Goal: Task Accomplishment & Management: Use online tool/utility

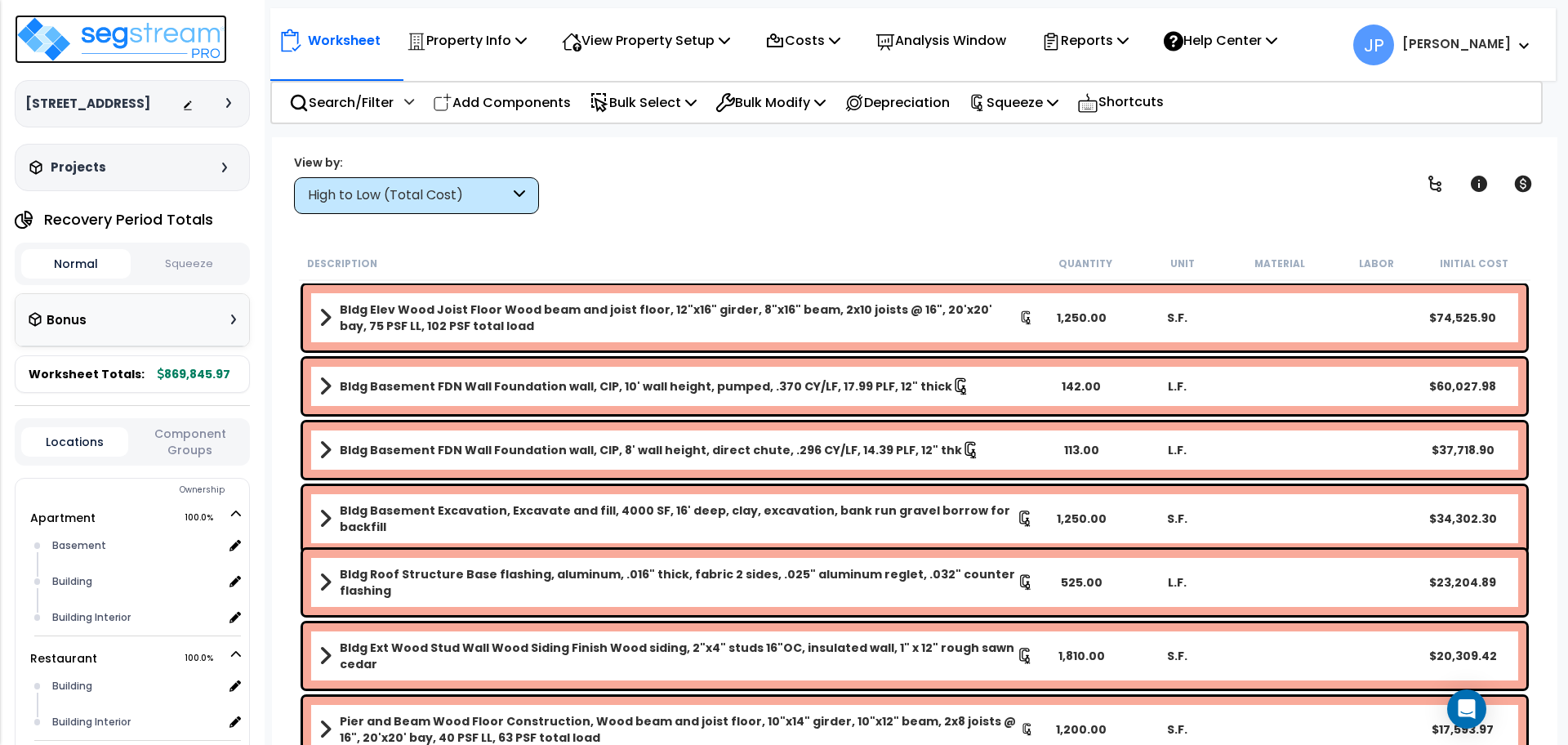
click at [138, 43] on img at bounding box center [120, 39] width 212 height 49
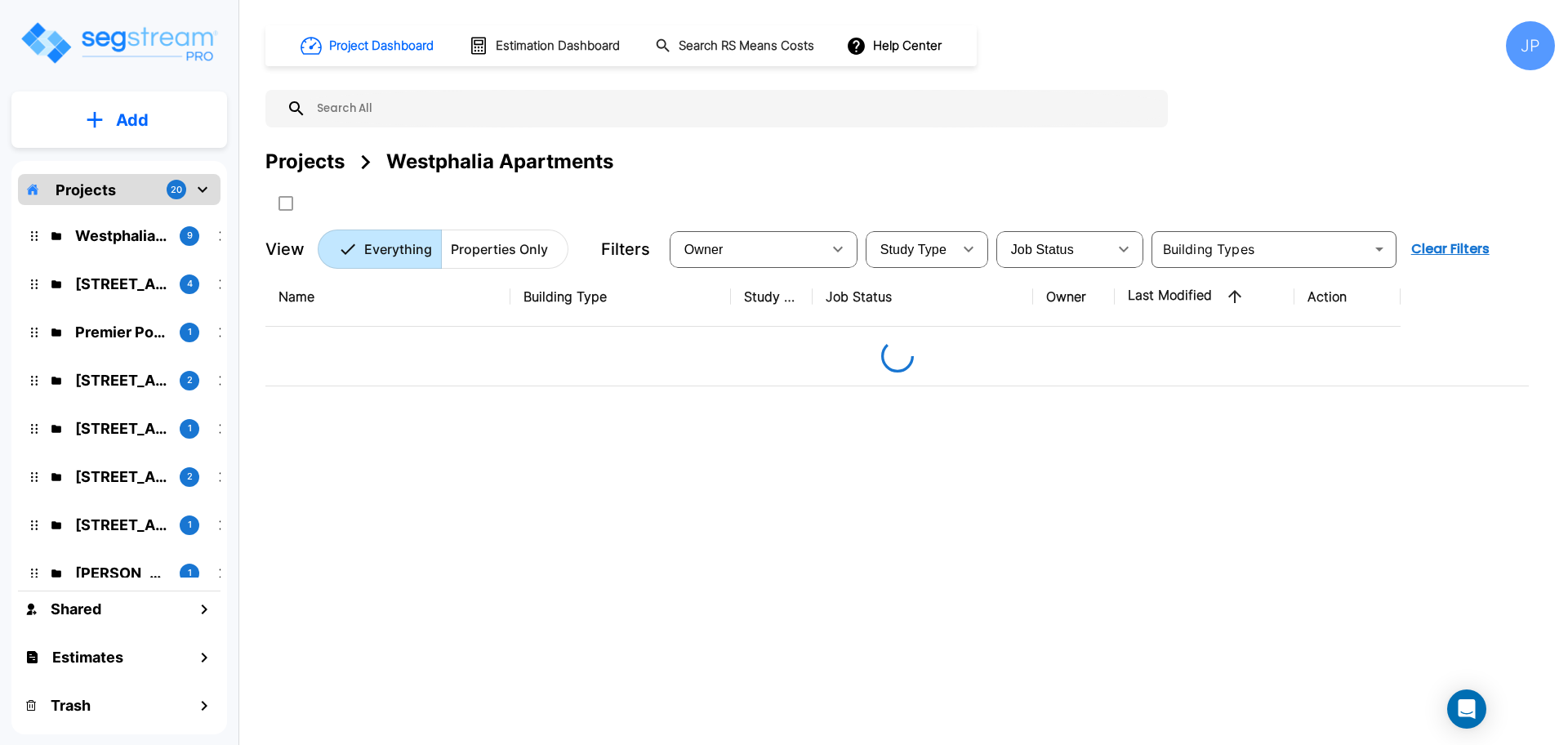
click at [172, 135] on button "Add" at bounding box center [119, 120] width 215 height 48
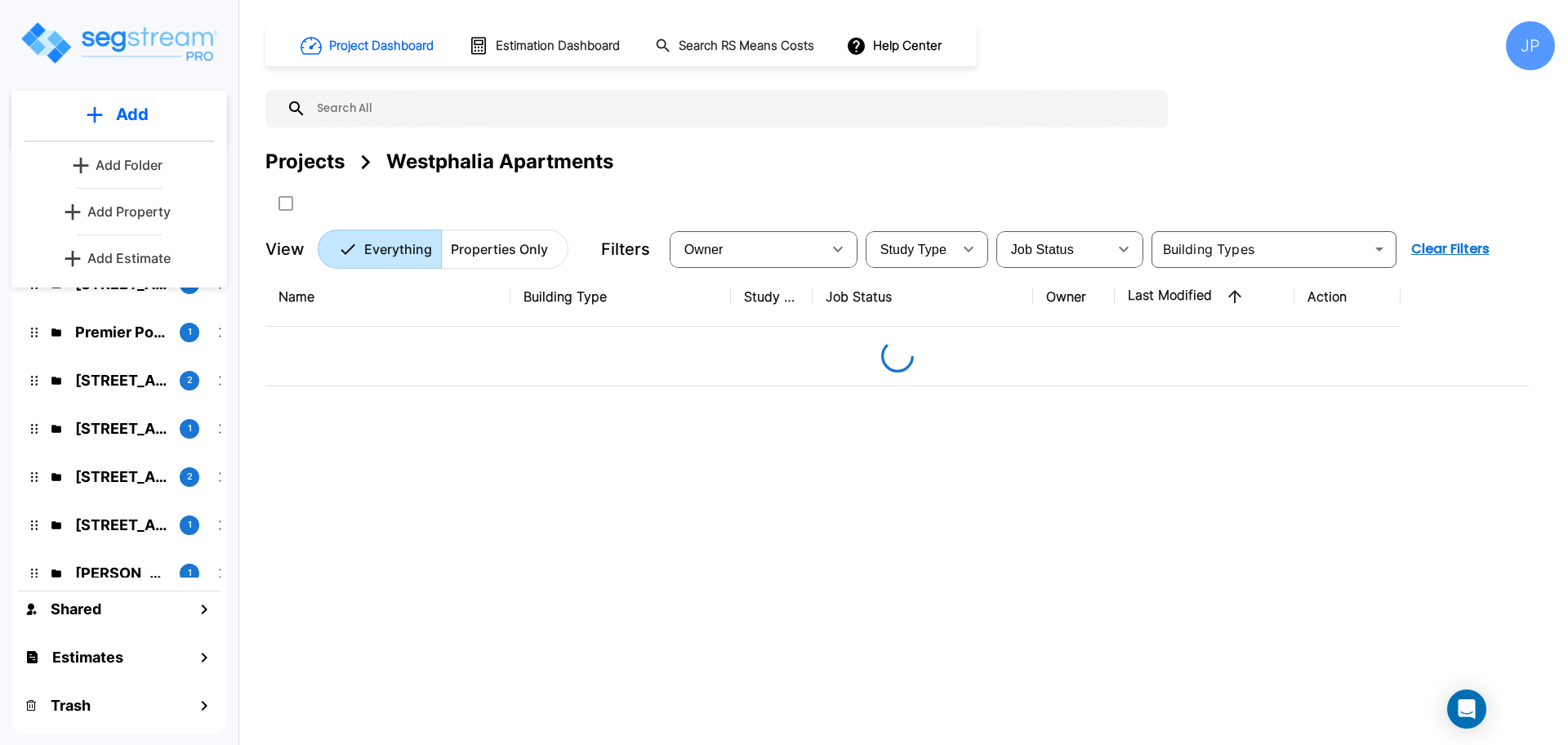
click at [156, 209] on p "Add Property" at bounding box center [129, 211] width 83 height 20
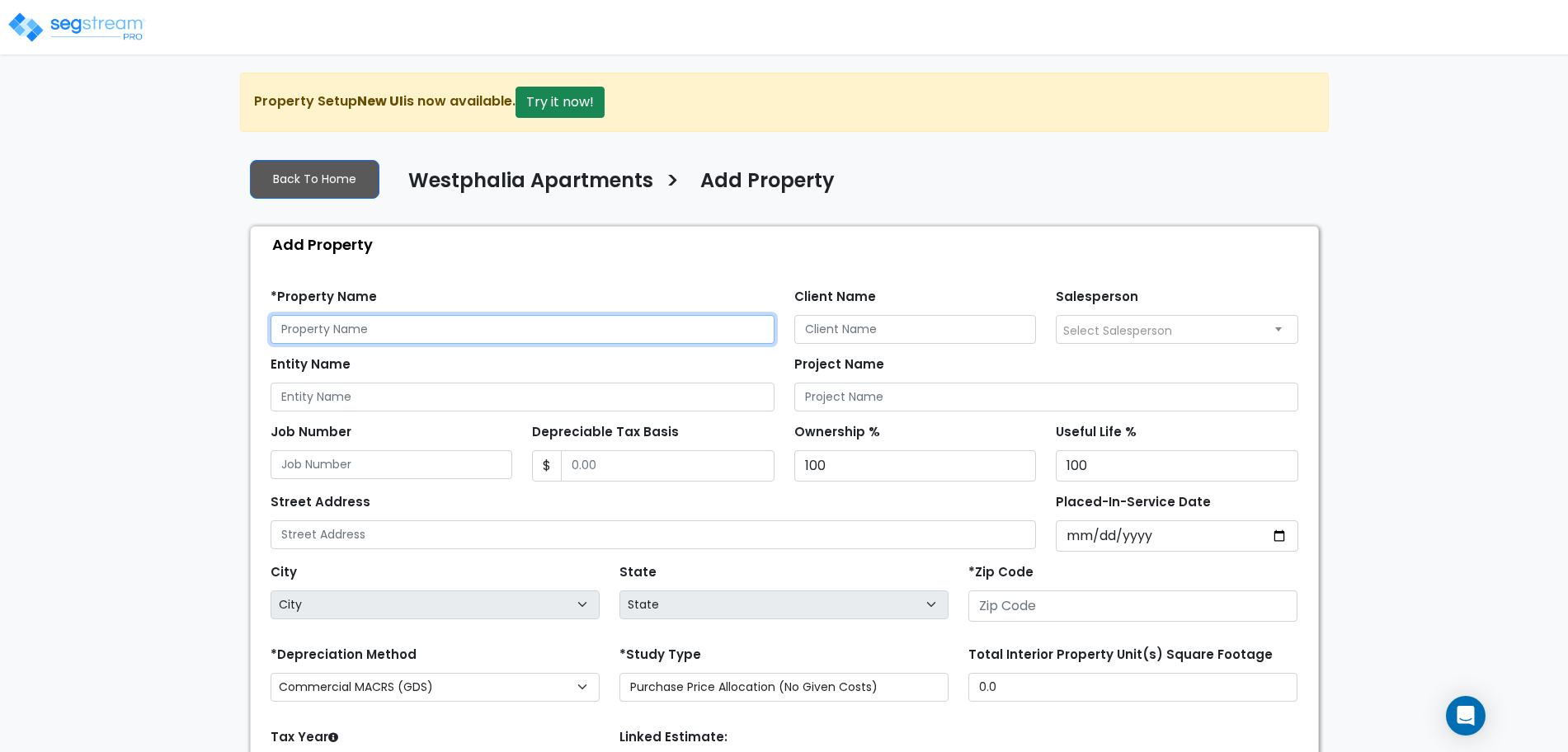
click at [543, 327] on input "text" at bounding box center [523, 330] width 504 height 29
type input "11012 Middle Stream Dr"
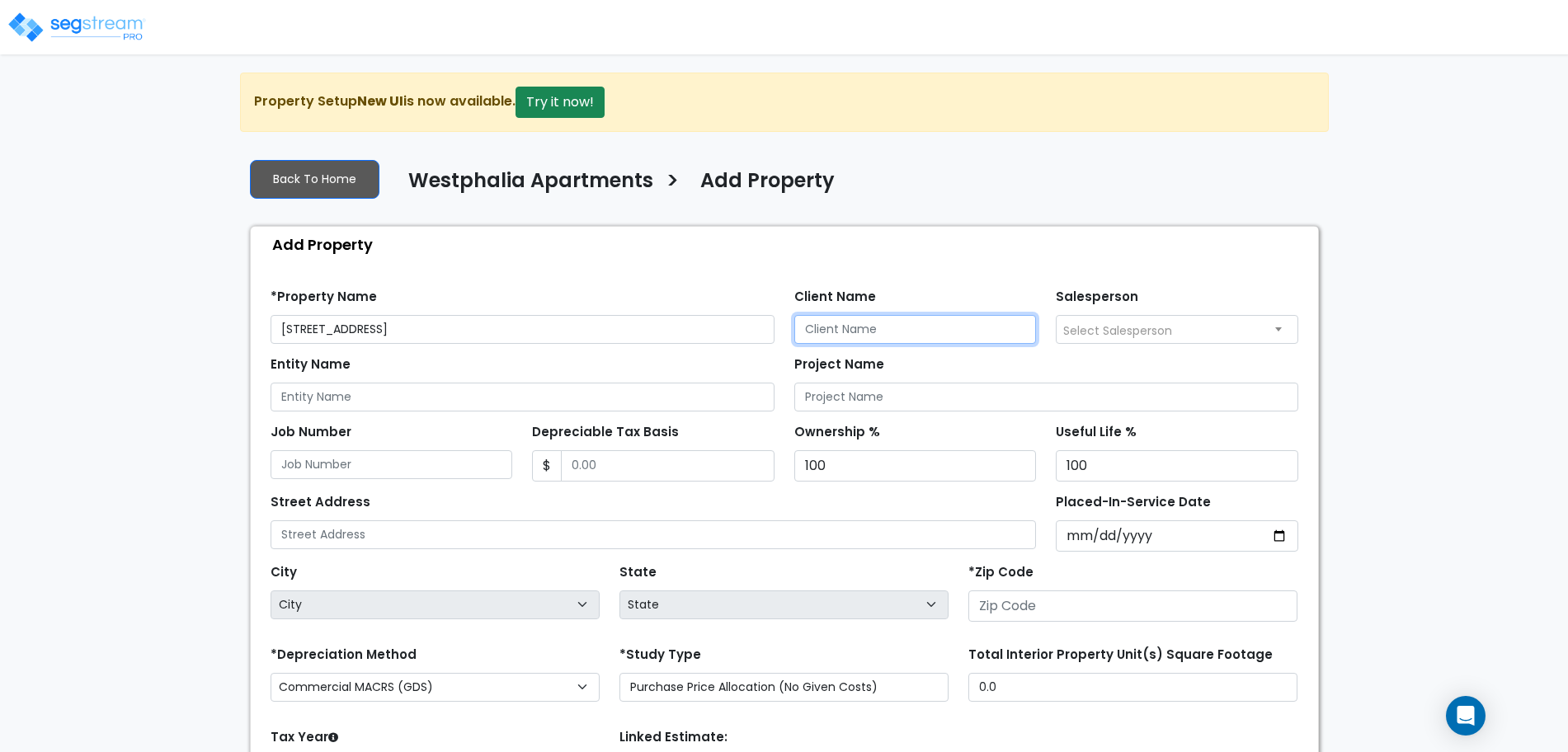
click at [905, 329] on input "Client Name" at bounding box center [915, 330] width 242 height 29
type input "Shah Patel"
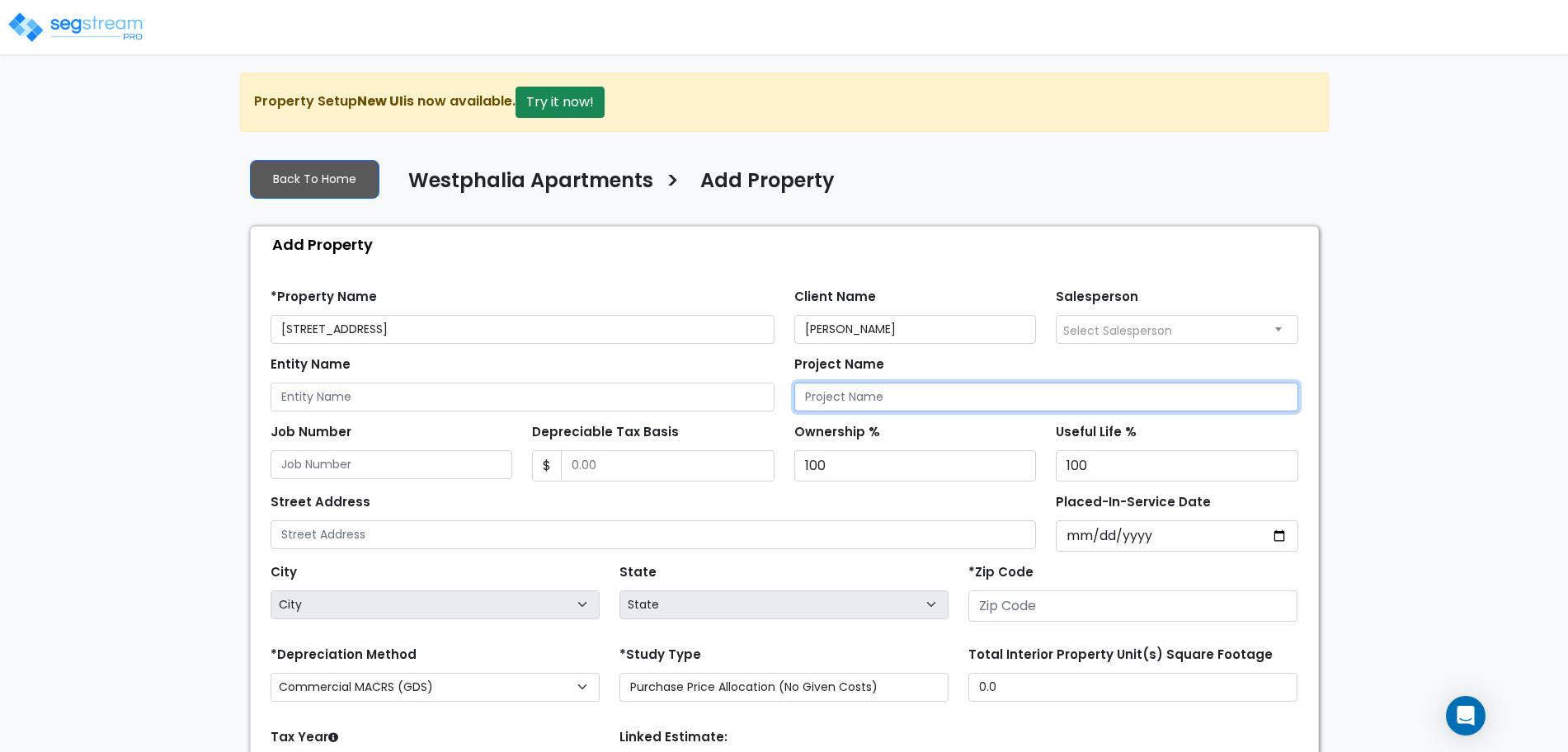
click at [921, 400] on input "Project Name" at bounding box center [1046, 397] width 504 height 29
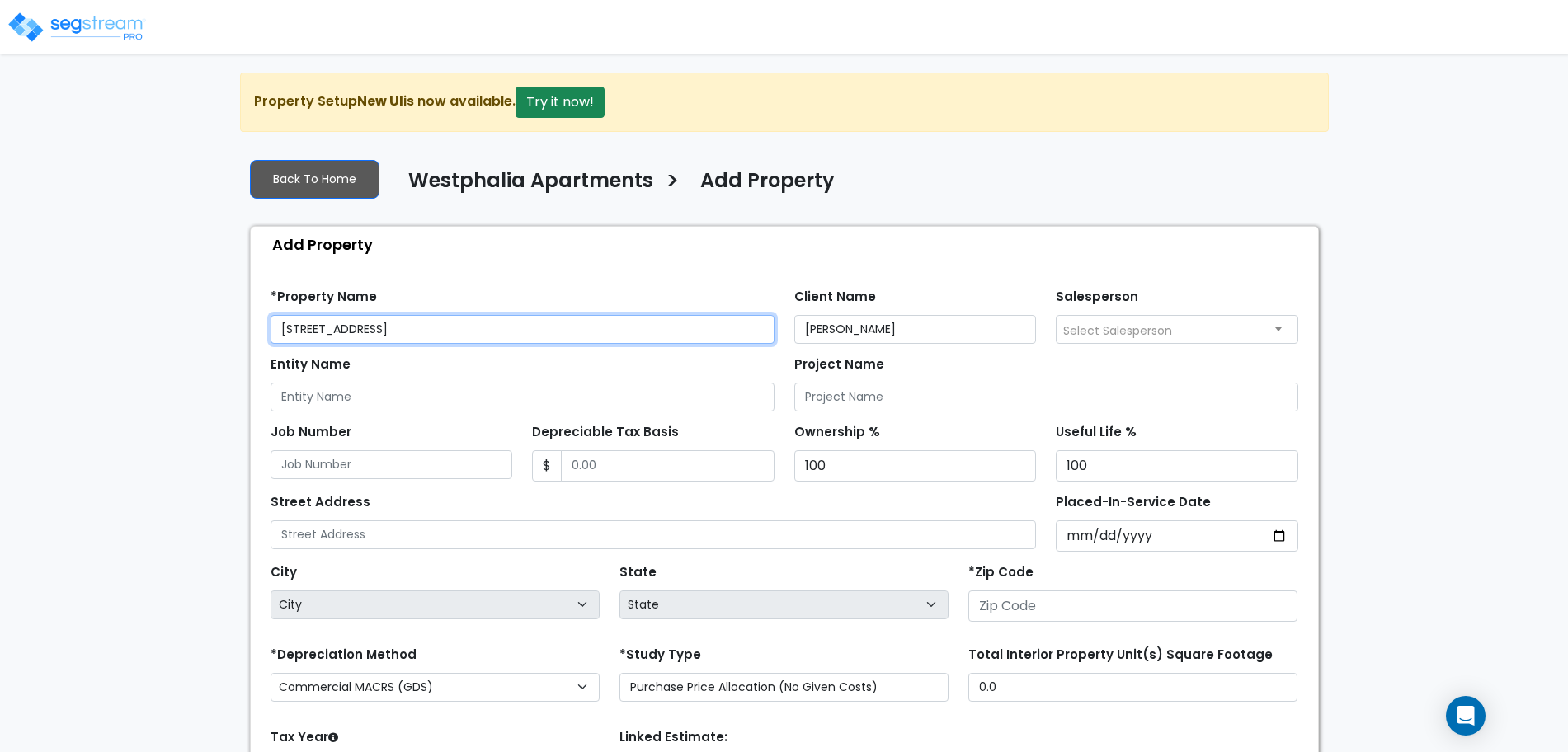
drag, startPoint x: 419, startPoint y: 334, endPoint x: 221, endPoint y: 339, distance: 198.1
click at [221, 339] on div "We are Building your Property. So please grab a coffee and let us do the heavy …" at bounding box center [784, 497] width 1568 height 849
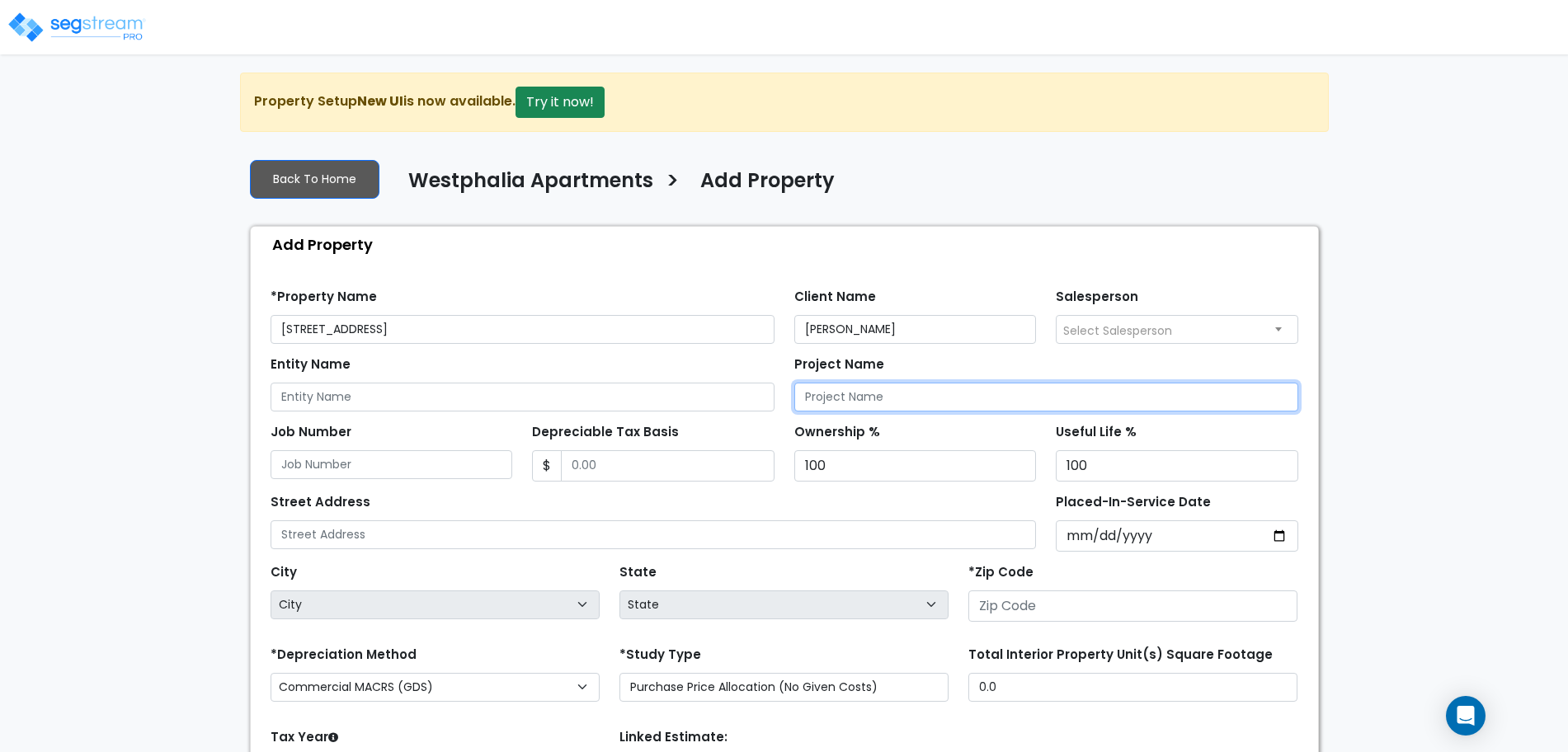
click at [905, 396] on input "Project Name" at bounding box center [1046, 397] width 504 height 29
paste input "[STREET_ADDRESS]"
type input "[STREET_ADDRESS]"
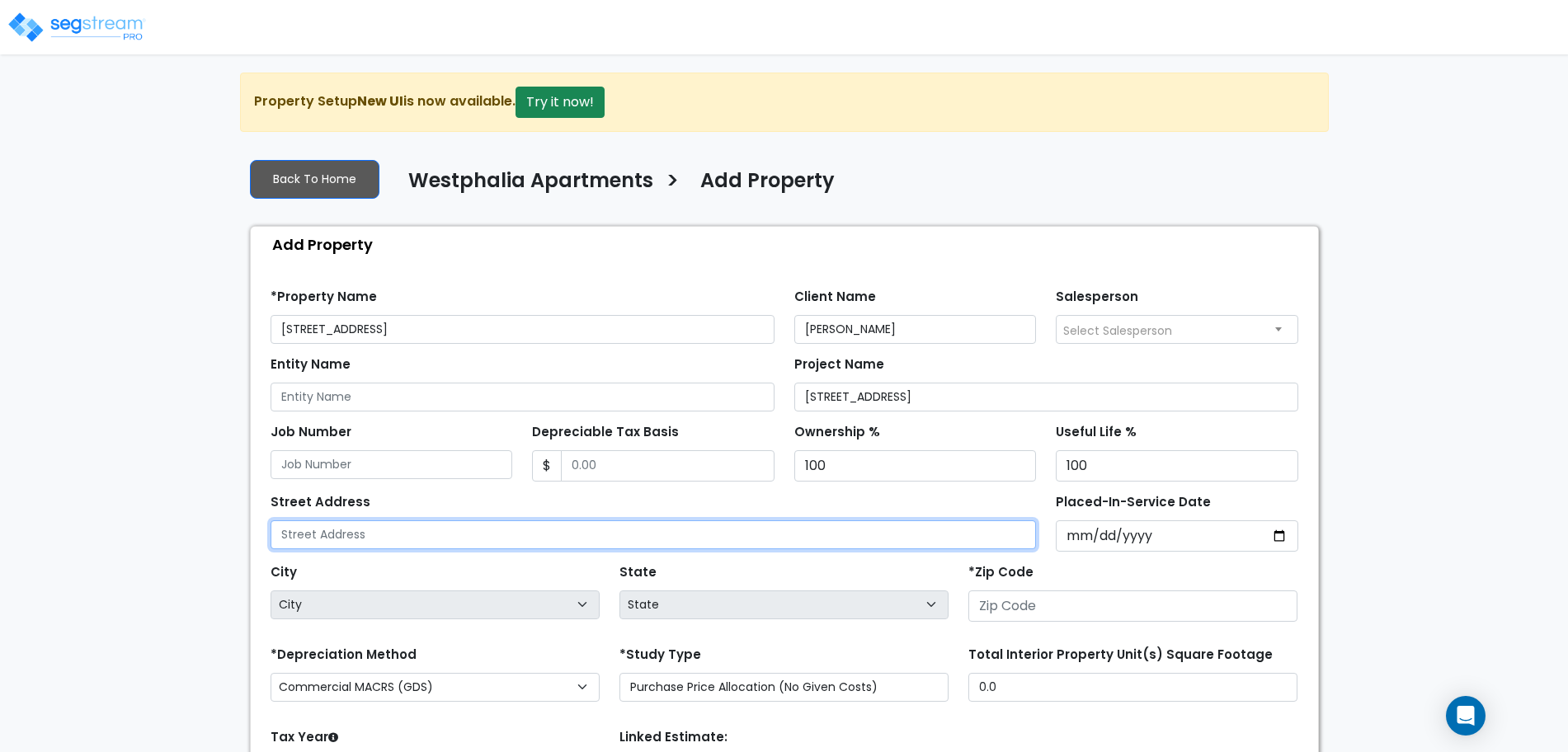
click at [416, 534] on input "text" at bounding box center [654, 535] width 766 height 29
paste input "[STREET_ADDRESS]"
type input "[STREET_ADDRESS]"
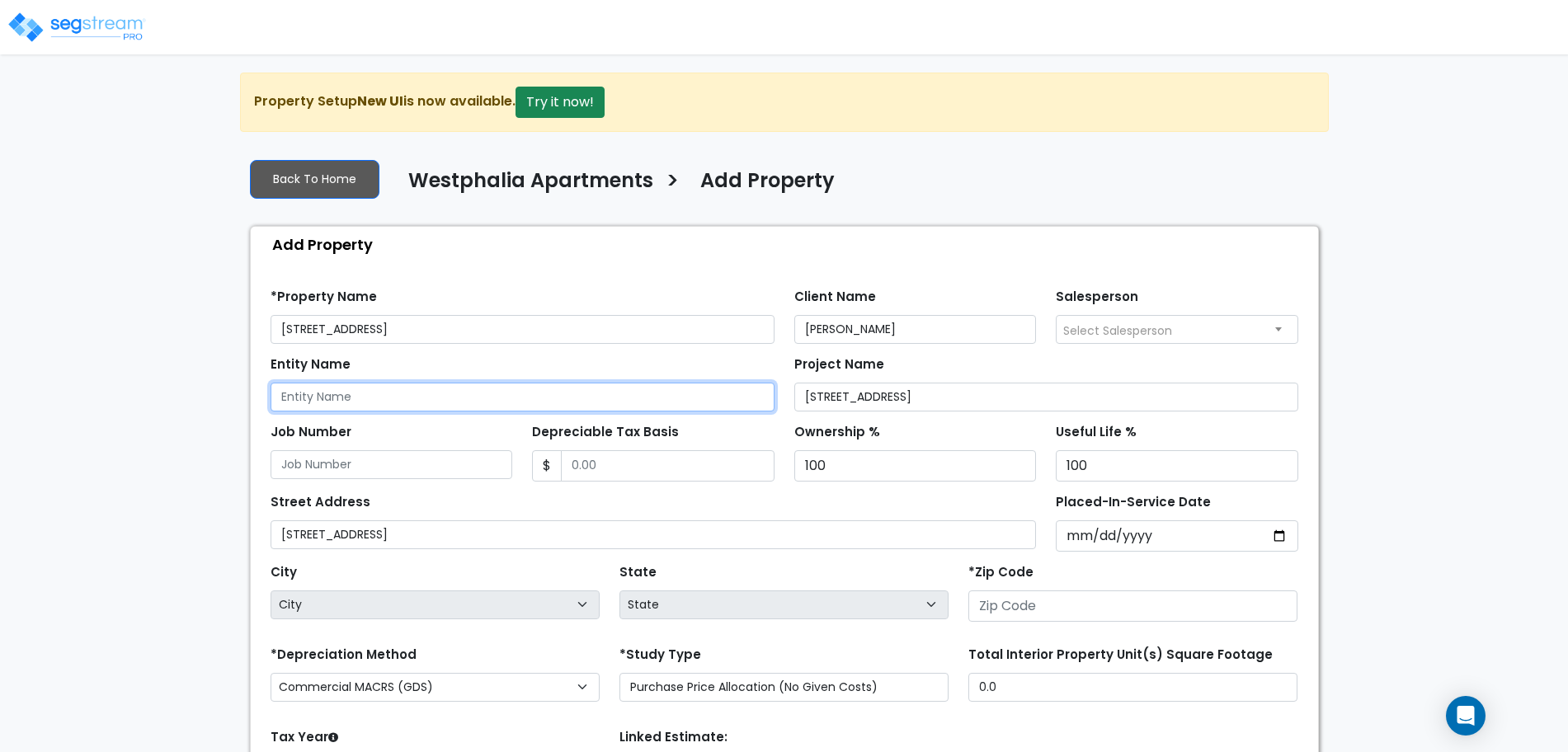
click at [345, 392] on input "Entity Name" at bounding box center [523, 397] width 504 height 29
type input "Shah Patel Poroperties"
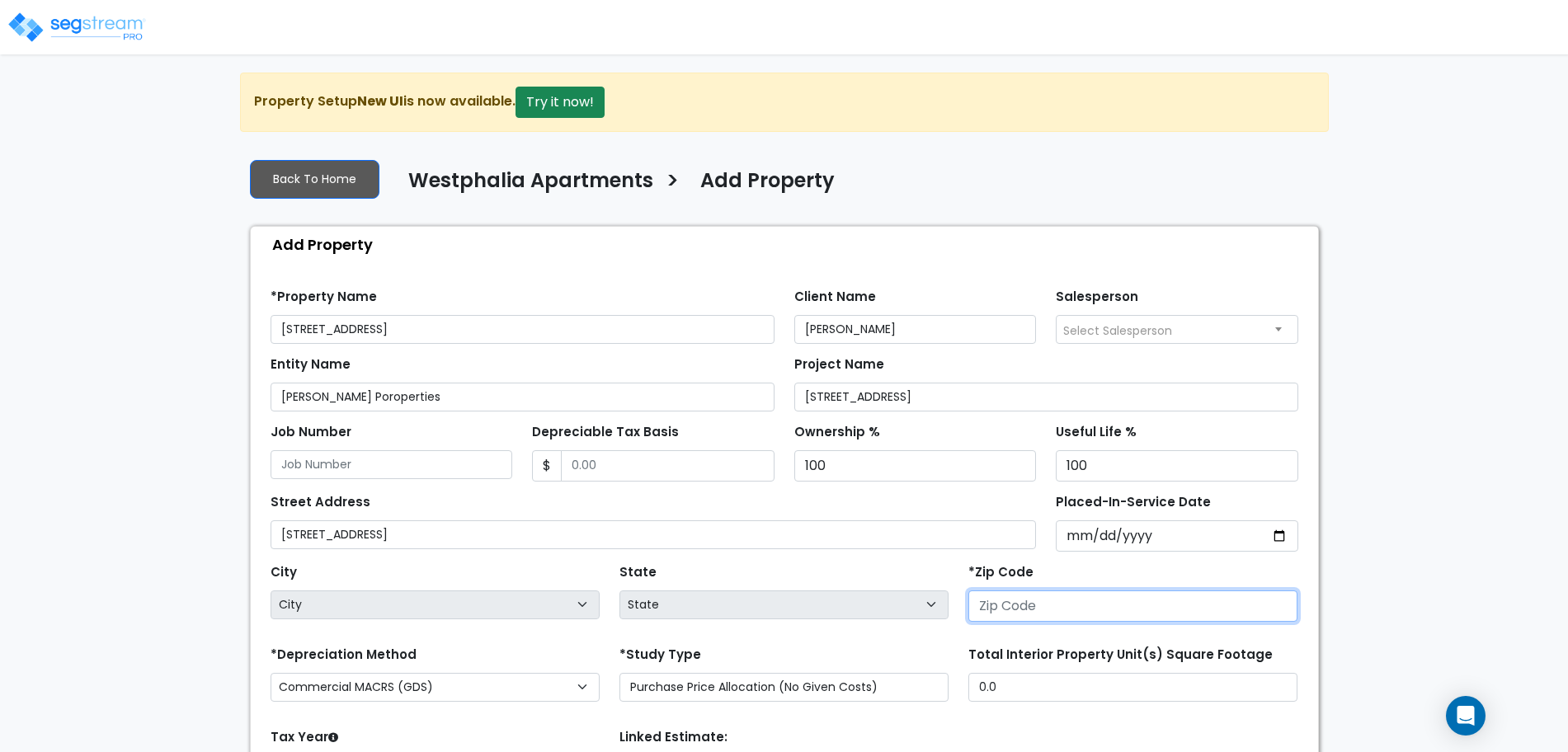
click at [1003, 595] on input "number" at bounding box center [1133, 606] width 329 height 32
click at [1070, 609] on input "number" at bounding box center [1133, 606] width 329 height 32
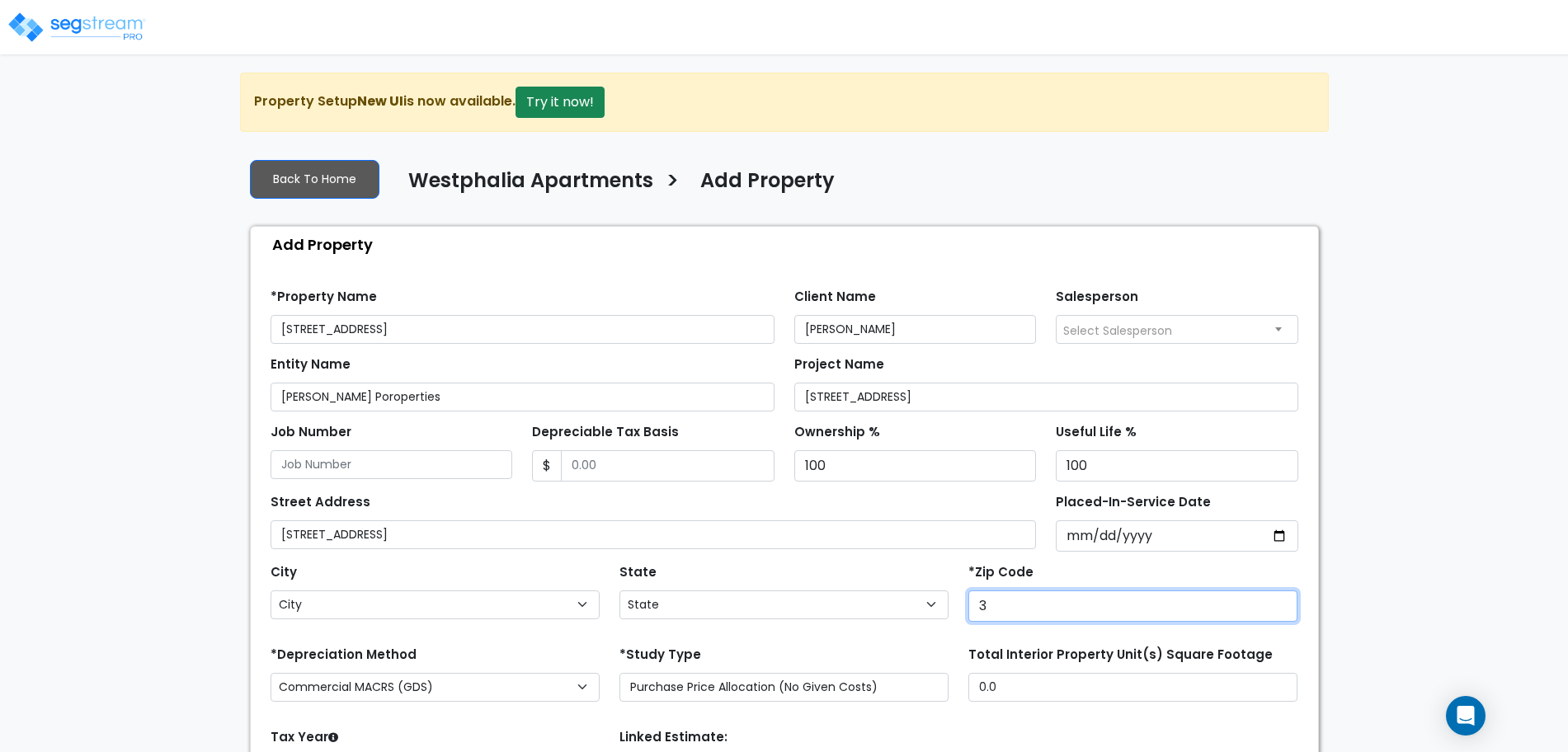
type input "34"
select select
type input "349"
select select "FL"
type input "34987"
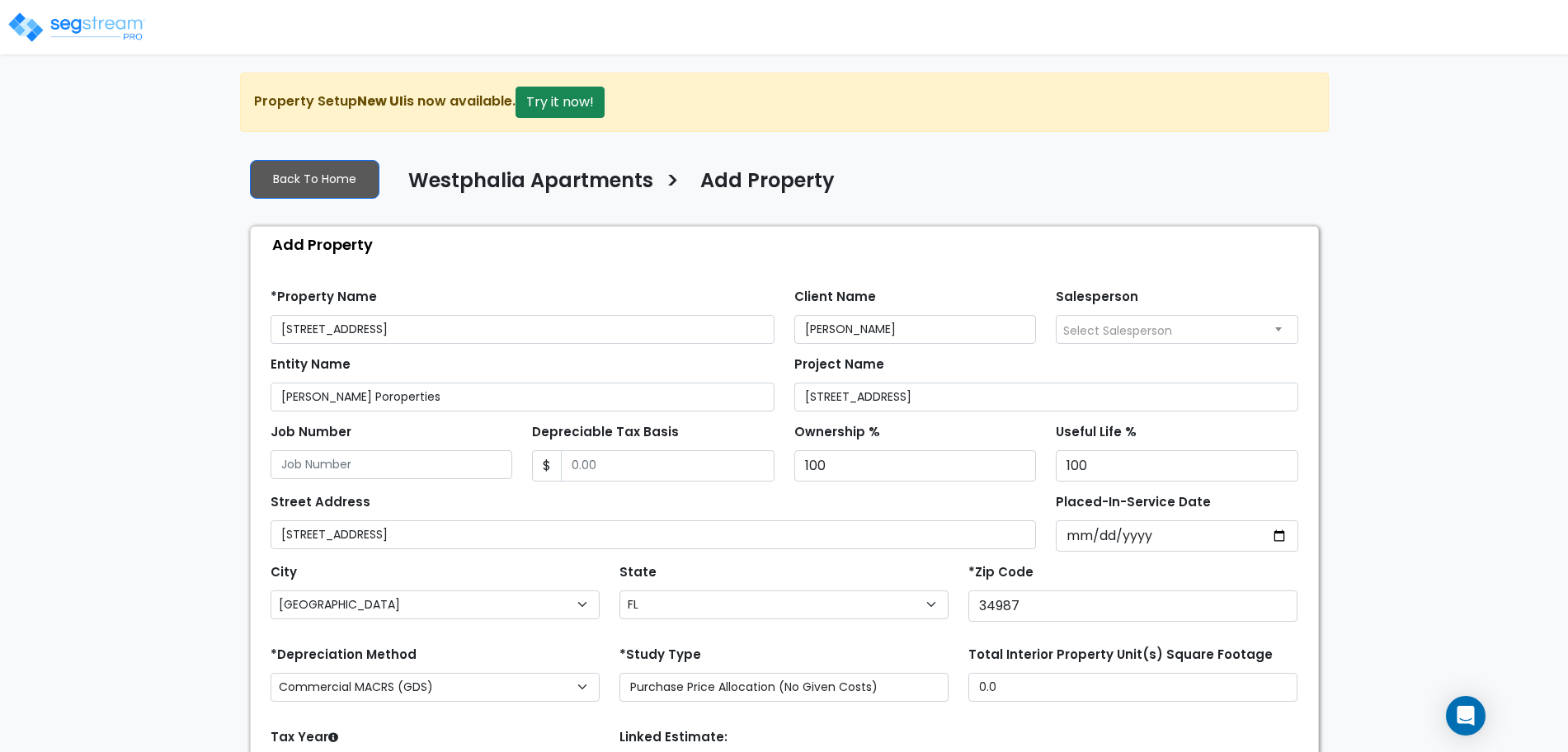
click at [885, 568] on div "State State National Average AB AK AL AR AZ BC CA CO CT DC DE FL GA HI" at bounding box center [783, 593] width 349 height 66
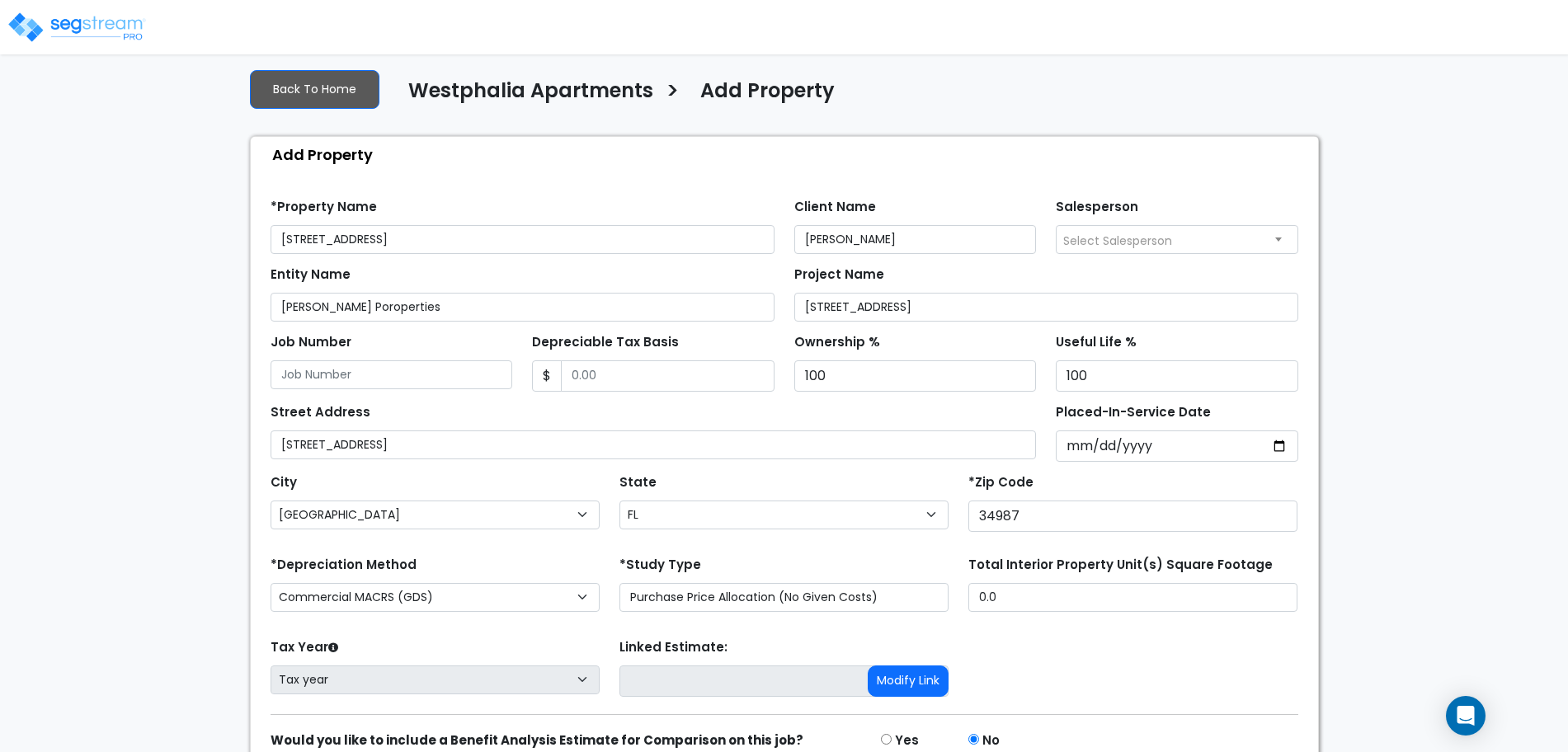
scroll to position [169, 0]
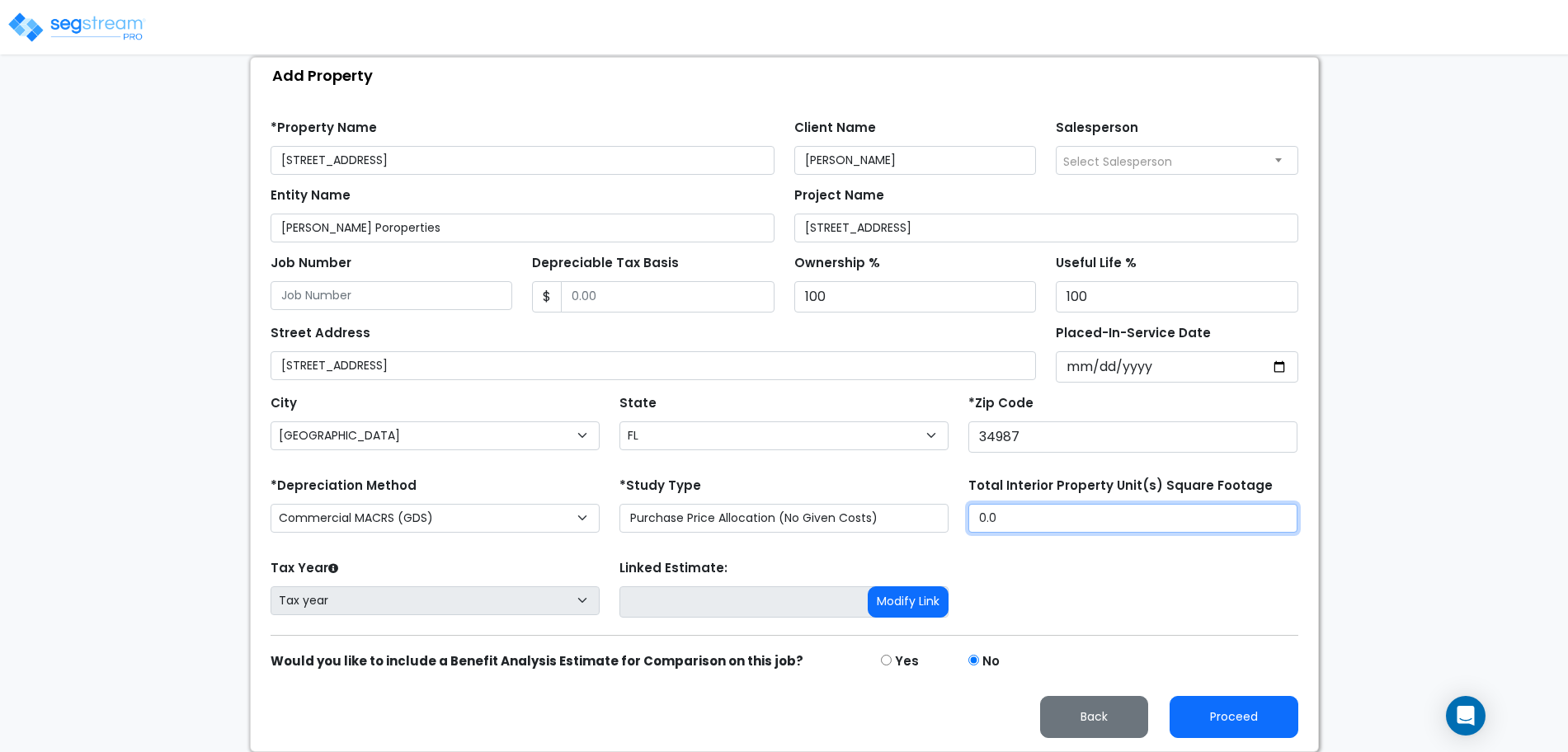
drag, startPoint x: 1025, startPoint y: 521, endPoint x: 952, endPoint y: 516, distance: 73.2
click at [956, 516] on div "*Depreciation Method Commercial MACRS (GDS) Residential Rental MACRS (GDS) Comm…" at bounding box center [784, 506] width 1048 height 66
type input "2,582"
click at [1232, 597] on div "Tax Year Please Enter The Placed In Service Date First. Tax year Prior Years De…" at bounding box center [784, 588] width 1048 height 66
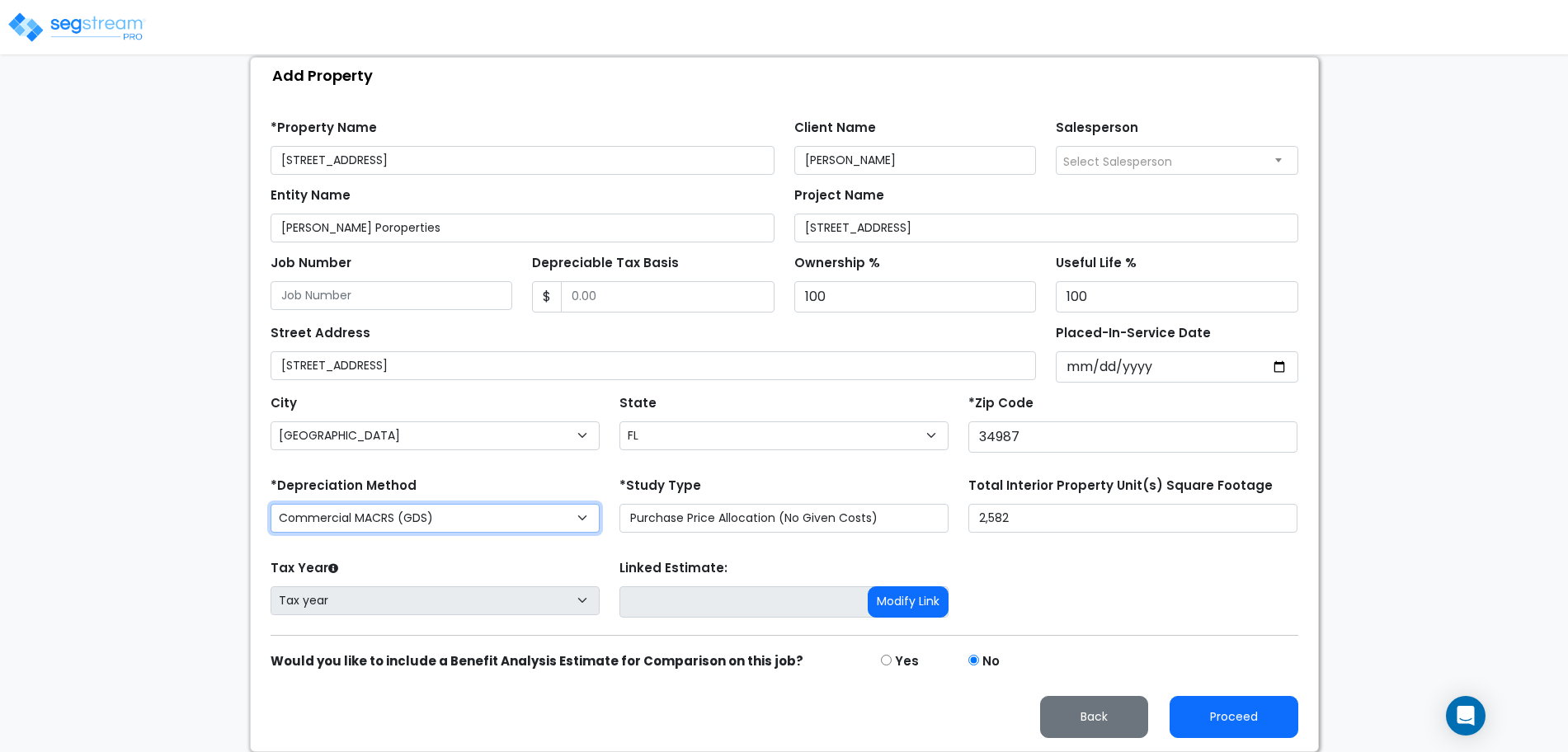
click at [321, 517] on select "Commercial MACRS (GDS) Residential Rental MACRS (GDS) Commercial MACRS (ADS) Re…" at bounding box center [435, 518] width 329 height 29
select select "RRM(_8"
click at [703, 474] on div "*Study Type Purchase Price Allocation (No Given Costs) New Construction / Reno …" at bounding box center [784, 503] width 329 height 59
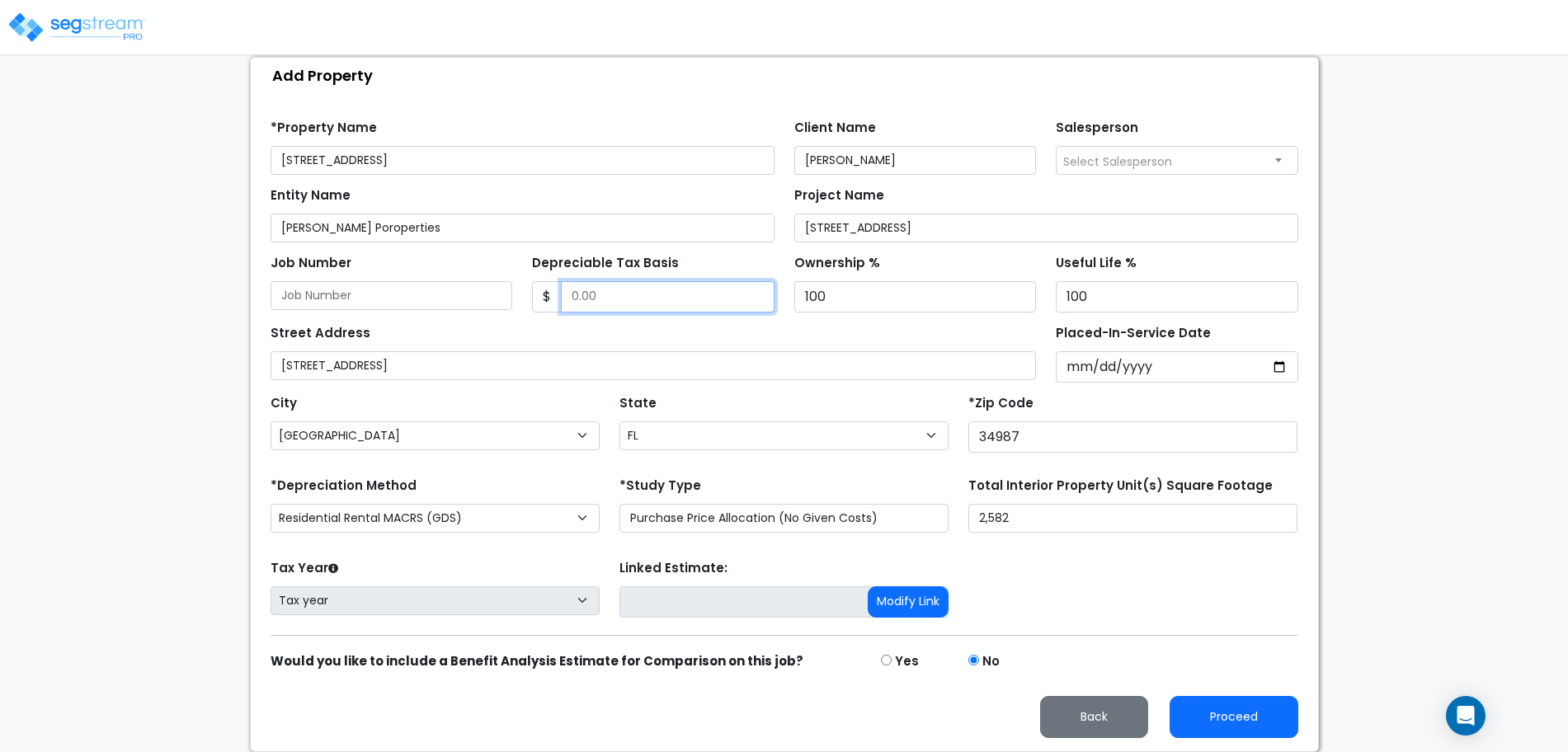
click at [645, 295] on input "Depreciable Tax Basis" at bounding box center [667, 296] width 213 height 32
type input "330,072.44"
click at [809, 332] on div "Street Address 11012 Middle Stream Dr" at bounding box center [654, 350] width 766 height 59
click at [1140, 364] on input "Placed-In-Service Date" at bounding box center [1176, 367] width 242 height 32
click at [1087, 361] on input "Placed-In-Service Date" at bounding box center [1176, 367] width 242 height 32
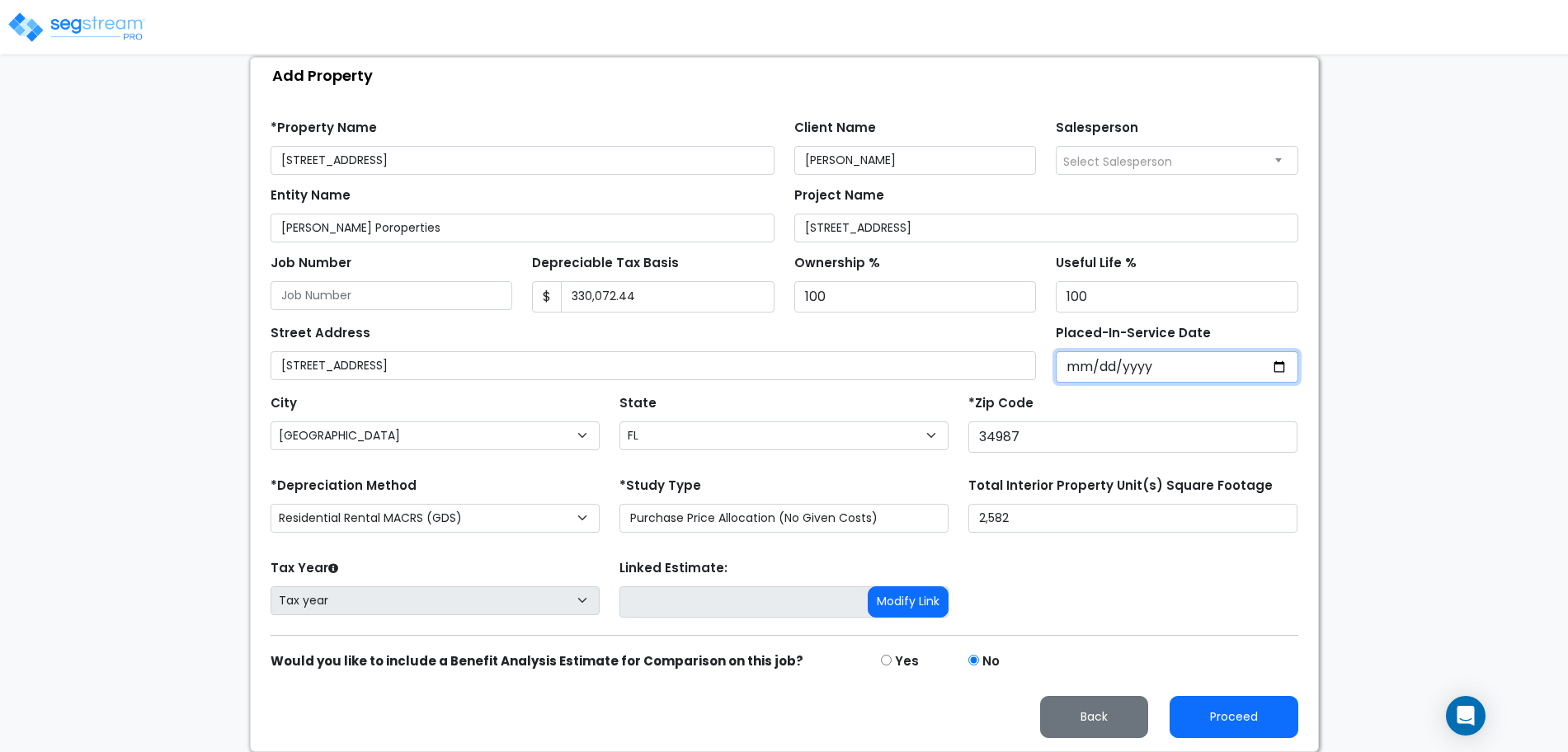
type input "0002-08-01"
select select "2"
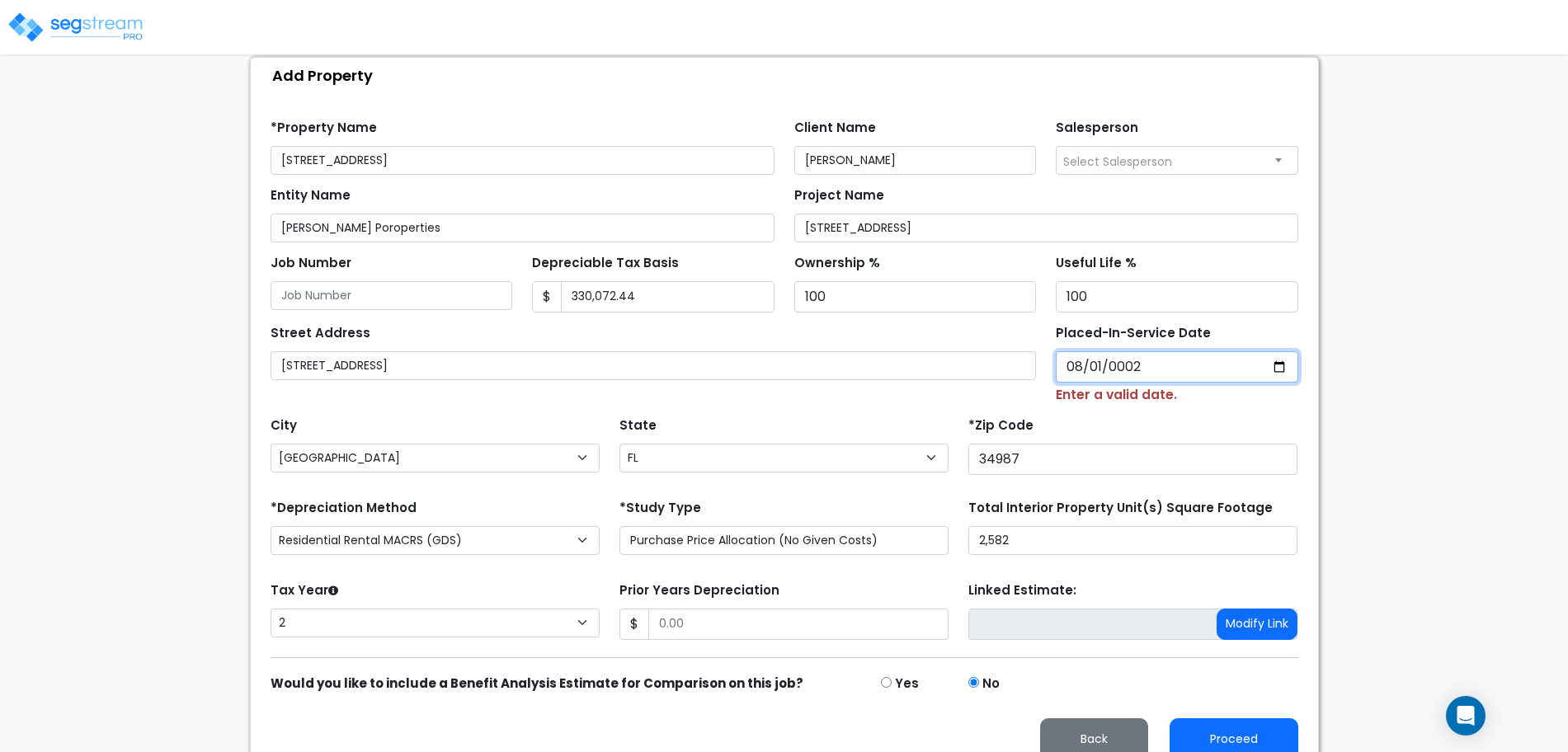
type input "0020-08-01"
select select "20"
type input "0202-08-01"
select select "202"
type input "2025-08-01"
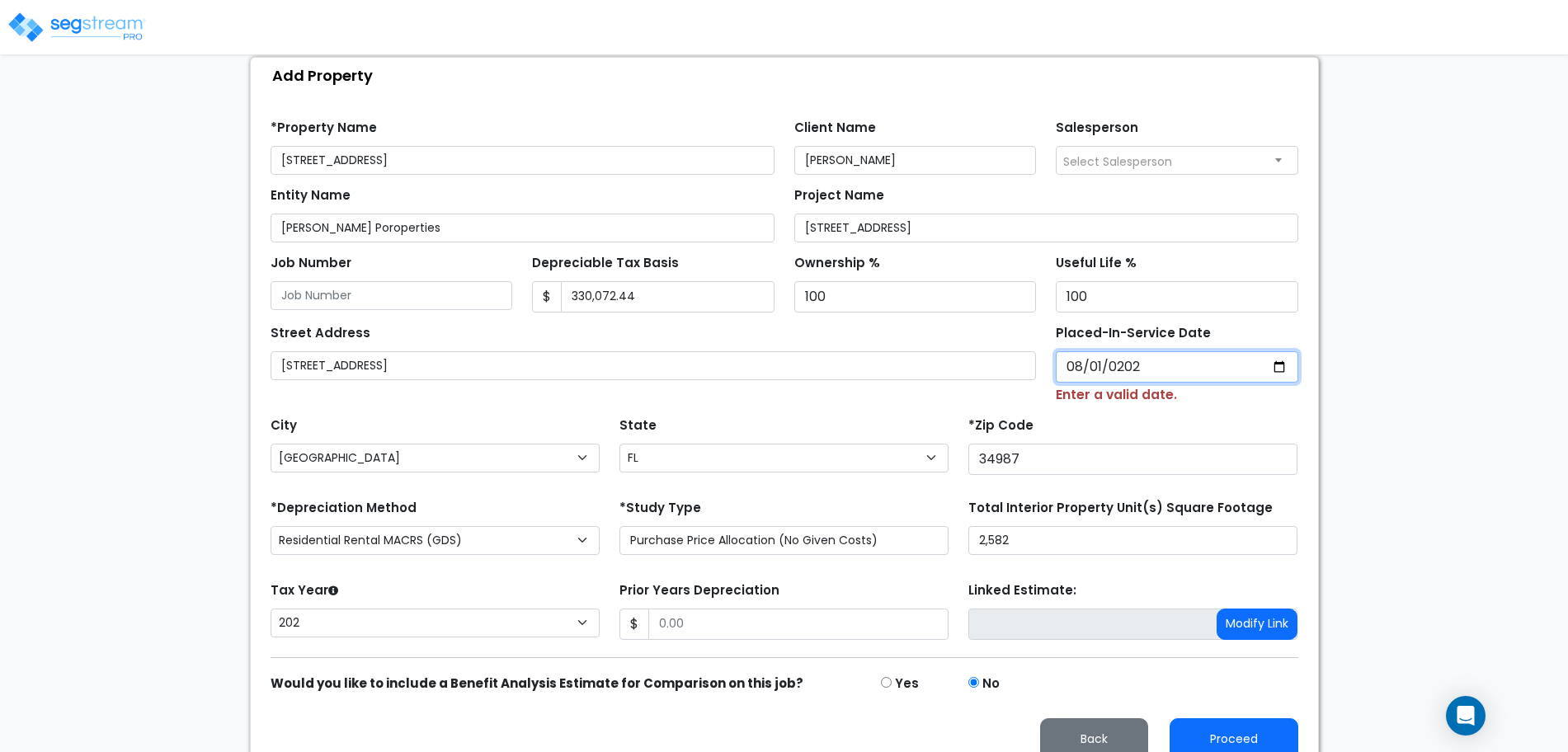
select select "2025"
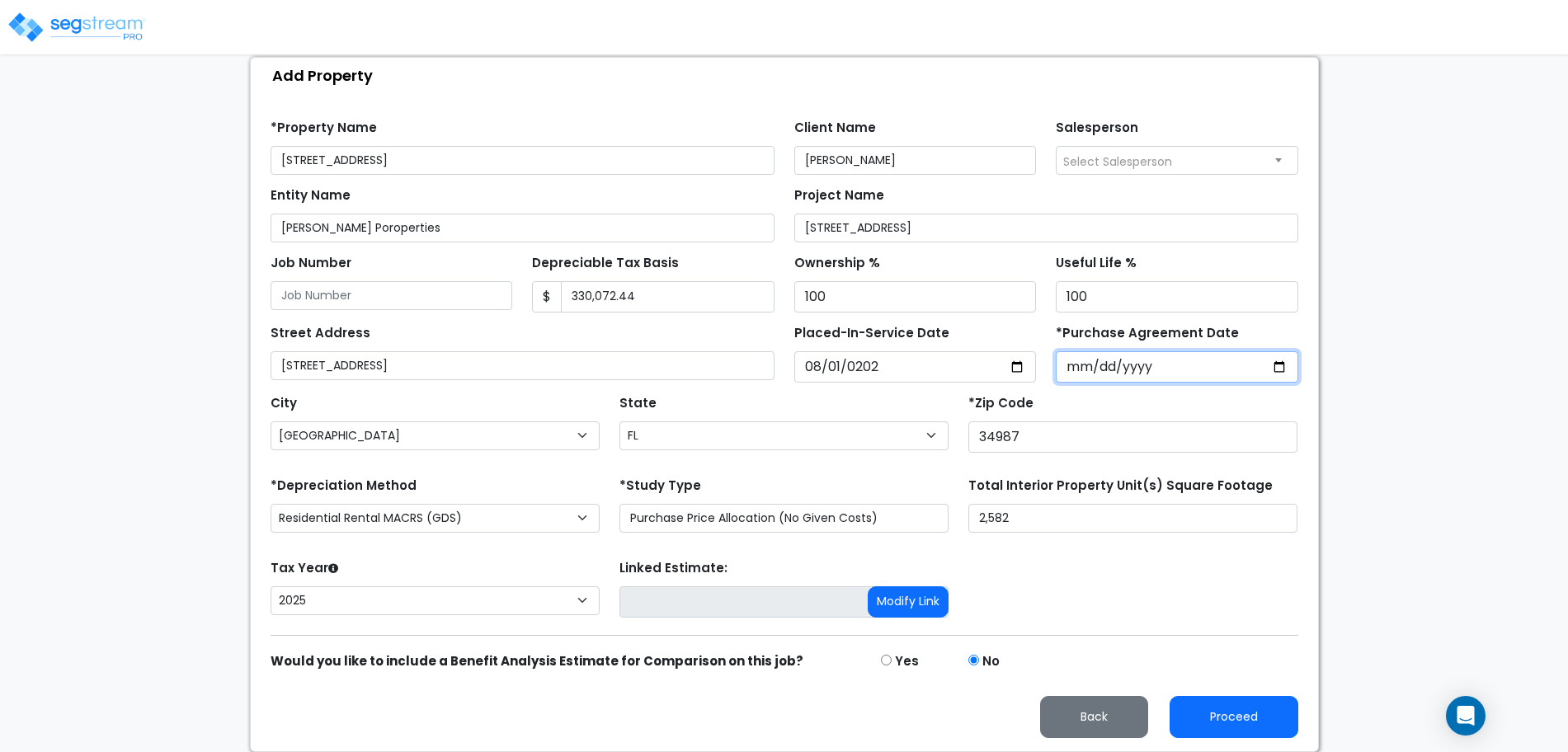
click at [1176, 367] on input "*Purchase Agreement Date" at bounding box center [1176, 367] width 242 height 32
type input "2025-08-01"
click at [1194, 405] on div "*Zip Code 34987" at bounding box center [1133, 421] width 329 height 62
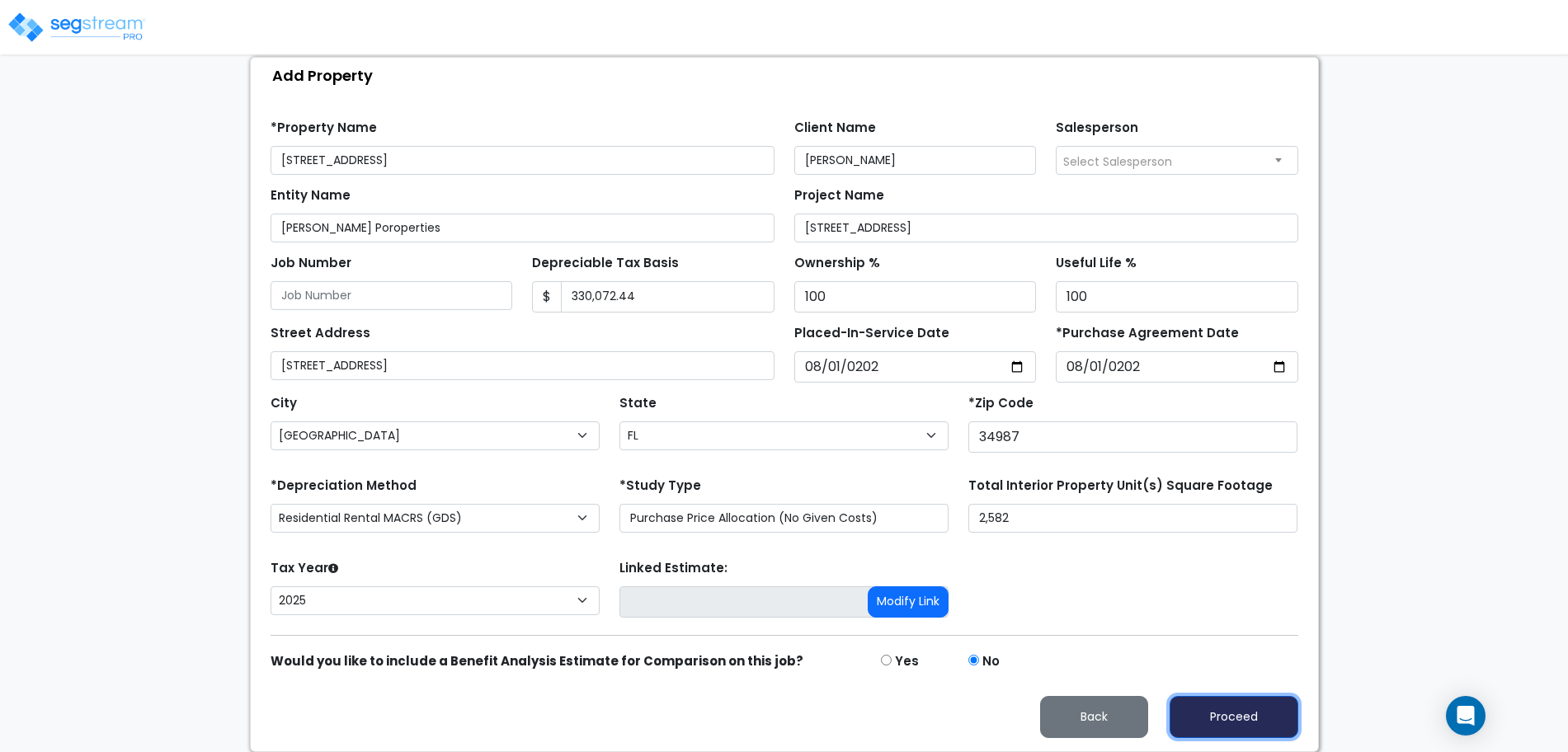
click at [1211, 714] on button "Proceed" at bounding box center [1234, 717] width 129 height 42
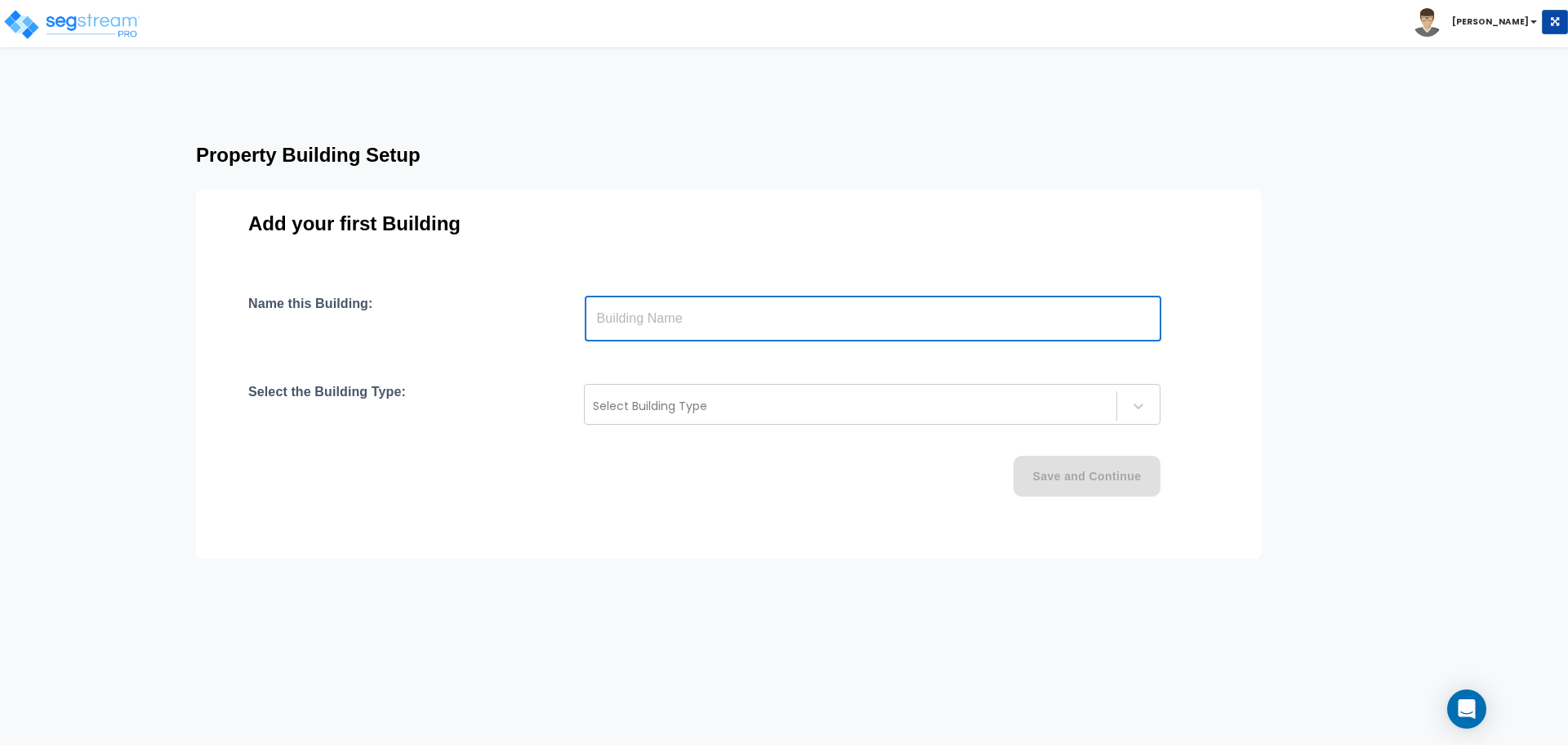
click at [735, 335] on input "text" at bounding box center [873, 319] width 577 height 46
paste input "text"
type input "[STREET_ADDRESS]"
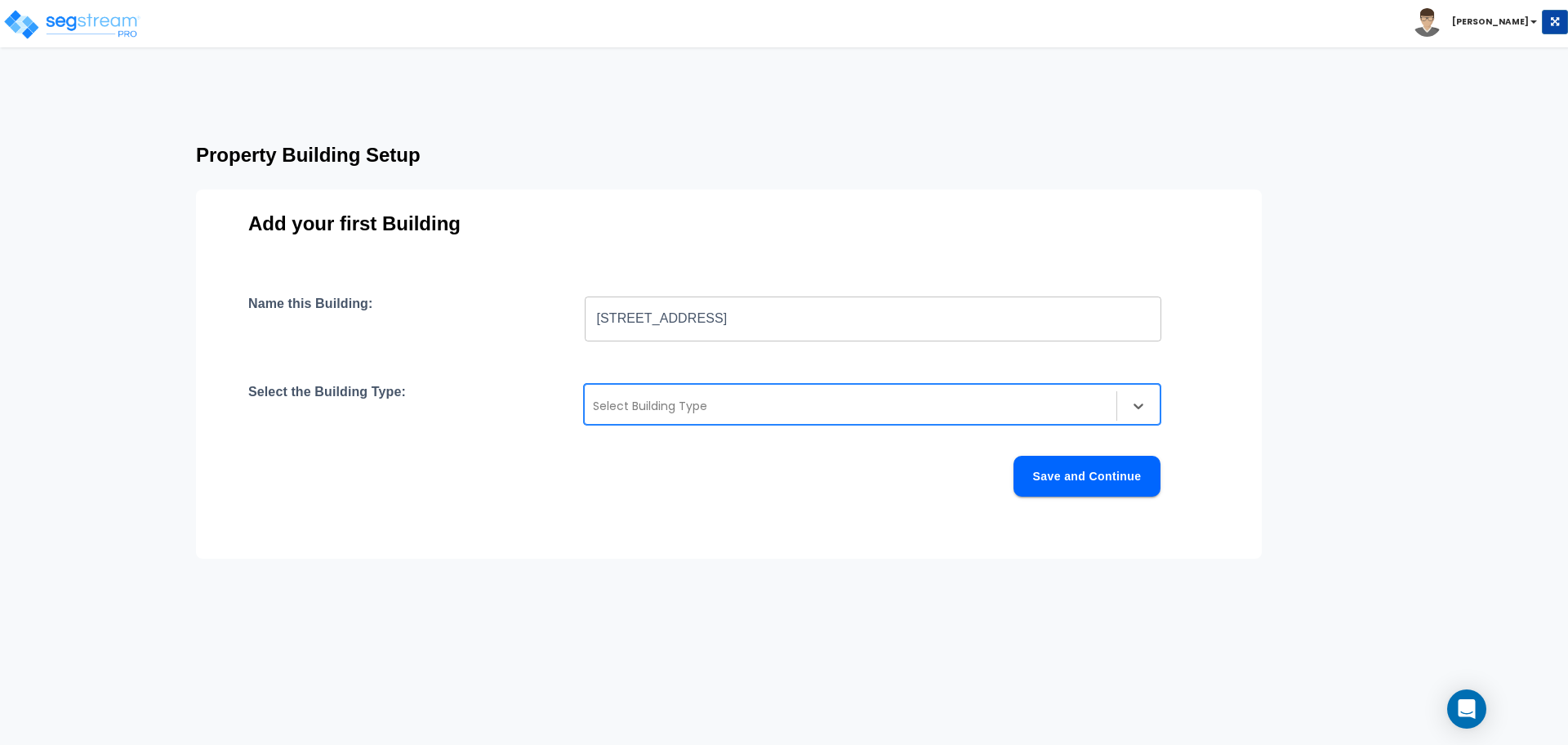
click at [751, 396] on div at bounding box center [851, 406] width 516 height 20
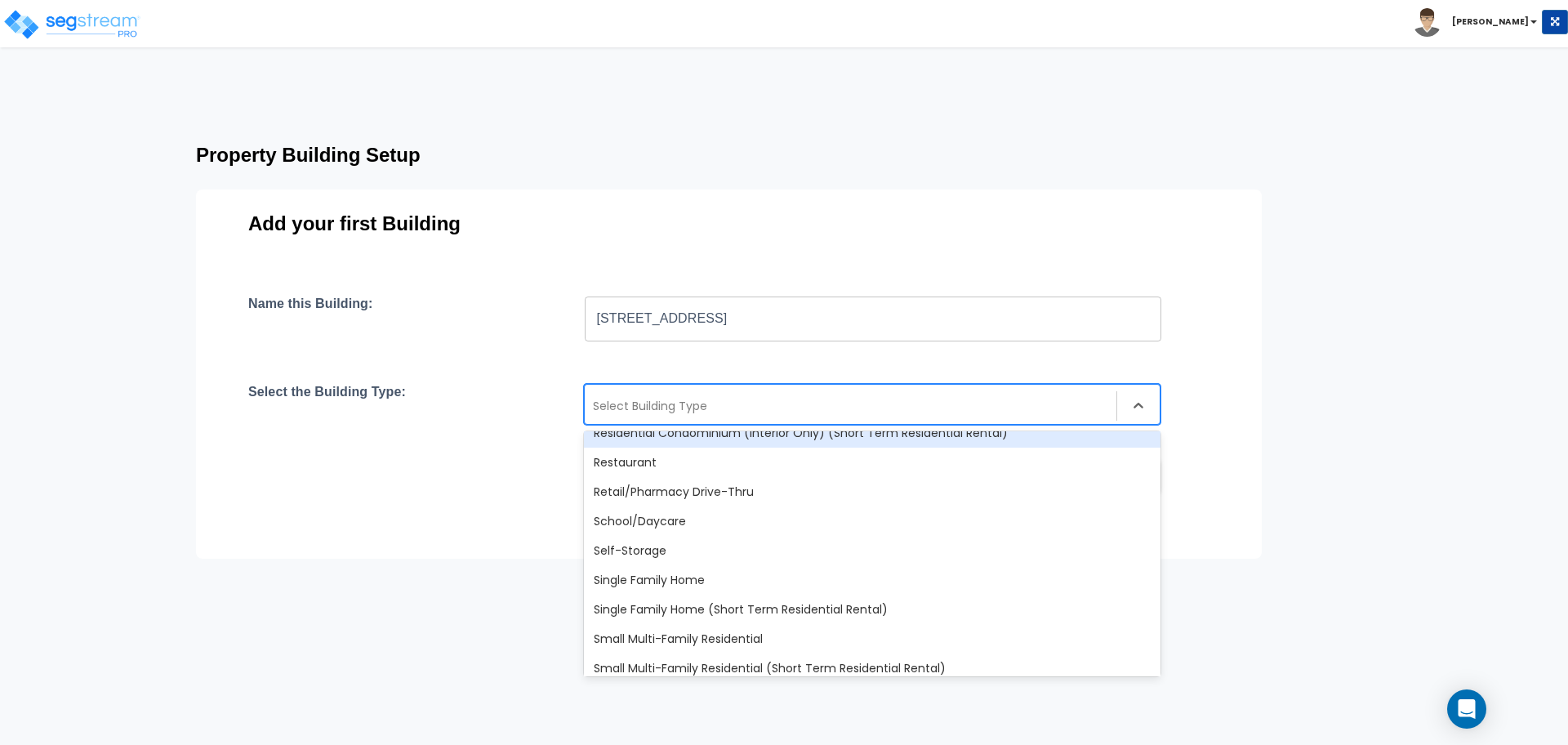
scroll to position [1409, 0]
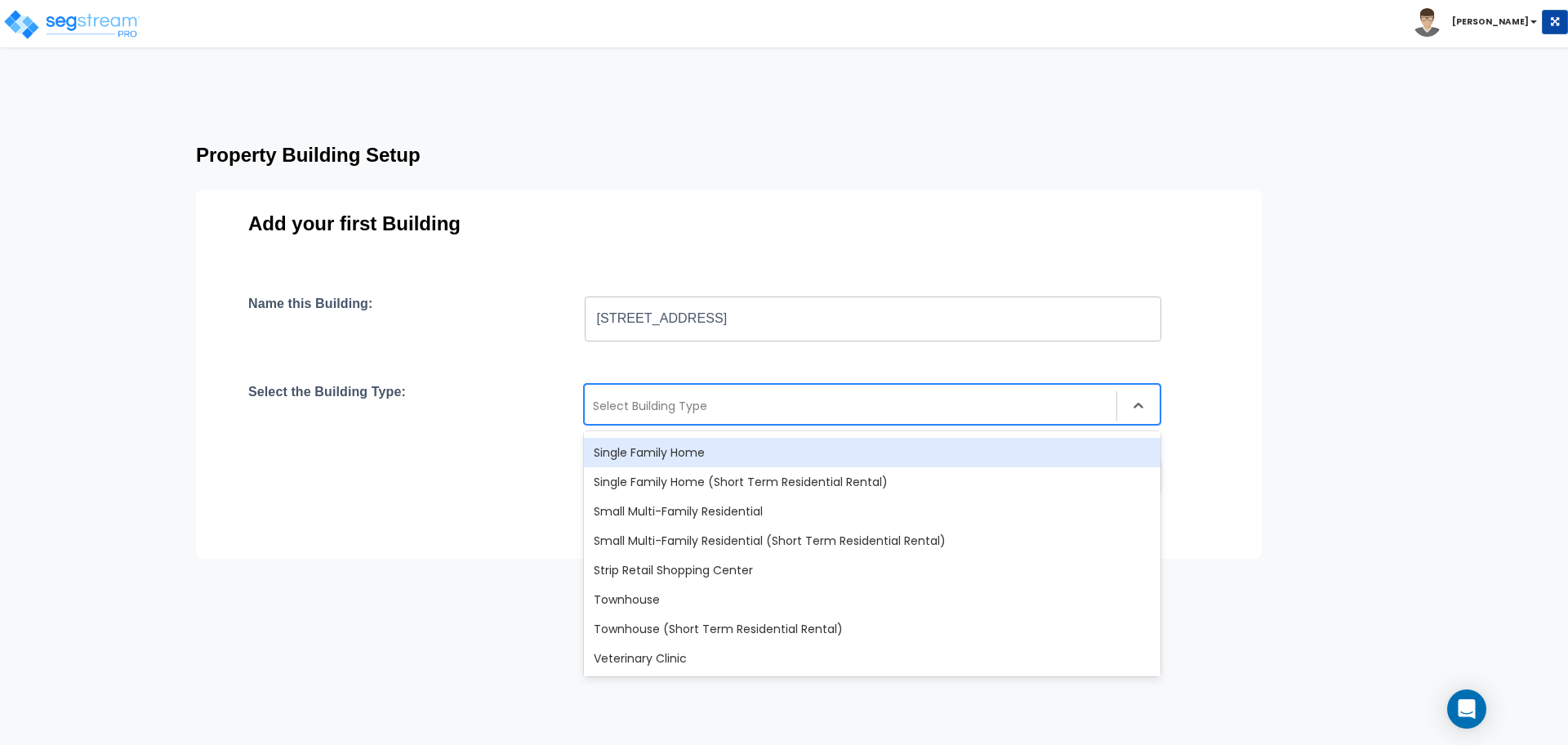
click at [805, 462] on div "Single Family Home" at bounding box center [872, 452] width 577 height 30
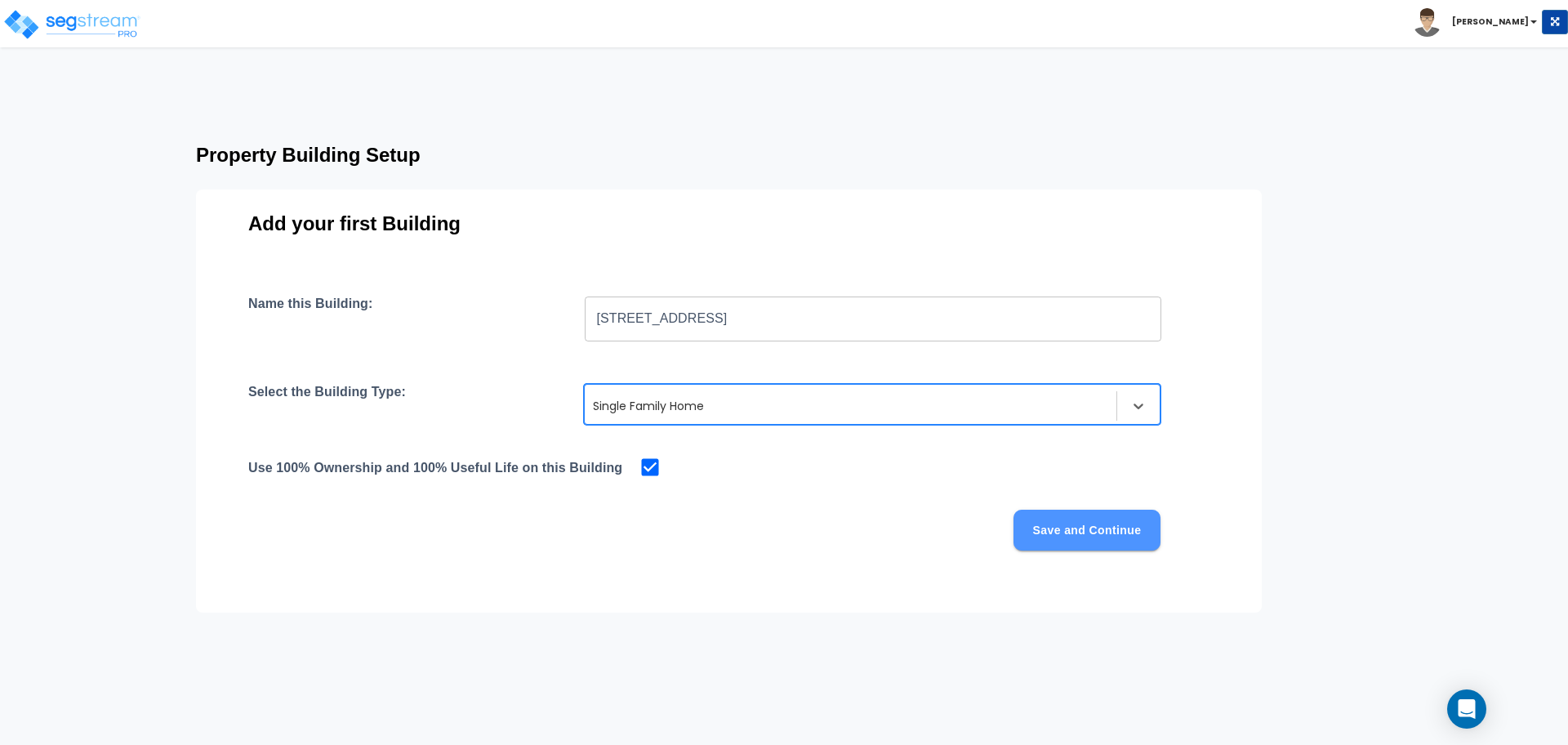
click at [1063, 520] on button "Save and Continue" at bounding box center [1086, 530] width 147 height 41
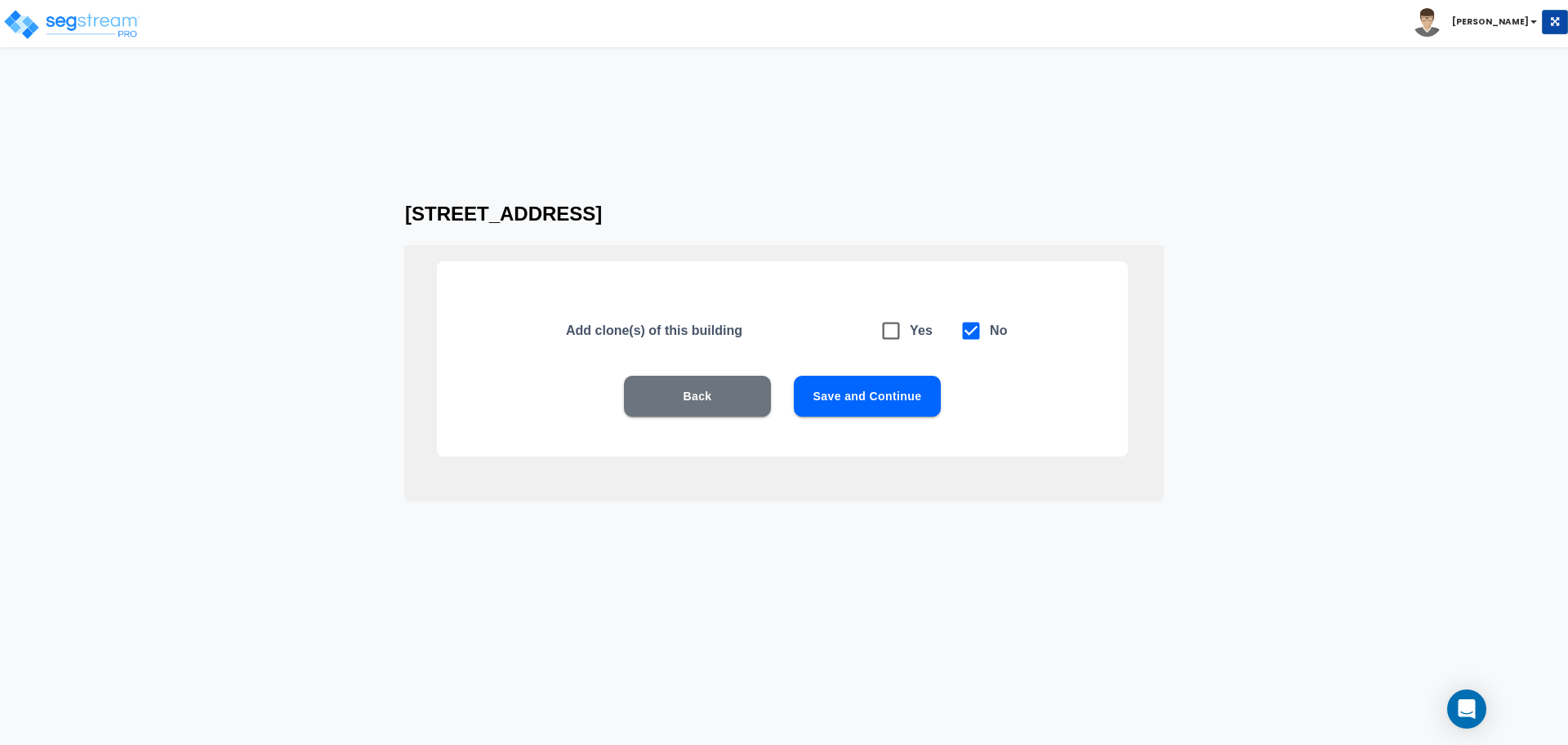
click at [851, 386] on button "Save and Continue" at bounding box center [867, 396] width 147 height 41
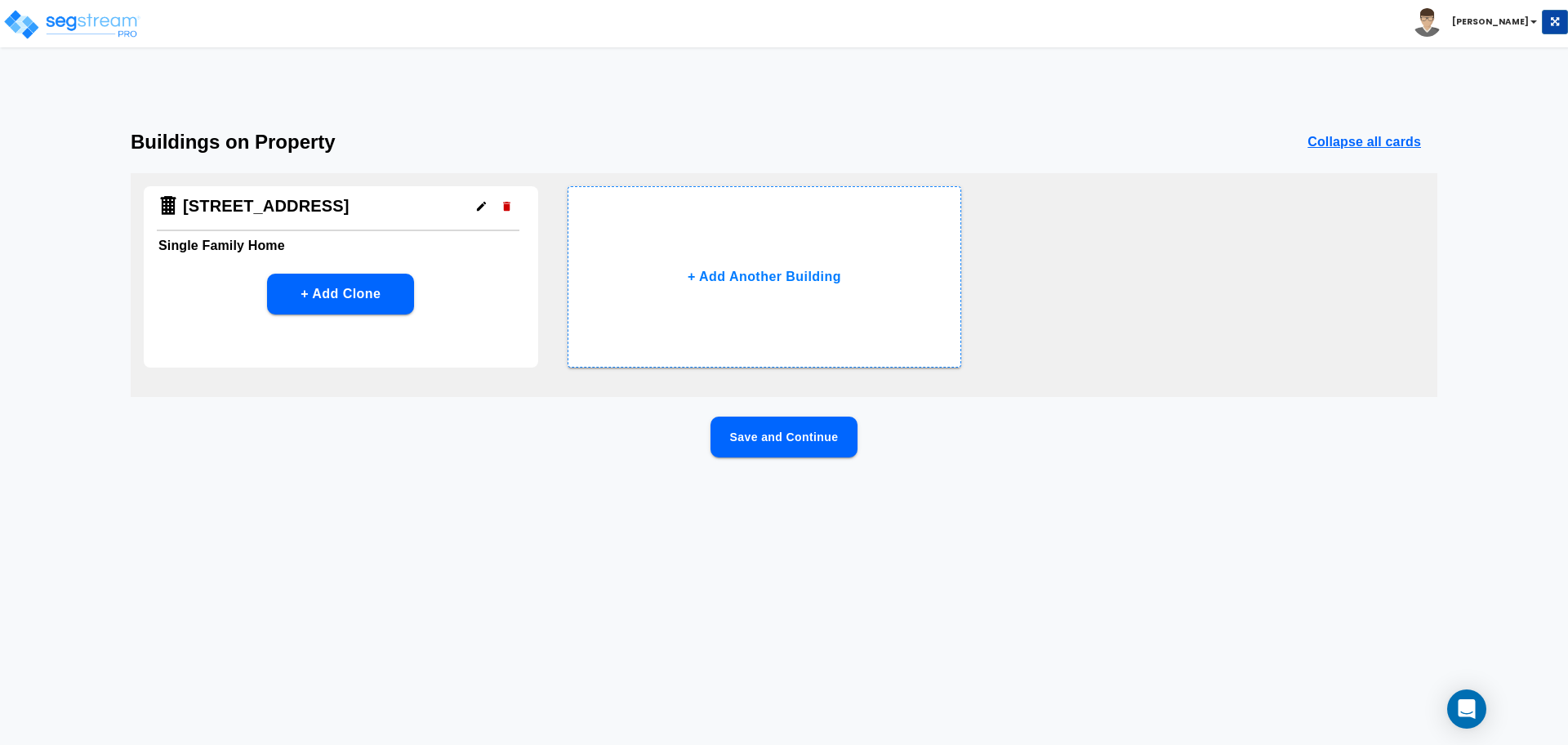
click at [743, 425] on button "Save and Continue" at bounding box center [784, 437] width 147 height 41
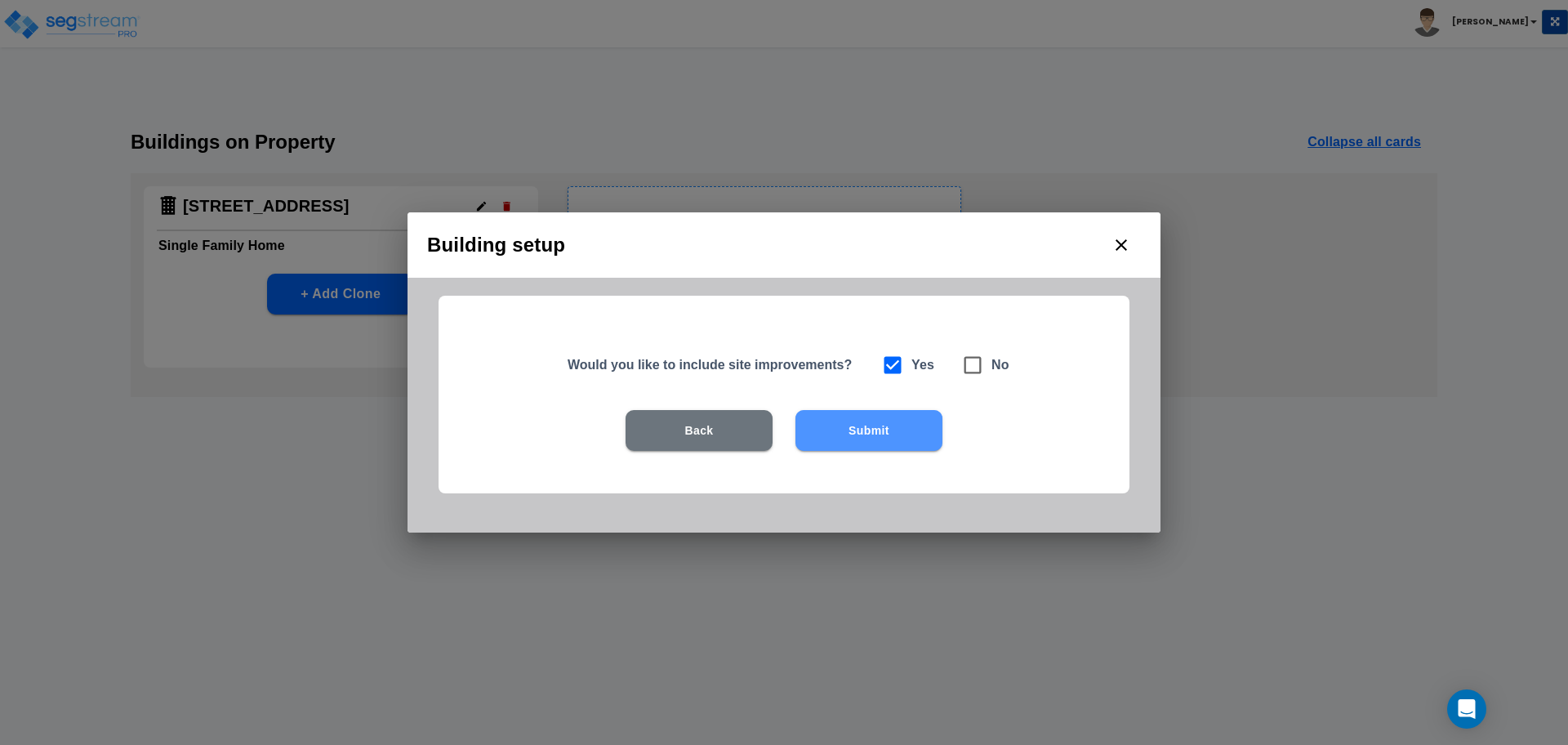
click at [830, 414] on button "Submit" at bounding box center [868, 430] width 147 height 41
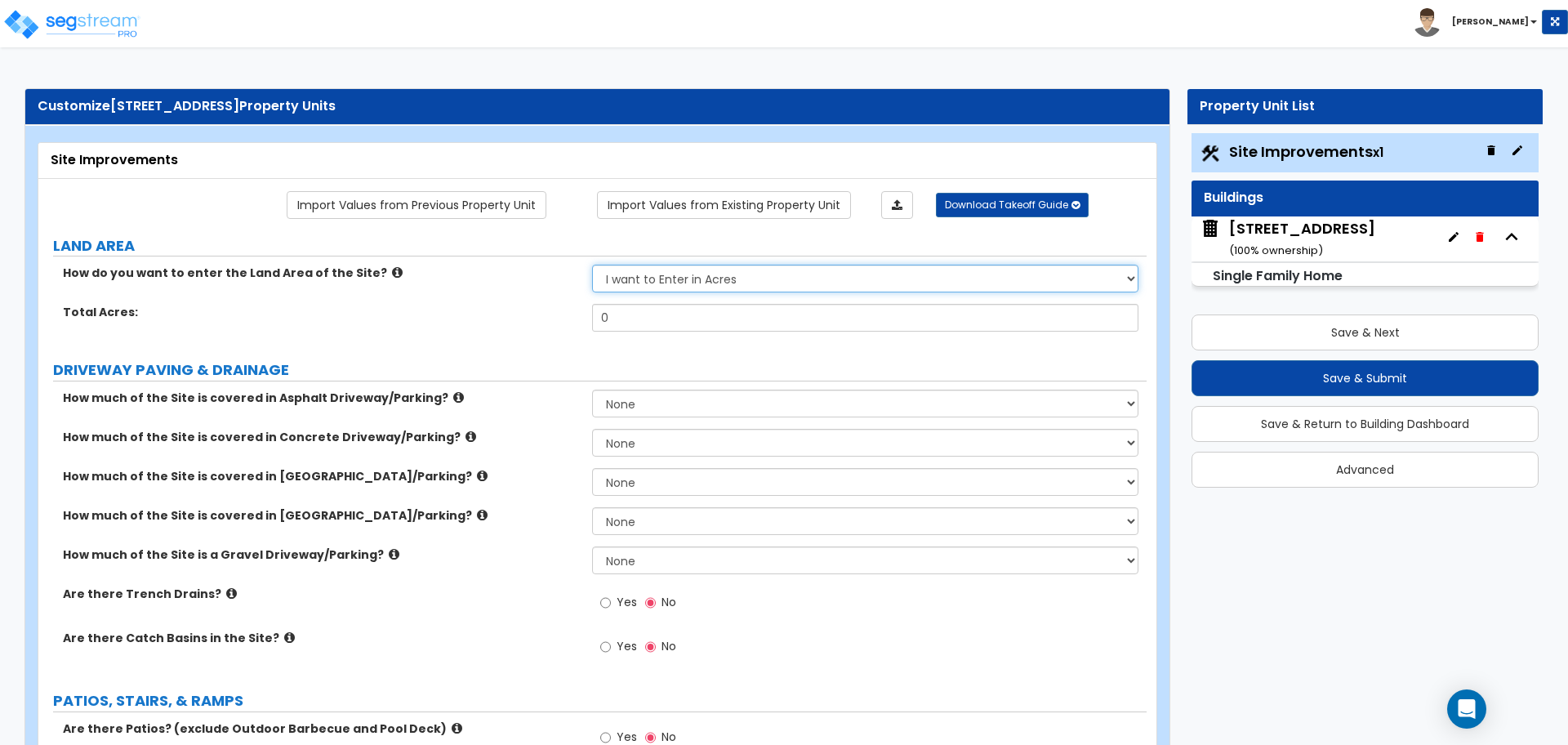
click at [657, 274] on select "I want to Enter in Acres I want to Enter in Square Feet" at bounding box center [864, 278] width 545 height 28
select select "2"
click at [592, 265] on select "I want to Enter in Acres I want to Enter in Square Feet" at bounding box center [864, 278] width 545 height 28
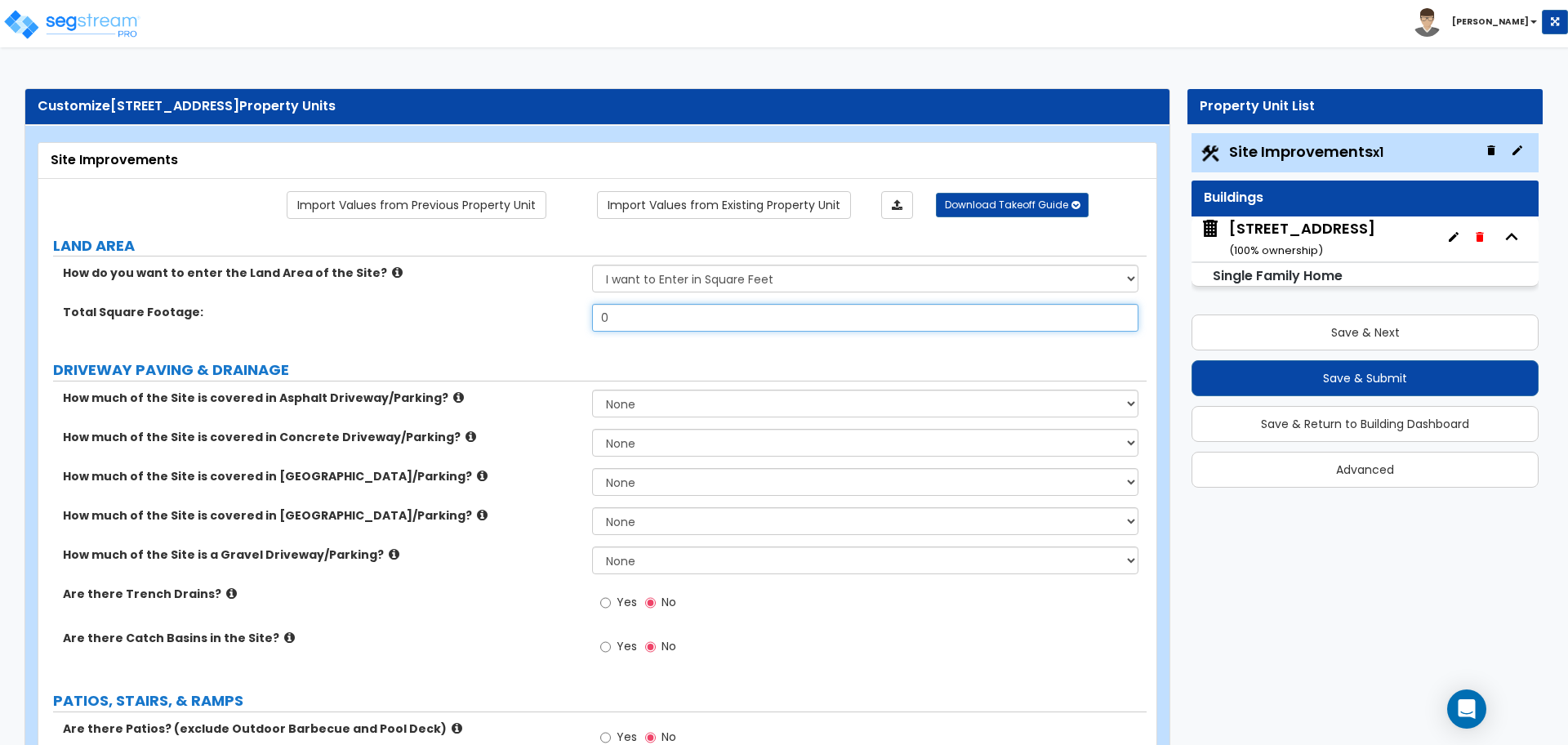
drag, startPoint x: 639, startPoint y: 319, endPoint x: 589, endPoint y: 320, distance: 50.0
click at [589, 320] on div "Total Square Footage: 0" at bounding box center [592, 323] width 1108 height 39
type input "5,164"
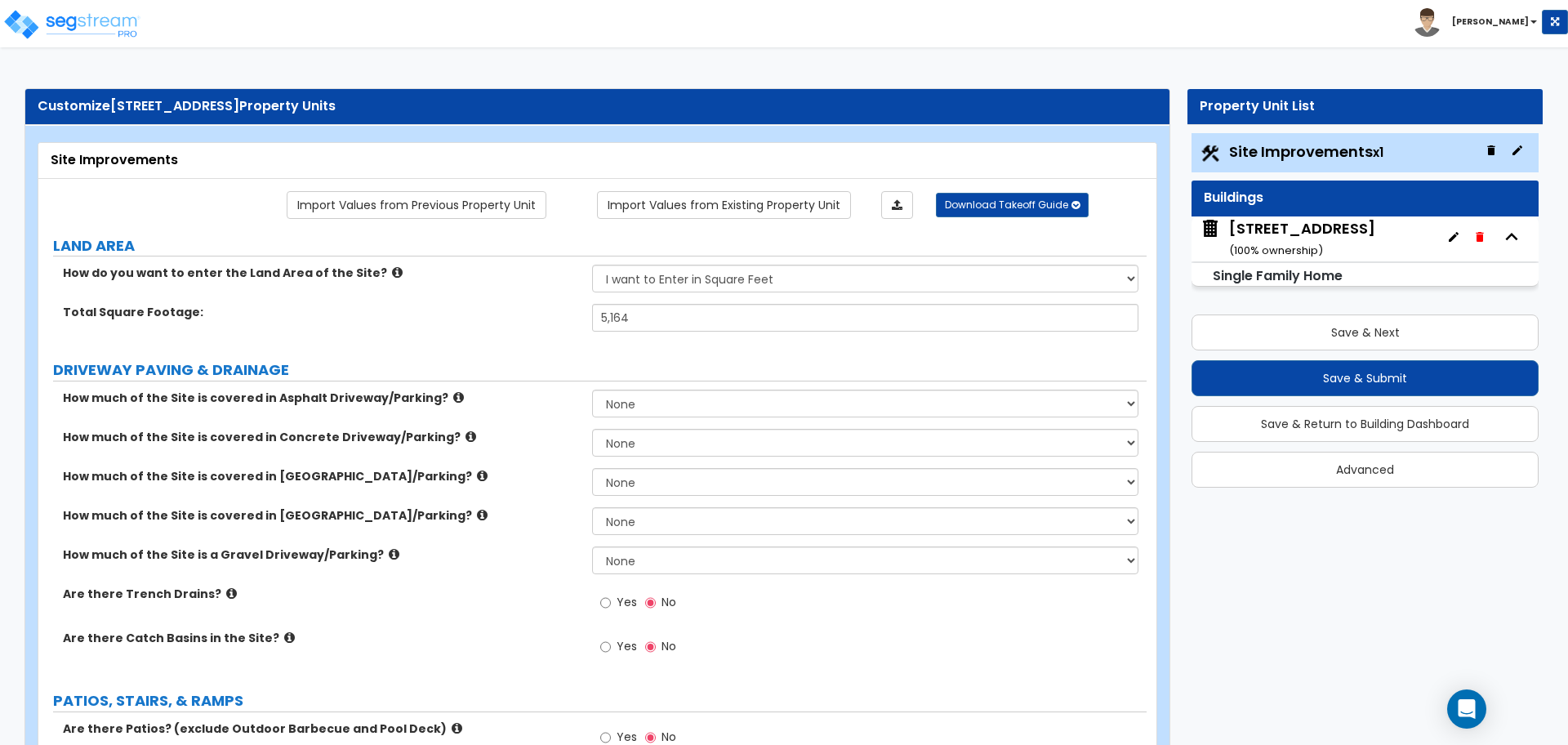
click at [651, 341] on div "Total Square Footage: 5,164" at bounding box center [592, 323] width 1108 height 39
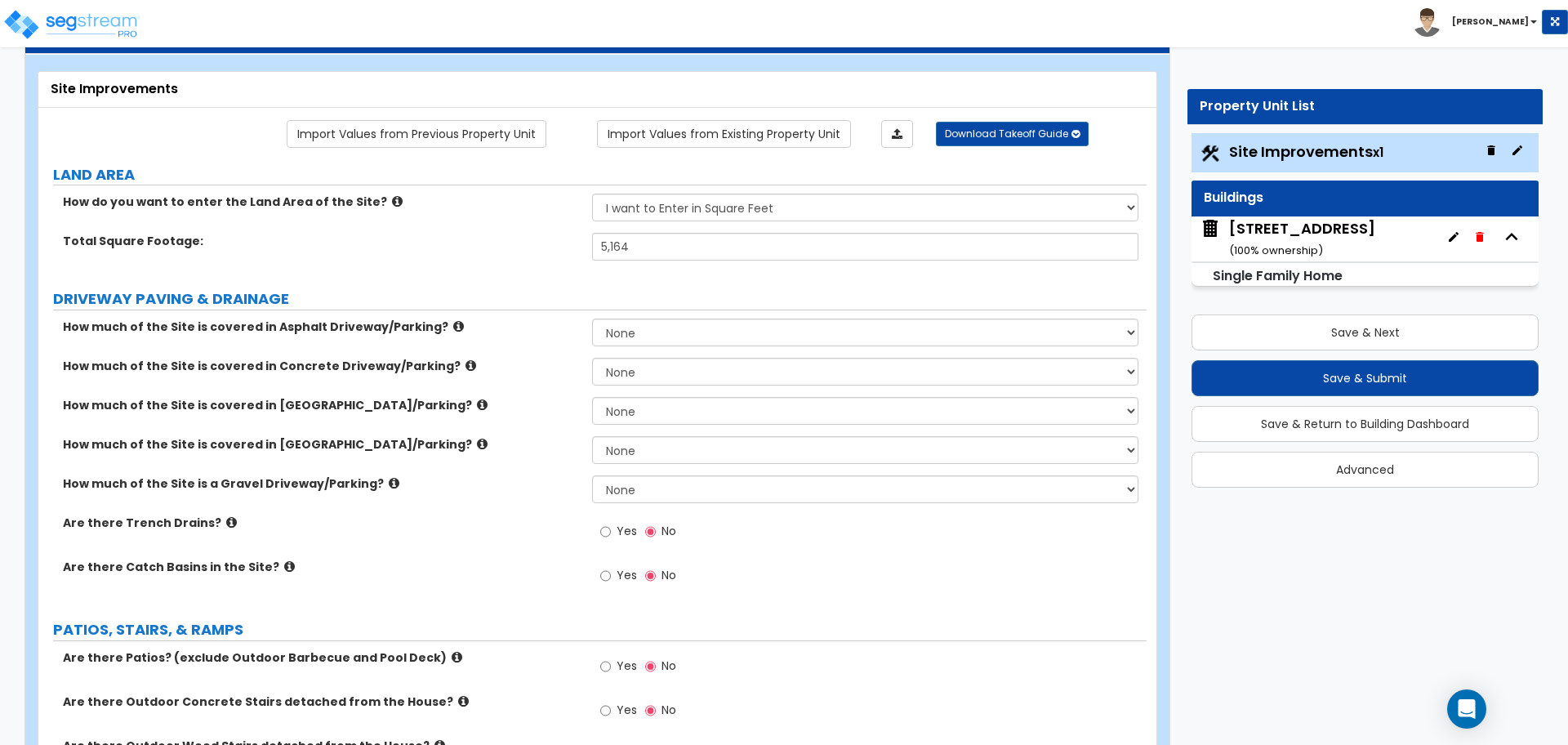
scroll to position [102, 0]
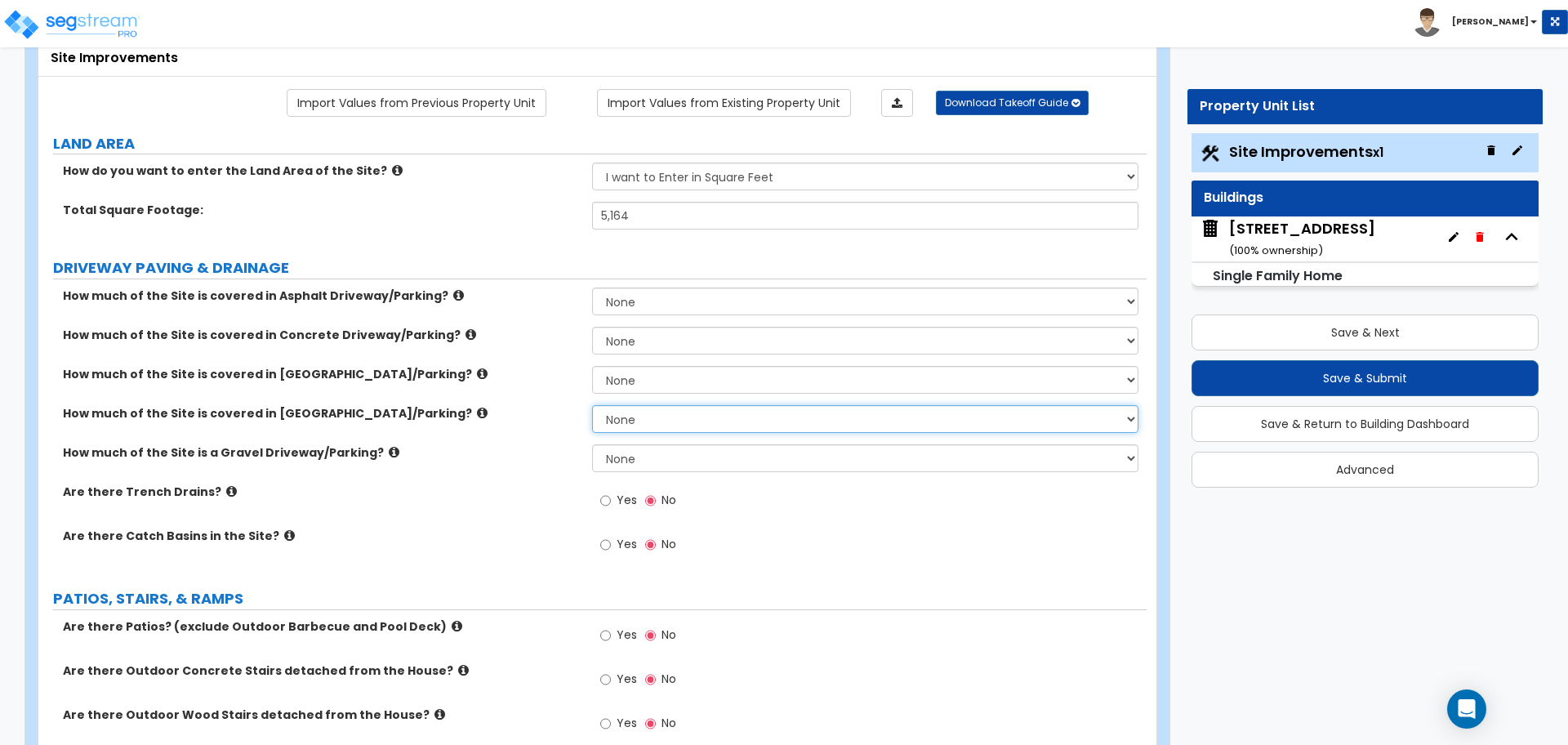
click at [627, 428] on select "None I want to Enter an Approximate Percentage I want to Enter the Square Foota…" at bounding box center [864, 419] width 545 height 28
select select "2"
click at [592, 406] on select "None I want to Enter an Approximate Percentage I want to Enter the Square Foota…" at bounding box center [864, 419] width 545 height 28
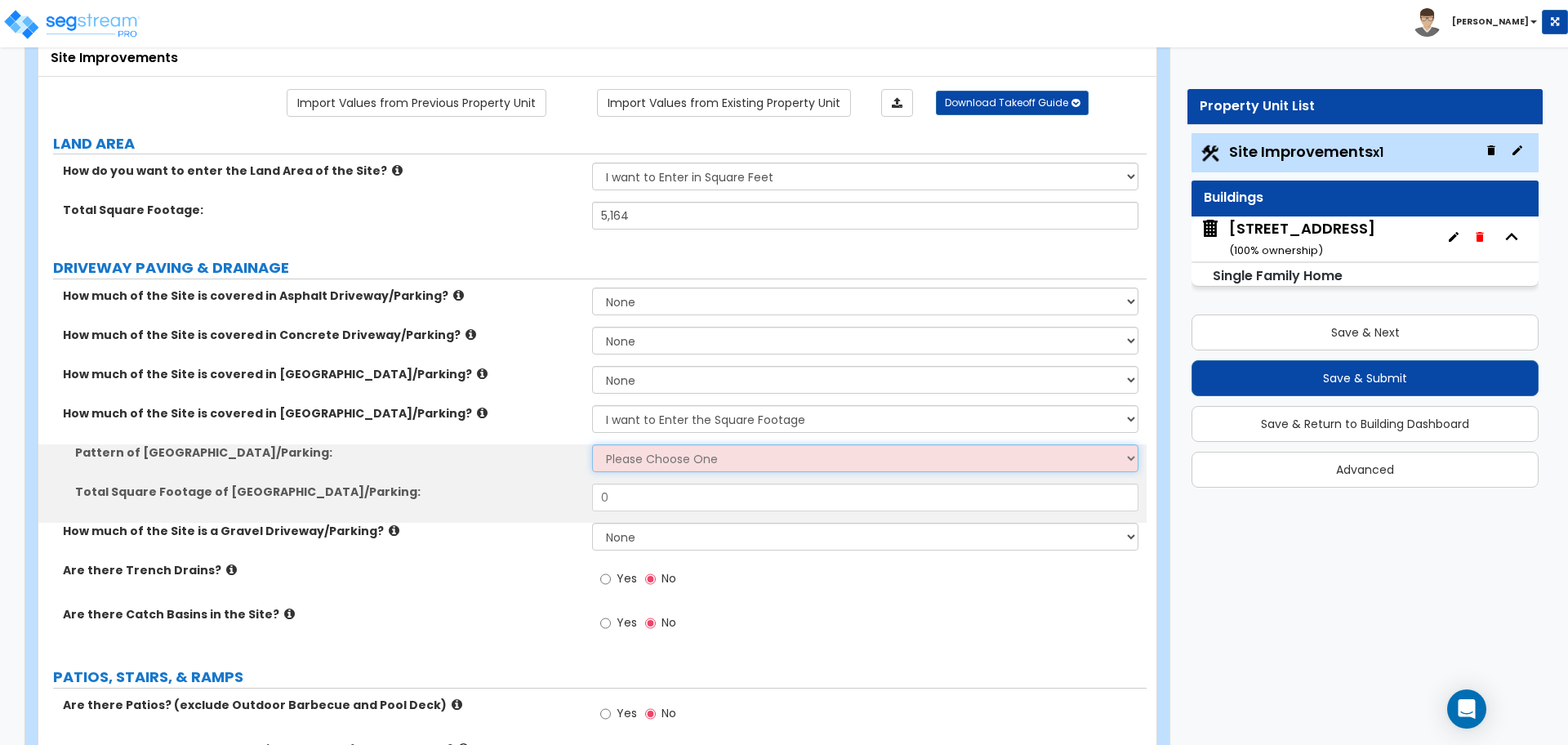
click at [638, 461] on select "Please Choose One Irregular Rectangular" at bounding box center [864, 458] width 545 height 28
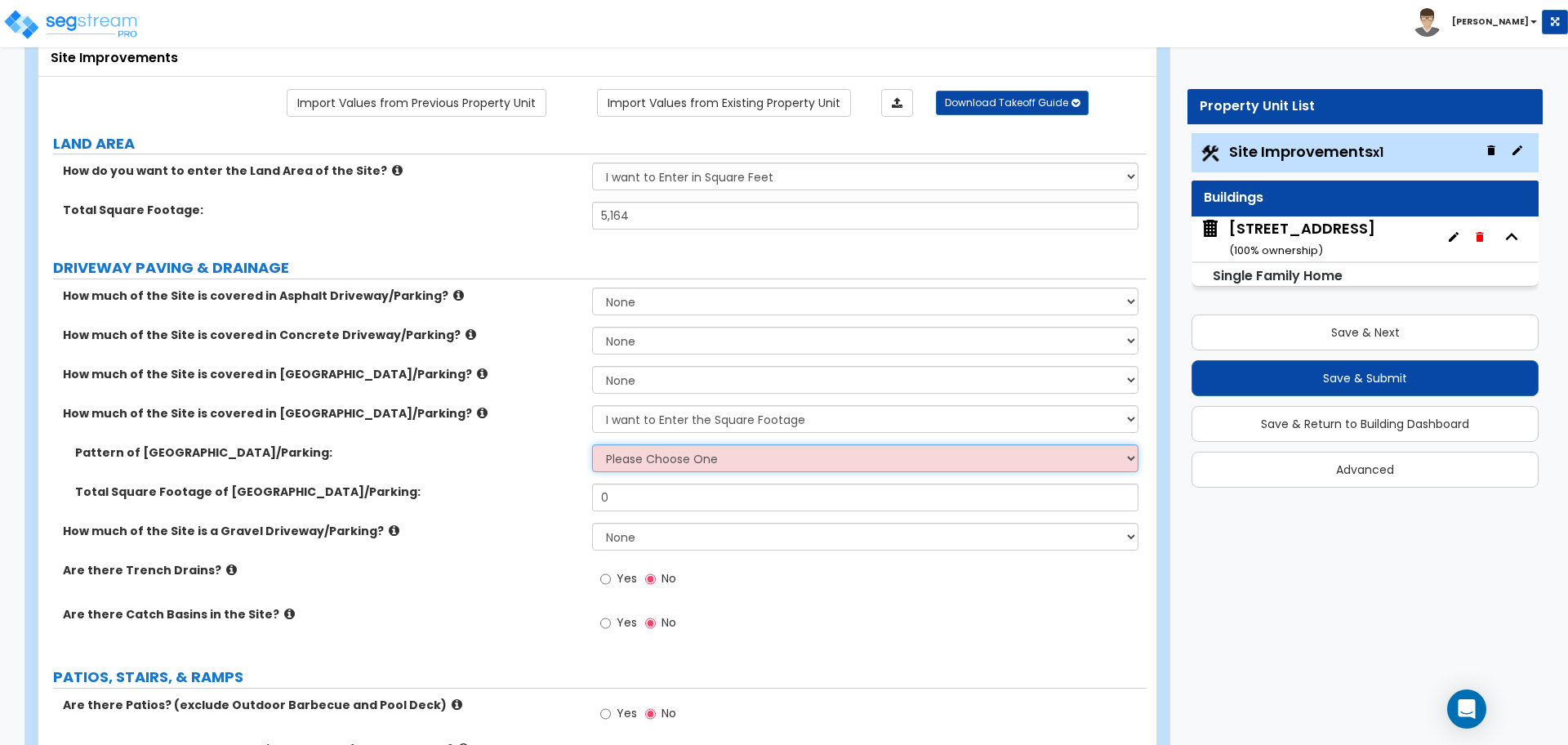
select select "2"
click at [592, 445] on select "Please Choose One Irregular Rectangular" at bounding box center [864, 458] width 545 height 28
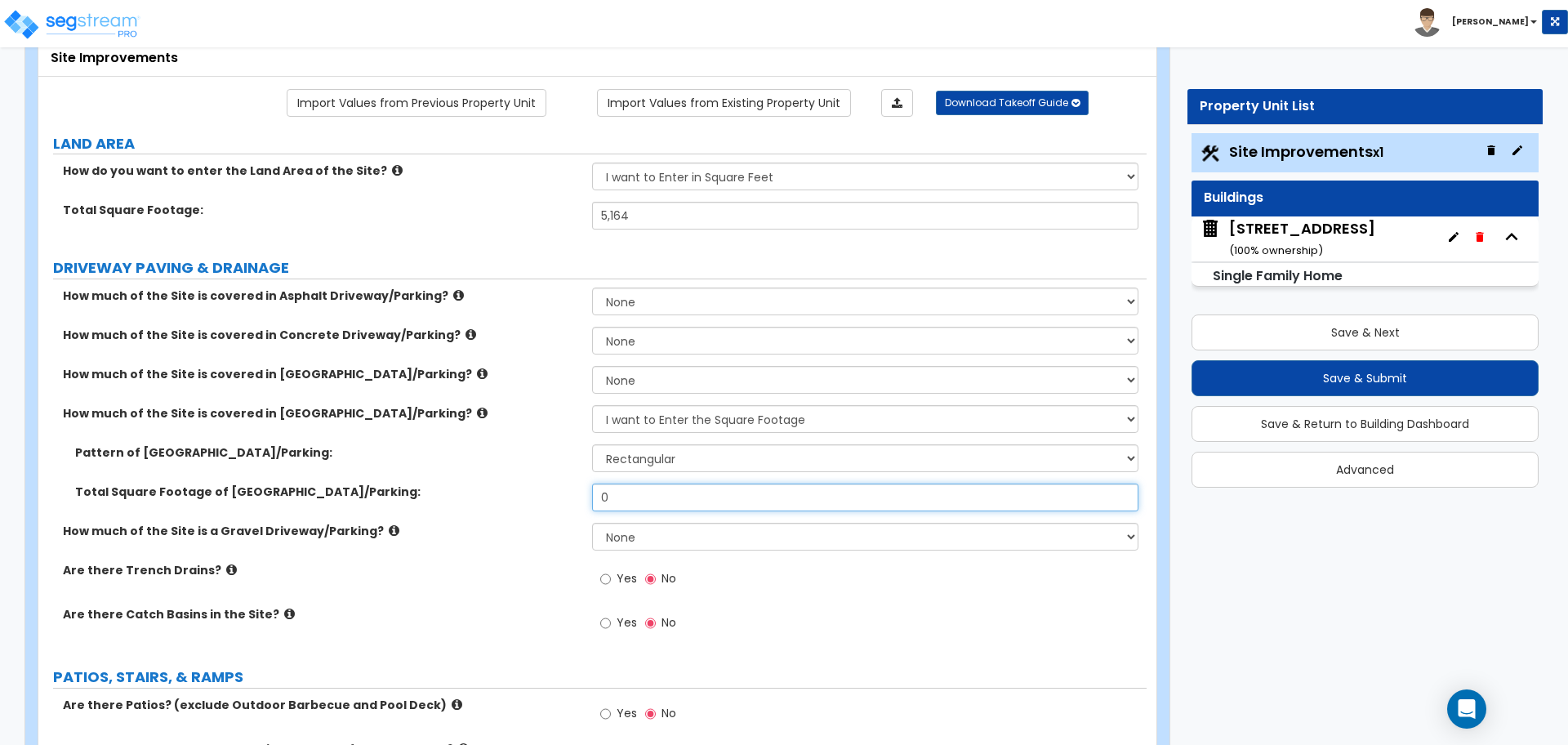
drag, startPoint x: 649, startPoint y: 490, endPoint x: 512, endPoint y: 484, distance: 137.1
click at [512, 484] on div "Total Square Footage of Stone Driveway/Parking: 0" at bounding box center [592, 503] width 1108 height 39
type input "580"
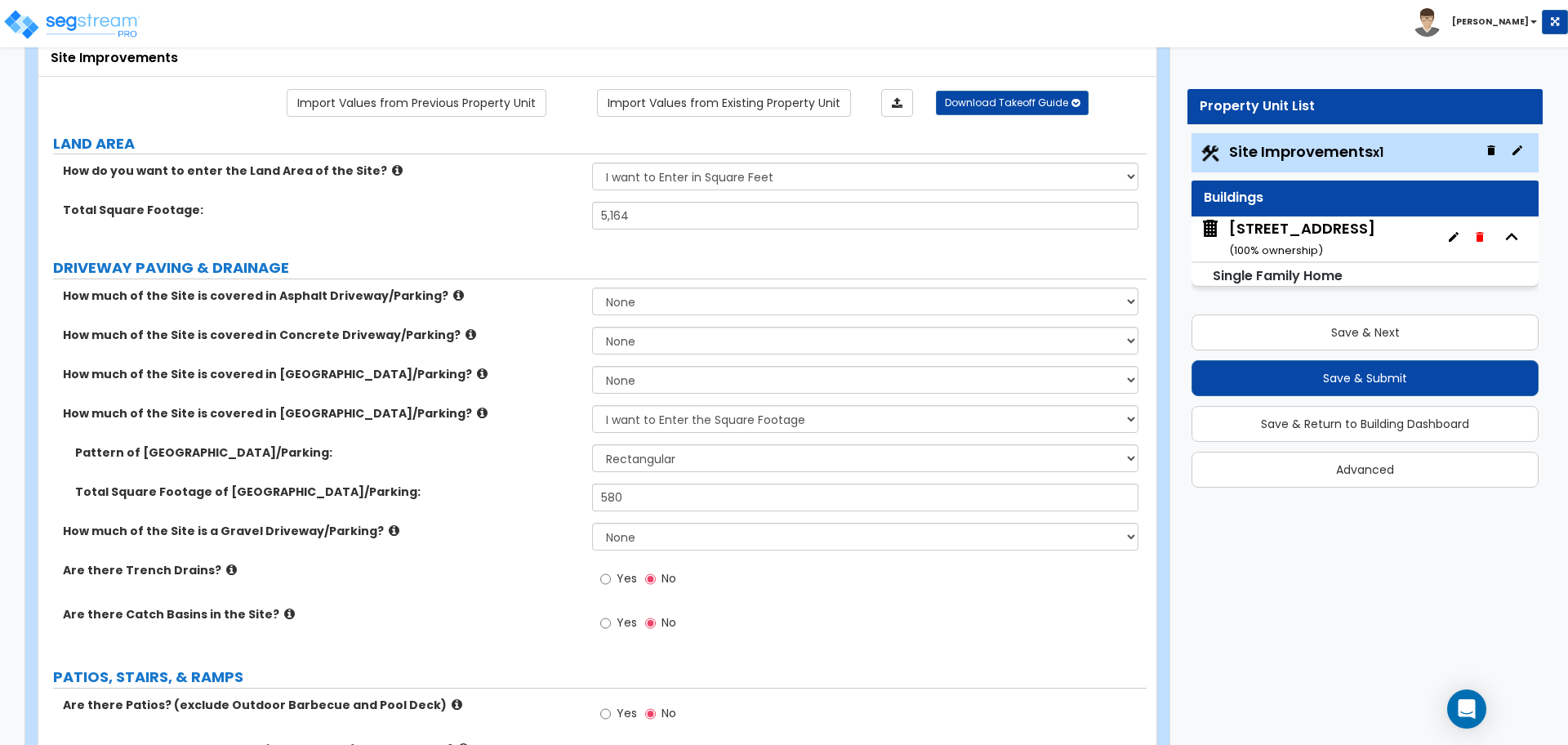
click at [540, 474] on div "Pattern of Stone Driveway/Parking: Please Choose One Irregular Rectangular" at bounding box center [592, 464] width 1108 height 39
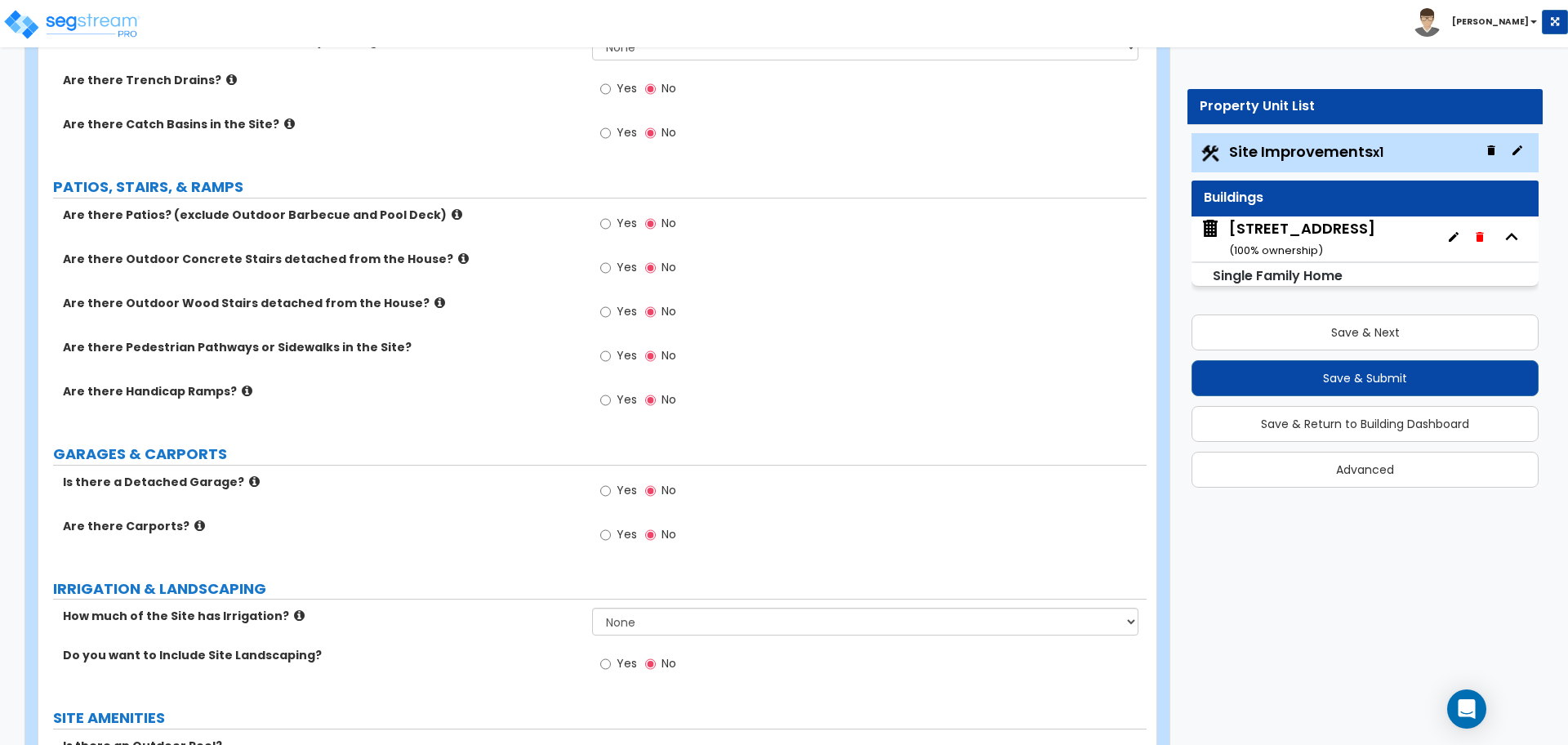
scroll to position [714, 0]
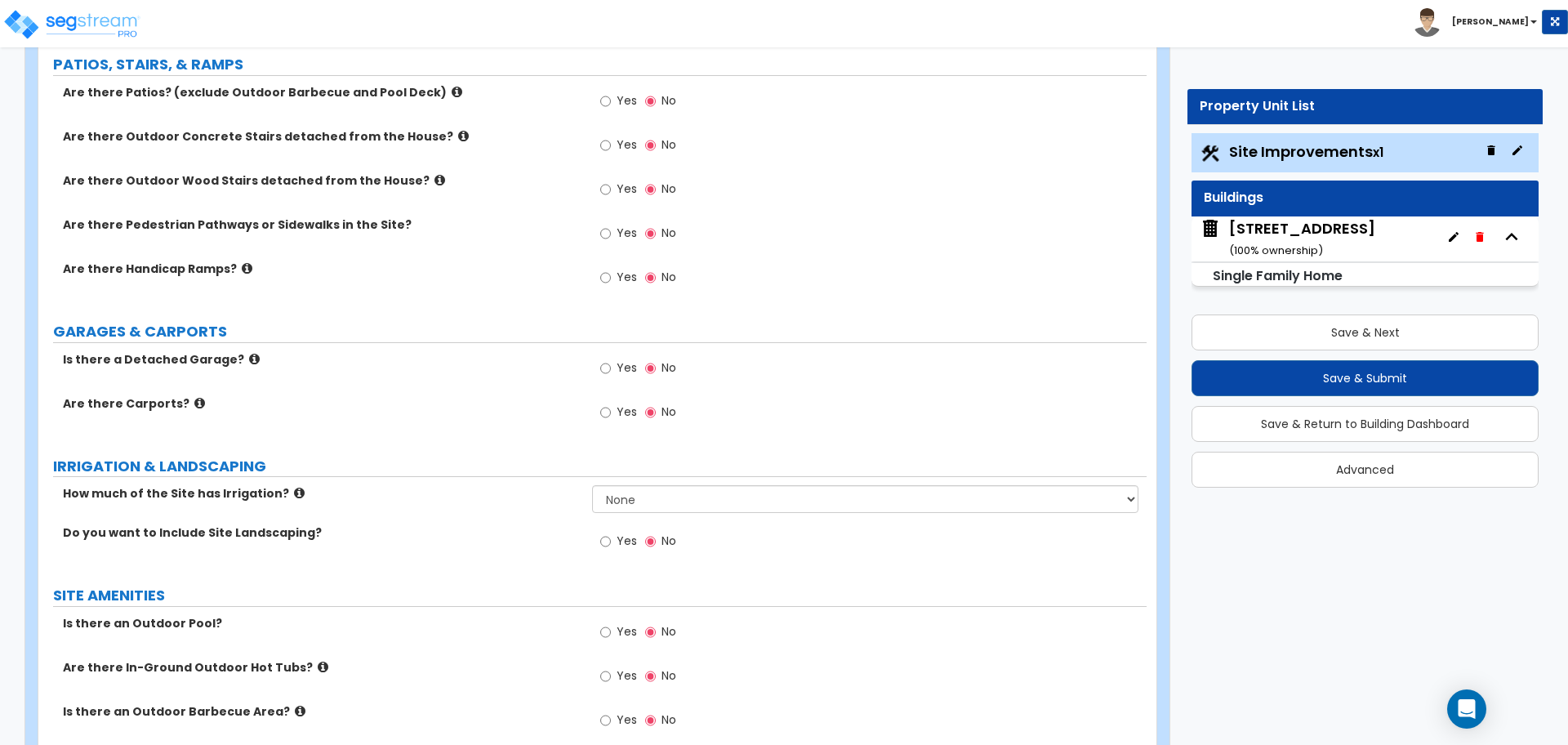
click at [571, 141] on label "Are there Outdoor Concrete Stairs detached from the House?" at bounding box center [321, 136] width 516 height 16
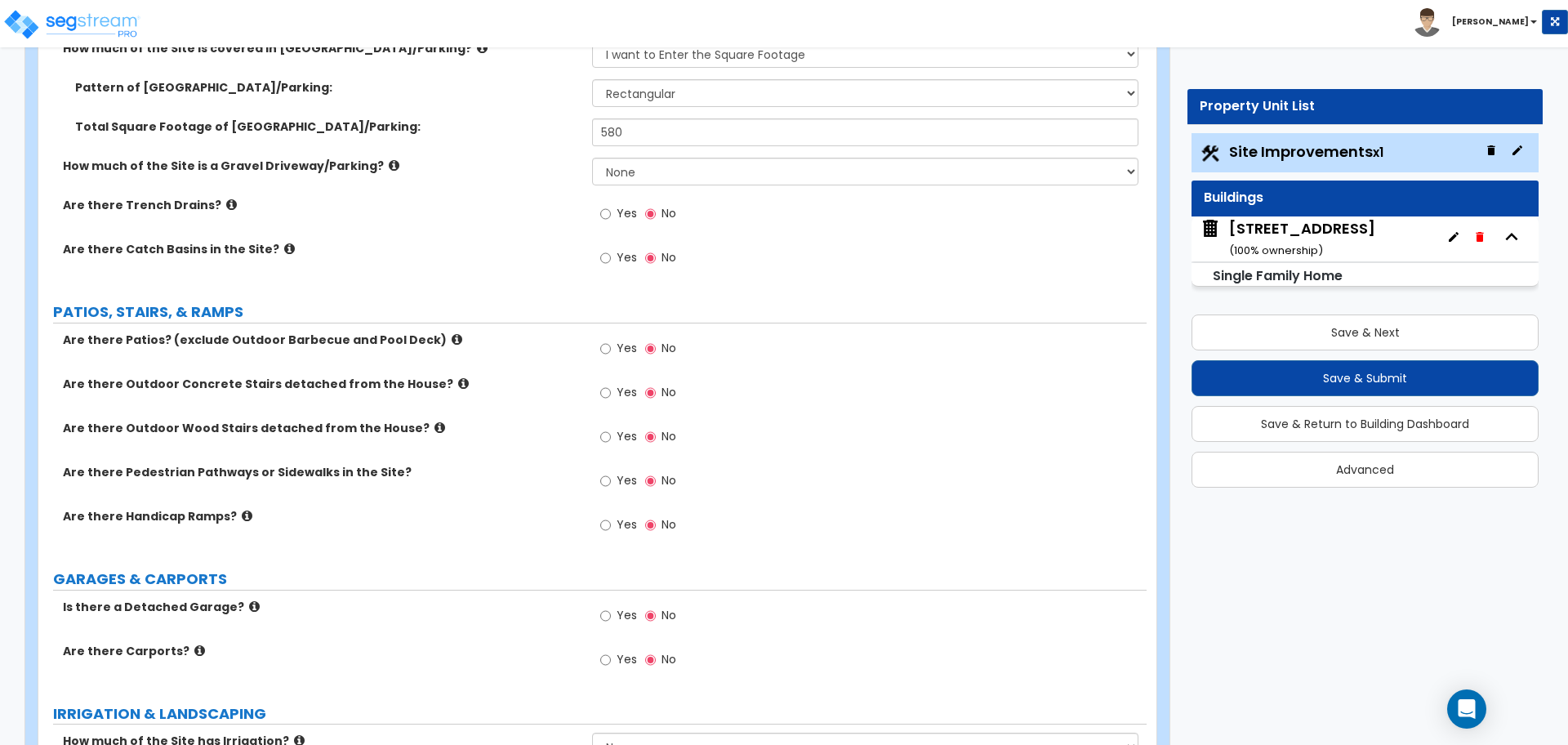
scroll to position [613, 0]
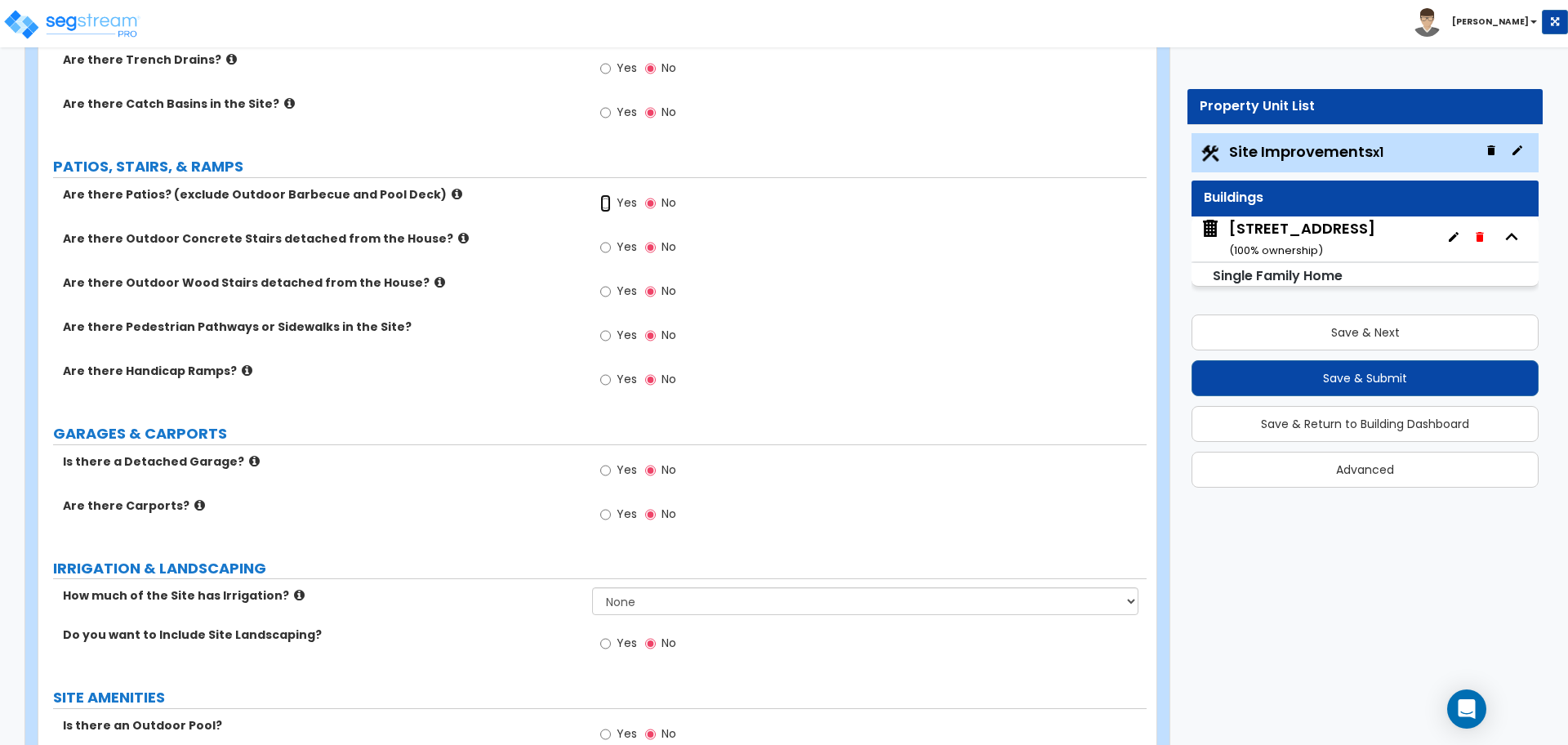
click at [609, 204] on input "Yes" at bounding box center [605, 203] width 11 height 18
radio input "true"
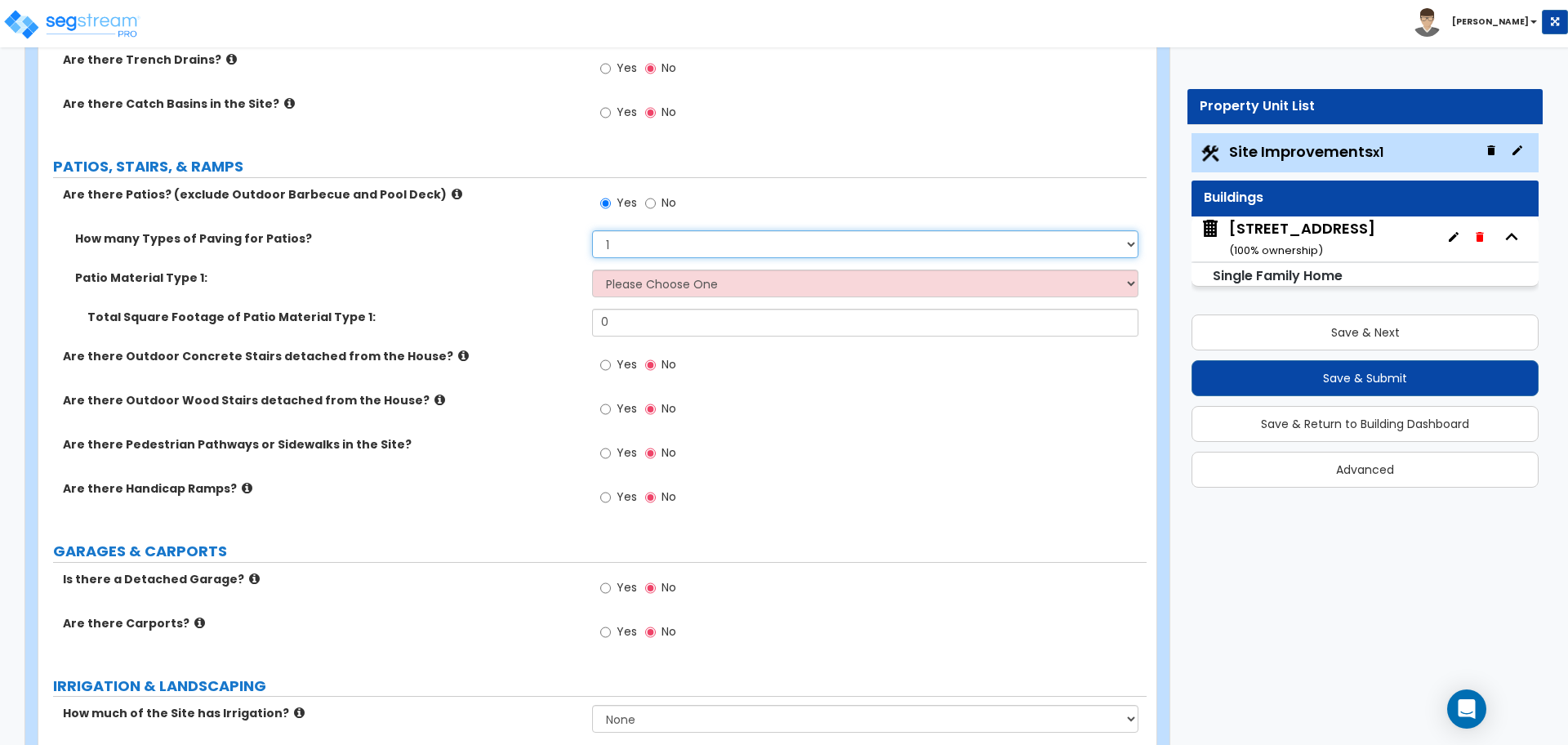
click at [626, 244] on select "1 2 3 4" at bounding box center [864, 244] width 545 height 28
click at [592, 231] on select "1 2 3 4" at bounding box center [864, 244] width 545 height 28
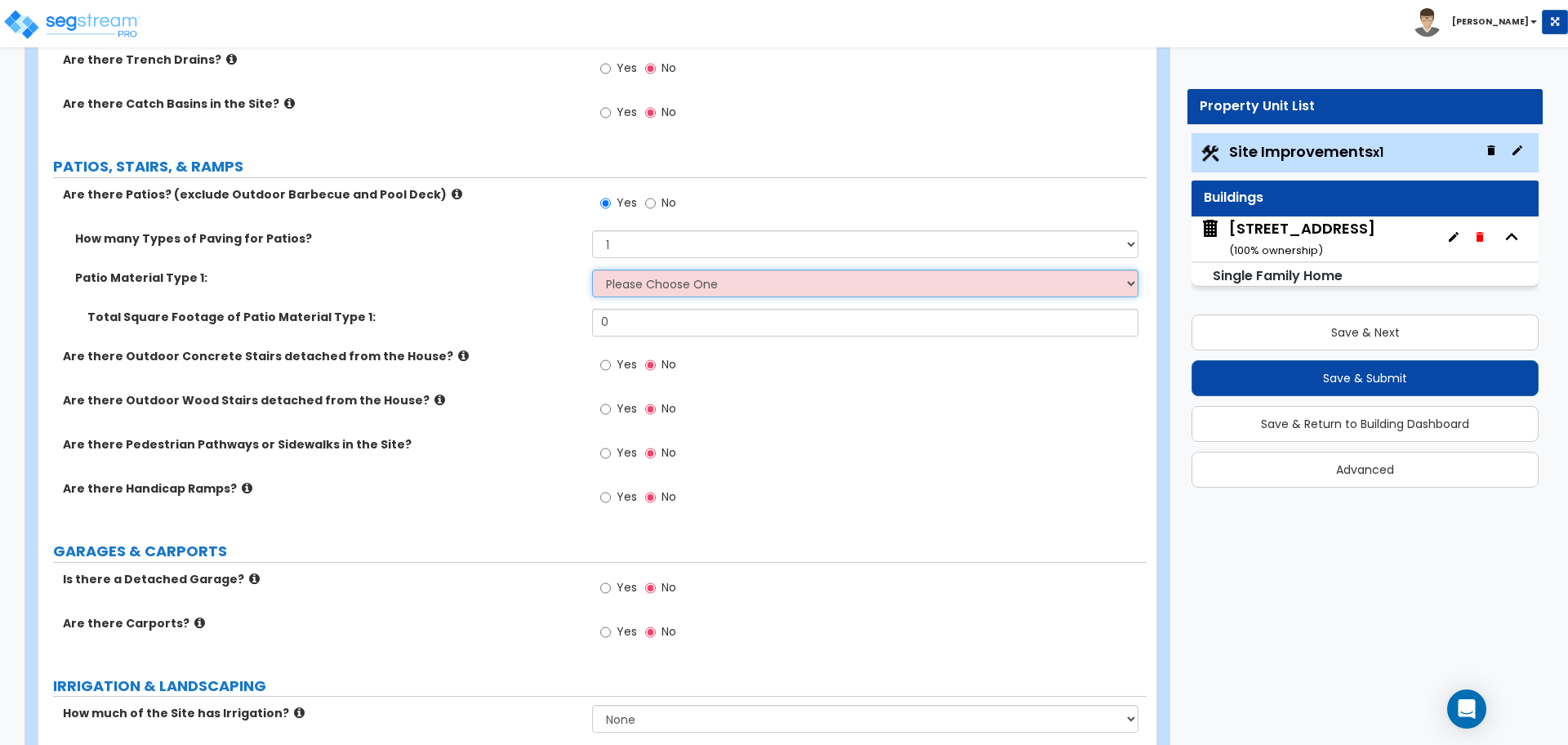
click at [605, 284] on select "Please Choose One Bare Concrete Stamped Concrete Brick Pavers Stone Pavers Tile…" at bounding box center [864, 283] width 545 height 28
select select "4"
click at [592, 270] on select "Please Choose One Bare Concrete Stamped Concrete Brick Pavers Stone Pavers Tile…" at bounding box center [864, 283] width 545 height 28
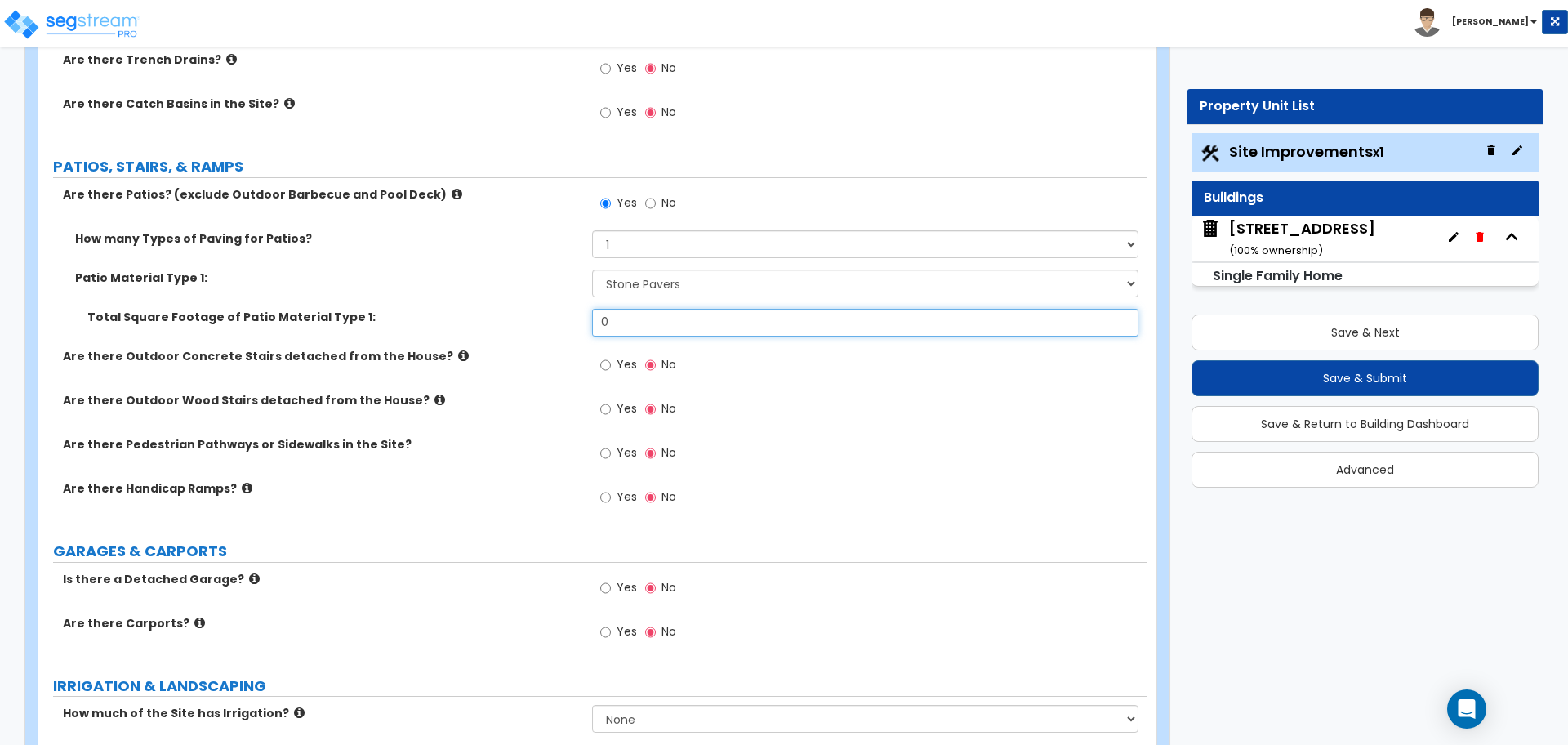
drag, startPoint x: 651, startPoint y: 327, endPoint x: 557, endPoint y: 328, distance: 94.0
click at [557, 328] on div "Total Square Footage of Patio Material Type 1: 0" at bounding box center [592, 328] width 1108 height 39
type input "88"
click at [557, 328] on div "Total Square Footage of Patio Material Type 1: 88" at bounding box center [592, 328] width 1108 height 39
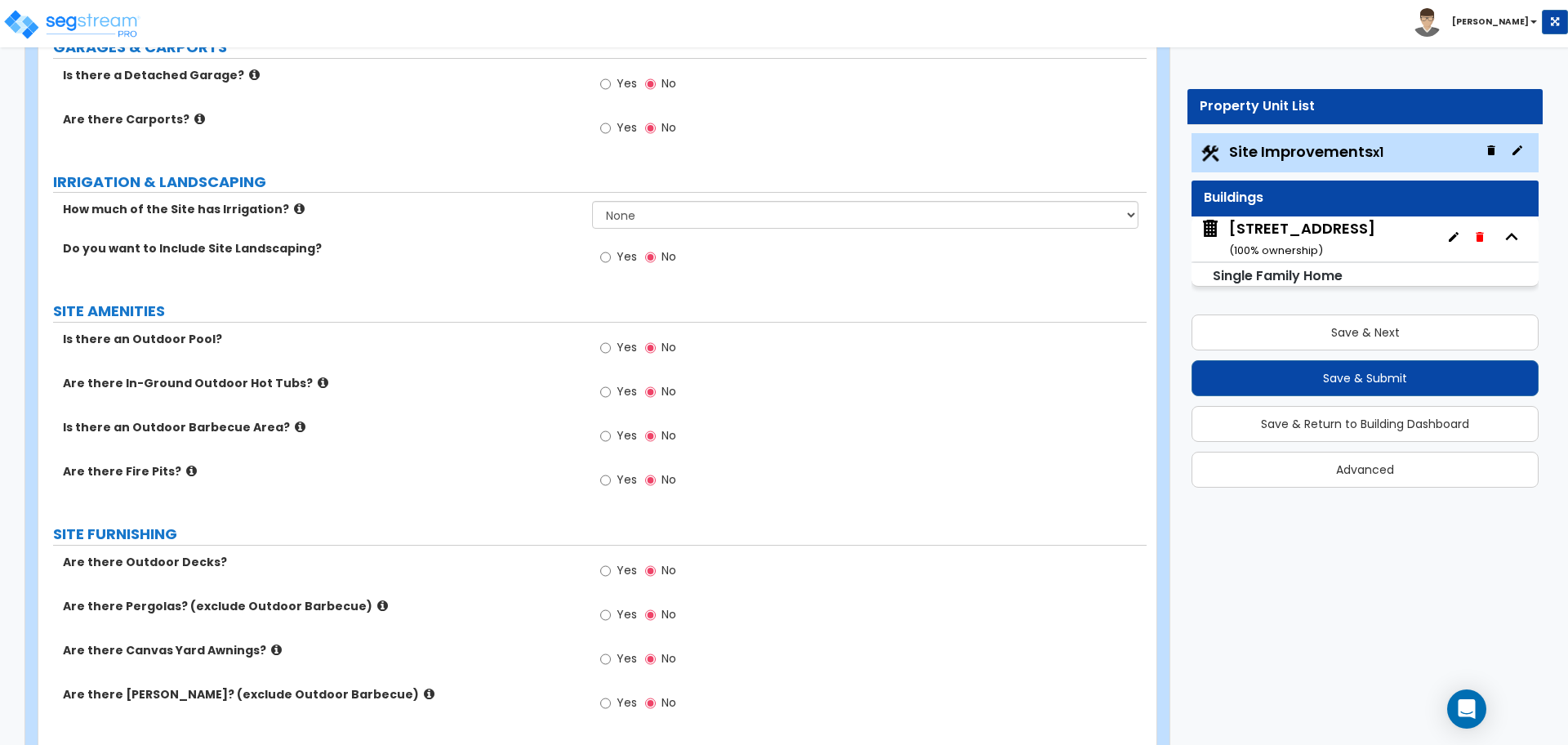
scroll to position [1123, 0]
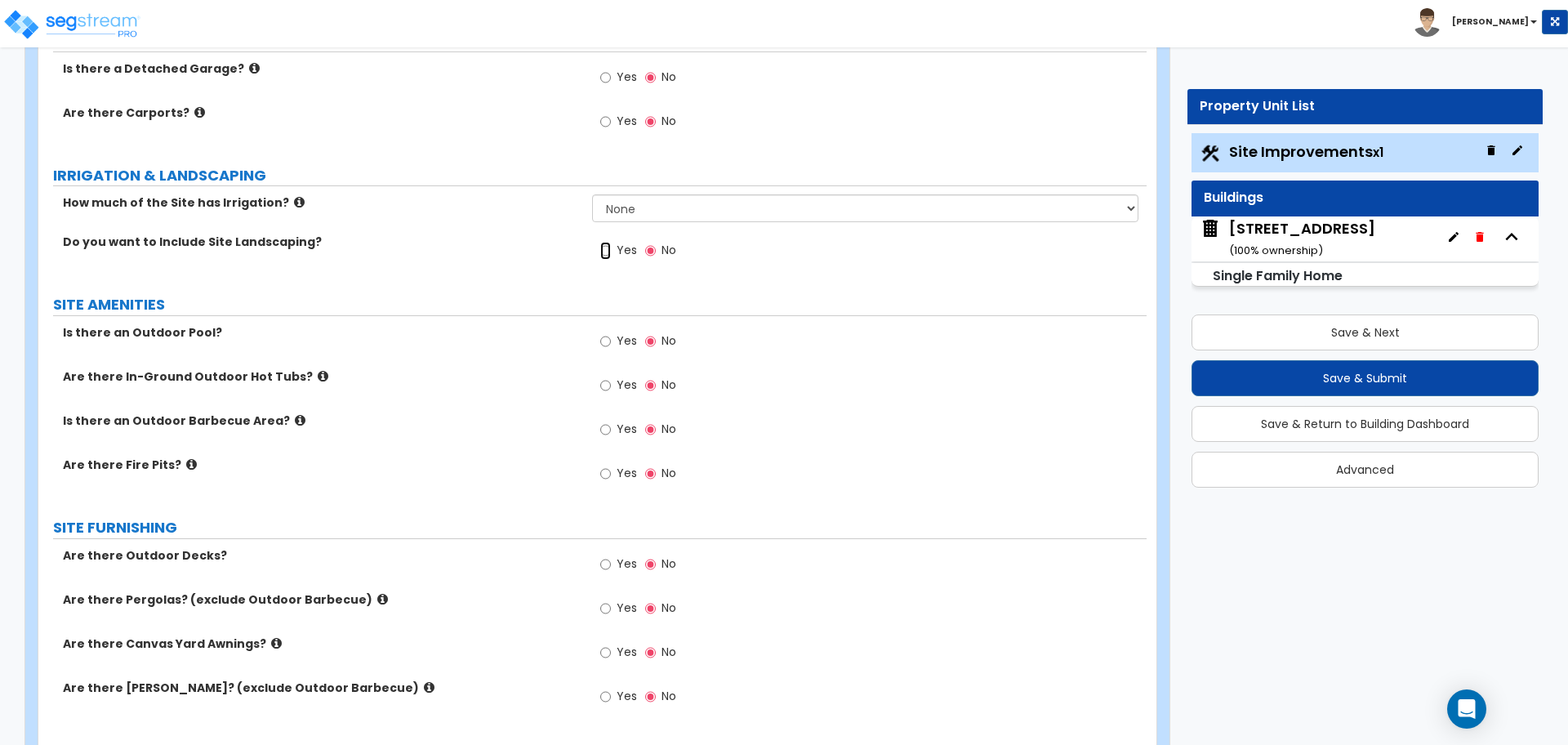
click at [604, 245] on input "Yes" at bounding box center [605, 250] width 11 height 18
radio input "true"
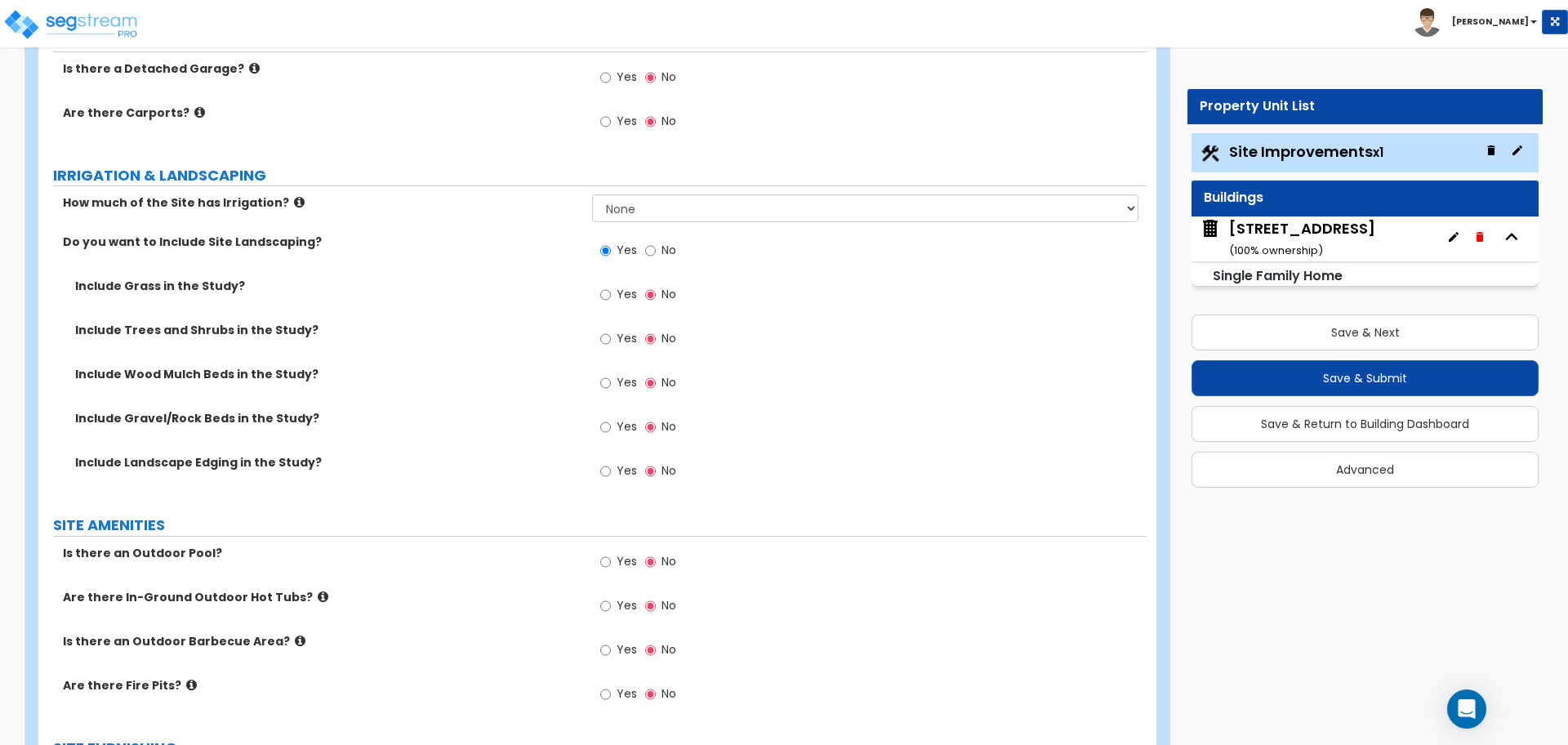
click at [615, 383] on label "Yes" at bounding box center [618, 384] width 36 height 28
click at [611, 383] on input "Yes" at bounding box center [605, 383] width 11 height 18
radio input "true"
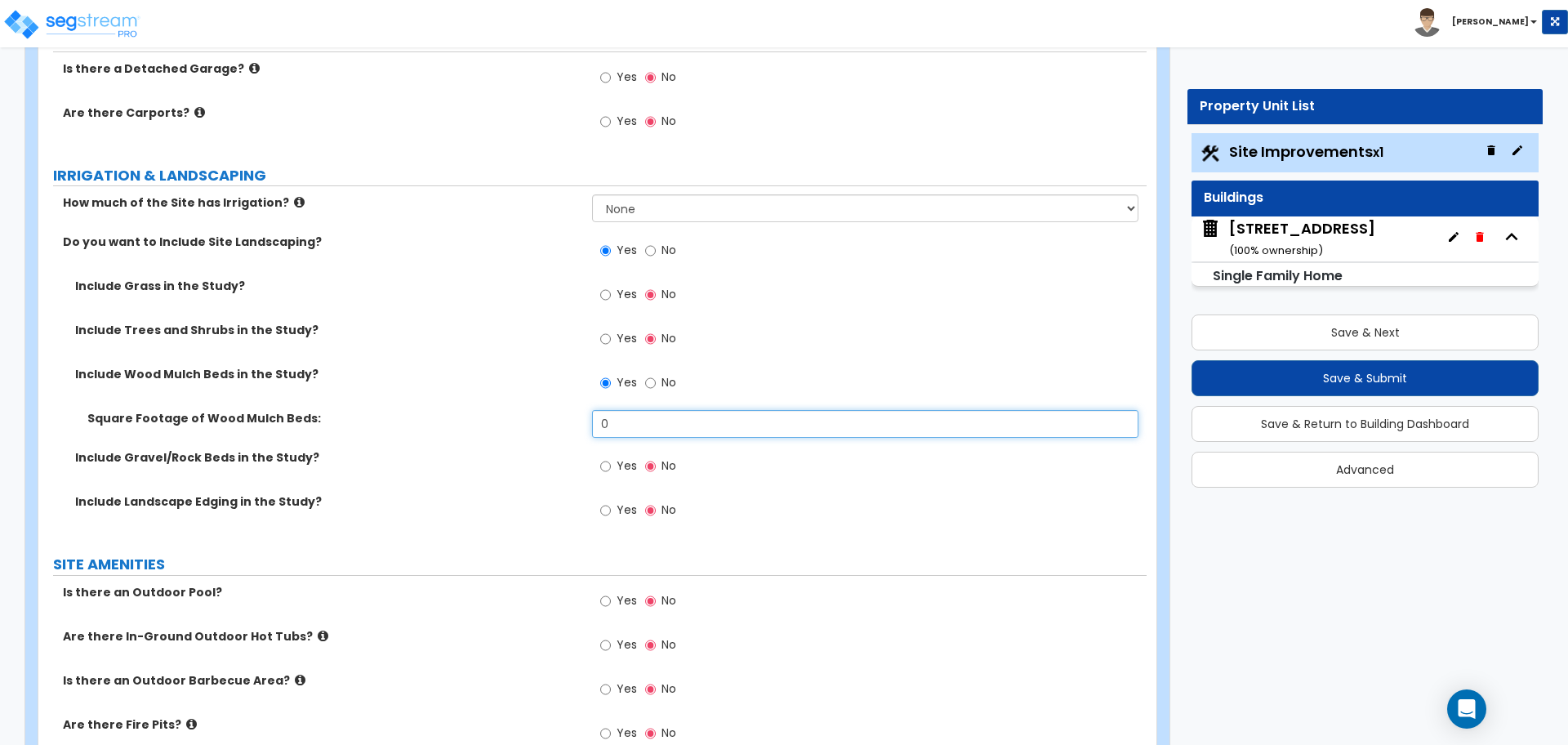
drag, startPoint x: 643, startPoint y: 419, endPoint x: 502, endPoint y: 412, distance: 141.2
click at [502, 412] on div "Square Footage of Wood Mulch Beds: 0" at bounding box center [592, 429] width 1108 height 39
click at [485, 412] on label "Square Footage of Wood Mulch Beds:" at bounding box center [333, 417] width 493 height 16
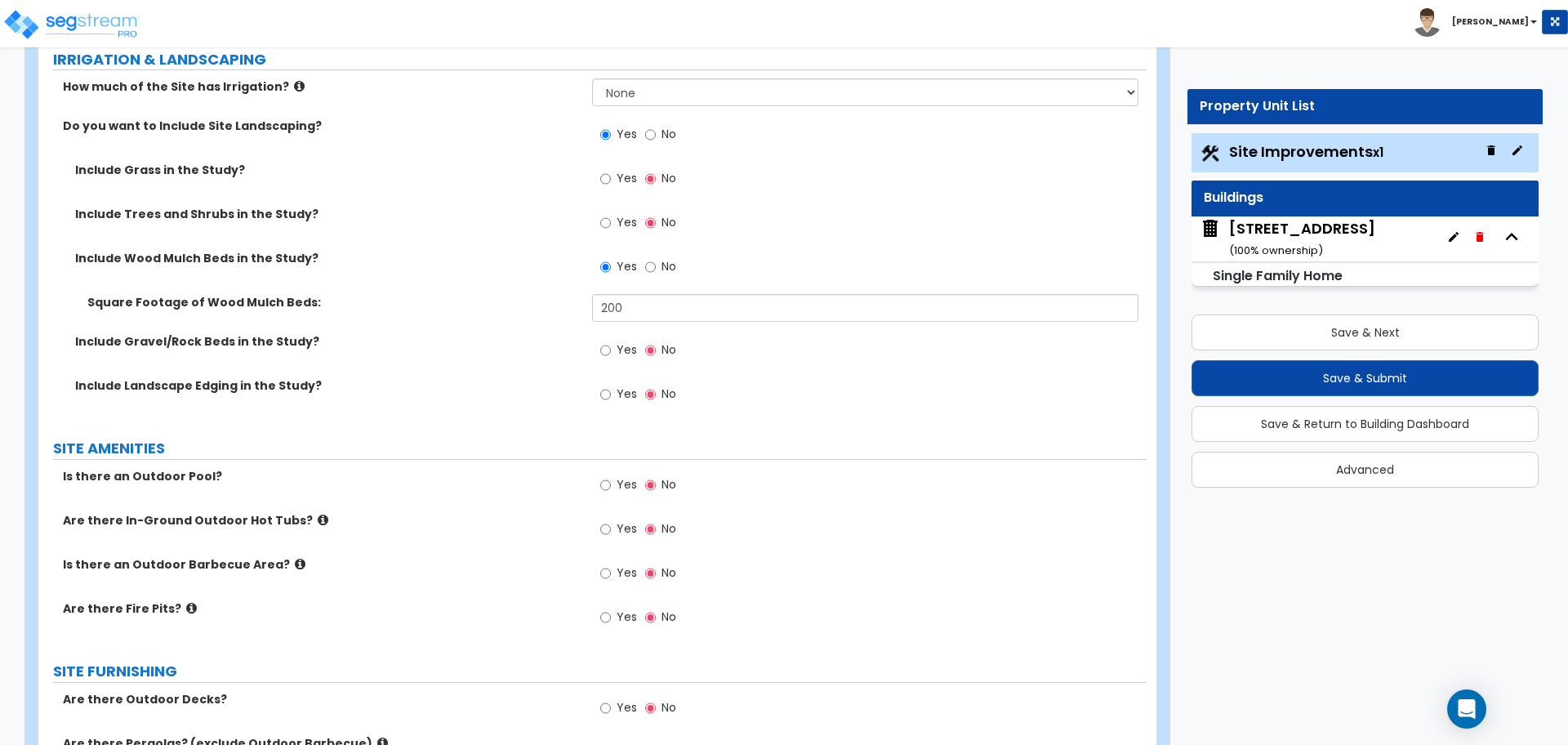
scroll to position [1225, 0]
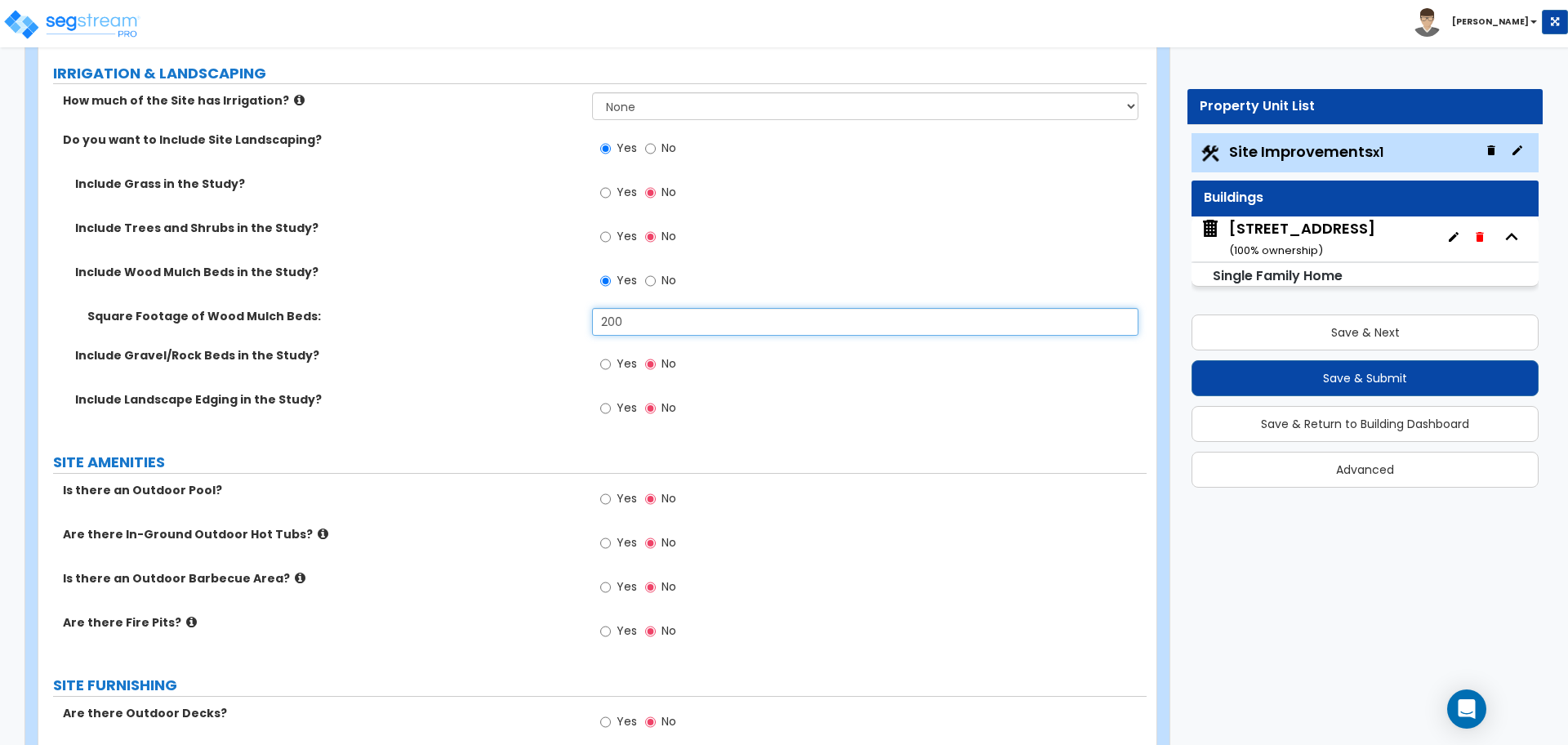
drag, startPoint x: 642, startPoint y: 328, endPoint x: 465, endPoint y: 307, distance: 178.2
click at [511, 327] on div "Square Footage of Wood Mulch Beds: 200" at bounding box center [592, 328] width 1108 height 39
type input "120"
click at [486, 350] on label "Include Gravel/Rock Beds in the Study?" at bounding box center [327, 355] width 505 height 16
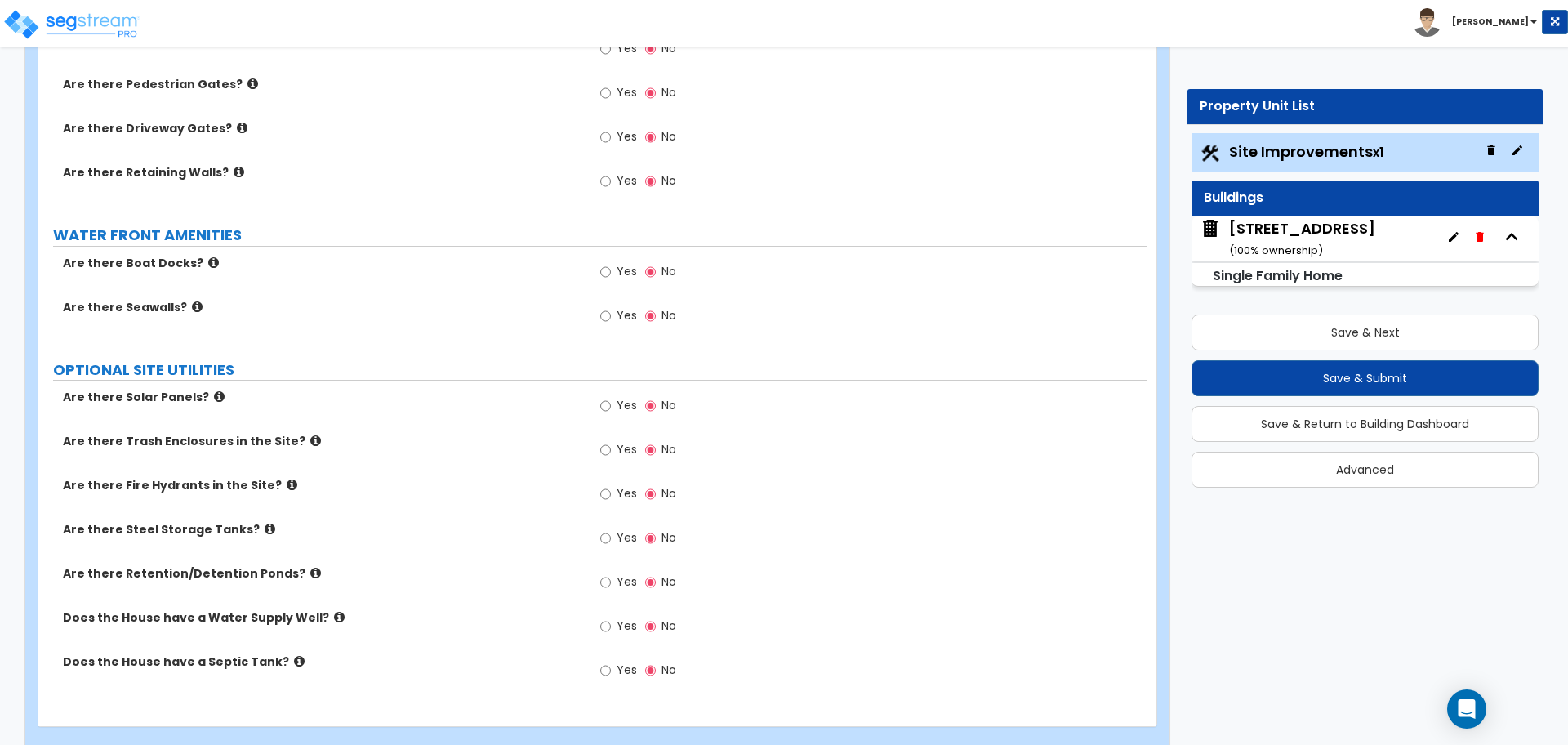
scroll to position [2327, 0]
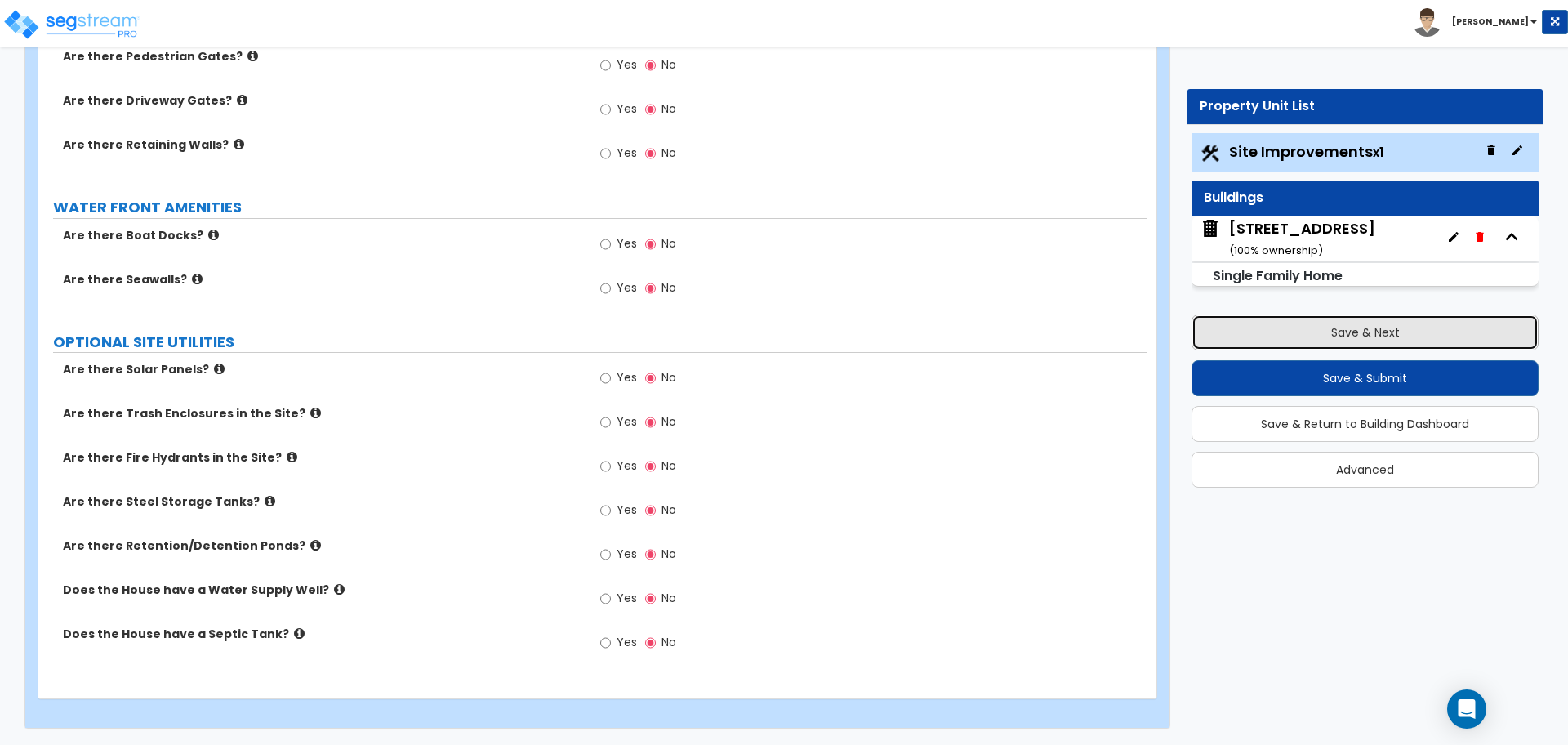
click at [1364, 342] on button "Save & Next" at bounding box center [1364, 333] width 347 height 36
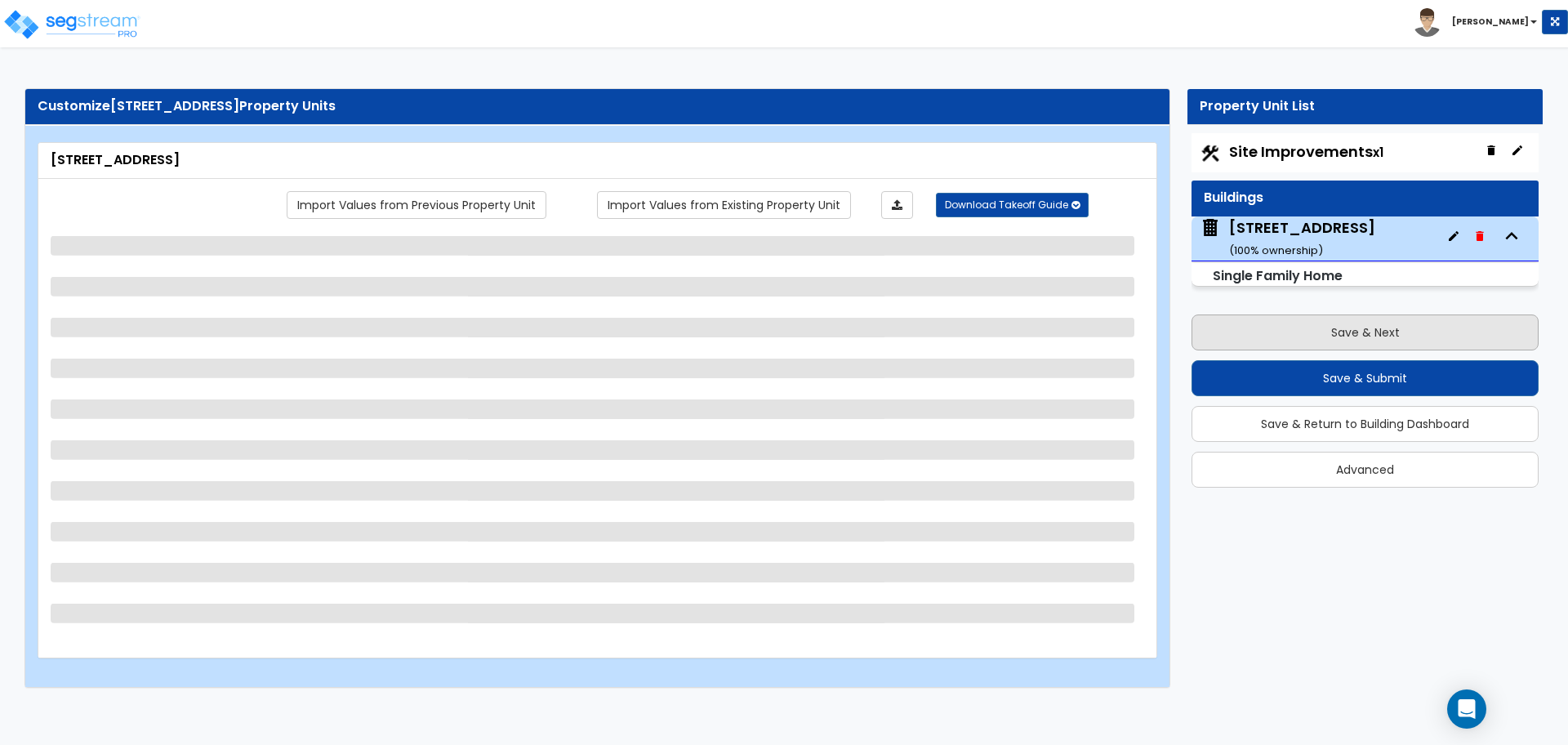
scroll to position [0, 0]
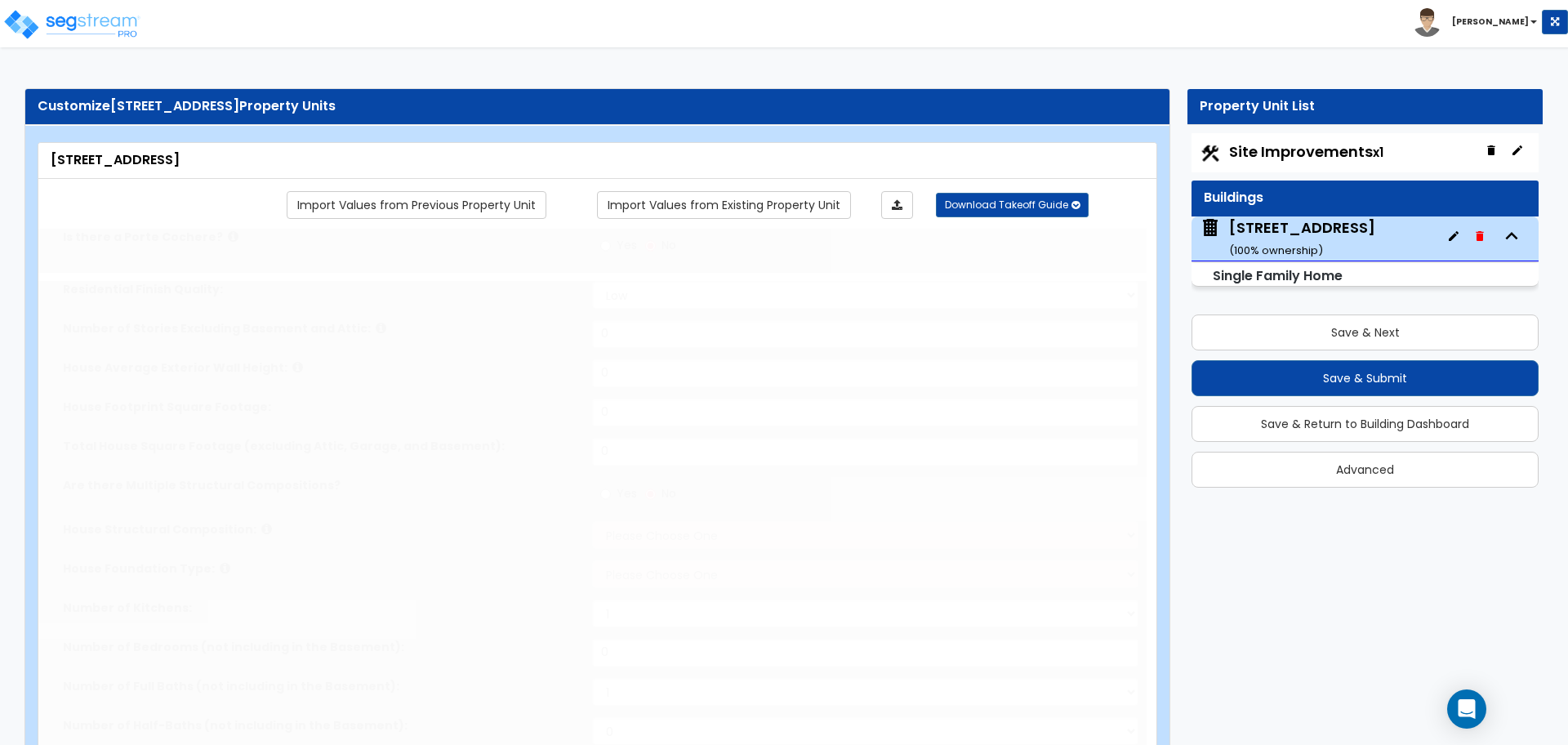
type input "1"
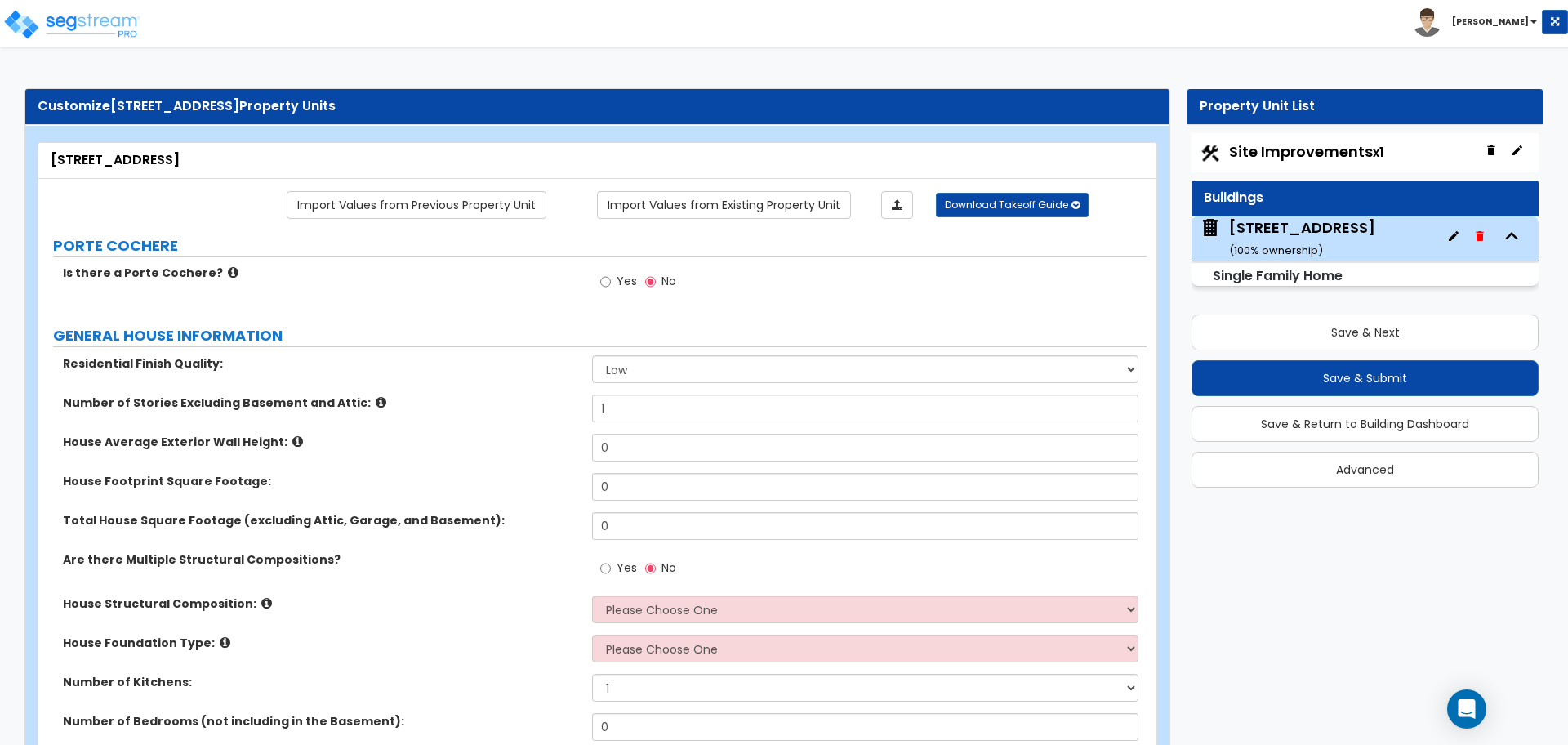
click at [472, 412] on div "Number of Stories Excluding Basement and Attic: 1" at bounding box center [592, 414] width 1108 height 39
click at [508, 445] on label "House Average Exterior Wall Height:" at bounding box center [321, 441] width 516 height 16
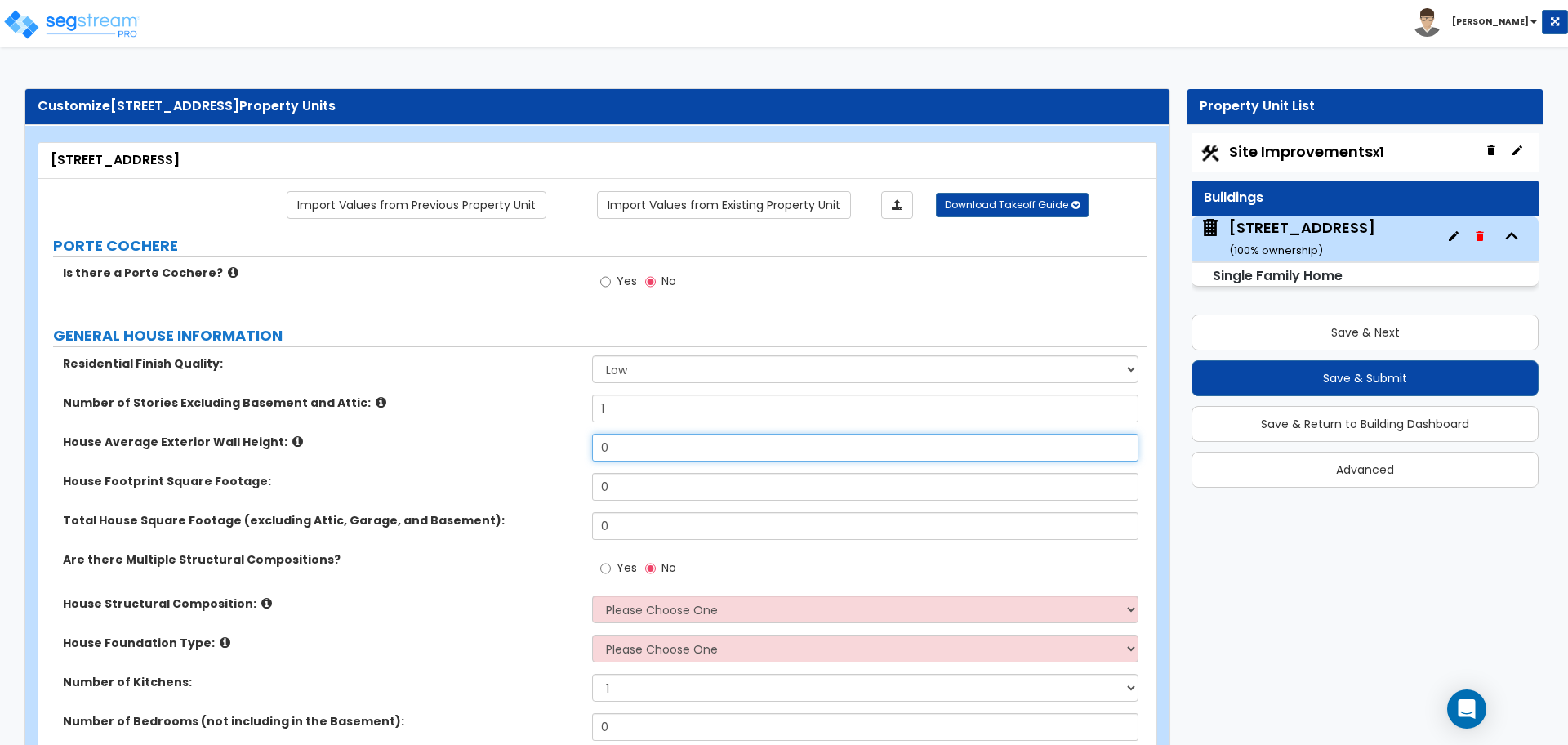
drag, startPoint x: 617, startPoint y: 451, endPoint x: 589, endPoint y: 451, distance: 28.0
click at [589, 451] on div "House Average Exterior Wall Height: 0" at bounding box center [592, 453] width 1108 height 39
type input "20"
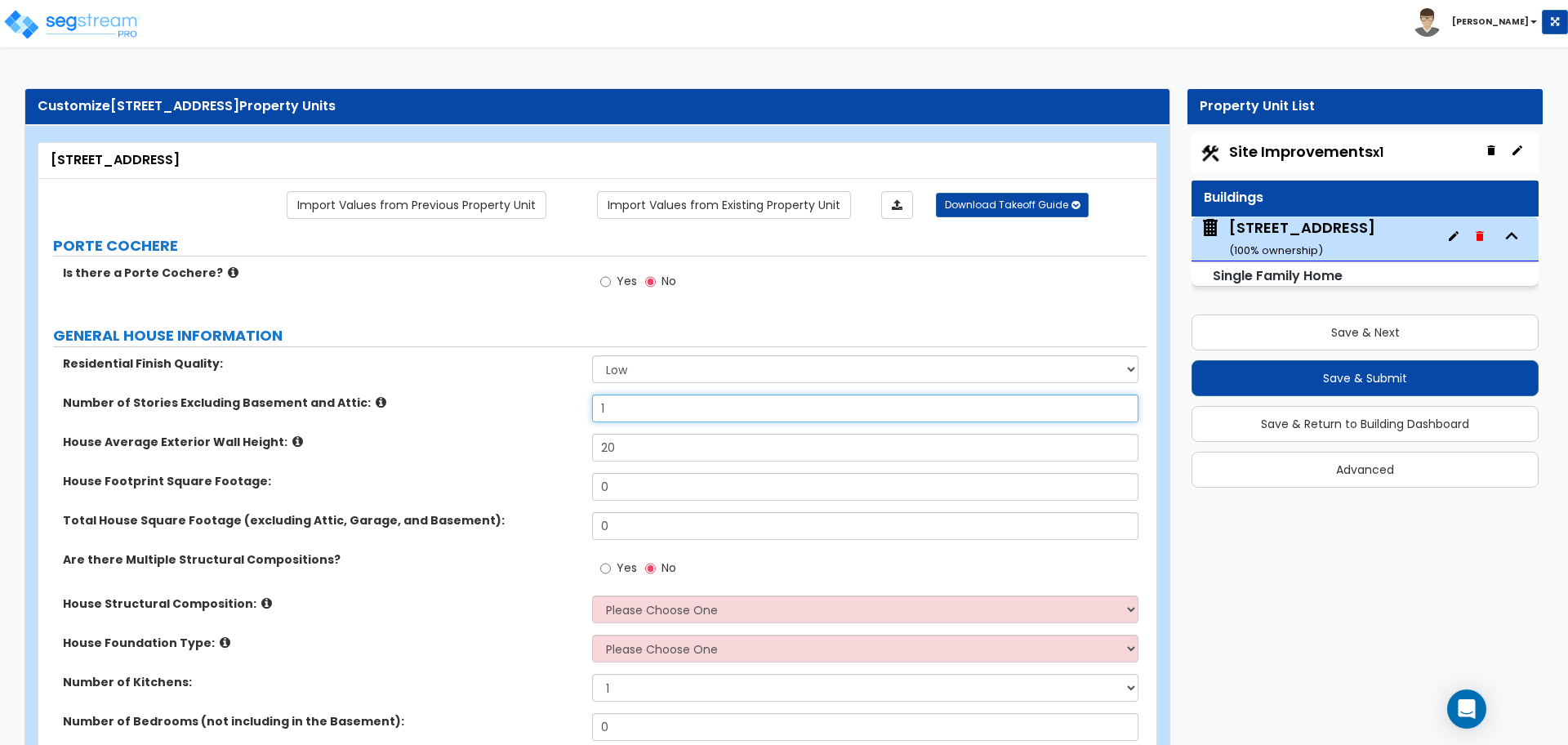
drag, startPoint x: 633, startPoint y: 412, endPoint x: 542, endPoint y: 424, distance: 91.8
click at [548, 427] on div "Number of Stories Excluding Basement and Attic: 1" at bounding box center [592, 414] width 1108 height 39
type input "2"
click at [542, 424] on div "Number of Stories Excluding Basement and Attic: 2" at bounding box center [592, 414] width 1108 height 39
click at [611, 372] on select "Low Average High" at bounding box center [864, 369] width 545 height 28
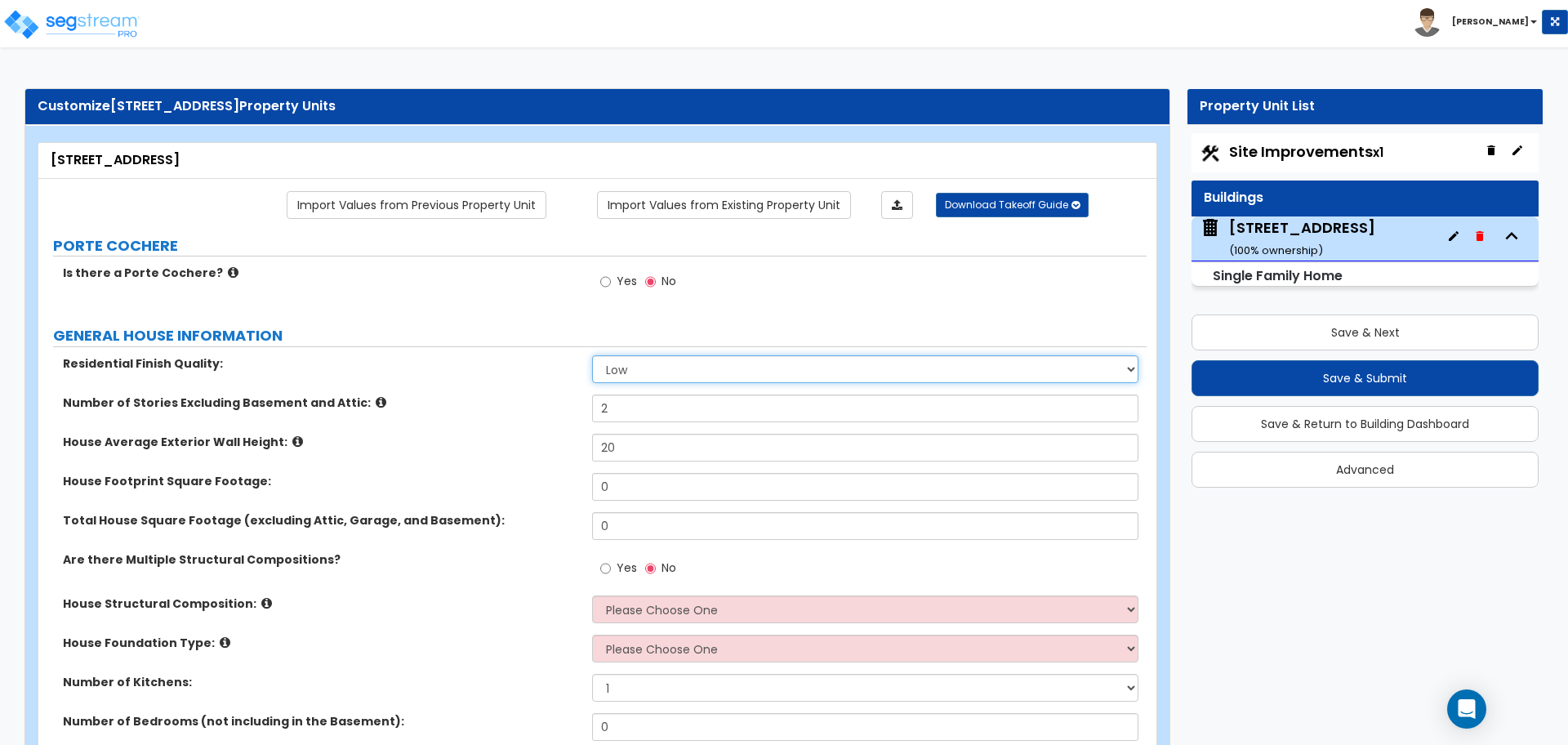
select select "1"
click at [592, 356] on select "Low Average High" at bounding box center [864, 369] width 545 height 28
click at [516, 435] on label "House Average Exterior Wall Height:" at bounding box center [321, 441] width 516 height 16
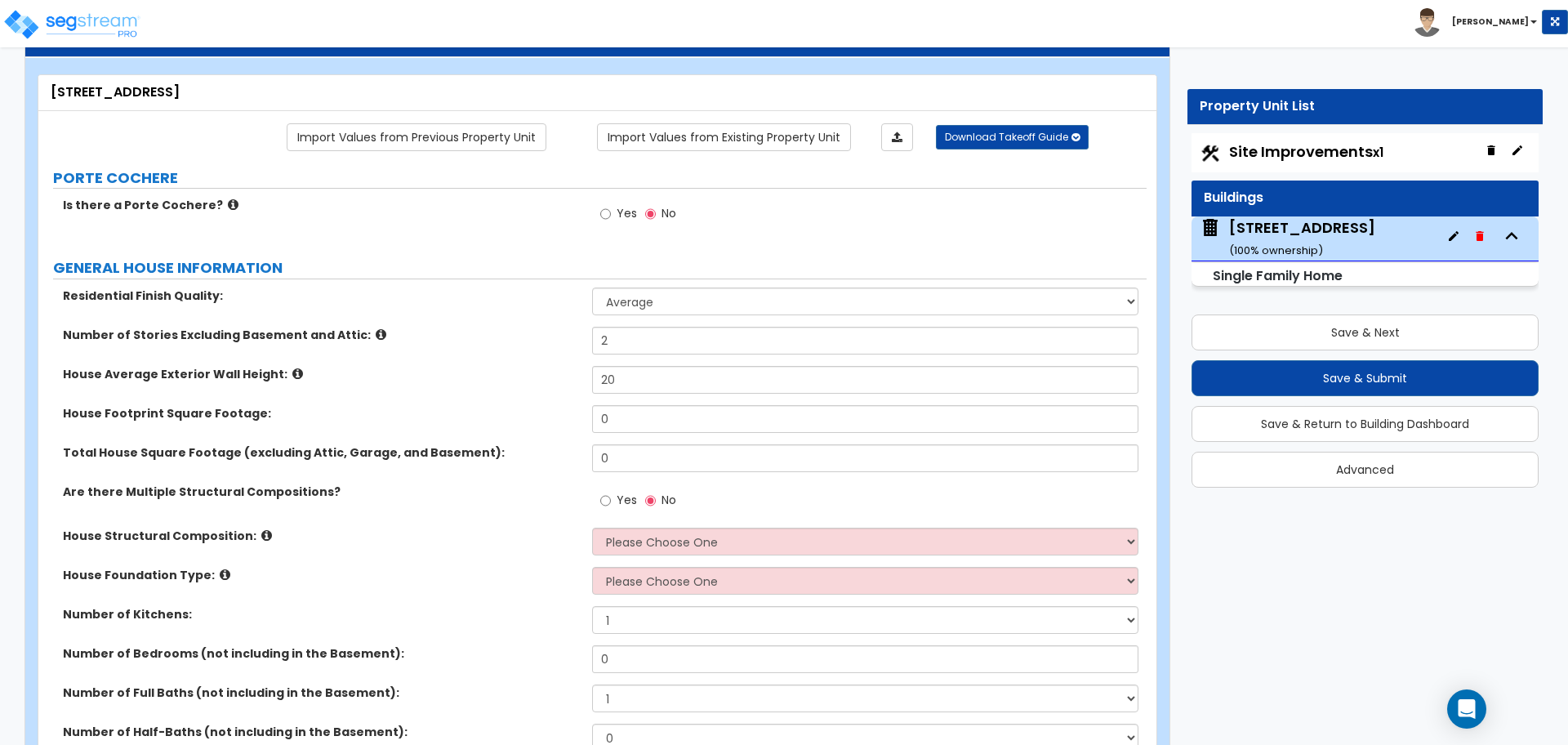
scroll to position [102, 0]
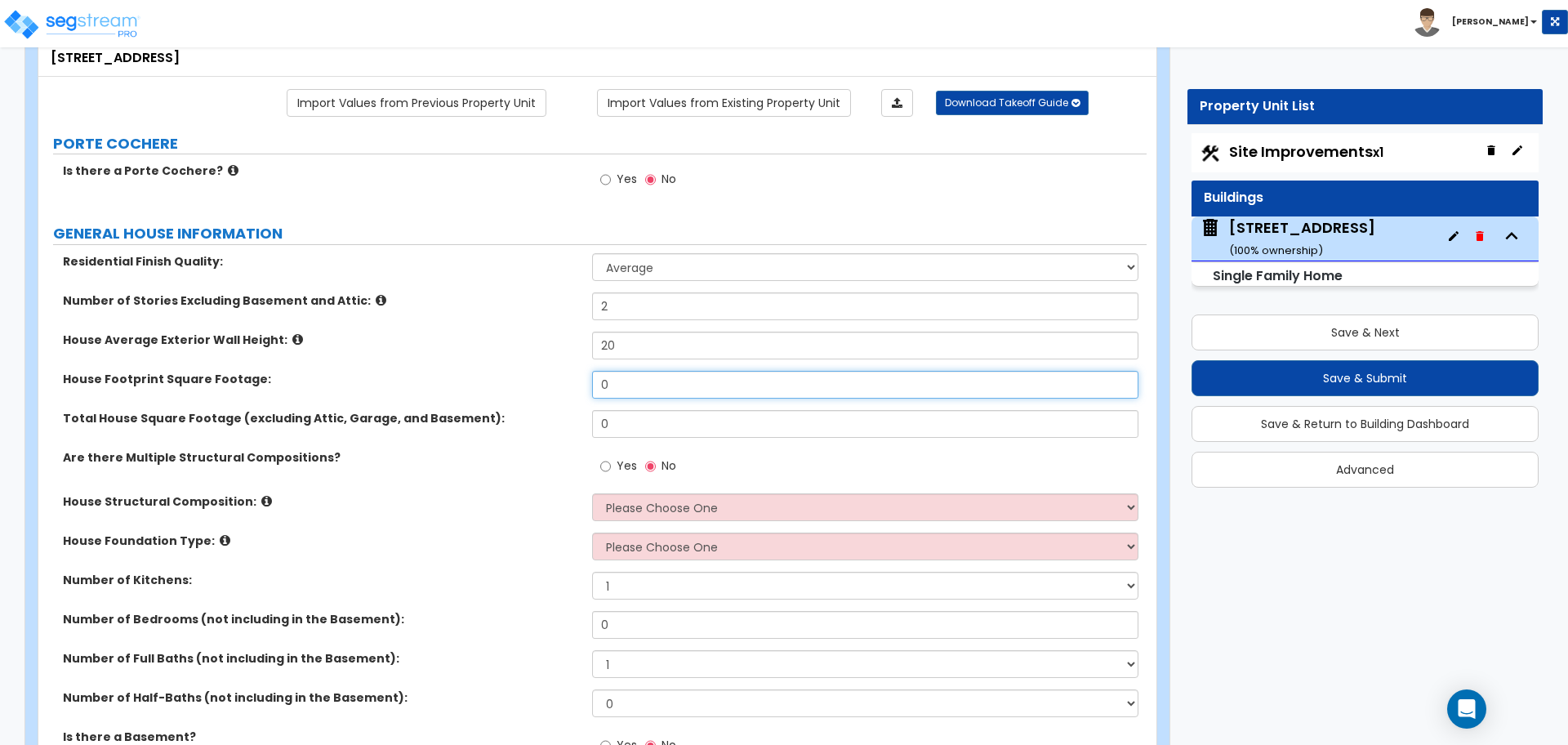
drag, startPoint x: 667, startPoint y: 389, endPoint x: 488, endPoint y: 386, distance: 179.0
click at [488, 386] on div "House Footprint Square Footage: 0" at bounding box center [592, 390] width 1108 height 39
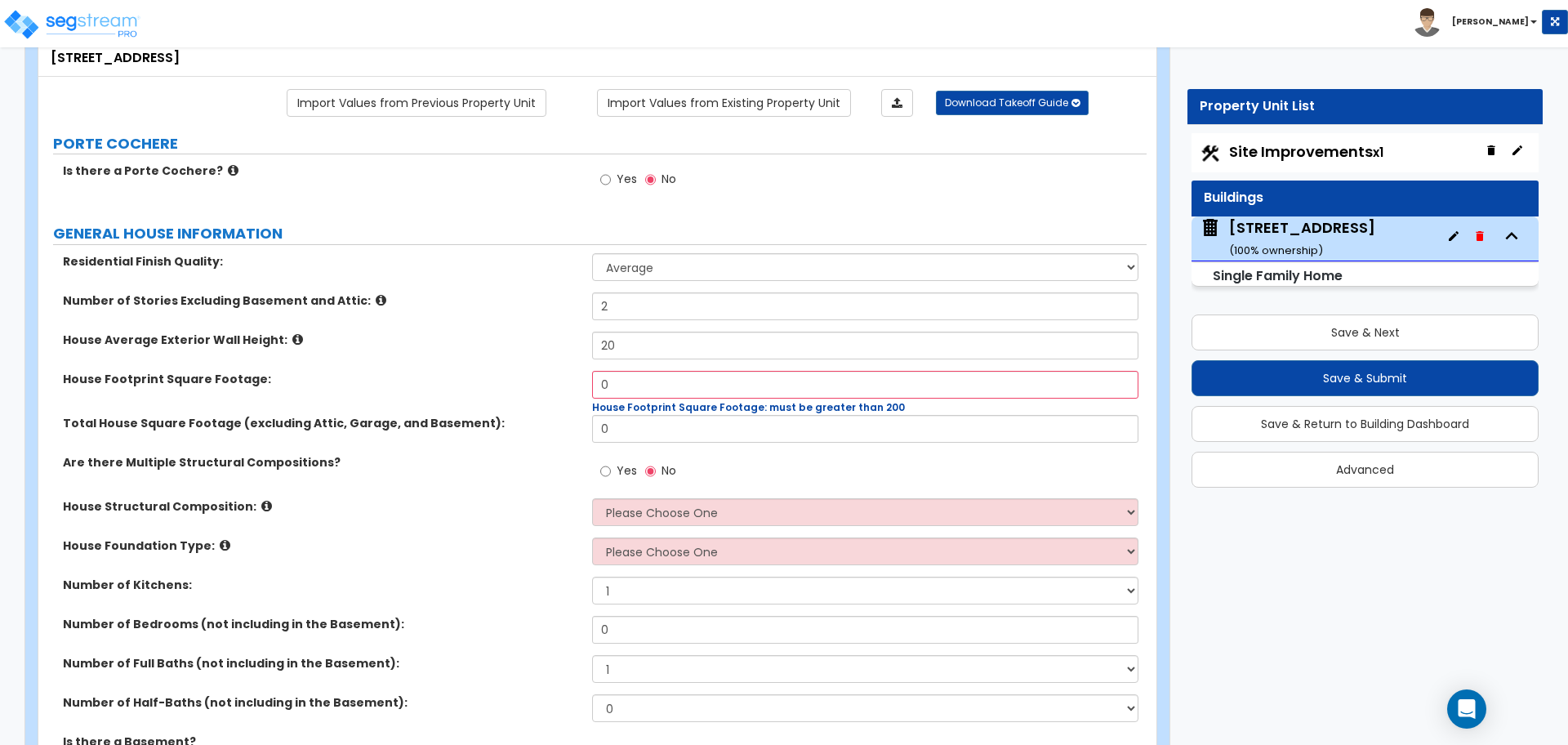
click at [408, 498] on label "House Structural Composition:" at bounding box center [321, 506] width 516 height 16
drag, startPoint x: 624, startPoint y: 388, endPoint x: 554, endPoint y: 384, distance: 70.1
click at [561, 384] on div "House Footprint Square Footage: 0 House Footprint Square Footage: must be great…" at bounding box center [592, 393] width 1108 height 44
type input "1,400"
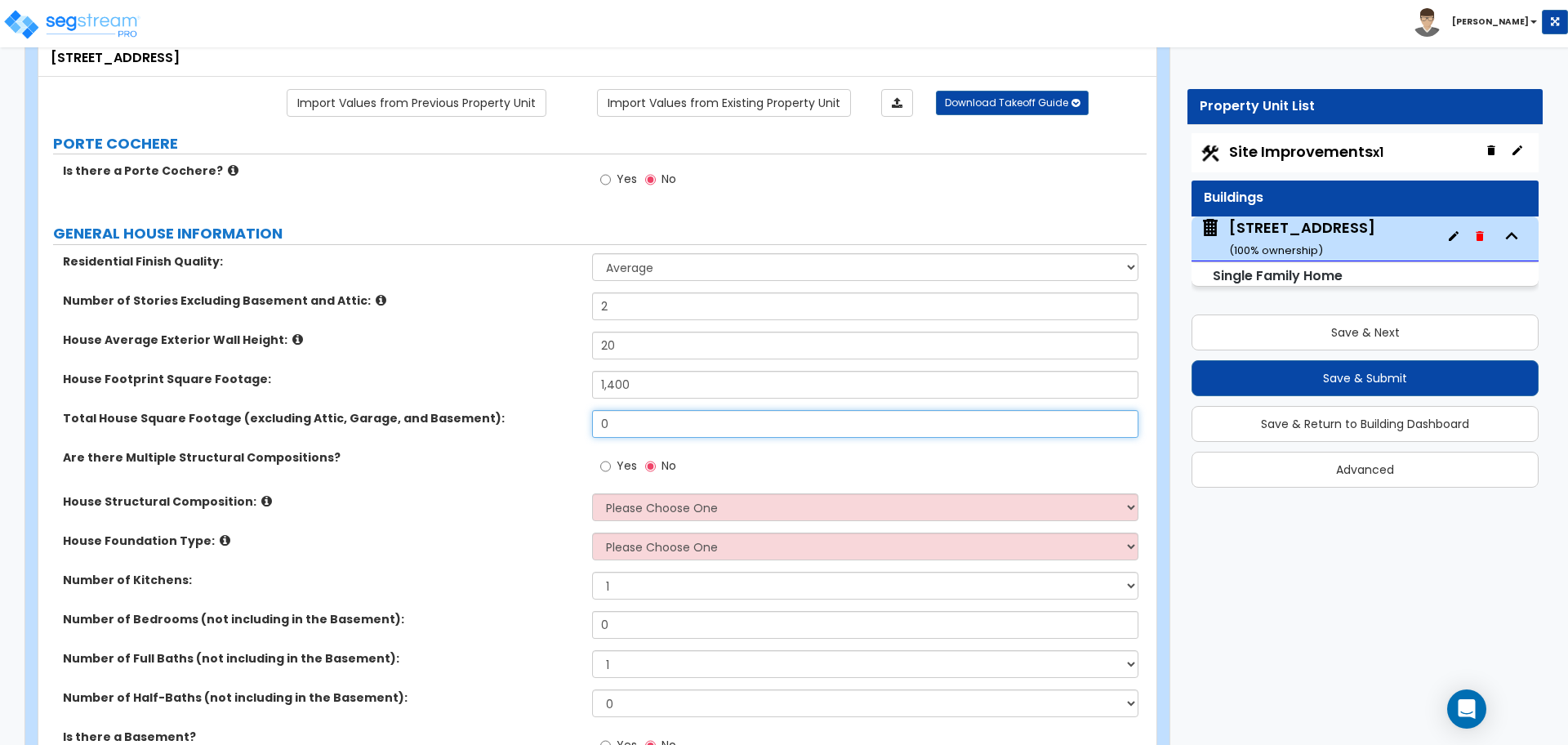
drag, startPoint x: 632, startPoint y: 438, endPoint x: 548, endPoint y: 422, distance: 85.5
click at [548, 422] on div "Total House Square Footage (excluding Attic, Garage, and Basement): 0" at bounding box center [592, 429] width 1108 height 39
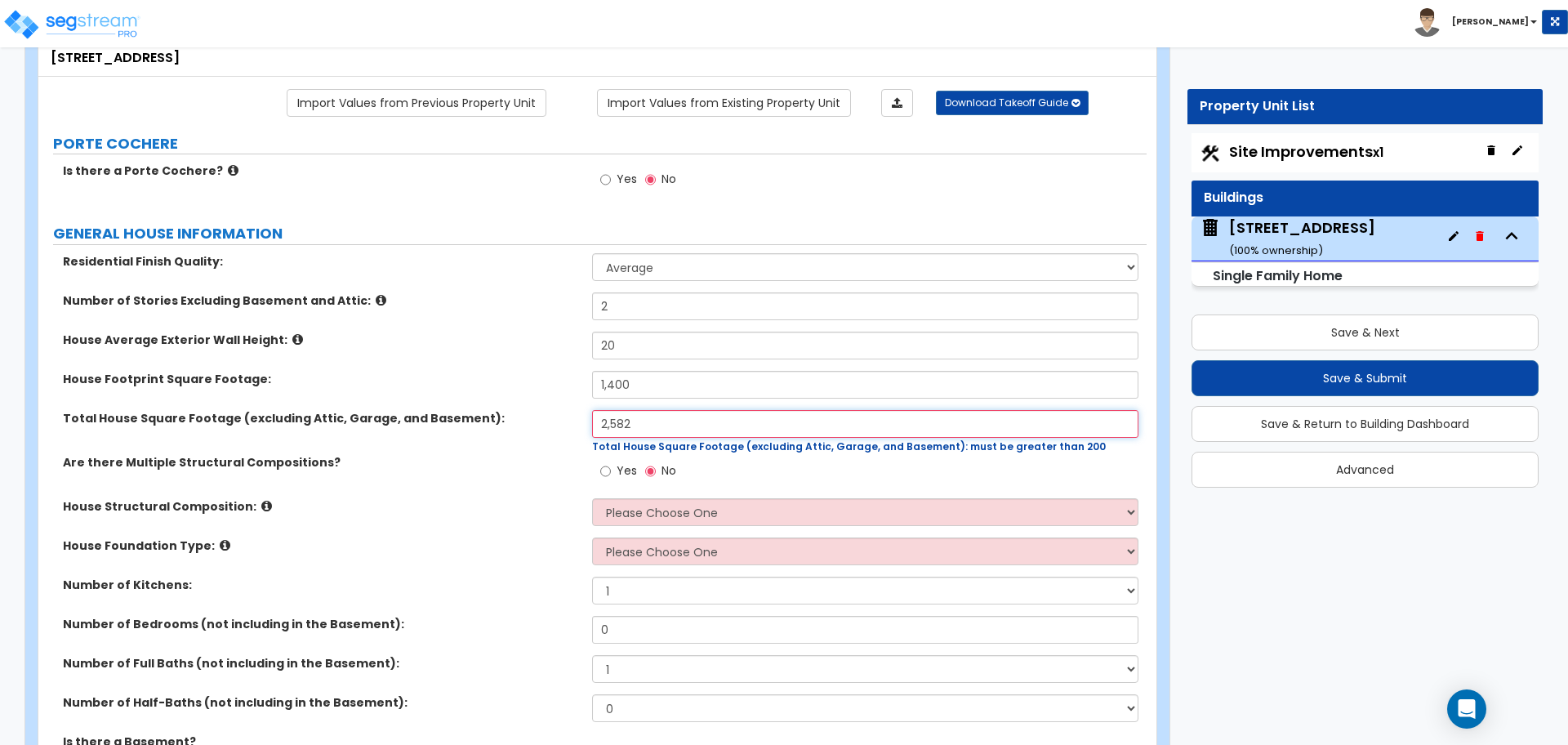
type input "2,582"
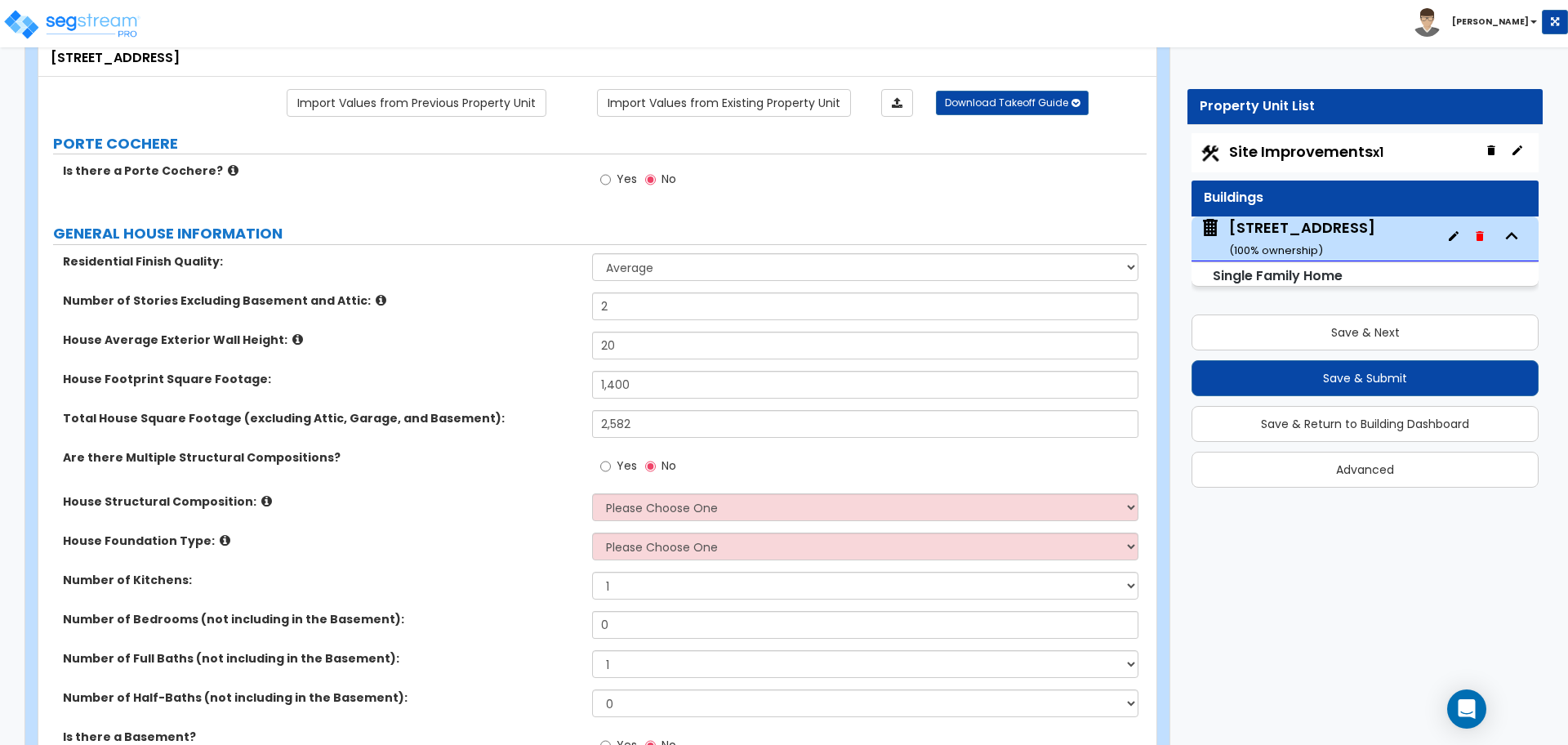
click at [538, 435] on div "Total House Square Footage (excluding Attic, Garage, and Basement): 2,582" at bounding box center [592, 429] width 1108 height 39
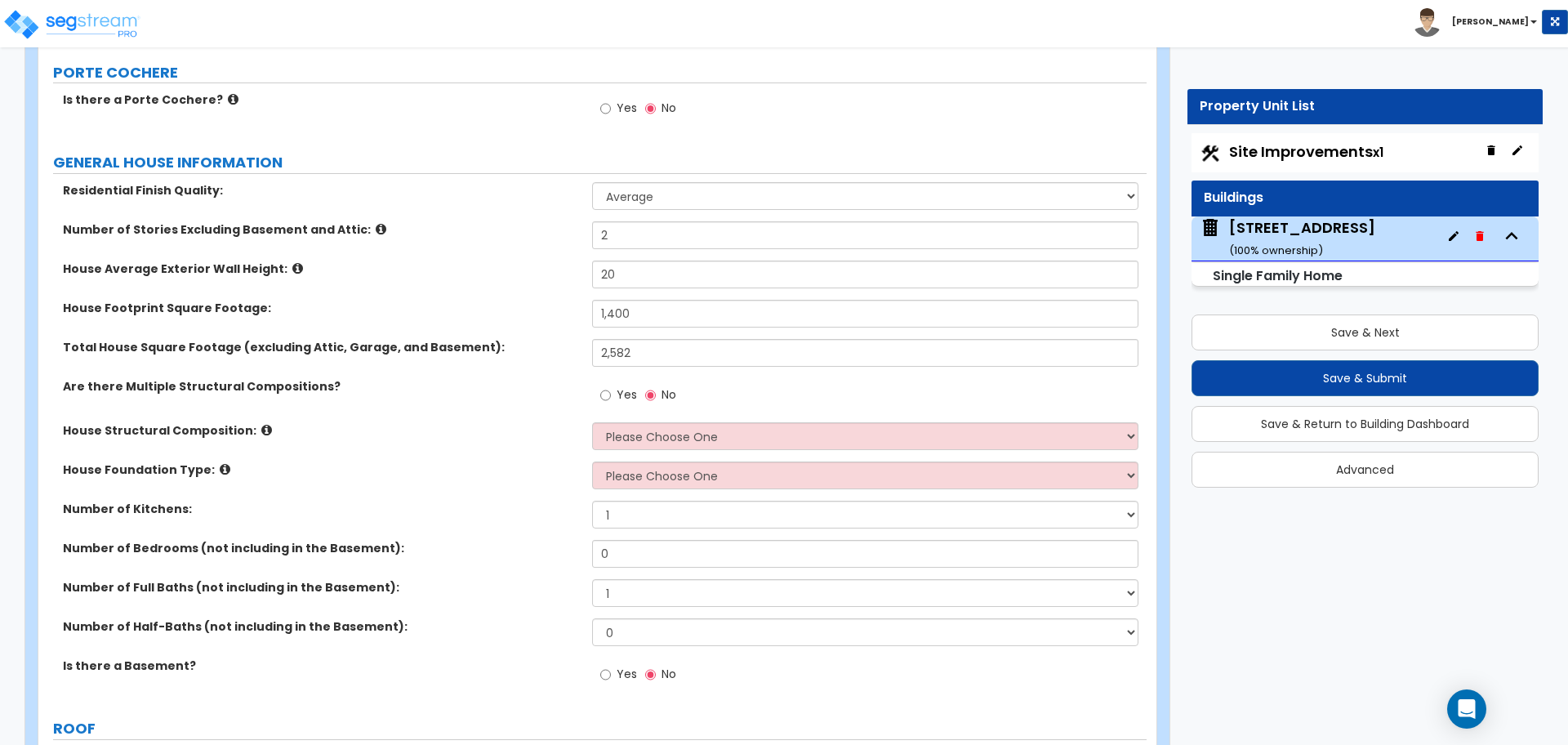
scroll to position [204, 0]
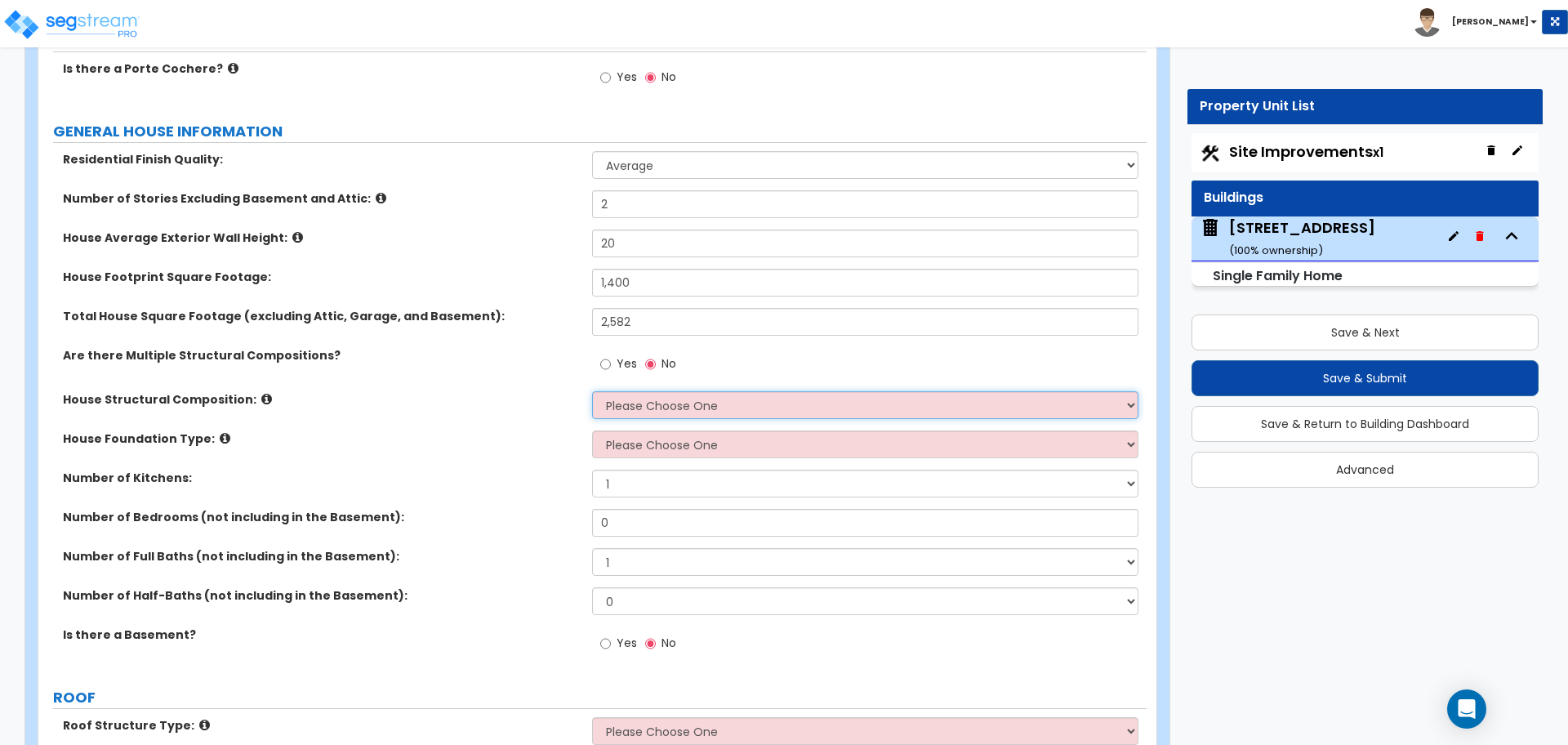
click at [620, 391] on select "Please Choose One Reinforced Concrete Structural Steel Brick Masonry CMU Masonr…" at bounding box center [864, 405] width 545 height 28
select select "7"
click at [592, 391] on select "Please Choose One Reinforced Concrete Structural Steel Brick Masonry CMU Masonr…" at bounding box center [864, 405] width 545 height 28
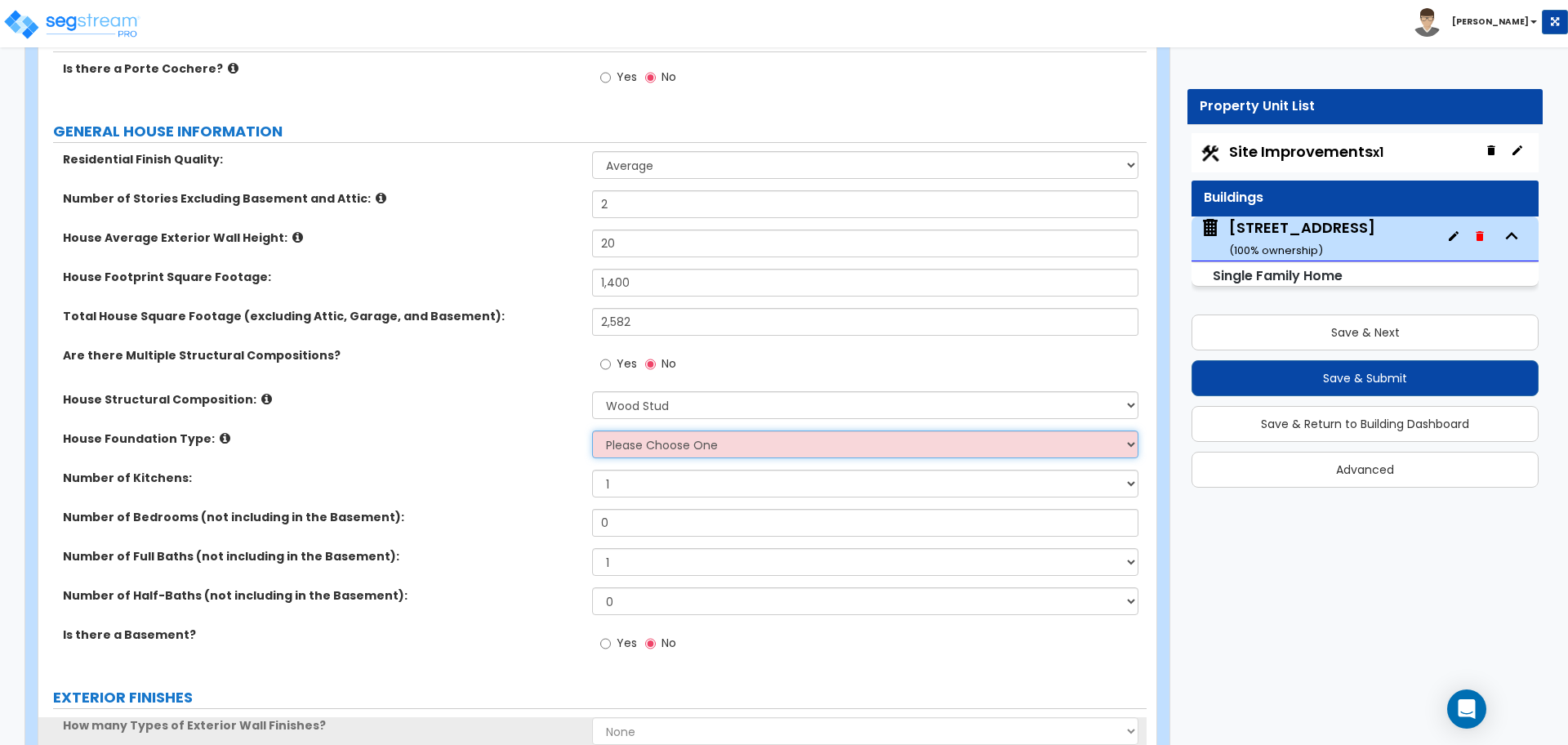
click at [644, 450] on select "Please Choose One Crawl Space Pier-Elevated First floor Slab on Grade" at bounding box center [864, 444] width 545 height 28
select select "3"
click at [592, 430] on select "Please Choose One Crawl Space Pier-Elevated First floor Slab on Grade" at bounding box center [864, 444] width 545 height 28
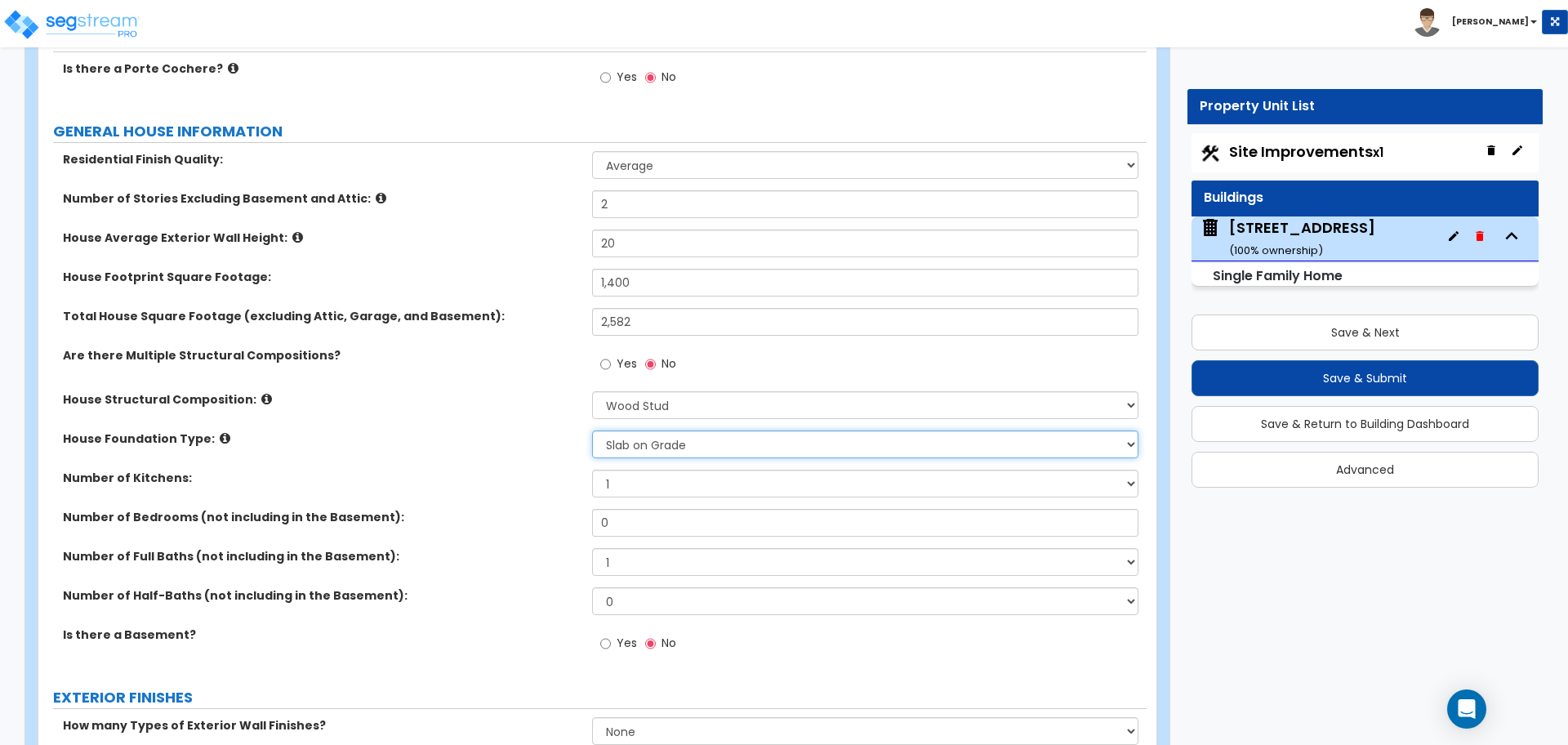
click at [611, 441] on select "Please Choose One Crawl Space Pier-Elevated First floor Slab on Grade" at bounding box center [864, 444] width 545 height 28
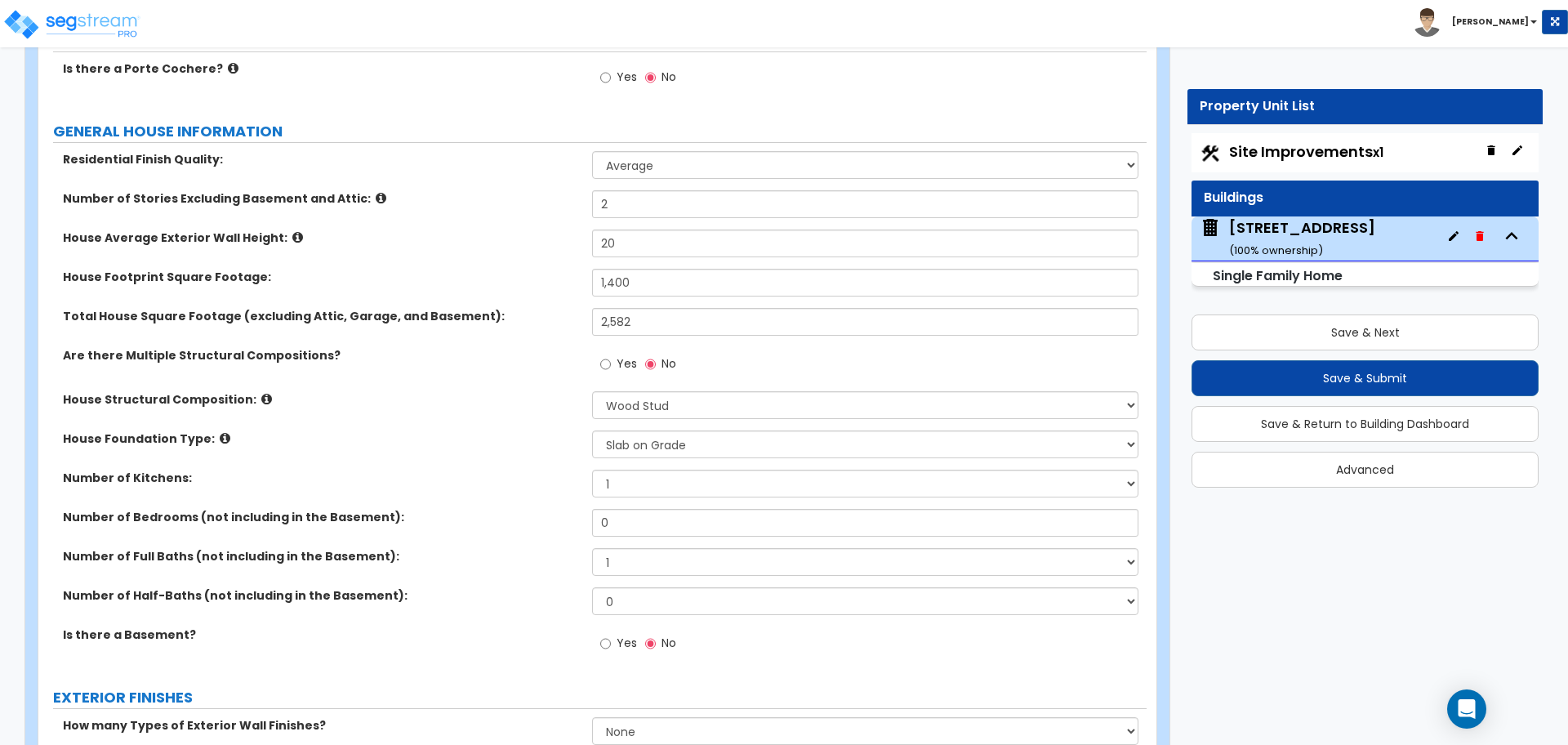
click at [546, 464] on div "House Foundation Type: Please Choose One Crawl Space Pier-Elevated First floor …" at bounding box center [592, 450] width 1108 height 39
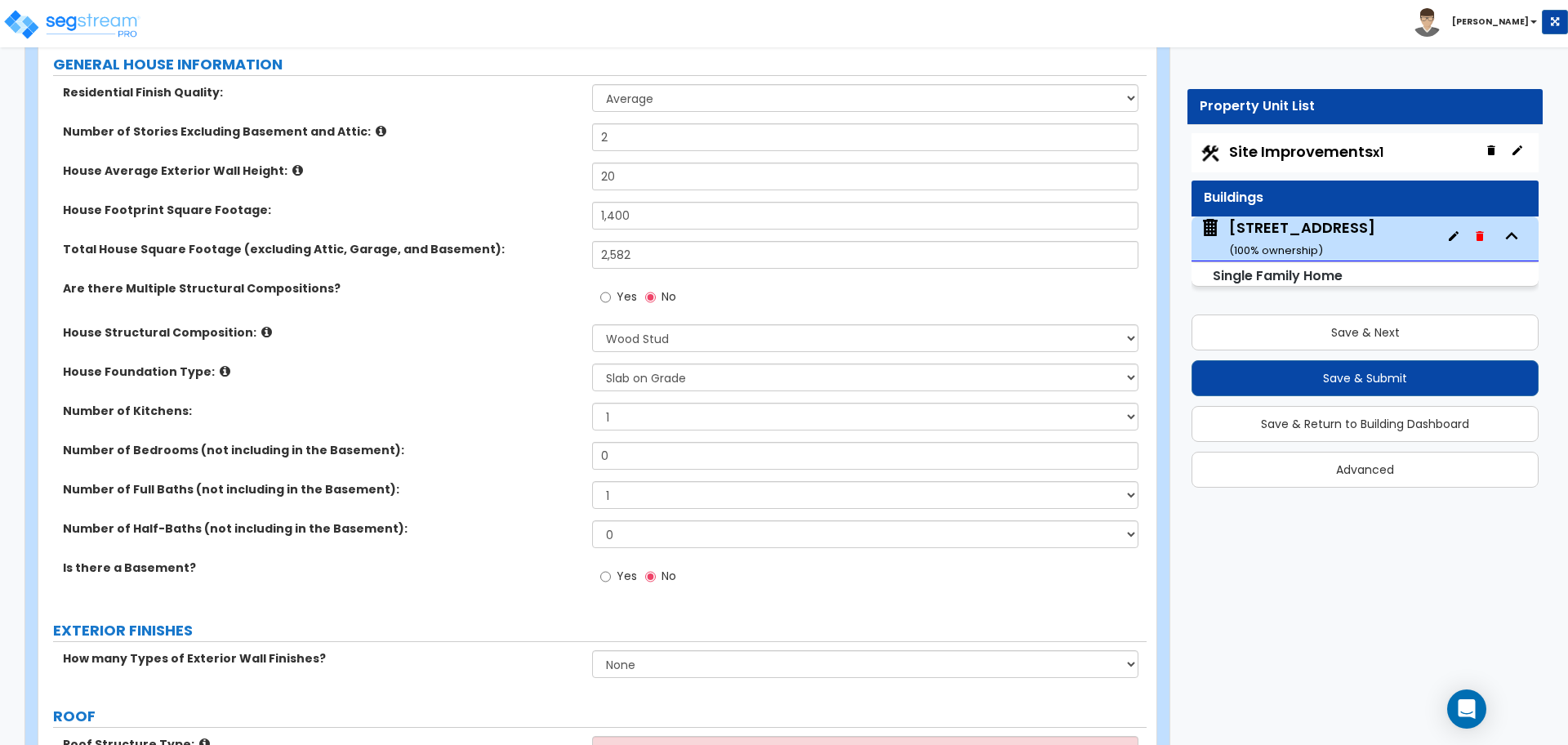
scroll to position [306, 0]
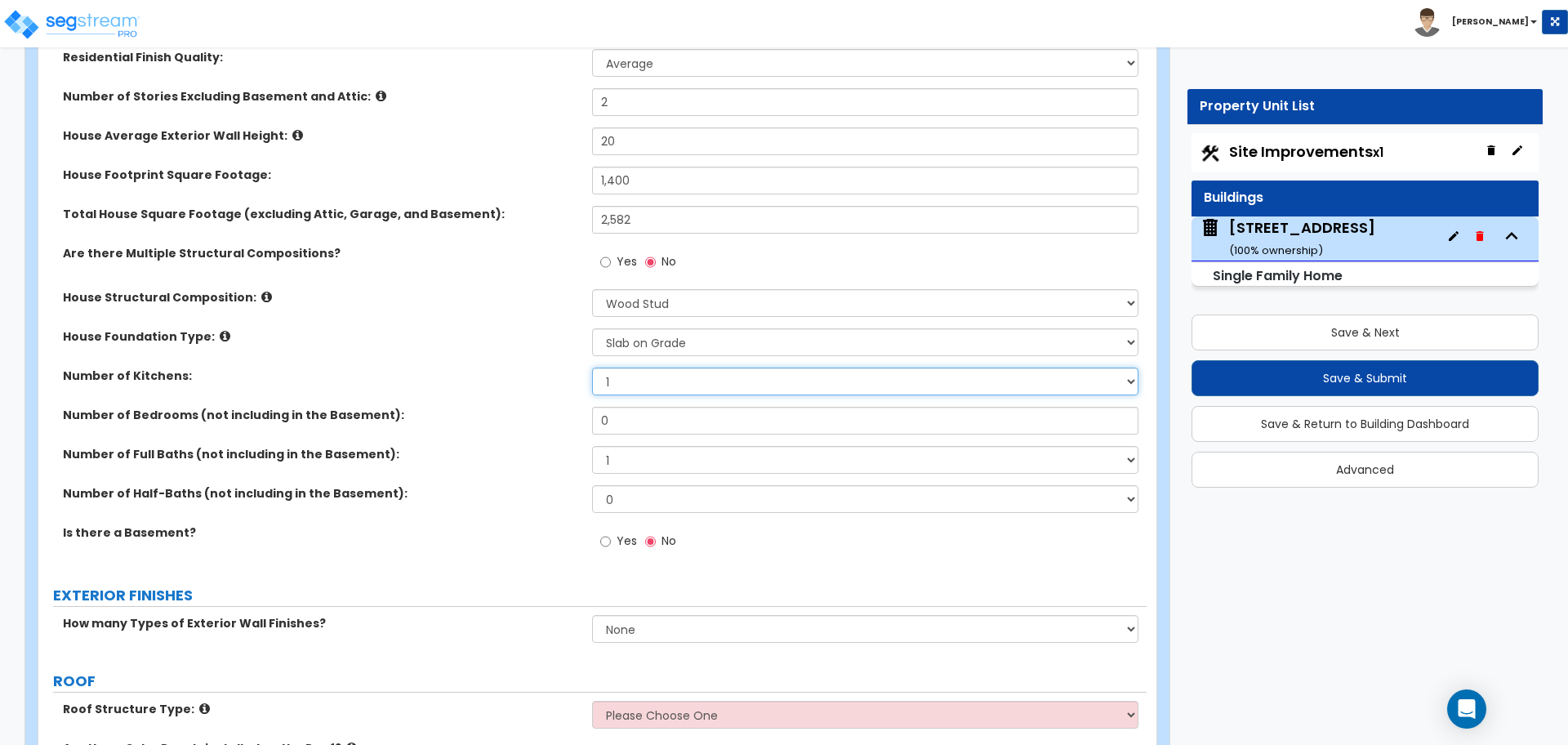
click at [617, 391] on select "1 2 3" at bounding box center [864, 381] width 545 height 28
click at [592, 367] on select "1 2 3" at bounding box center [864, 381] width 545 height 28
drag, startPoint x: 622, startPoint y: 417, endPoint x: 558, endPoint y: 15, distance: 407.1
click at [569, 406] on div "Number of Bedrooms (not including in the Basement): 0" at bounding box center [592, 426] width 1108 height 39
type input "4"
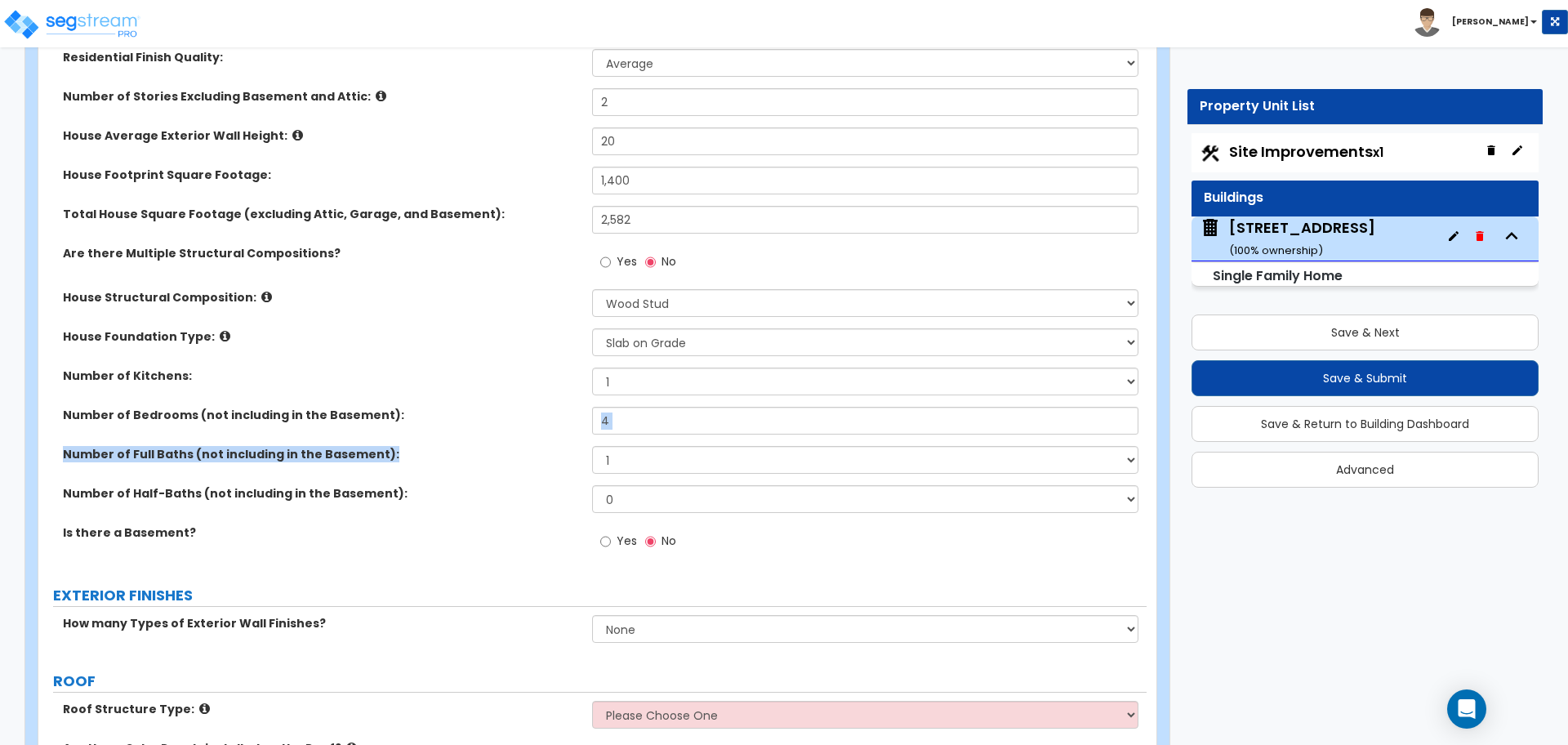
drag, startPoint x: 643, startPoint y: 443, endPoint x: 597, endPoint y: 448, distance: 46.3
click at [597, 448] on div "Residential Finish Quality: Low Average High Number of Stories Excluding Baseme…" at bounding box center [593, 309] width 1084 height 519
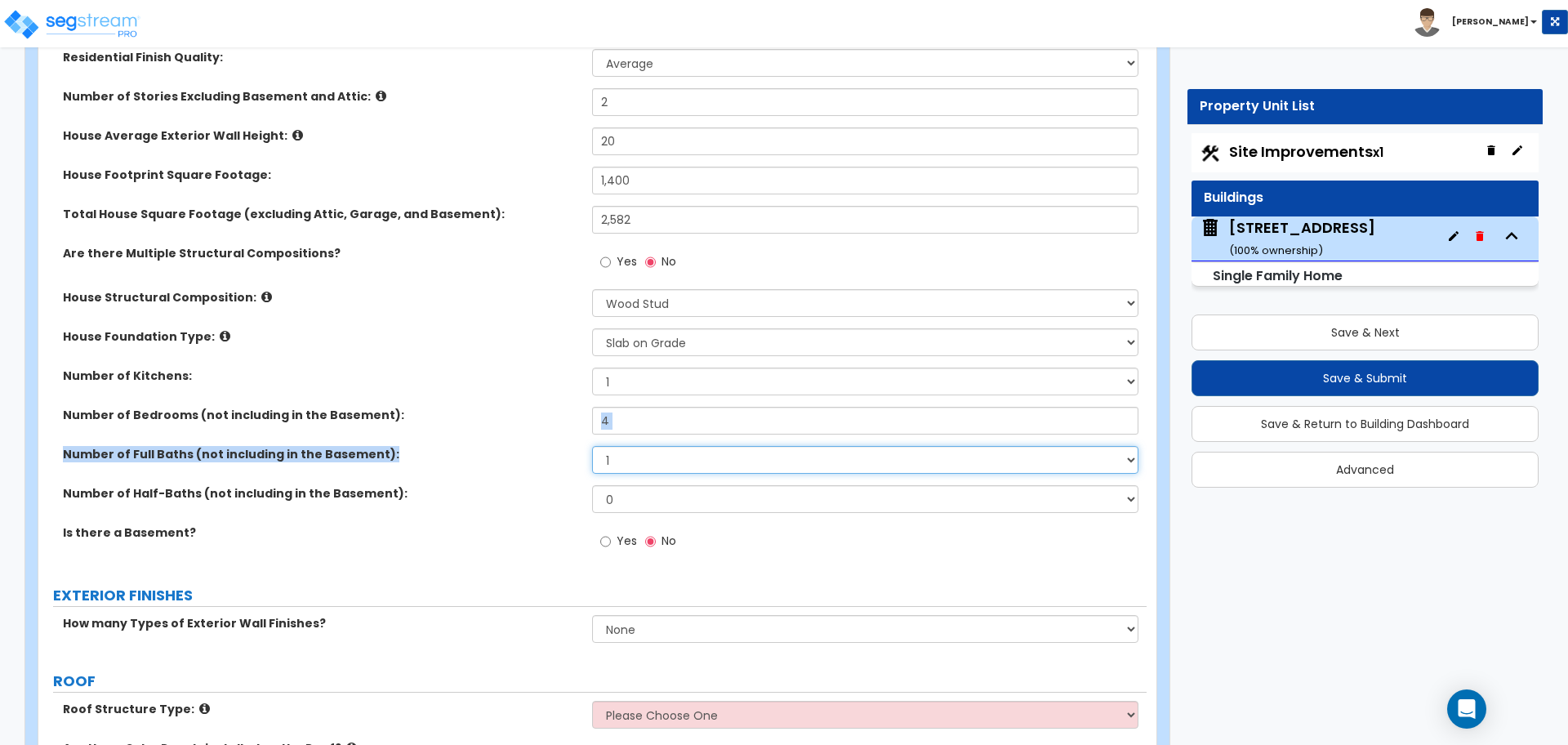
drag, startPoint x: 632, startPoint y: 461, endPoint x: 573, endPoint y: 457, distance: 59.1
click at [573, 457] on div "Number of Full Baths (not including in the Basement): 1 2 3 4 5 6 7 8 9 10" at bounding box center [592, 466] width 1108 height 39
select select "2"
click at [592, 446] on select "1 2 3 4 5 6 7 8 9 10" at bounding box center [864, 460] width 545 height 28
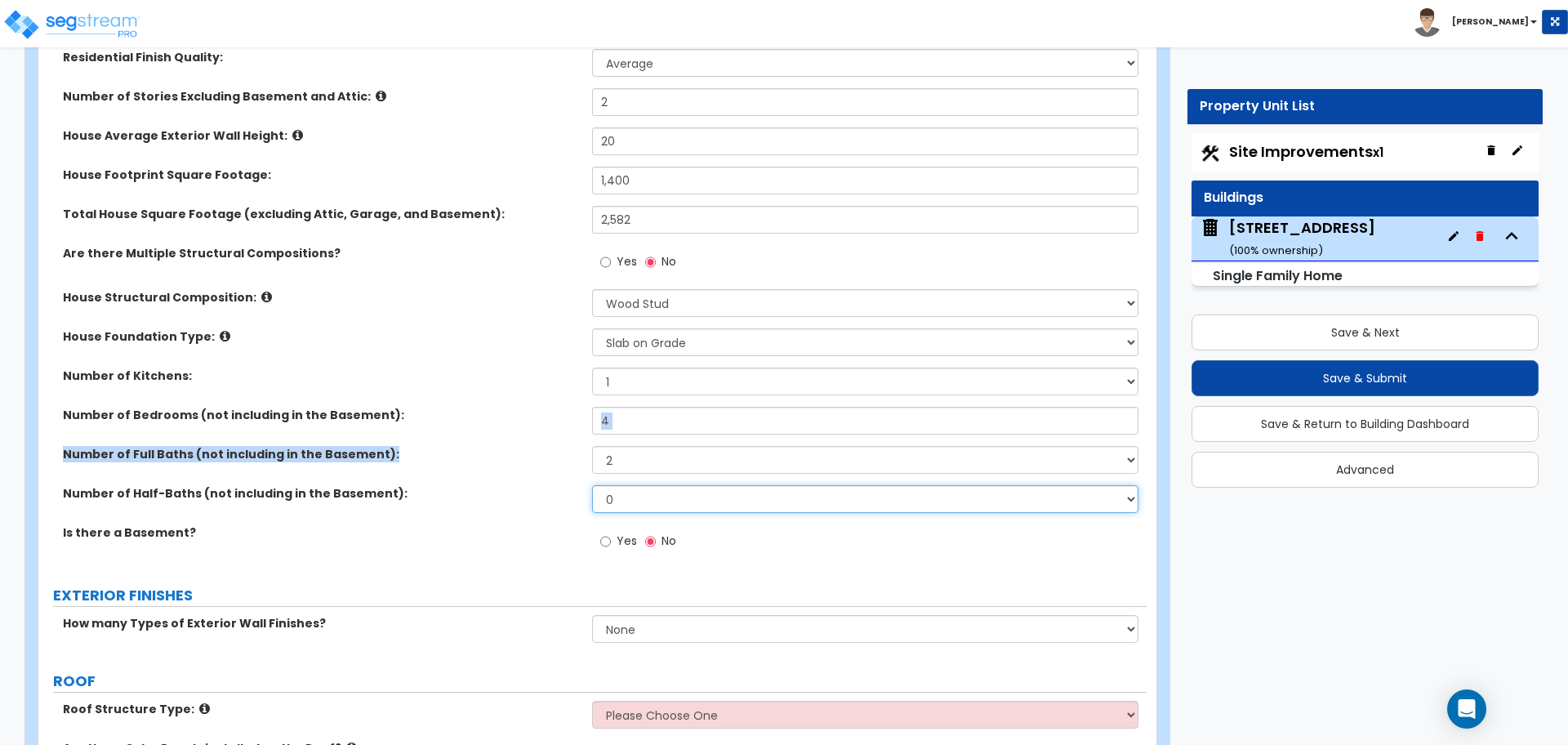
click at [622, 508] on select "0 1 2 3 4 5" at bounding box center [864, 499] width 545 height 28
select select "1"
click at [592, 485] on select "0 1 2 3 4 5" at bounding box center [864, 499] width 545 height 28
click at [494, 475] on div "Number of Full Baths (not including in the Basement): 1 2 3 4 5 6 7 8 9 10" at bounding box center [592, 466] width 1108 height 39
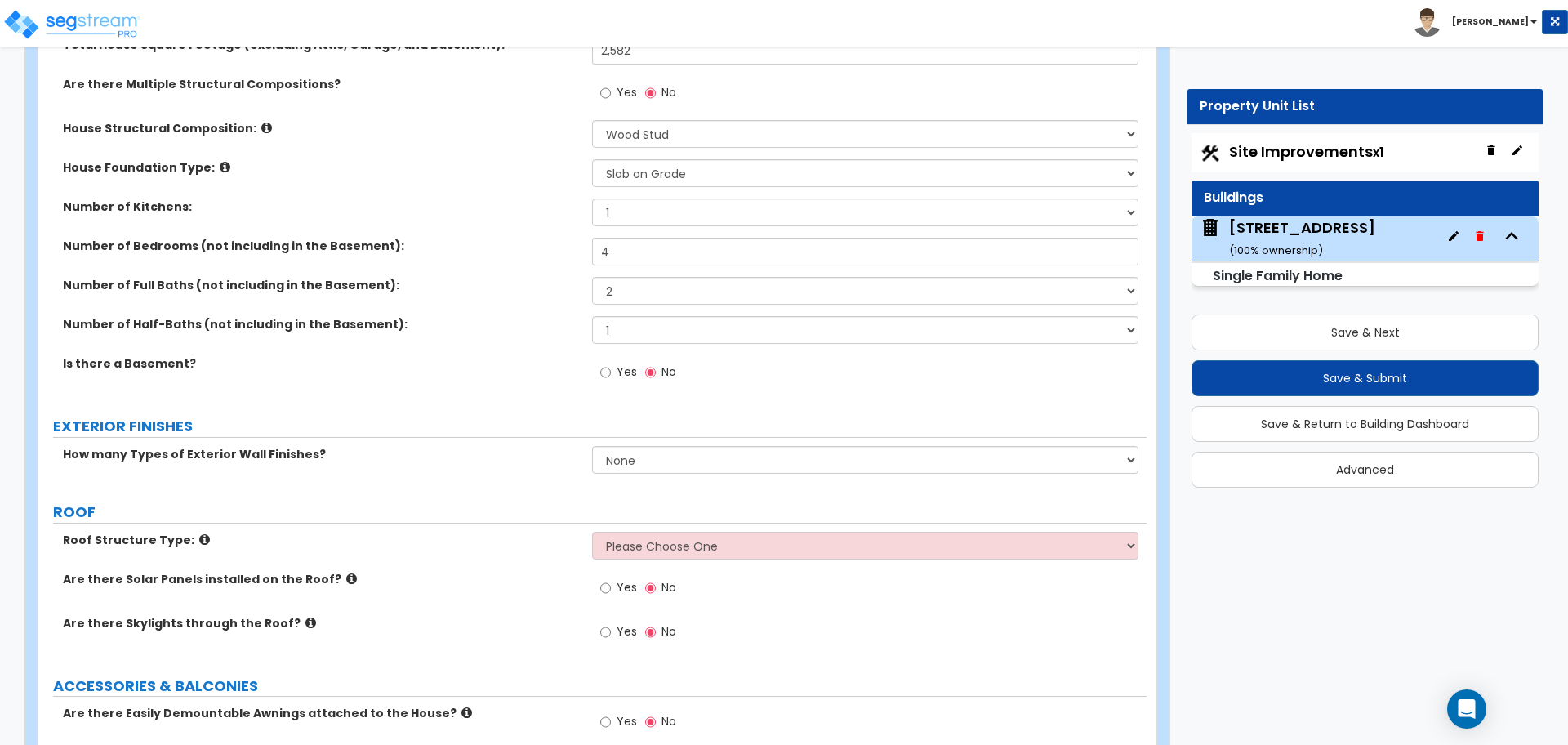
scroll to position [511, 0]
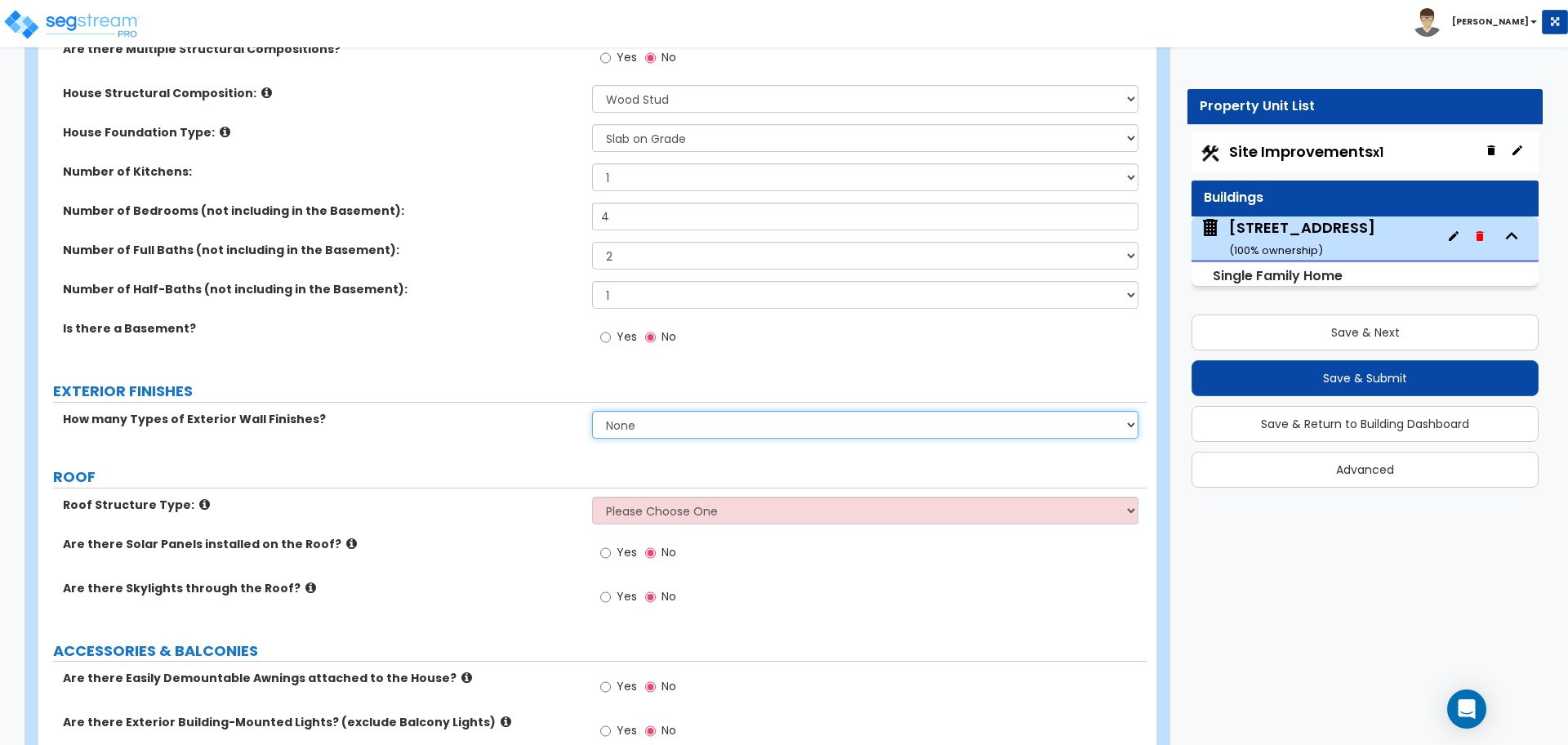
click at [622, 425] on select "None 1 2 3" at bounding box center [864, 424] width 545 height 28
select select "1"
click at [592, 411] on select "None 1 2 3" at bounding box center [864, 424] width 545 height 28
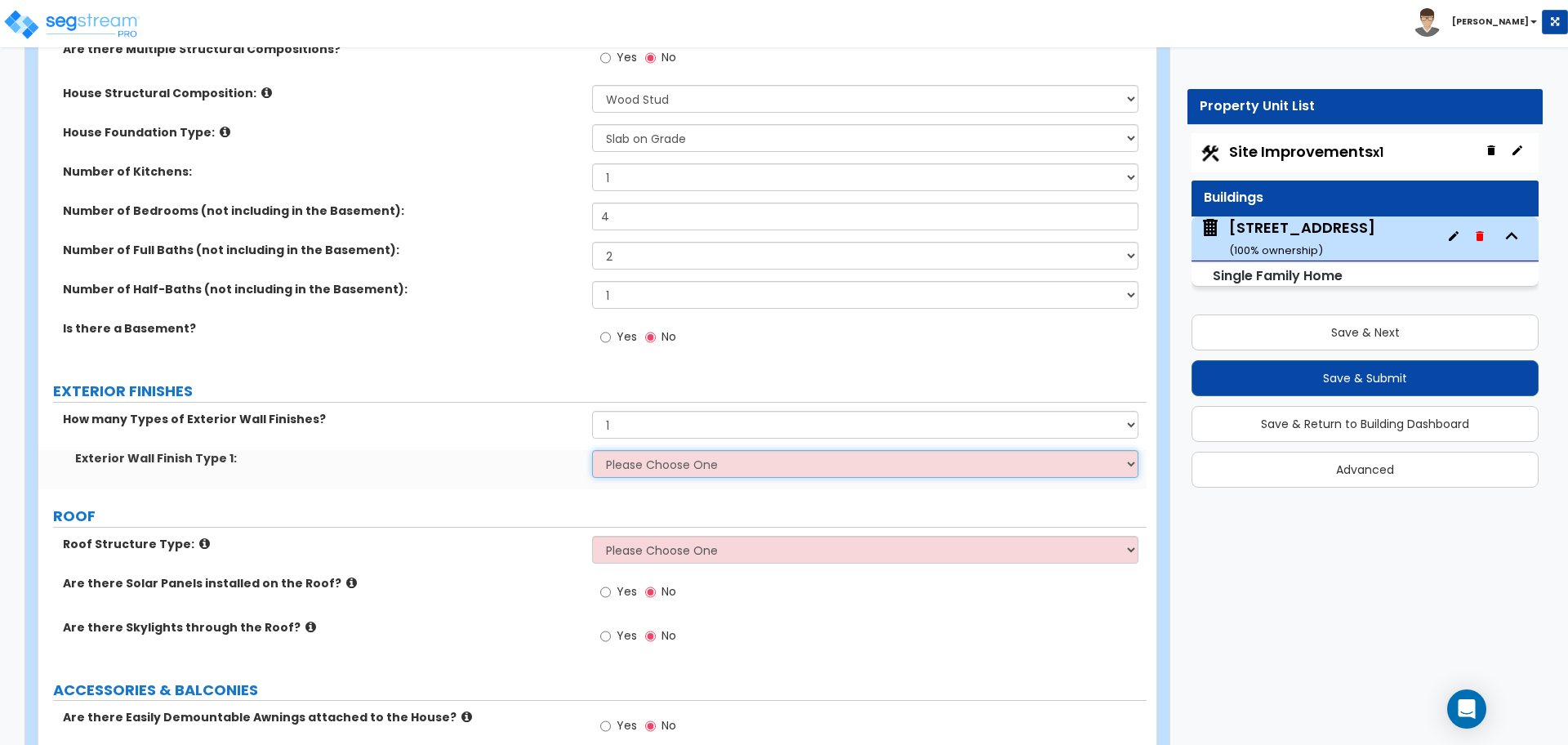
click at [634, 467] on select "Please Choose One No Finish/Shared Wall No Wall Brick Finish Stone Finish Wood …" at bounding box center [864, 463] width 545 height 28
select select "7"
click at [592, 450] on select "Please Choose One No Finish/Shared Wall No Wall Brick Finish Stone Finish Wood …" at bounding box center [864, 463] width 545 height 28
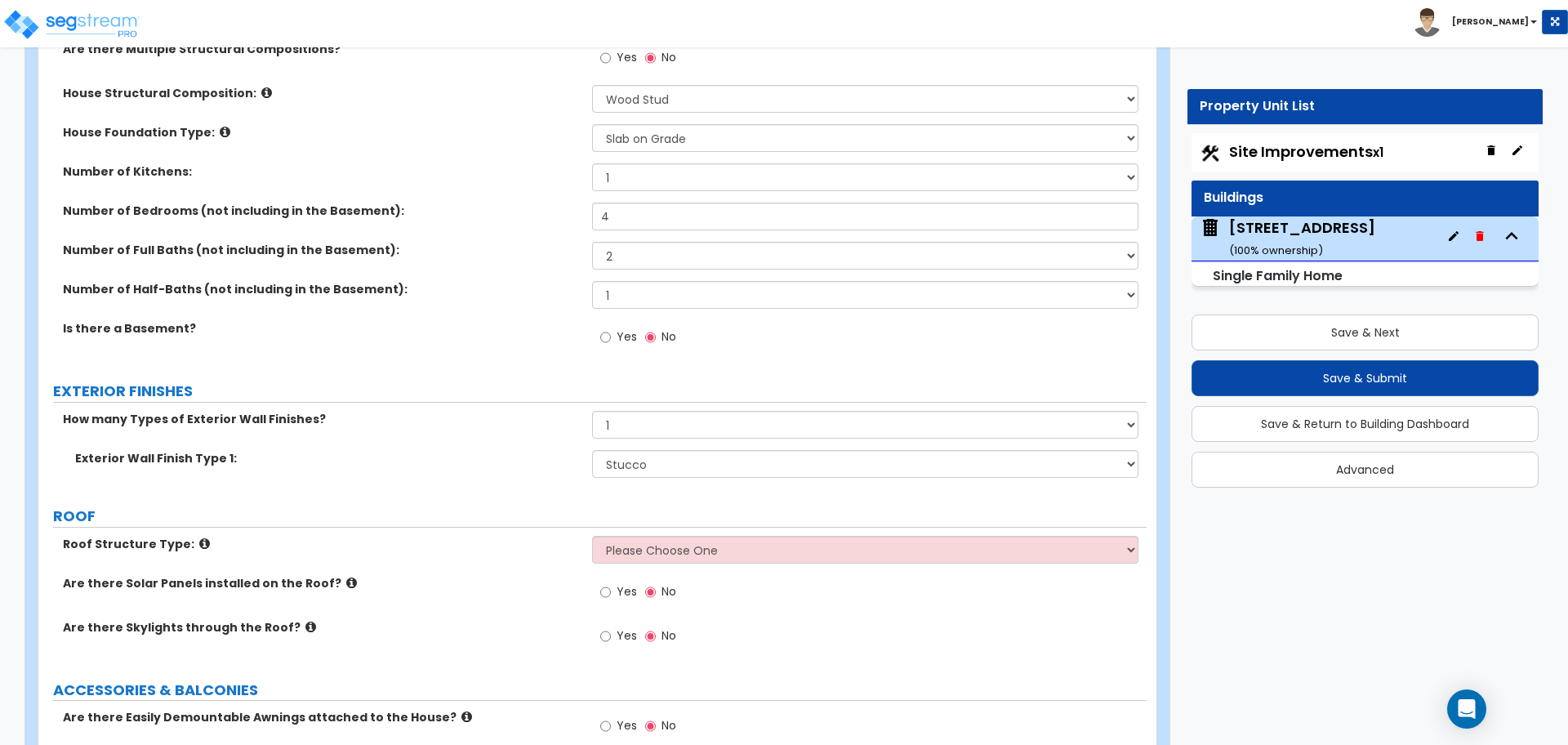
click at [488, 423] on label "How many Types of Exterior Wall Finishes?" at bounding box center [321, 418] width 516 height 16
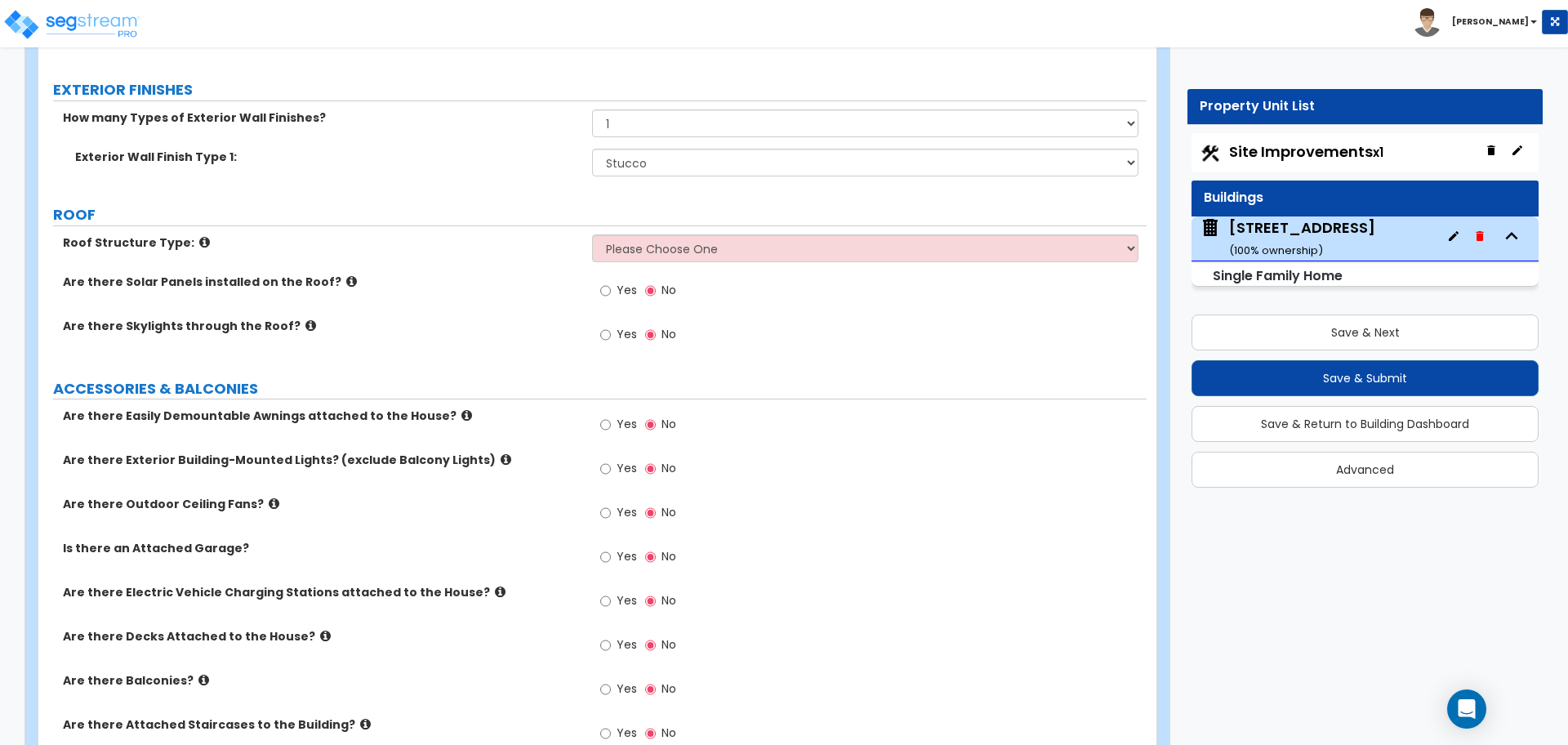
scroll to position [817, 0]
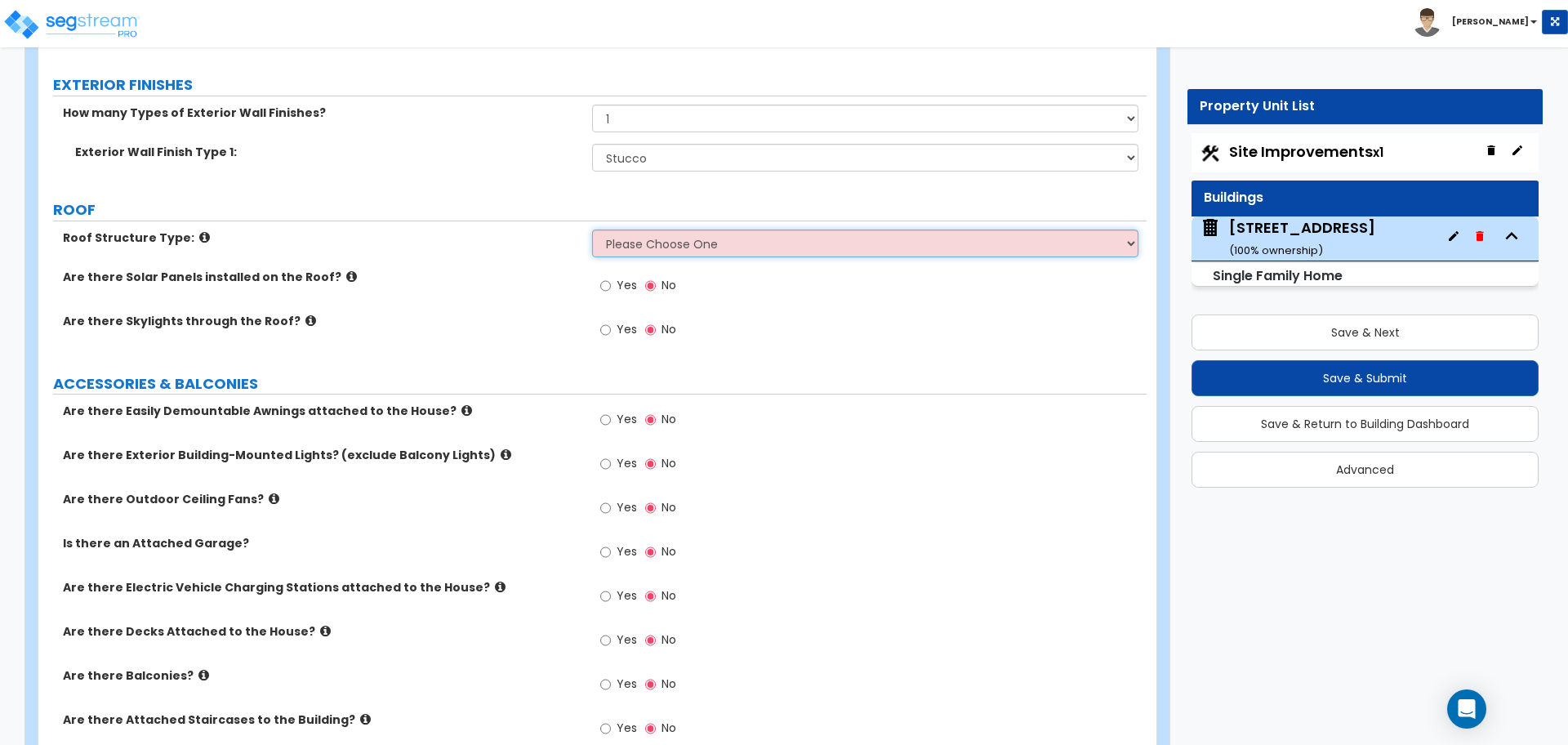
click at [649, 249] on select "Please Choose One Gable Roof Flat Roof Hybrid Gable & Flat Roof" at bounding box center [864, 244] width 545 height 28
select select "1"
click at [592, 230] on select "Please Choose One Gable Roof Flat Roof Hybrid Gable & Flat Roof" at bounding box center [864, 244] width 545 height 28
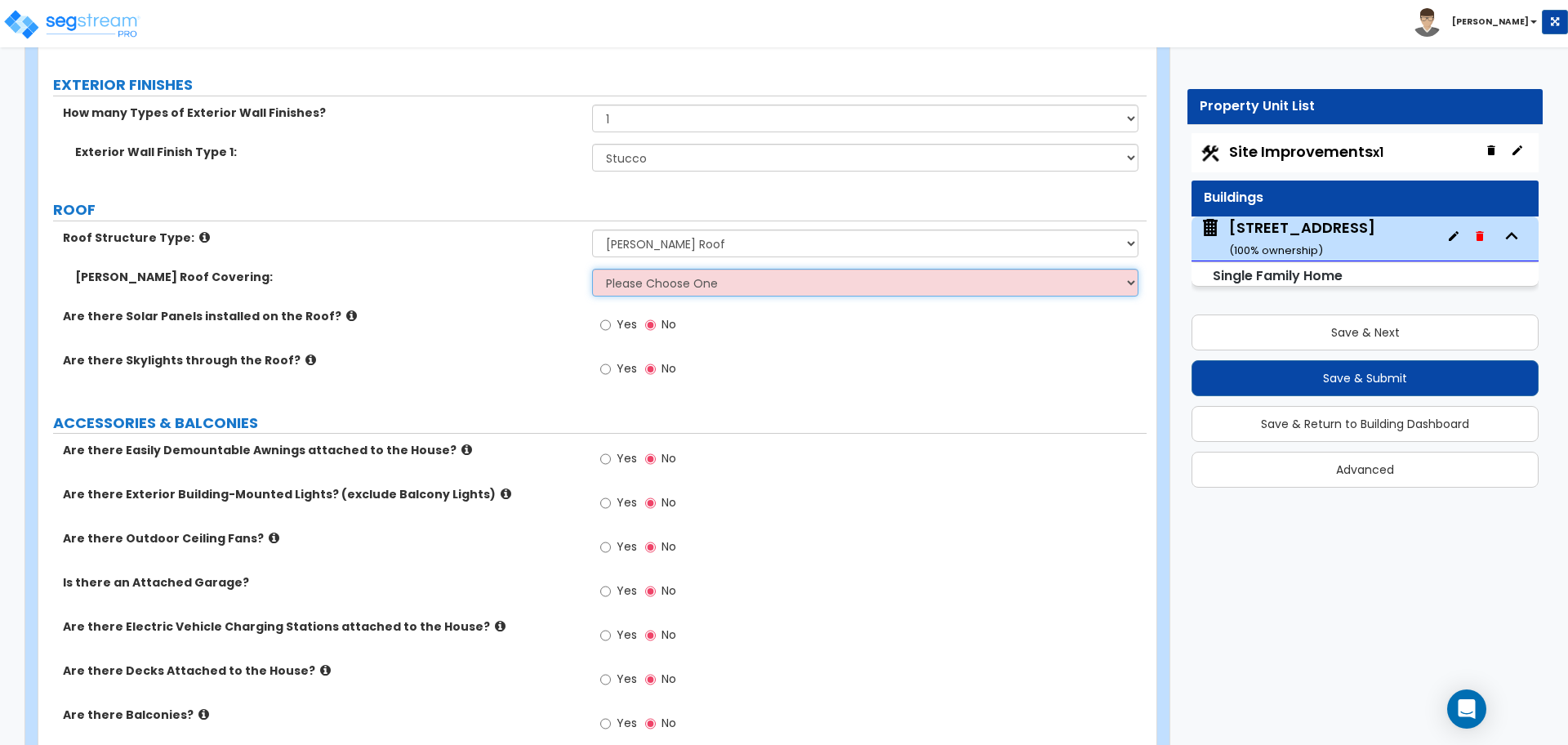
click at [633, 289] on select "Please Choose One Asphalt Shingle Clay Tile Wood Shingle Metal Shingle Standing…" at bounding box center [864, 283] width 545 height 28
select select "1"
click at [592, 269] on select "Please Choose One Asphalt Shingle Clay Tile Wood Shingle Metal Shingle Standing…" at bounding box center [864, 283] width 545 height 28
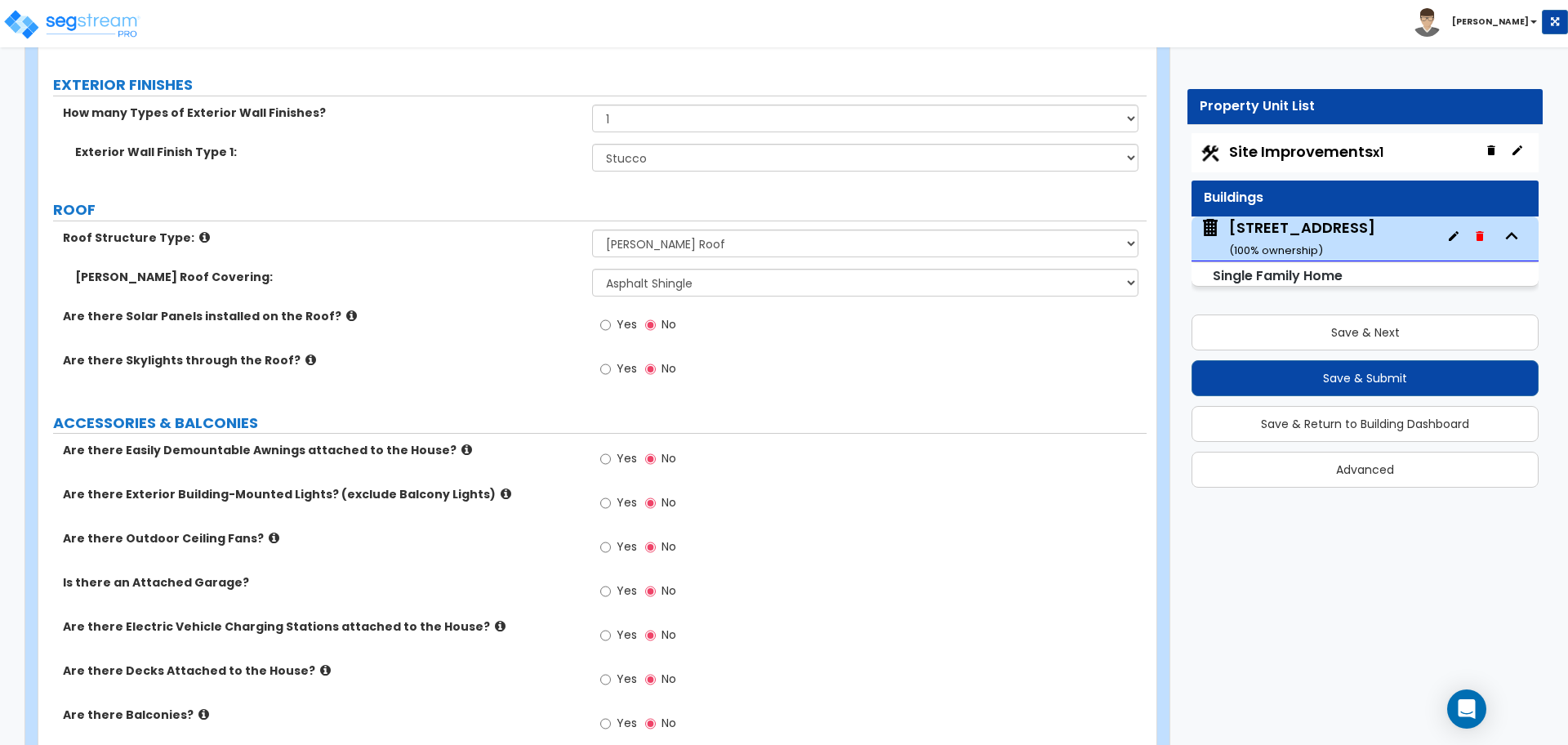
click at [522, 329] on div "Are there Solar Panels installed on the Roof? Yes No" at bounding box center [592, 330] width 1108 height 44
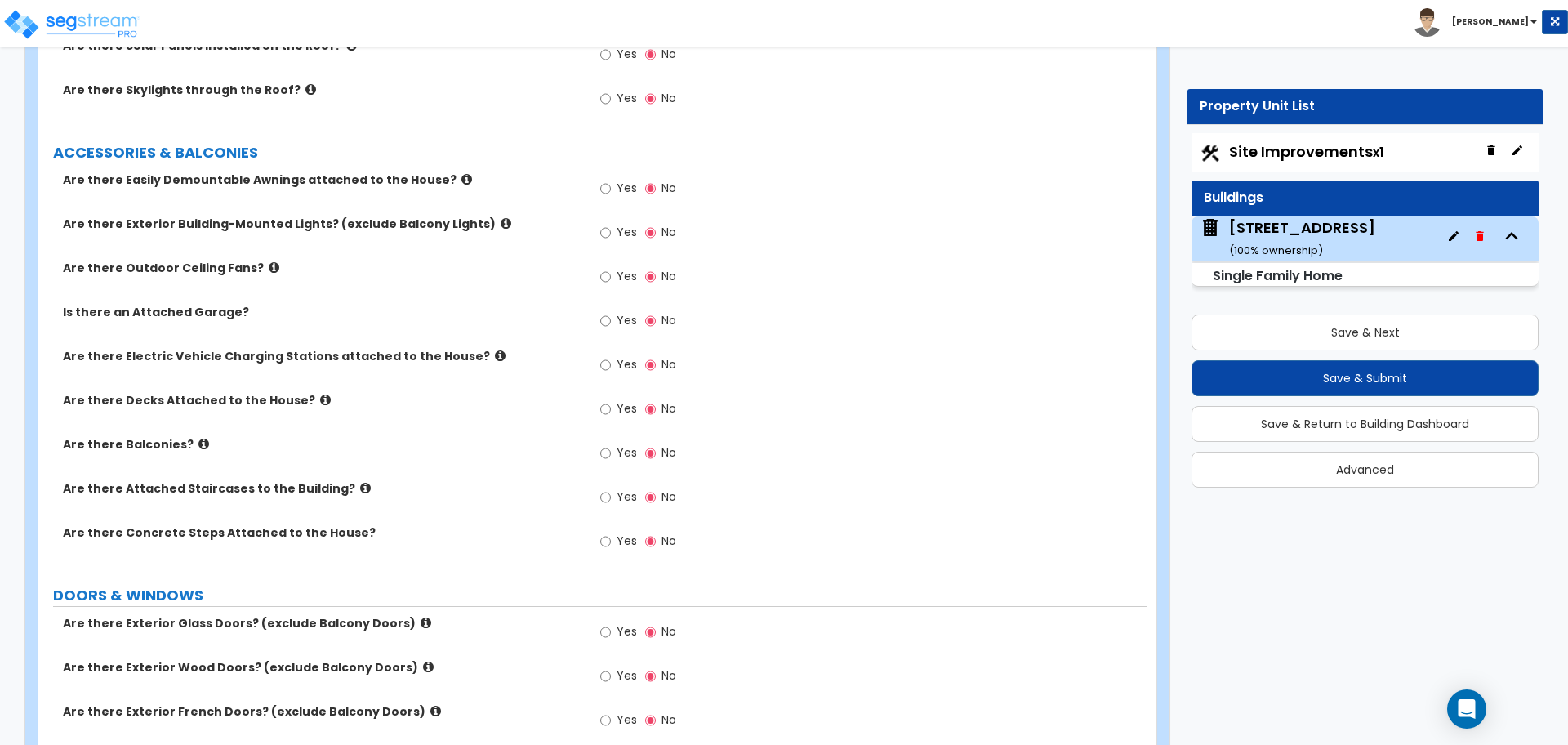
scroll to position [1123, 0]
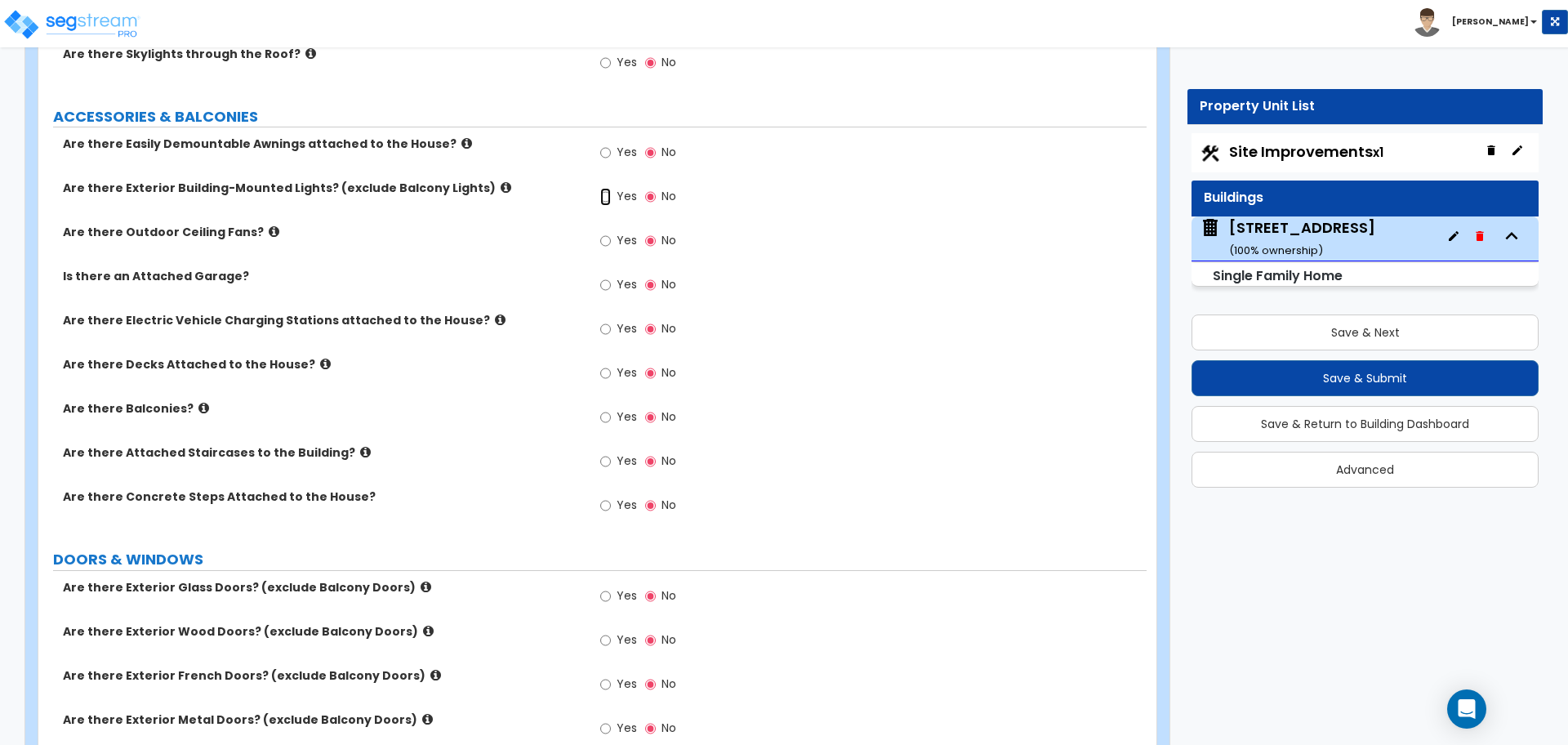
click at [605, 204] on input "Yes" at bounding box center [605, 196] width 11 height 18
radio input "true"
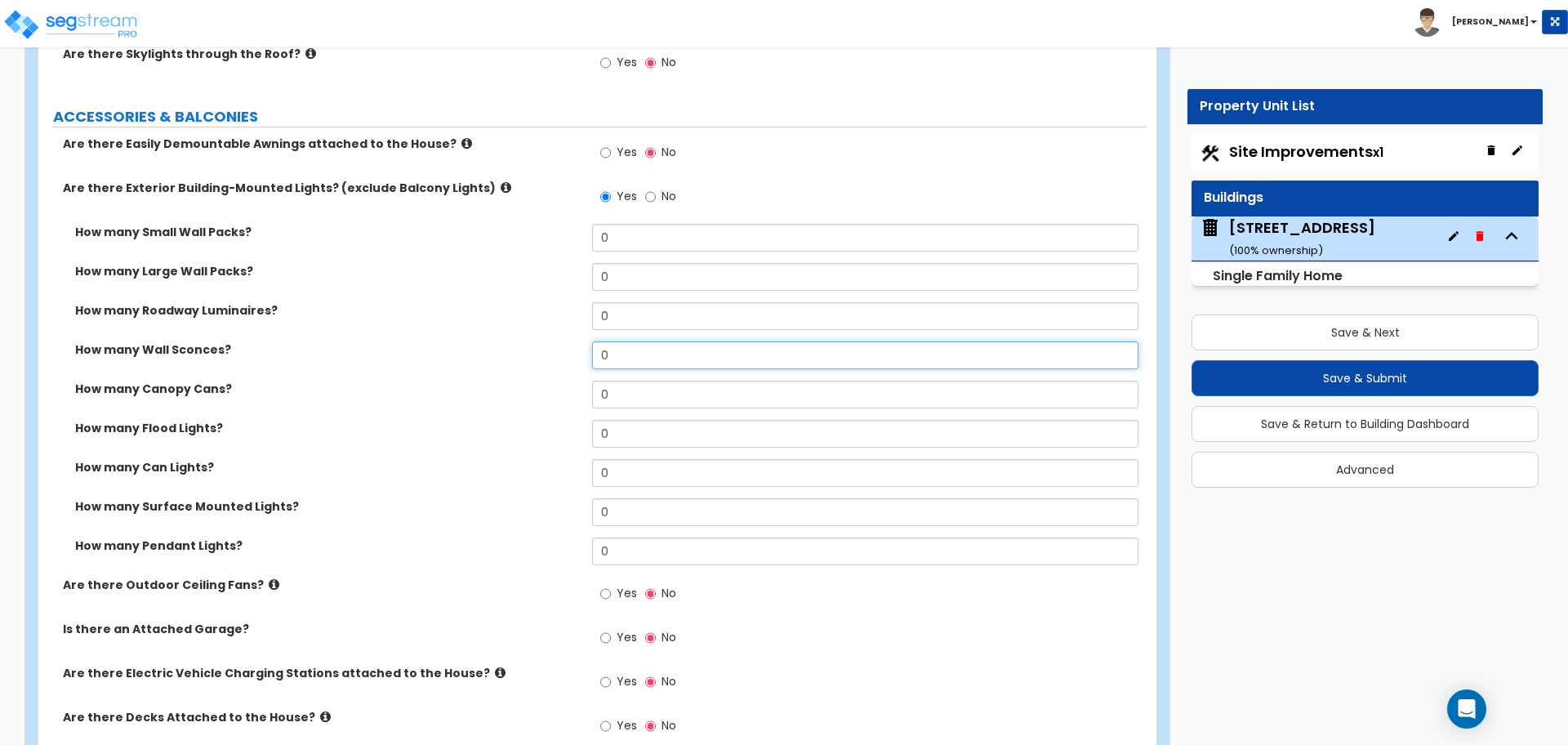
drag, startPoint x: 633, startPoint y: 353, endPoint x: 483, endPoint y: 341, distance: 150.5
click at [514, 349] on div "How many Wall Sconces? 0" at bounding box center [592, 361] width 1108 height 39
type input "3"
click at [475, 341] on label "How many Wall Sconces?" at bounding box center [327, 349] width 505 height 16
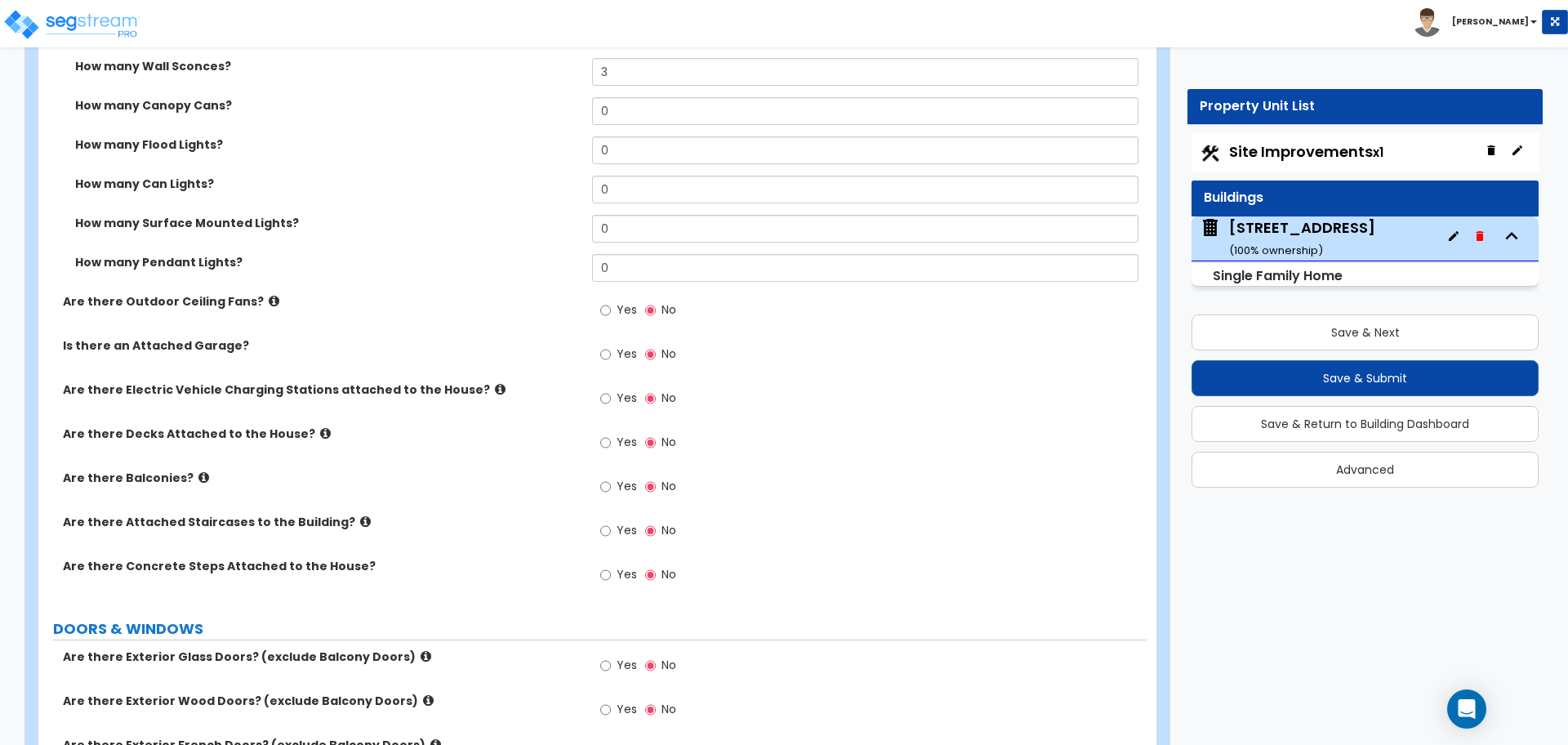
scroll to position [1430, 0]
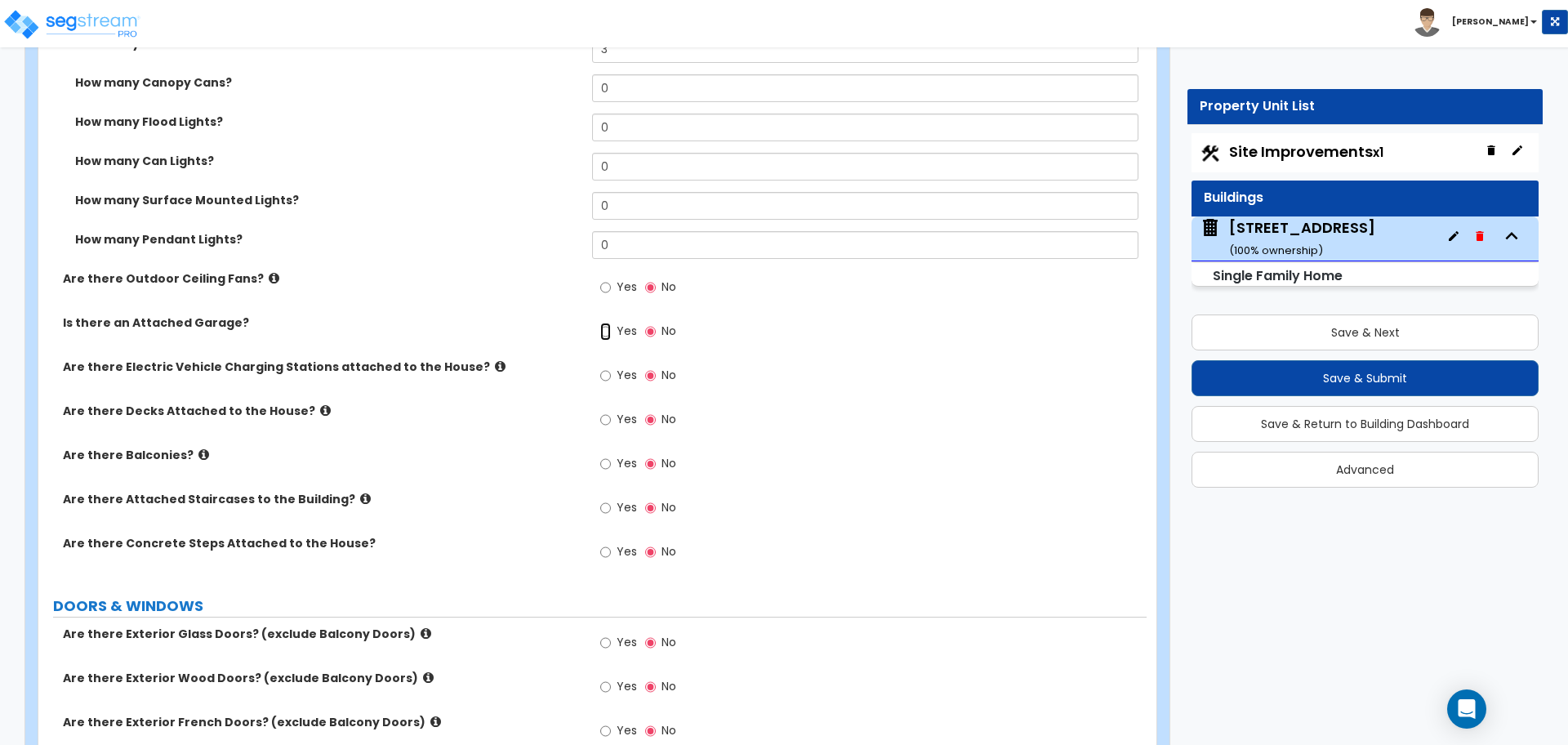
click at [607, 329] on input "Yes" at bounding box center [605, 331] width 11 height 18
radio input "true"
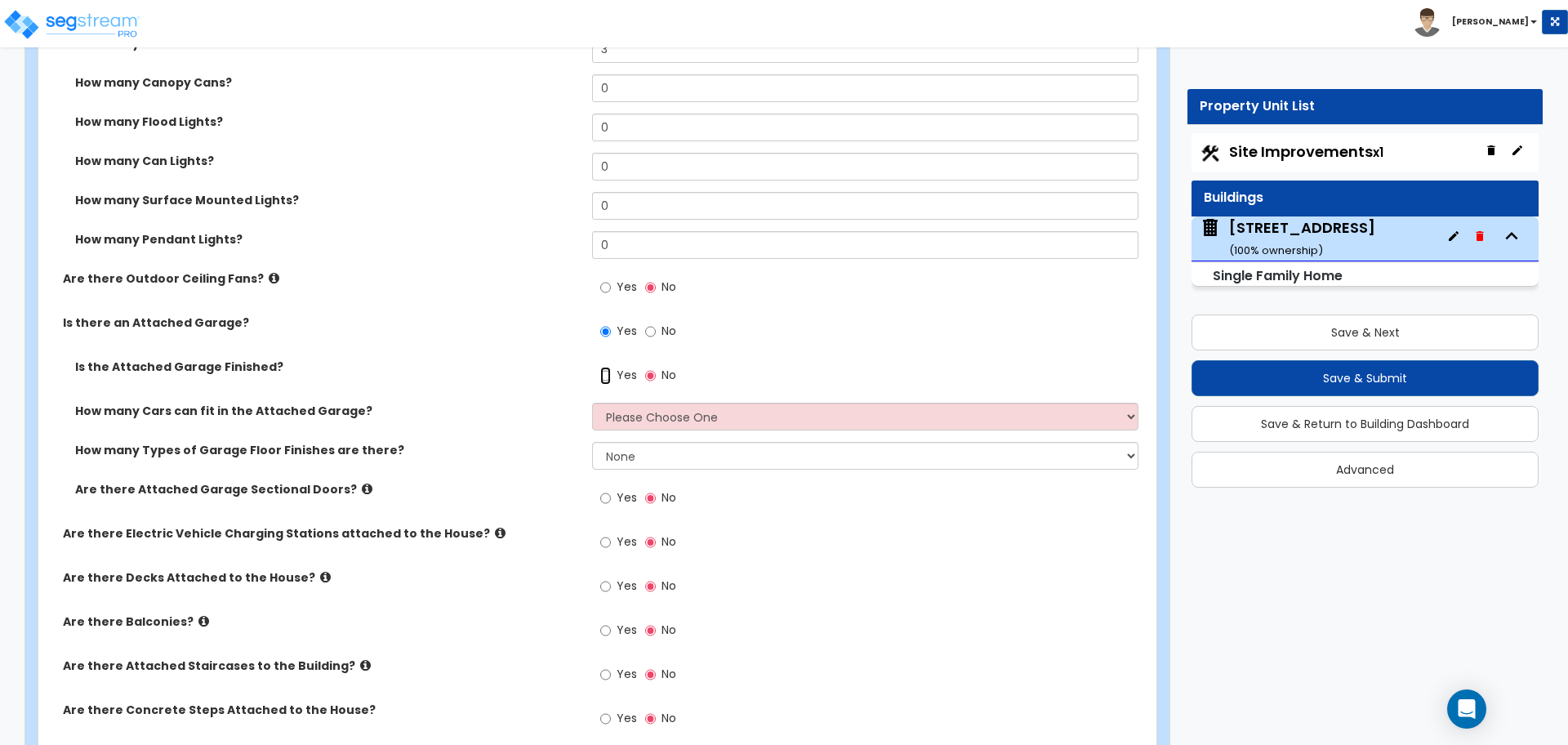
click at [602, 380] on input "Yes" at bounding box center [605, 375] width 11 height 18
radio input "true"
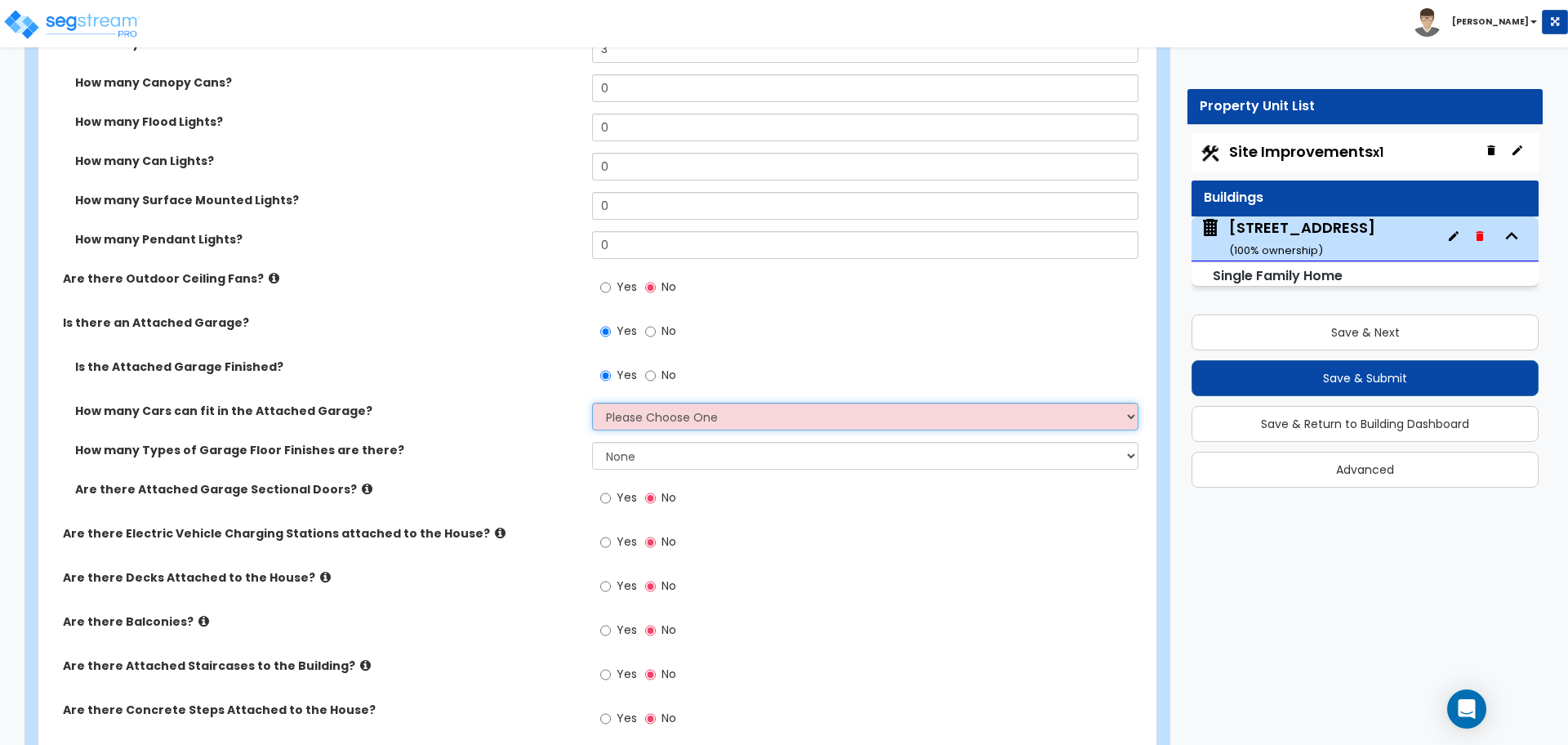
click at [646, 411] on select "Please Choose One 1 2 3 4 5" at bounding box center [864, 417] width 545 height 28
select select "2"
click at [592, 403] on select "Please Choose One 1 2 3 4 5" at bounding box center [864, 417] width 545 height 28
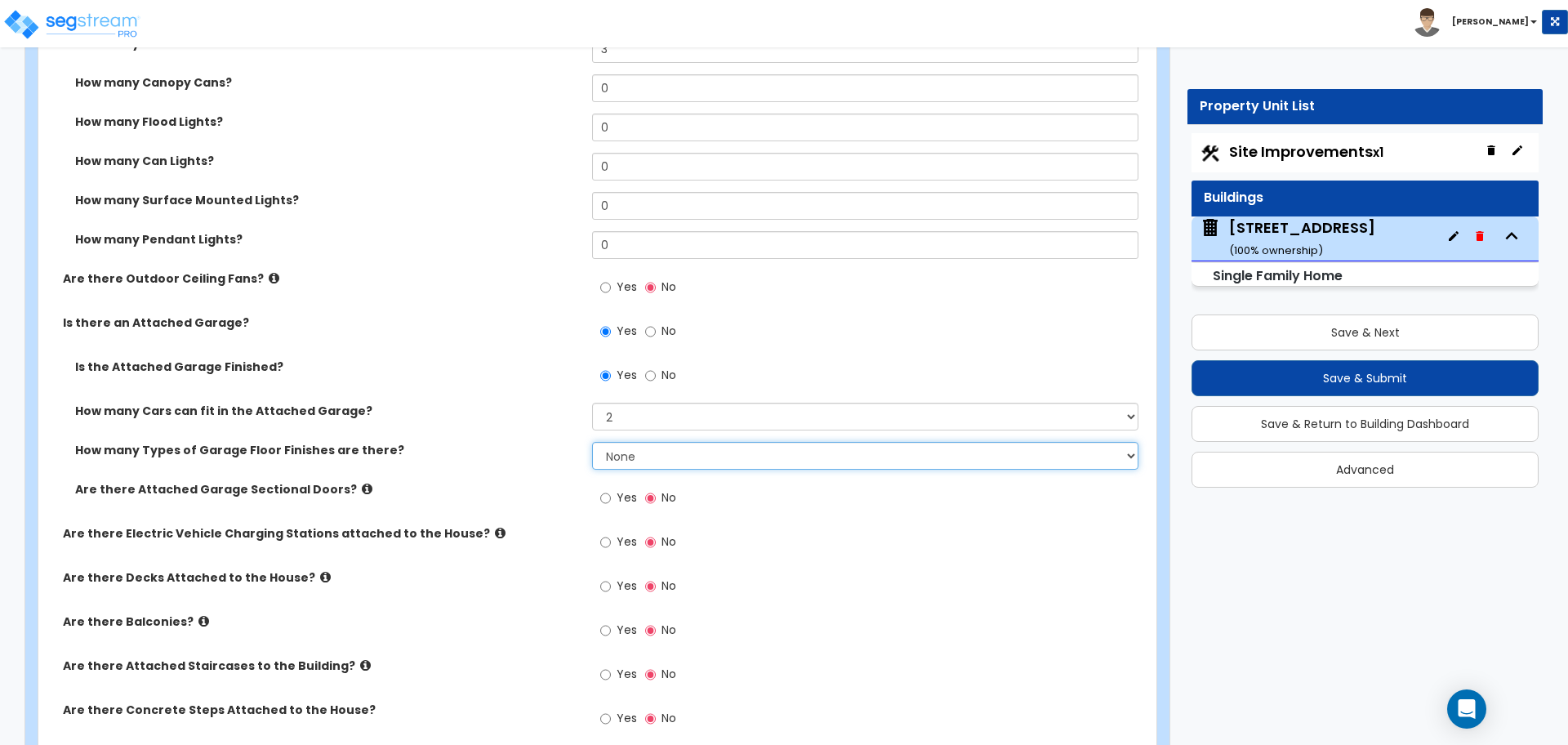
click at [643, 457] on select "None 1 2 3 4" at bounding box center [864, 456] width 545 height 28
click at [592, 442] on select "None 1 2 3 4" at bounding box center [864, 456] width 545 height 28
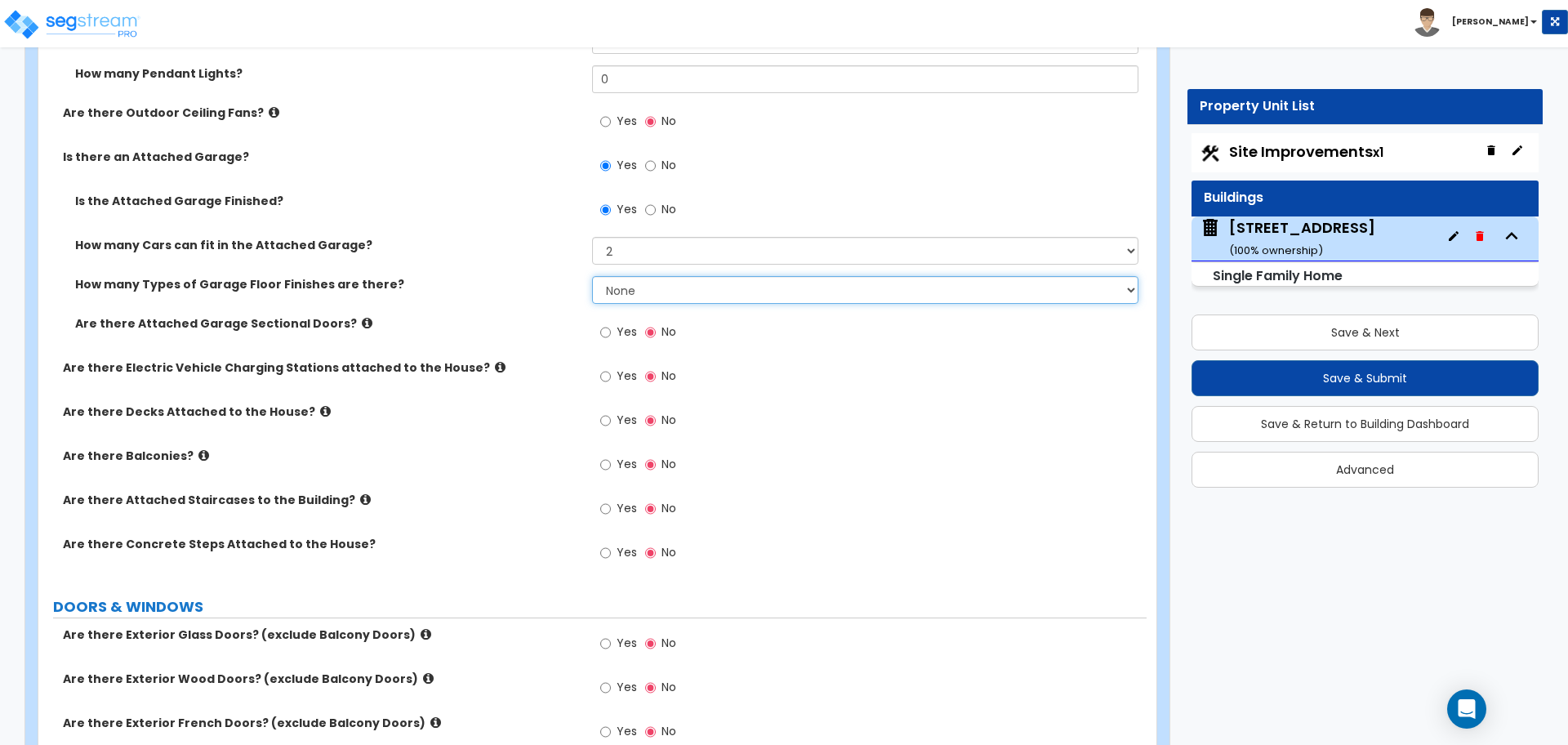
scroll to position [1634, 0]
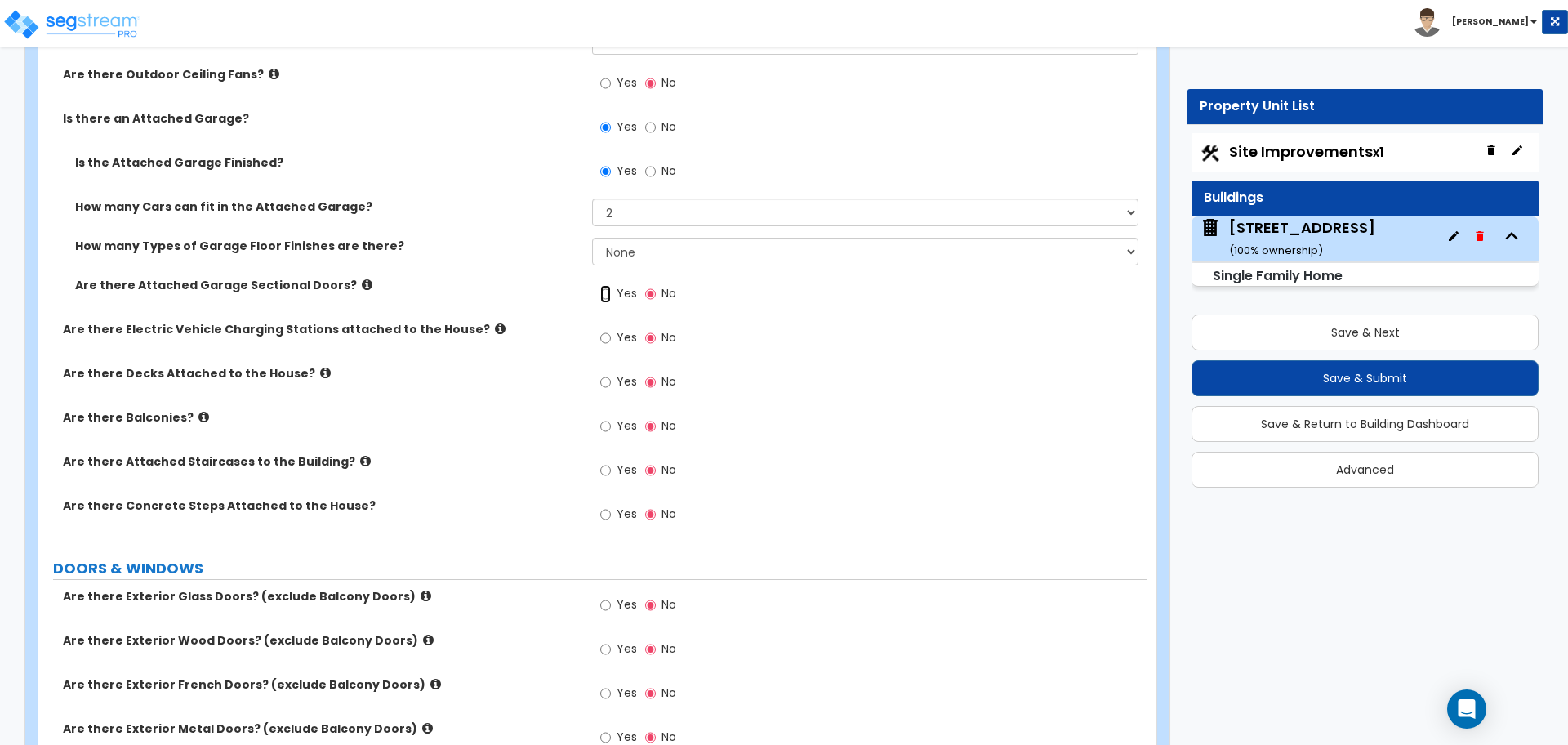
click at [603, 295] on input "Yes" at bounding box center [605, 294] width 11 height 18
radio input "true"
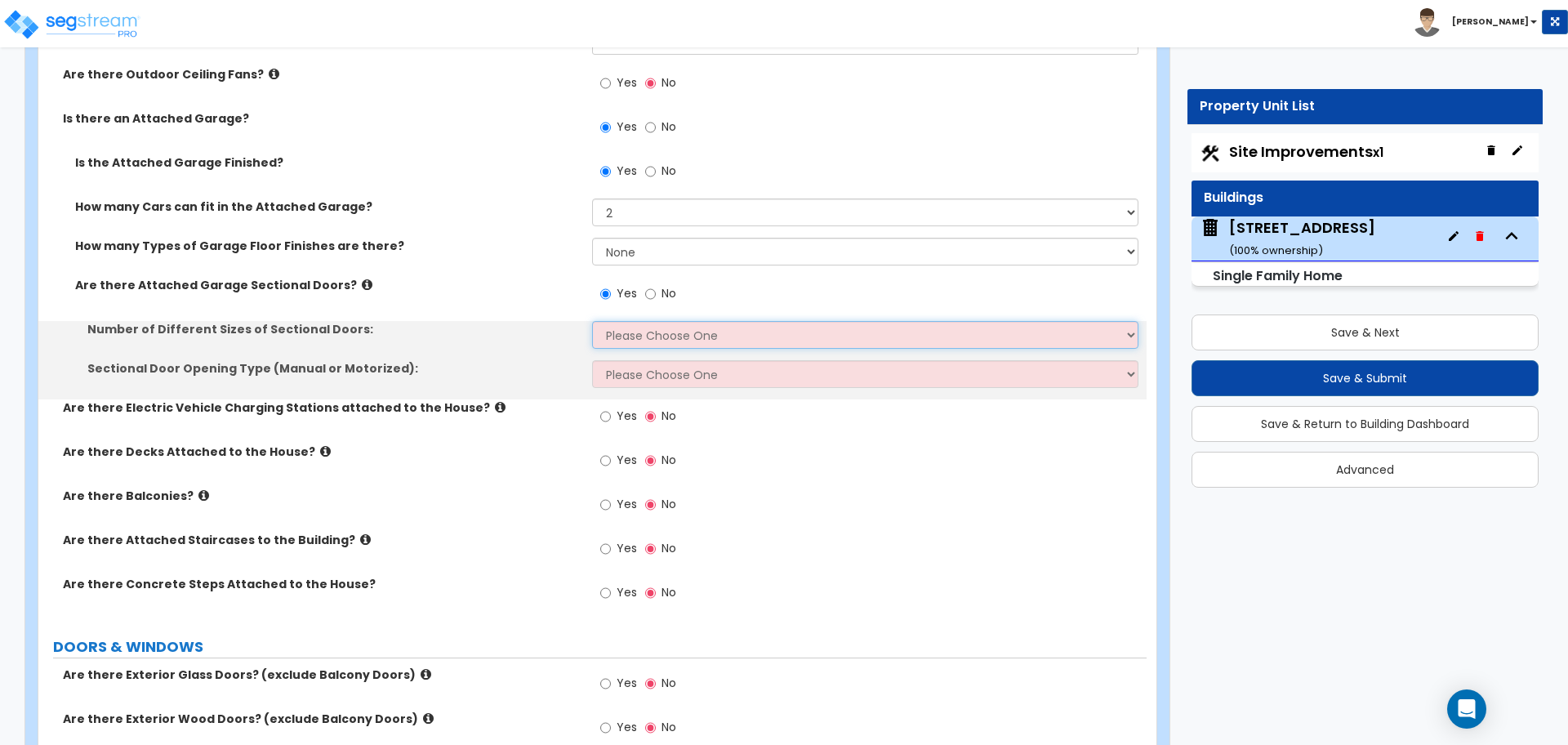
click at [619, 326] on select "Please Choose One 1 2" at bounding box center [864, 334] width 545 height 28
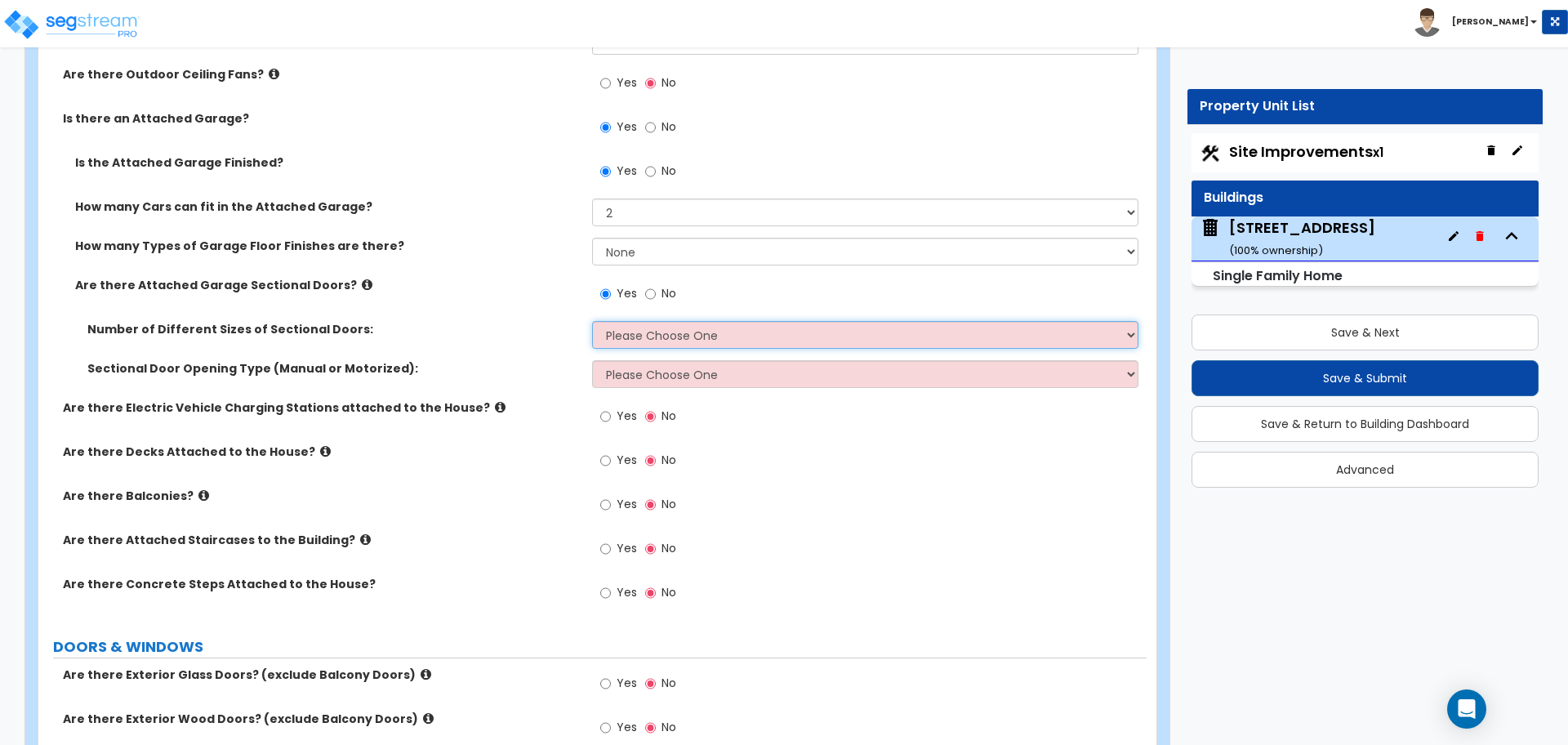
select select "1"
click at [592, 321] on select "Please Choose One 1 2" at bounding box center [864, 334] width 545 height 28
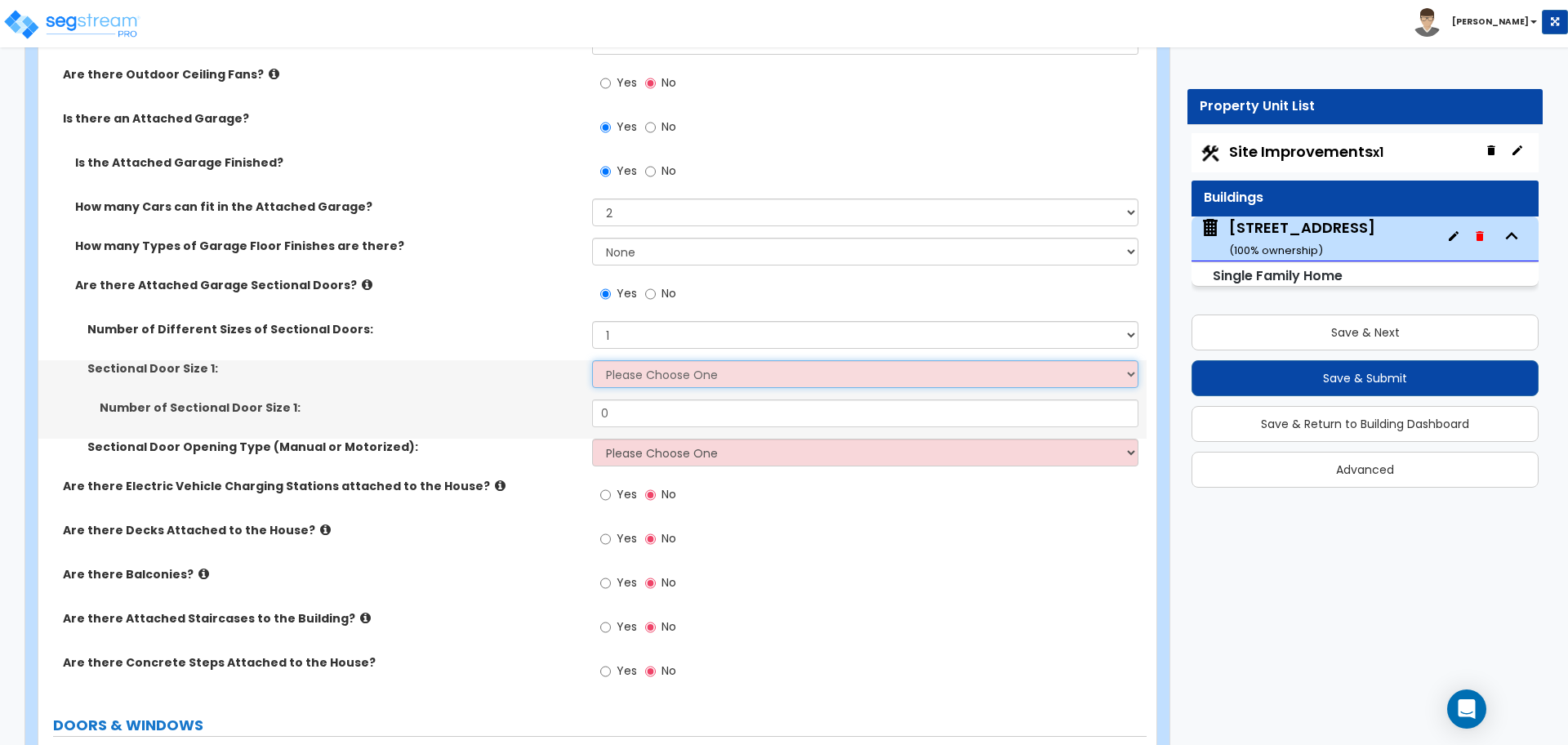
click at [641, 369] on select "Please Choose One 9' x 7' 16' x 7'" at bounding box center [864, 374] width 545 height 28
select select "2"
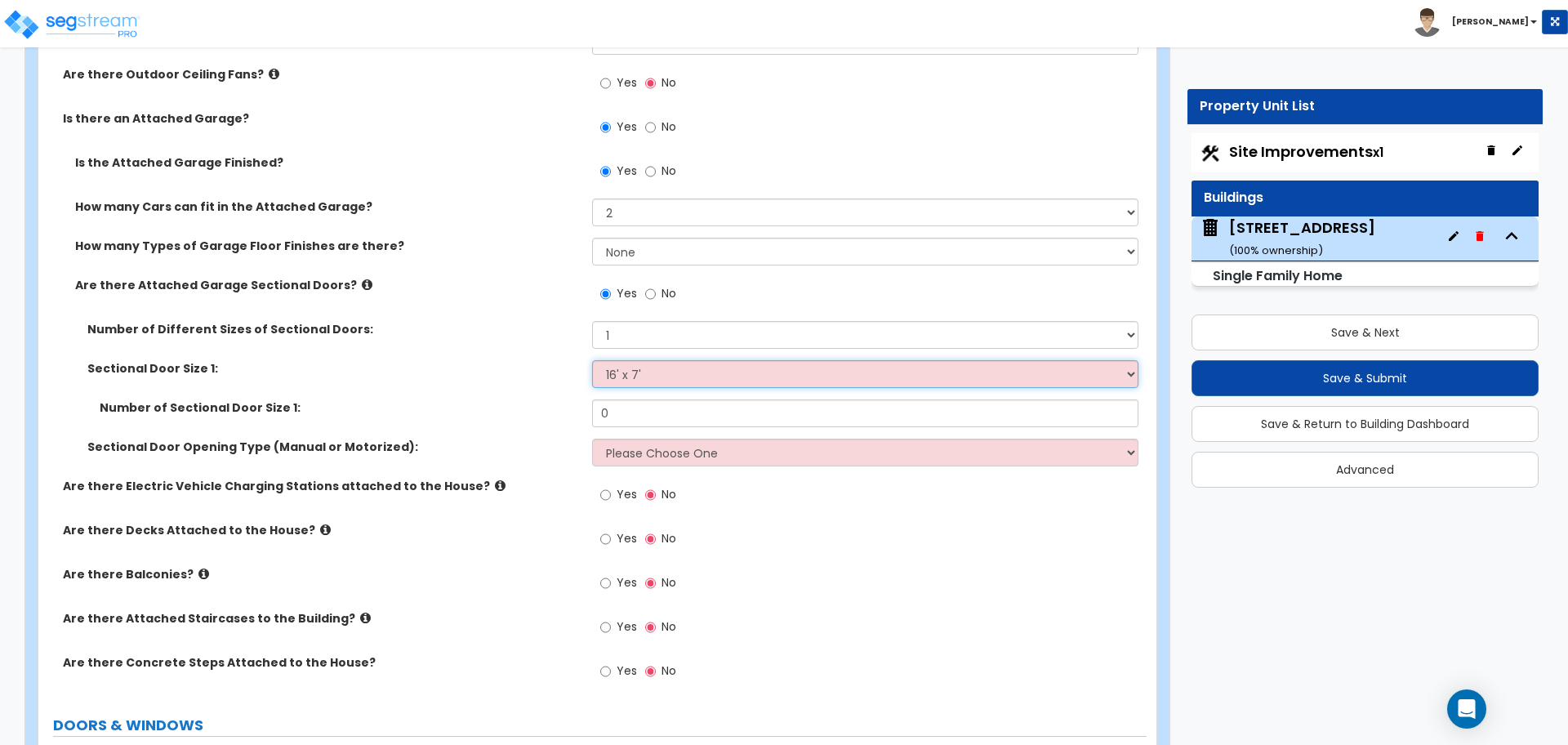
click at [592, 361] on select "Please Choose One 9' x 7' 16' x 7'" at bounding box center [864, 374] width 545 height 28
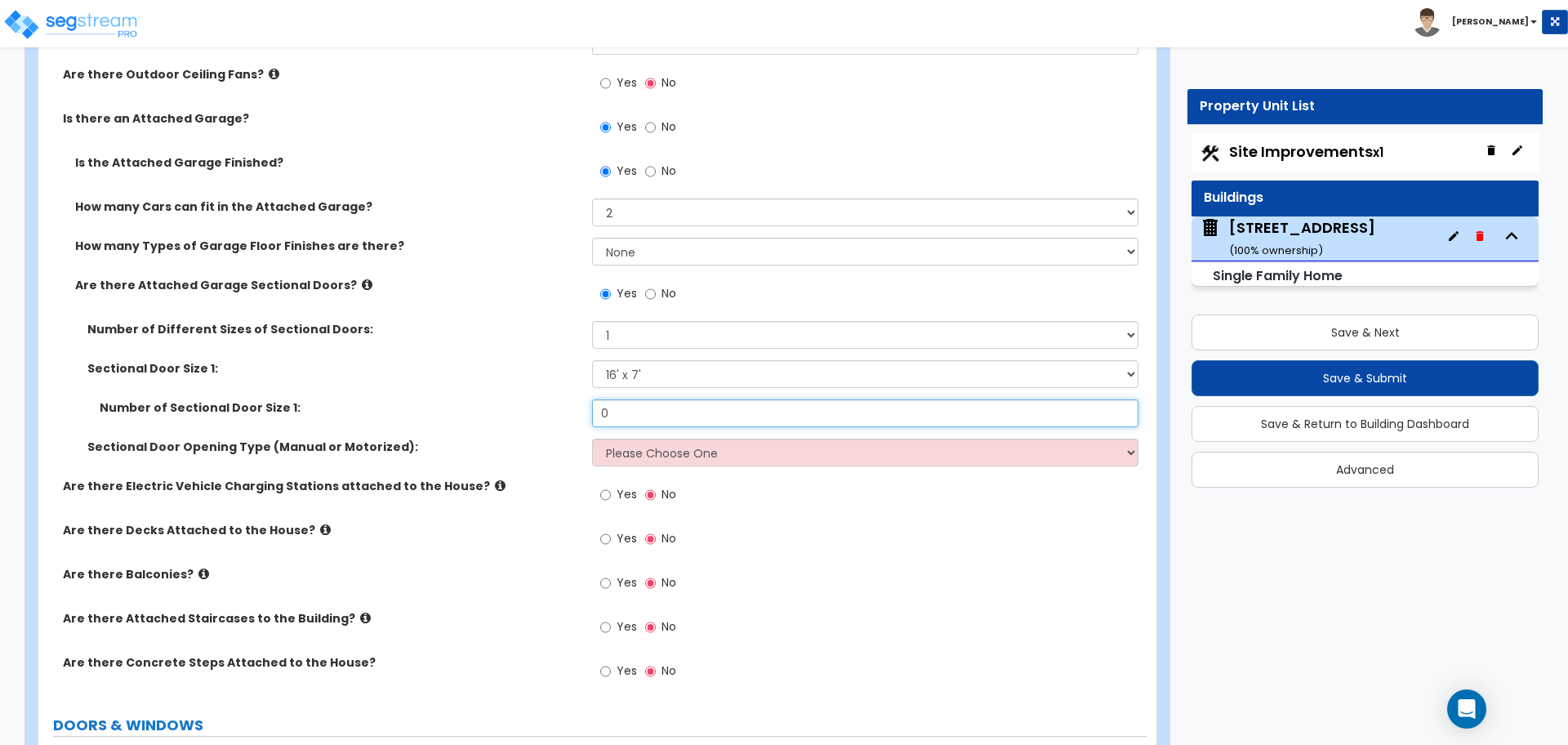
drag, startPoint x: 637, startPoint y: 419, endPoint x: 562, endPoint y: 412, distance: 75.3
click at [562, 412] on div "Number of Sectional Door Size 1: 0" at bounding box center [592, 419] width 1108 height 39
type input "1"
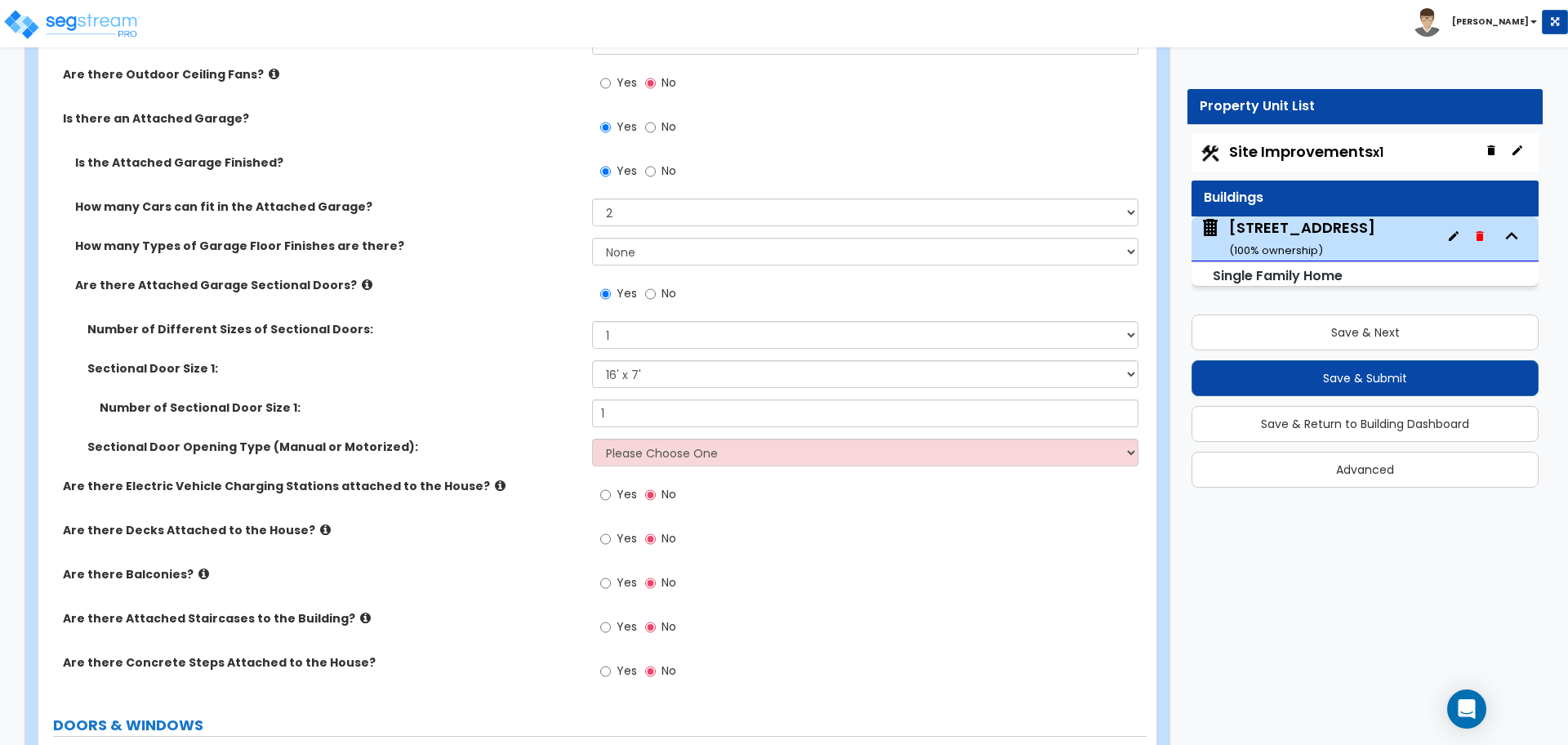
click at [560, 412] on label "Number of Sectional Door Size 1:" at bounding box center [339, 407] width 480 height 16
click at [642, 462] on select "Please Choose One All Manual All Motorized Some are Motorized" at bounding box center [864, 452] width 545 height 28
select select "2"
click at [592, 439] on select "Please Choose One All Manual All Motorized Some are Motorized" at bounding box center [864, 452] width 545 height 28
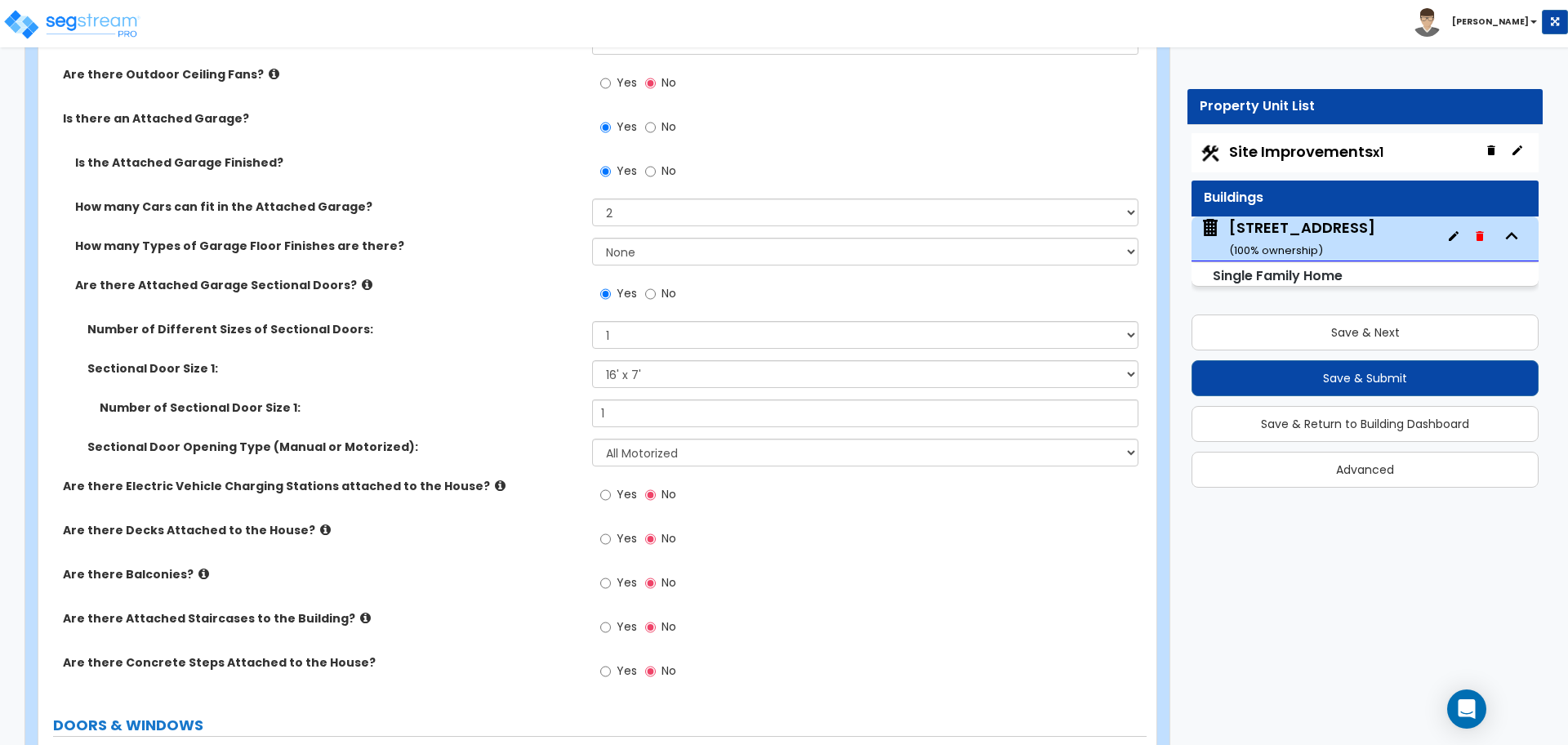
click at [556, 413] on label "Number of Sectional Door Size 1:" at bounding box center [339, 407] width 480 height 16
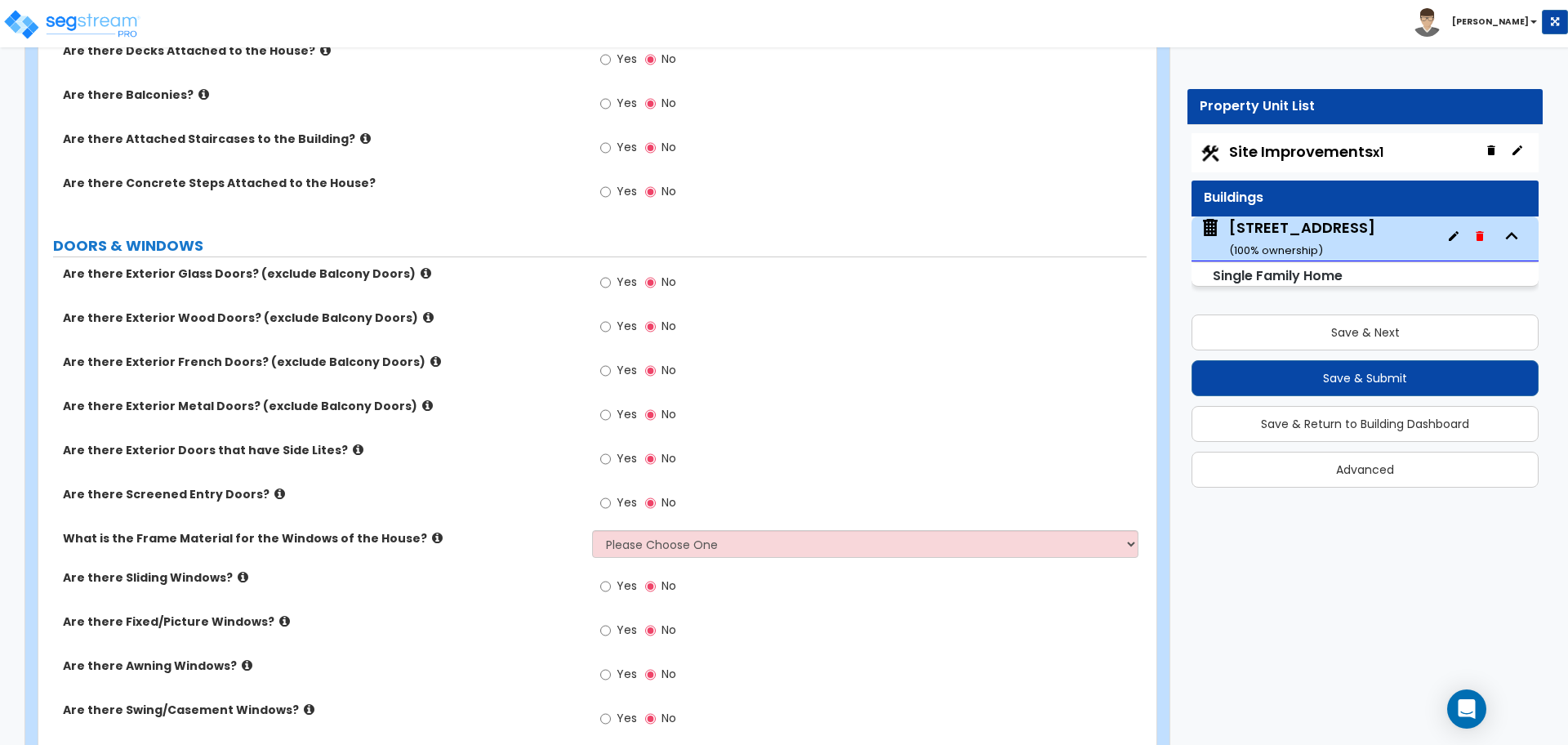
scroll to position [2144, 0]
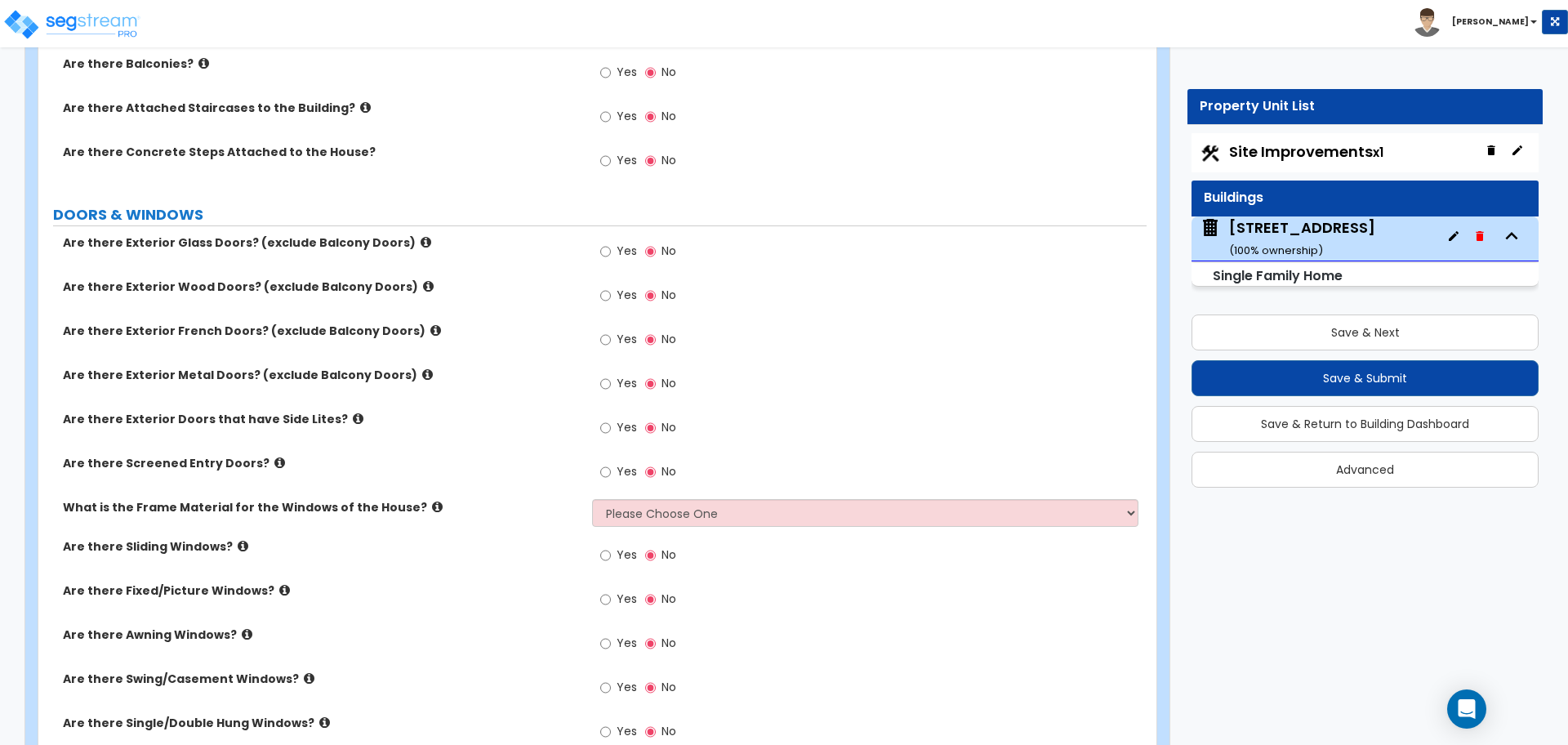
click at [422, 376] on icon at bounding box center [427, 374] width 11 height 12
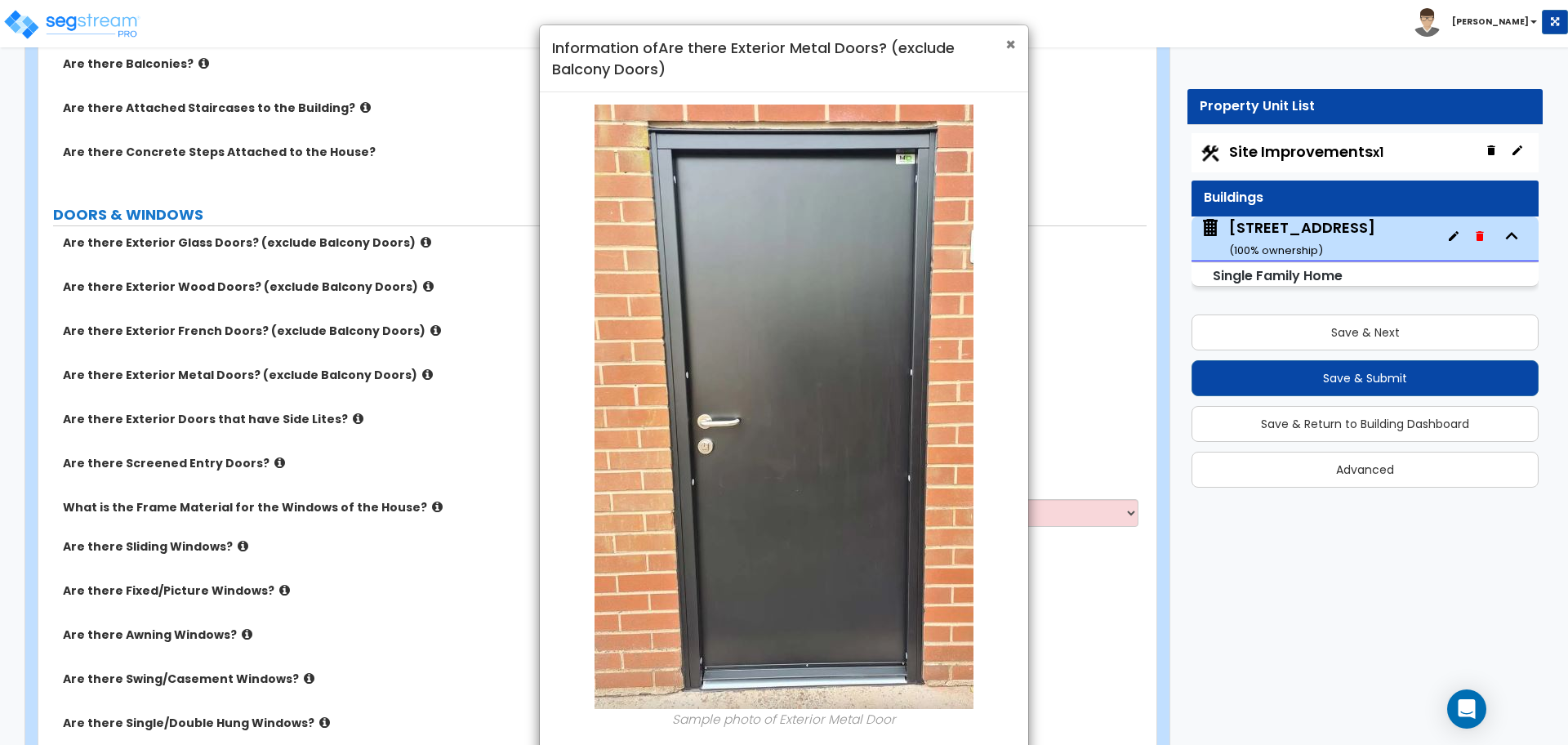
click at [1007, 47] on span "×" at bounding box center [1010, 45] width 11 height 24
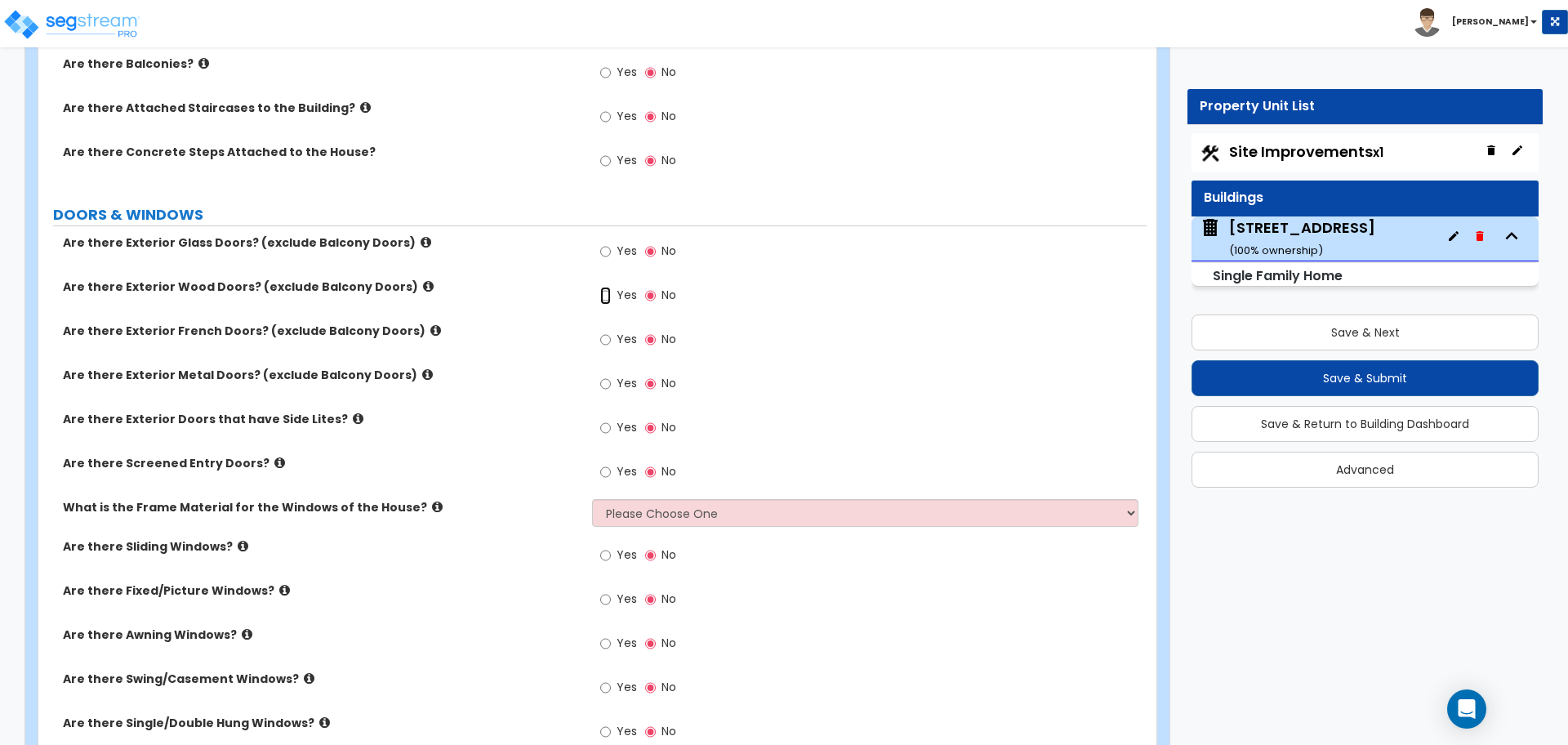
click at [603, 294] on input "Yes" at bounding box center [605, 295] width 11 height 18
radio input "true"
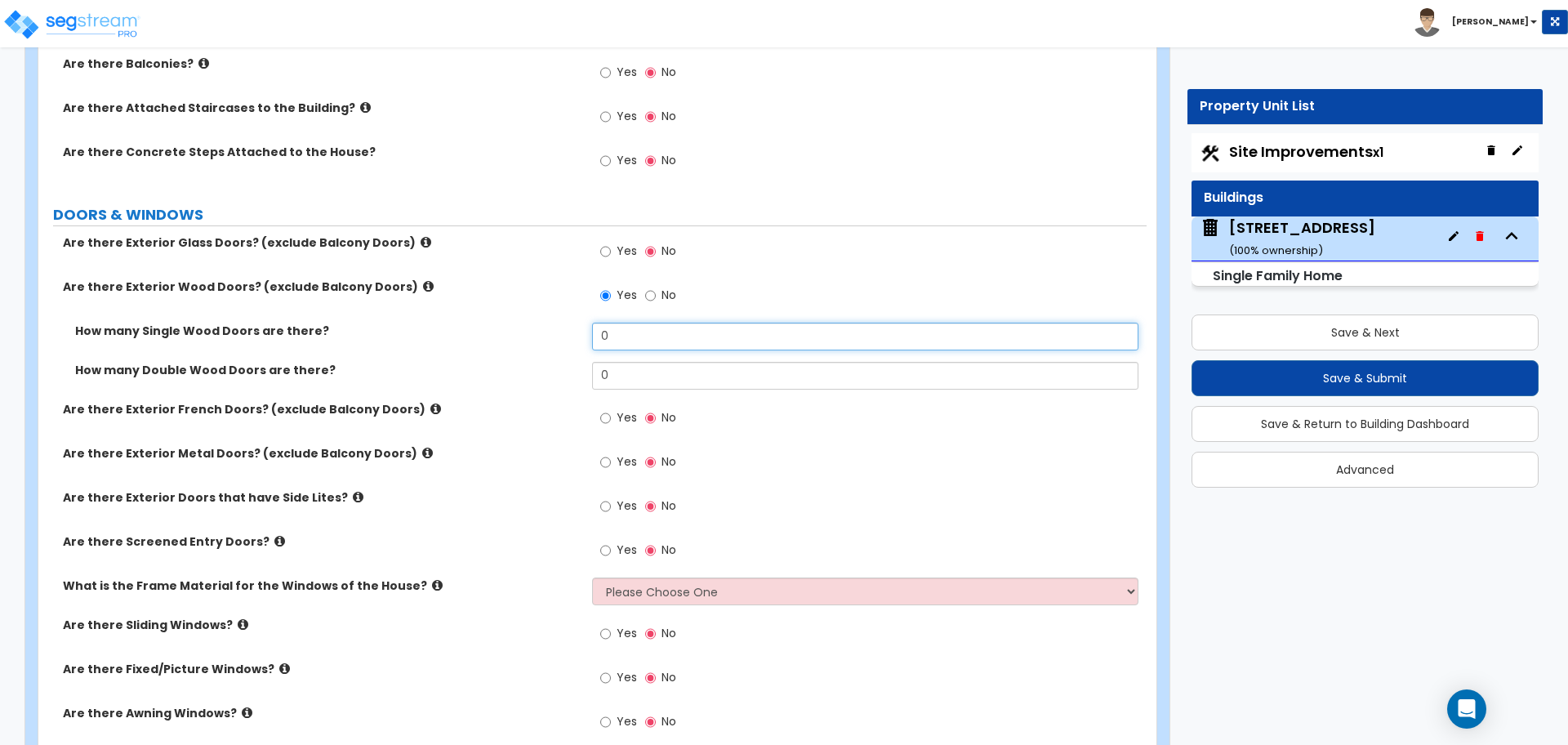
drag, startPoint x: 621, startPoint y: 340, endPoint x: 571, endPoint y: 327, distance: 51.7
click at [583, 333] on div "How many Single Wood Doors are there? 0" at bounding box center [592, 342] width 1108 height 39
type input "1"
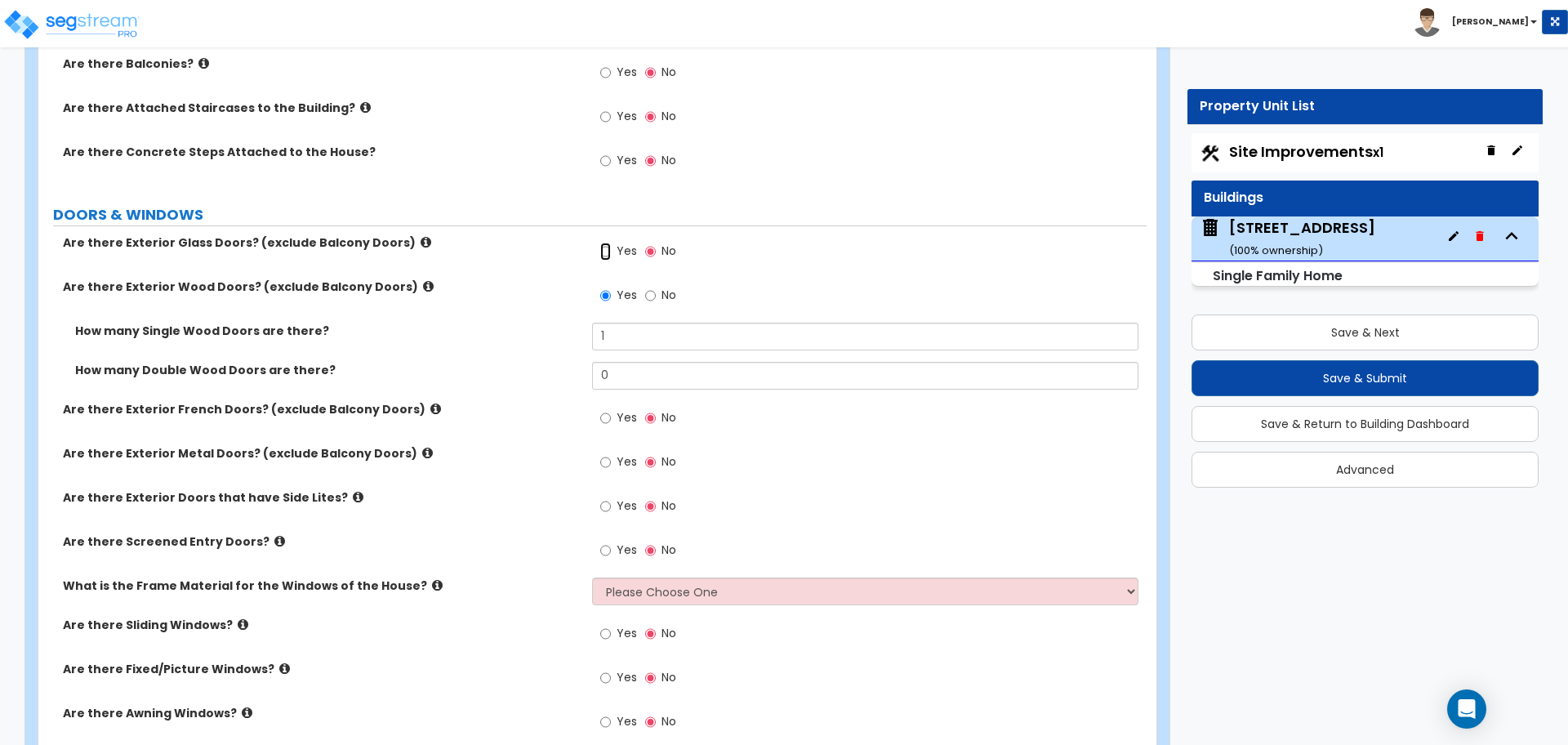
click at [607, 252] on input "Yes" at bounding box center [605, 251] width 11 height 18
radio input "true"
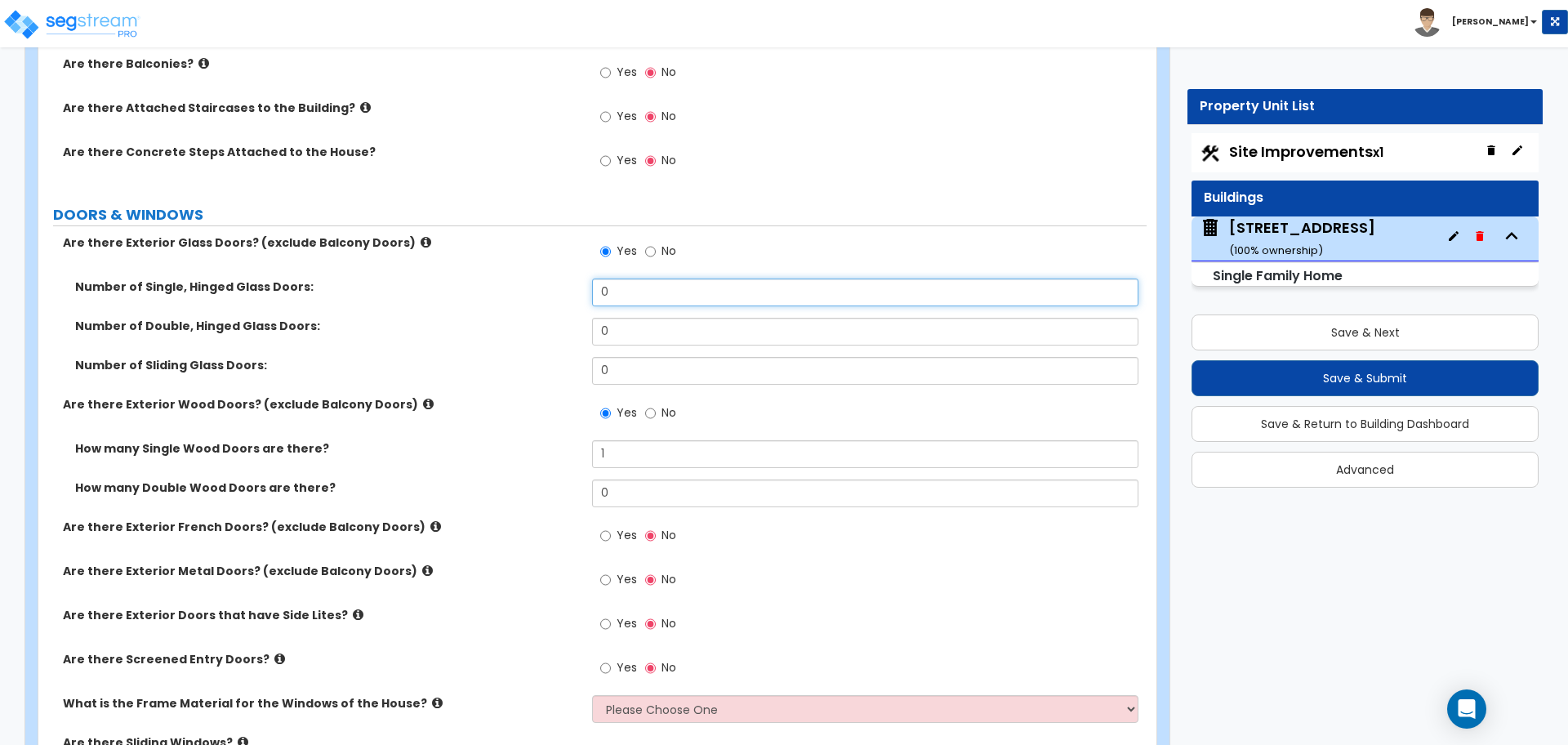
drag, startPoint x: 633, startPoint y: 288, endPoint x: 547, endPoint y: 287, distance: 86.0
click at [547, 287] on div "Number of Single, Hinged Glass Doors: 0" at bounding box center [592, 298] width 1108 height 39
drag, startPoint x: 625, startPoint y: 372, endPoint x: 548, endPoint y: 358, distance: 78.3
click at [551, 362] on div "Number of Sliding Glass Doors: 0" at bounding box center [592, 377] width 1108 height 39
type input "1"
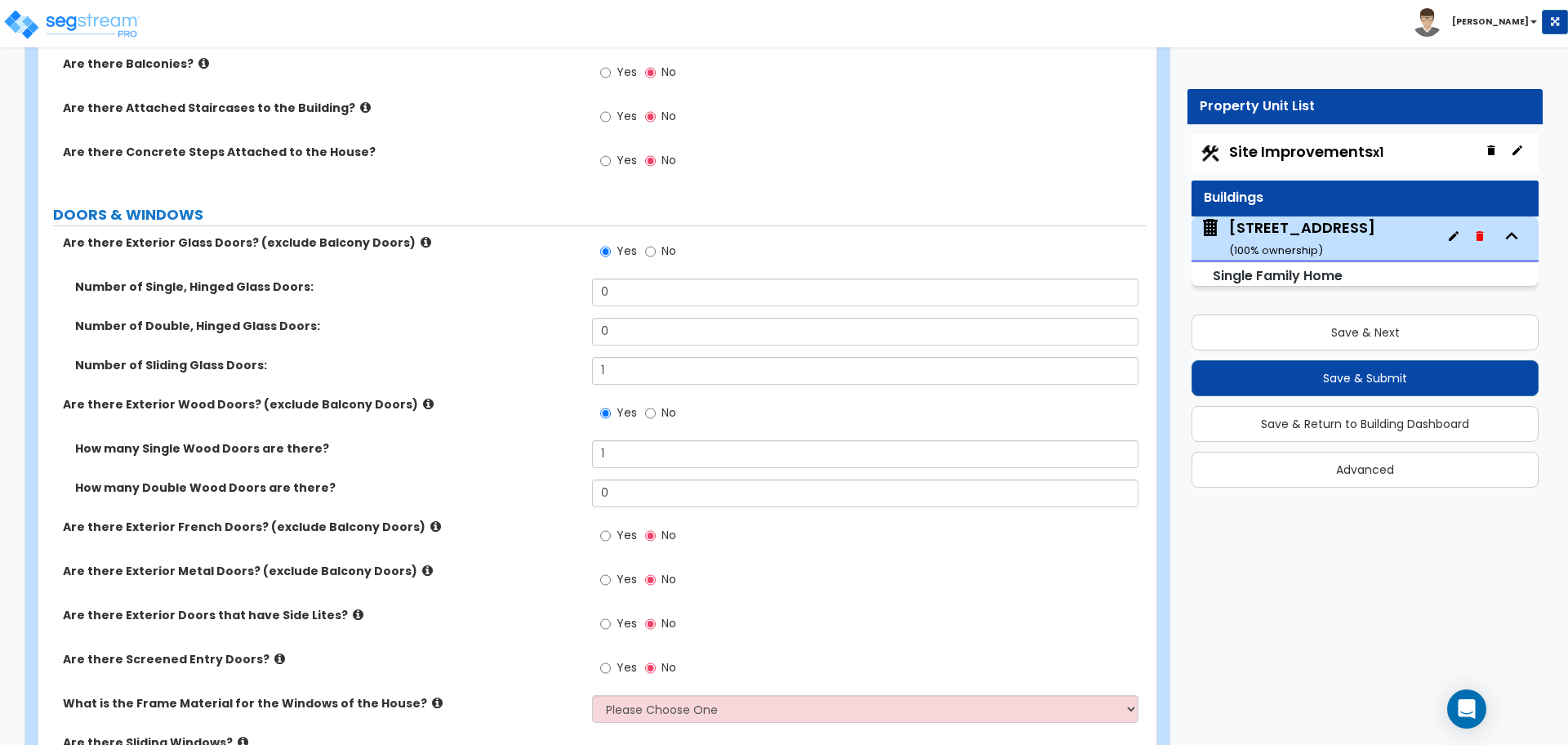
drag, startPoint x: 548, startPoint y: 351, endPoint x: 547, endPoint y: 362, distance: 11.0
click at [547, 361] on div "Number of Single, Hinged Glass Doors: 0 Number of Double, Hinged Glass Doors: 0…" at bounding box center [593, 337] width 1084 height 118
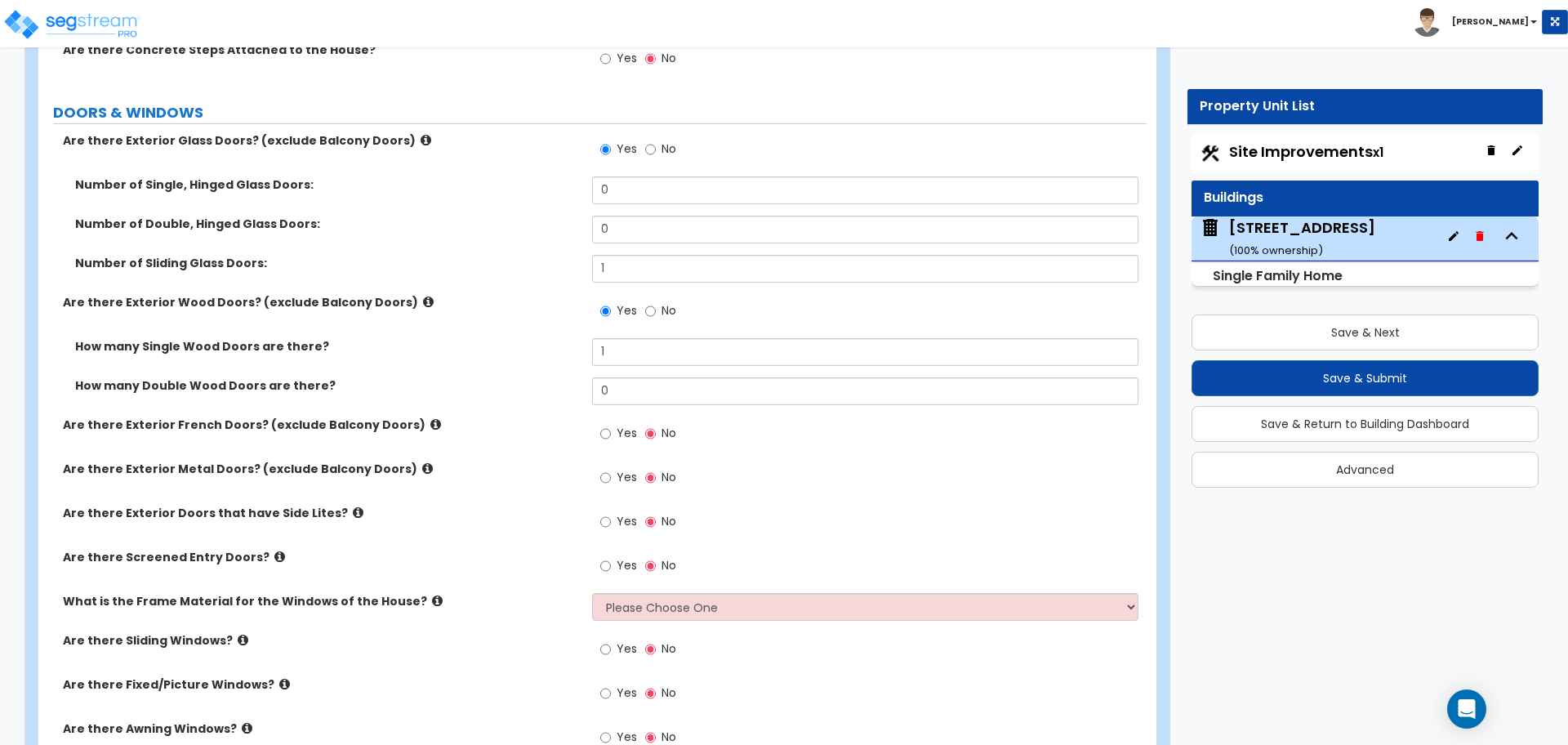
click at [550, 345] on label "How many Single Wood Doors are there?" at bounding box center [327, 346] width 505 height 16
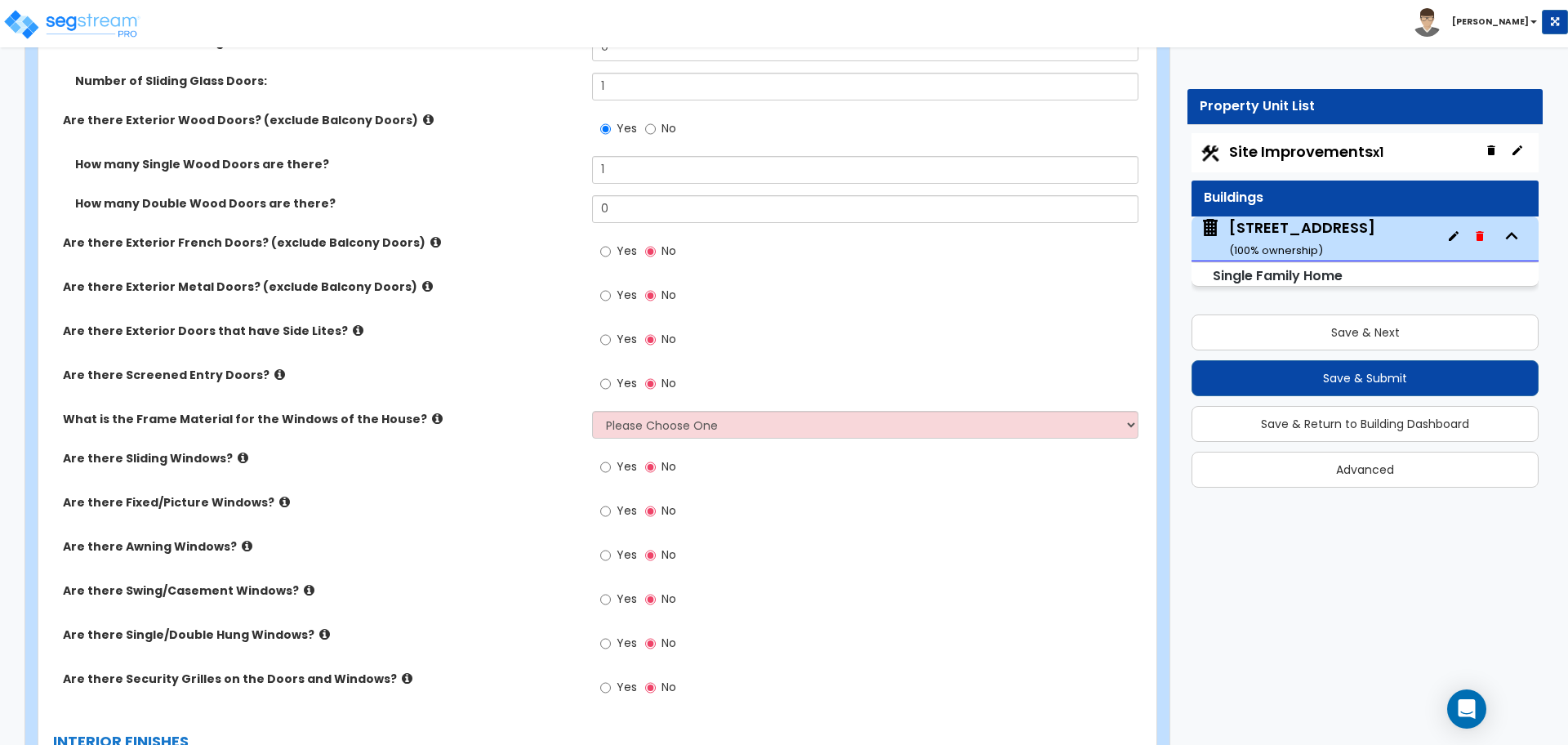
scroll to position [2451, 0]
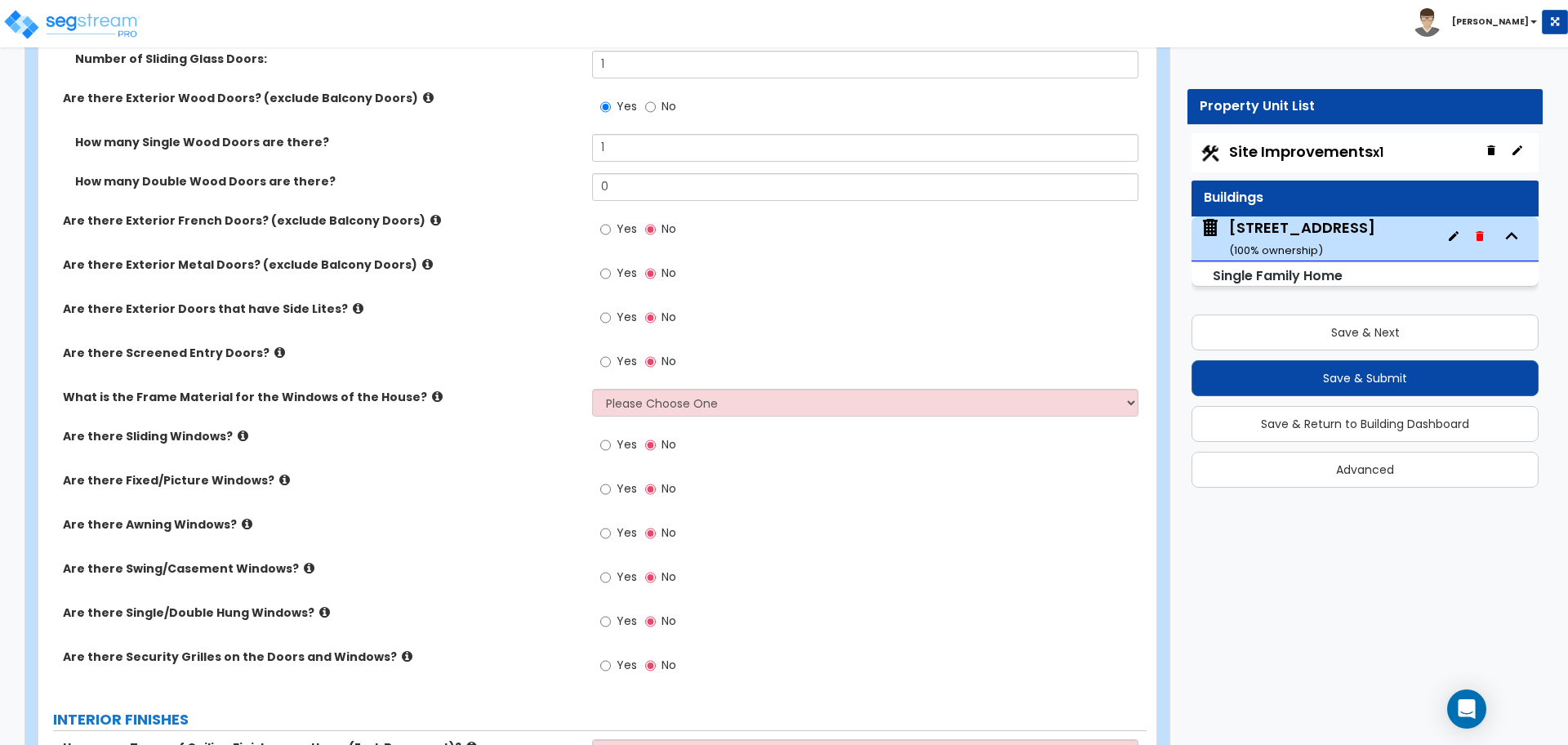
click at [525, 335] on div "Are there Exterior Doors that have Side Lites? Yes No" at bounding box center [592, 322] width 1108 height 44
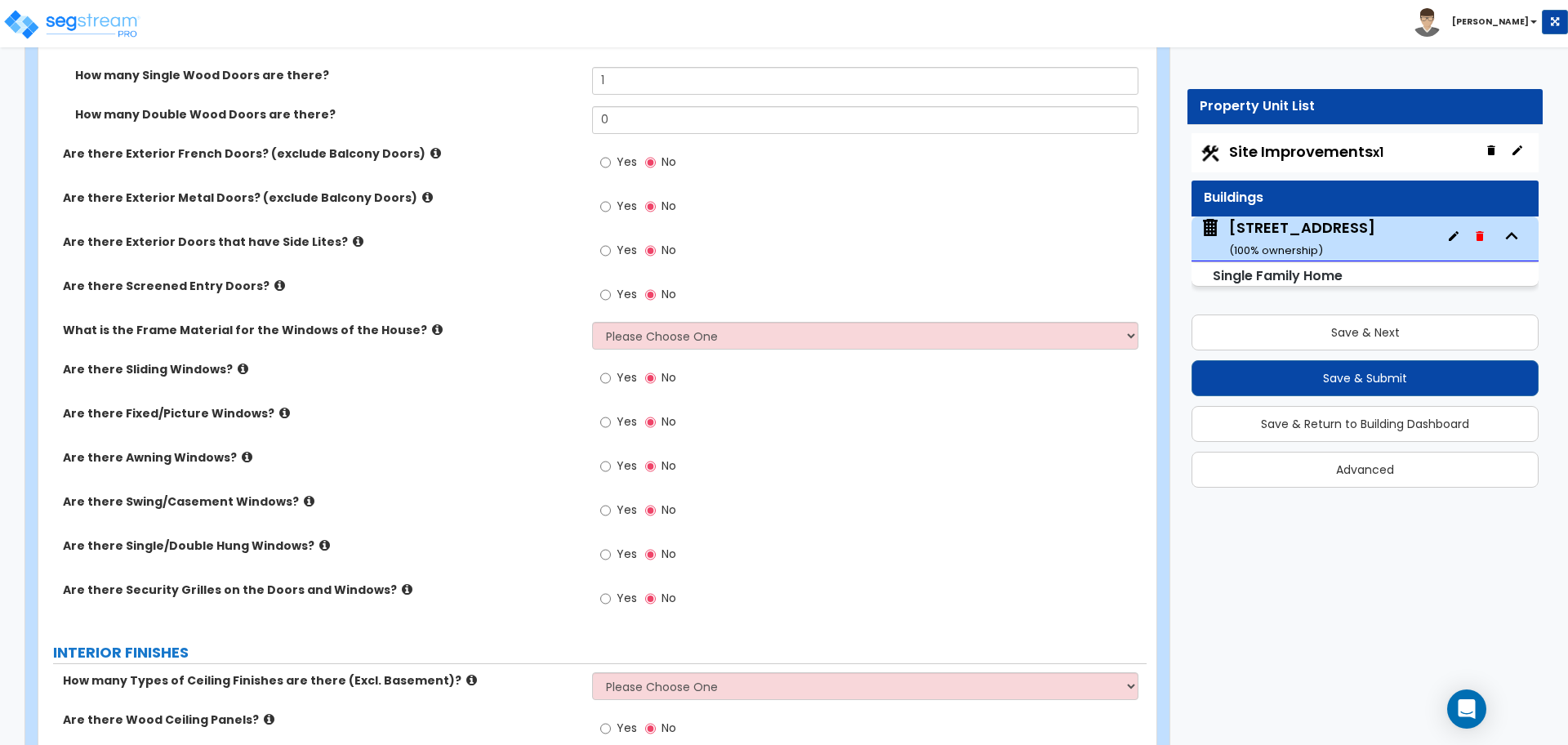
scroll to position [2553, 0]
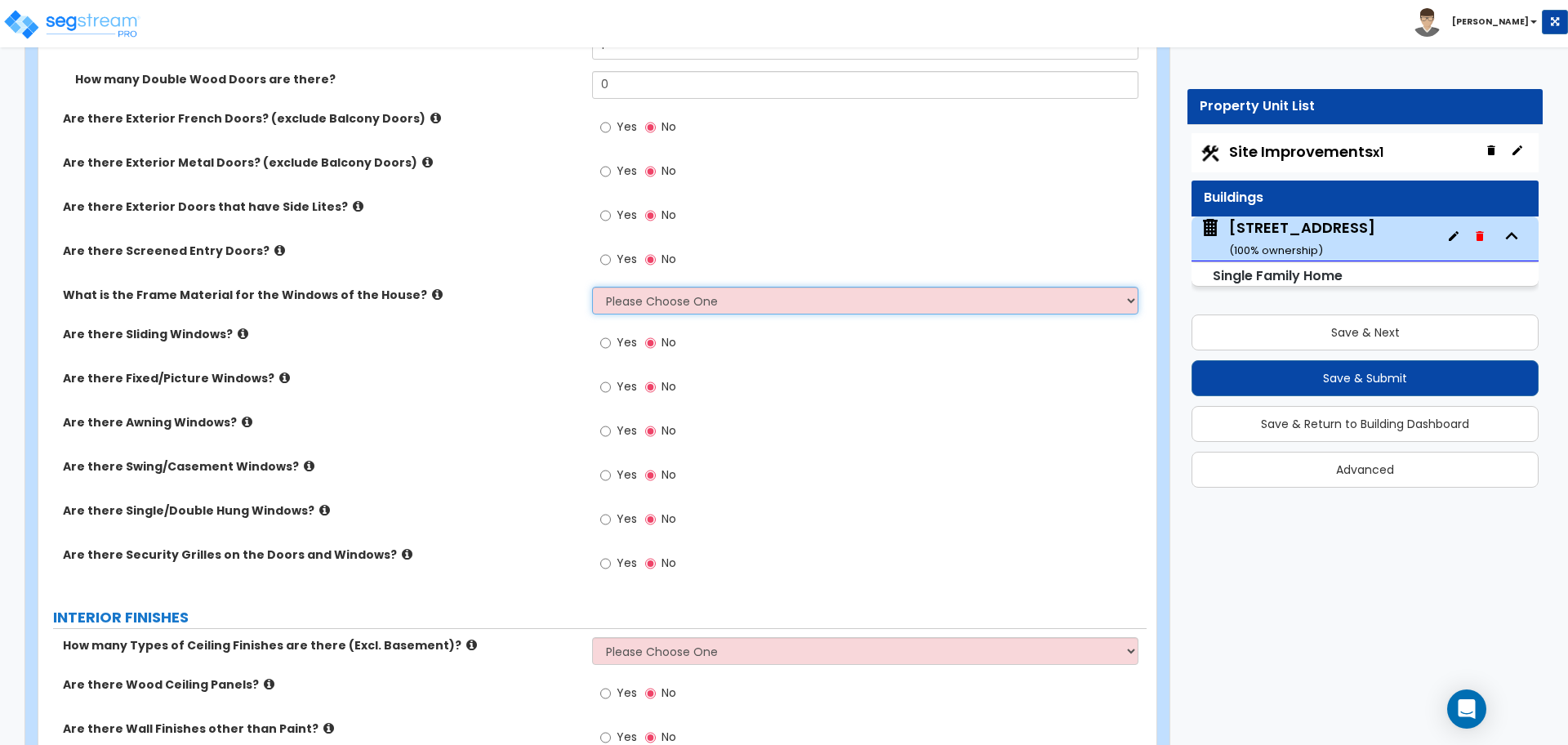
click at [659, 304] on select "Please Choose One Vinyl Aluminum Wood" at bounding box center [864, 300] width 545 height 28
click at [592, 287] on select "Please Choose One Vinyl Aluminum Wood" at bounding box center [864, 300] width 545 height 28
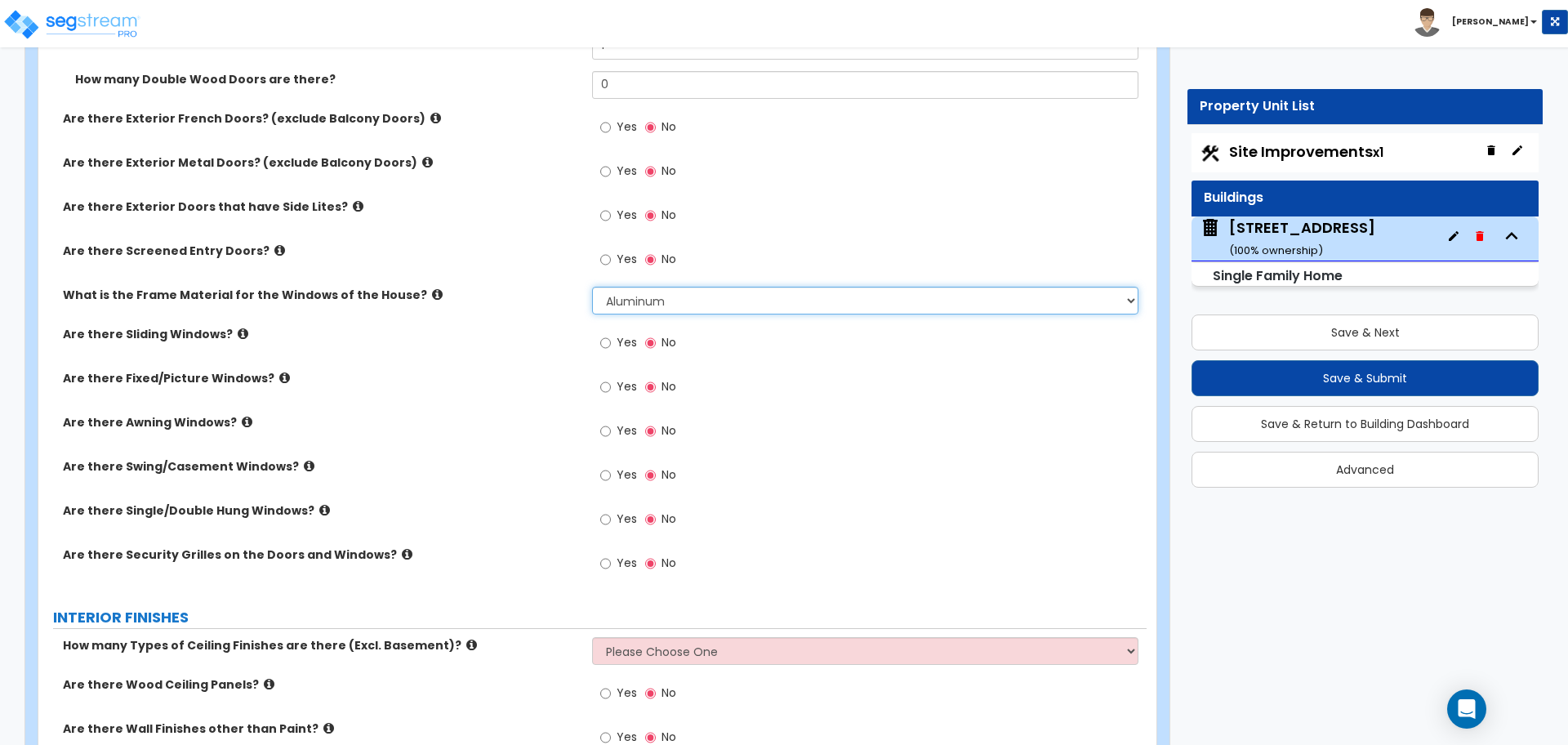
click at [596, 305] on select "Please Choose One Vinyl Aluminum Wood" at bounding box center [864, 300] width 545 height 28
select select "1"
click at [592, 287] on select "Please Choose One Vinyl Aluminum Wood" at bounding box center [864, 300] width 545 height 28
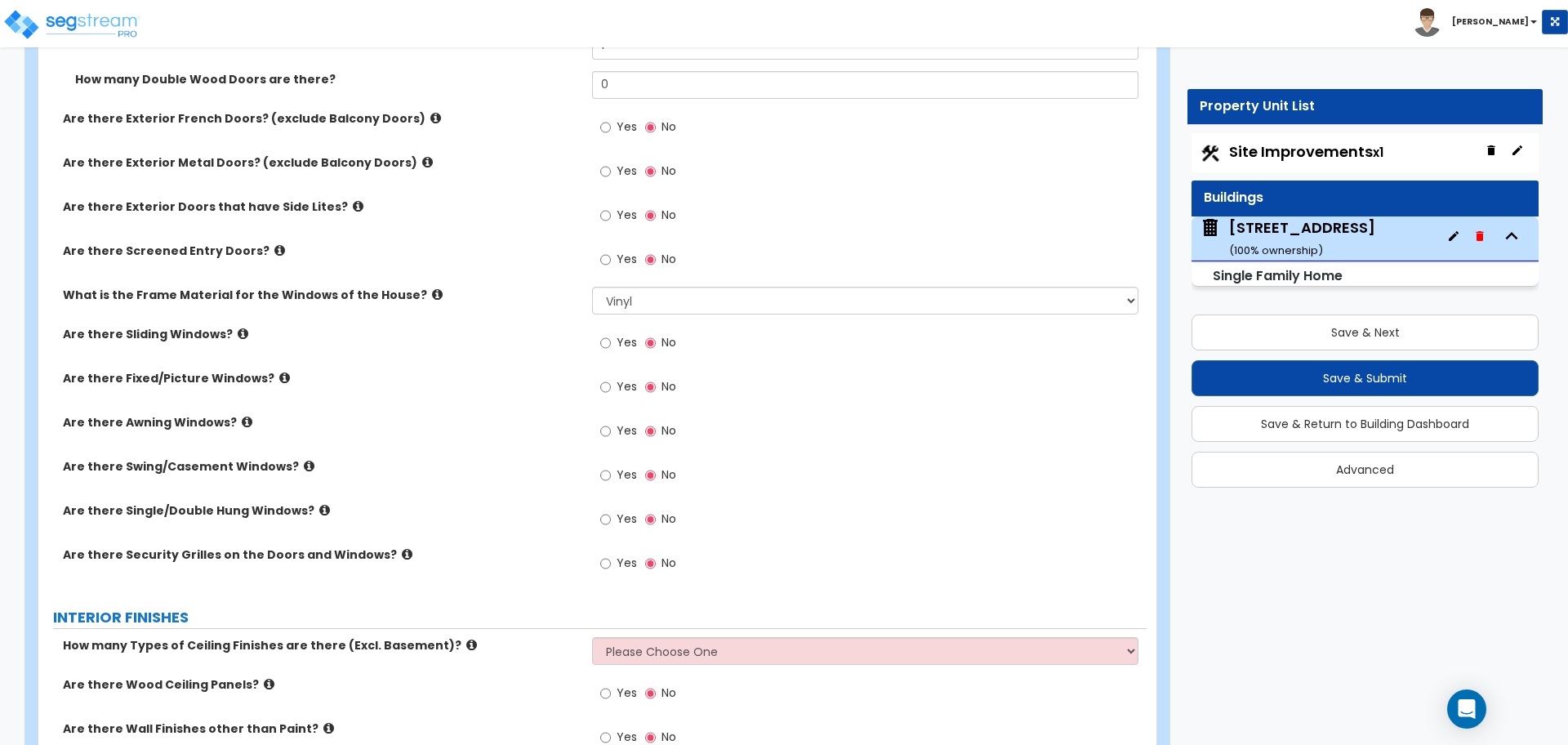
click at [552, 320] on div "What is the Frame Material for the Windows of the House? Please Choose One Viny…" at bounding box center [592, 306] width 1108 height 39
click at [610, 520] on input "Yes" at bounding box center [605, 519] width 11 height 18
radio input "true"
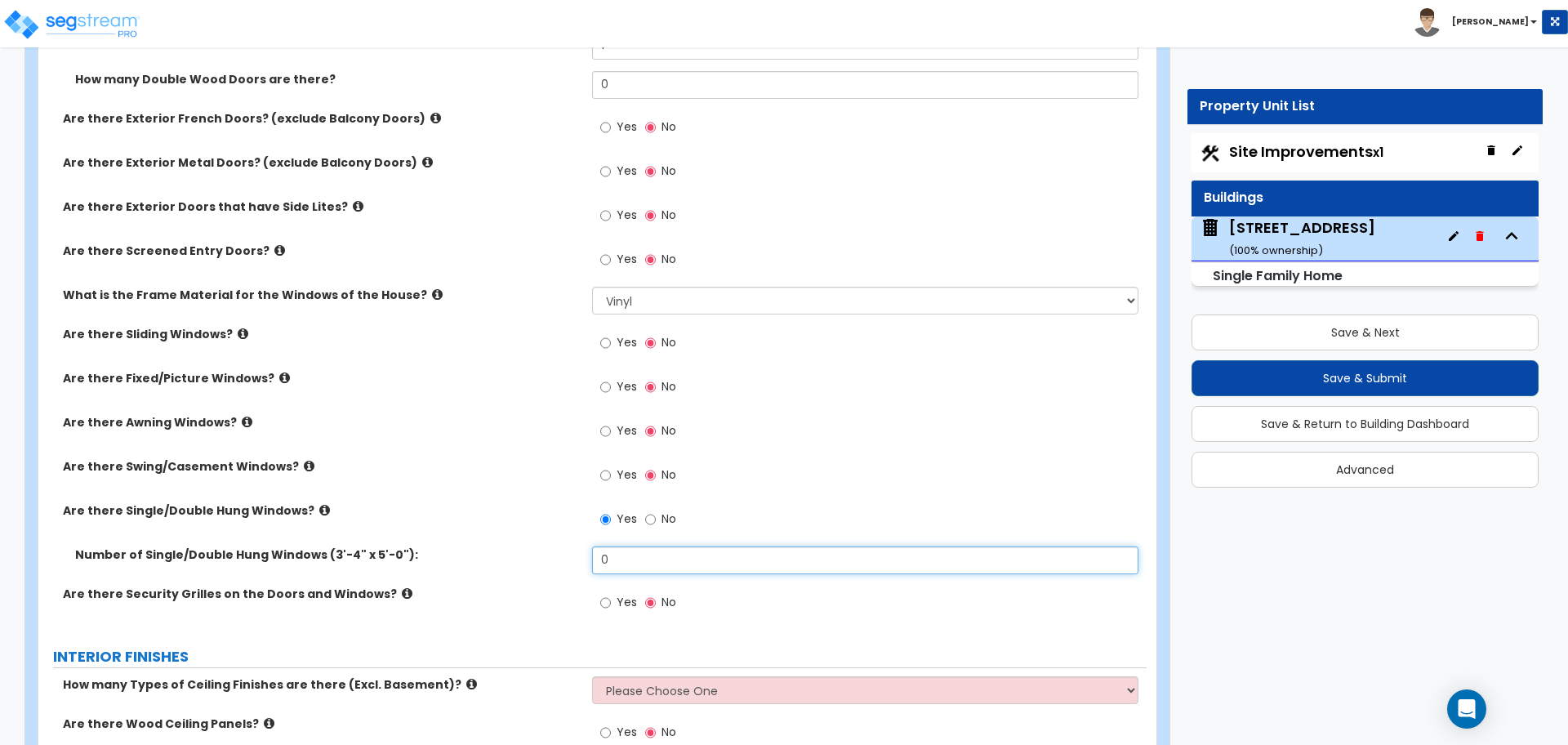
drag, startPoint x: 625, startPoint y: 563, endPoint x: 542, endPoint y: 548, distance: 84.3
click at [542, 552] on div "Number of Single/Double Hung Windows (3'-4" x 5'-0"): 0" at bounding box center [592, 566] width 1108 height 39
type input "8"
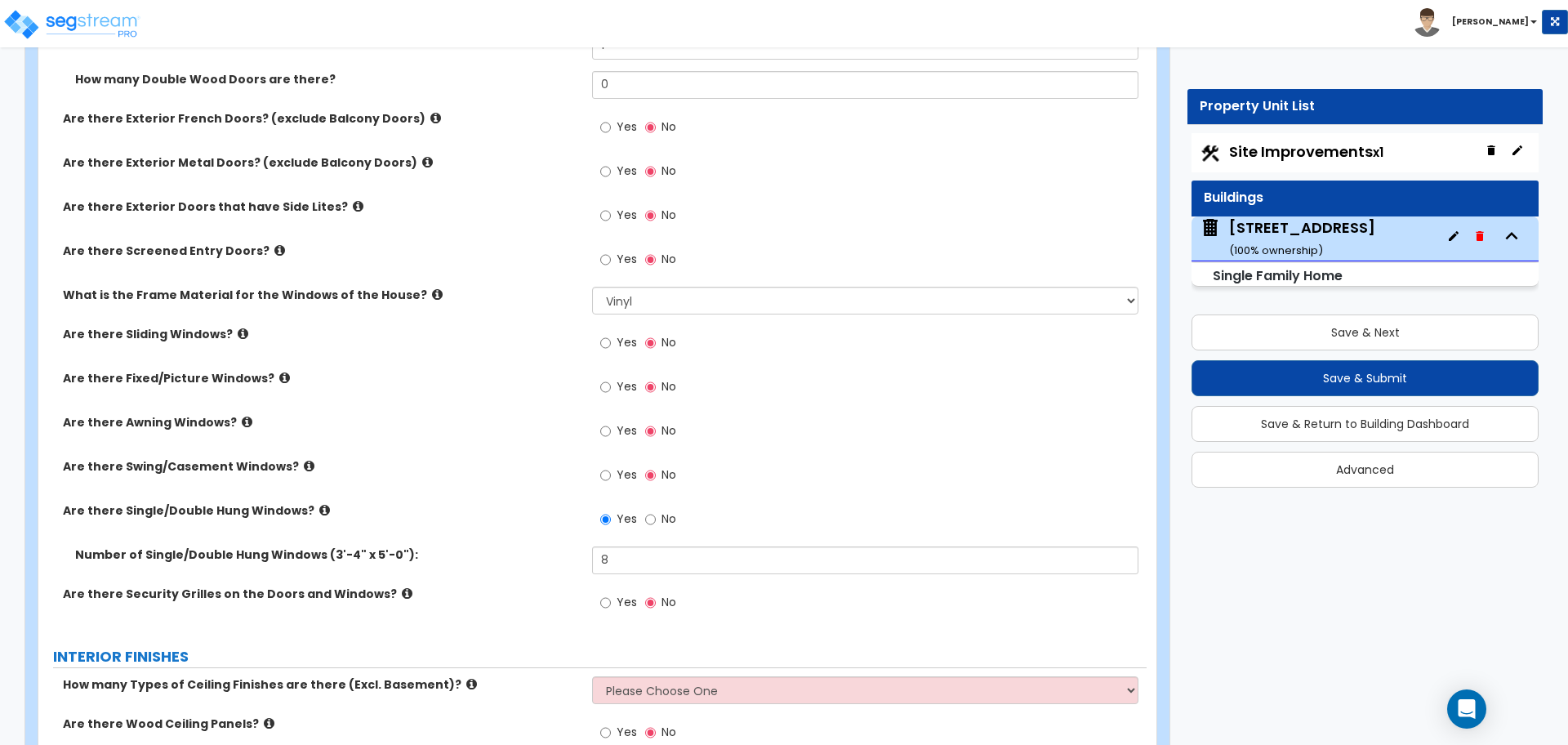
click at [542, 548] on label "Number of Single/Double Hung Windows (3'-4" x 5'-0"):" at bounding box center [327, 554] width 505 height 16
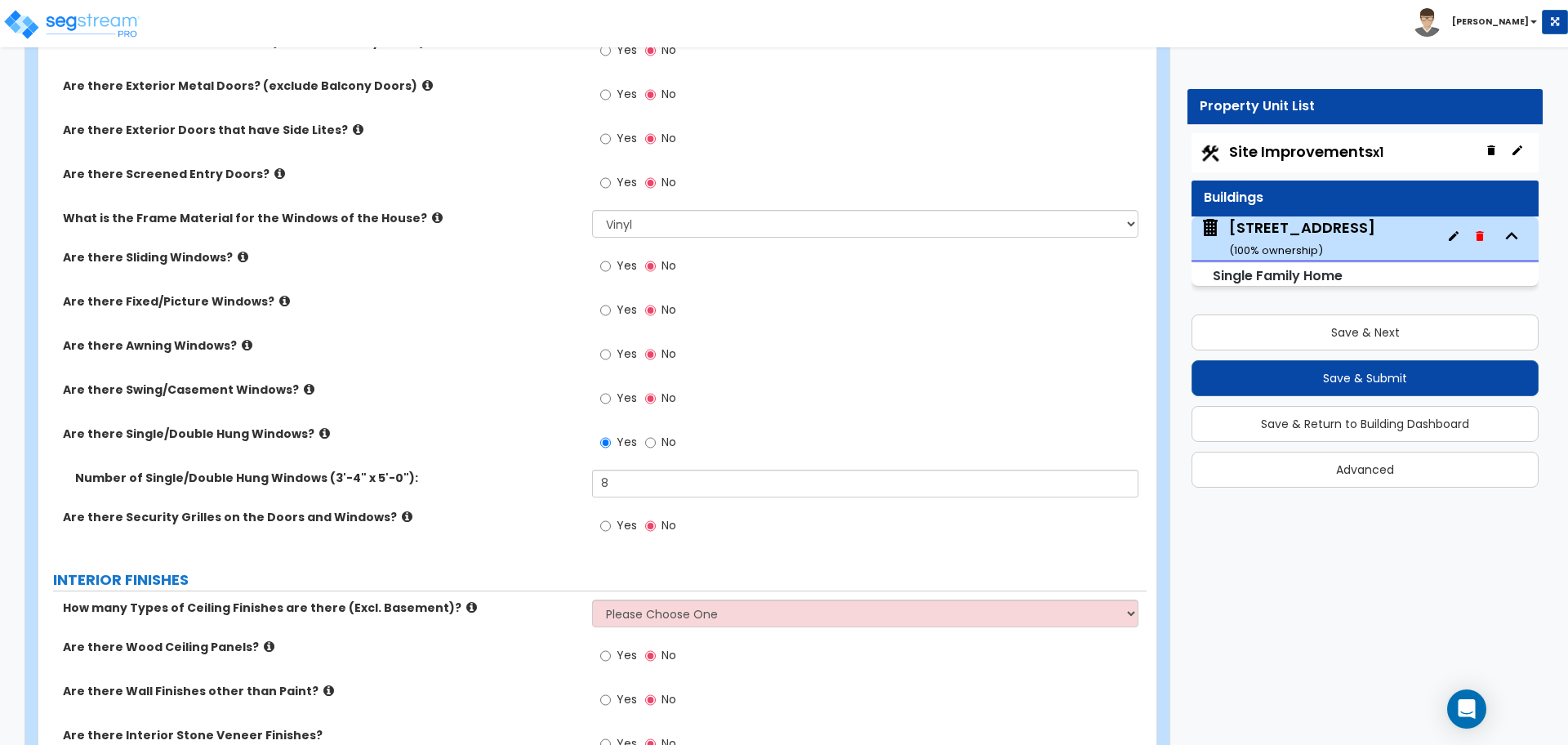
scroll to position [2757, 0]
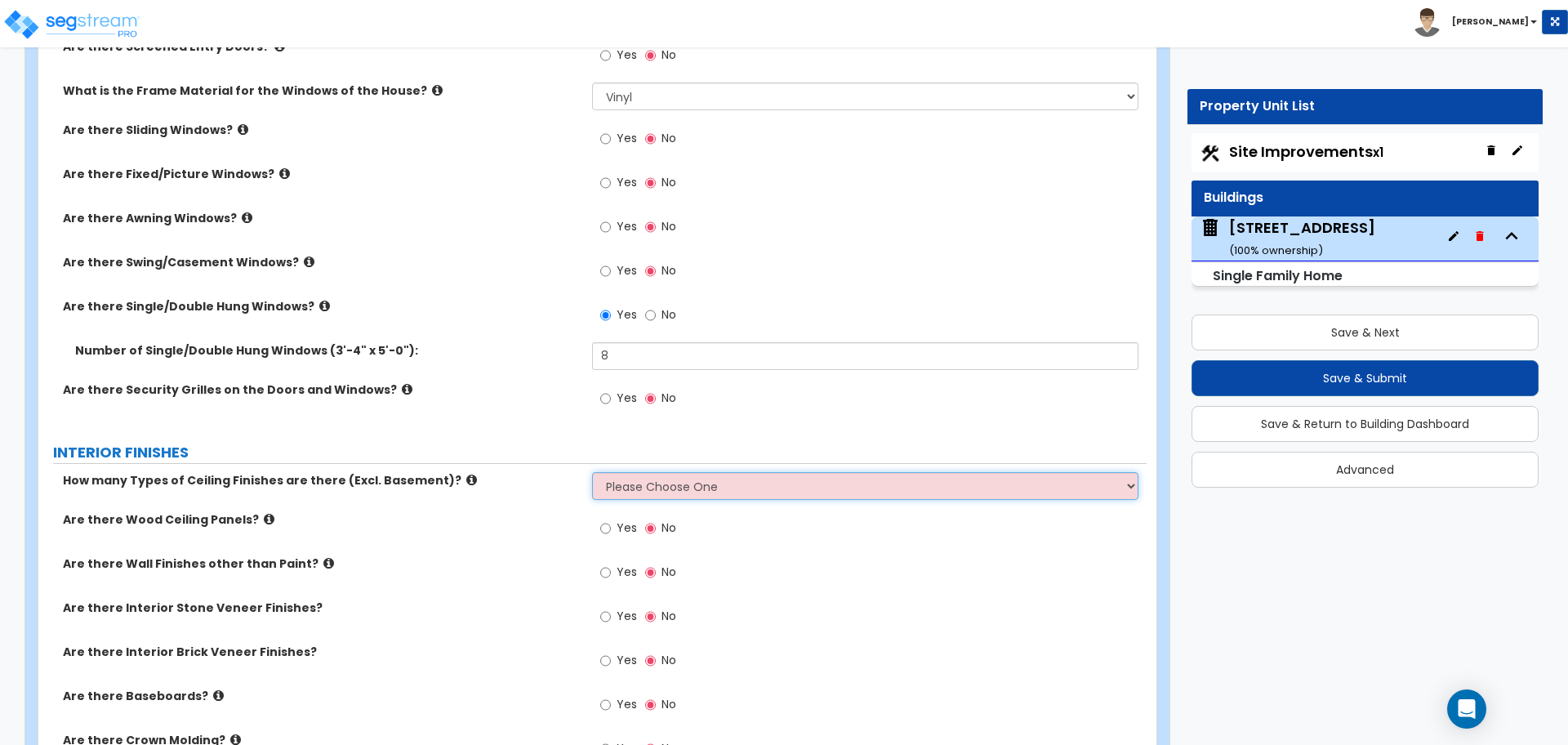
click at [628, 485] on select "Please Choose One 1 2 3" at bounding box center [864, 485] width 545 height 28
select select "1"
click at [592, 472] on select "Please Choose One 1 2 3" at bounding box center [864, 485] width 545 height 28
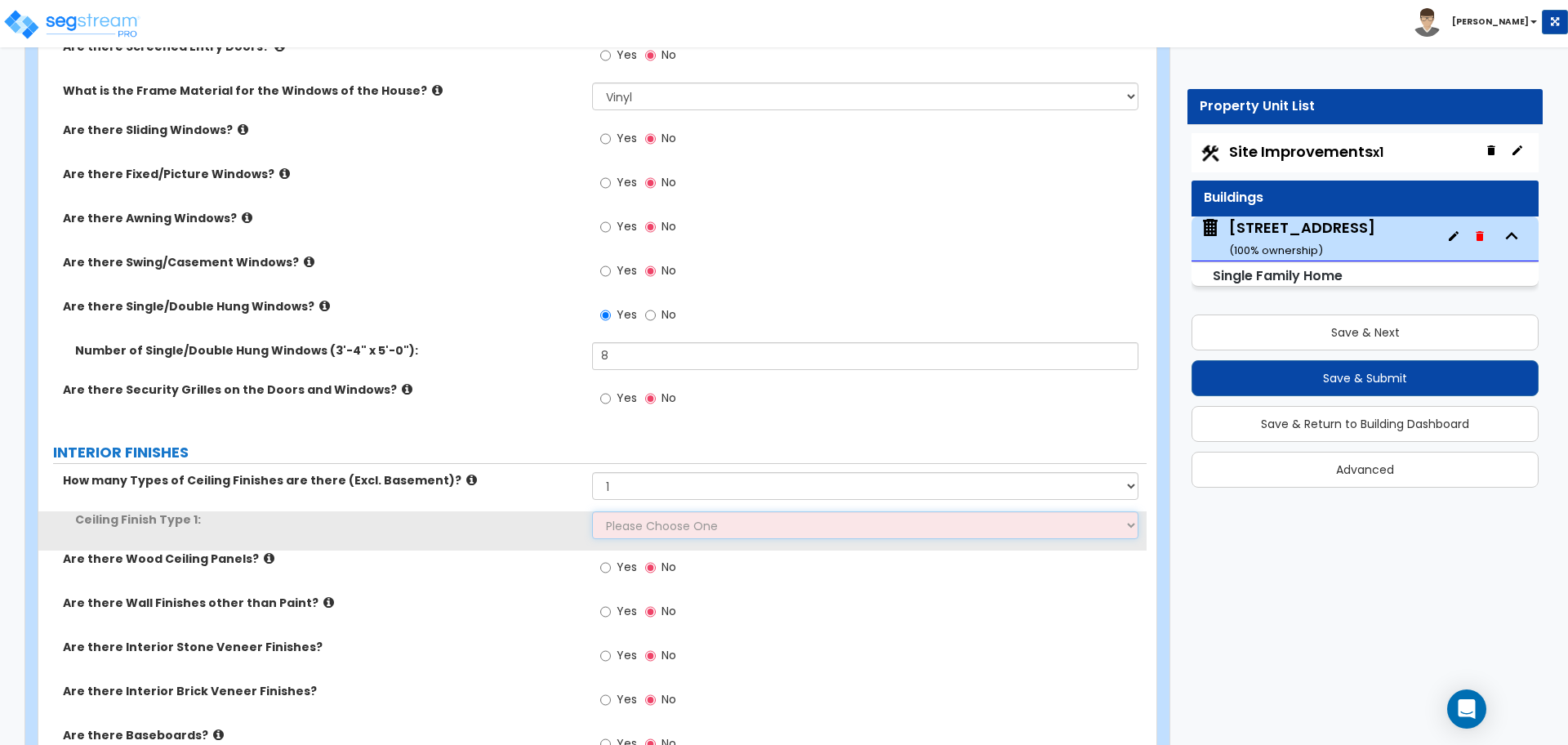
click at [632, 525] on select "Please Choose One Drop Ceiling Drywall Ceiling Open Ceiling" at bounding box center [864, 525] width 545 height 28
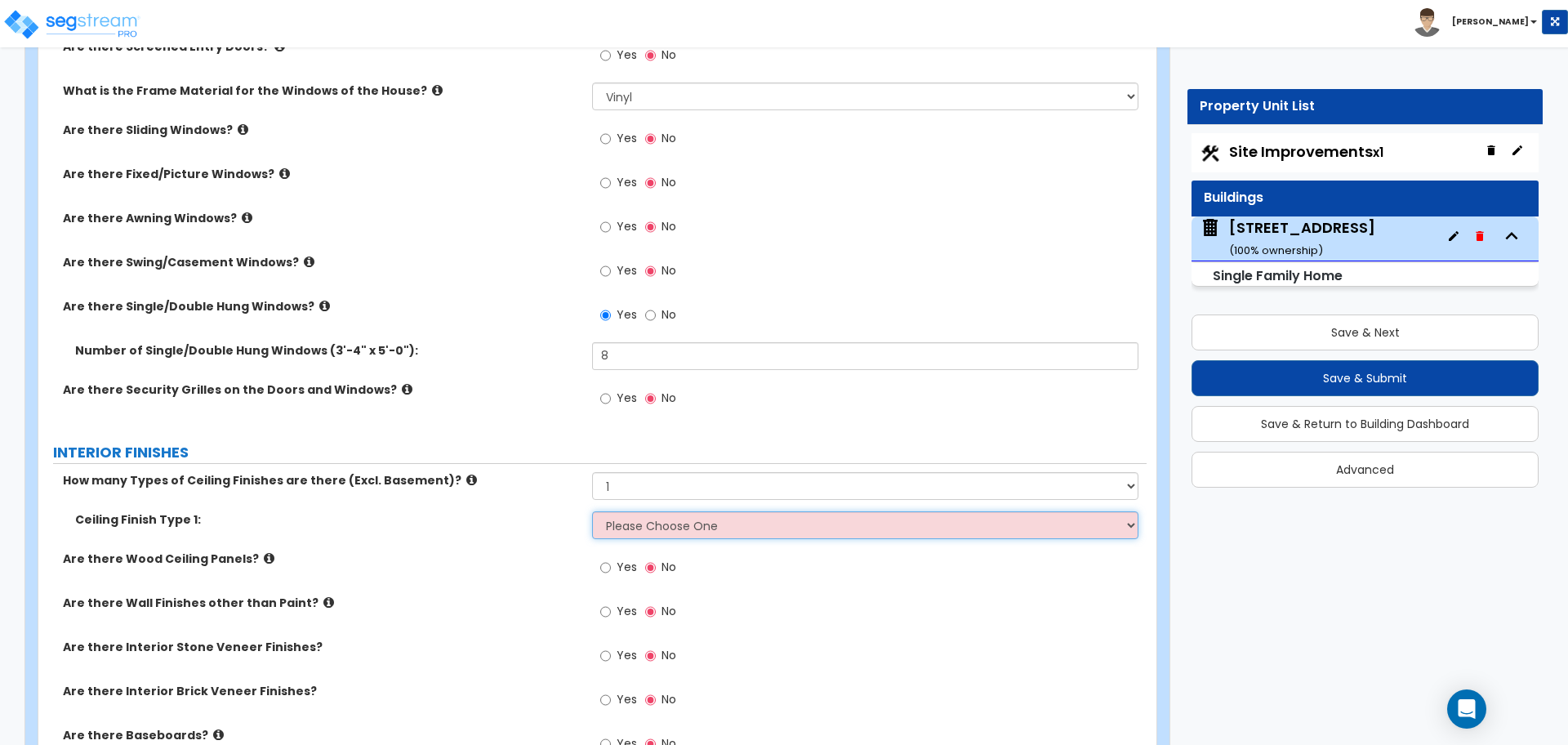
select select "2"
click at [592, 512] on select "Please Choose One Drop Ceiling Drywall Ceiling Open Ceiling" at bounding box center [864, 525] width 545 height 28
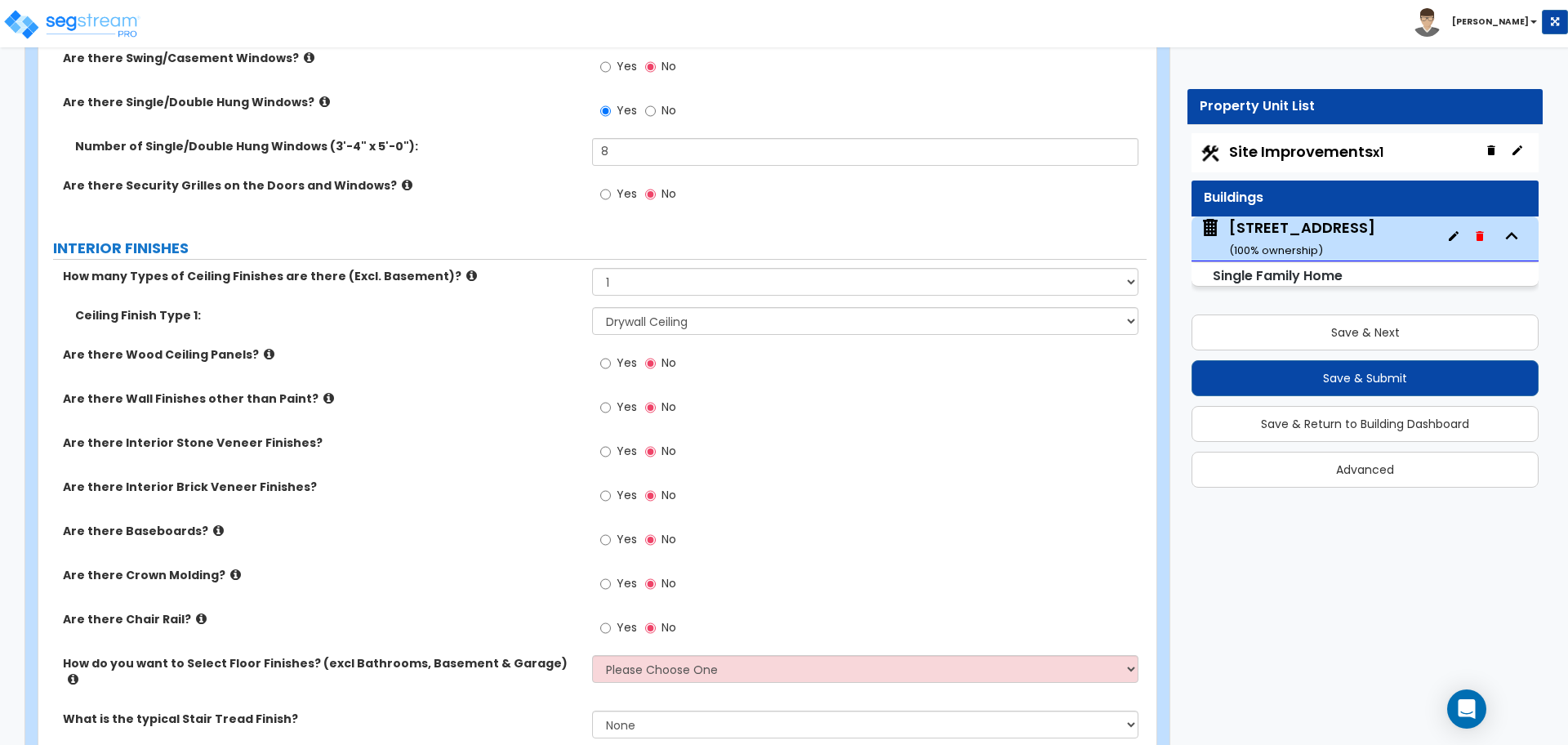
scroll to position [3063, 0]
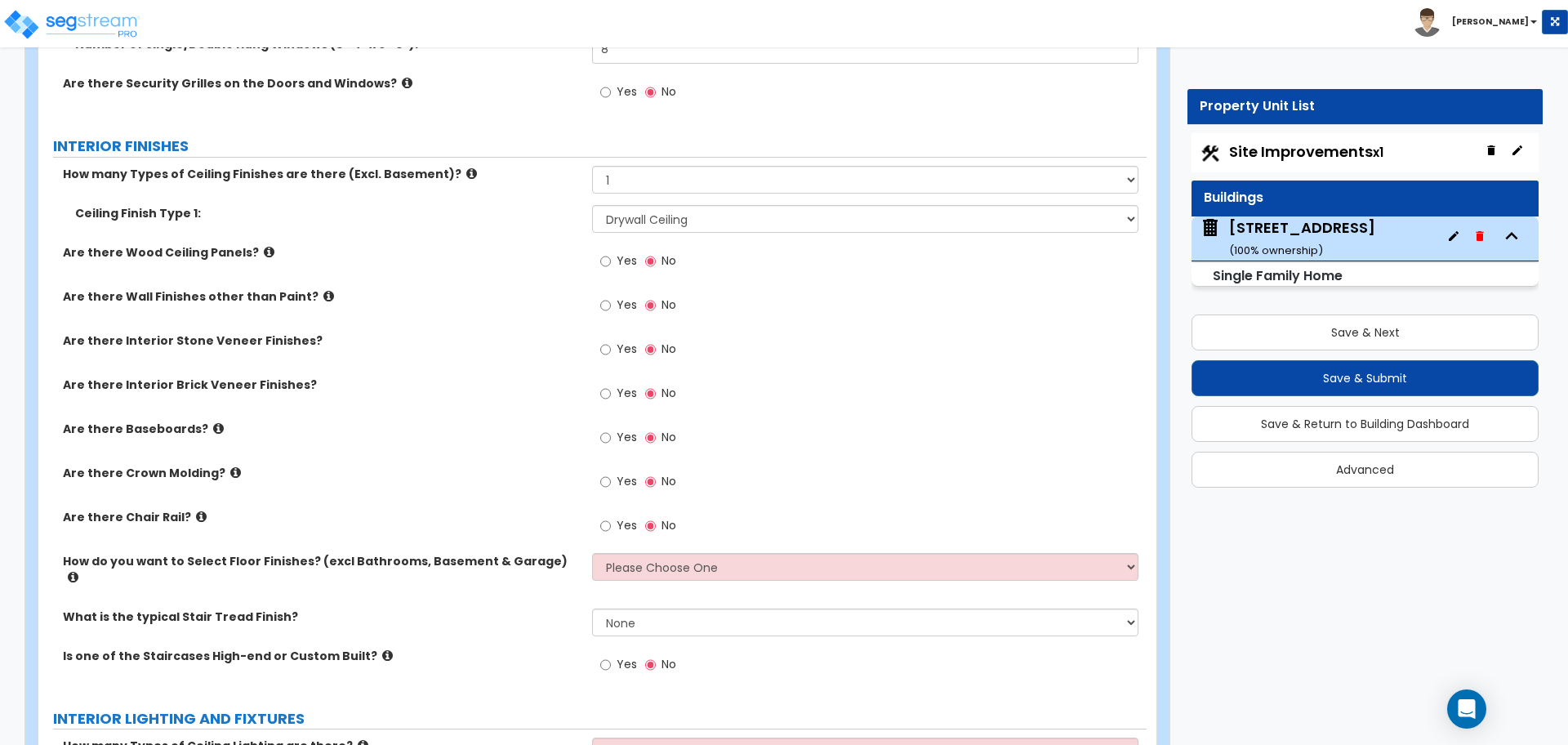
click at [595, 440] on div "Yes No" at bounding box center [638, 440] width 92 height 37
click at [604, 429] on input "Yes" at bounding box center [605, 437] width 11 height 18
radio input "true"
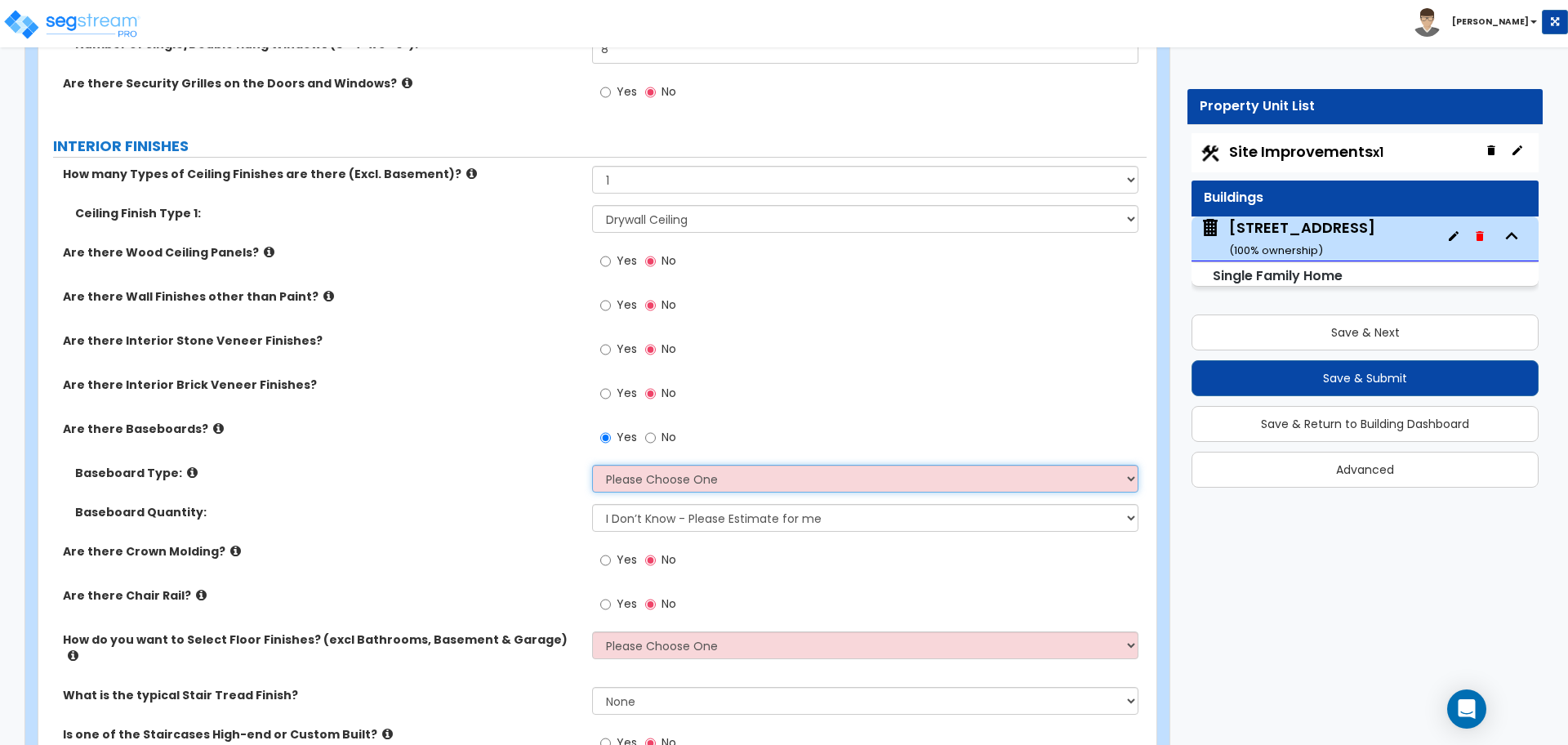
click at [619, 488] on select "Please Choose One Wood Vinyl Carpet Tile" at bounding box center [864, 479] width 545 height 28
select select "1"
click at [592, 465] on select "Please Choose One Wood Vinyl Carpet Tile" at bounding box center [864, 479] width 545 height 28
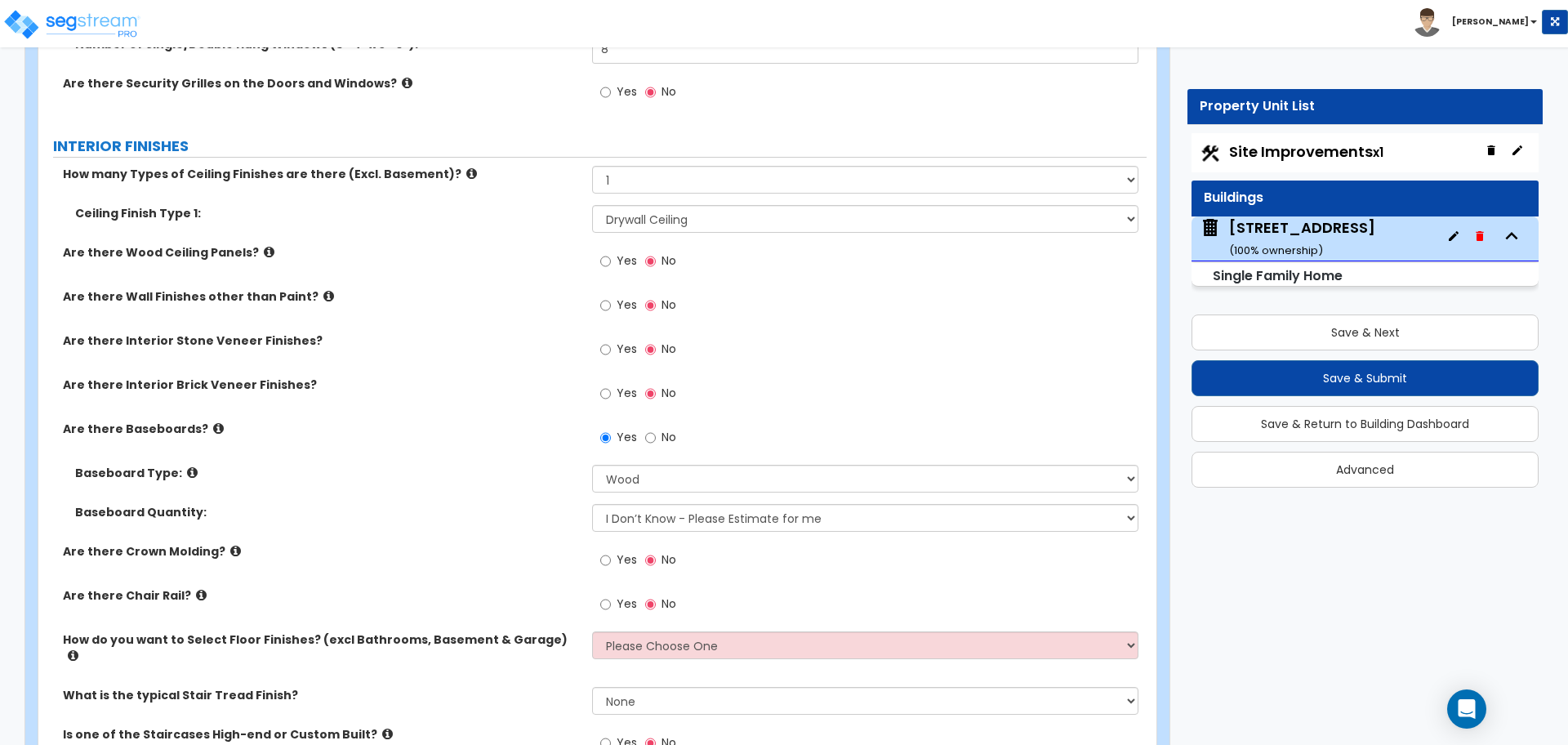
click at [559, 472] on label "Baseboard Type:" at bounding box center [327, 473] width 505 height 16
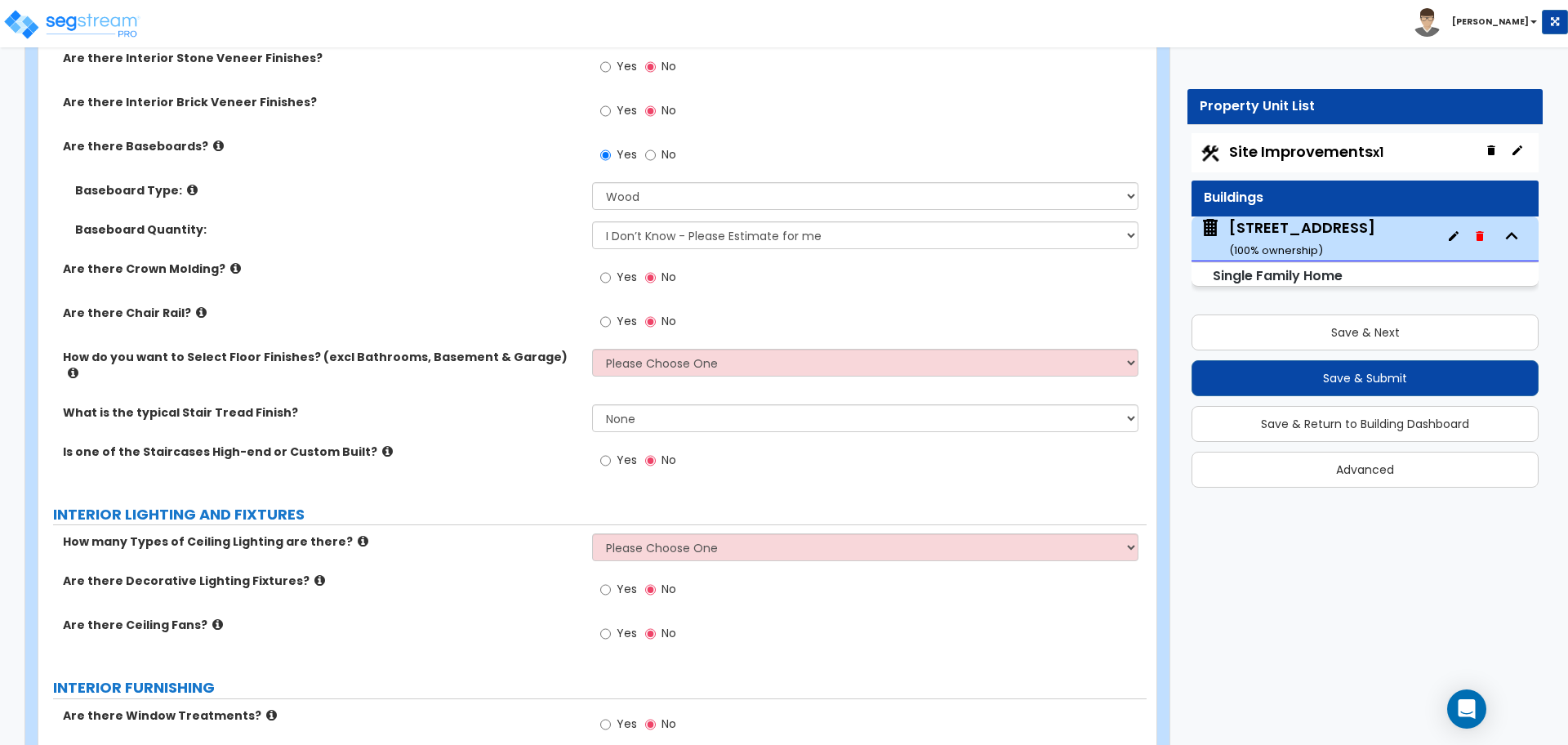
scroll to position [3369, 0]
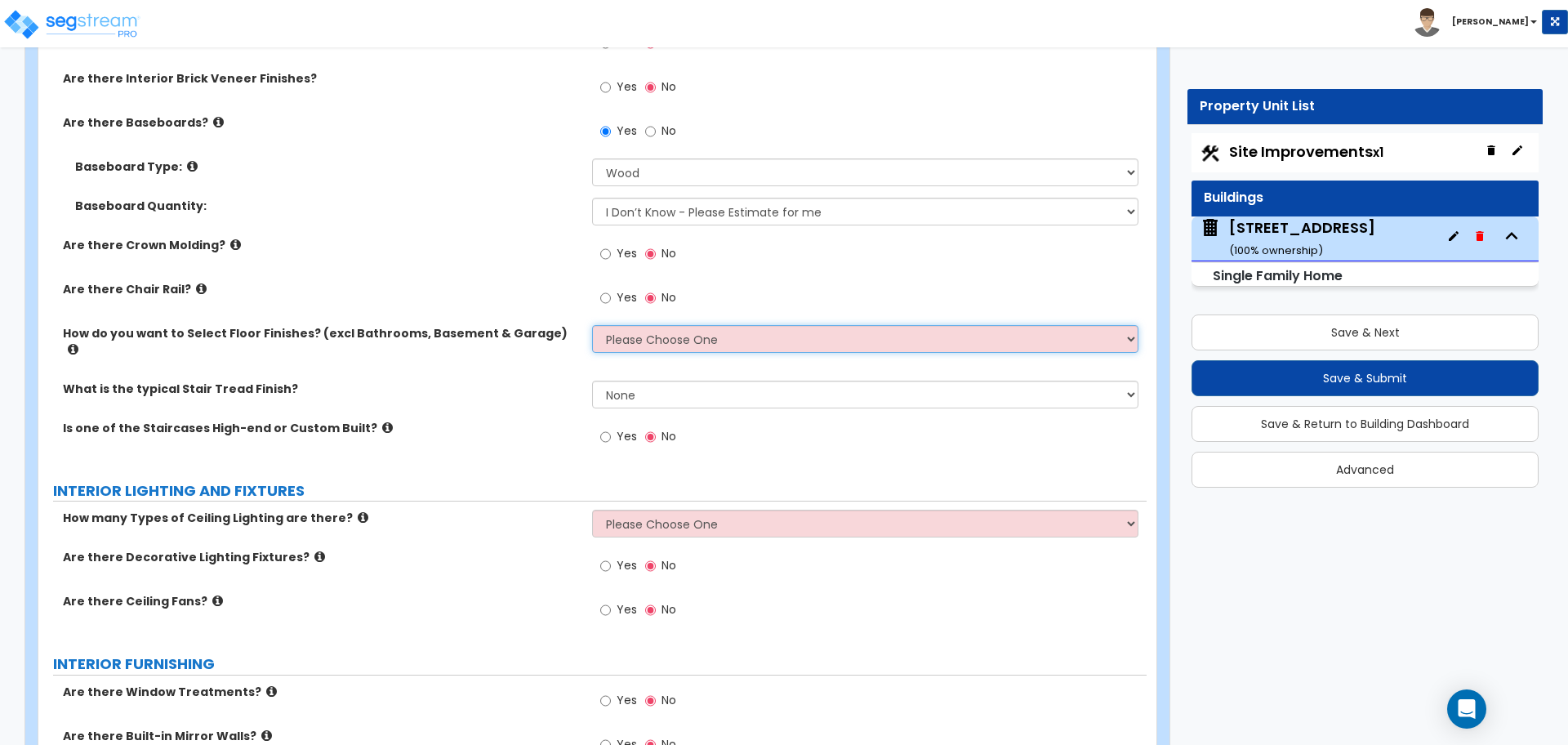
click at [653, 339] on select "Please Choose One I want to Select Floor Finishes for the Areas of the House I …" at bounding box center [864, 339] width 545 height 28
select select "1"
click at [592, 325] on select "Please Choose One I want to Select Floor Finishes for the Areas of the House I …" at bounding box center [864, 339] width 545 height 28
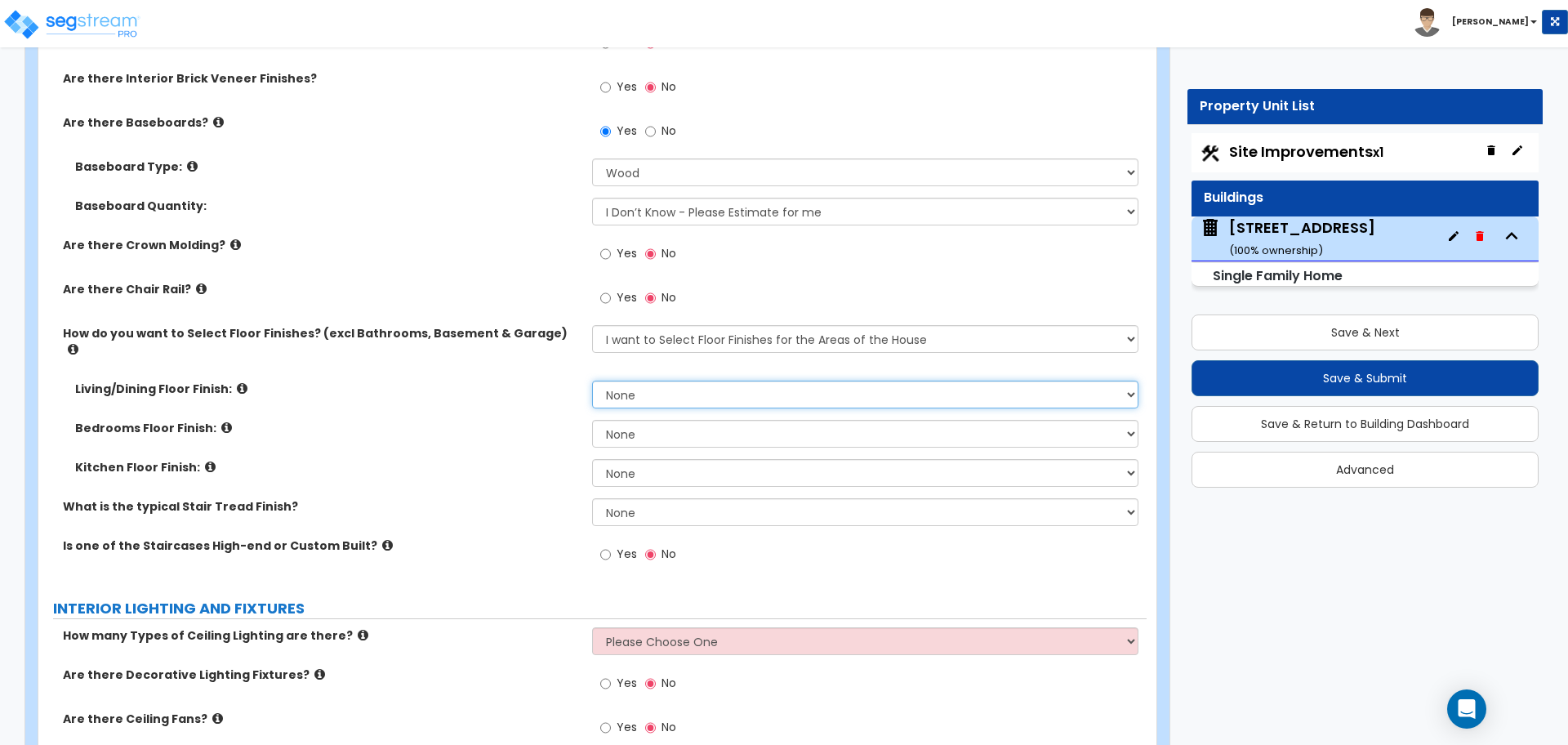
click at [630, 385] on select "None Tile Flooring Hardwood Flooring Resilient Laminate Flooring VCT Flooring S…" at bounding box center [864, 395] width 545 height 28
select select "7"
click at [592, 381] on select "None Tile Flooring Hardwood Flooring Resilient Laminate Flooring VCT Flooring S…" at bounding box center [864, 395] width 545 height 28
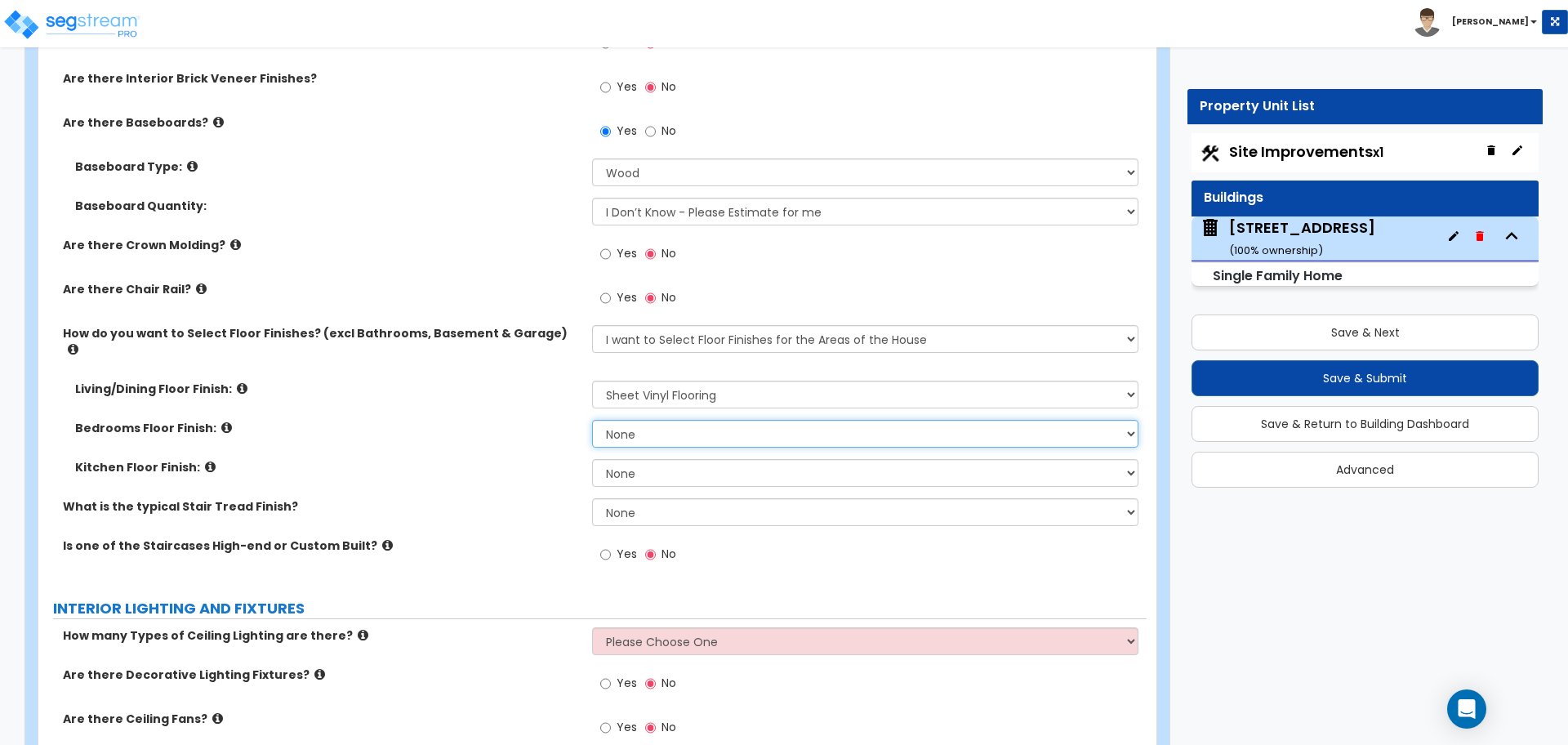
click at [637, 422] on select "None Tile Flooring Hardwood Flooring Resilient Laminate Flooring VCT Flooring S…" at bounding box center [864, 434] width 545 height 28
select select "5"
click at [592, 420] on select "None Tile Flooring Hardwood Flooring Resilient Laminate Flooring VCT Flooring S…" at bounding box center [864, 434] width 545 height 28
click at [647, 462] on select "None Tile Flooring Hardwood Flooring Resilient Laminate Flooring VCT Flooring S…" at bounding box center [864, 473] width 545 height 28
select select "7"
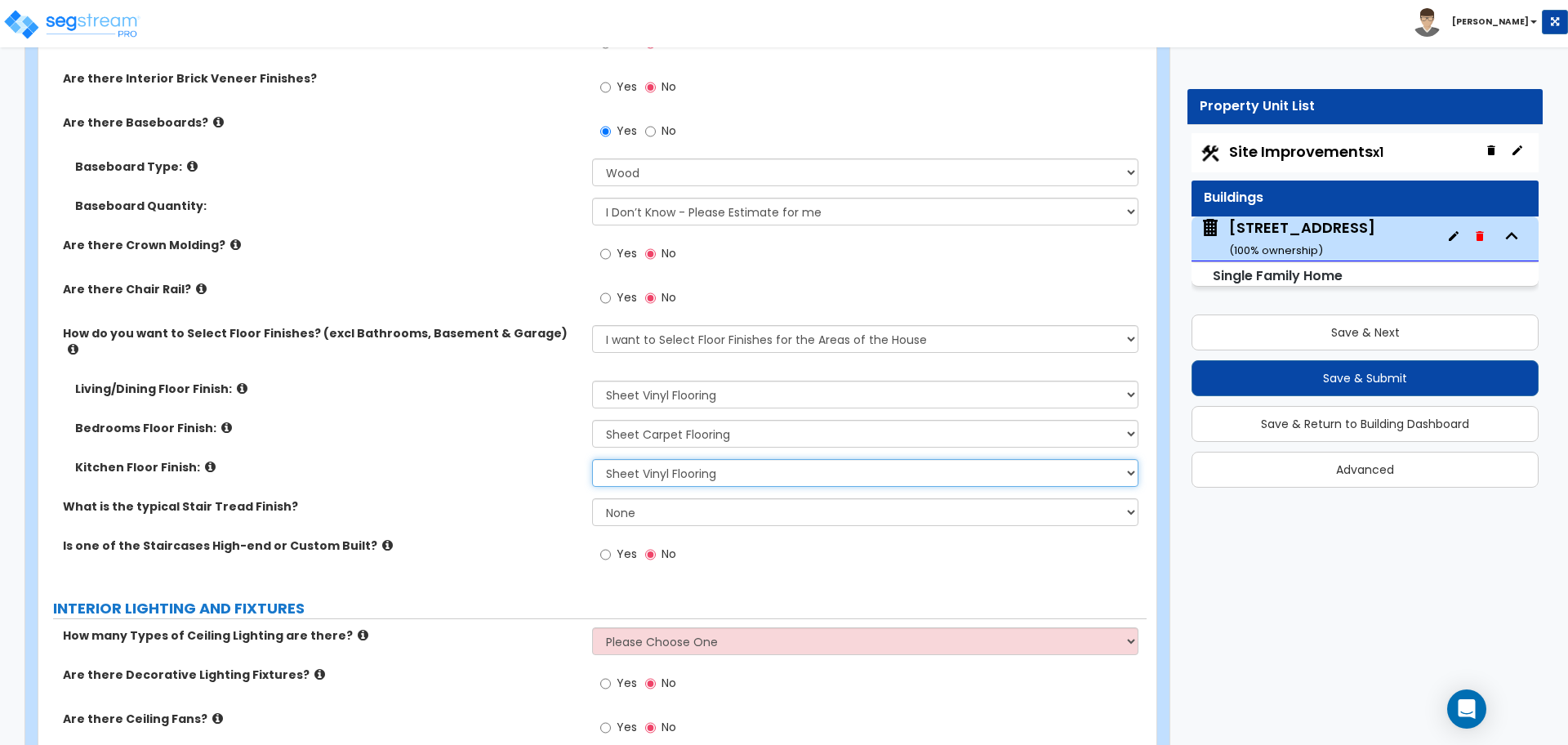
click at [592, 459] on select "None Tile Flooring Hardwood Flooring Resilient Laminate Flooring VCT Flooring S…" at bounding box center [864, 473] width 545 height 28
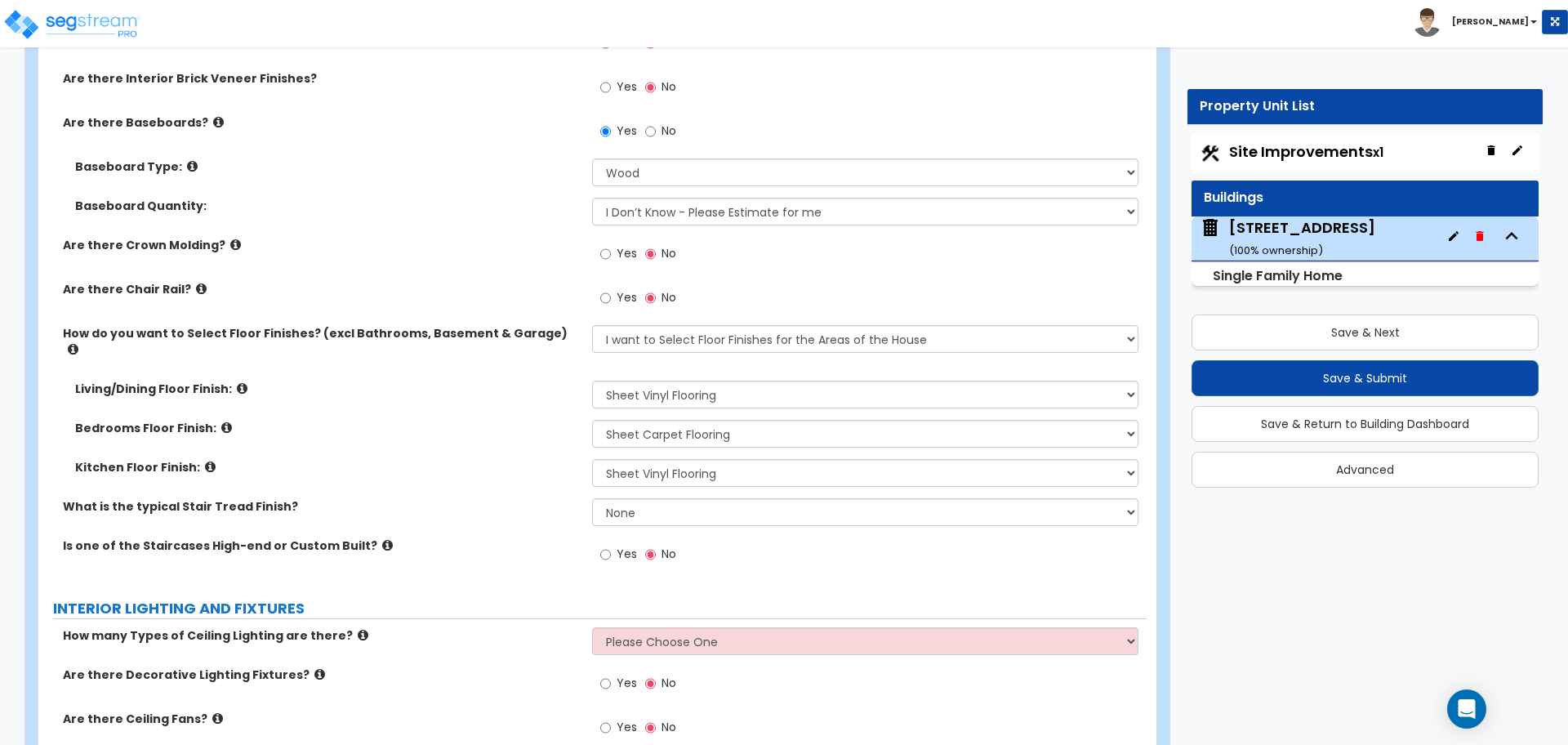
click at [545, 459] on label "Kitchen Floor Finish:" at bounding box center [327, 467] width 505 height 16
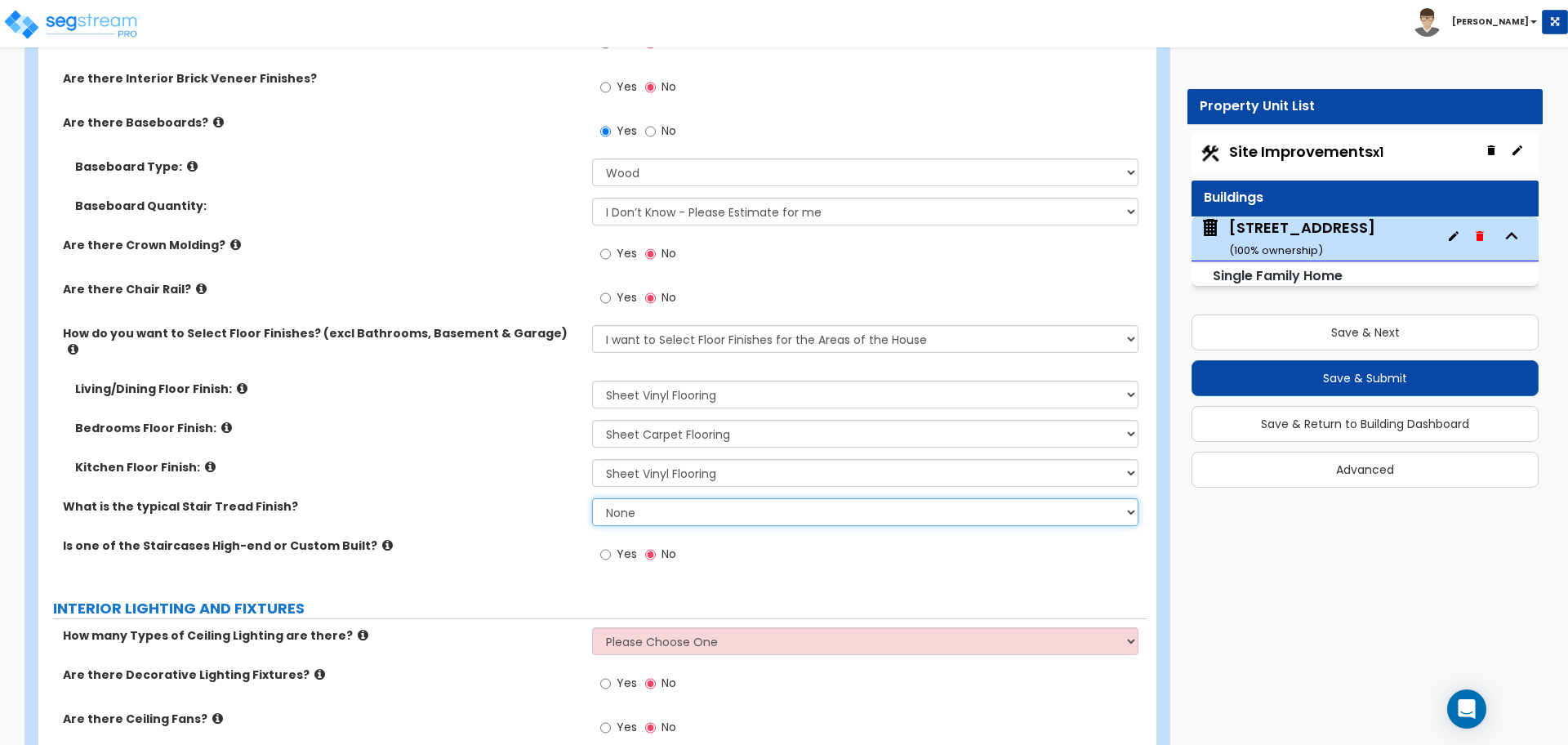
click at [633, 498] on select "None Tile Wood Laminate VCT Sheet Carpet Sheet Vinyl Carpet Tile" at bounding box center [864, 512] width 545 height 28
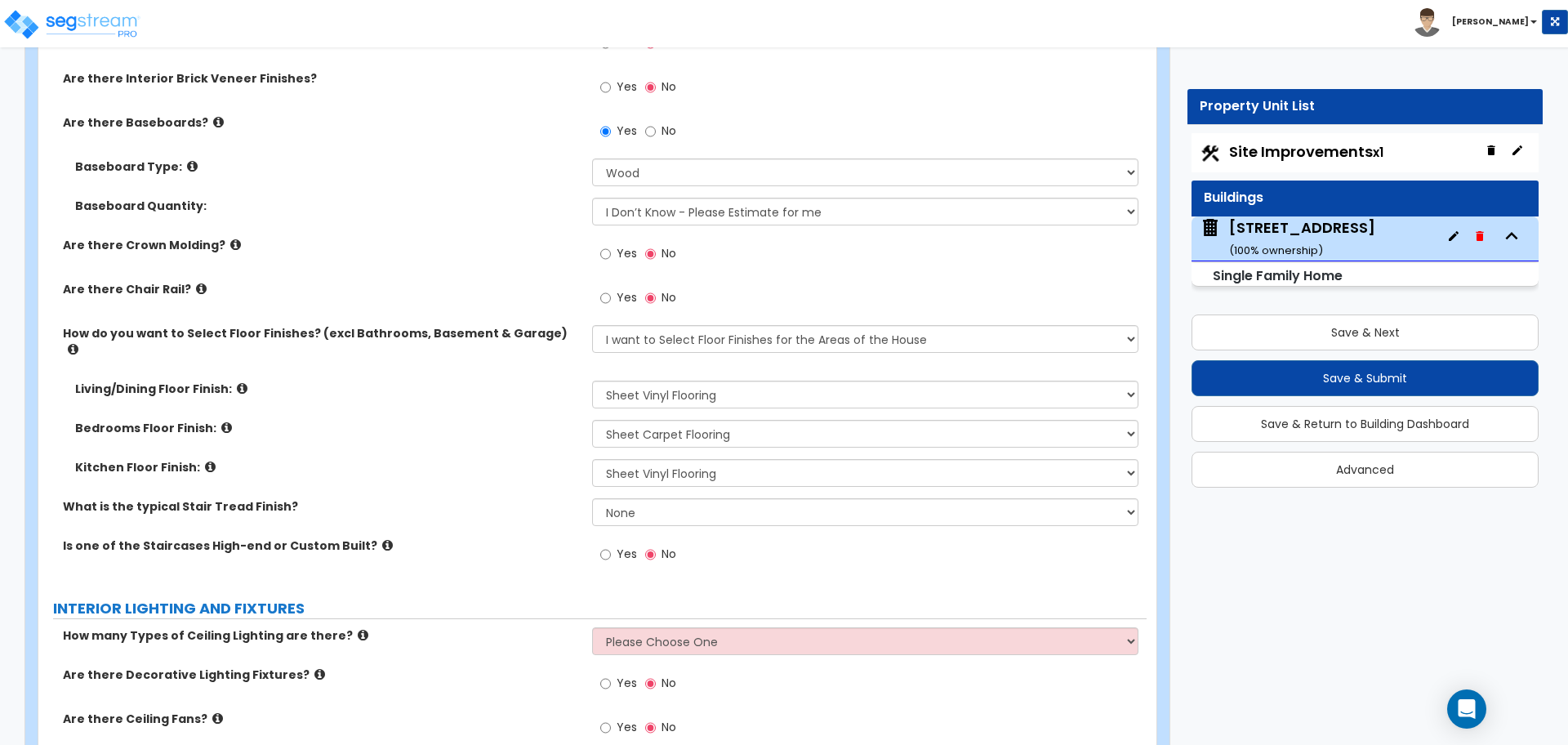
click at [518, 350] on div "How do you want to Select Floor Finishes? (excl Bathrooms, Basement & Garage) P…" at bounding box center [592, 352] width 1108 height 55
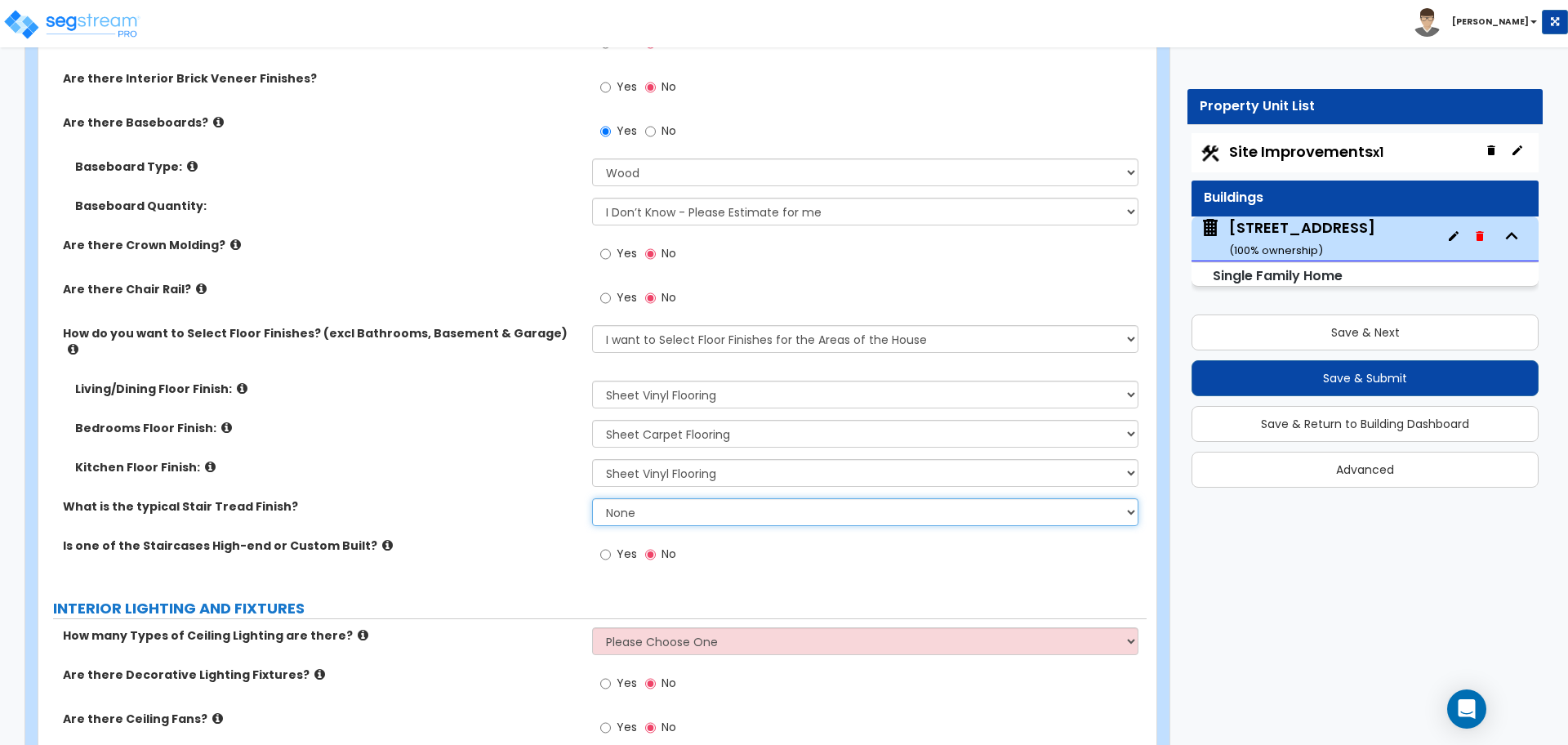
click at [642, 506] on select "None Tile Wood Laminate VCT Sheet Carpet Sheet Vinyl Carpet Tile" at bounding box center [864, 512] width 545 height 28
select select "5"
click at [592, 498] on select "None Tile Wood Laminate VCT Sheet Carpet Sheet Vinyl Carpet Tile" at bounding box center [864, 512] width 545 height 28
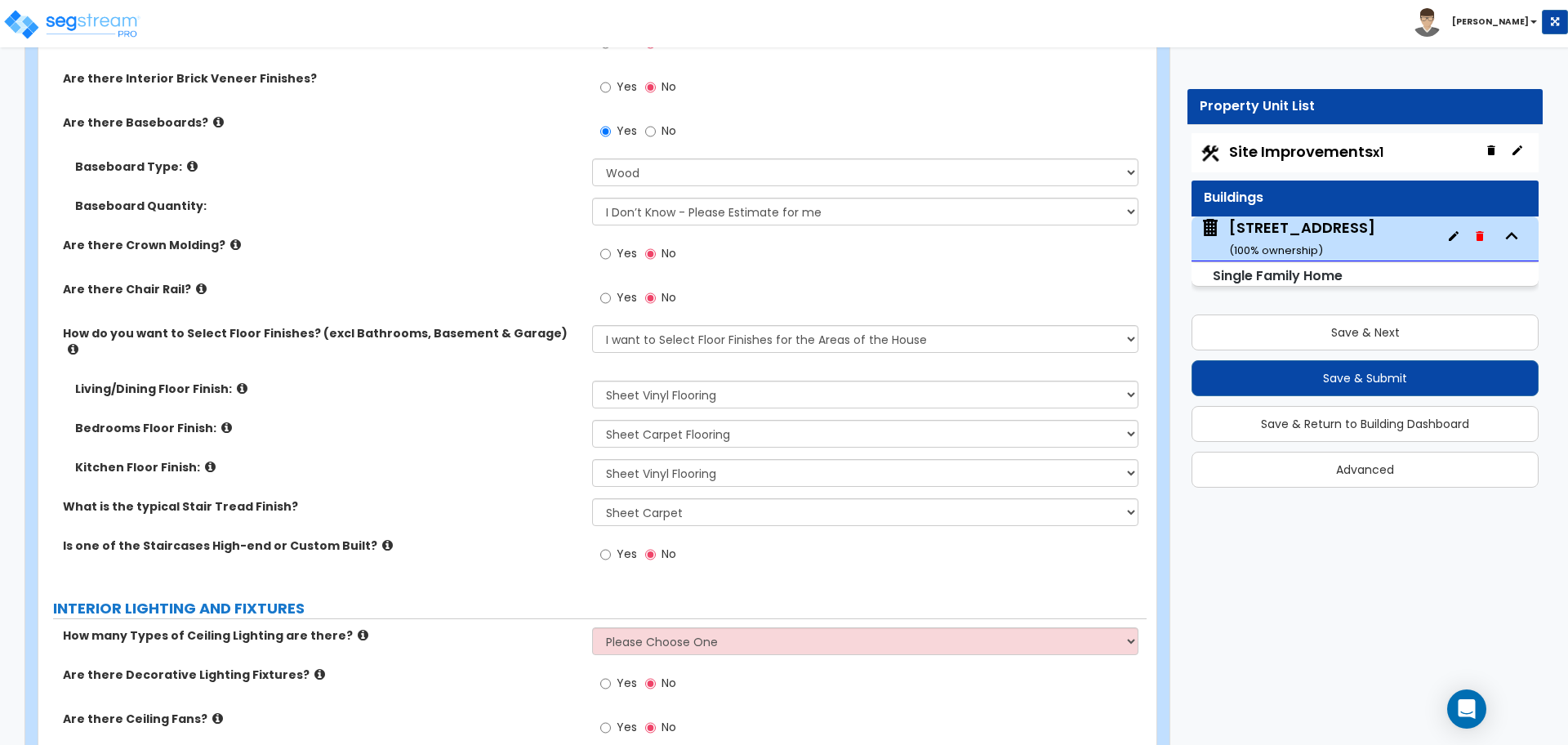
click at [522, 516] on div "What is the typical Stair Tread Finish? None Tile Wood Laminate VCT Sheet Carpe…" at bounding box center [592, 518] width 1108 height 39
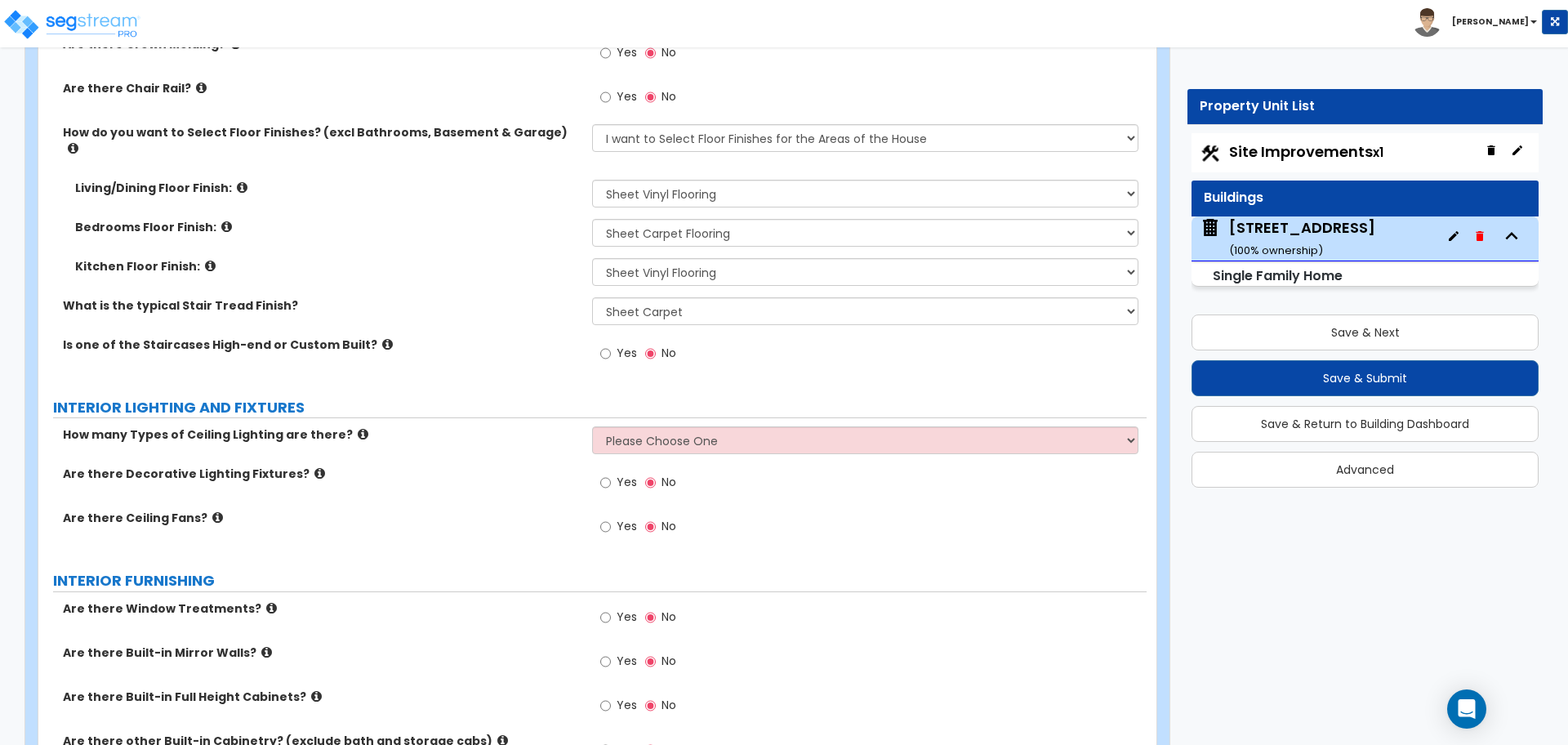
scroll to position [3574, 0]
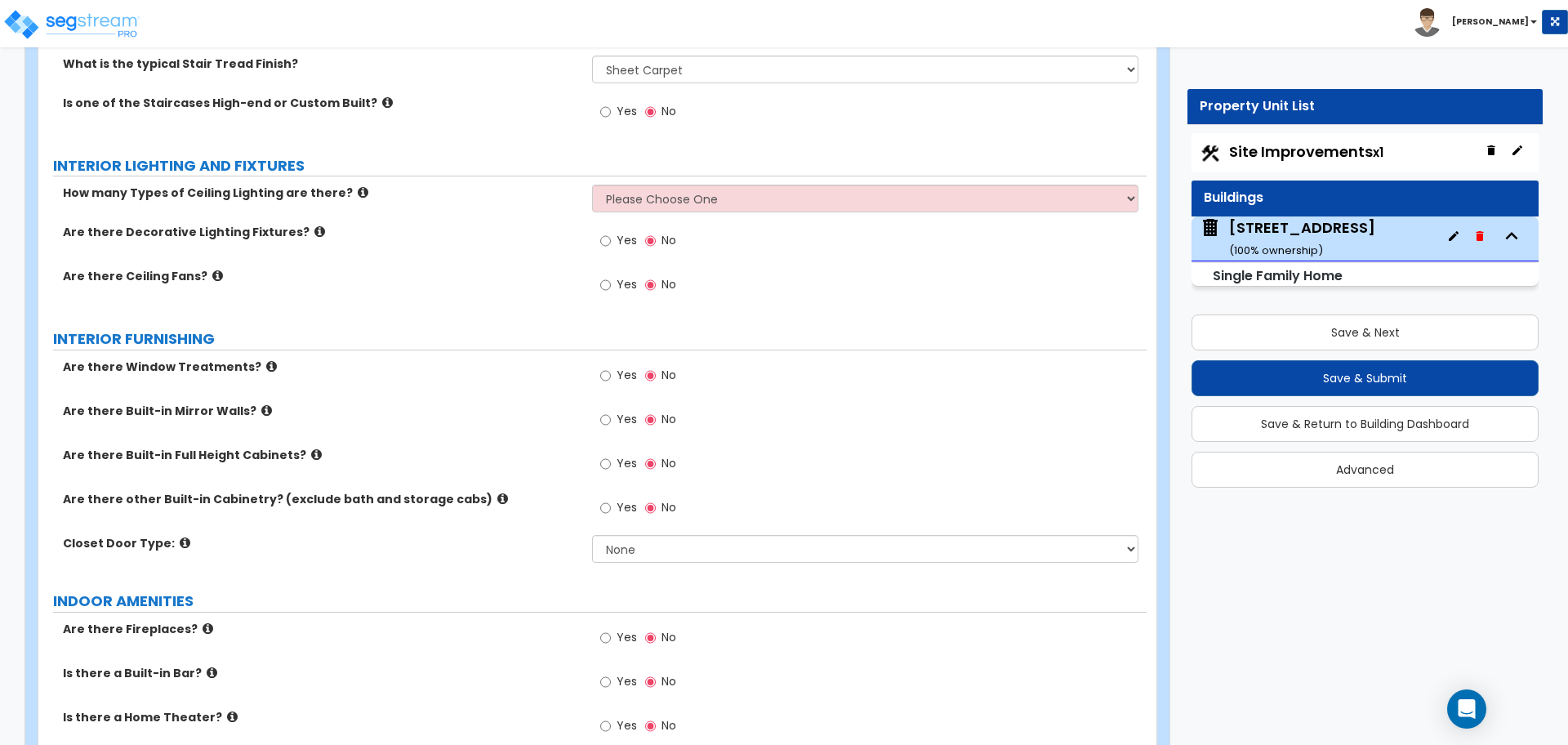
scroll to position [3778, 0]
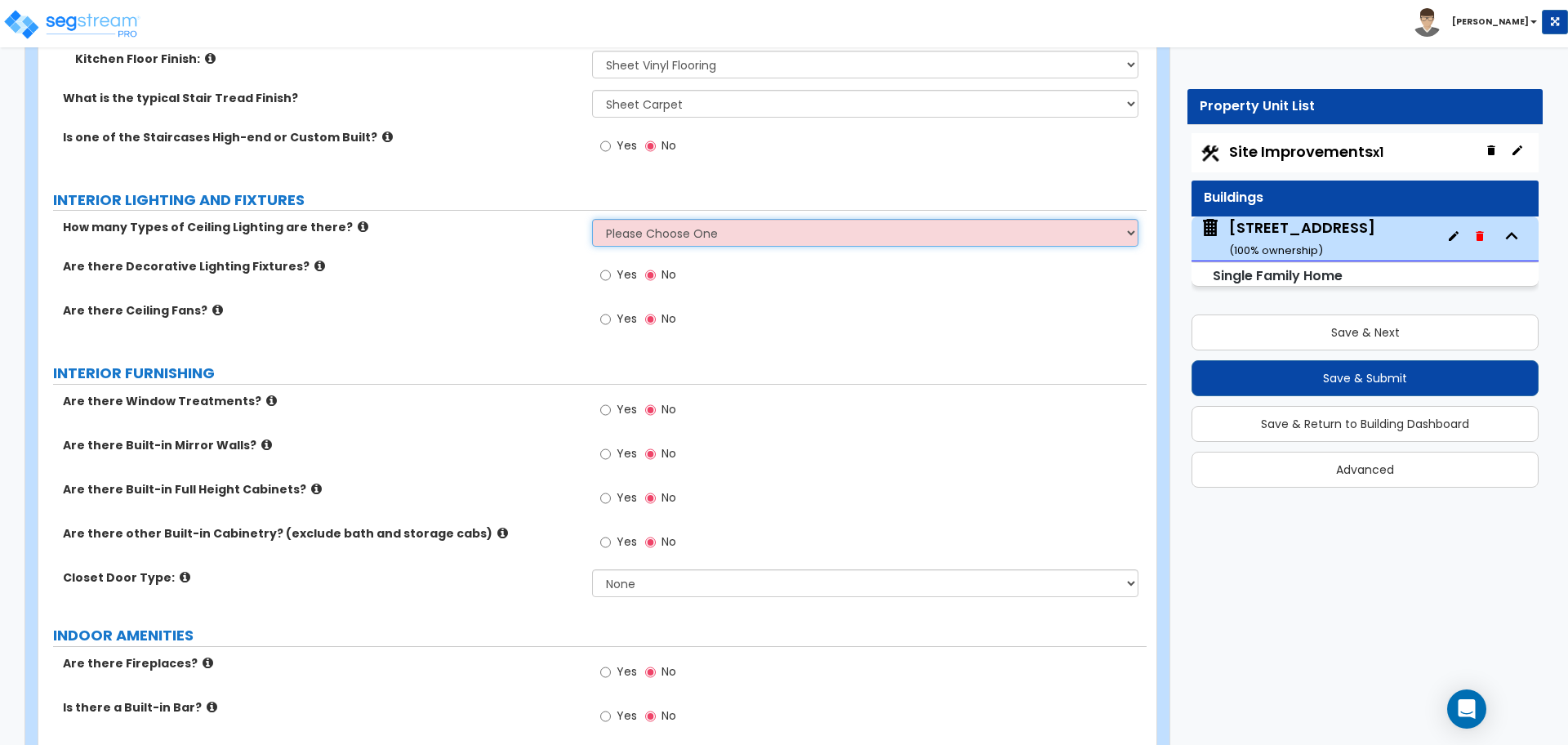
click at [672, 221] on select "Please Choose One 1 2 3" at bounding box center [864, 232] width 545 height 28
click at [592, 219] on select "Please Choose One 1 2 3" at bounding box center [864, 232] width 545 height 28
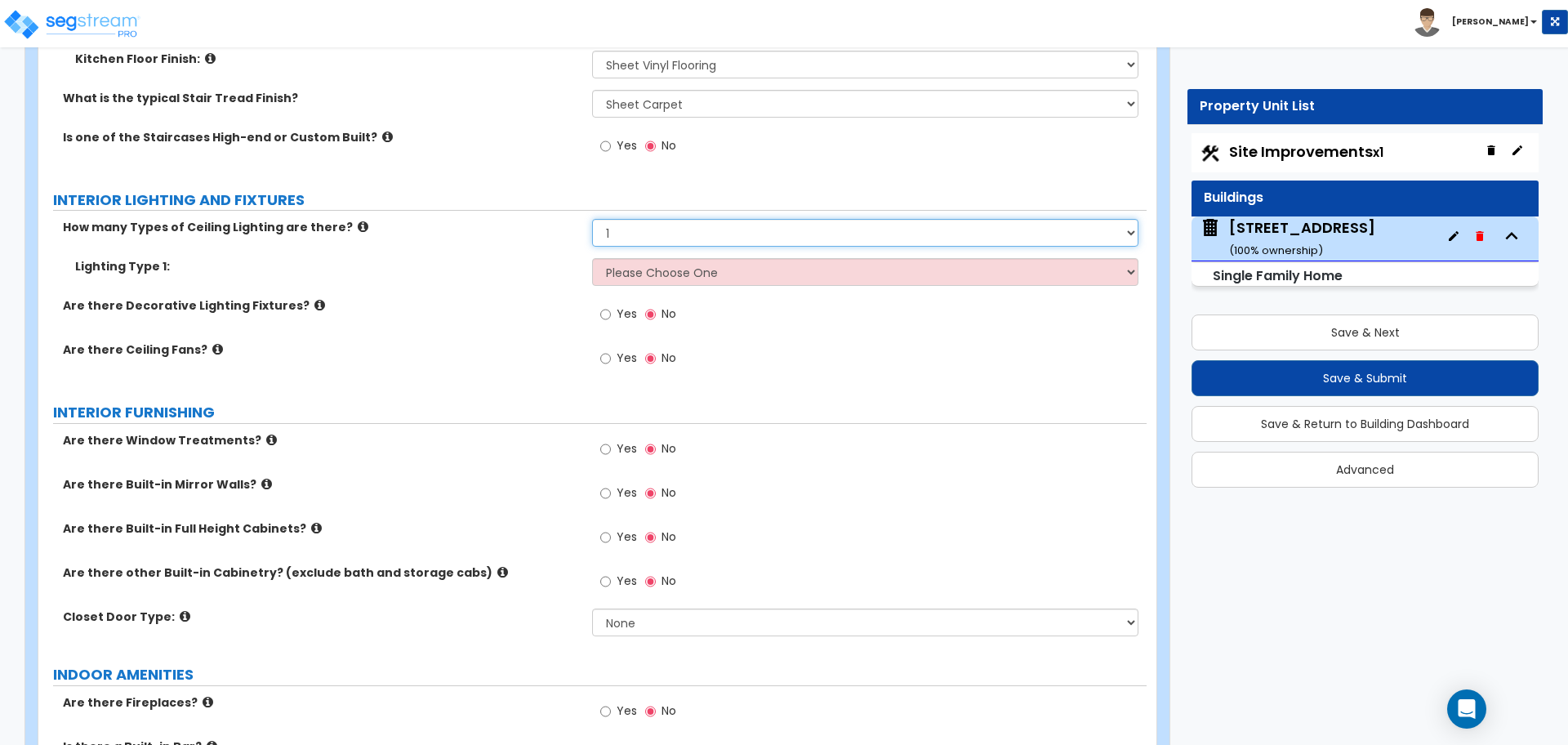
click at [639, 221] on select "Please Choose One 1 2 3" at bounding box center [864, 232] width 545 height 28
select select "2"
click at [592, 219] on select "Please Choose One 1 2 3" at bounding box center [864, 232] width 545 height 28
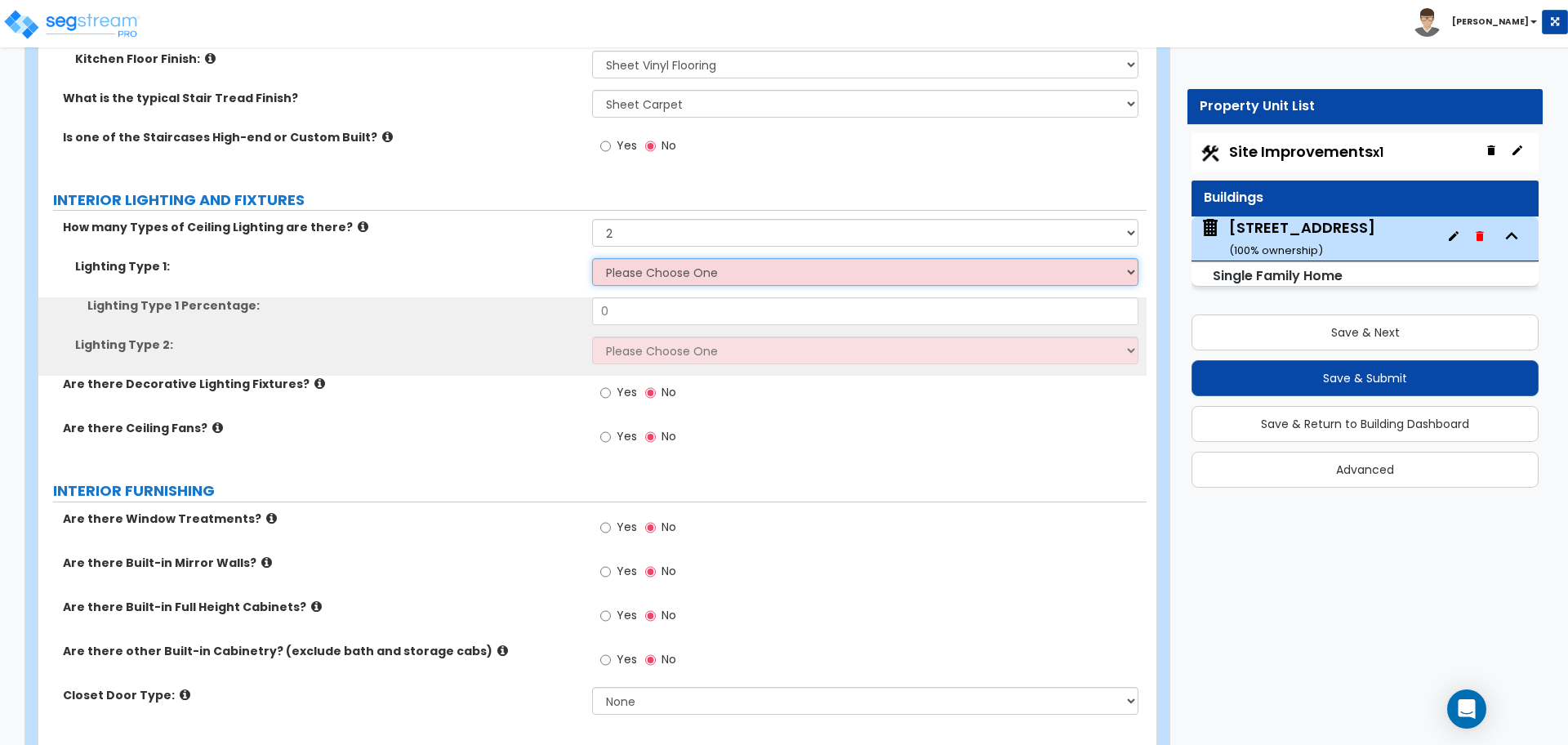
click at [607, 258] on select "Please Choose One LED Surface-Mounted LED Recessed Fluorescent Surface-Mounted …" at bounding box center [864, 272] width 545 height 28
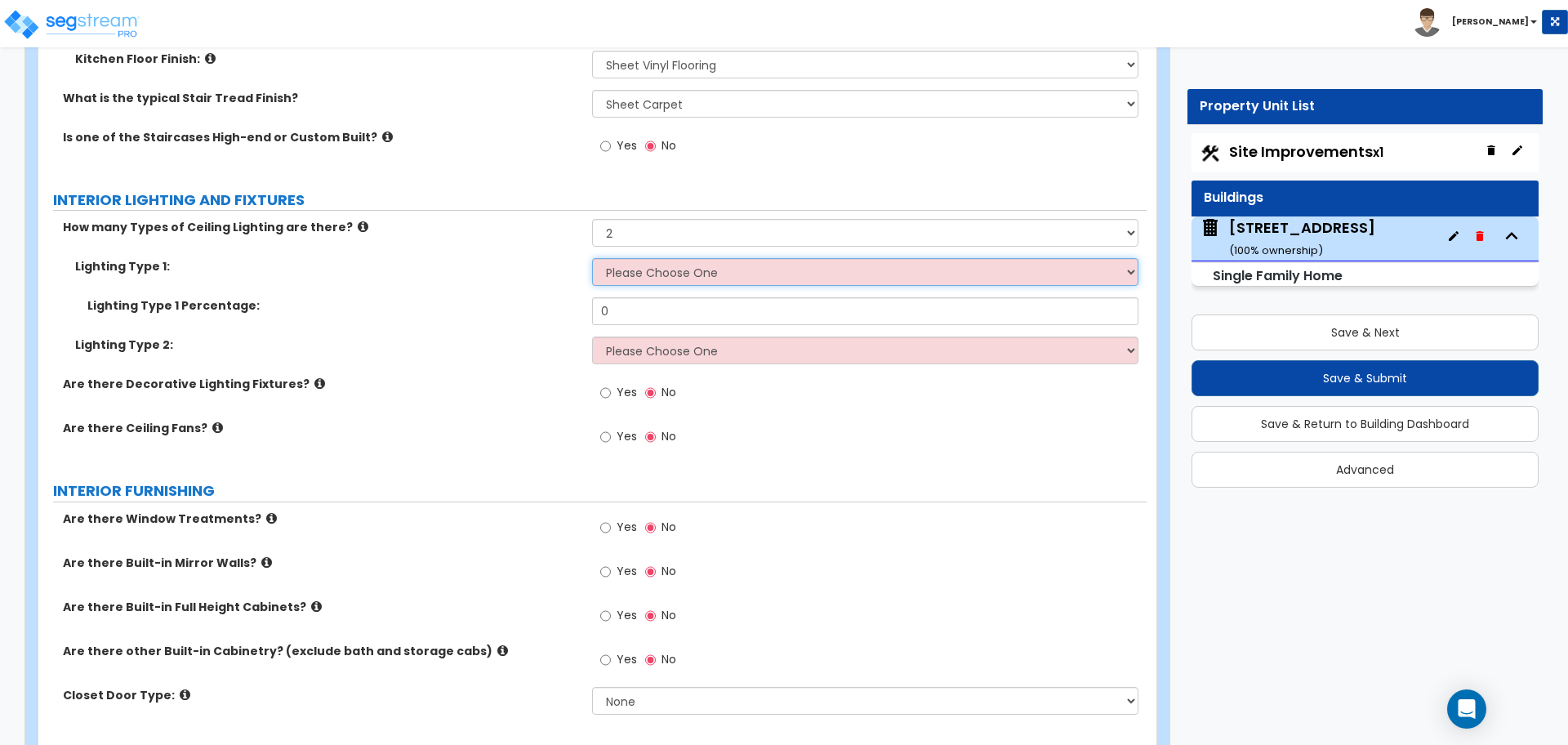
select select "4"
click at [592, 258] on select "Please Choose One LED Surface-Mounted LED Recessed Fluorescent Surface-Mounted …" at bounding box center [864, 272] width 545 height 28
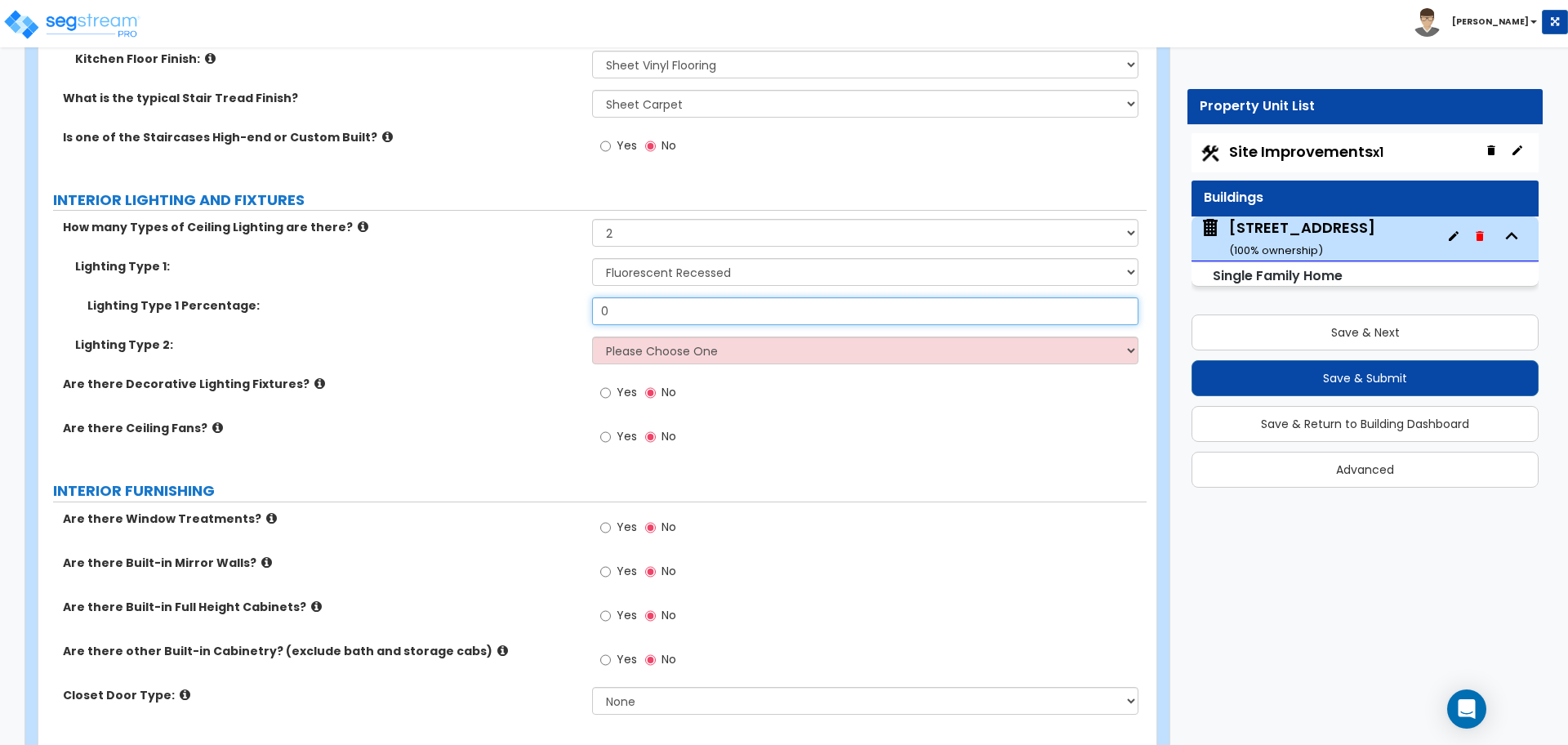
drag, startPoint x: 635, startPoint y: 296, endPoint x: 525, endPoint y: 298, distance: 110.0
click at [545, 300] on div "Lighting Type 1 Percentage: 0" at bounding box center [592, 316] width 1108 height 39
type input "30"
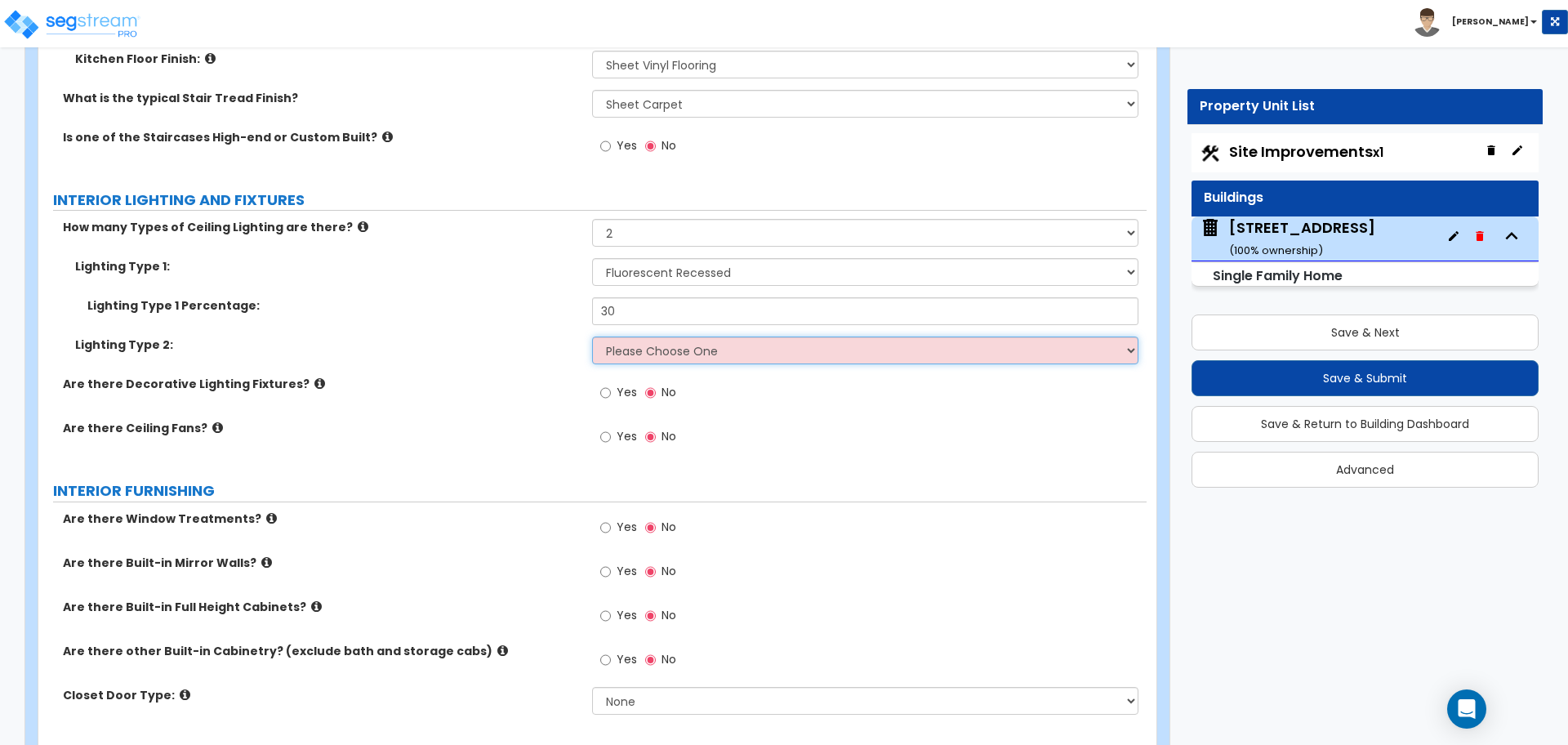
click at [640, 337] on select "Please Choose One LED Surface-Mounted LED Recessed Fluorescent Surface-Mounted …" at bounding box center [864, 350] width 545 height 28
select select "3"
click at [592, 337] on select "Please Choose One LED Surface-Mounted LED Recessed Fluorescent Surface-Mounted …" at bounding box center [864, 350] width 545 height 28
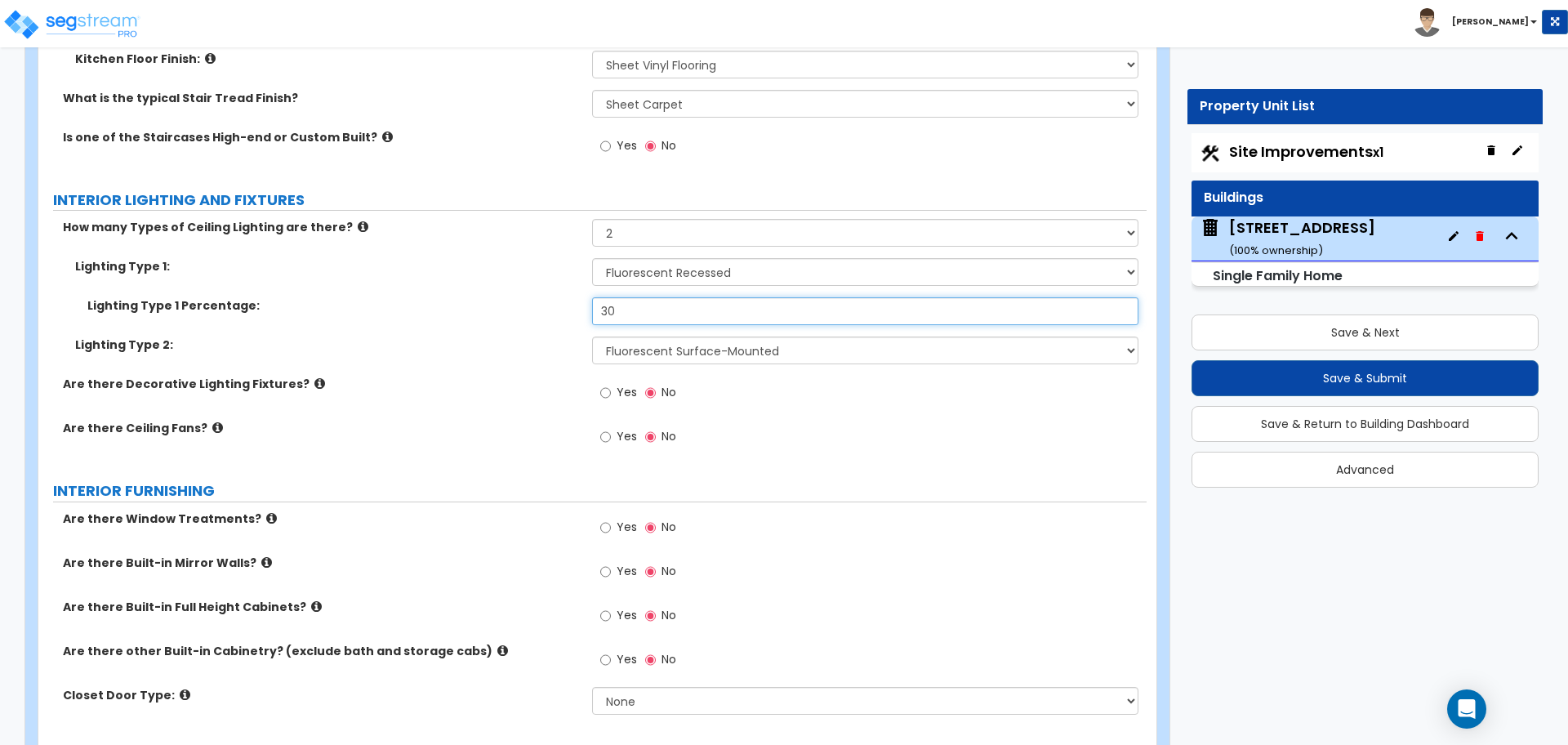
drag, startPoint x: 637, startPoint y: 292, endPoint x: 520, endPoint y: 287, distance: 117.1
click at [522, 297] on div "Lighting Type 1 Percentage: 30" at bounding box center [592, 316] width 1108 height 39
drag, startPoint x: 619, startPoint y: 289, endPoint x: 607, endPoint y: 293, distance: 12.6
click at [607, 297] on input "70" at bounding box center [864, 311] width 545 height 28
type input "75"
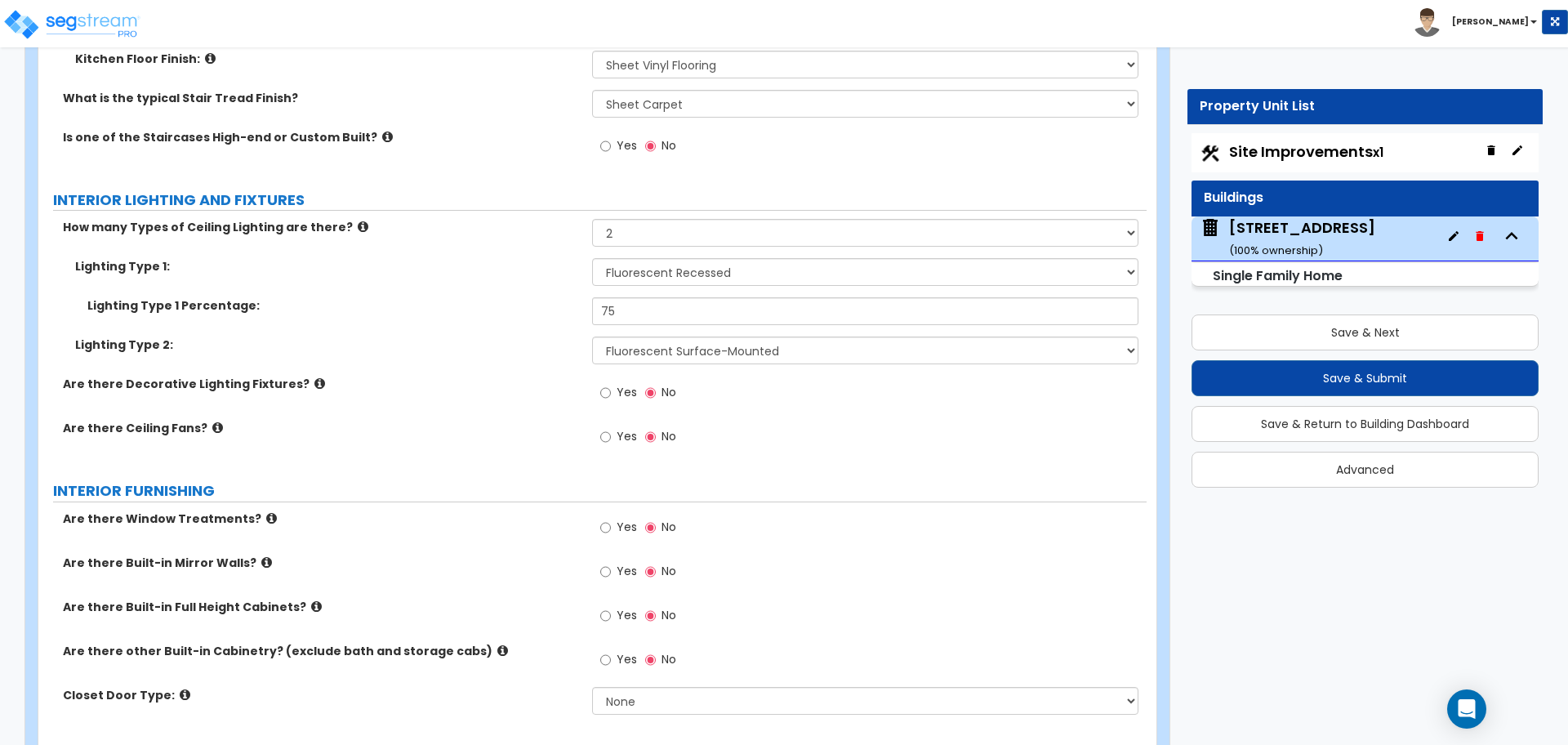
click at [542, 339] on div "Lighting Type 2: Please Choose One LED Surface-Mounted LED Recessed Fluorescent…" at bounding box center [592, 356] width 1108 height 39
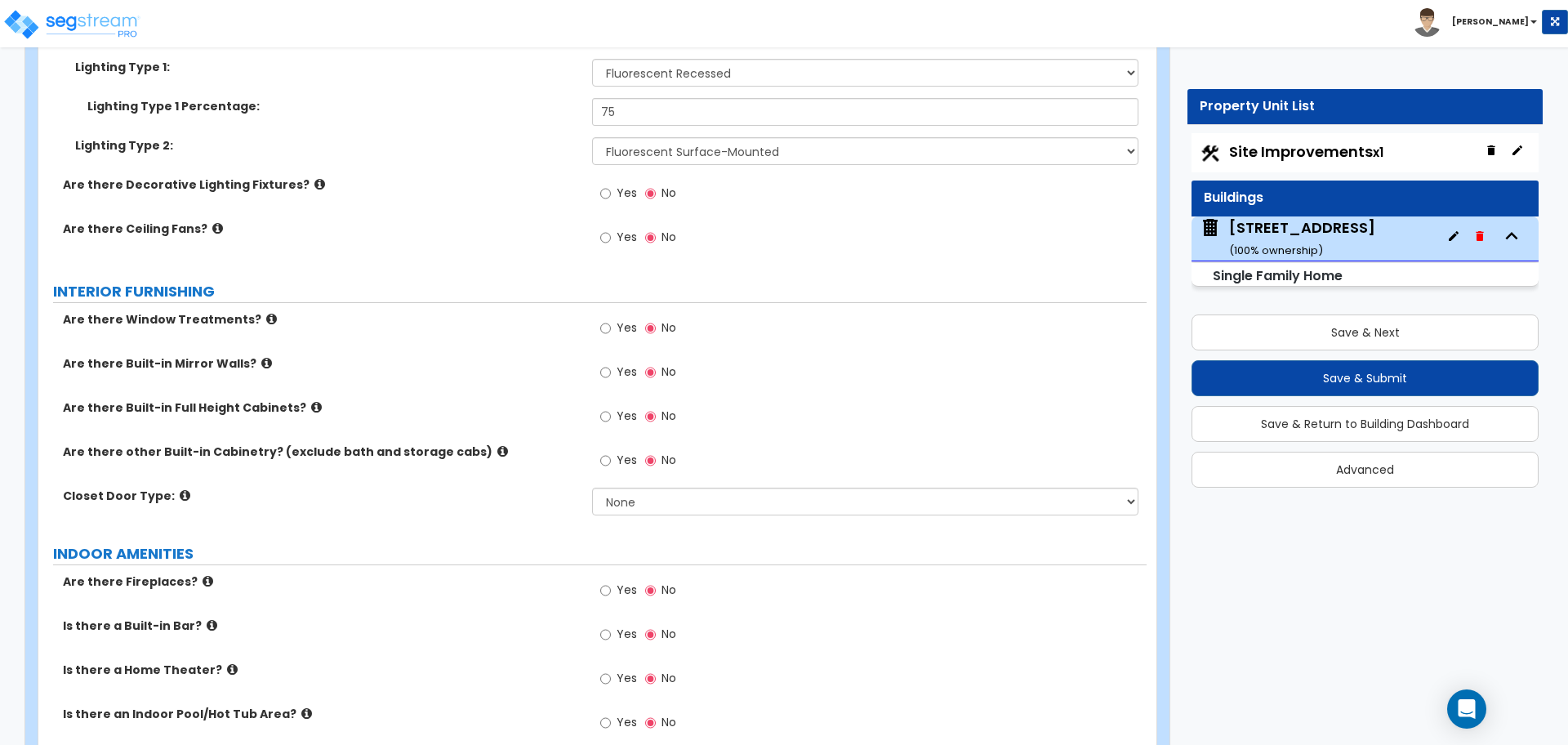
scroll to position [3982, 0]
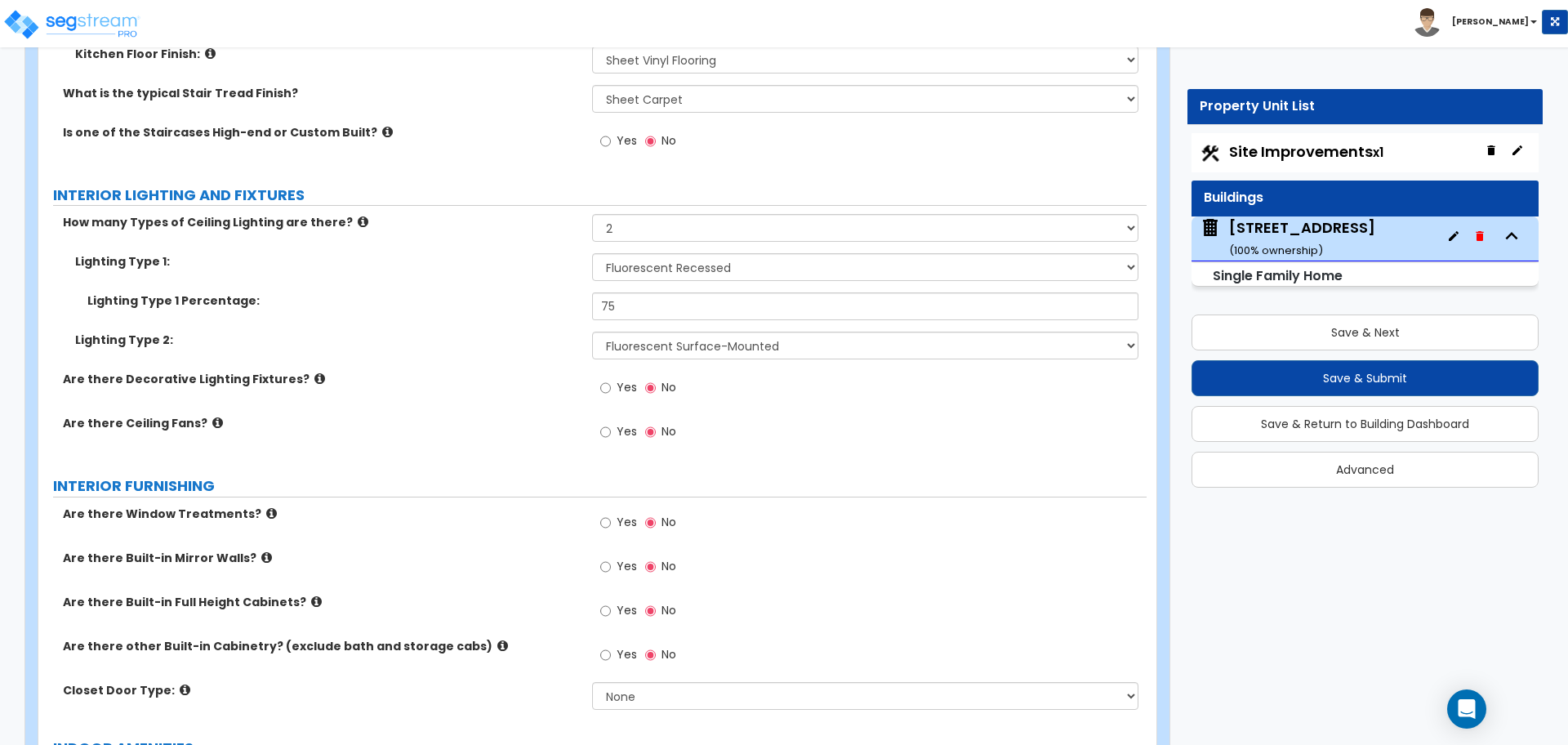
scroll to position [3778, 0]
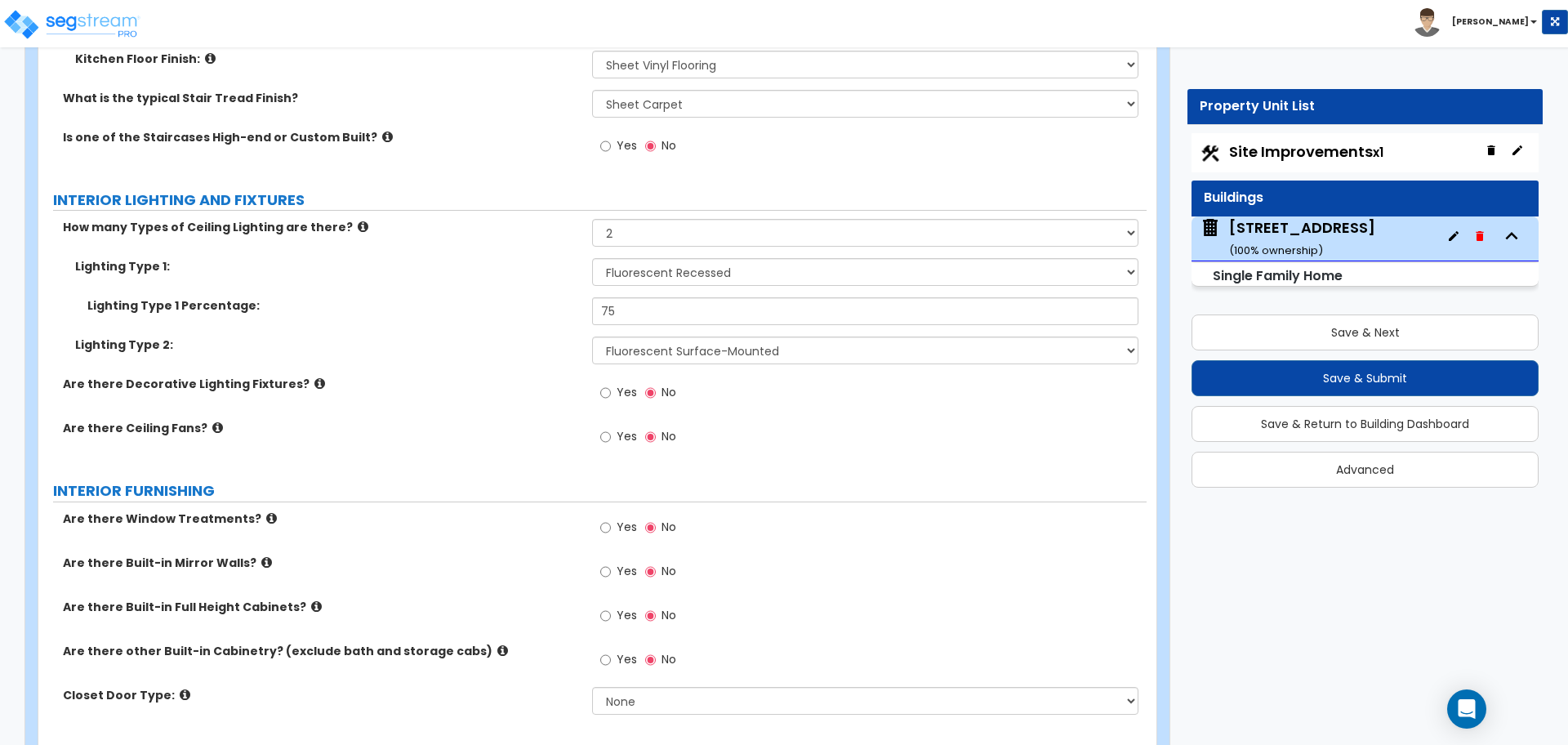
click at [508, 300] on div "Lighting Type 1 Percentage: 75" at bounding box center [592, 316] width 1108 height 39
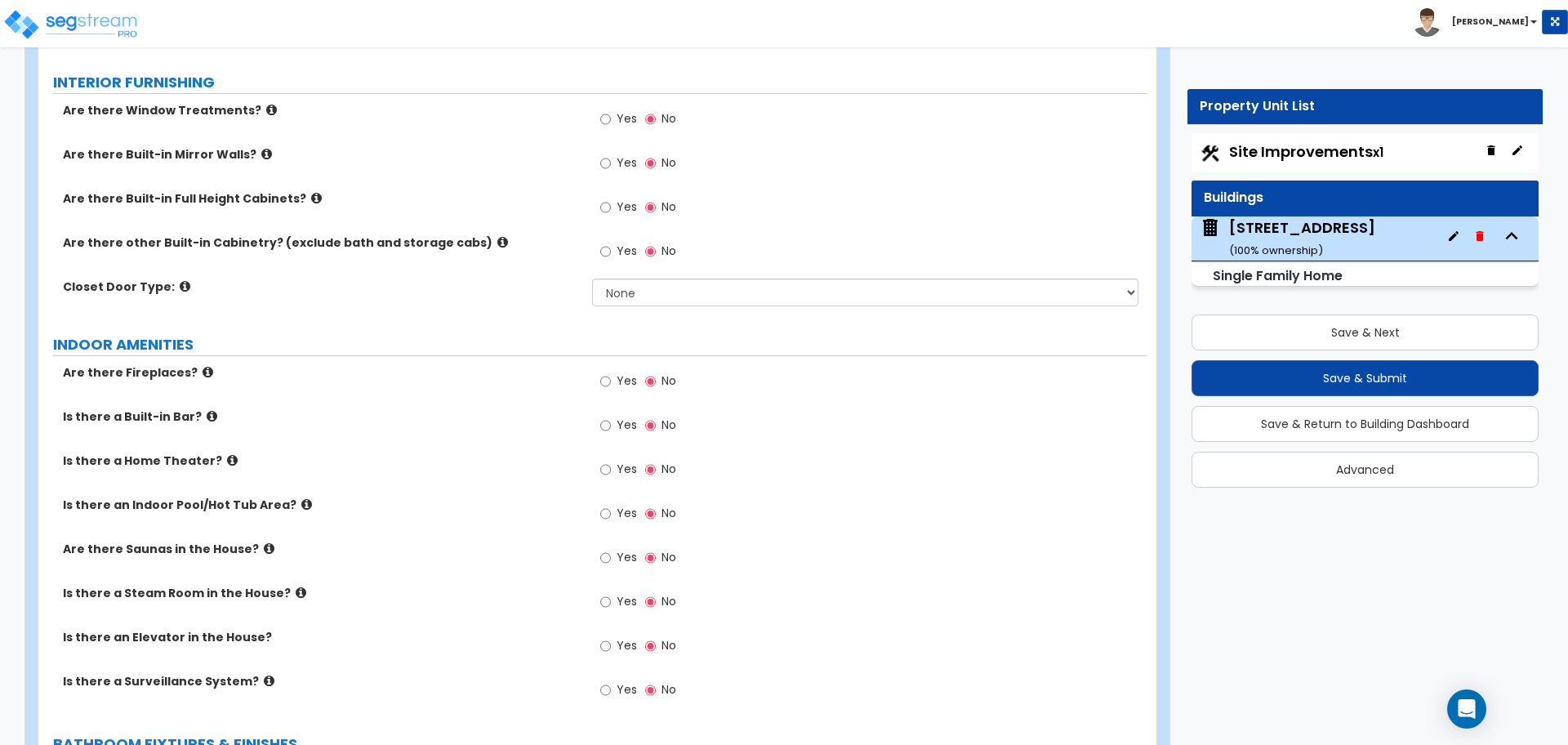
scroll to position [4085, 0]
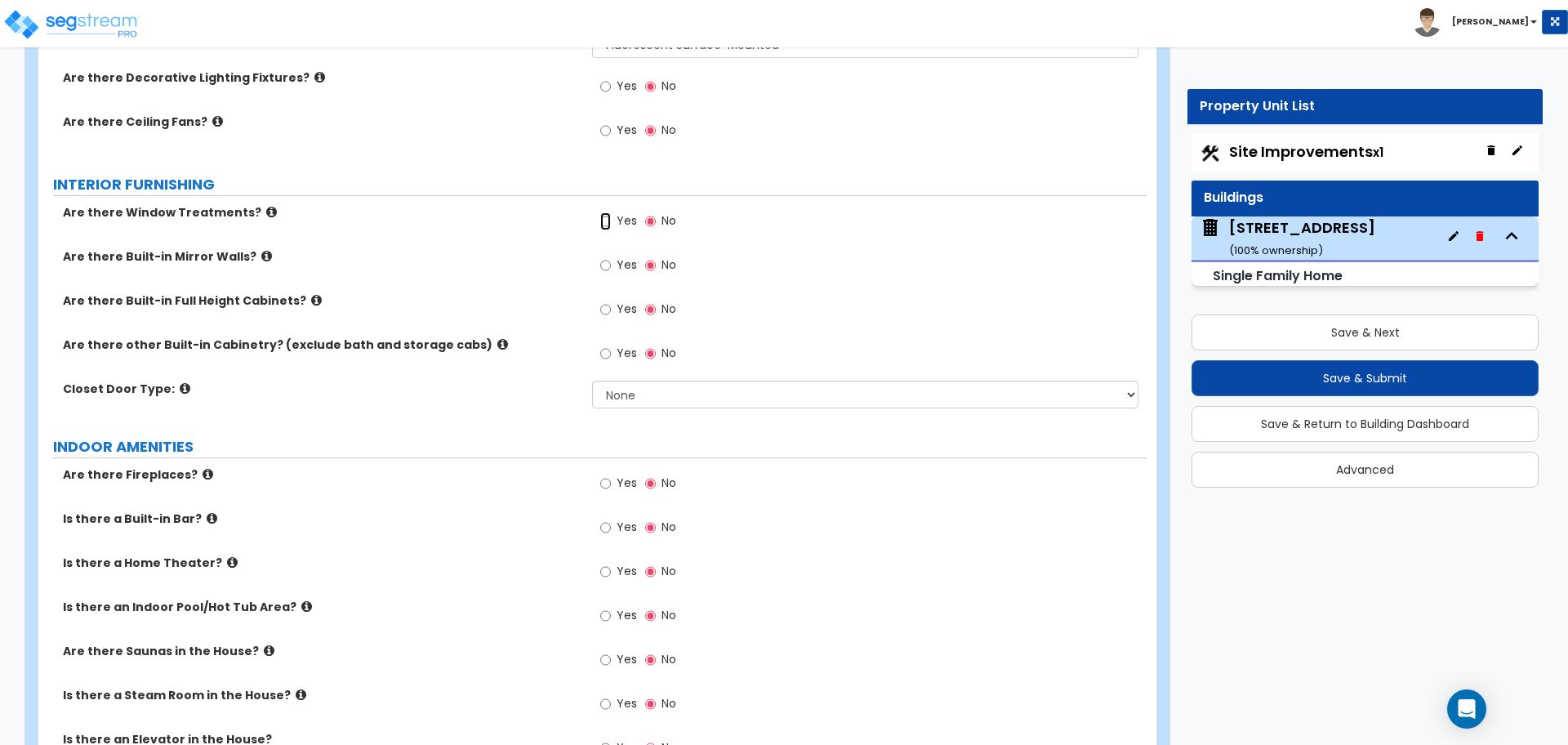
click at [603, 212] on input "Yes" at bounding box center [605, 221] width 11 height 18
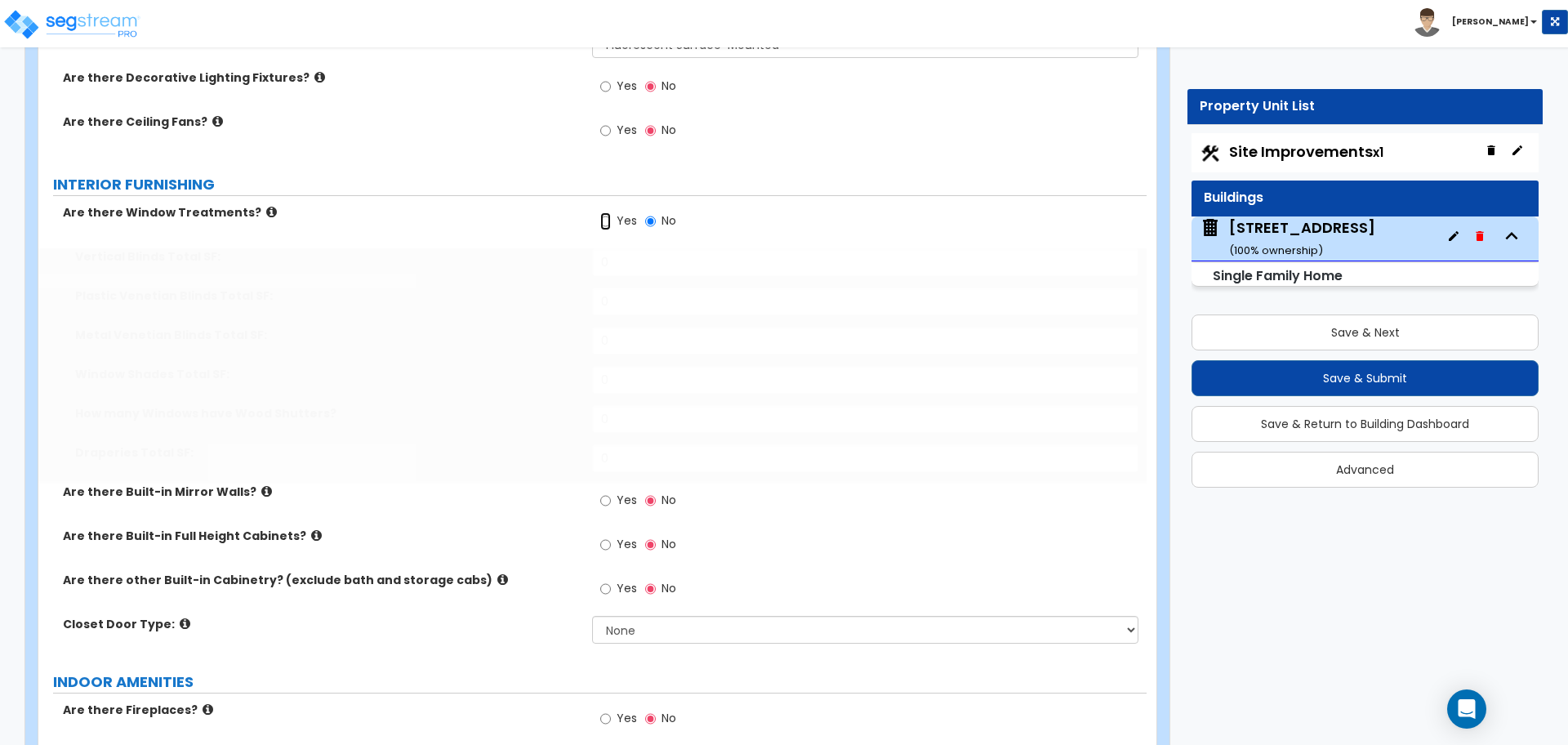
radio input "true"
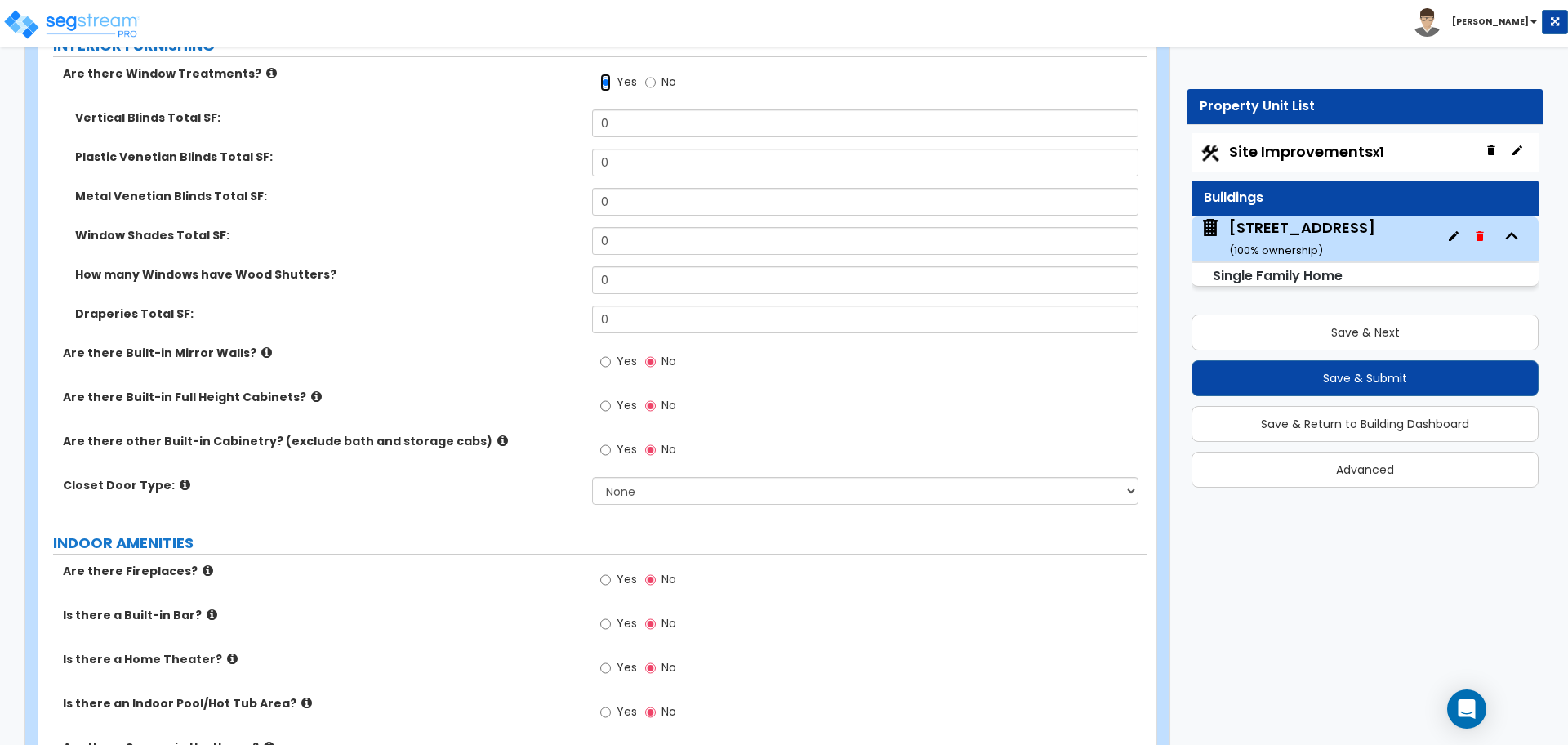
scroll to position [4187, 0]
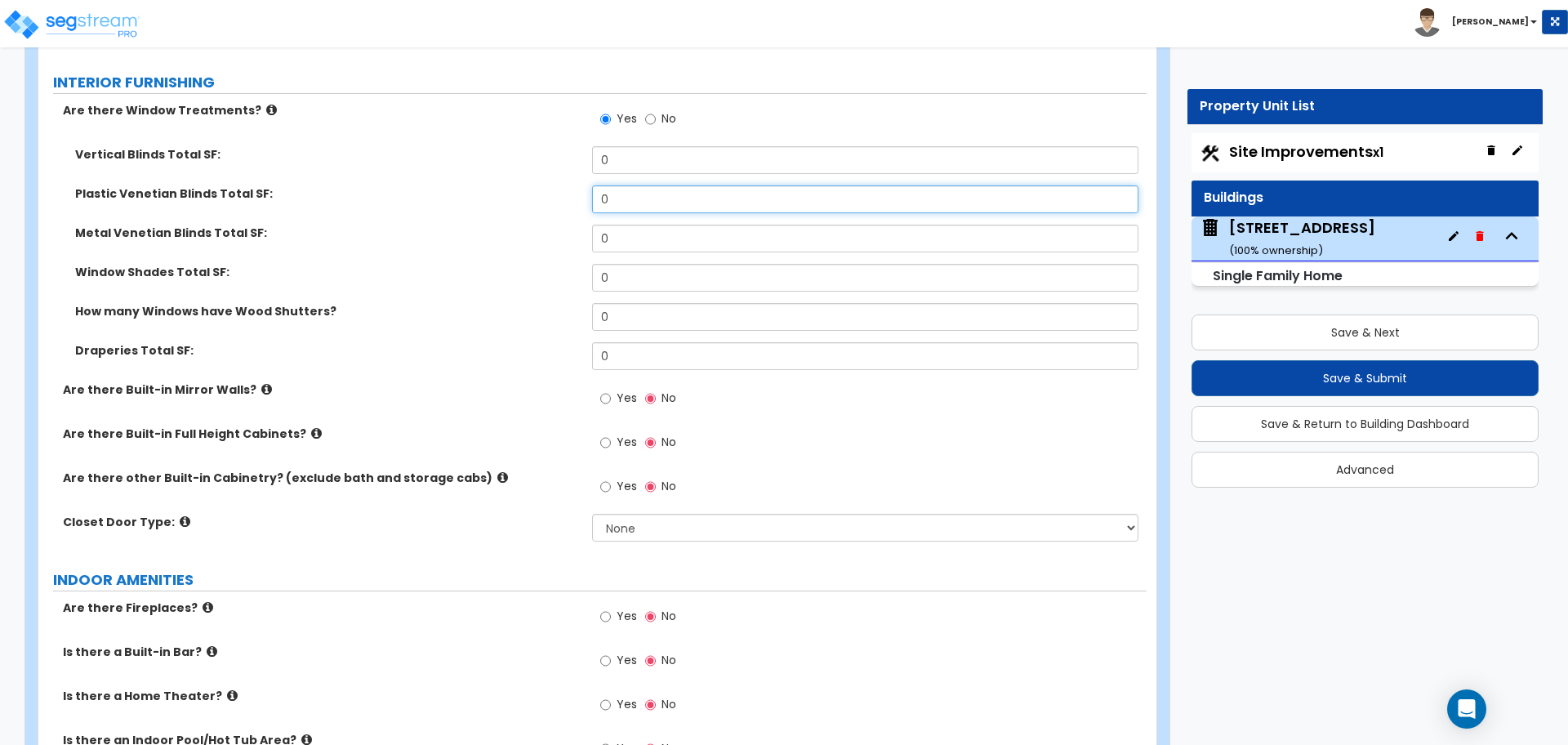
drag, startPoint x: 632, startPoint y: 180, endPoint x: 545, endPoint y: 189, distance: 87.5
click at [553, 190] on div "Plastic Venetian Blinds Total SF: 0" at bounding box center [592, 205] width 1108 height 39
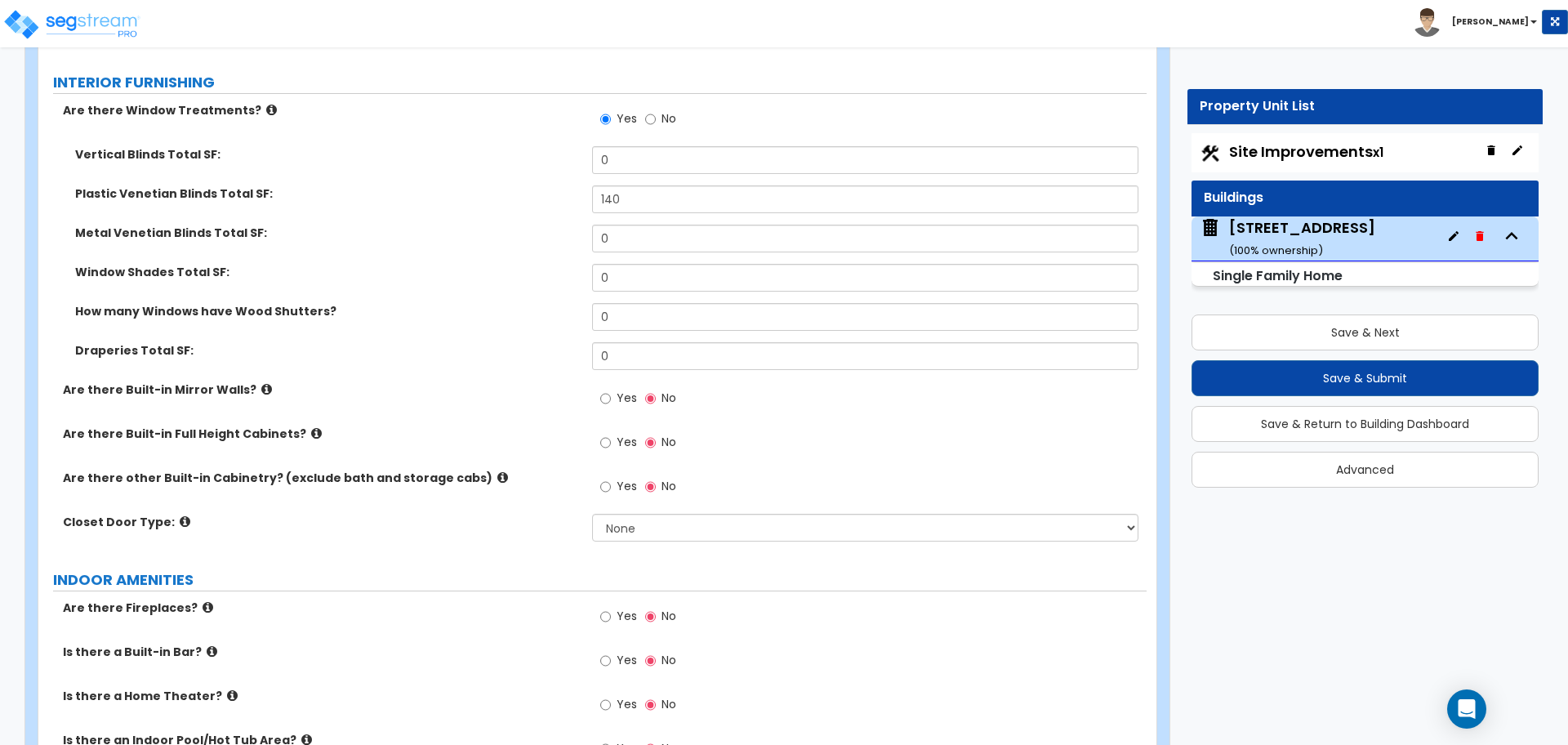
click at [542, 190] on div "Plastic Venetian Blinds Total SF: 140" at bounding box center [592, 205] width 1108 height 39
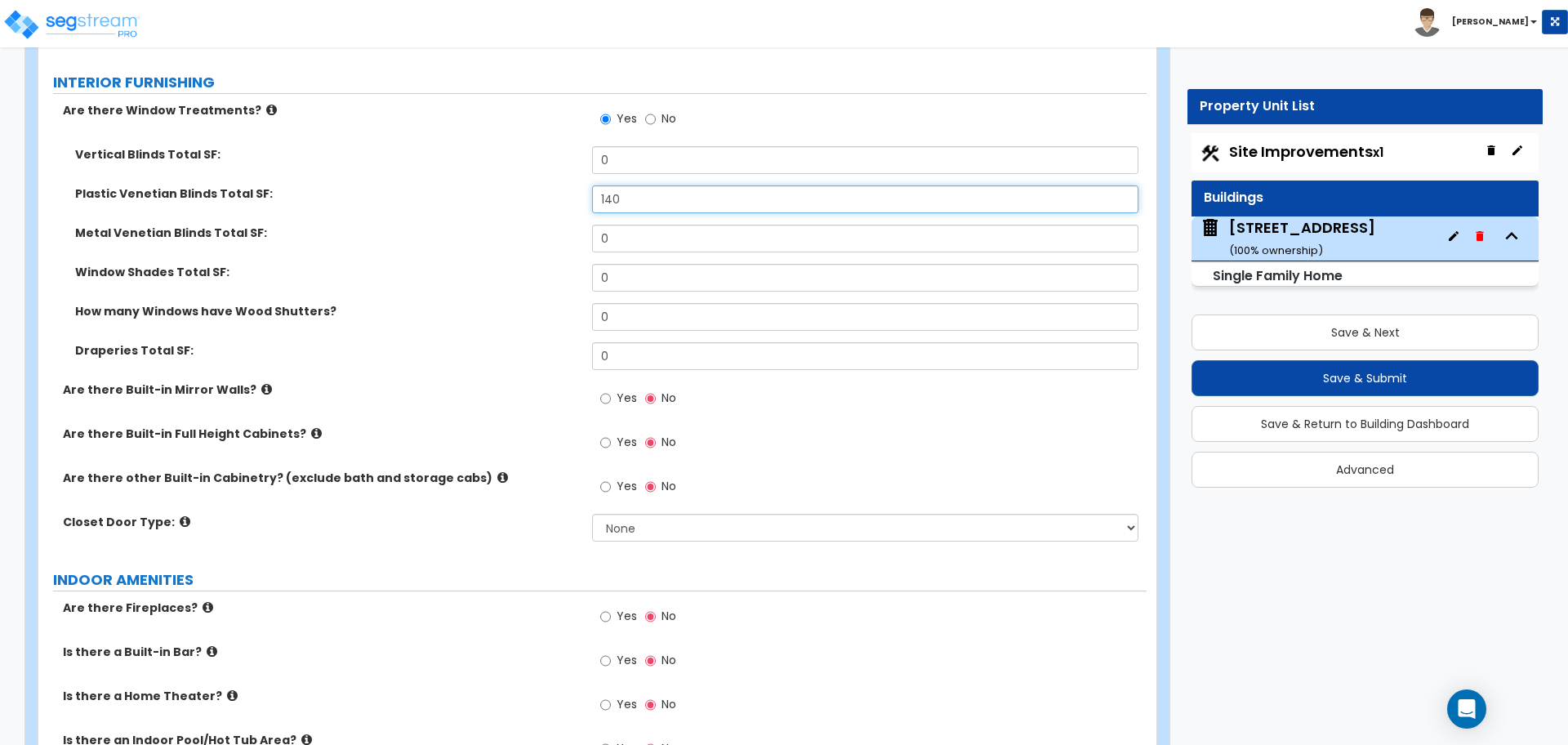
drag, startPoint x: 637, startPoint y: 179, endPoint x: 575, endPoint y: 183, distance: 62.1
click at [575, 186] on div "Plastic Venetian Blinds Total SF: 140" at bounding box center [592, 205] width 1108 height 39
type input "120"
drag, startPoint x: 624, startPoint y: 139, endPoint x: 562, endPoint y: 148, distance: 62.6
click at [562, 148] on div "Vertical Blinds Total SF: 0" at bounding box center [592, 165] width 1108 height 39
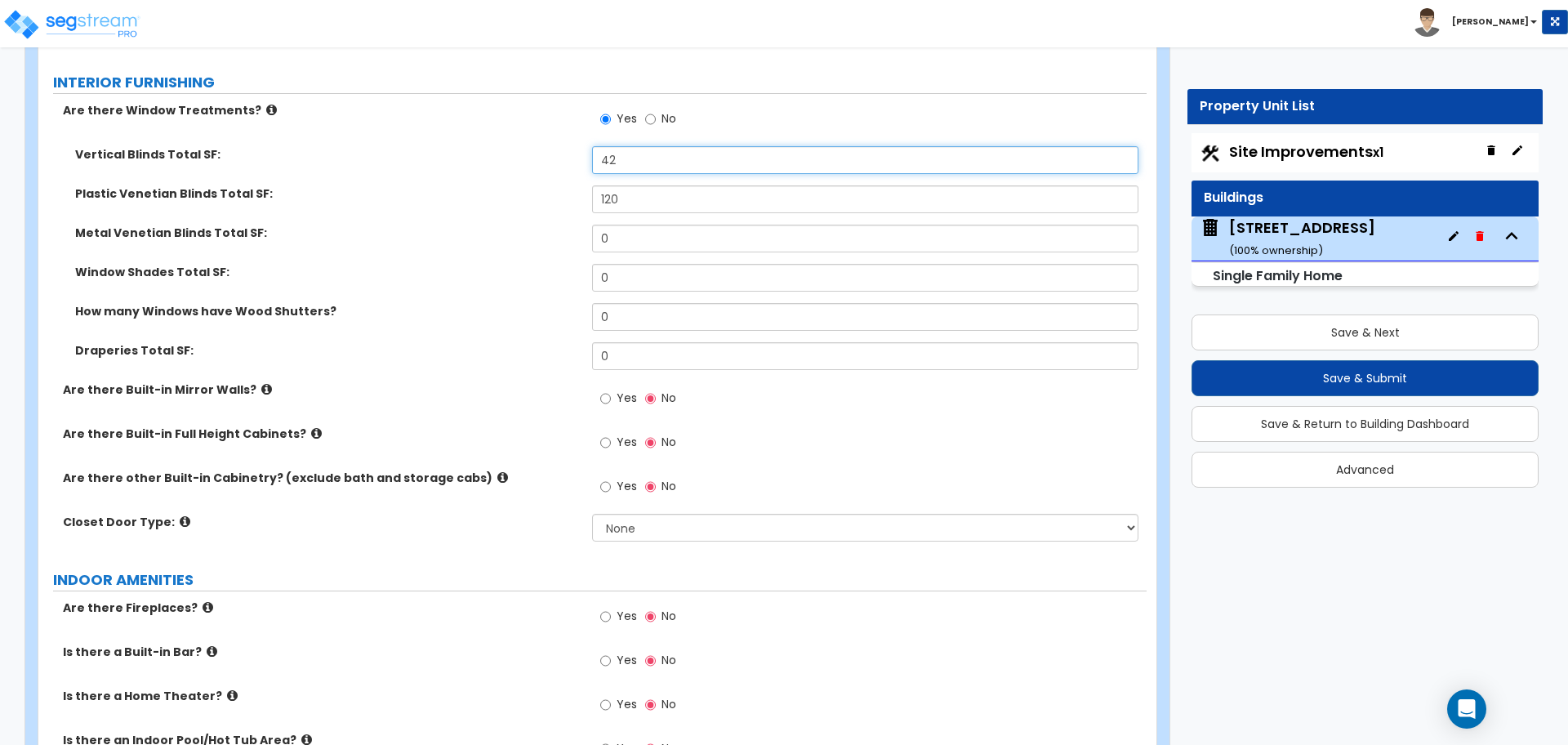
type input "42"
click at [555, 149] on div "Vertical Blinds Total SF: 42" at bounding box center [592, 165] width 1108 height 39
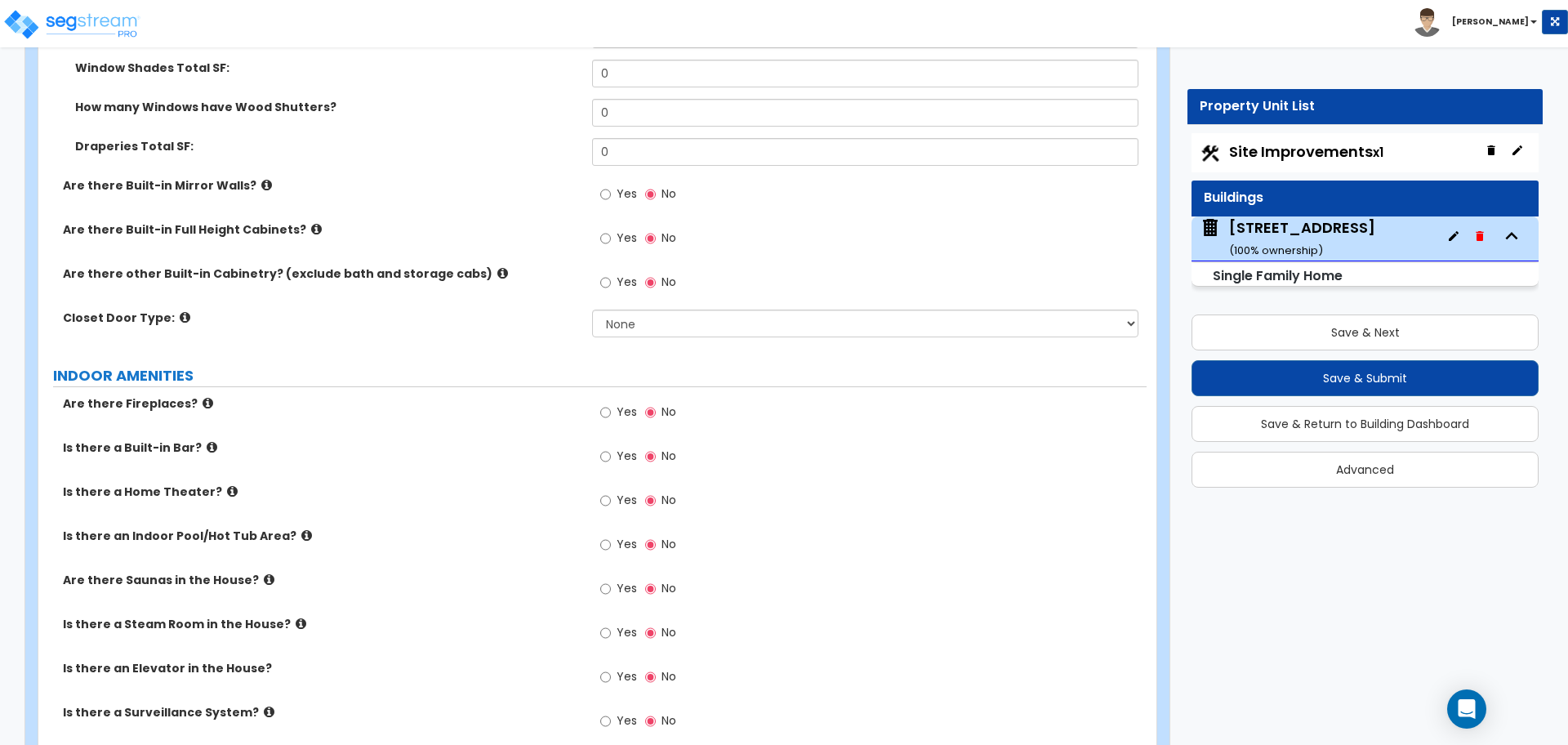
scroll to position [4289, 0]
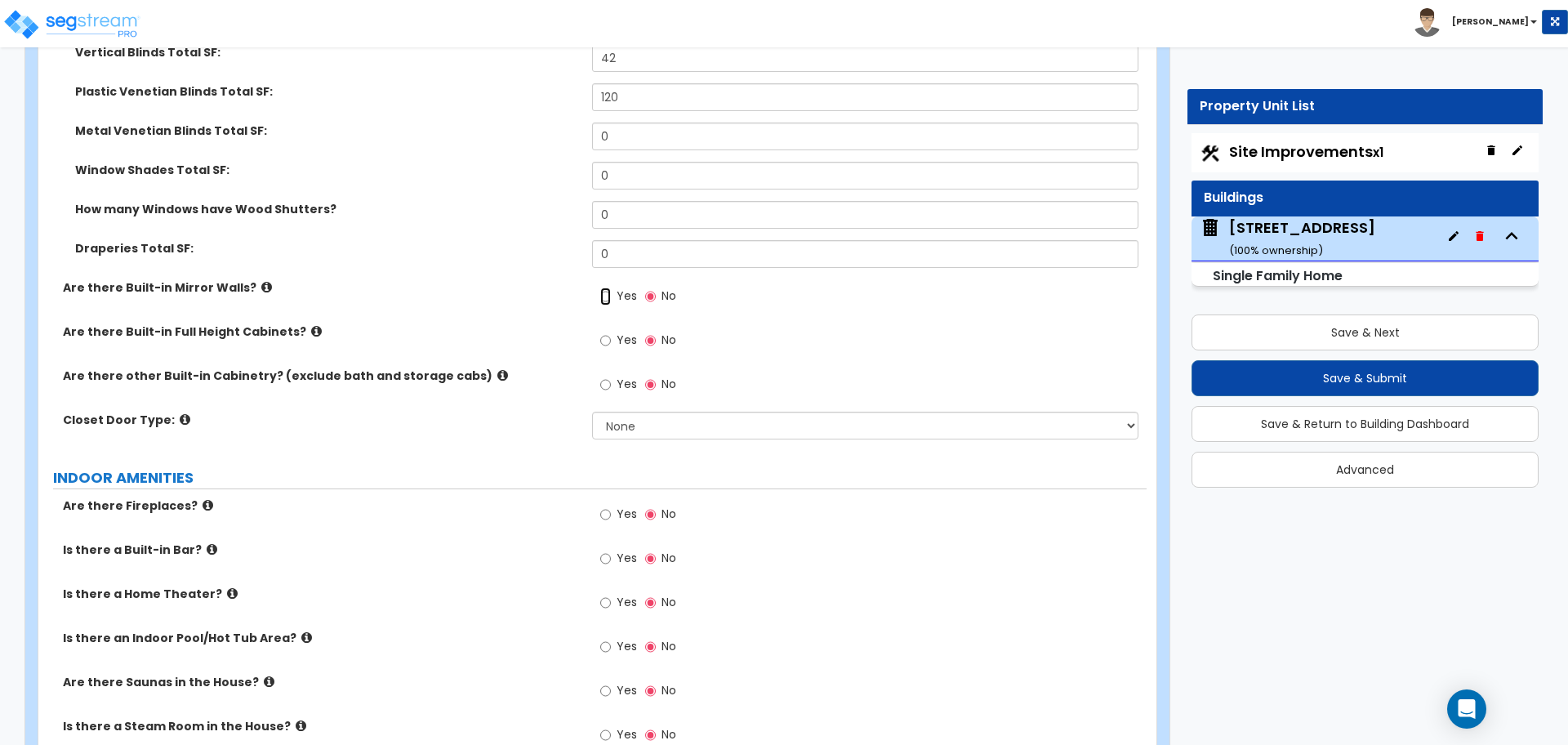
click at [605, 288] on input "Yes" at bounding box center [605, 296] width 11 height 18
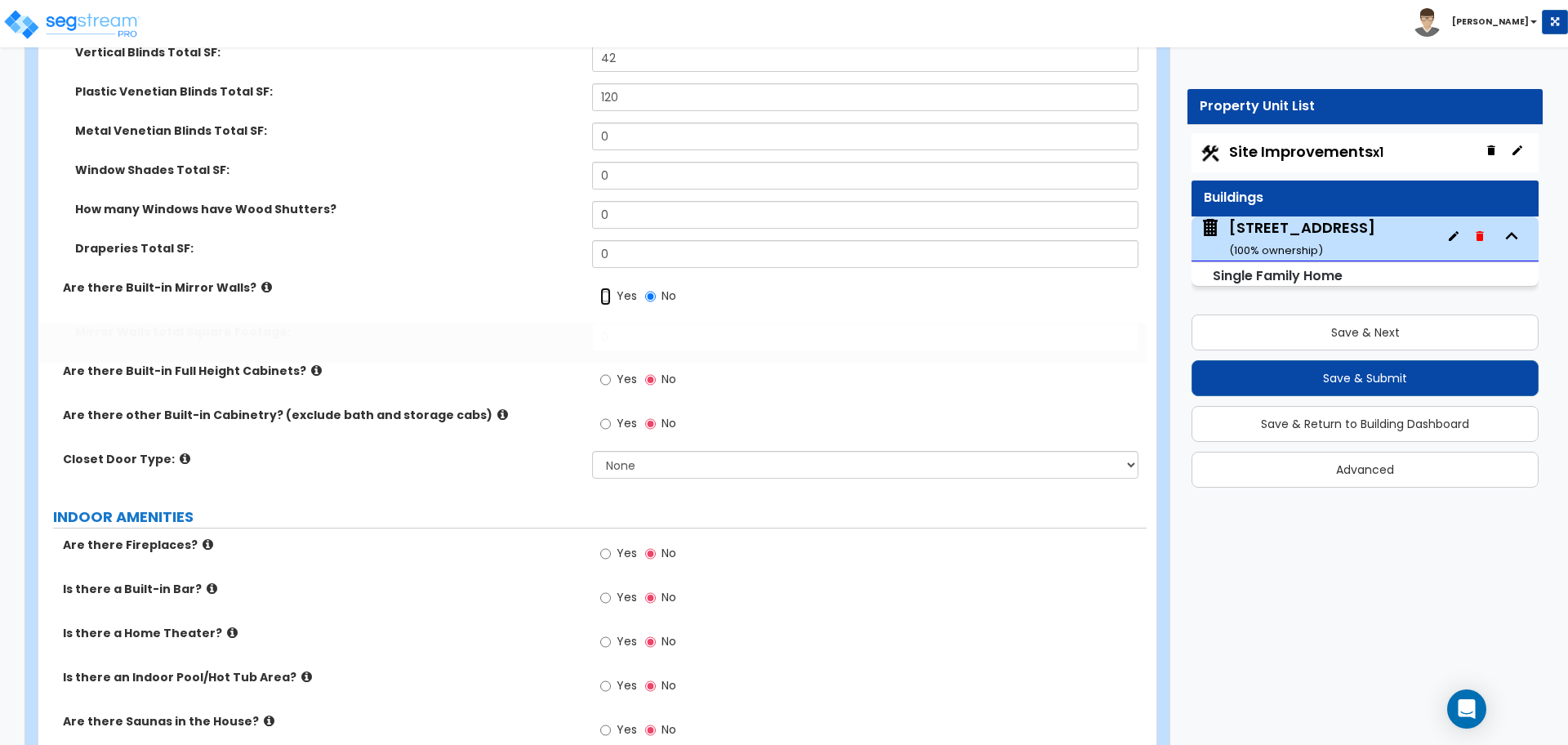
radio input "true"
drag, startPoint x: 617, startPoint y: 322, endPoint x: 533, endPoint y: 318, distance: 84.1
click at [533, 323] on div "Mirror Walls total Square Footage: 0" at bounding box center [592, 343] width 1108 height 39
type input "56"
click at [518, 323] on label "Mirror Walls total Square Footage:" at bounding box center [327, 331] width 505 height 16
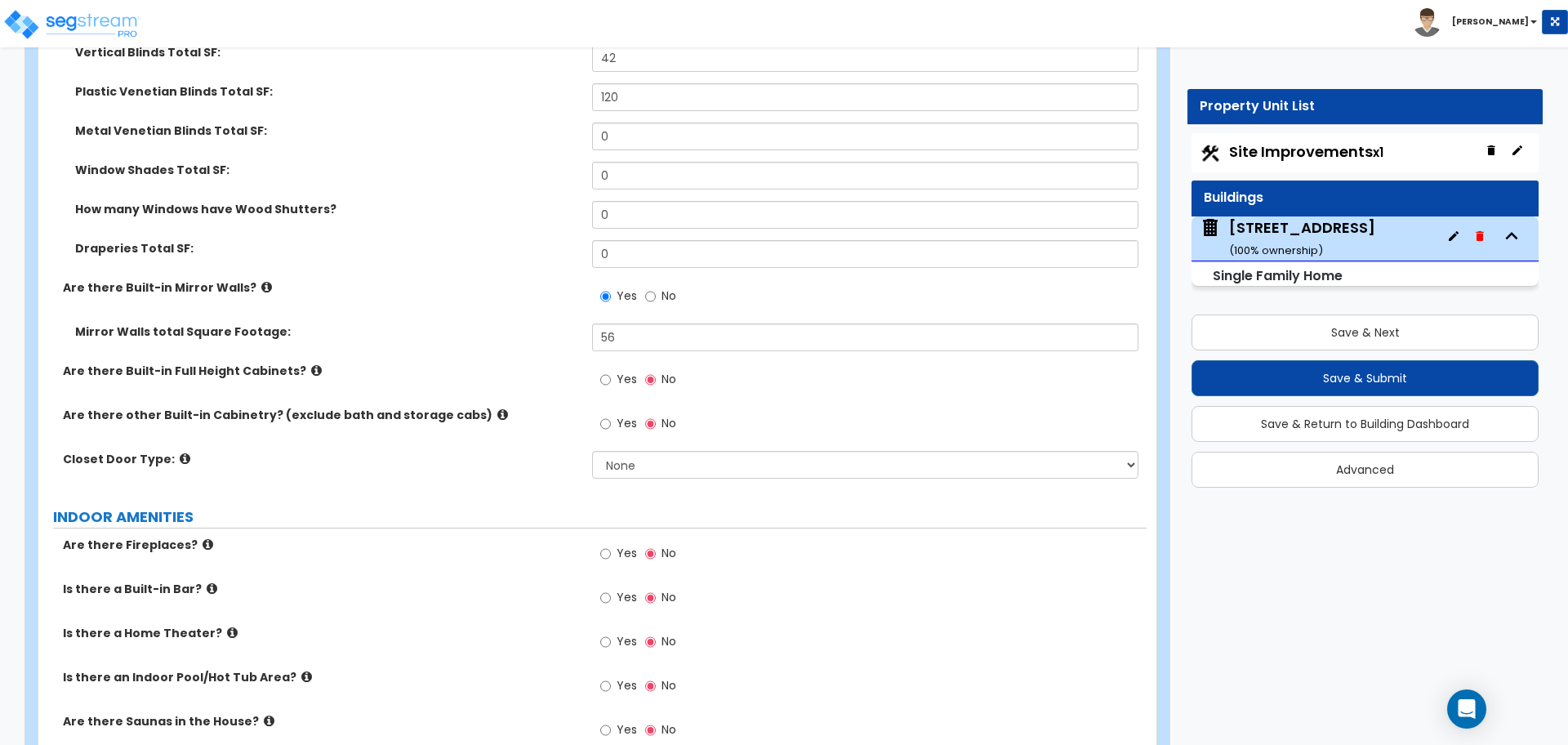
scroll to position [4391, 0]
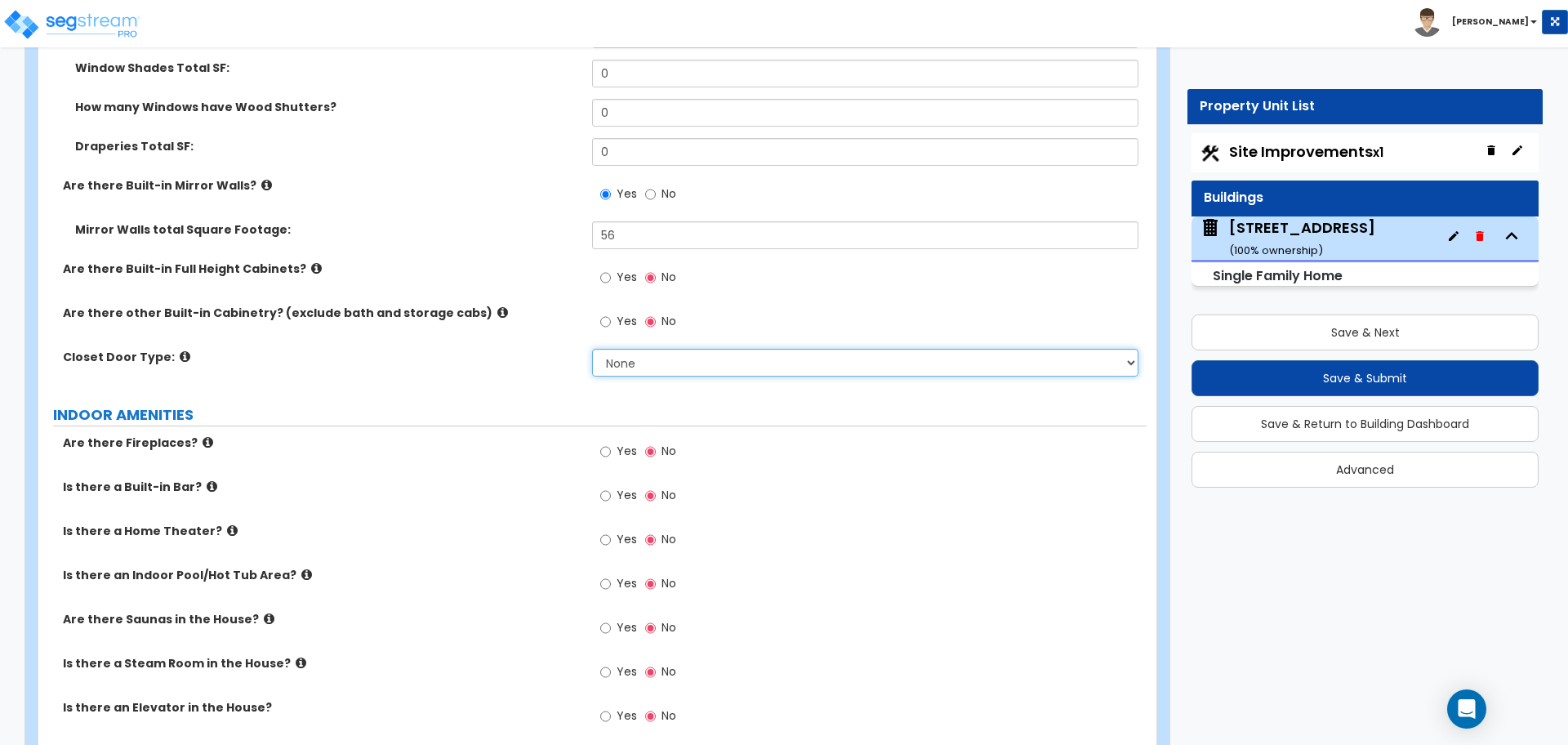
click at [649, 349] on select "None Bi-fold Louvered Doors Bi-fold Panel Doors Sliding Doors Hinged Wood Door" at bounding box center [864, 362] width 545 height 28
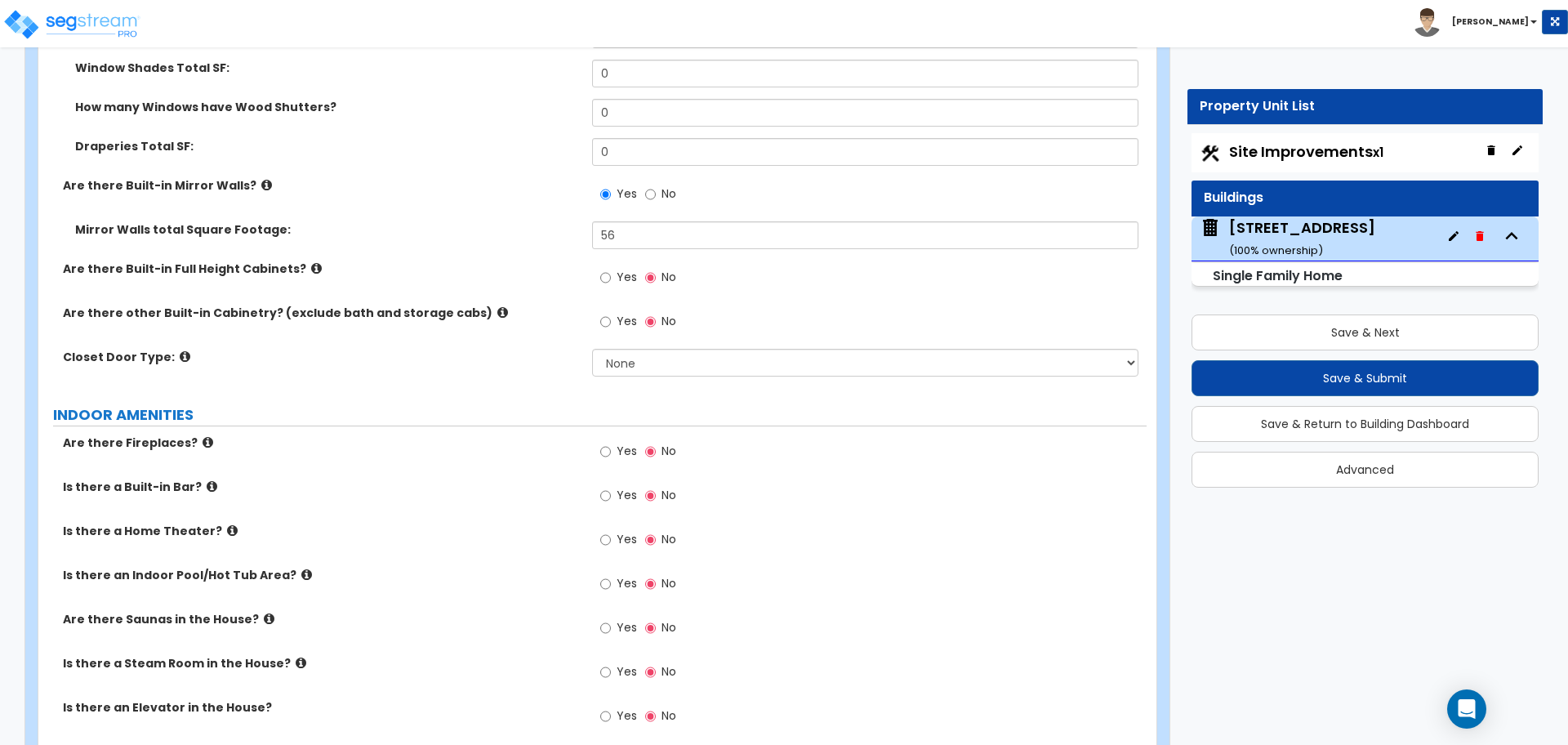
click at [589, 349] on div "Closet Door Type:" at bounding box center [315, 356] width 554 height 16
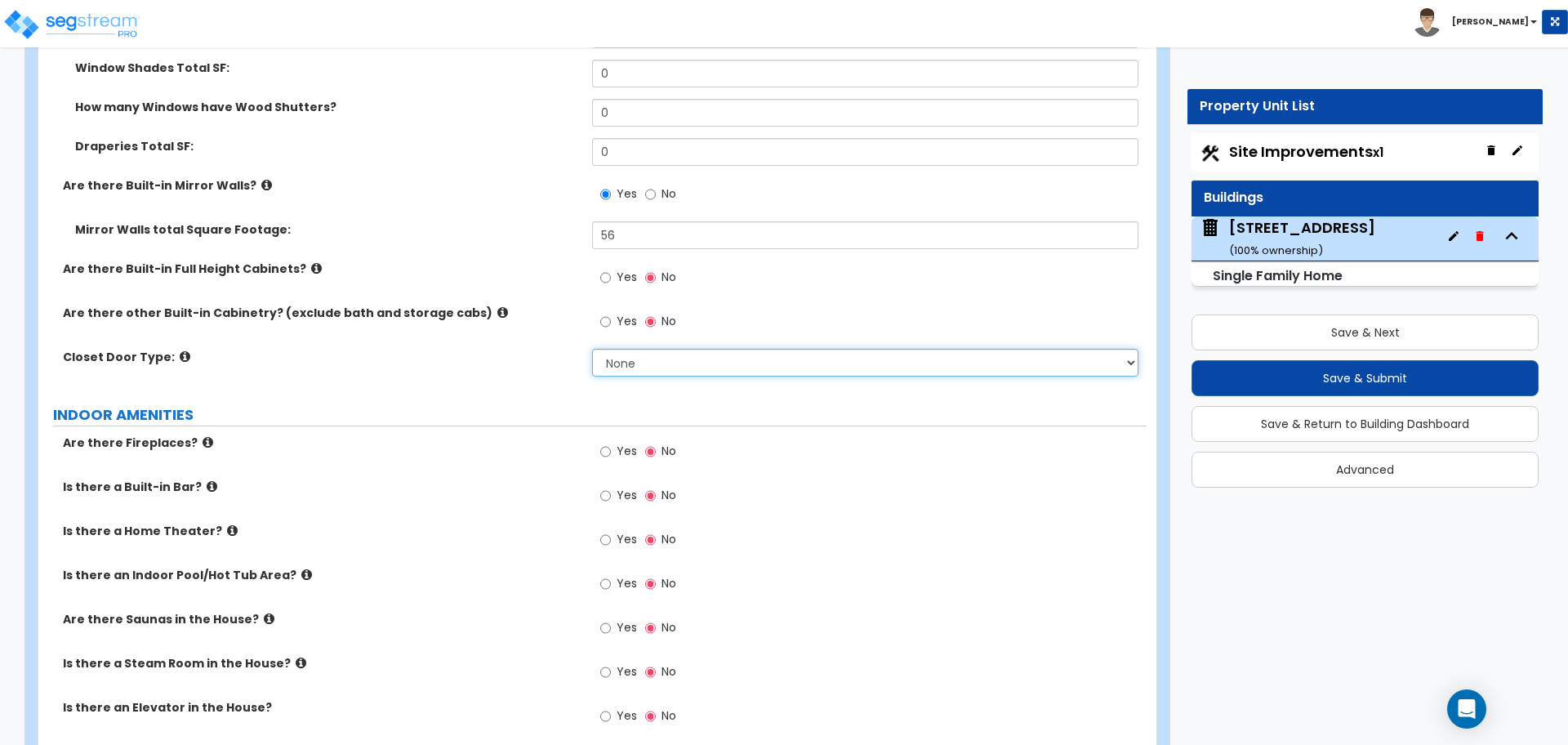
click at [617, 349] on select "None Bi-fold Louvered Doors Bi-fold Panel Doors Sliding Doors Hinged Wood Door" at bounding box center [864, 362] width 545 height 28
select select "3"
click at [592, 349] on select "None Bi-fold Louvered Doors Bi-fold Panel Doors Sliding Doors Hinged Wood Door" at bounding box center [864, 362] width 545 height 28
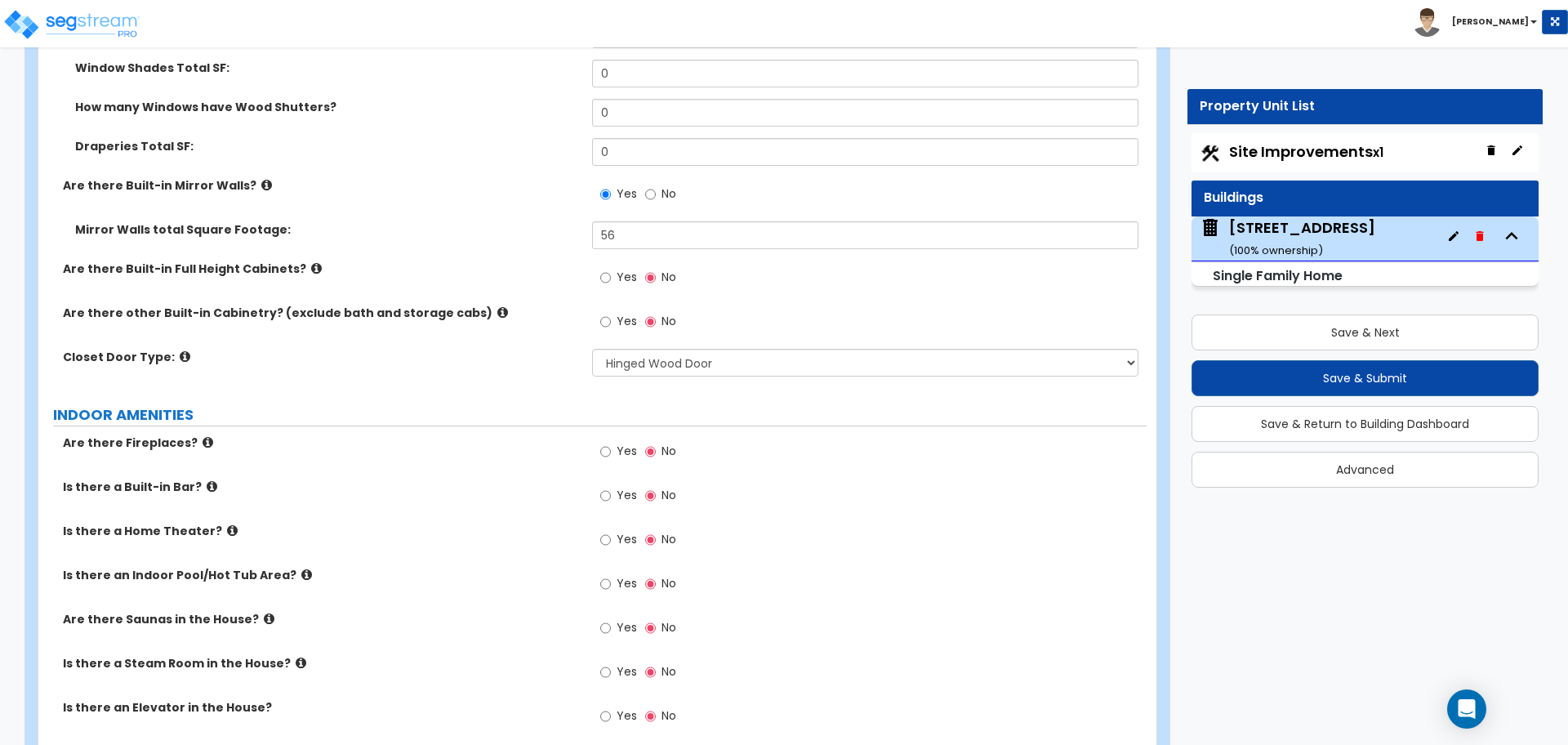
click at [537, 349] on label "Closet Door Type:" at bounding box center [321, 356] width 516 height 16
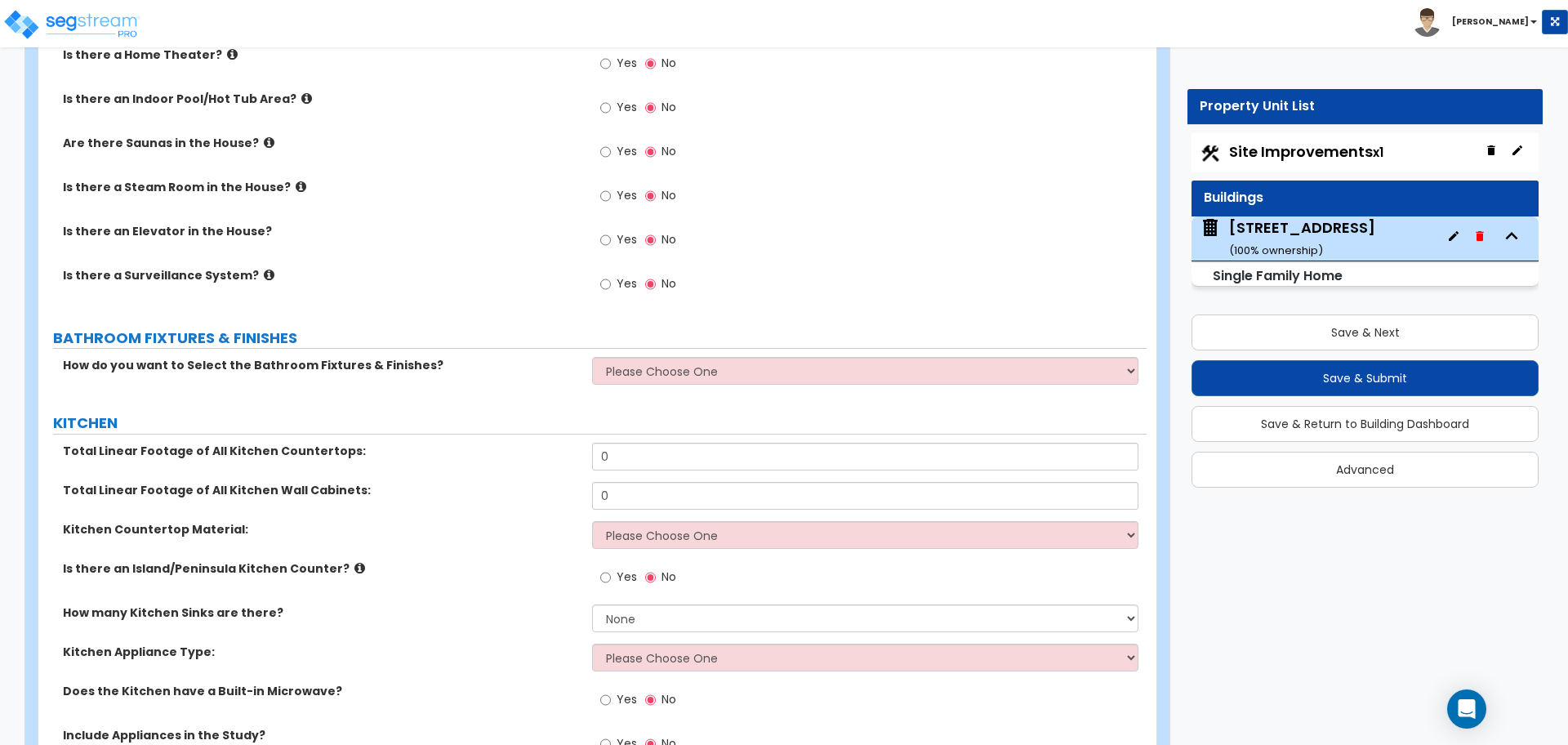
scroll to position [4902, 0]
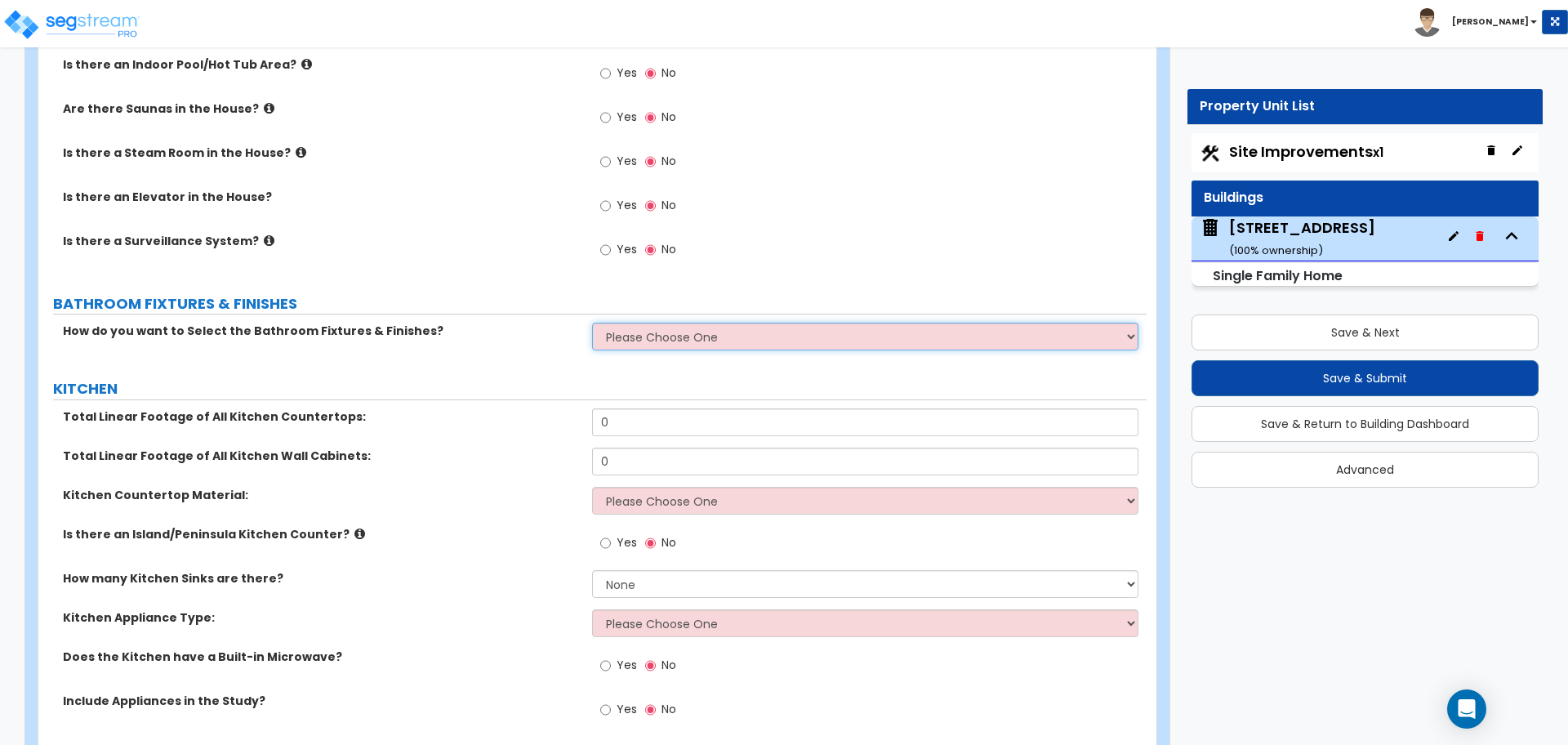
click at [667, 322] on select "Please Choose One I want to Select Fixtures and Finishes only for one Bath and …" at bounding box center [864, 336] width 545 height 28
select select "2"
click at [592, 322] on select "Please Choose One I want to Select Fixtures and Finishes only for one Bath and …" at bounding box center [864, 336] width 545 height 28
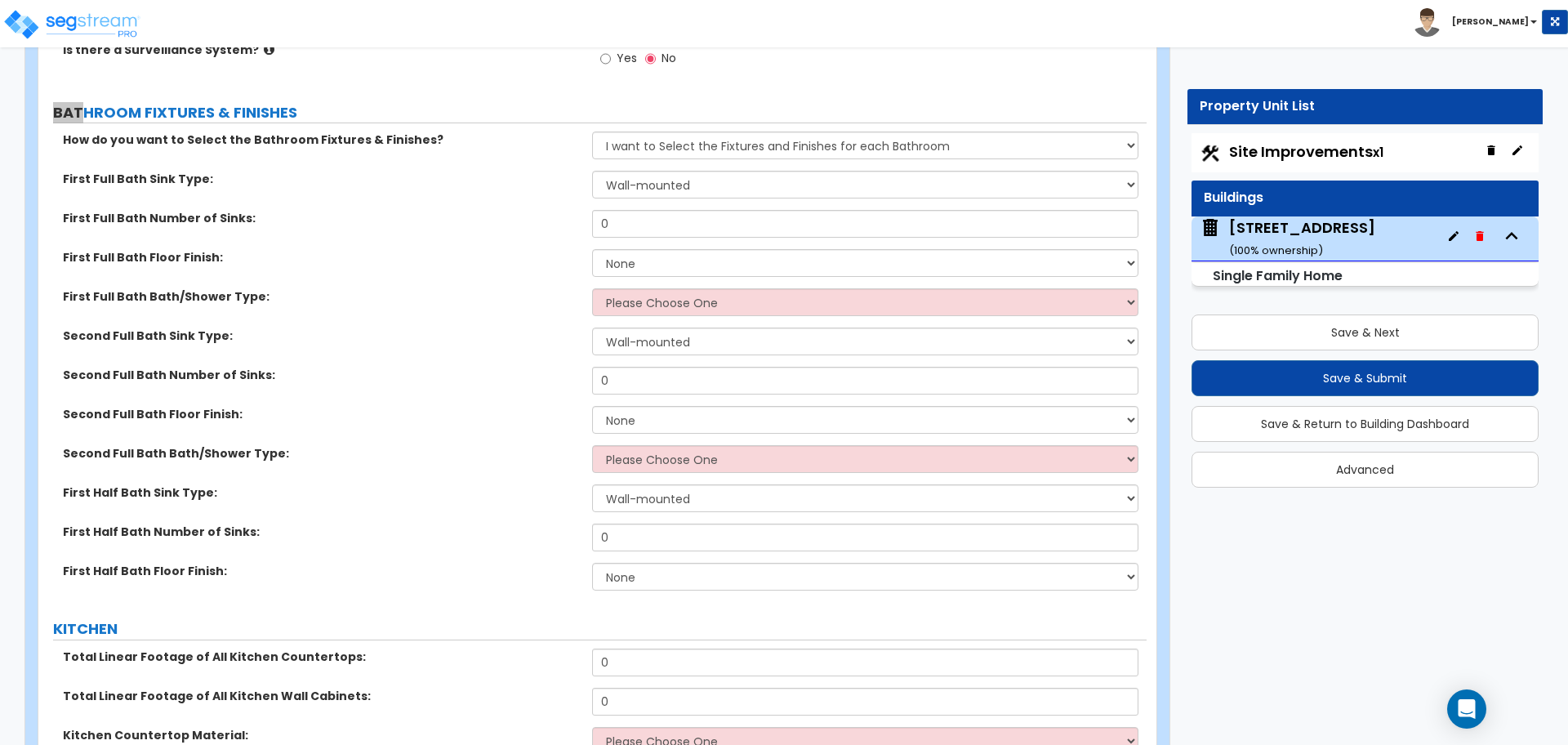
scroll to position [5106, 0]
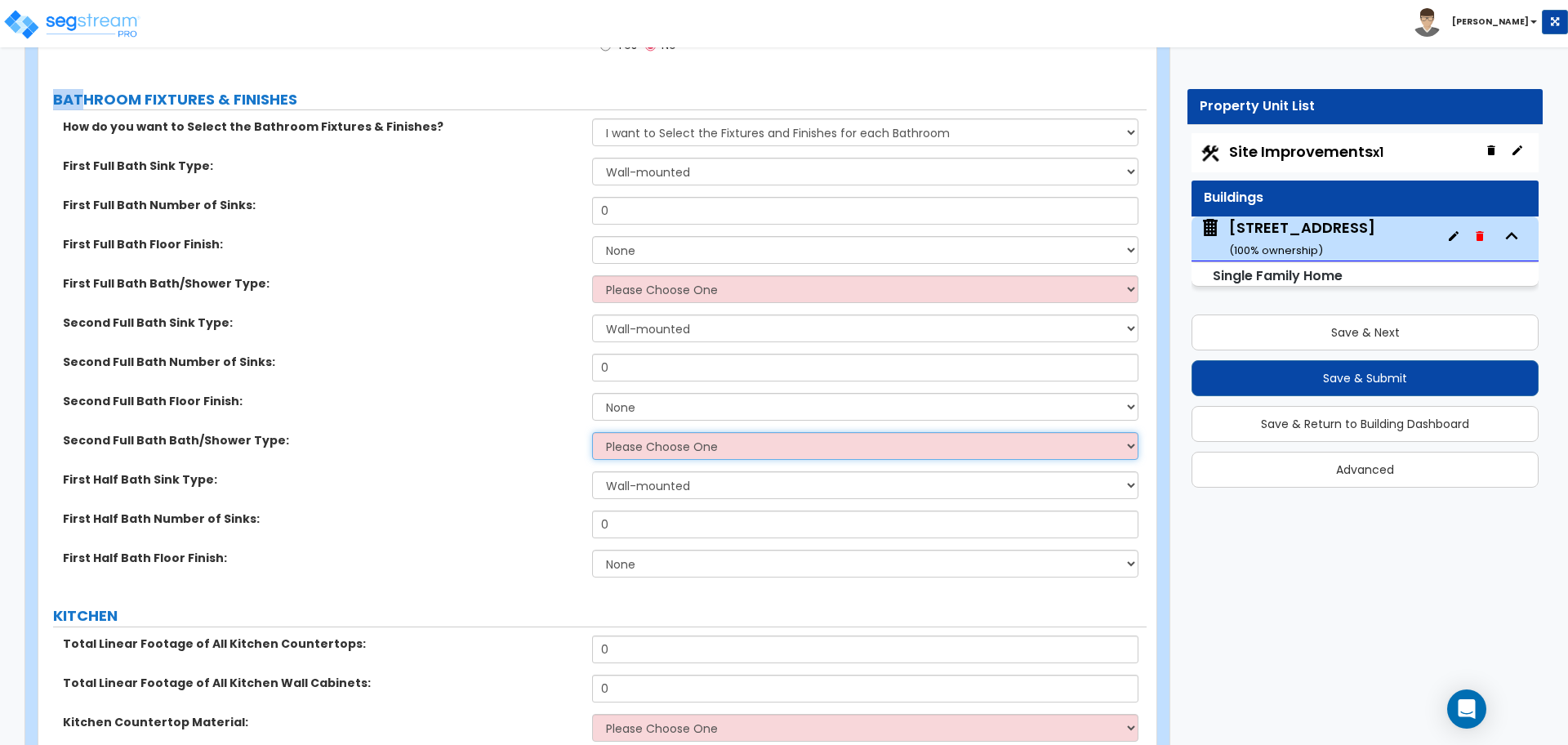
click at [654, 432] on select "Please Choose One Standalone Shower Bathtub - Shower Combo" at bounding box center [864, 445] width 545 height 28
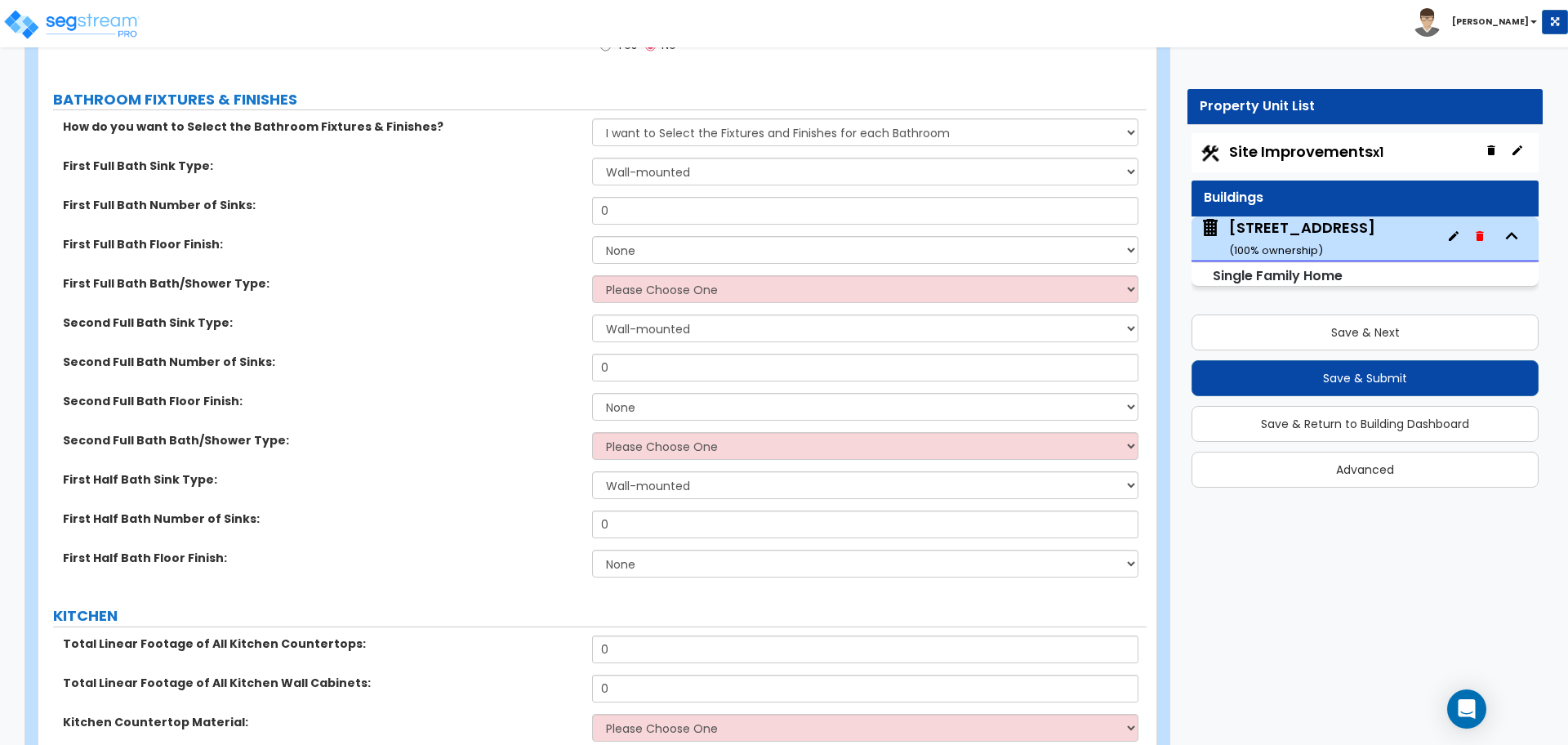
click at [508, 441] on div "Second Full Bath Bath/Shower Type: Please Choose One Standalone Shower Bathtub …" at bounding box center [592, 451] width 1108 height 39
click at [613, 472] on select "Wall-mounted Pedestal-mounted Vanity-mounted" at bounding box center [864, 485] width 545 height 28
select select "2"
click at [592, 472] on select "Wall-mounted Pedestal-mounted Vanity-mounted" at bounding box center [864, 485] width 545 height 28
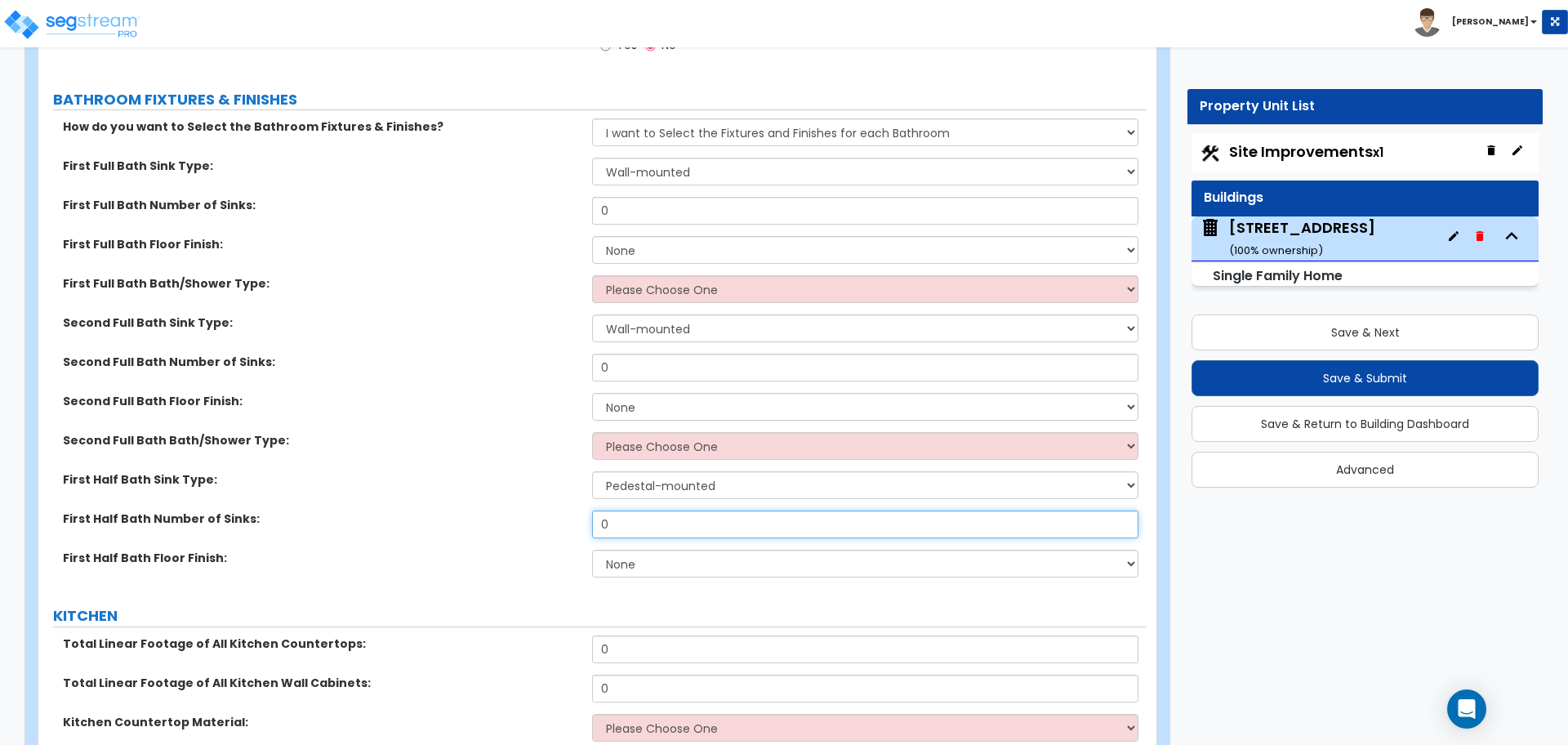
drag, startPoint x: 635, startPoint y: 505, endPoint x: 561, endPoint y: 496, distance: 74.5
click at [561, 511] on div "First Half Bath Number of Sinks: 0" at bounding box center [592, 530] width 1108 height 39
type input "1"
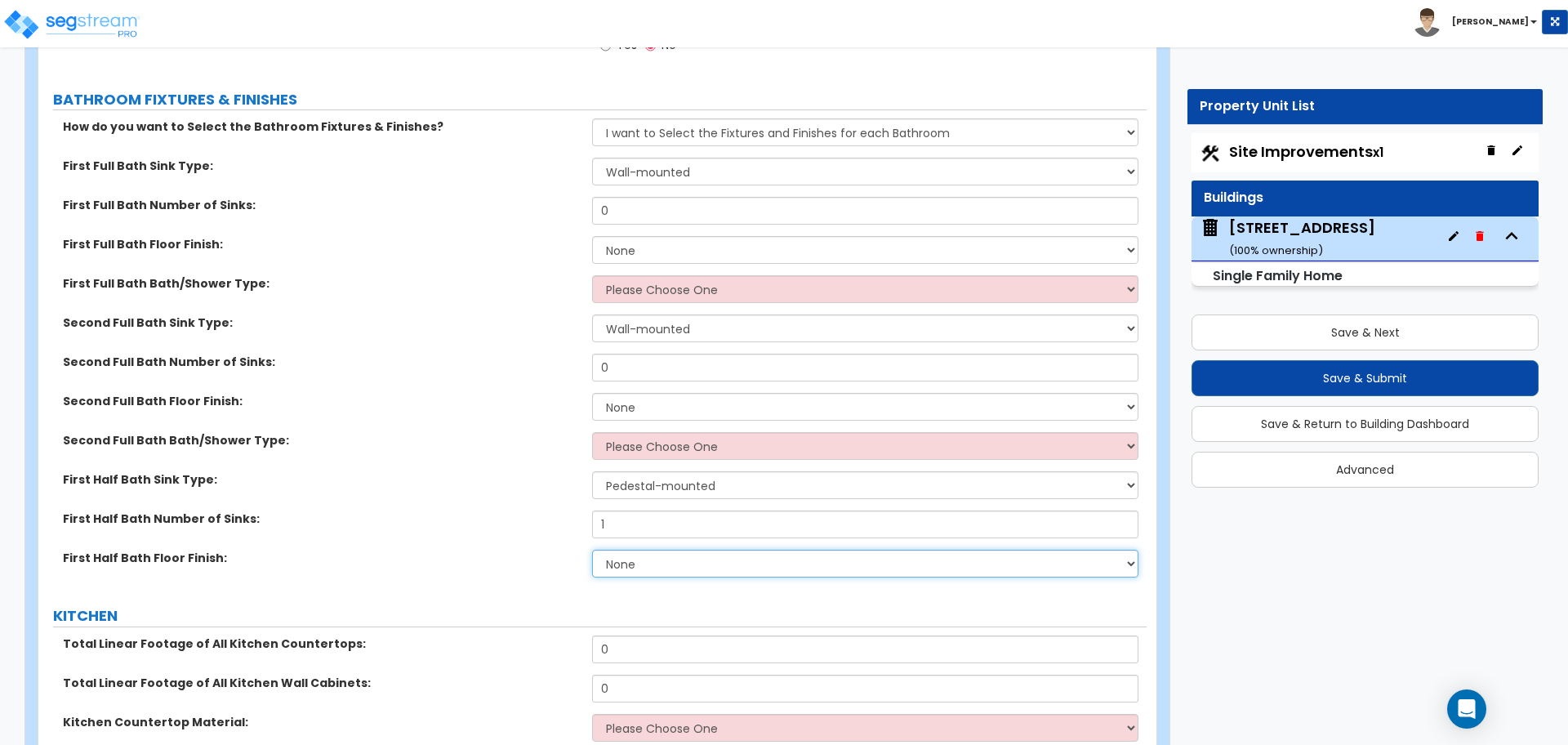
click at [654, 552] on select "None Tile Flooring Hardwood Flooring Resilient Laminate Flooring VCT Flooring S…" at bounding box center [864, 563] width 545 height 28
click at [592, 550] on select "None Tile Flooring Hardwood Flooring Resilient Laminate Flooring VCT Flooring S…" at bounding box center [864, 563] width 545 height 28
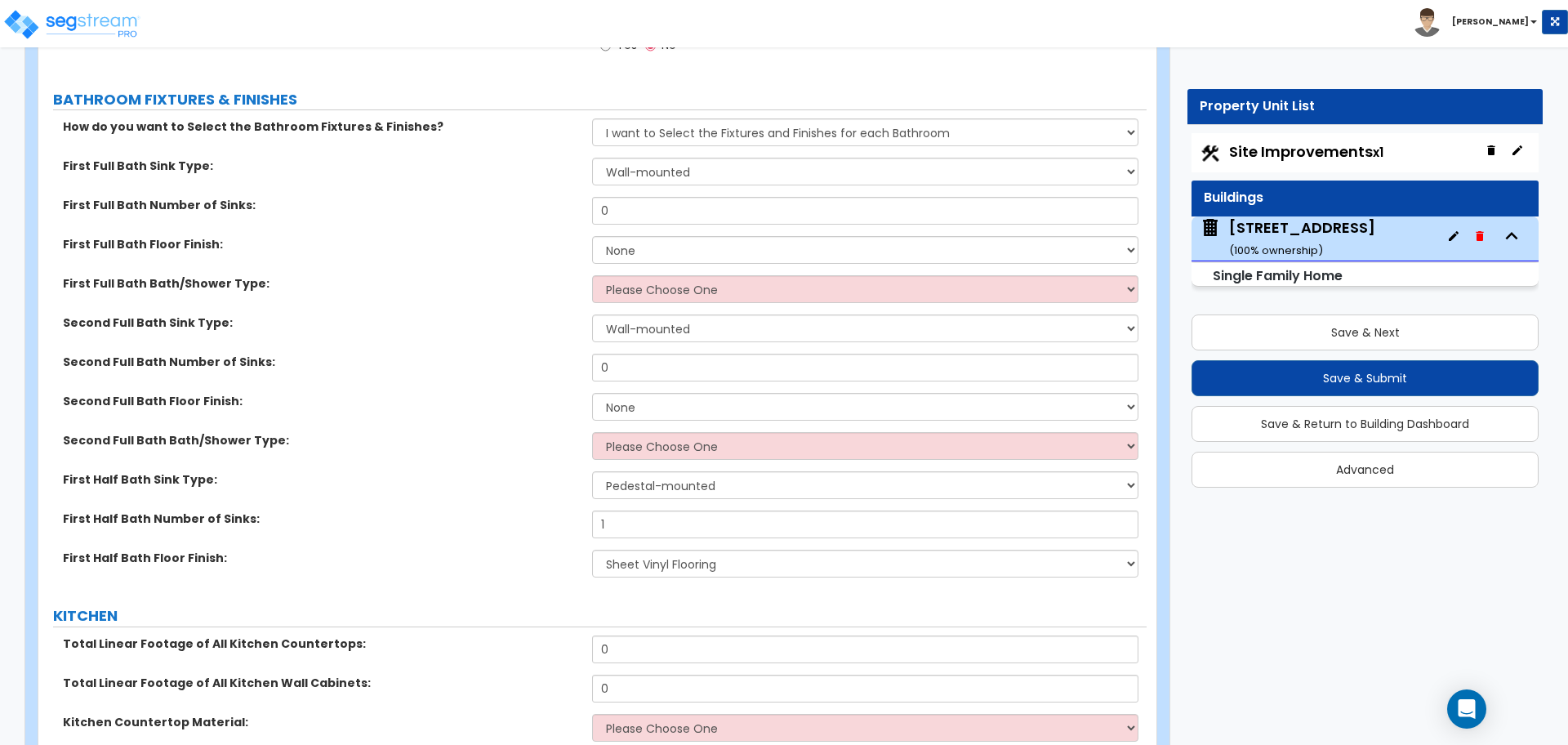
click at [510, 552] on div "First Half Bath Floor Finish: None Tile Flooring Hardwood Flooring Resilient La…" at bounding box center [592, 569] width 1108 height 39
click at [552, 354] on label "Second Full Bath Number of Sinks:" at bounding box center [321, 361] width 516 height 16
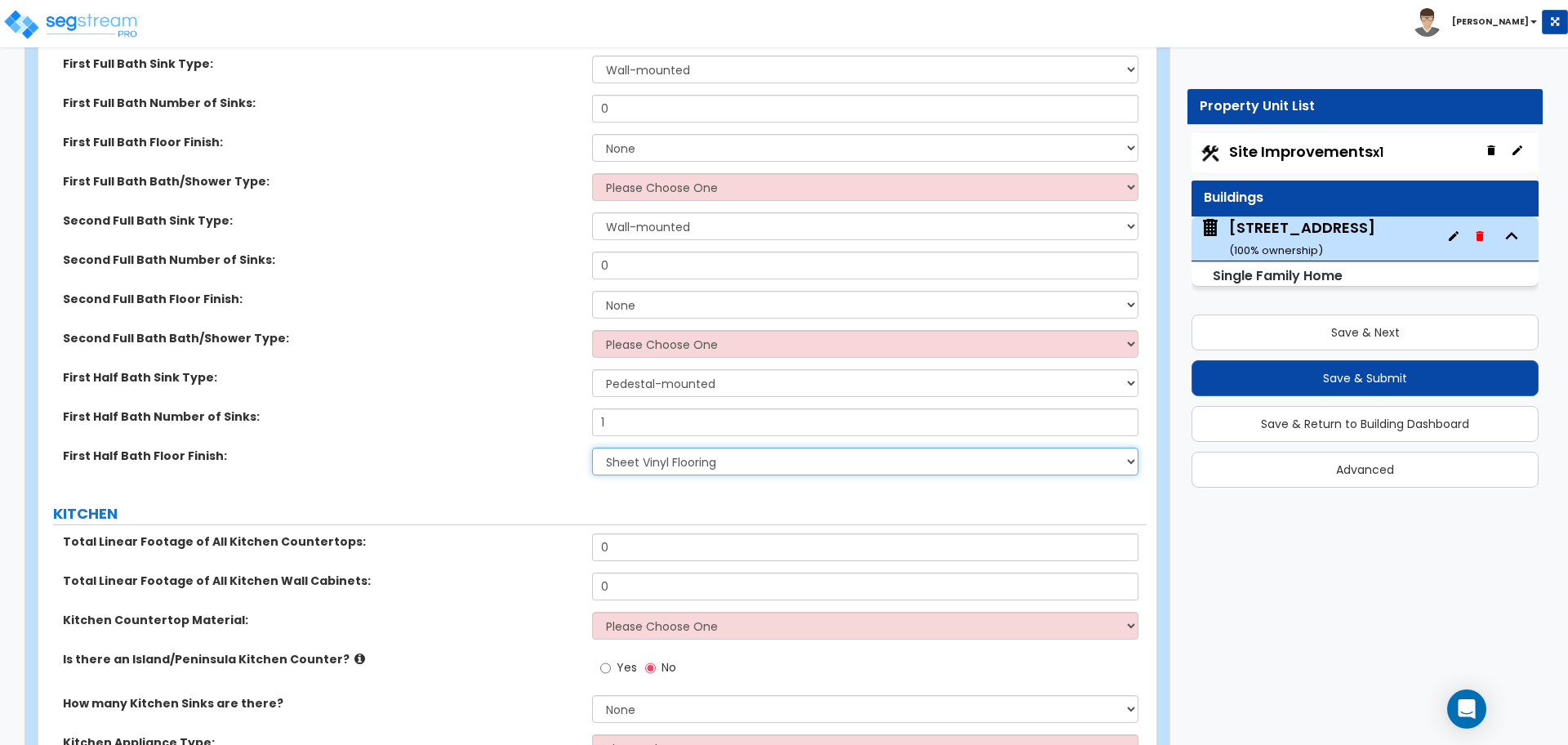
click at [646, 453] on select "None Tile Flooring Hardwood Flooring Resilient Laminate Flooring VCT Flooring S…" at bounding box center [864, 462] width 545 height 28
select select "4"
click at [592, 448] on select "None Tile Flooring Hardwood Flooring Resilient Laminate Flooring VCT Flooring S…" at bounding box center [864, 462] width 545 height 28
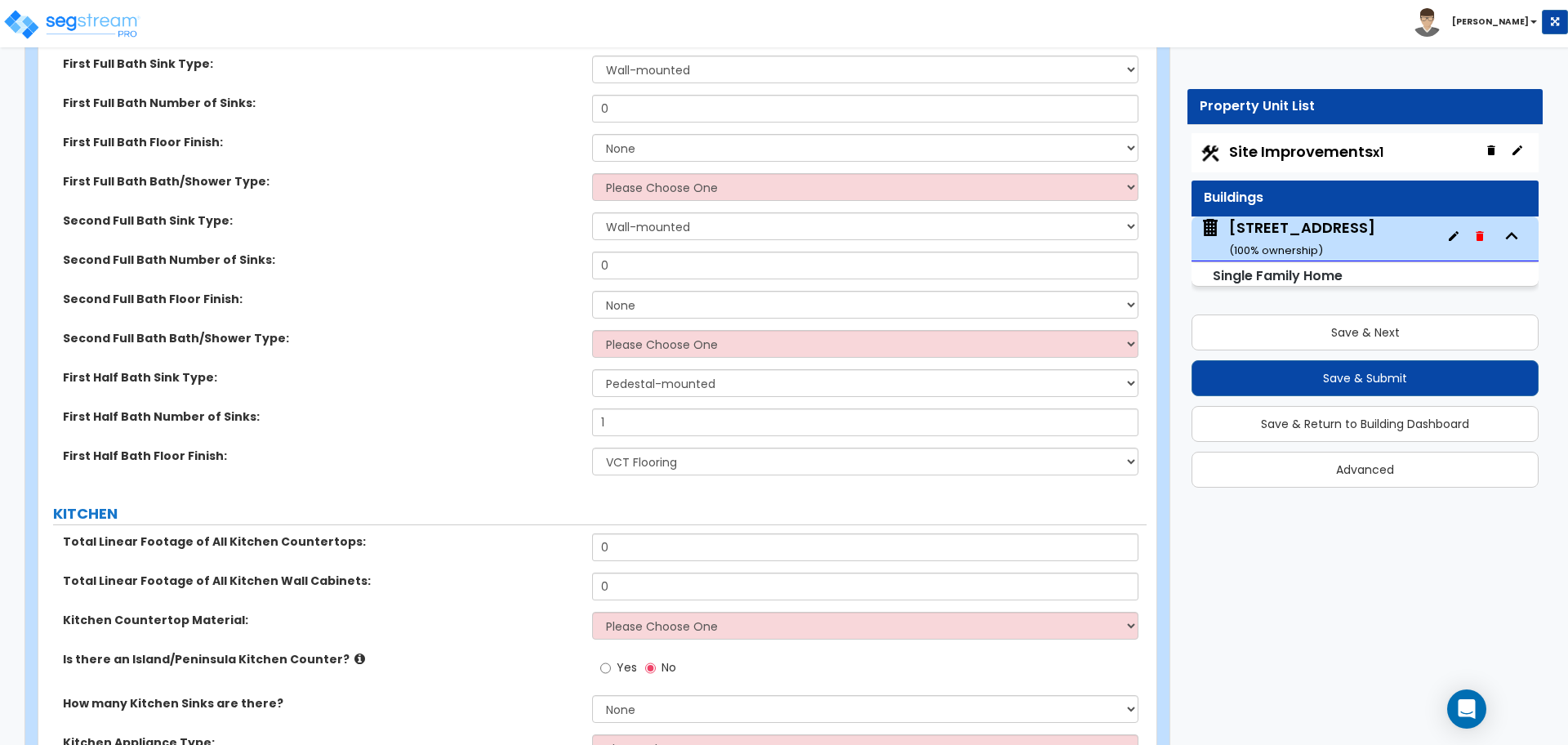
click at [623, 330] on select "Please Choose One Standalone Shower Bathtub - Shower Combo" at bounding box center [864, 344] width 545 height 28
click at [544, 330] on label "Second Full Bath Bath/Shower Type:" at bounding box center [321, 338] width 516 height 16
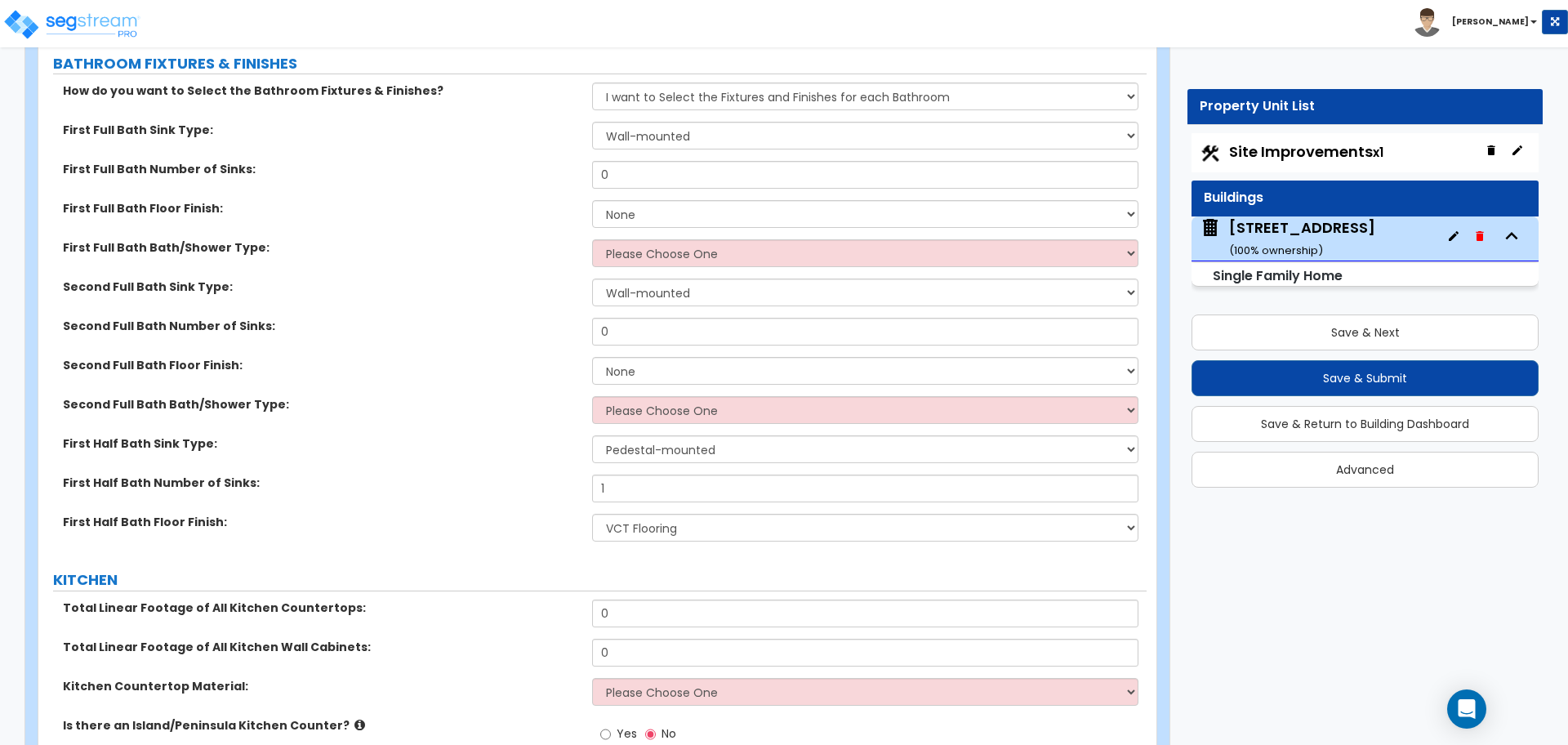
scroll to position [5106, 0]
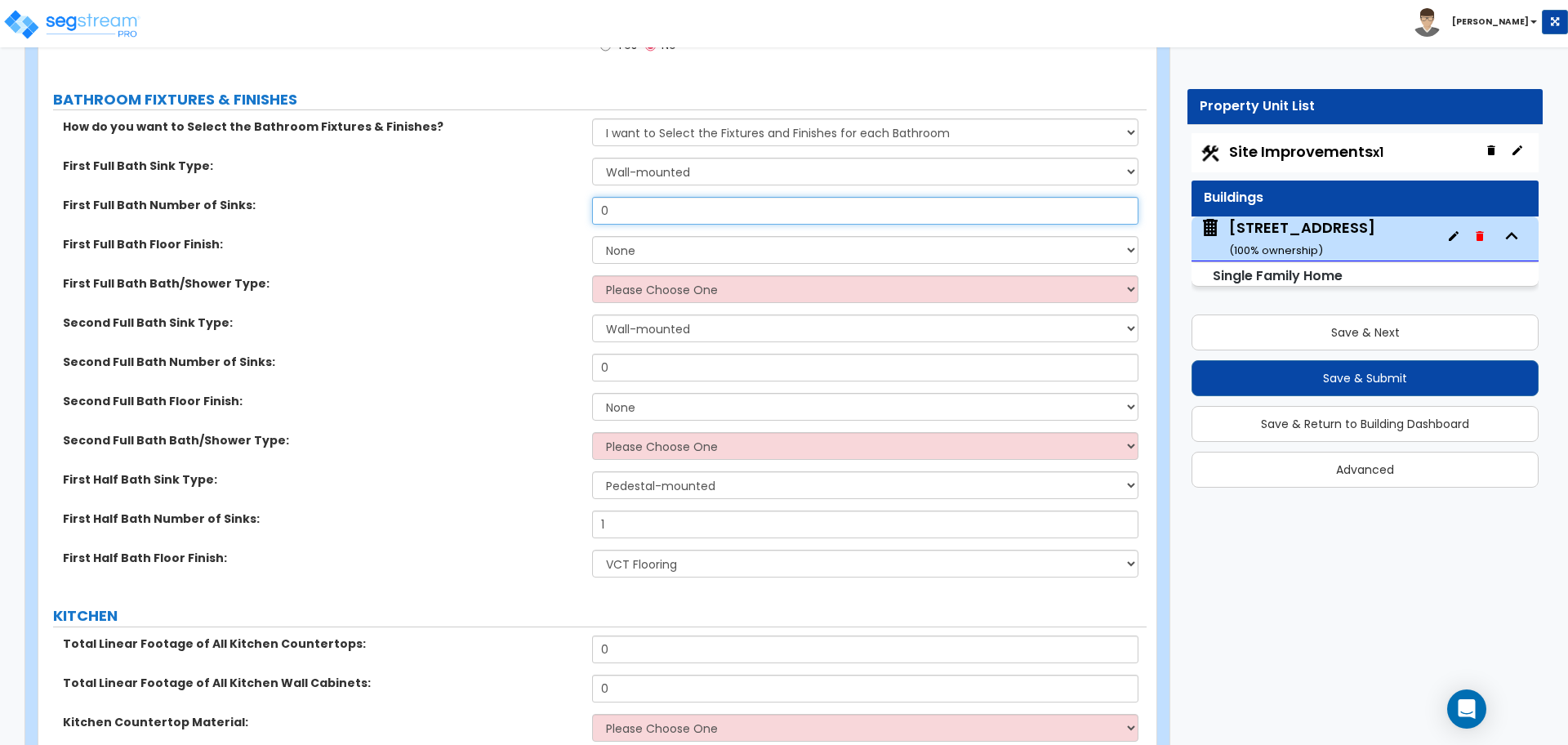
click at [743, 197] on input "0" at bounding box center [864, 210] width 545 height 28
type input "1"
type input "2"
click at [666, 158] on select "Wall-mounted Pedestal-mounted Vanity-mounted" at bounding box center [864, 171] width 545 height 28
select select "3"
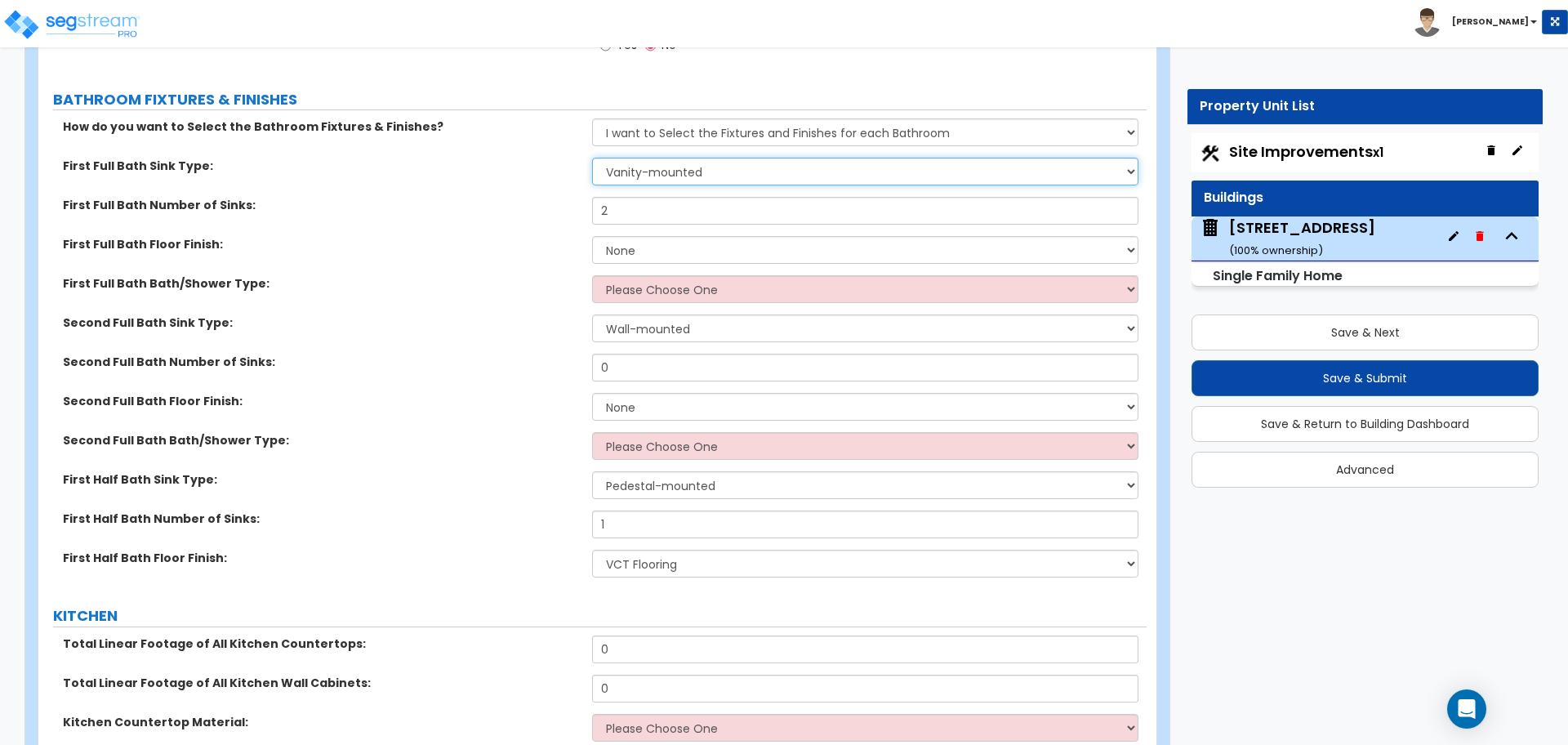
click at [592, 158] on select "Wall-mounted Pedestal-mounted Vanity-mounted" at bounding box center [864, 171] width 545 height 28
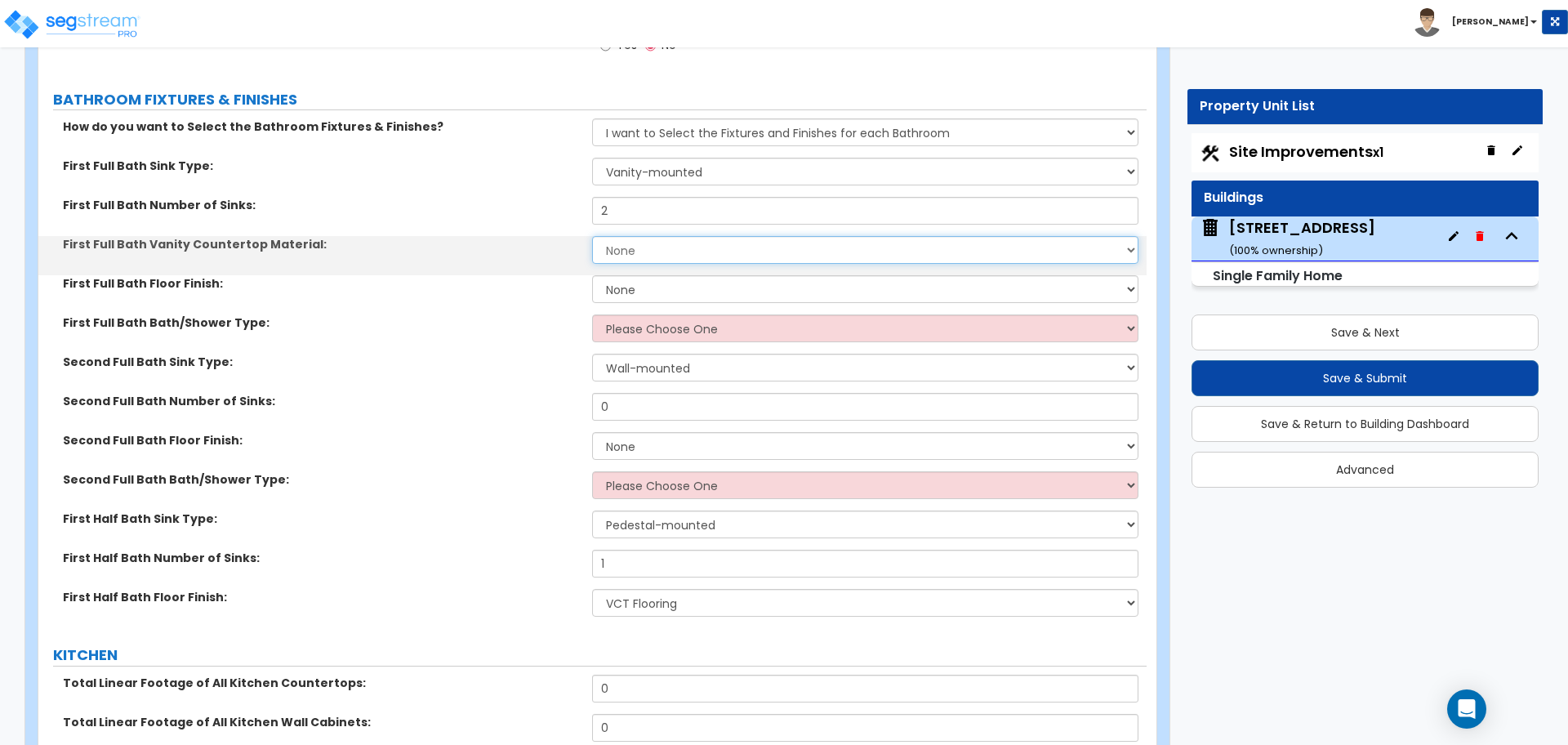
click at [634, 236] on select "None Plastic Laminate Solid Surface Stone Quartz Marble Tile Wood Stainless Ste…" at bounding box center [864, 249] width 545 height 28
select select "2"
click at [592, 236] on select "None Plastic Laminate Solid Surface Stone Quartz Marble Tile Wood Stainless Ste…" at bounding box center [864, 249] width 545 height 28
click at [644, 275] on select "None Tile Flooring Hardwood Flooring Resilient Laminate Flooring VCT Flooring S…" at bounding box center [864, 288] width 545 height 28
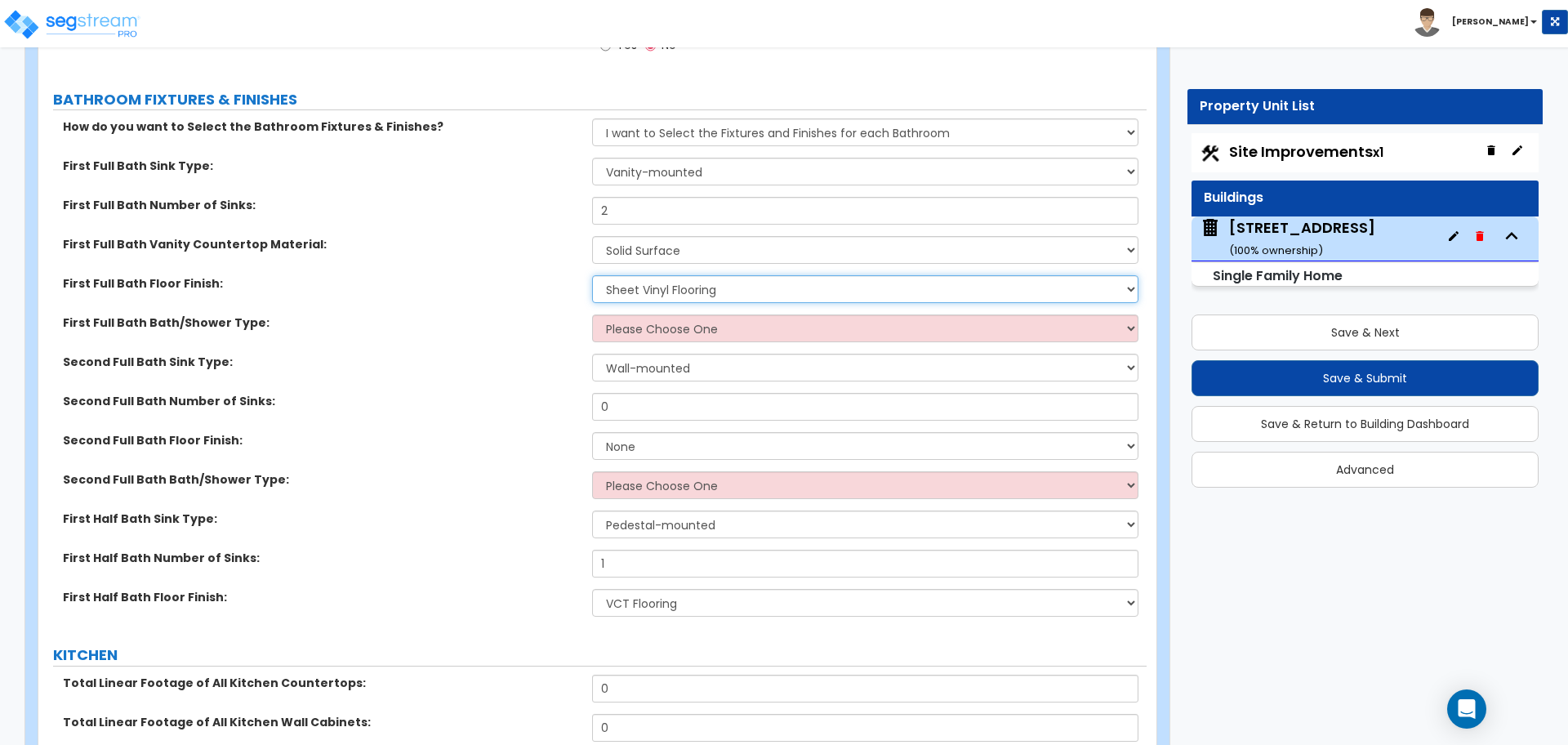
click at [592, 275] on select "None Tile Flooring Hardwood Flooring Resilient Laminate Flooring VCT Flooring S…" at bounding box center [864, 288] width 545 height 28
click at [647, 275] on select "None Tile Flooring Hardwood Flooring Resilient Laminate Flooring VCT Flooring S…" at bounding box center [864, 288] width 545 height 28
select select "4"
click at [592, 275] on select "None Tile Flooring Hardwood Flooring Resilient Laminate Flooring VCT Flooring S…" at bounding box center [864, 288] width 545 height 28
click at [627, 318] on select "Please Choose One Standalone Shower Bathtub - Shower Combo" at bounding box center [864, 328] width 545 height 28
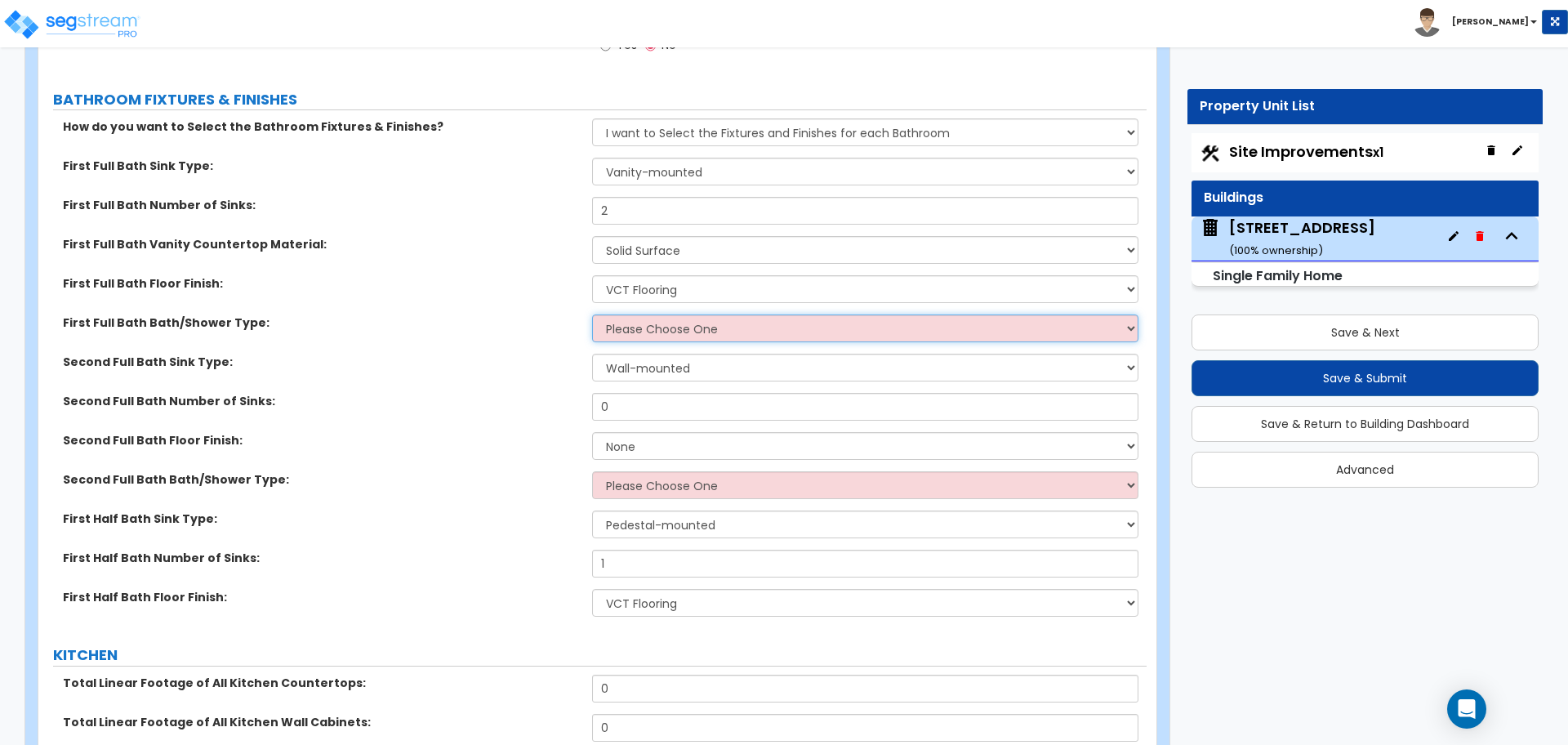
select select "1"
click at [592, 315] on select "Please Choose One Standalone Shower Bathtub - Shower Combo" at bounding box center [864, 328] width 545 height 28
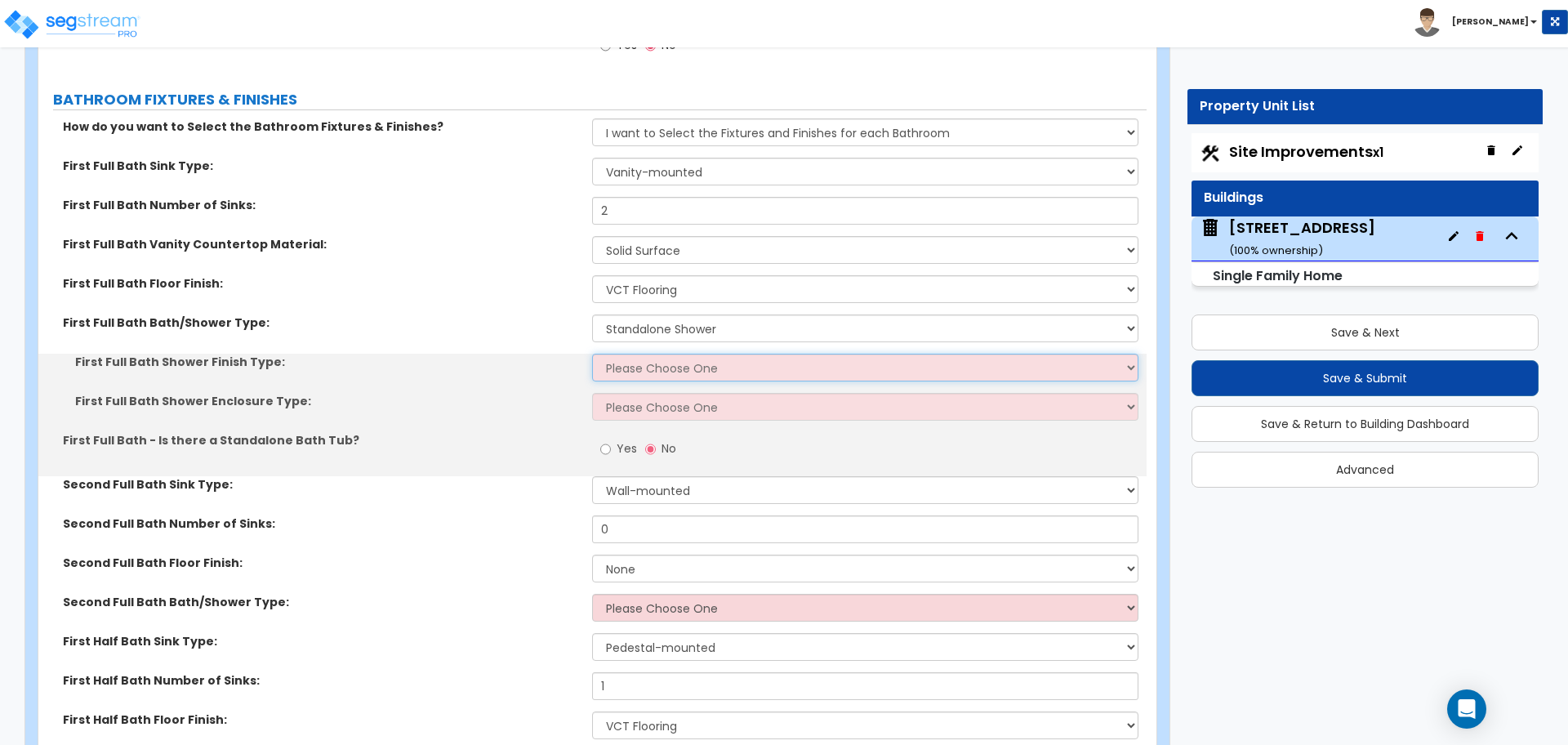
click at [654, 354] on select "Please Choose One Plastic Tile Stone" at bounding box center [864, 367] width 545 height 28
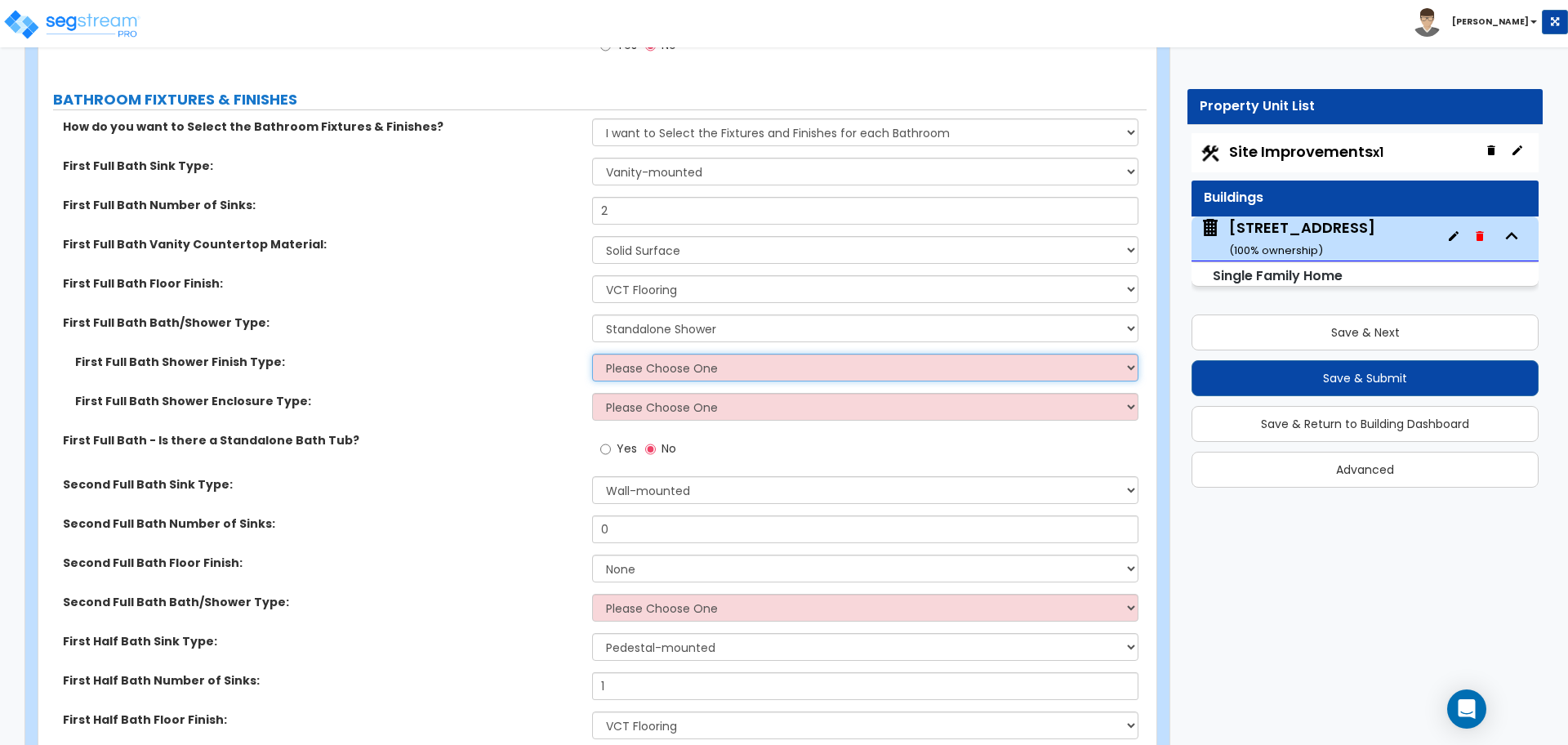
select select "2"
click at [592, 354] on select "Please Choose One Plastic Tile Stone" at bounding box center [864, 367] width 545 height 28
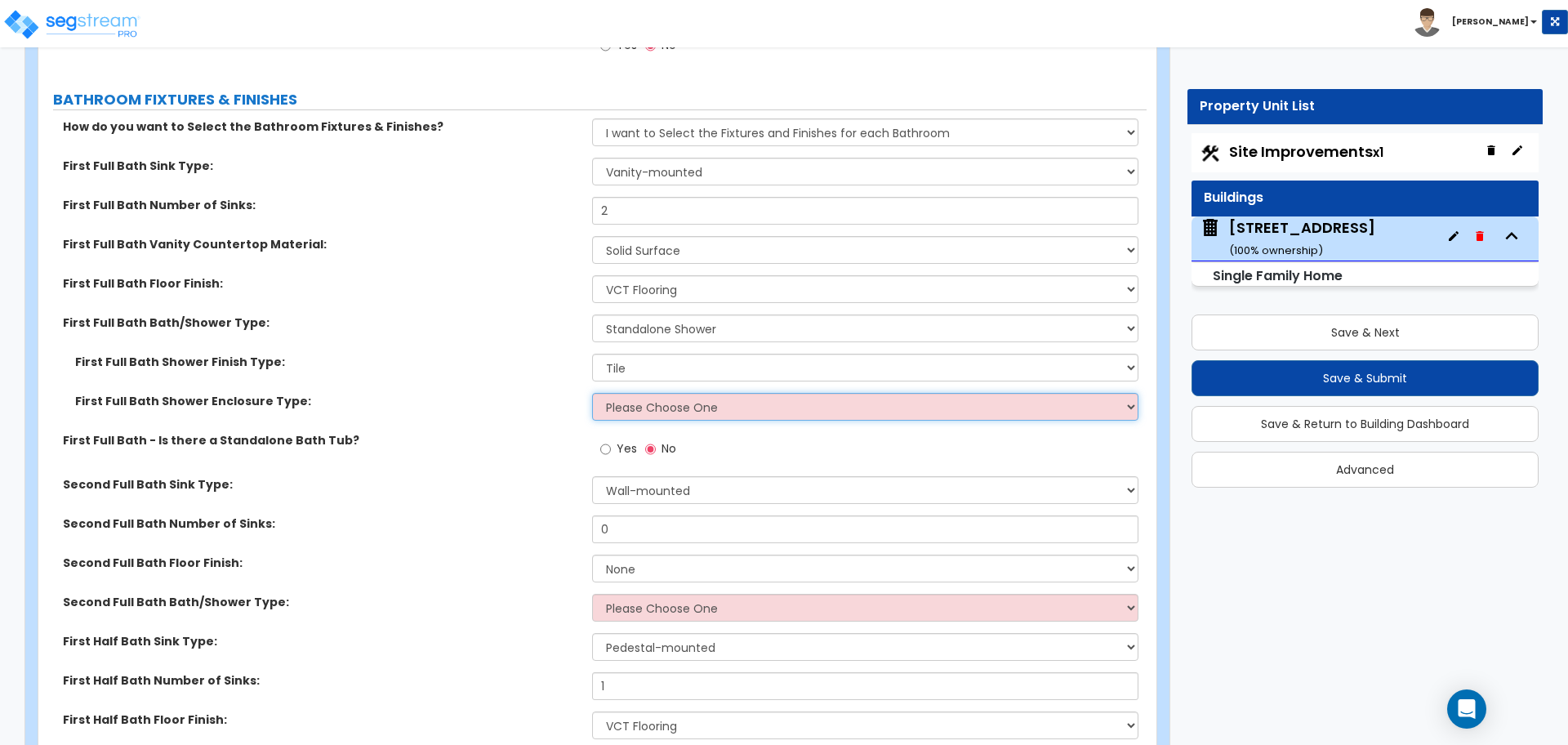
click at [666, 395] on select "Please Choose One Curtain & Rod Glass Sliding Doors Glass Hinged Doors" at bounding box center [864, 406] width 545 height 28
select select "3"
click at [592, 393] on select "Please Choose One Curtain & Rod Glass Sliding Doors Glass Hinged Doors" at bounding box center [864, 406] width 545 height 28
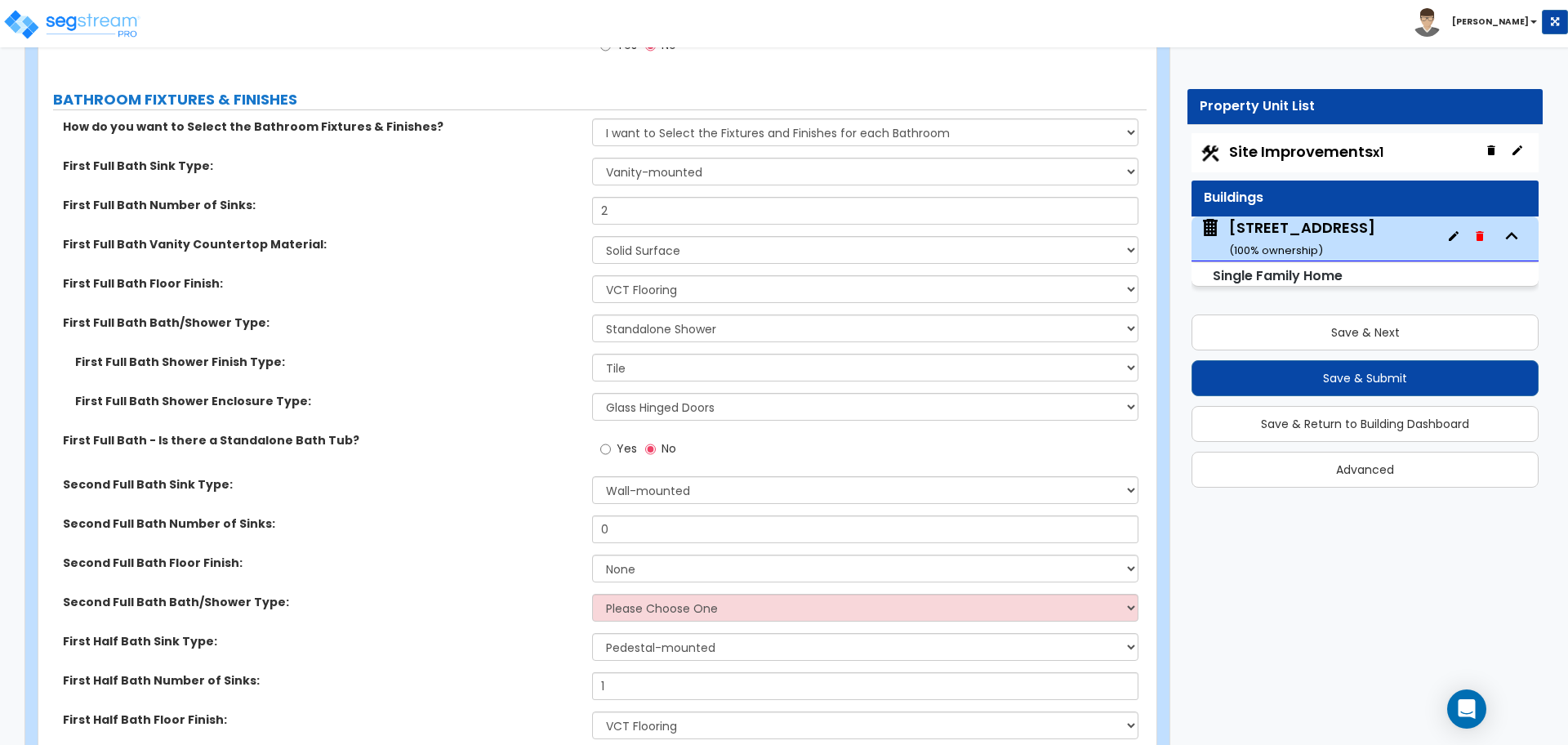
click at [561, 394] on div "First Full Bath Shower Enclosure Type: Please Choose One Curtain & Rod Glass Sl…" at bounding box center [592, 412] width 1108 height 39
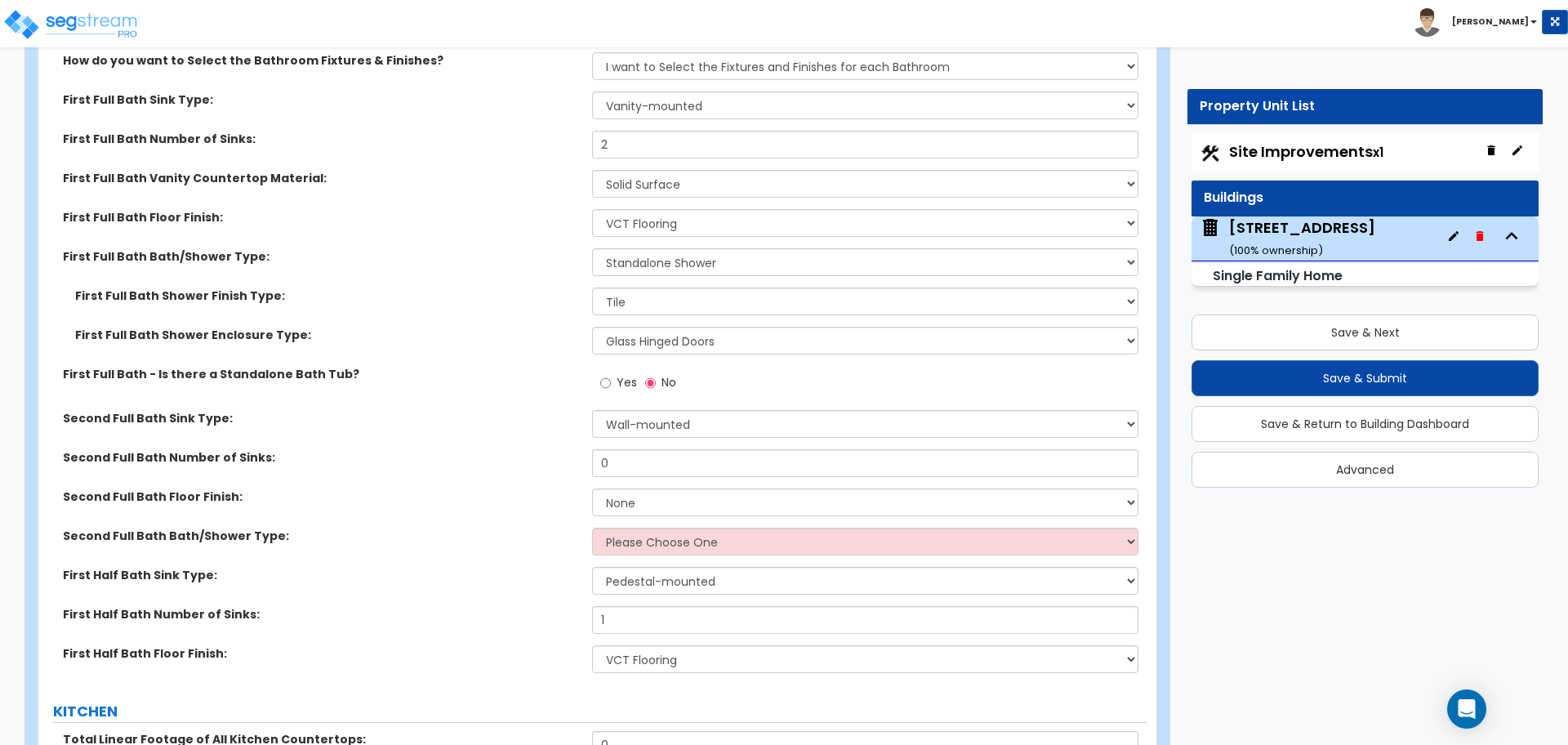
scroll to position [5208, 0]
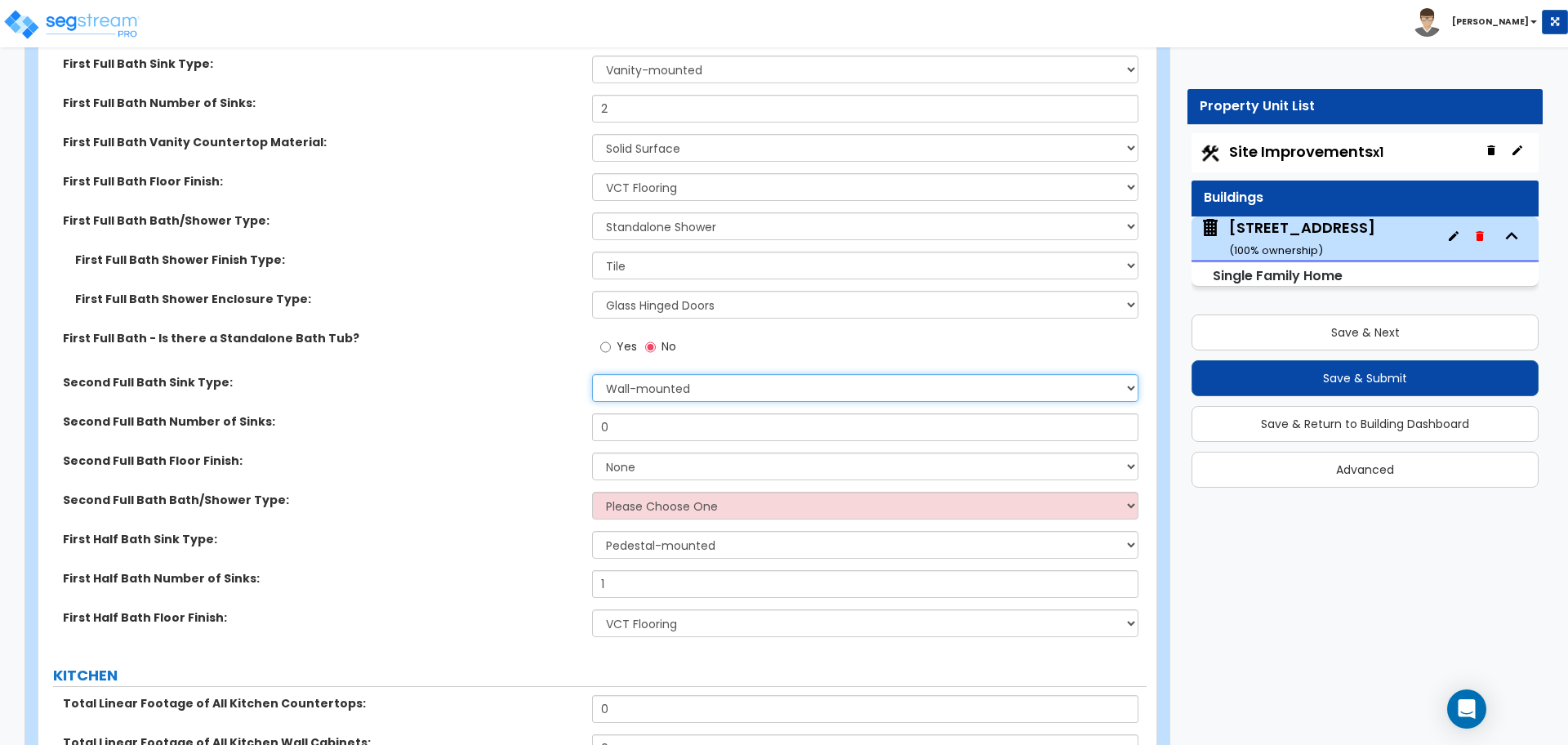
click at [686, 380] on select "Wall-mounted Pedestal-mounted Vanity-mounted" at bounding box center [864, 388] width 545 height 28
select select "3"
click at [592, 374] on select "Wall-mounted Pedestal-mounted Vanity-mounted" at bounding box center [864, 388] width 545 height 28
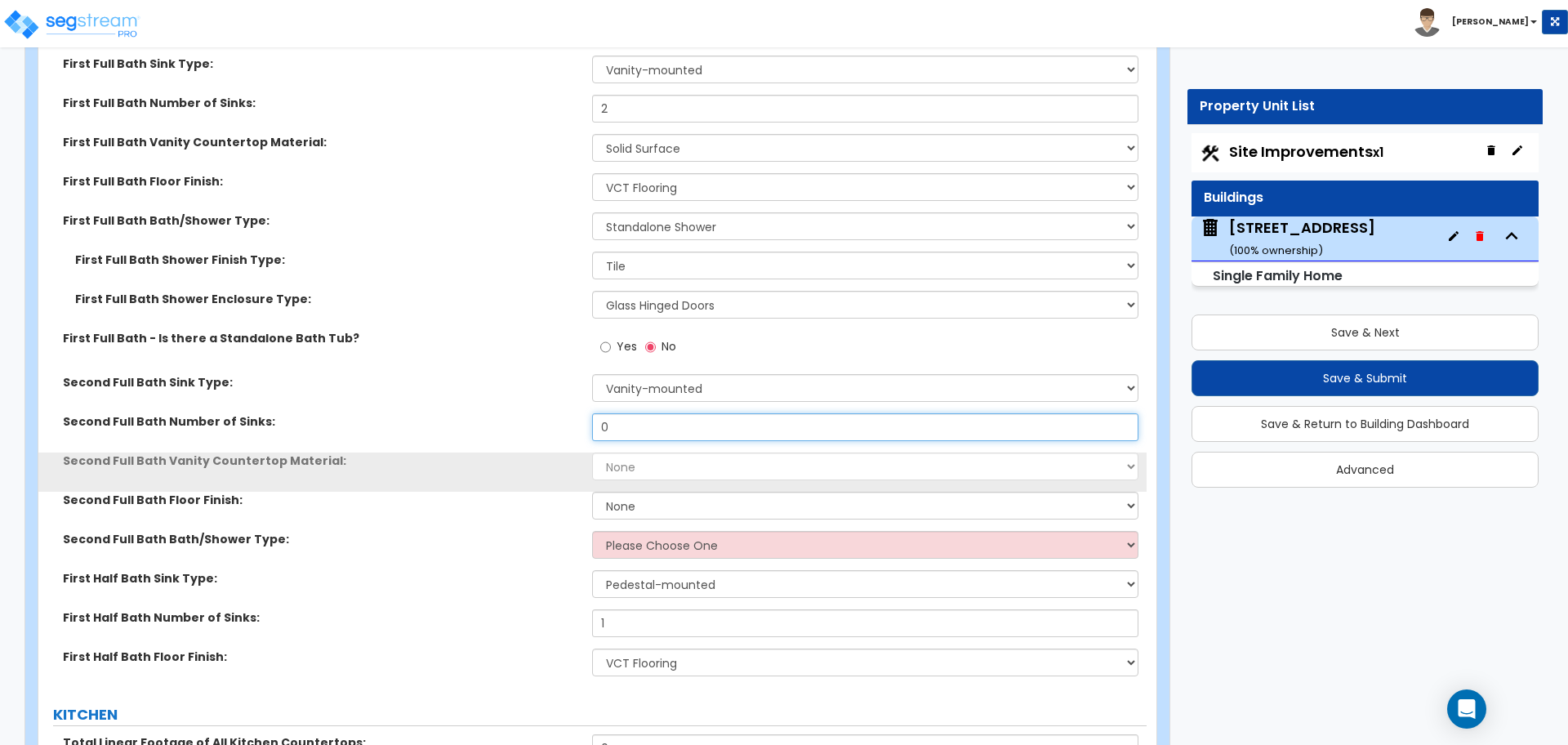
click at [657, 413] on input "0" at bounding box center [864, 427] width 545 height 28
type input "1"
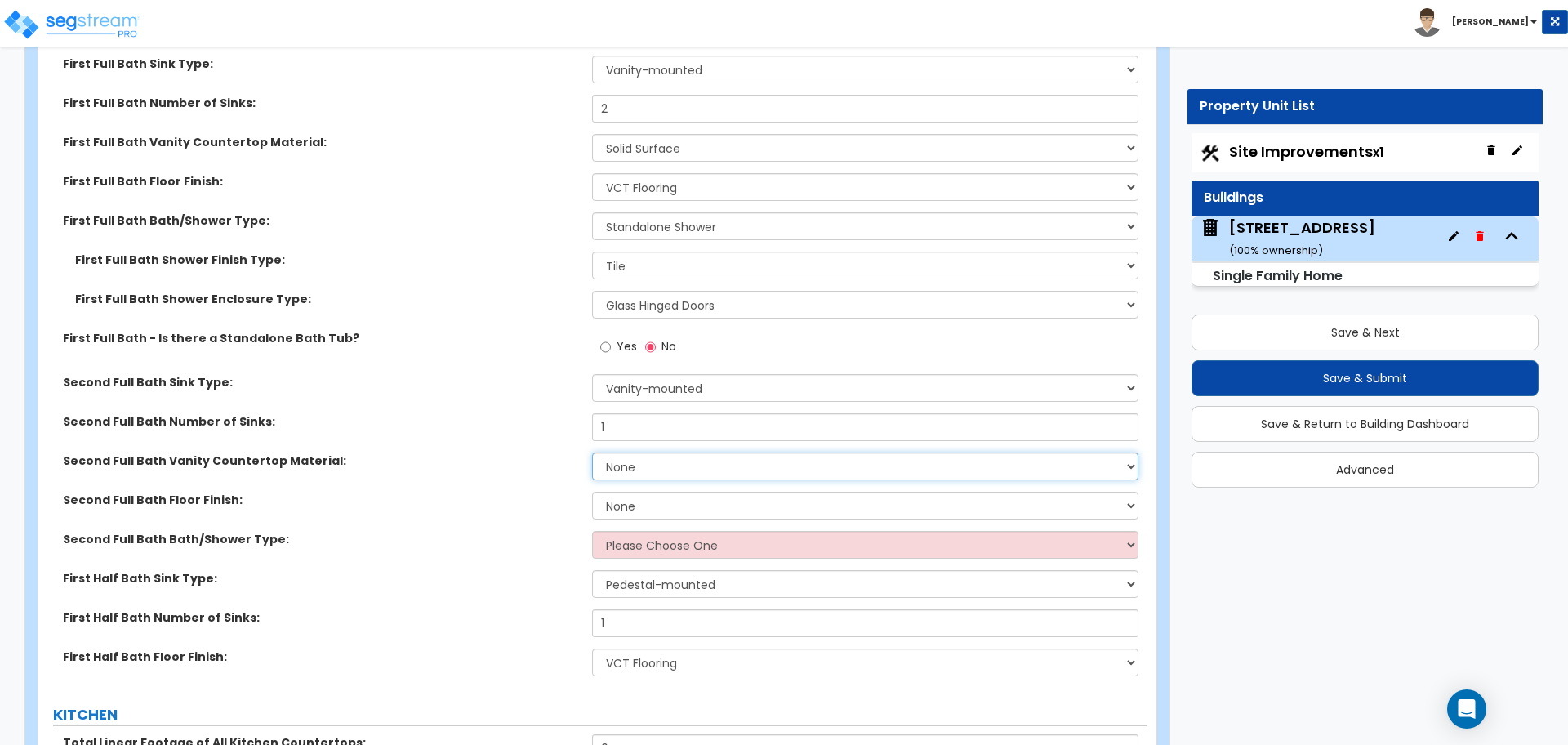
click at [656, 452] on select "None Plastic Laminate Solid Surface Stone Quartz Marble Tile Wood Stainless Ste…" at bounding box center [864, 466] width 545 height 28
select select "2"
click at [592, 452] on select "None Plastic Laminate Solid Surface Stone Quartz Marble Tile Wood Stainless Ste…" at bounding box center [864, 466] width 545 height 28
click at [648, 495] on select "None Tile Flooring Hardwood Flooring Resilient Laminate Flooring VCT Flooring S…" at bounding box center [864, 506] width 545 height 28
select select "4"
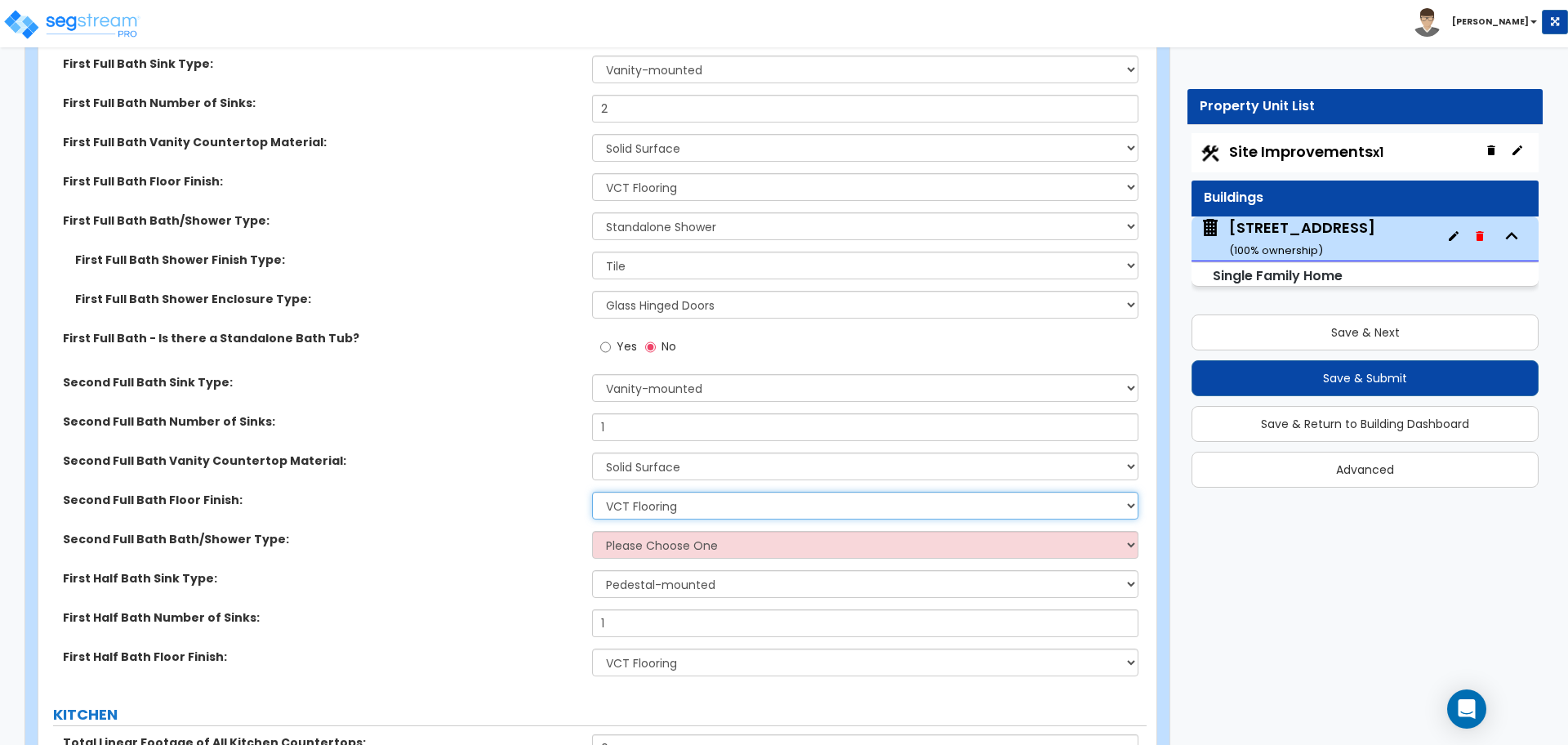
click at [592, 492] on select "None Tile Flooring Hardwood Flooring Resilient Laminate Flooring VCT Flooring S…" at bounding box center [864, 506] width 545 height 28
click at [536, 499] on div "Second Full Bath Floor Finish: None Tile Flooring Hardwood Flooring Resilient L…" at bounding box center [592, 512] width 1108 height 39
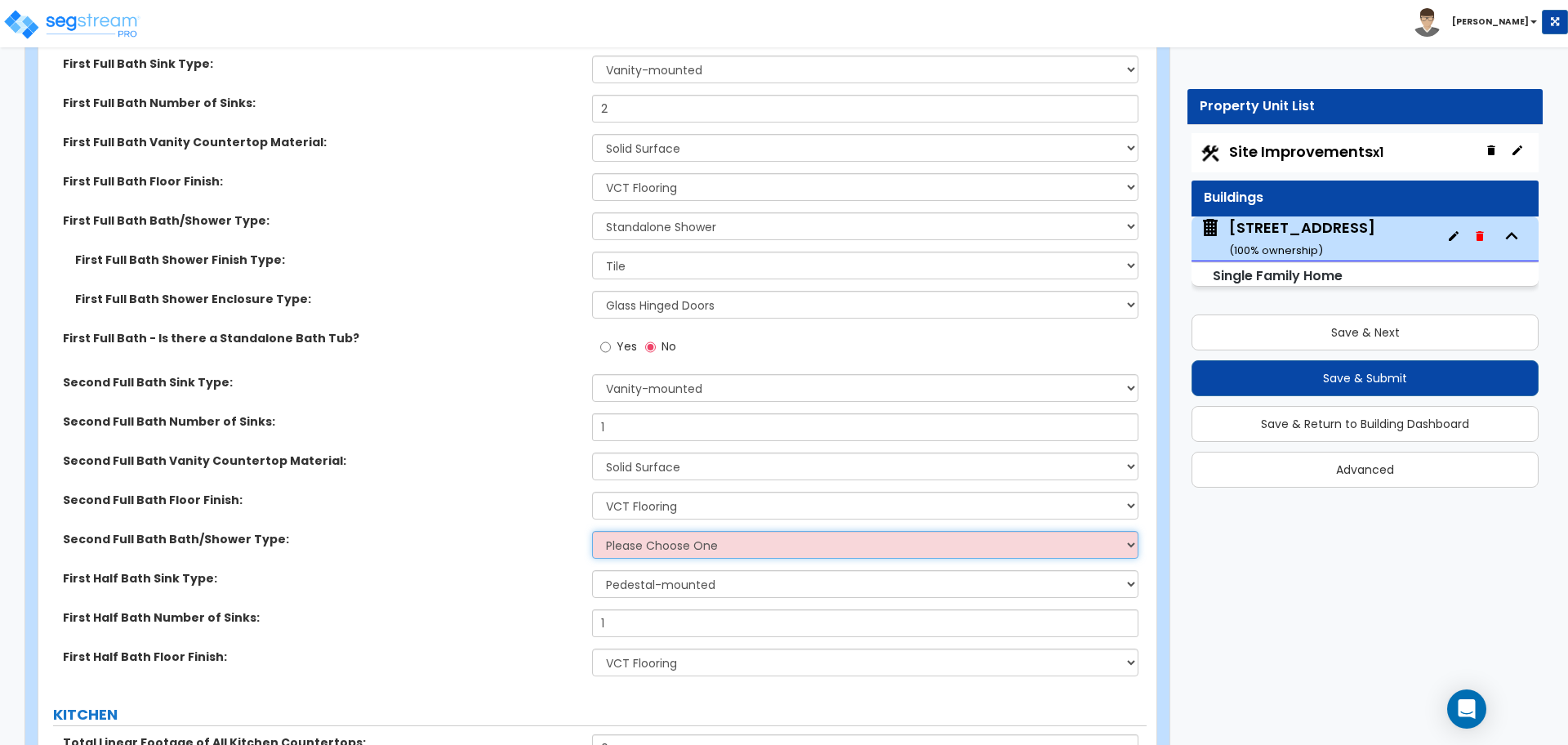
click at [624, 531] on select "Please Choose One Standalone Shower Bathtub - Shower Combo" at bounding box center [864, 545] width 545 height 28
select select "2"
click at [592, 531] on select "Please Choose One Standalone Shower Bathtub - Shower Combo" at bounding box center [864, 545] width 545 height 28
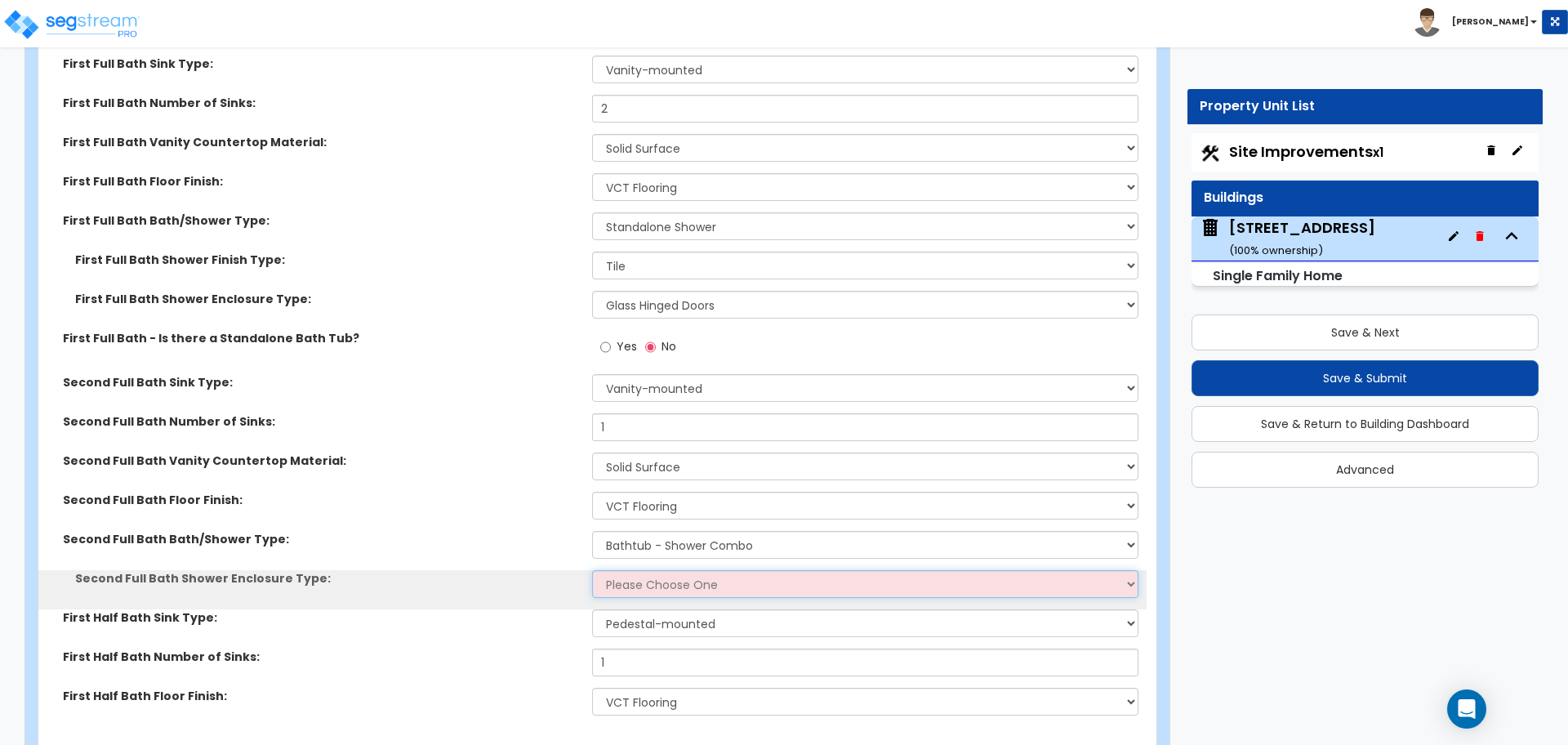
click at [647, 570] on select "Please Choose One Curtain & Rod Glass Sliding Doors Glass Hinged Doors" at bounding box center [864, 584] width 545 height 28
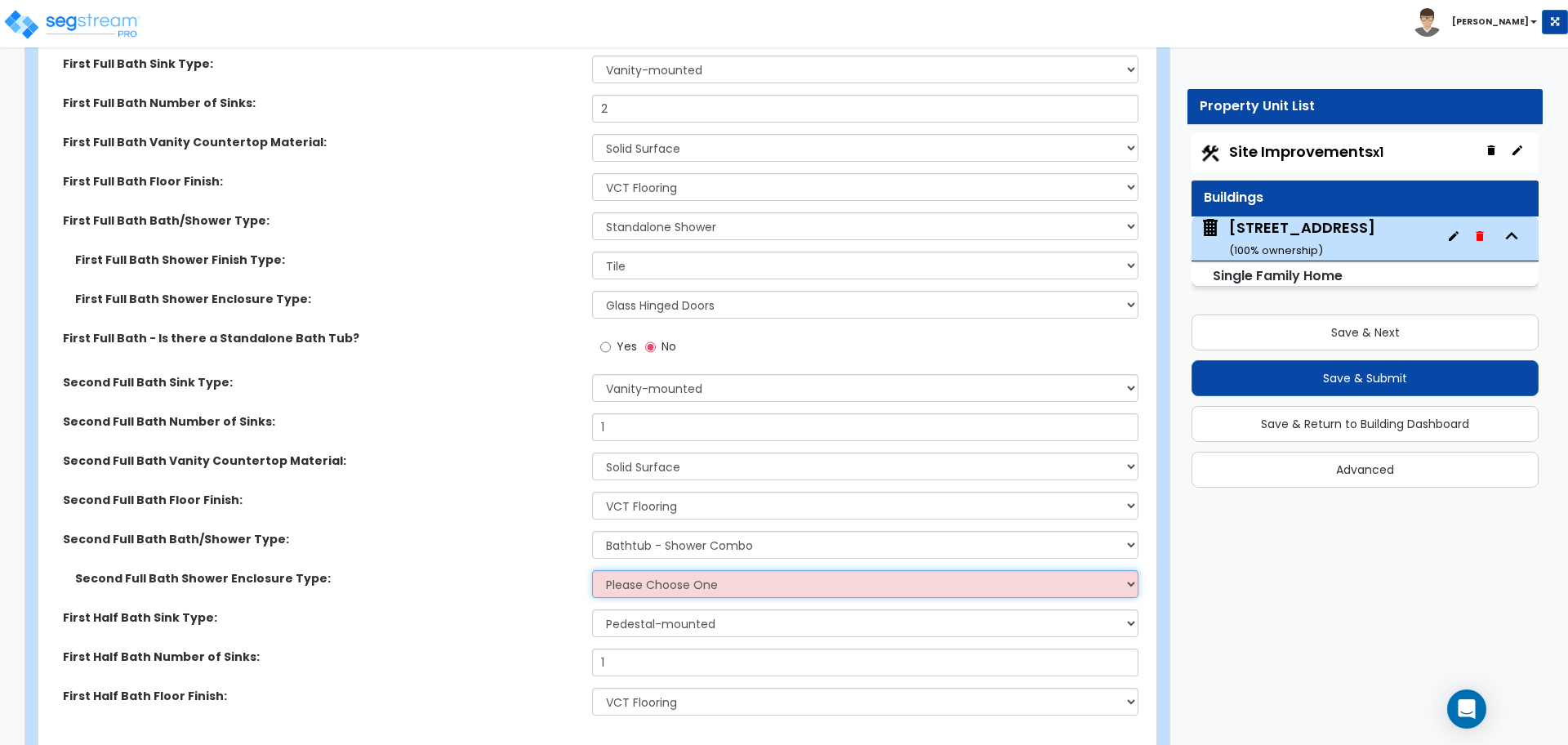
select select "1"
click at [592, 570] on select "Please Choose One Curtain & Rod Glass Sliding Doors Glass Hinged Doors" at bounding box center [864, 584] width 545 height 28
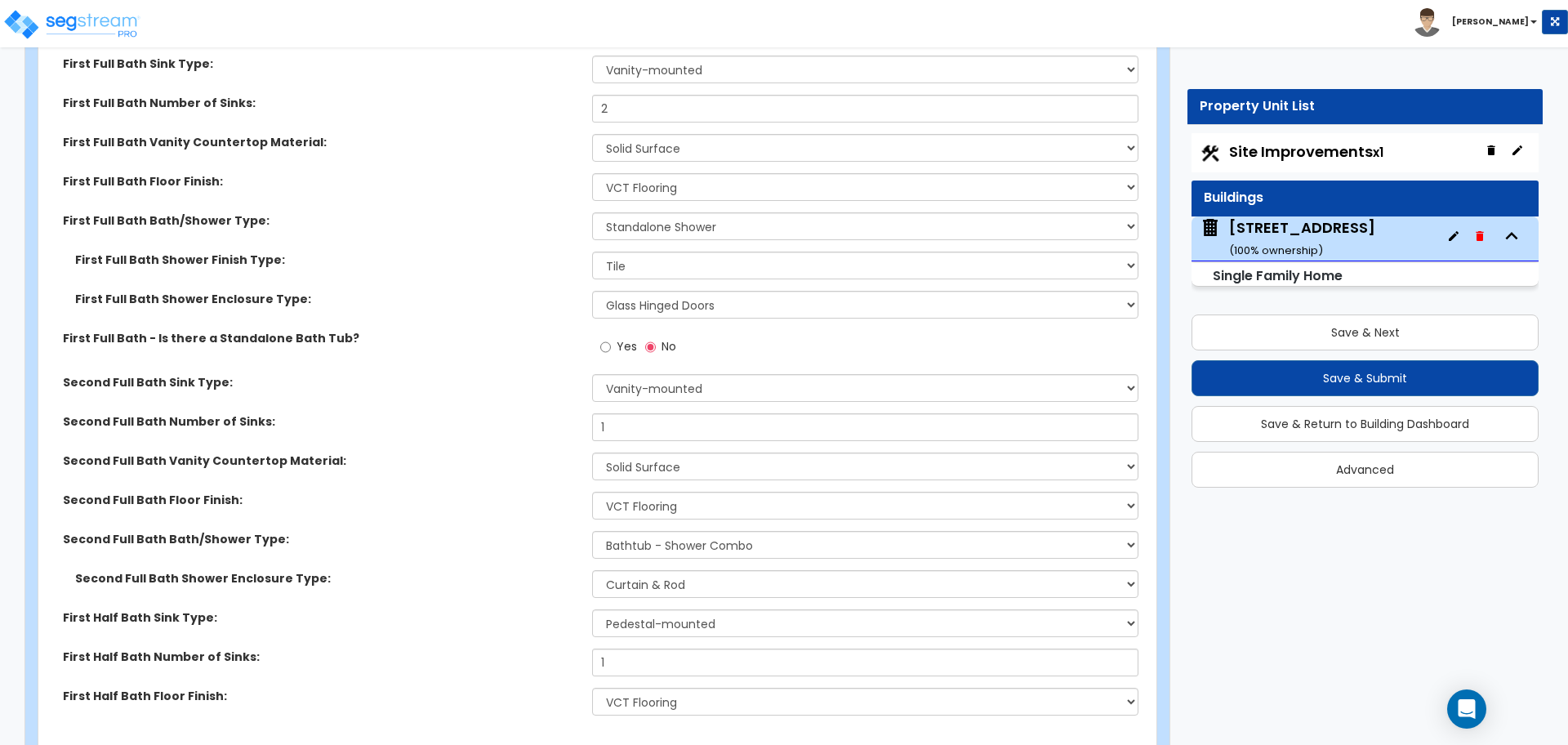
click at [485, 537] on div "Second Full Bath Bath/Shower Type: Please Choose One Standalone Shower Bathtub …" at bounding box center [592, 551] width 1108 height 39
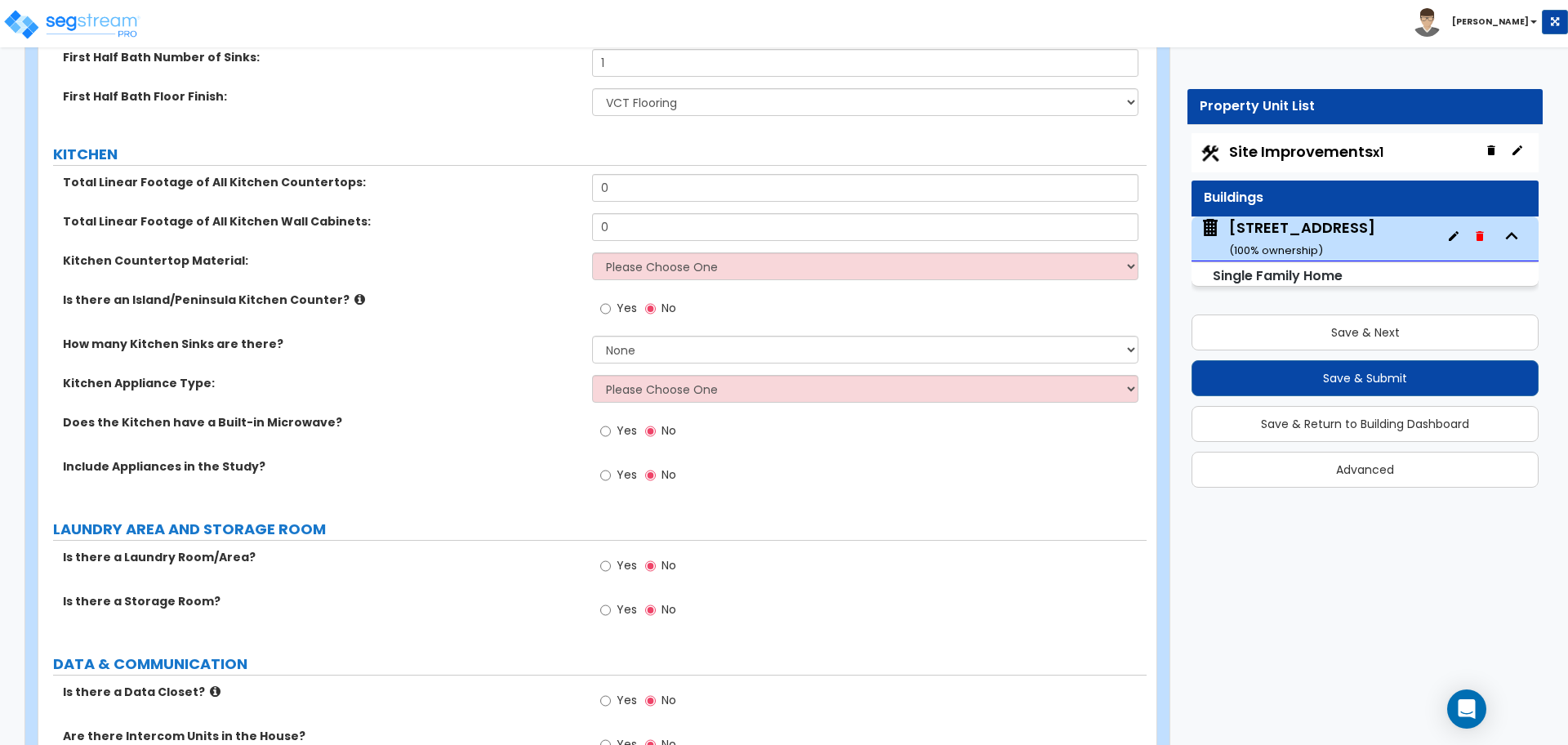
scroll to position [5821, 0]
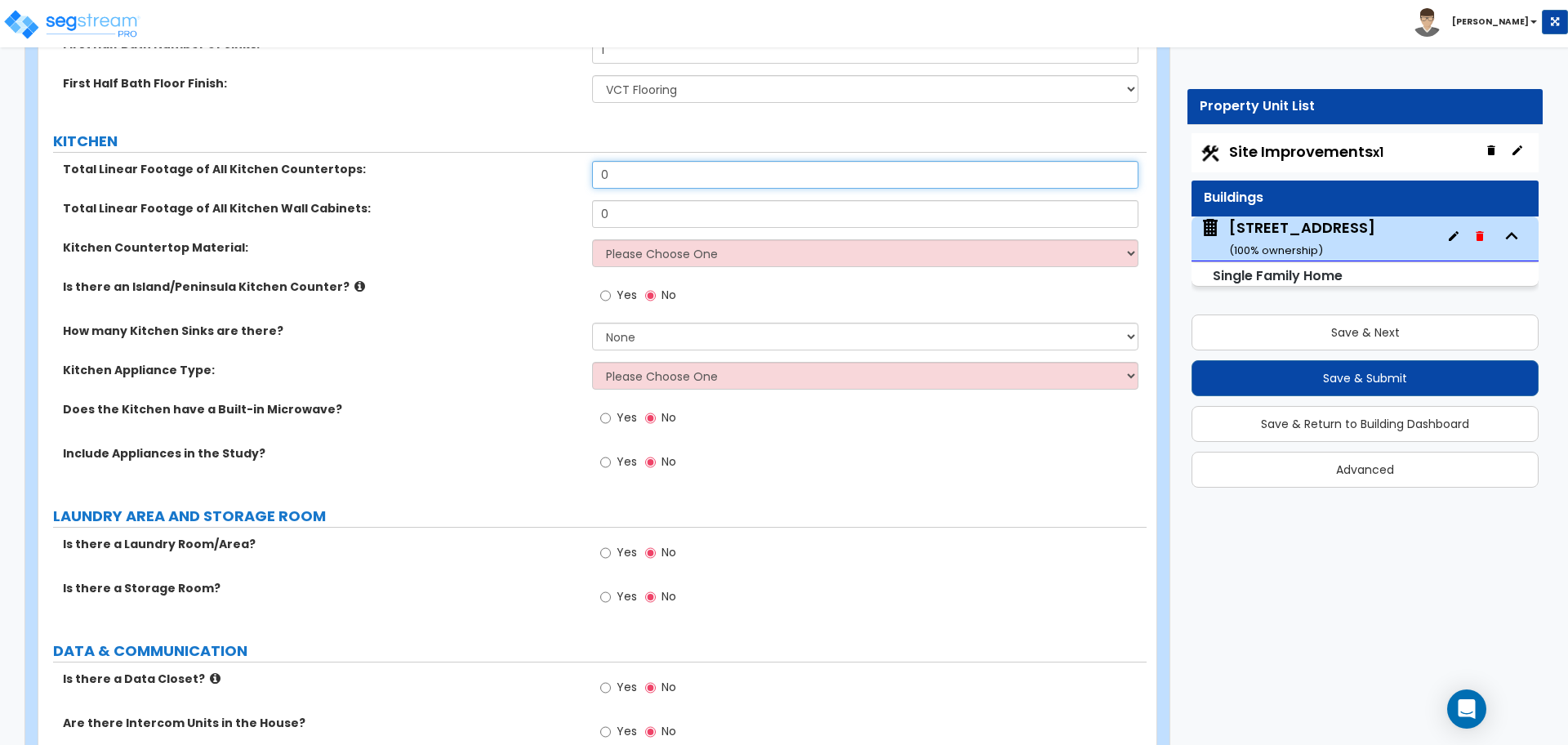
drag, startPoint x: 671, startPoint y: 161, endPoint x: 547, endPoint y: 157, distance: 124.1
click at [547, 161] on div "Total Linear Footage of All Kitchen Countertops: 0" at bounding box center [592, 181] width 1108 height 39
type input "12"
drag, startPoint x: 607, startPoint y: 185, endPoint x: 550, endPoint y: 187, distance: 57.0
click at [550, 200] on div "Total Linear Footage of All Kitchen Wall Cabinets: 0" at bounding box center [592, 220] width 1108 height 39
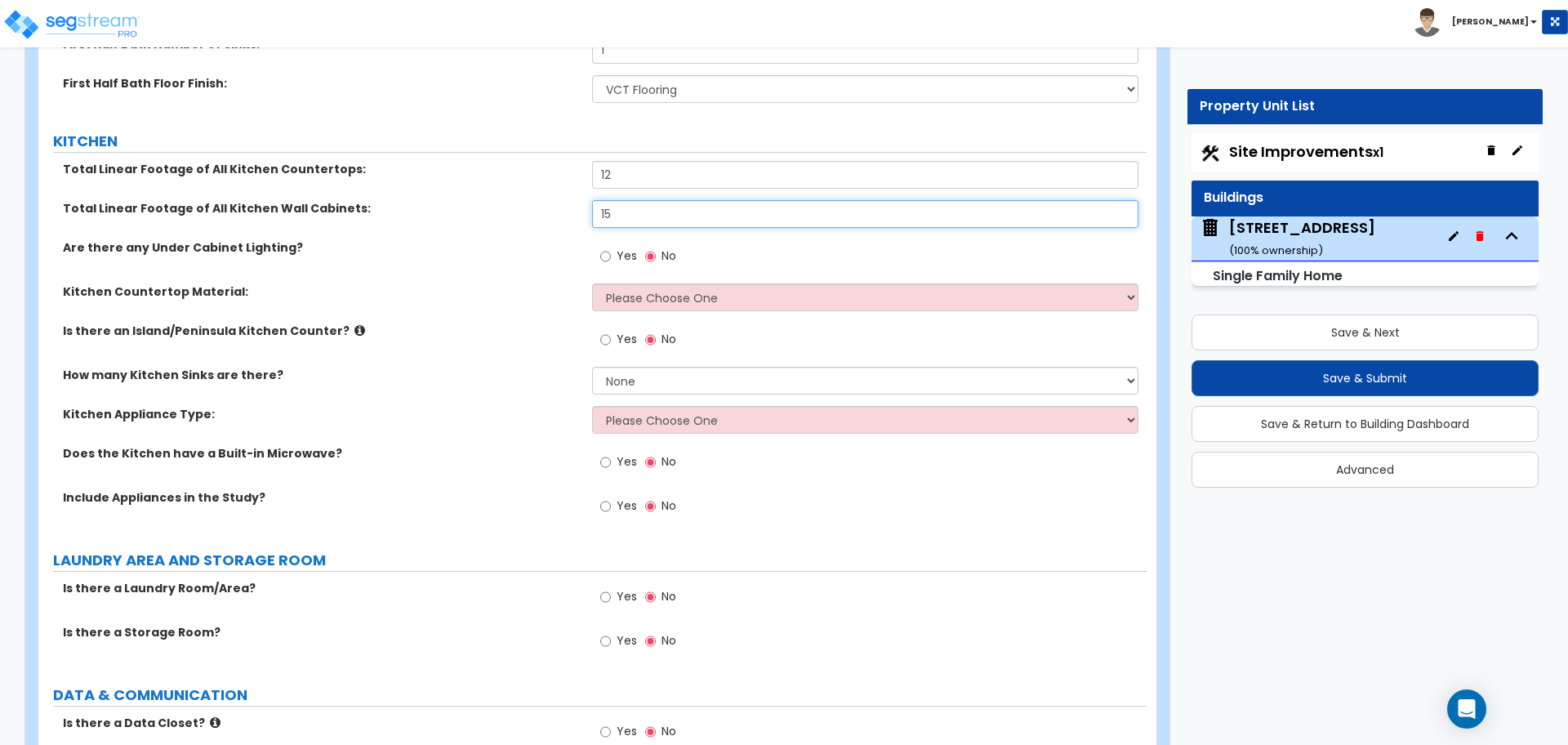
type input "15"
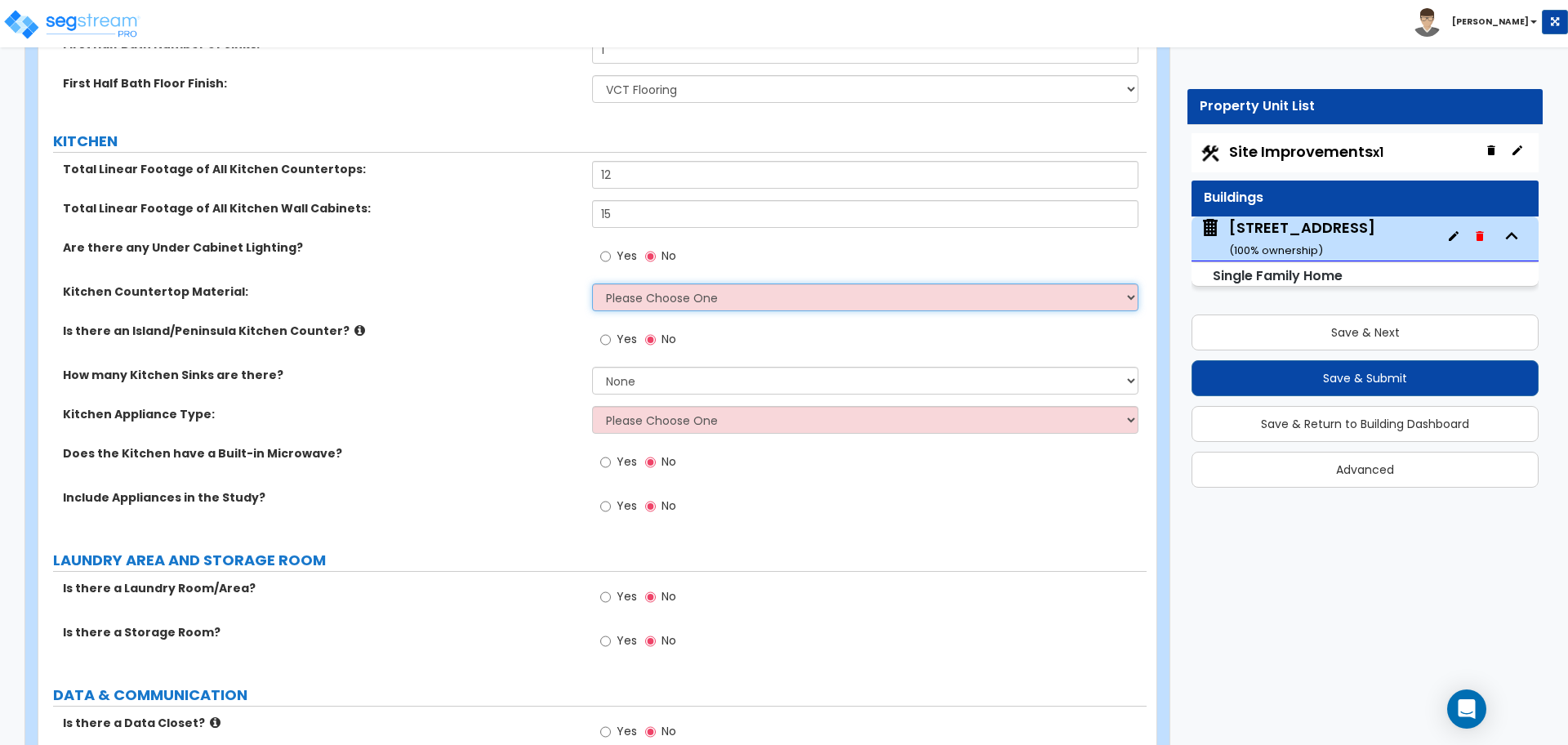
click at [634, 288] on select "Please Choose One Plastic Laminate Solid Surface Stone Quartz Marble Tile Wood …" at bounding box center [864, 297] width 545 height 28
select select "2"
click at [592, 283] on select "Please Choose One Plastic Laminate Solid Surface Stone Quartz Marble Tile Wood …" at bounding box center [864, 297] width 545 height 28
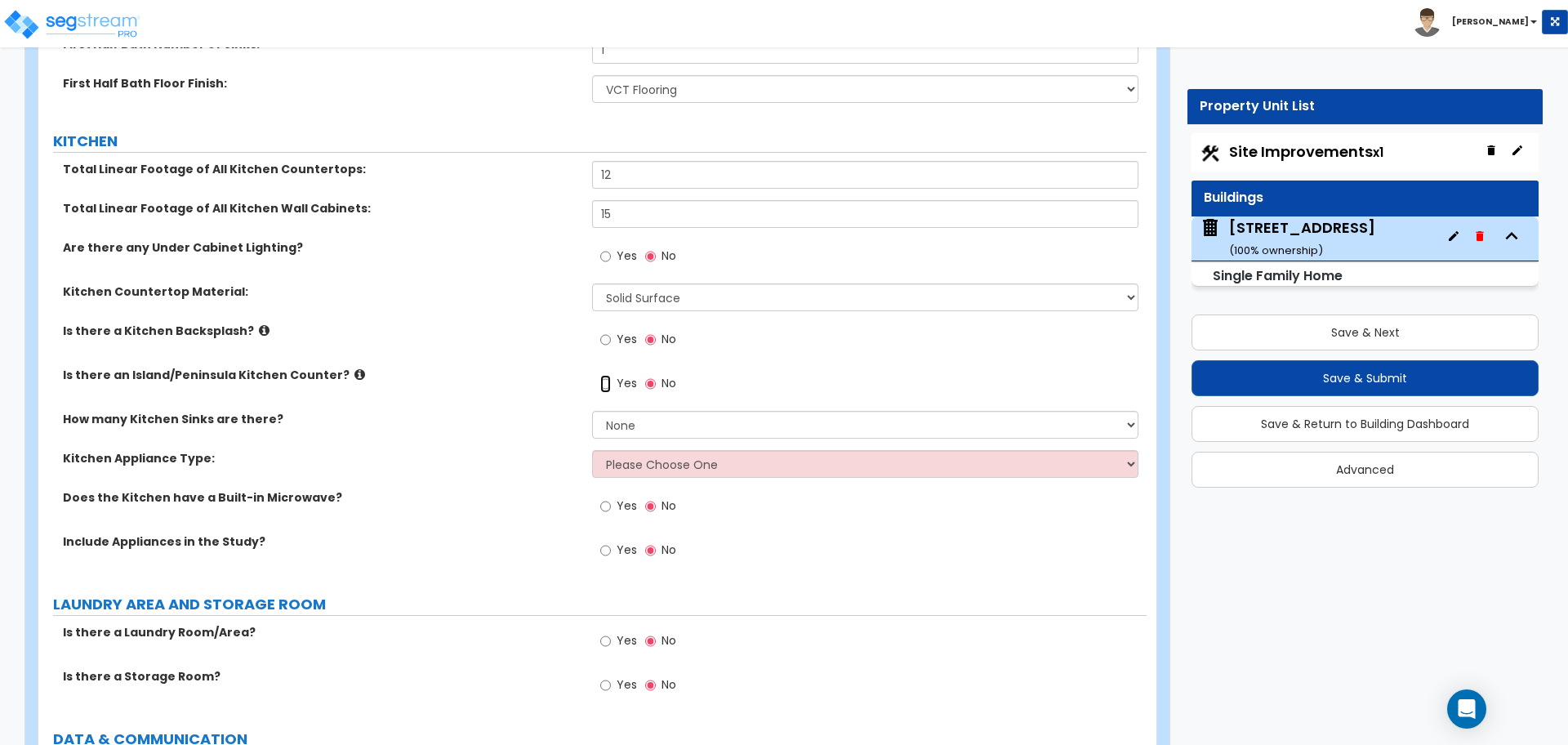
click at [604, 375] on input "Yes" at bounding box center [605, 384] width 11 height 18
radio input "true"
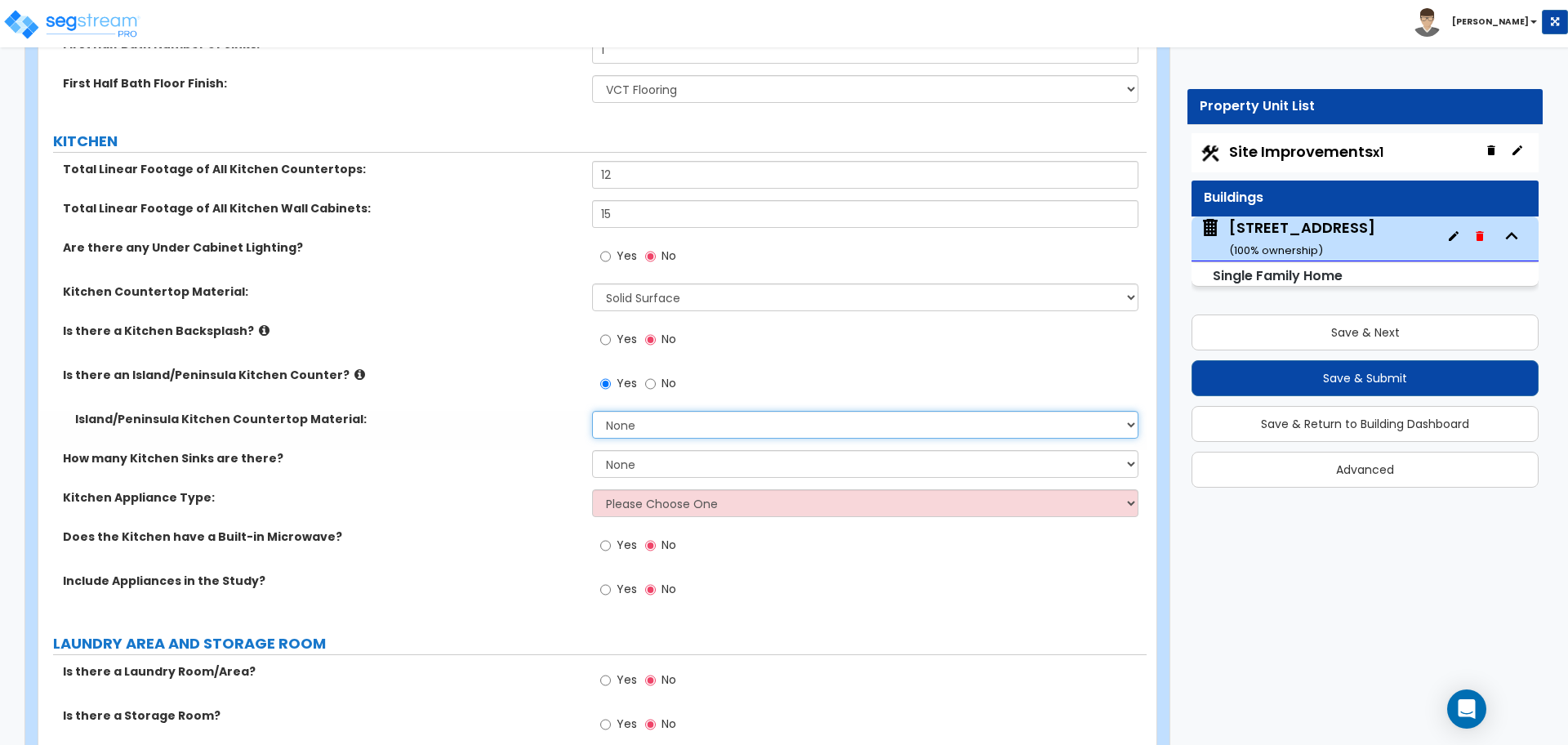
click at [628, 414] on select "None Plastic Laminate Solid Surface Stone Quartz Marble Tile Wood Stainless Ste…" at bounding box center [864, 424] width 545 height 28
select select "2"
click at [592, 411] on select "None Plastic Laminate Solid Surface Stone Quartz Marble Tile Wood Stainless Ste…" at bounding box center [864, 424] width 545 height 28
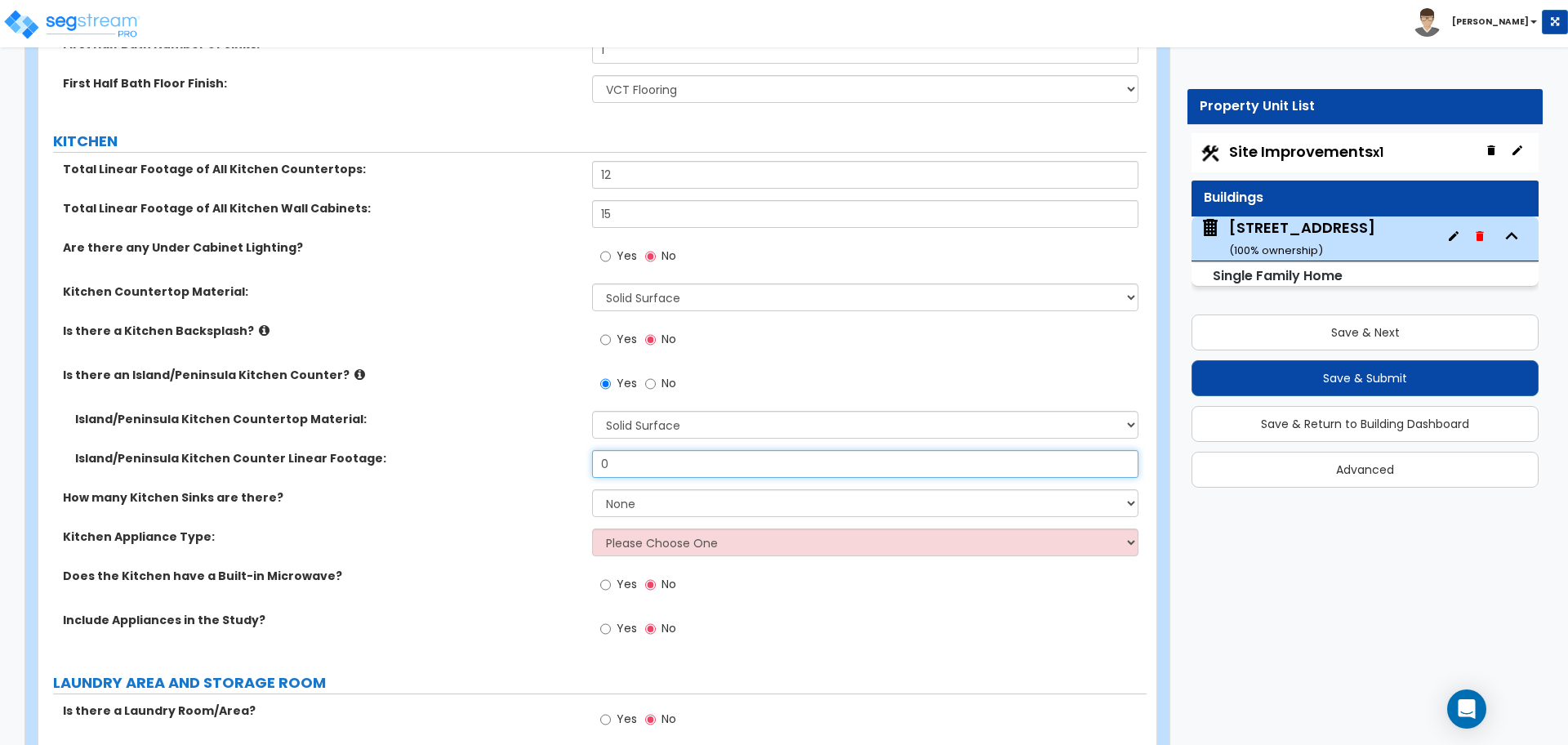
drag, startPoint x: 625, startPoint y: 450, endPoint x: 568, endPoint y: 443, distance: 57.4
click at [568, 450] on div "Island/Peninsula Kitchen Counter Linear Footage: 0" at bounding box center [592, 469] width 1108 height 39
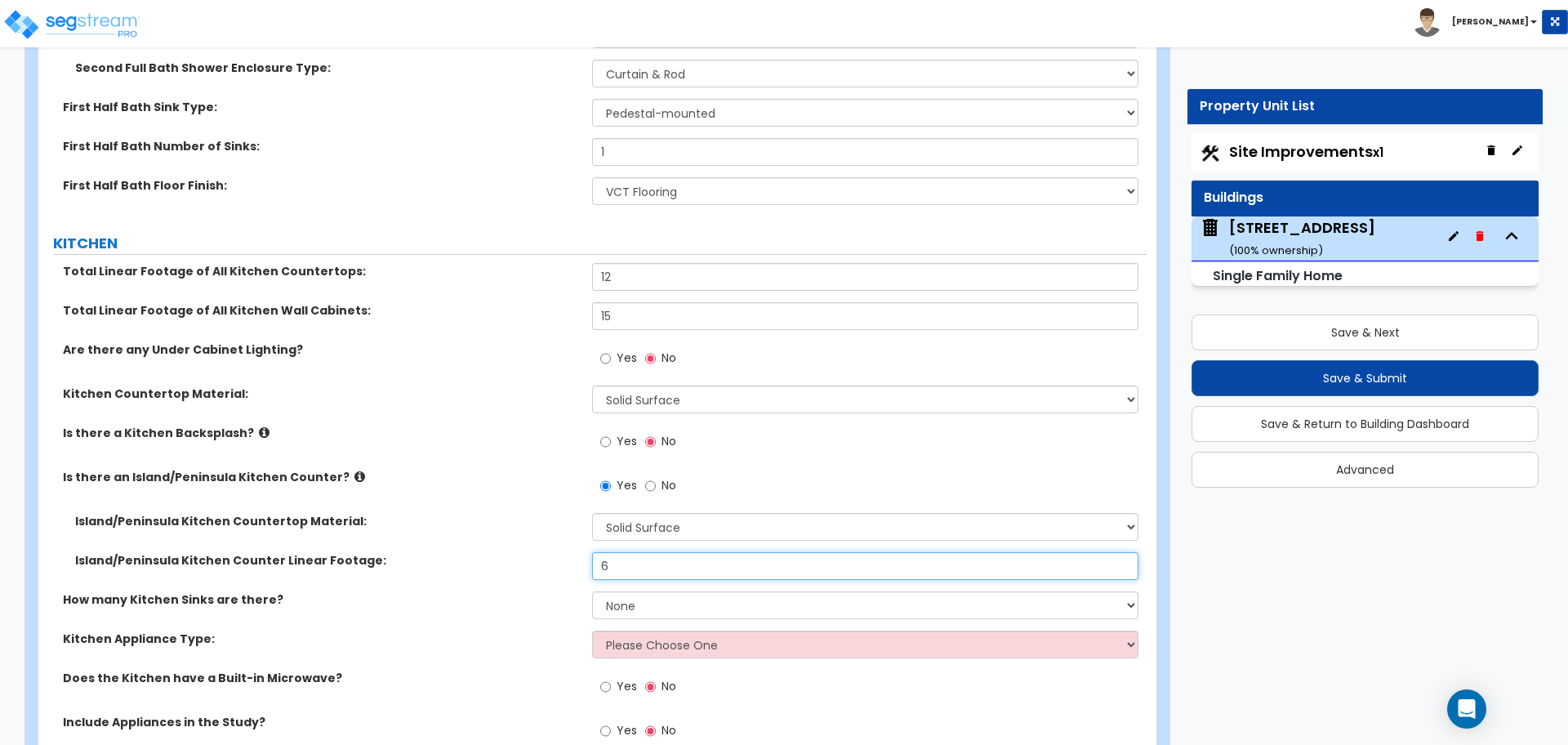
type input "6"
click at [566, 435] on div "Is there a Kitchen Backsplash? Yes No" at bounding box center [592, 447] width 1108 height 44
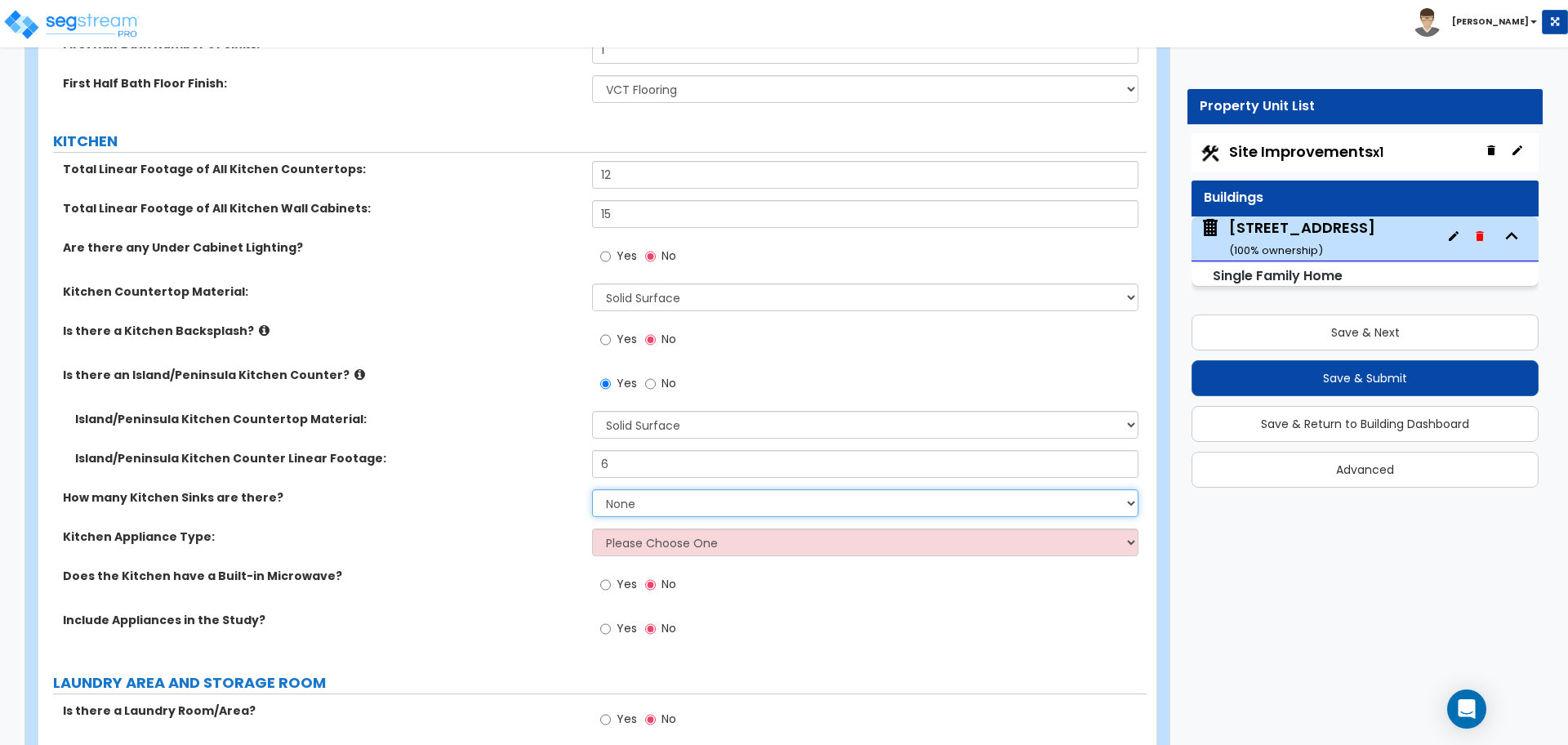
click at [644, 490] on select "None 1 2 3" at bounding box center [864, 503] width 545 height 28
select select "1"
click at [592, 490] on select "None 1 2 3" at bounding box center [864, 503] width 545 height 28
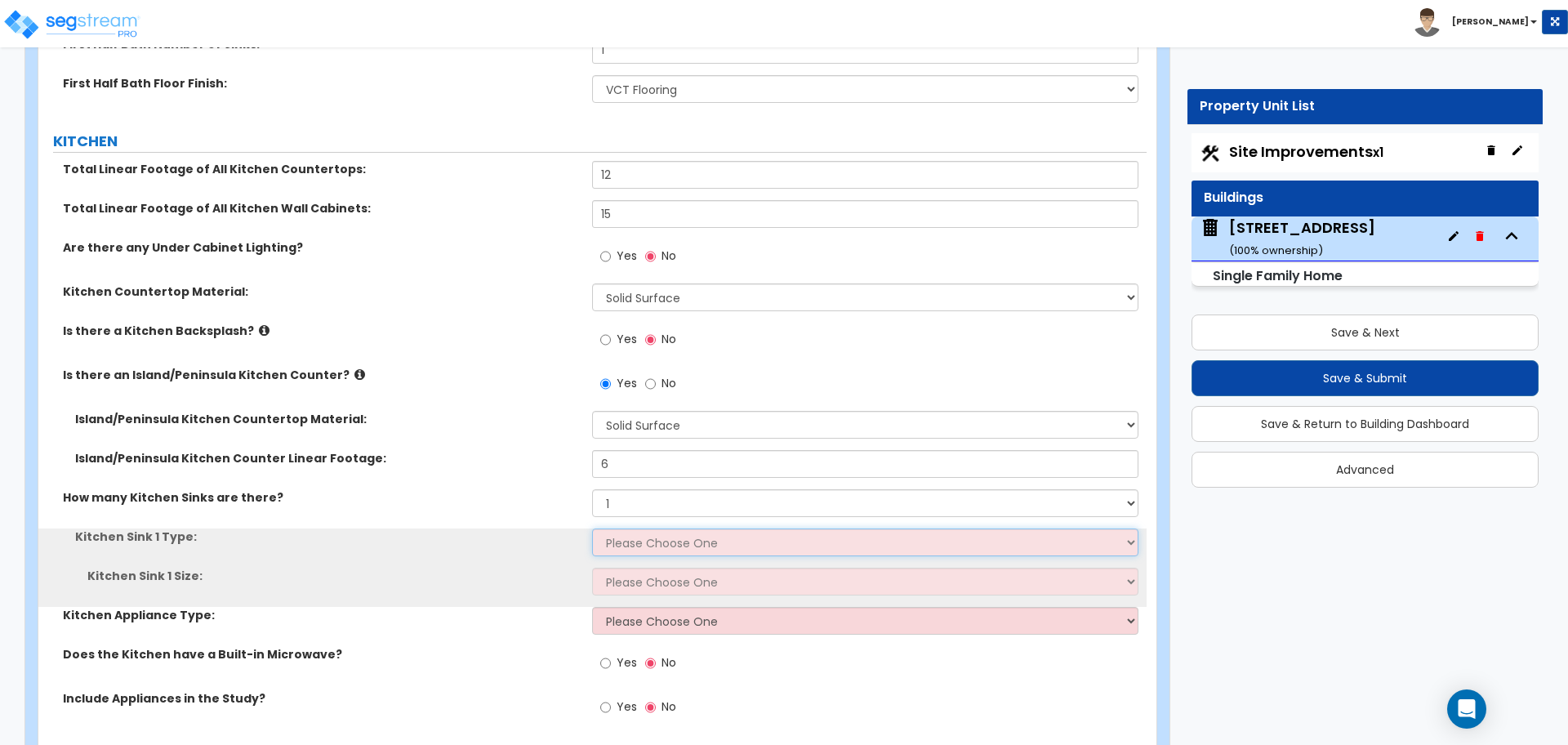
click at [622, 529] on select "Please Choose One Stainless Steel Porcelain Enamel Cast Iron Granite Composite" at bounding box center [864, 542] width 545 height 28
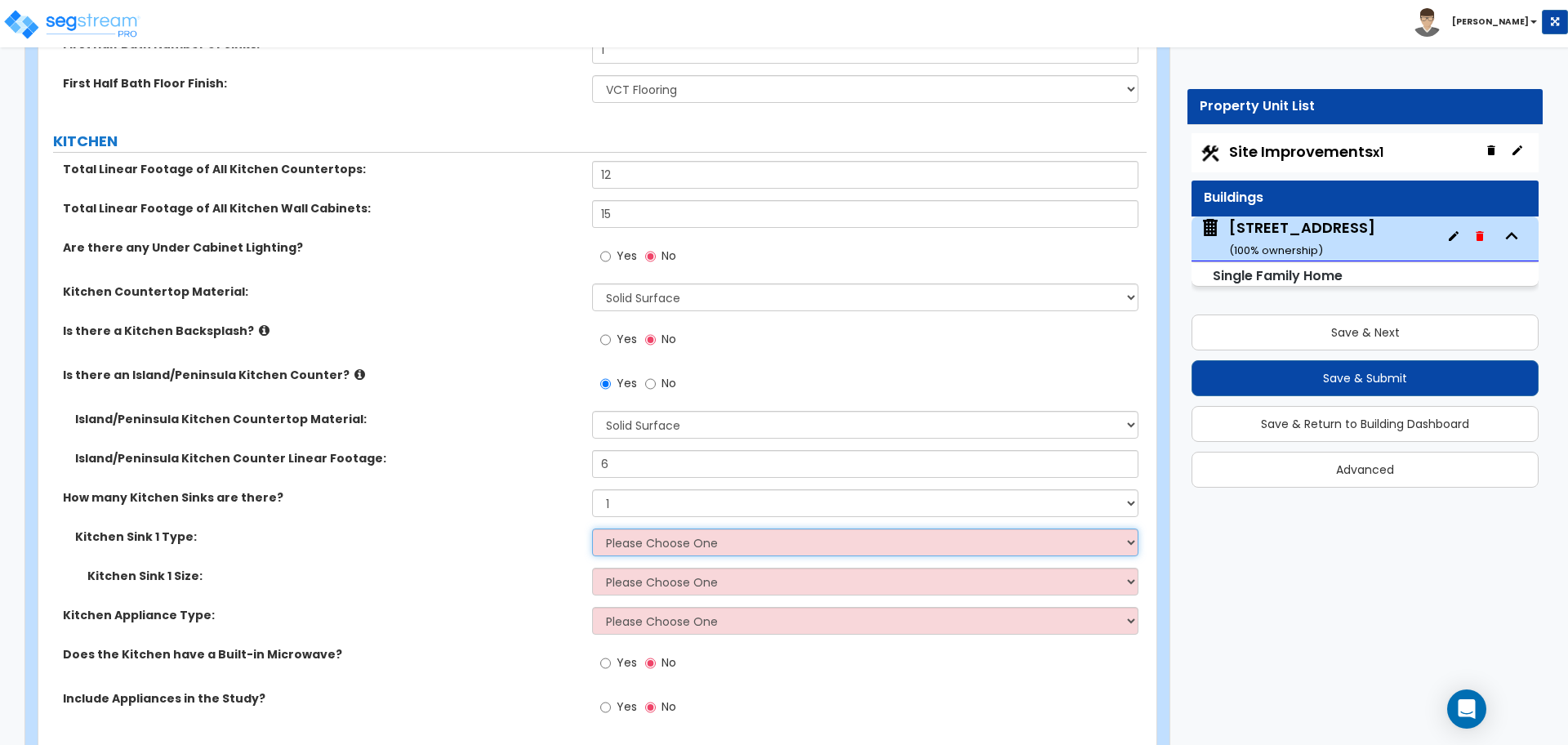
select select "1"
click at [592, 529] on select "Please Choose One Stainless Steel Porcelain Enamel Cast Iron Granite Composite" at bounding box center [864, 542] width 545 height 28
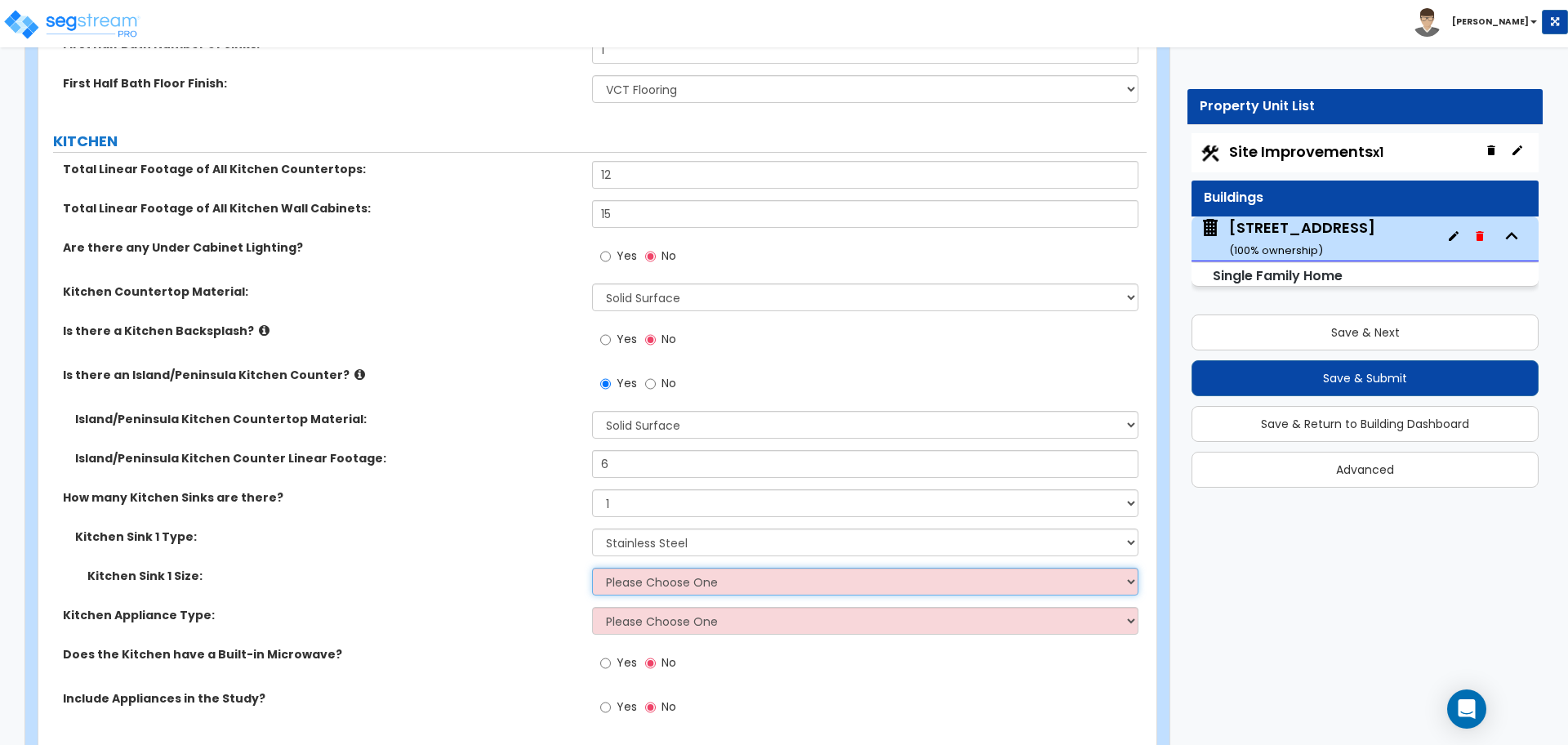
click at [628, 570] on select "Please Choose One Single Sink Double Sink" at bounding box center [864, 581] width 545 height 28
select select "1"
click at [592, 568] on select "Please Choose One Single Sink Double Sink" at bounding box center [864, 581] width 545 height 28
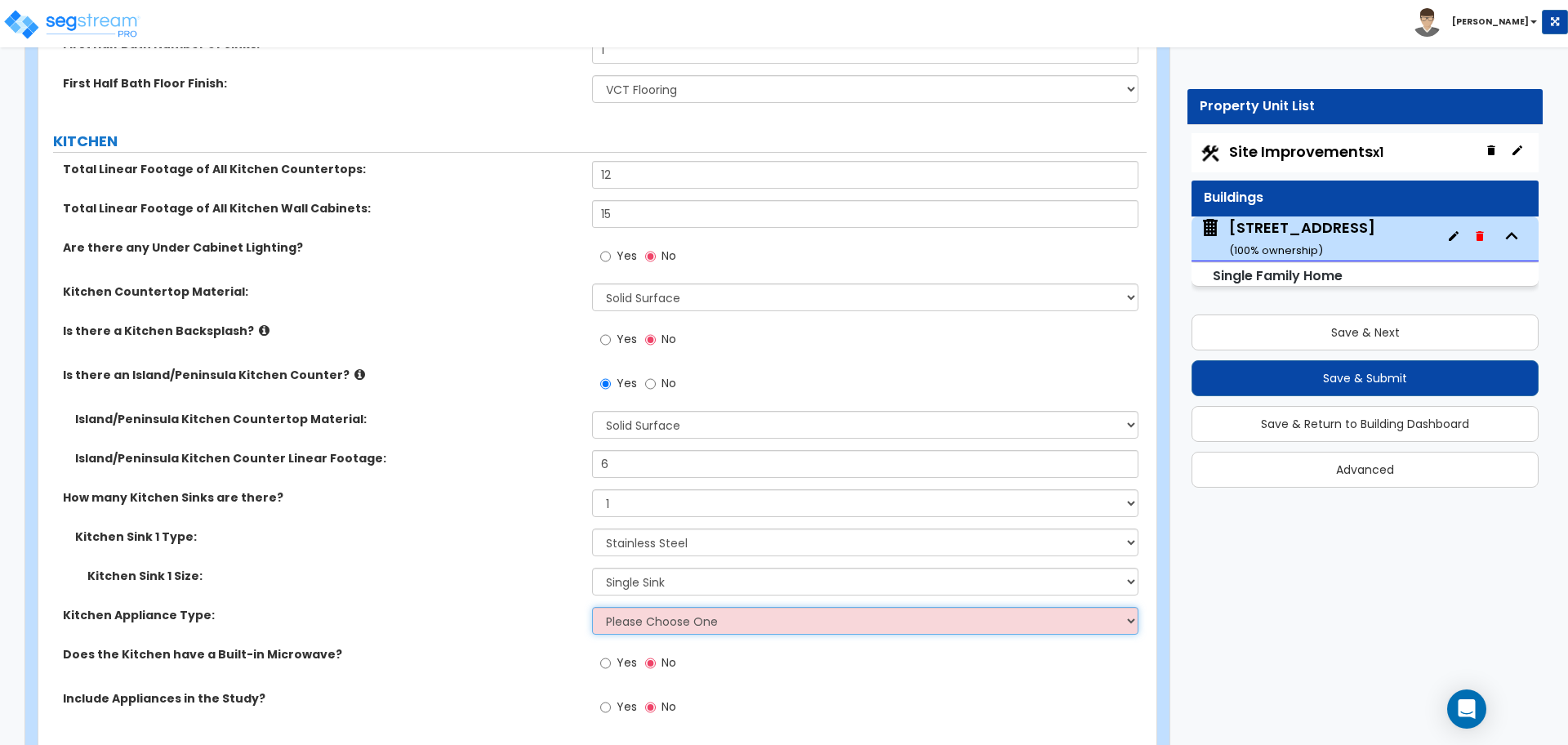
click at [629, 608] on select "Please Choose One Gas Electric" at bounding box center [864, 620] width 545 height 28
select select "1"
click at [592, 607] on select "Please Choose One Gas Electric" at bounding box center [864, 620] width 545 height 28
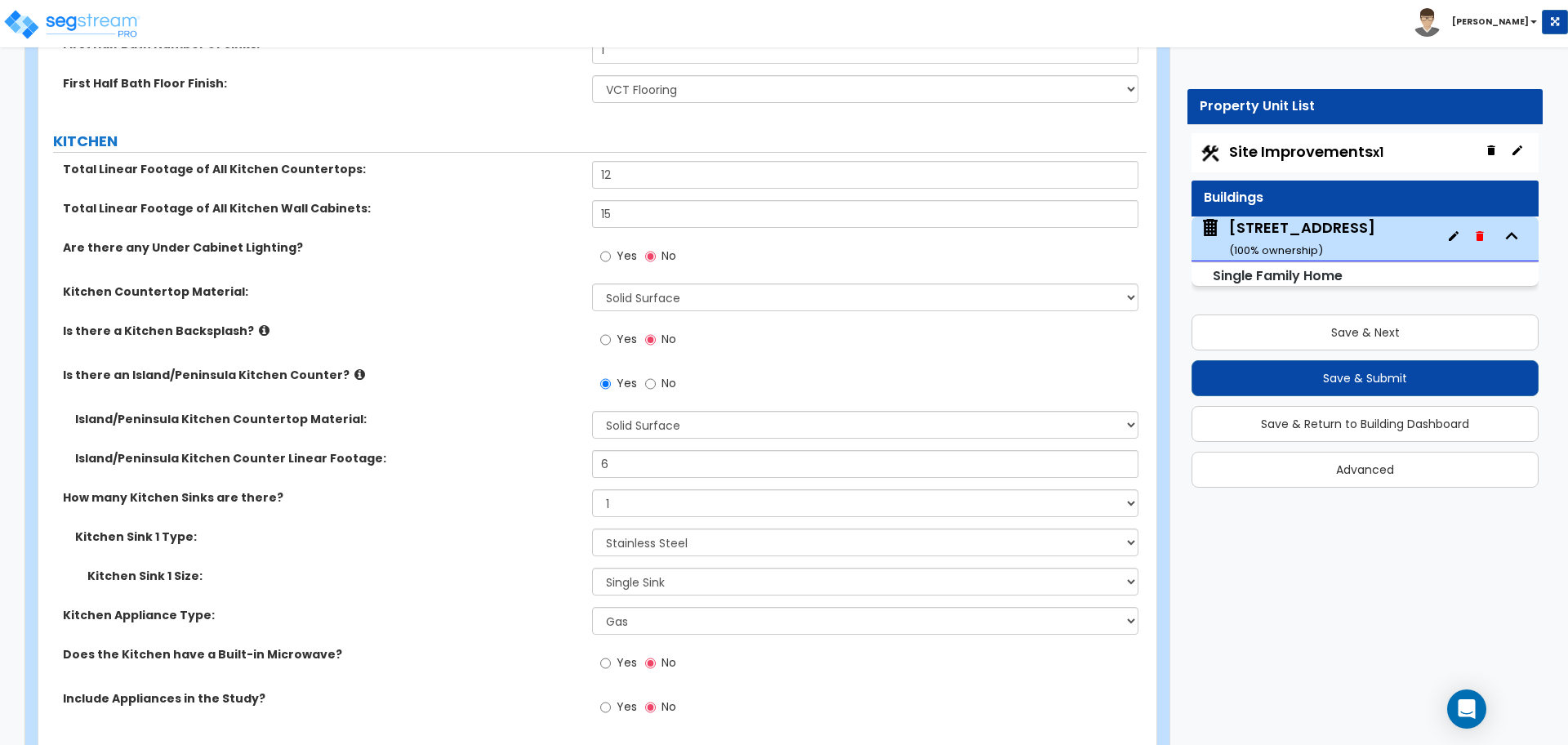
click at [539, 607] on label "Kitchen Appliance Type:" at bounding box center [321, 614] width 516 height 16
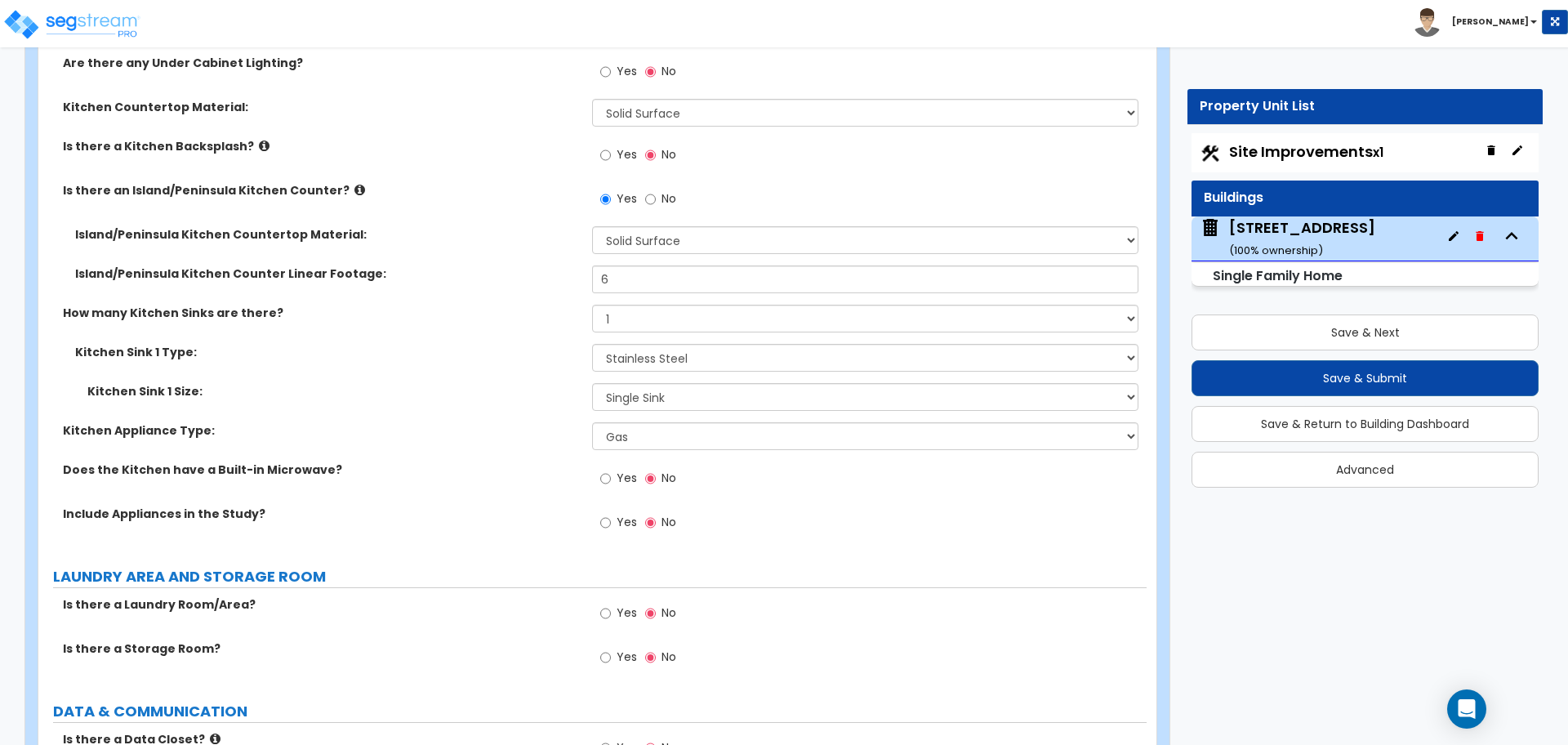
scroll to position [6024, 0]
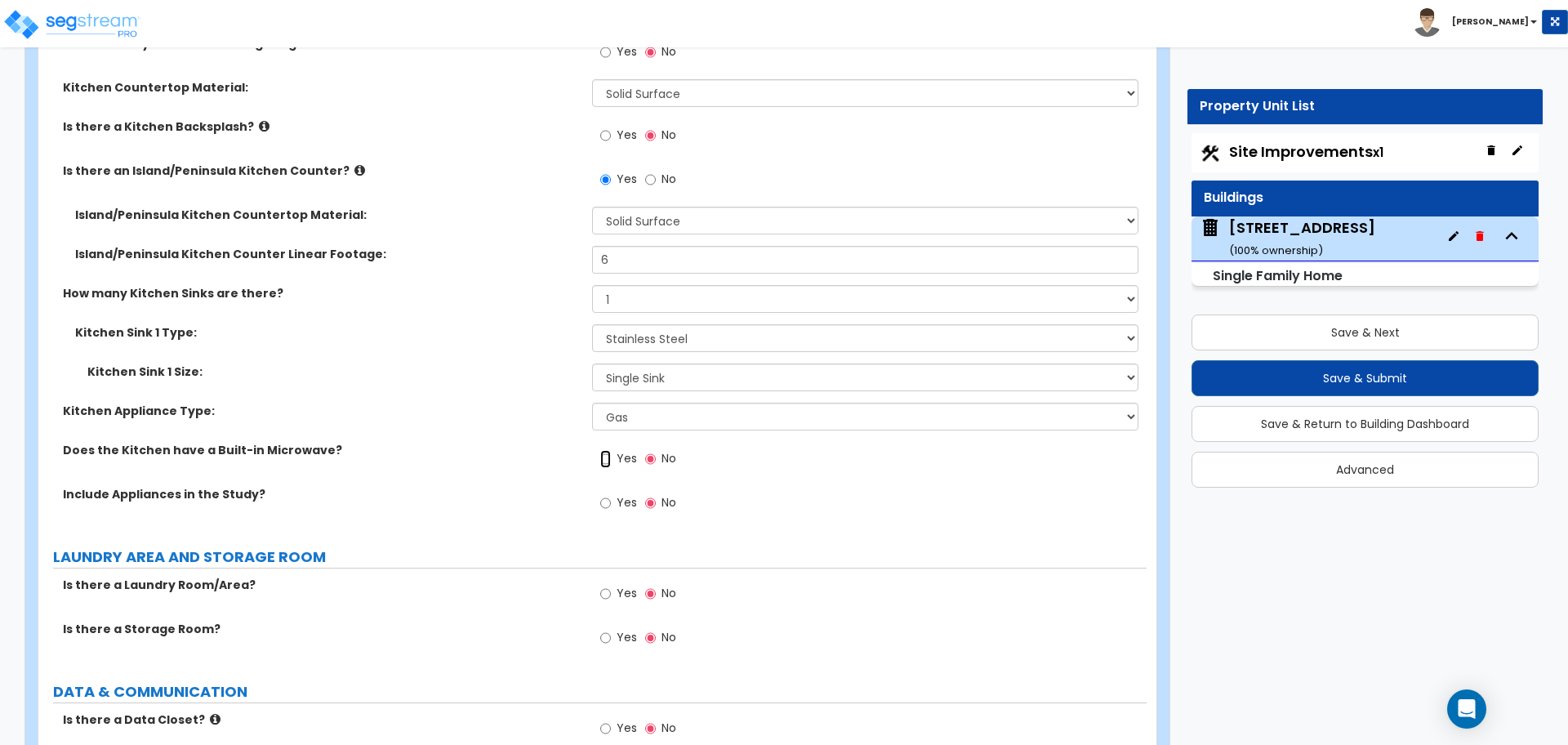
click at [607, 450] on input "Yes" at bounding box center [605, 458] width 11 height 18
radio input "true"
click at [607, 494] on input "Yes" at bounding box center [605, 502] width 11 height 18
radio input "true"
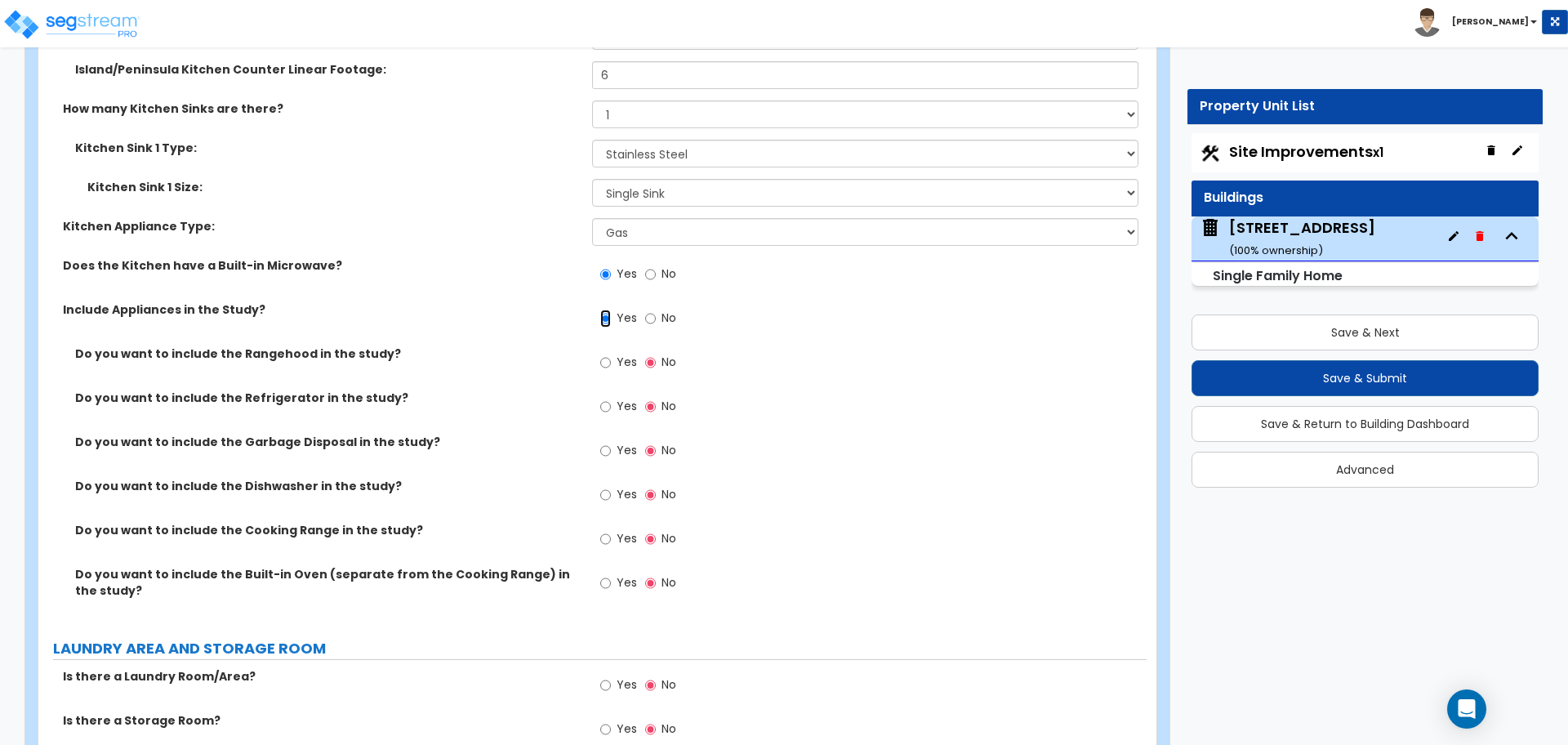
scroll to position [6229, 0]
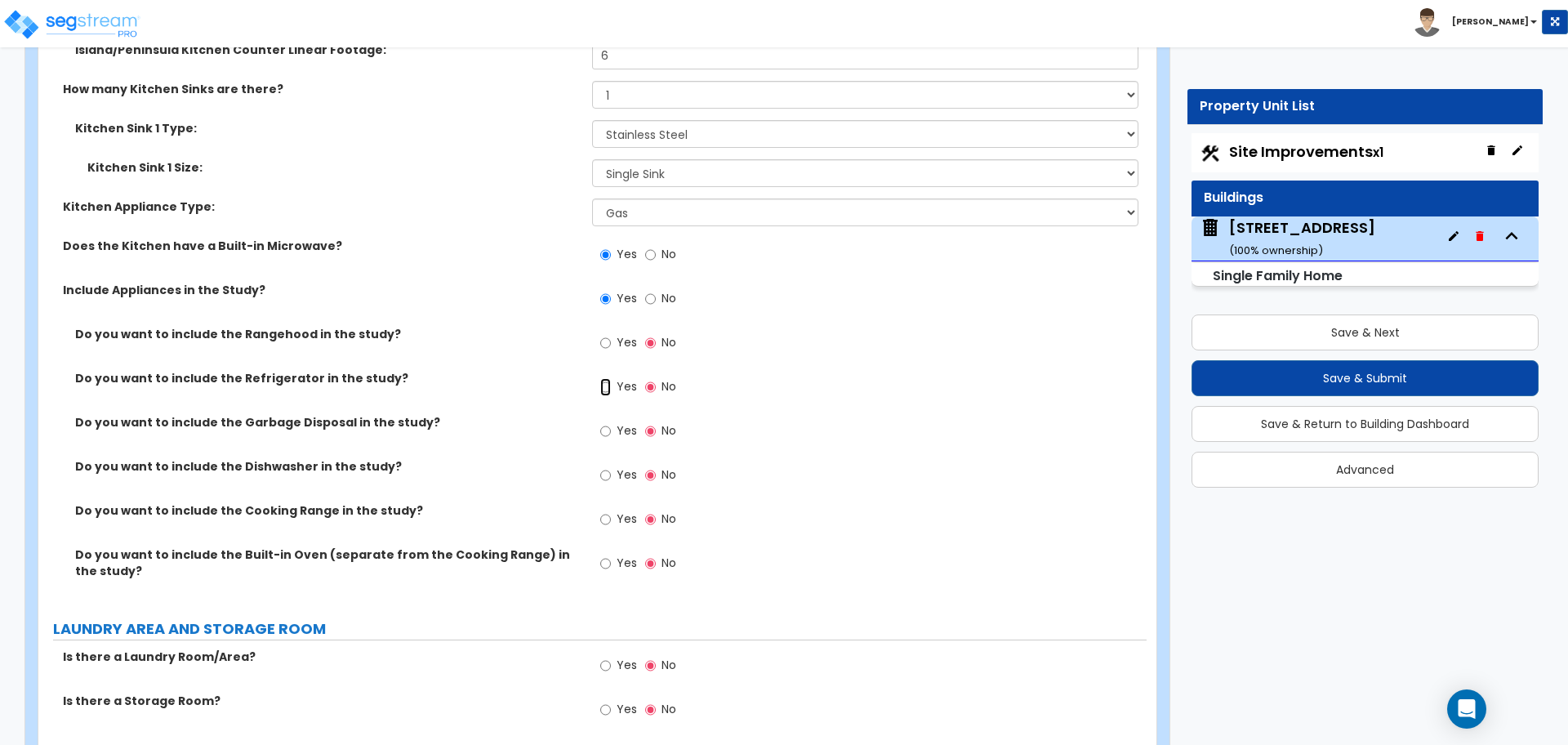
click at [603, 378] on input "Yes" at bounding box center [605, 387] width 11 height 18
radio input "true"
click at [605, 467] on input "Yes" at bounding box center [605, 475] width 11 height 18
radio input "true"
click at [605, 511] on input "Yes" at bounding box center [605, 519] width 11 height 18
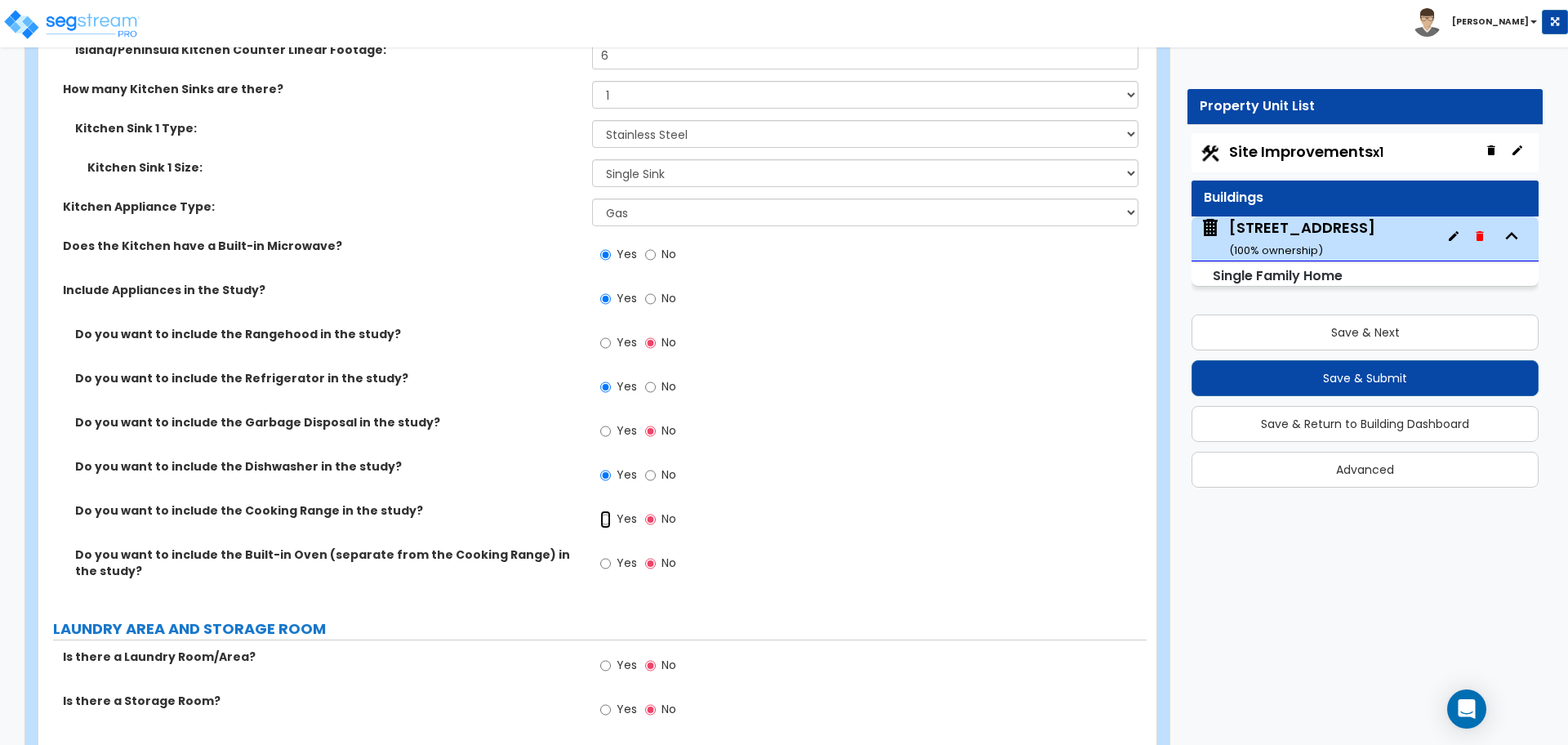
radio input "true"
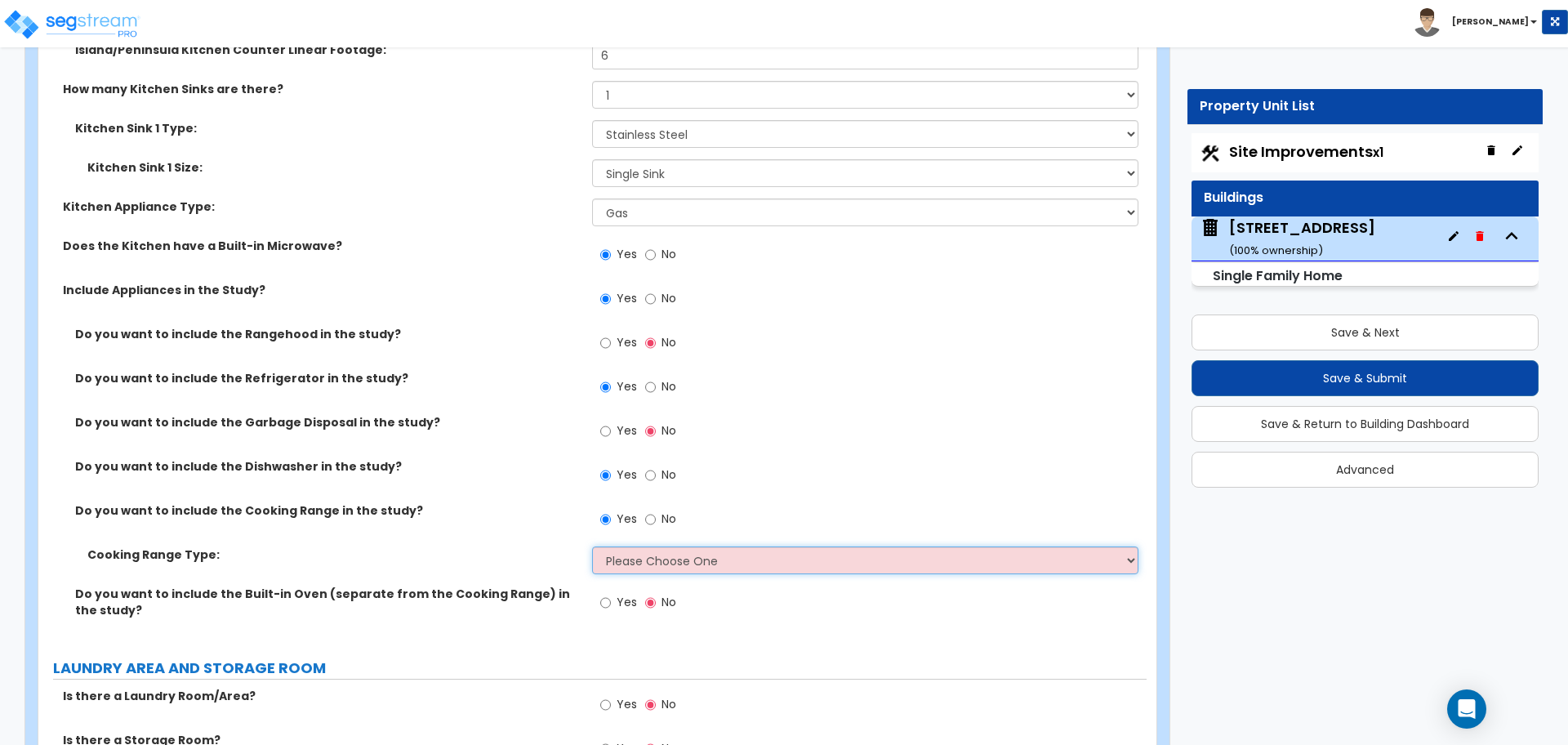
click at [603, 546] on select "Please Choose One Cook Top Only Range with Oven" at bounding box center [864, 560] width 545 height 28
select select "2"
click at [592, 546] on select "Please Choose One Cook Top Only Range with Oven" at bounding box center [864, 560] width 545 height 28
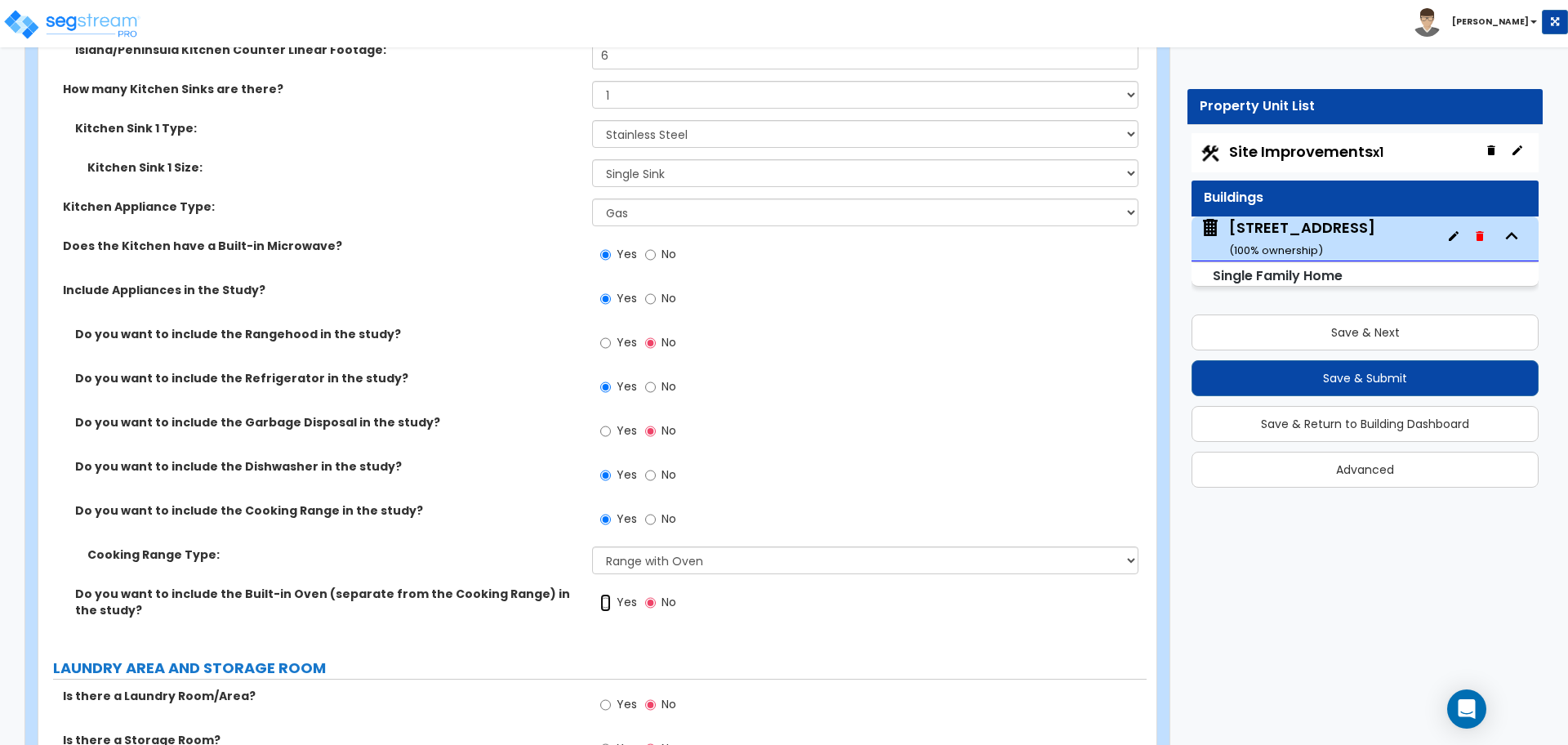
click at [610, 594] on input "Yes" at bounding box center [605, 602] width 11 height 18
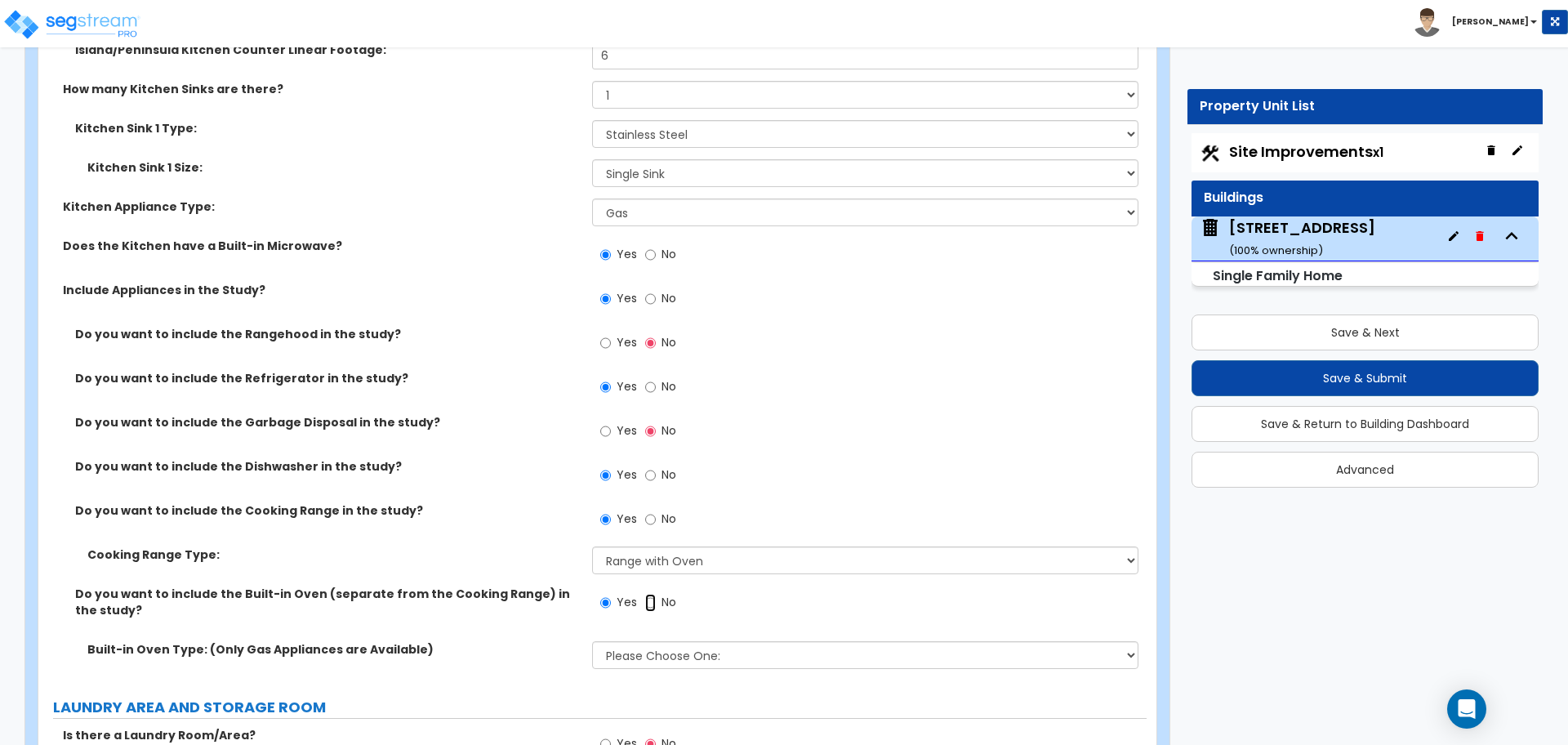
click at [652, 594] on input "No" at bounding box center [650, 602] width 11 height 18
radio input "false"
radio input "true"
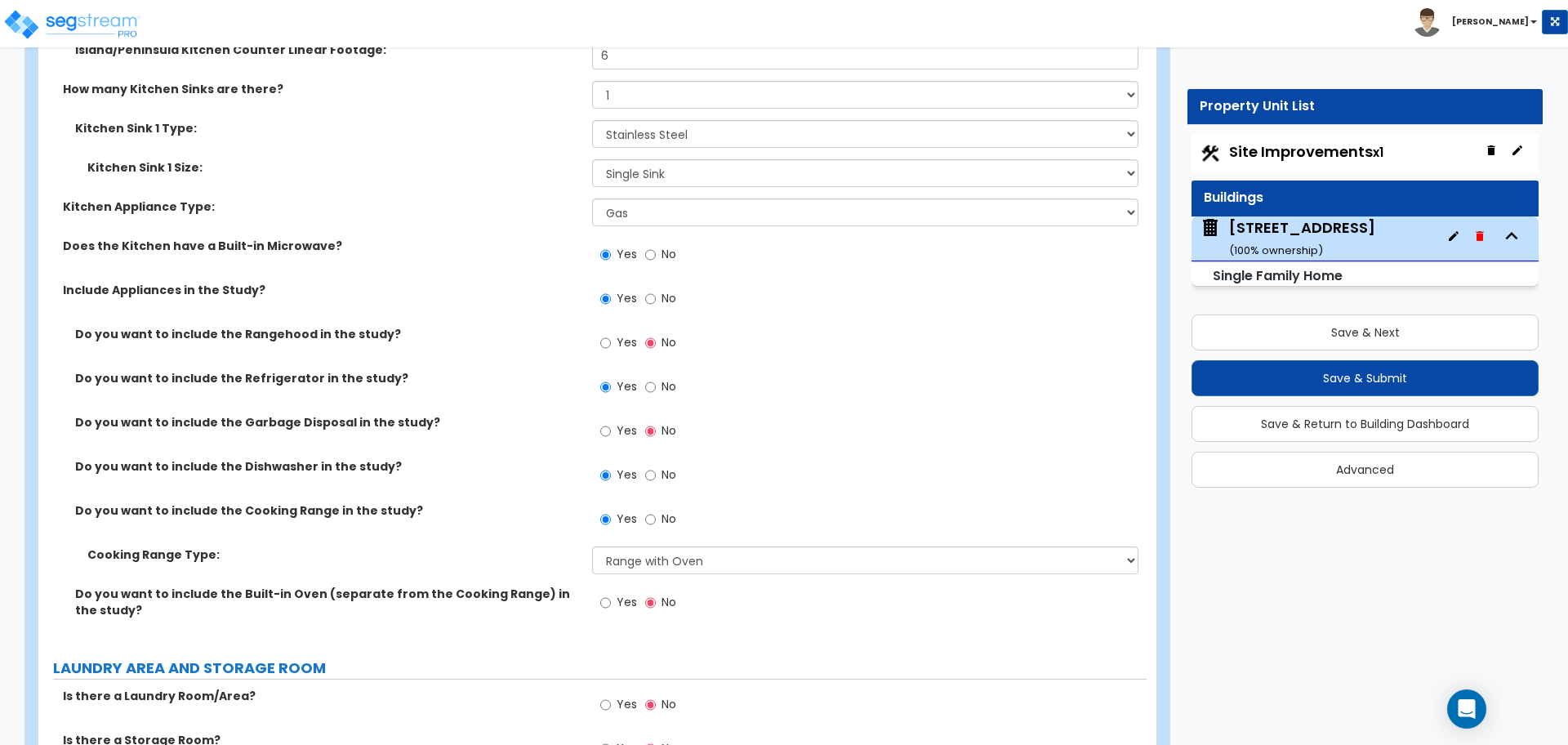
click at [711, 585] on div "Yes No" at bounding box center [868, 608] width 554 height 44
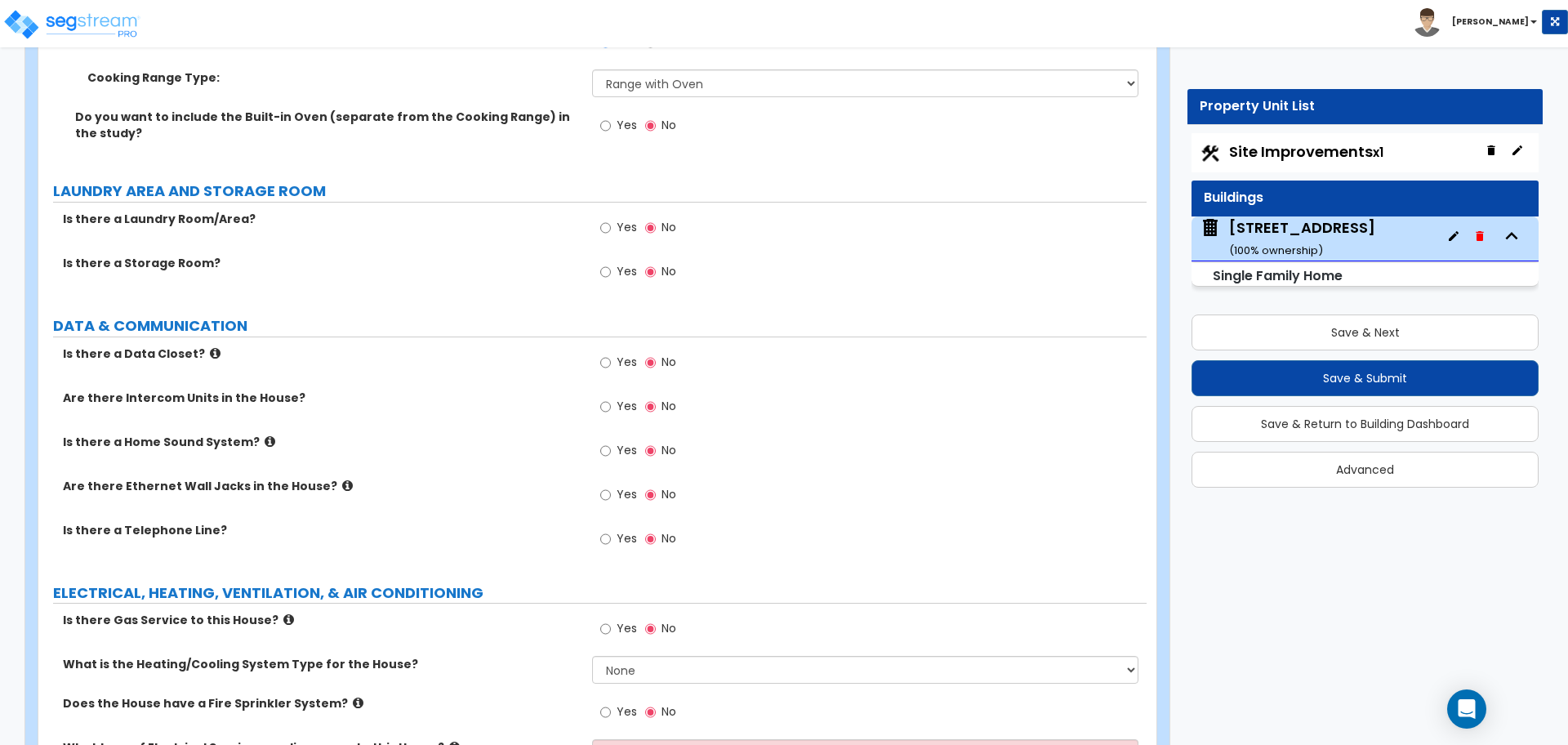
scroll to position [6741, 0]
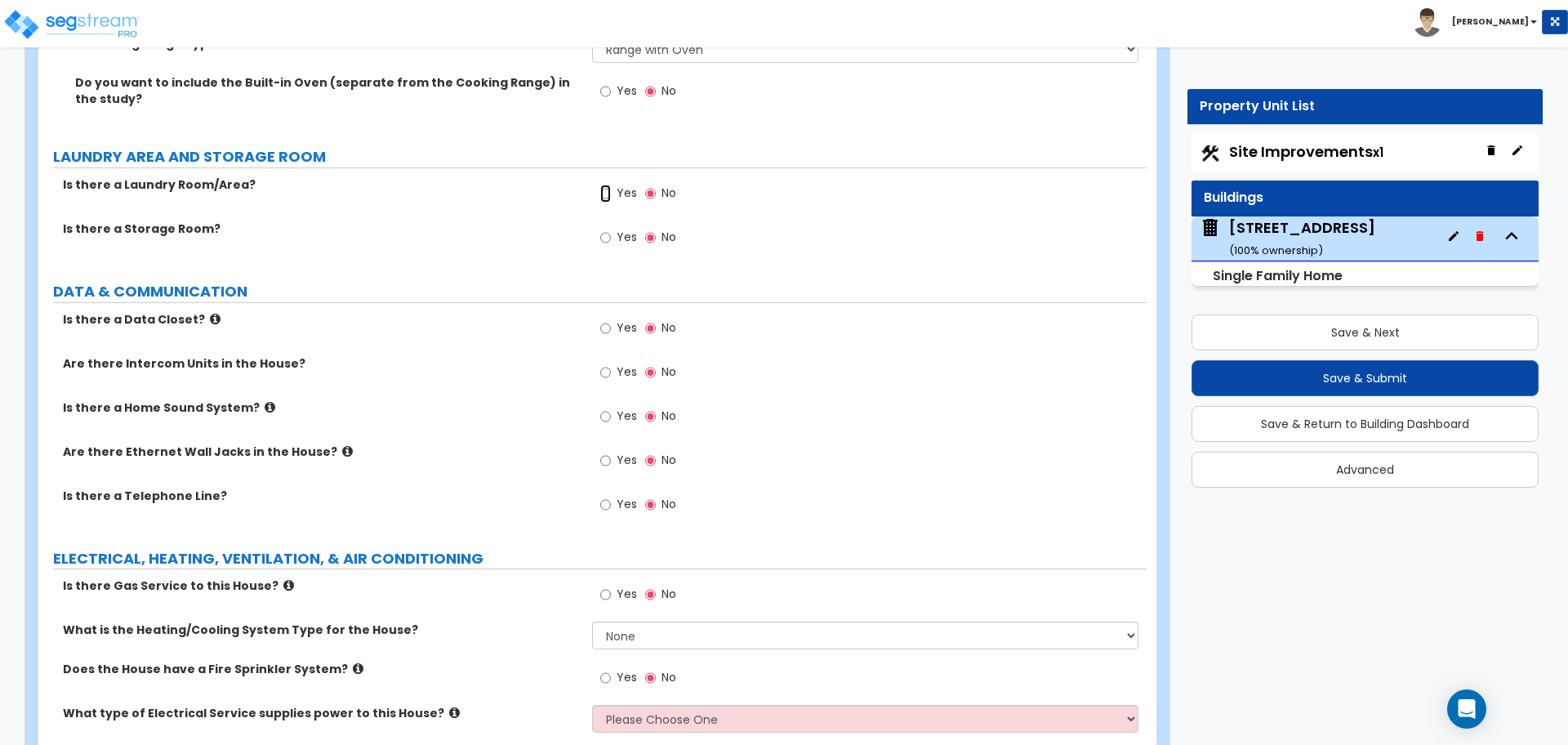
click at [604, 185] on input "Yes" at bounding box center [605, 193] width 11 height 18
radio input "true"
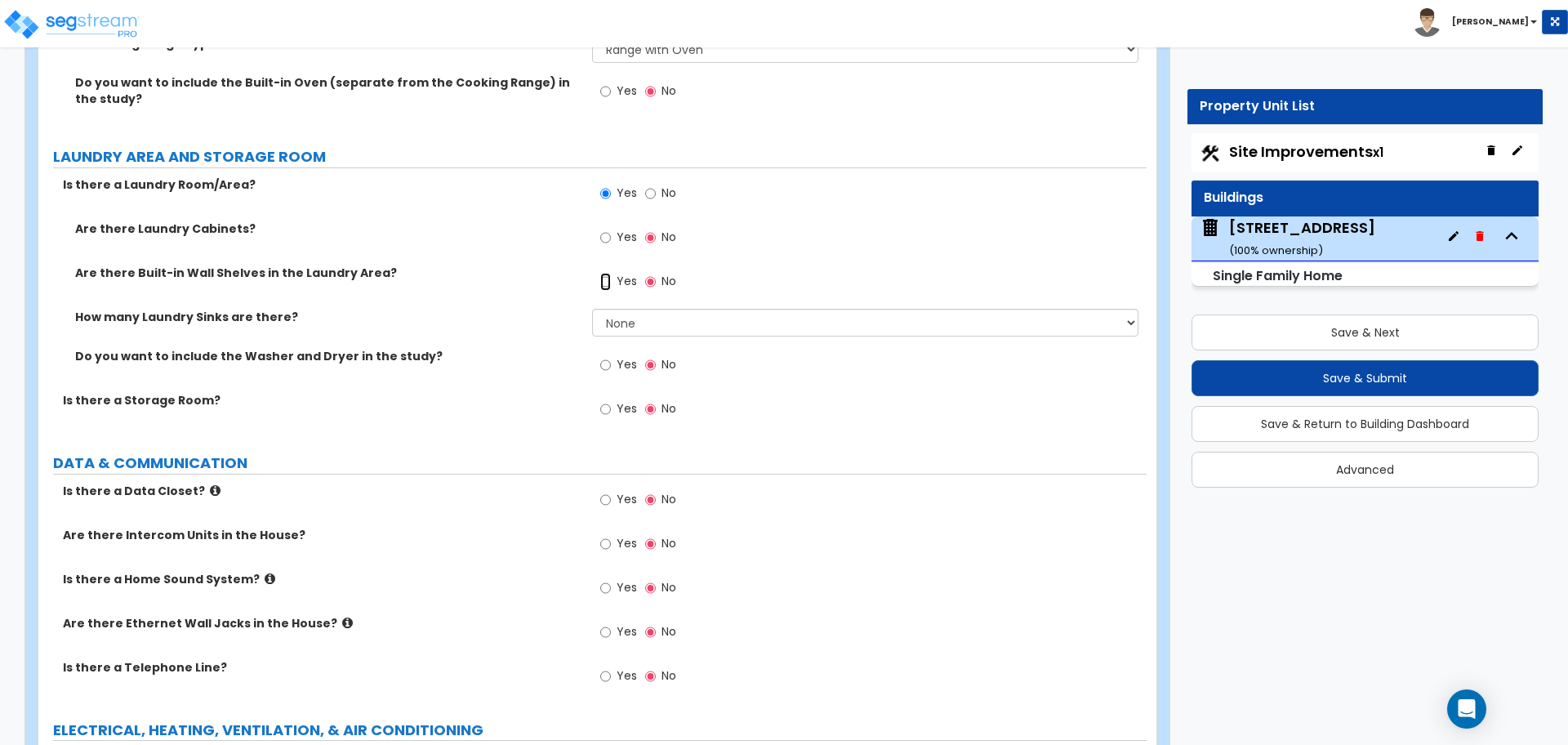
click at [608, 273] on input "Yes" at bounding box center [605, 282] width 11 height 18
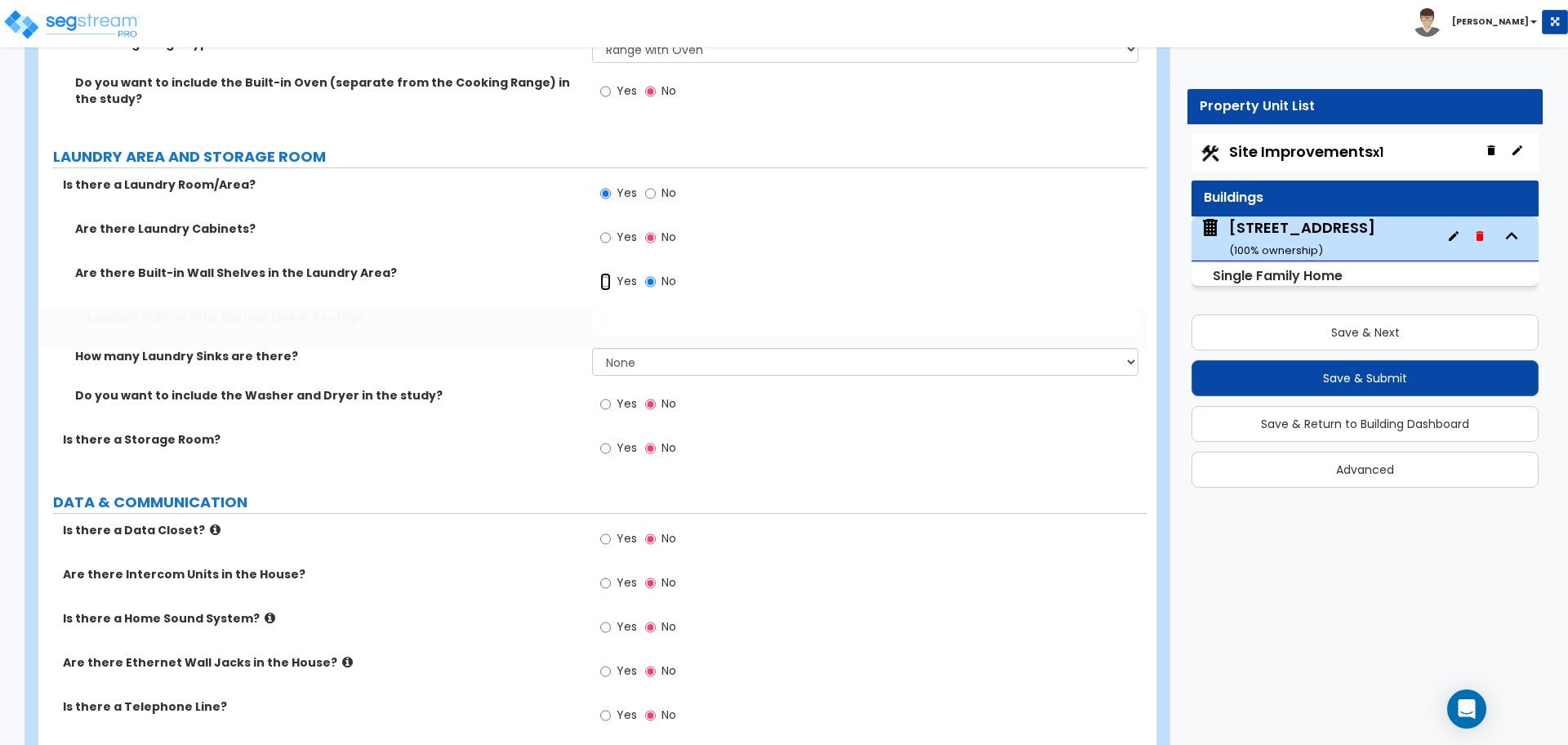
radio input "true"
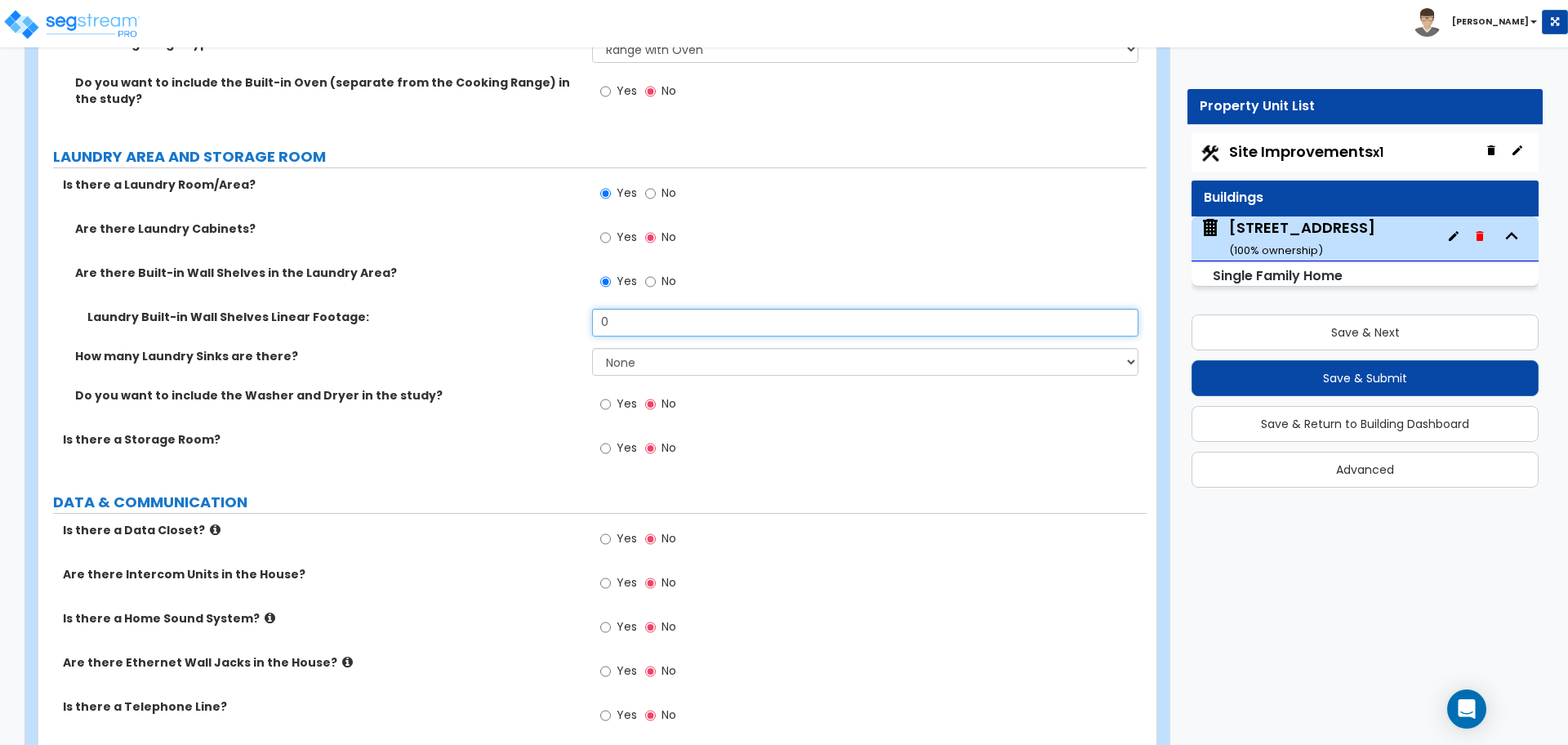
drag, startPoint x: 631, startPoint y: 300, endPoint x: 533, endPoint y: 260, distance: 105.8
click at [576, 309] on div "Laundry Built-in Wall Shelves Linear Footage: 0" at bounding box center [592, 328] width 1108 height 39
type input "10"
click at [547, 309] on label "Laundry Built-in Wall Shelves Linear Footage:" at bounding box center [333, 316] width 493 height 16
click at [613, 352] on select "None 1 2 3" at bounding box center [864, 361] width 545 height 28
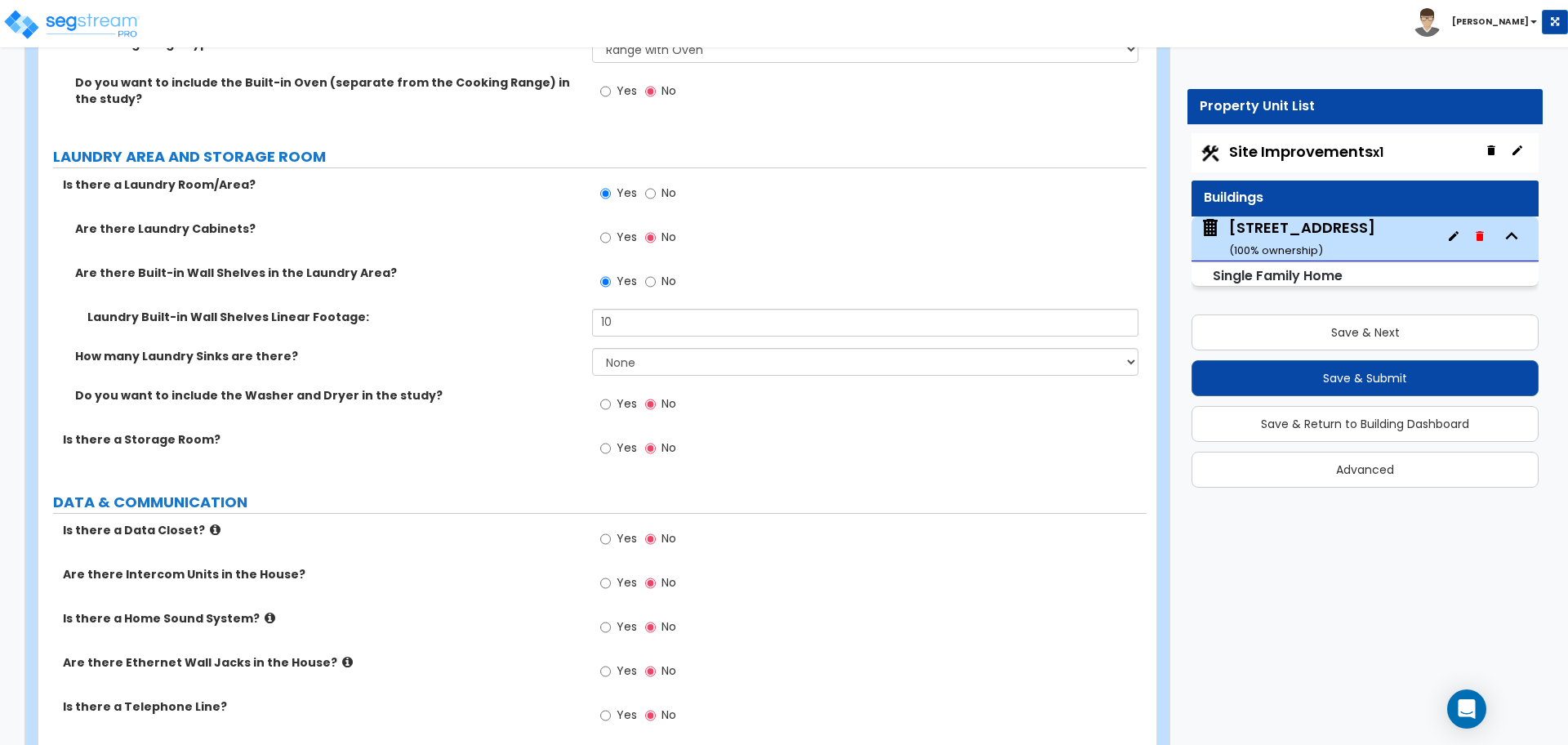
click at [557, 348] on label "How many Laundry Sinks are there?" at bounding box center [327, 356] width 505 height 16
click at [606, 397] on label "Yes" at bounding box center [618, 406] width 36 height 28
click at [606, 397] on input "Yes" at bounding box center [605, 404] width 11 height 18
radio input "true"
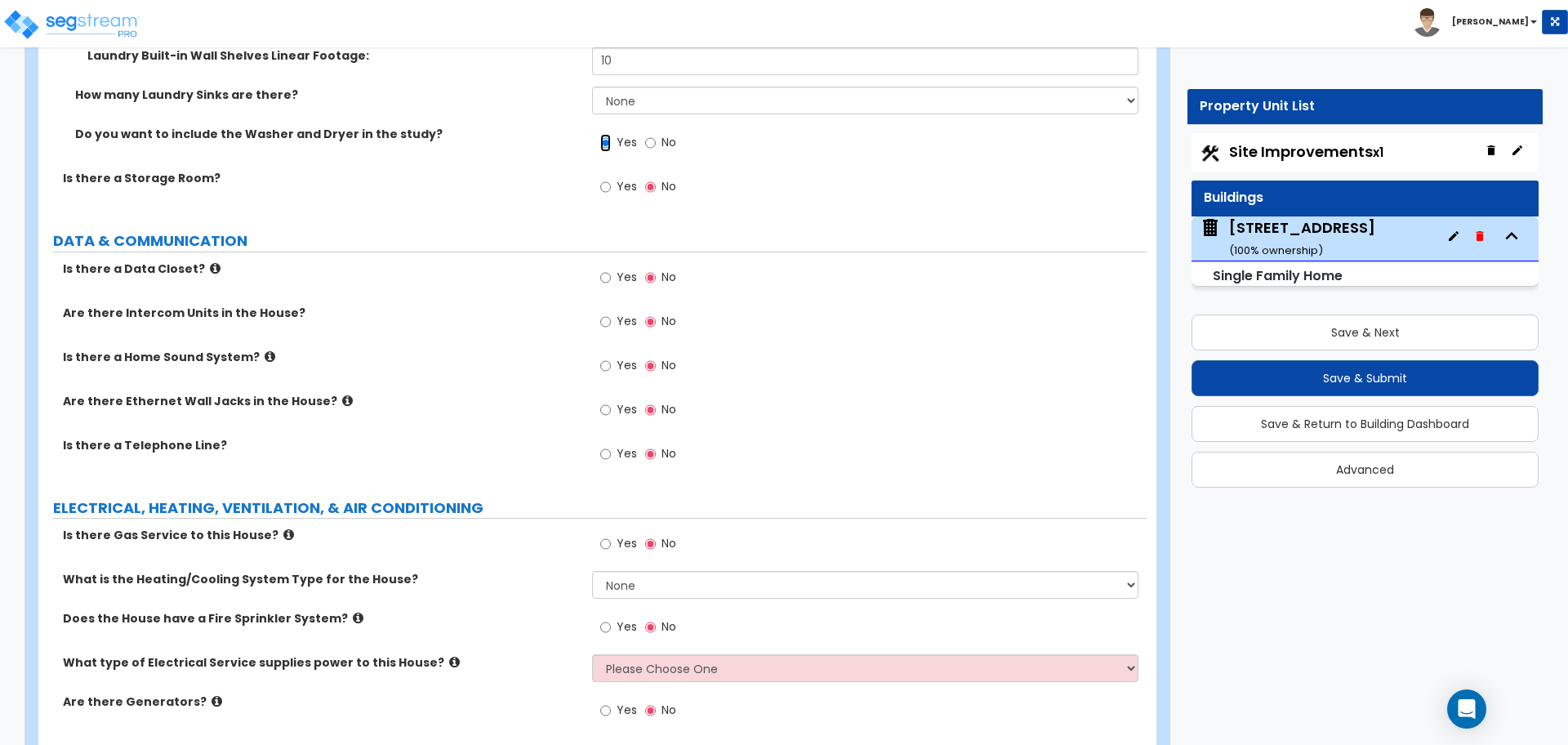
scroll to position [7047, 0]
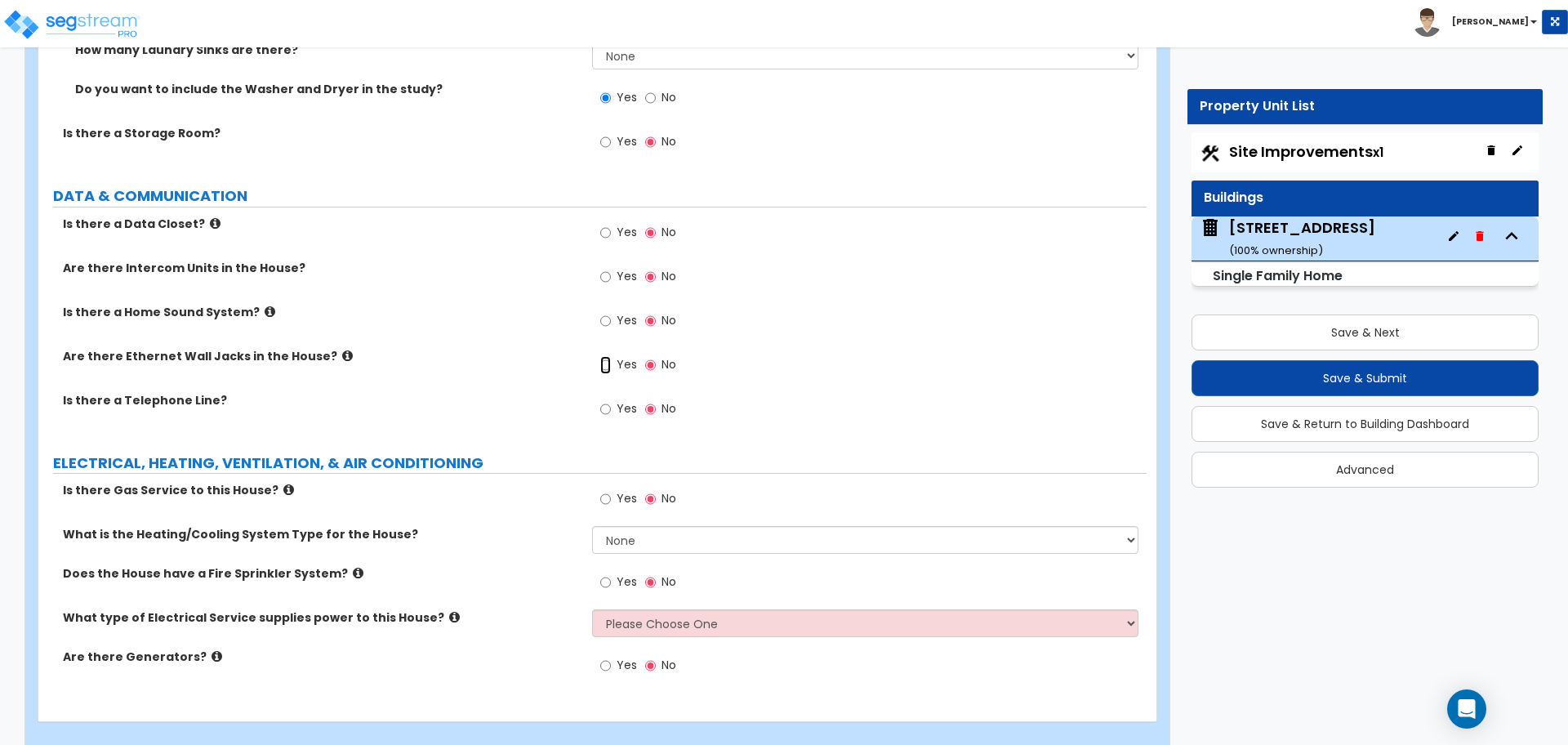
click at [603, 356] on input "Yes" at bounding box center [605, 365] width 11 height 18
radio input "true"
click at [566, 392] on label "Is there a Telephone Line?" at bounding box center [321, 400] width 516 height 16
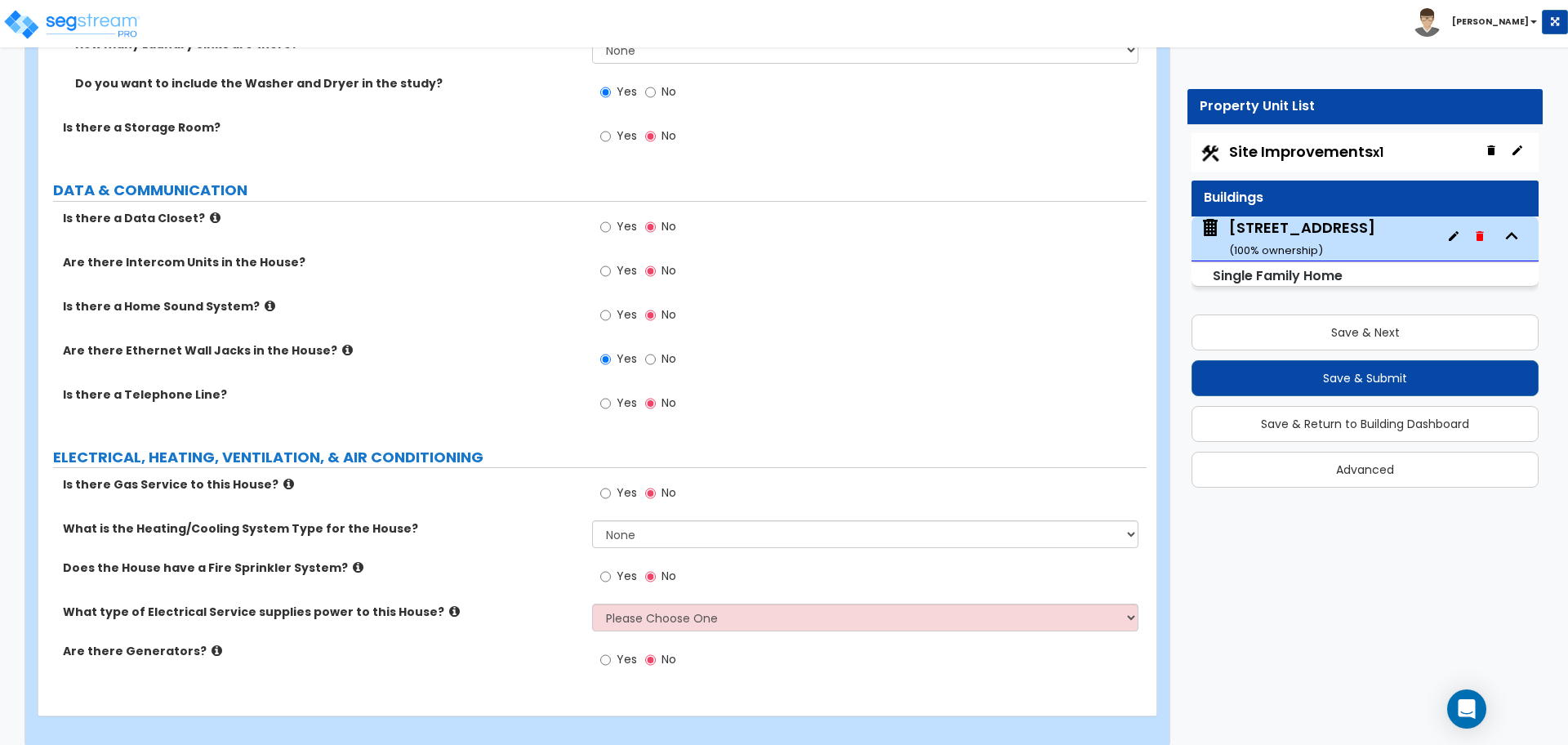
scroll to position [7054, 0]
click at [605, 484] on input "Yes" at bounding box center [605, 492] width 11 height 18
radio input "true"
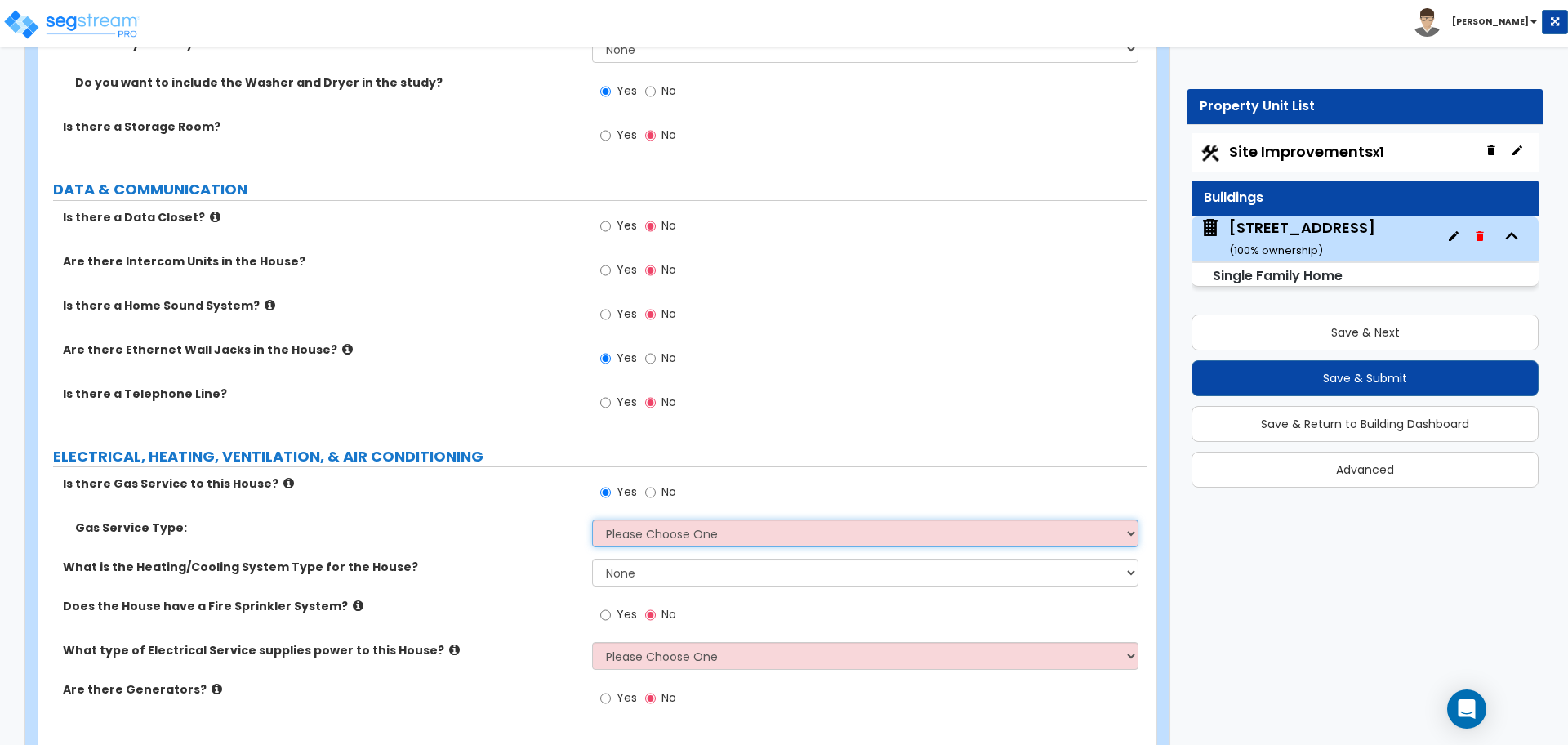
click at [623, 519] on select "Please Choose One Natural Gas Service Propane Tank On-site" at bounding box center [864, 533] width 545 height 28
select select "1"
click at [592, 519] on select "Please Choose One Natural Gas Service Propane Tank On-site" at bounding box center [864, 533] width 545 height 28
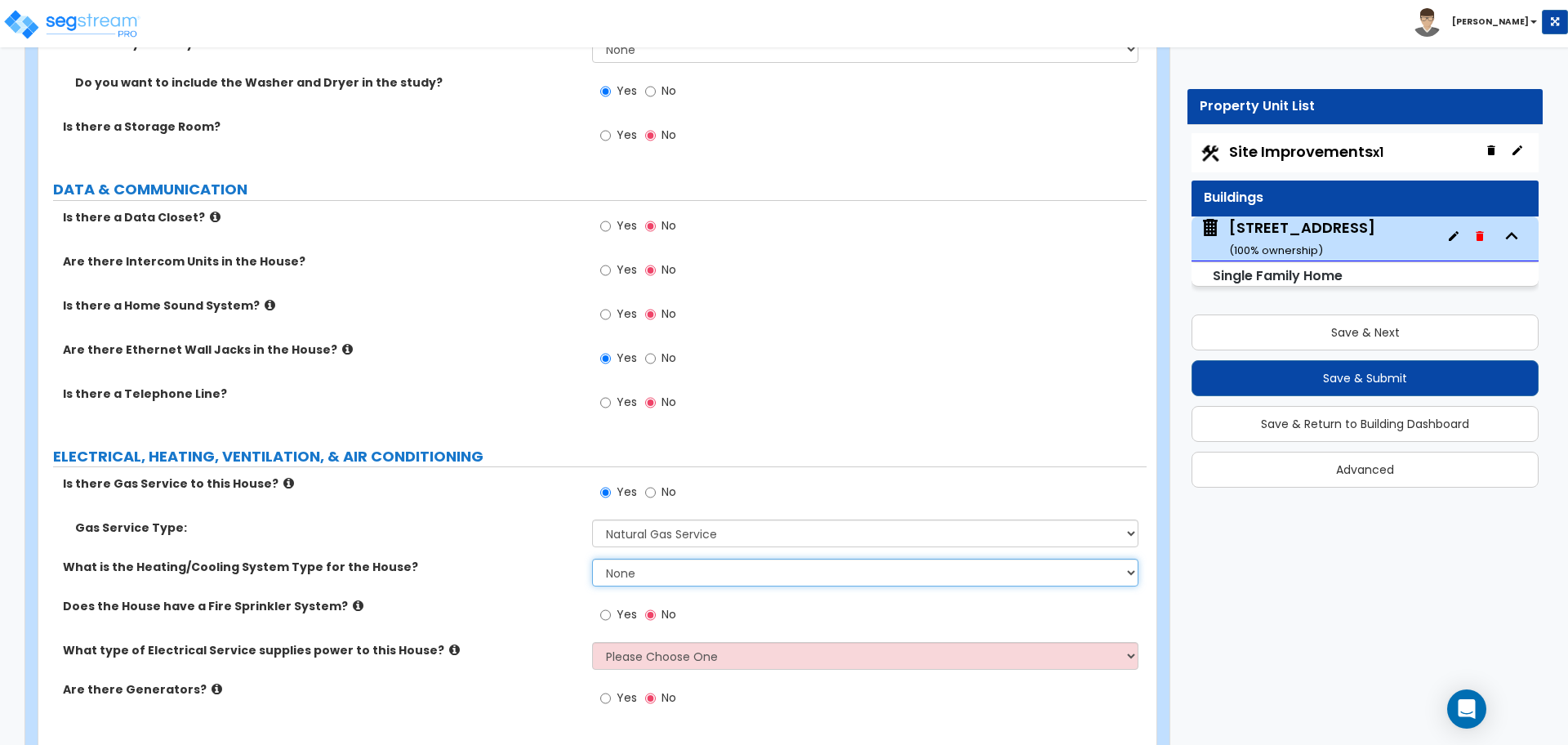
click at [638, 559] on select "None Heat Only Centralized Heating & Cooling Thru Wall Air Conditioners Mini Sp…" at bounding box center [864, 573] width 545 height 28
select select "2"
click at [592, 559] on select "None Heat Only Centralized Heating & Cooling Thru Wall Air Conditioners Mini Sp…" at bounding box center [864, 573] width 545 height 28
click at [546, 559] on div "What is the Heating/Cooling System Type for the House? None Heat Only Centraliz…" at bounding box center [592, 579] width 1108 height 39
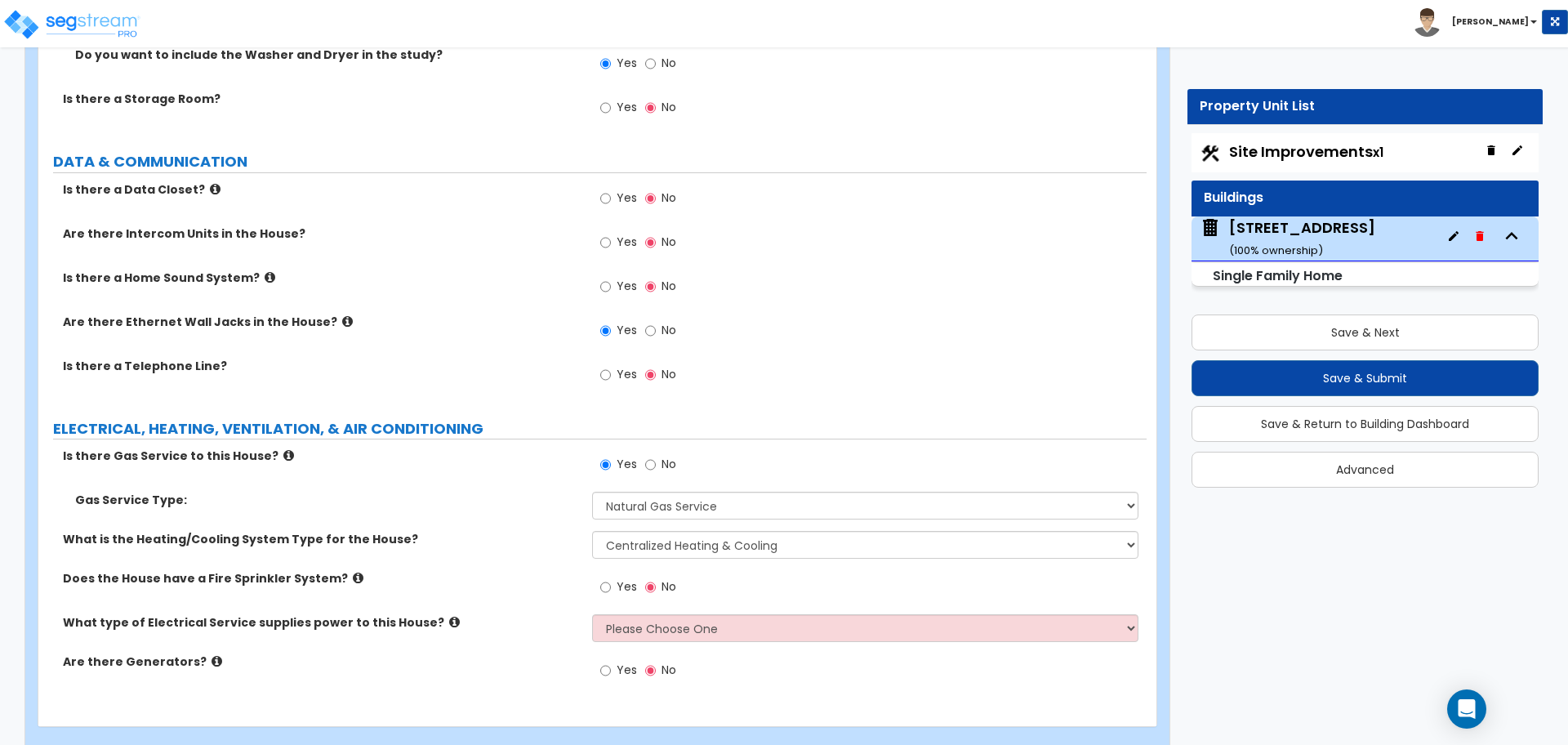
scroll to position [7093, 0]
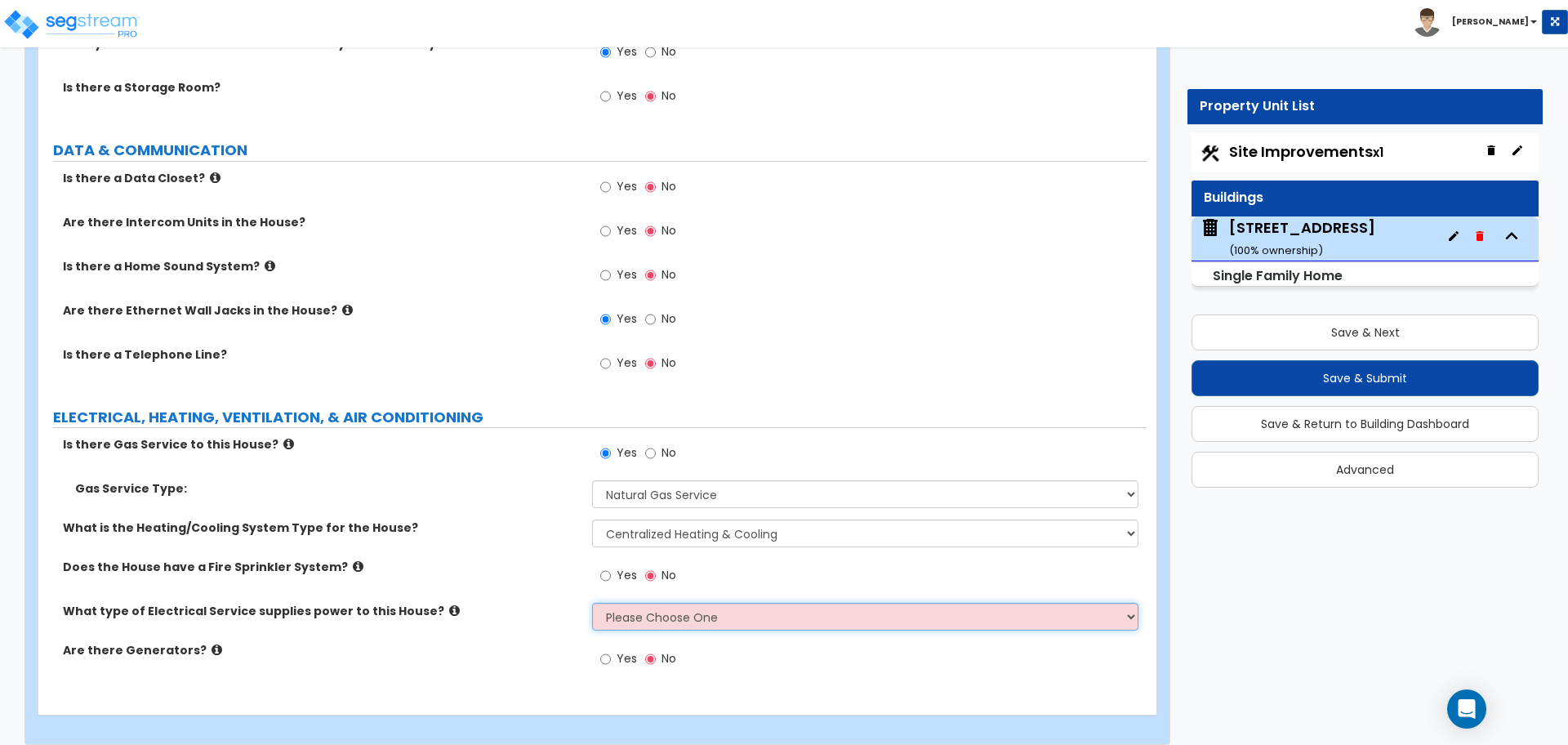
click at [611, 603] on select "Please Choose One Overhead Underground" at bounding box center [864, 617] width 545 height 28
select select "2"
click at [592, 603] on select "Please Choose One Overhead Underground" at bounding box center [864, 617] width 545 height 28
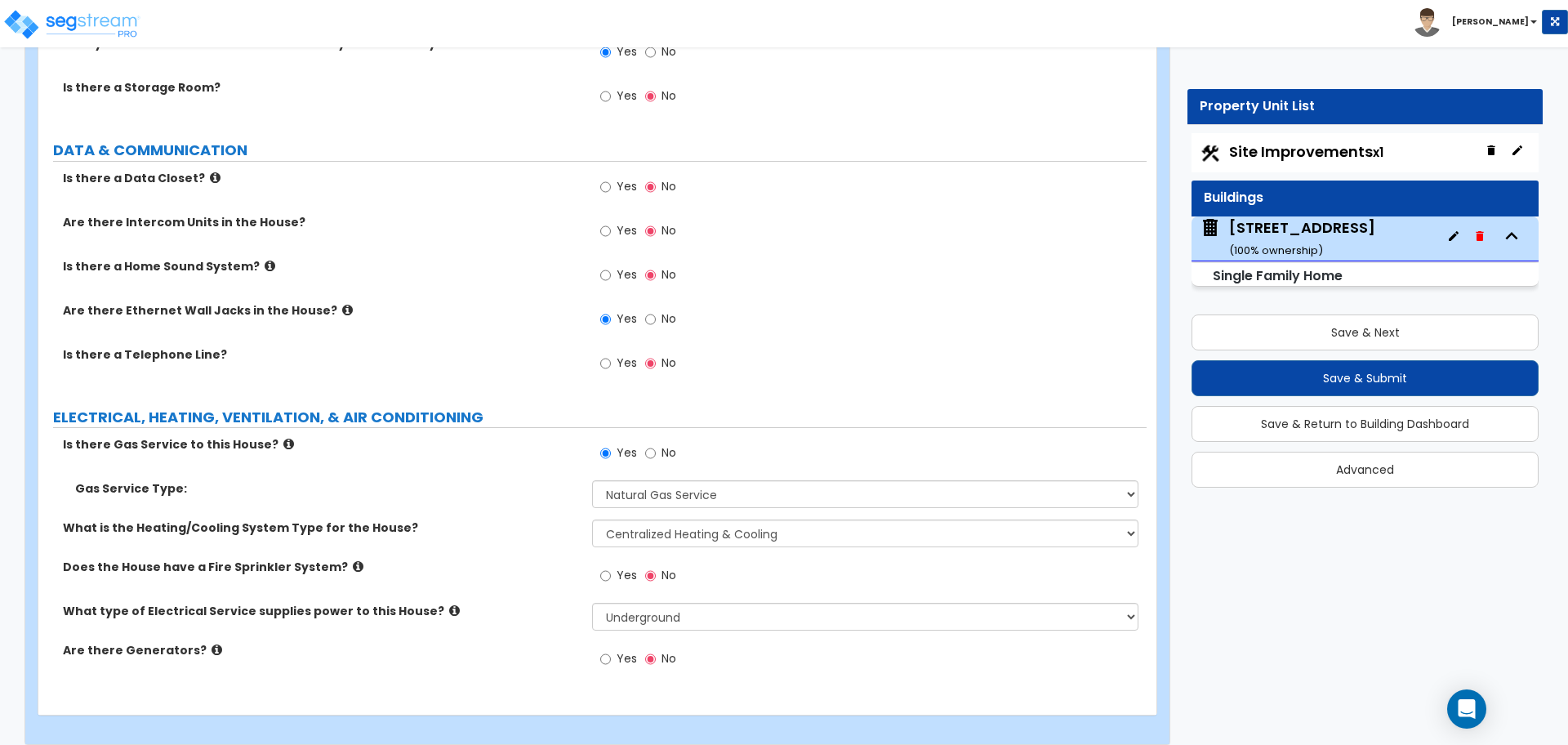
click at [533, 624] on div "What type of Electrical Service supplies power to this House? Please Choose One…" at bounding box center [592, 623] width 1108 height 39
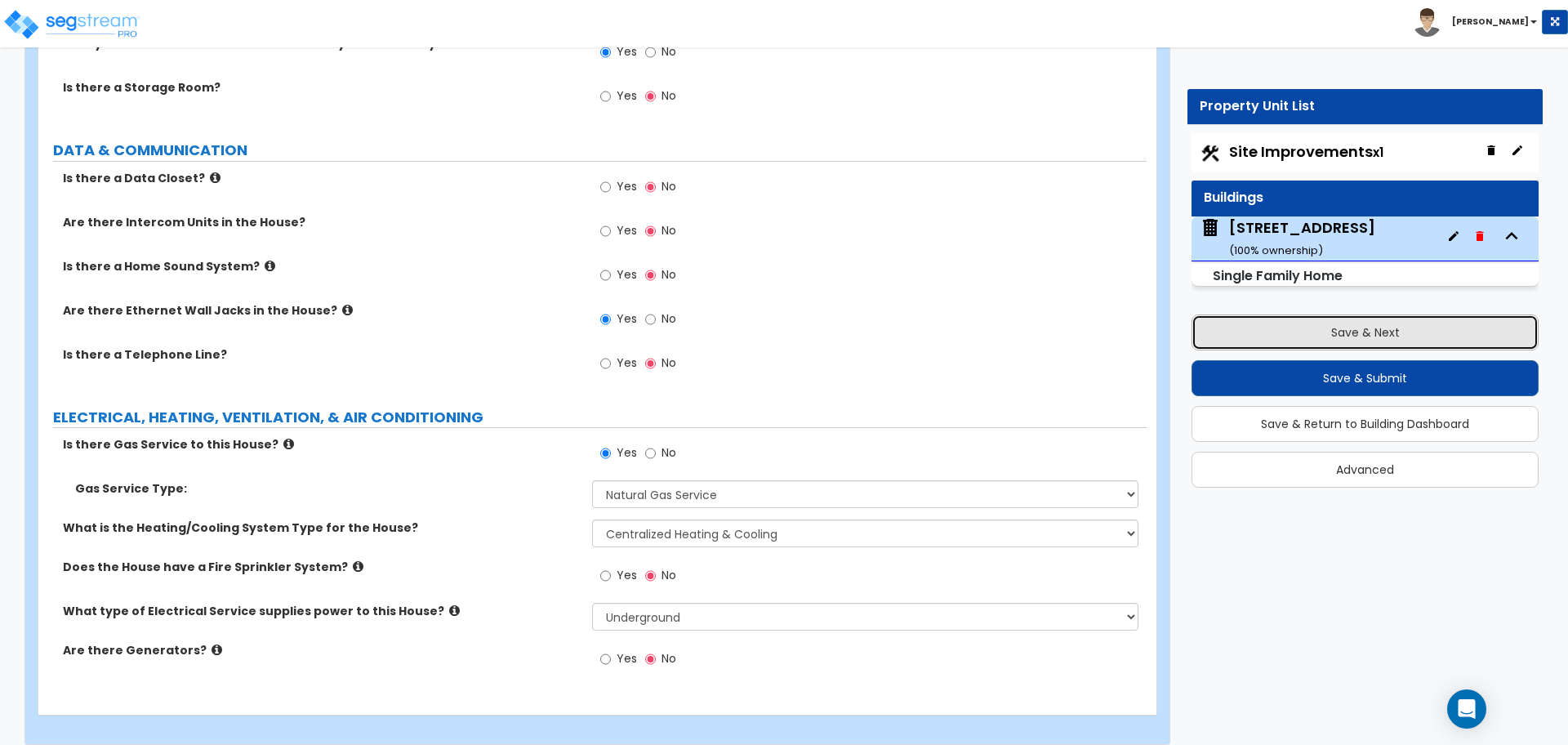
click at [1271, 331] on button "Save & Next" at bounding box center [1364, 333] width 347 height 36
select select "2"
select select "4"
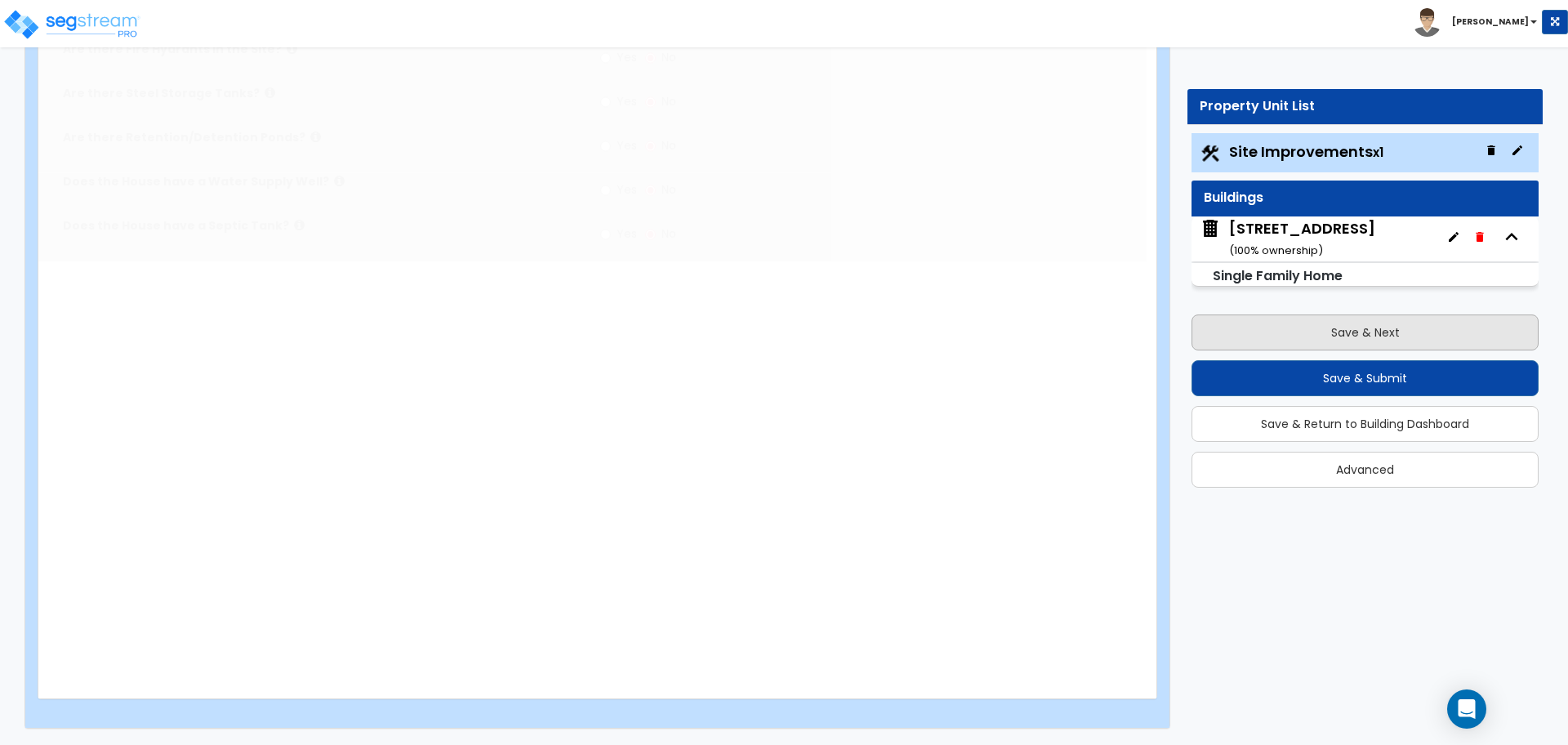
scroll to position [0, 0]
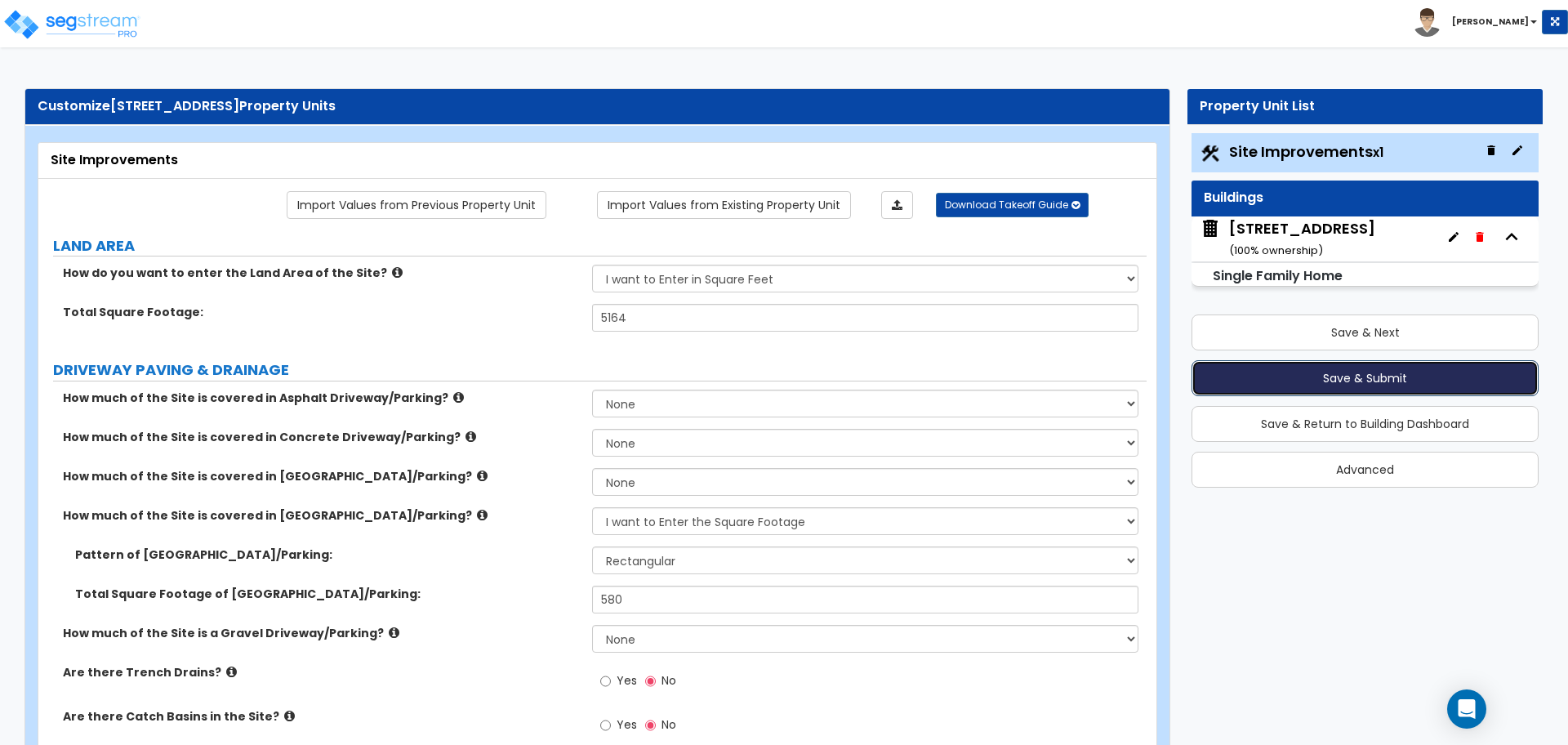
click at [1288, 384] on button "Save & Submit" at bounding box center [1364, 378] width 347 height 36
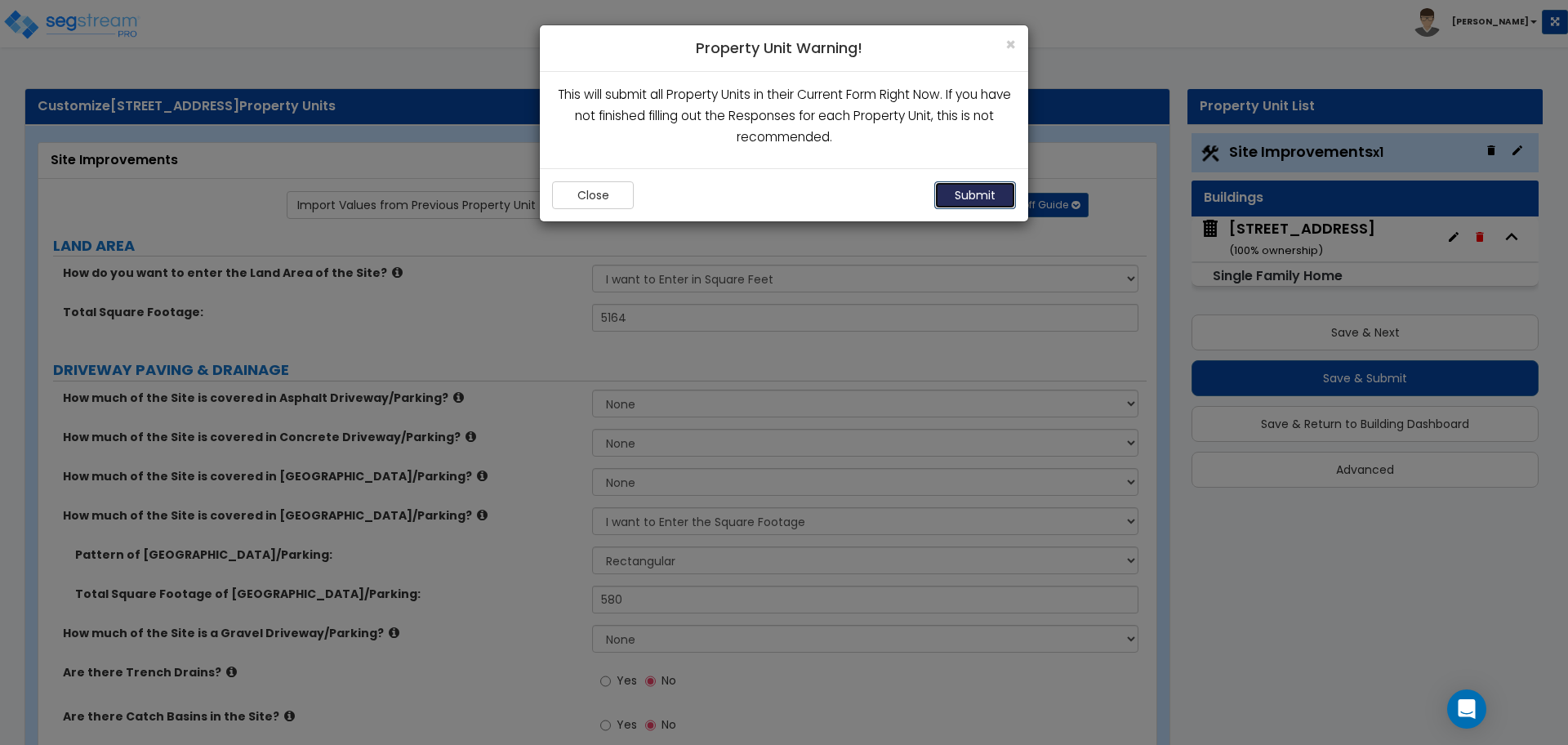
click at [954, 190] on button "Submit" at bounding box center [974, 195] width 81 height 28
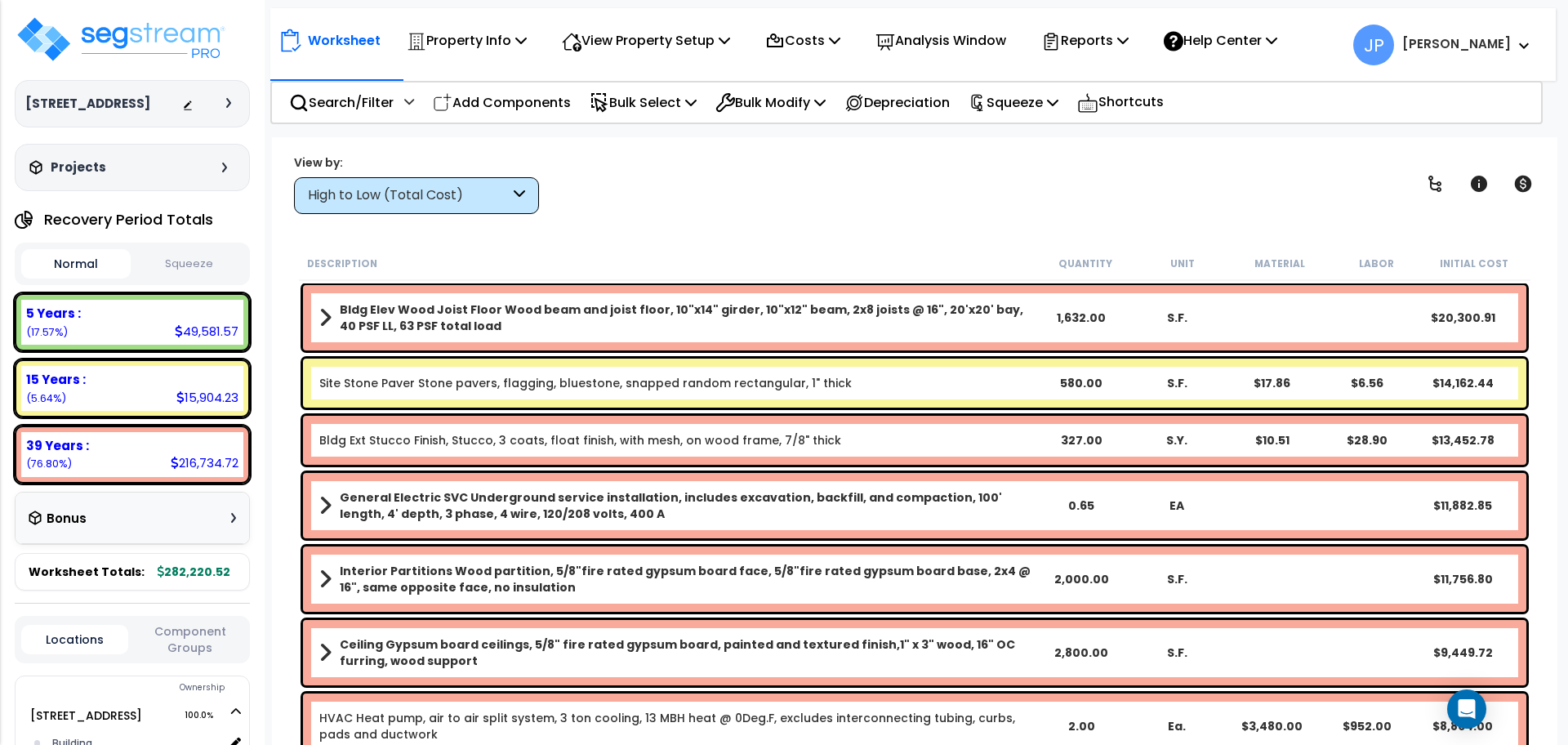
click at [338, 204] on div "High to Low (Total Cost)" at bounding box center [409, 196] width 202 height 19
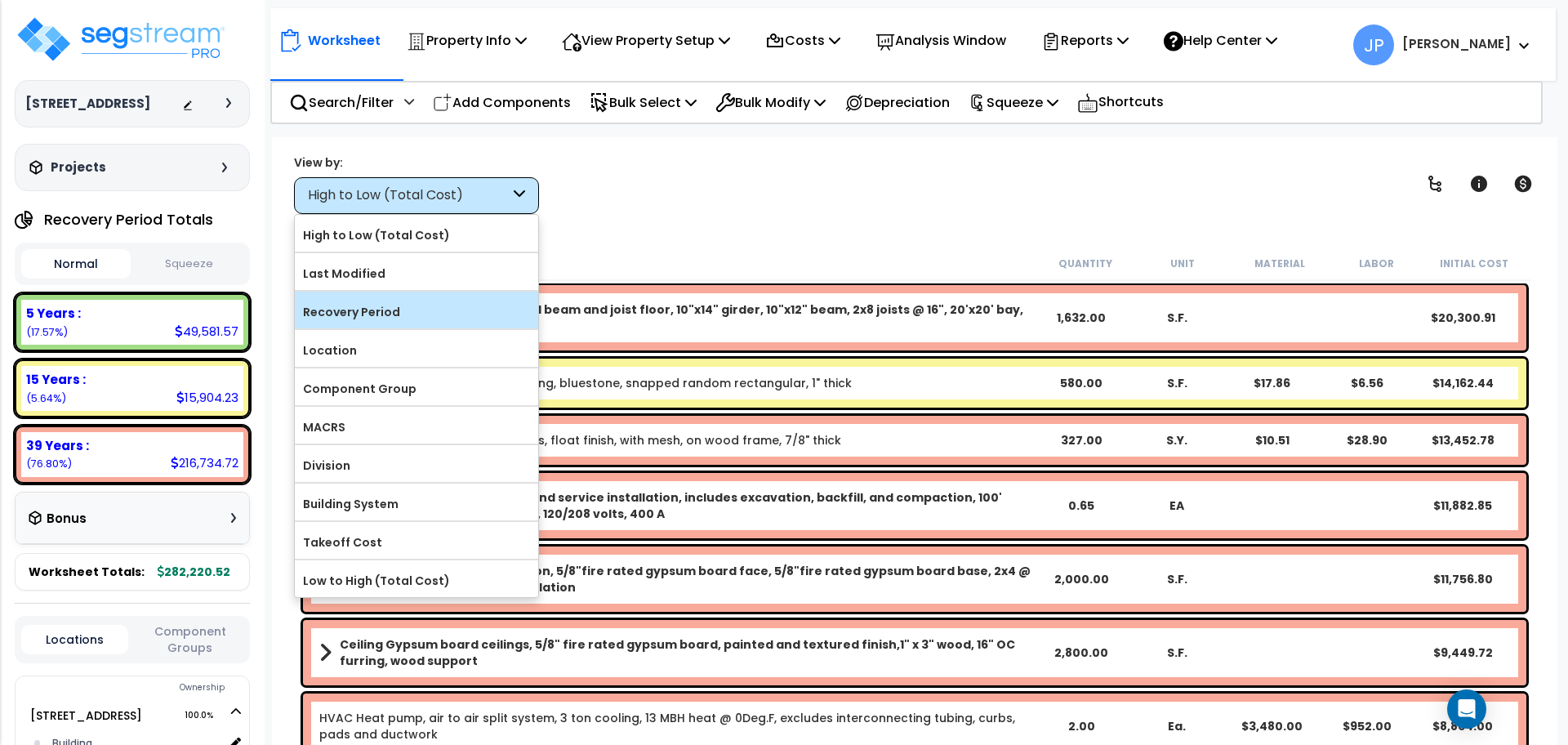
click at [382, 296] on div "Recovery Period" at bounding box center [416, 310] width 243 height 36
click at [385, 312] on label "Recovery Period" at bounding box center [416, 311] width 243 height 25
click at [0, 0] on input "Recovery Period" at bounding box center [0, 0] width 0 height 0
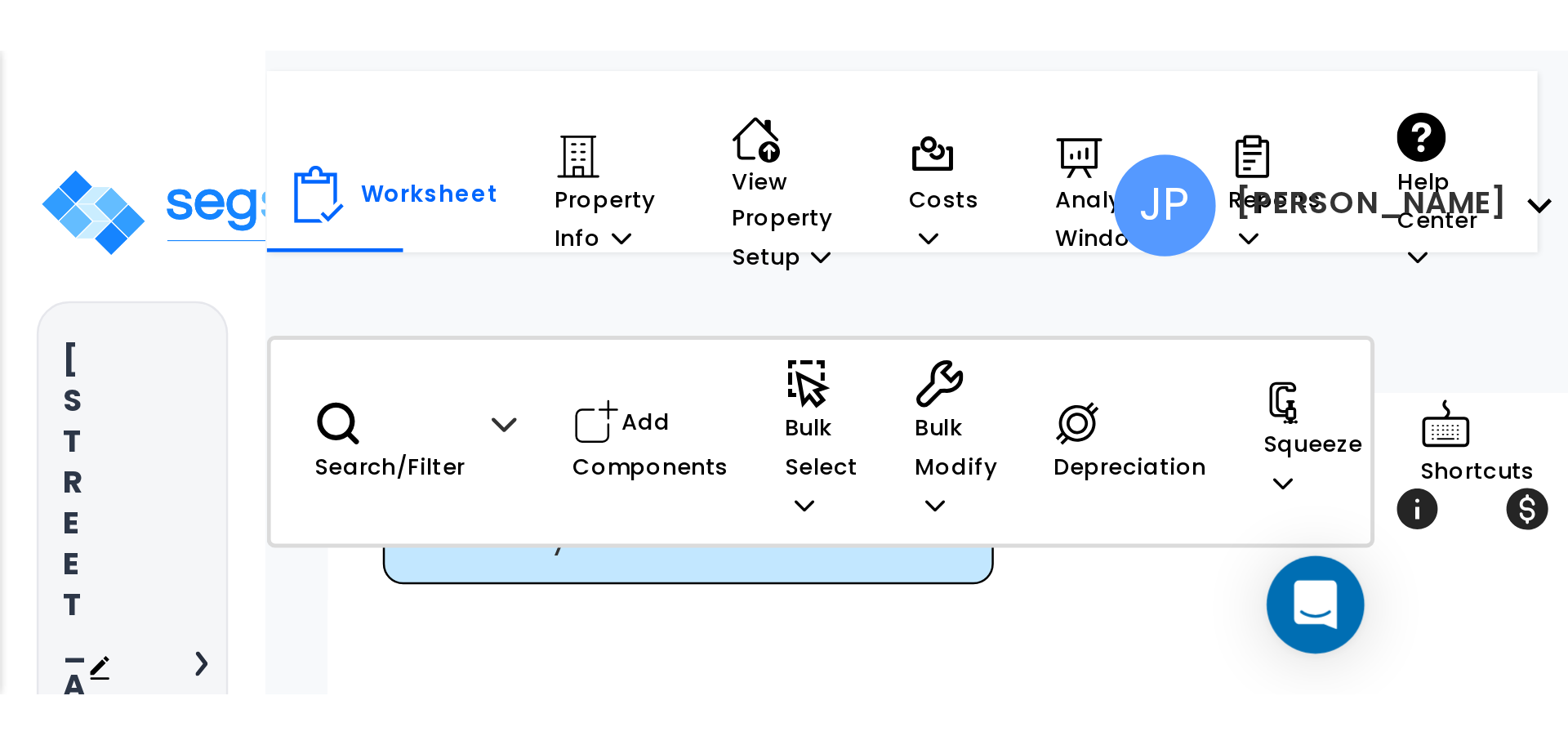
scroll to position [68, 0]
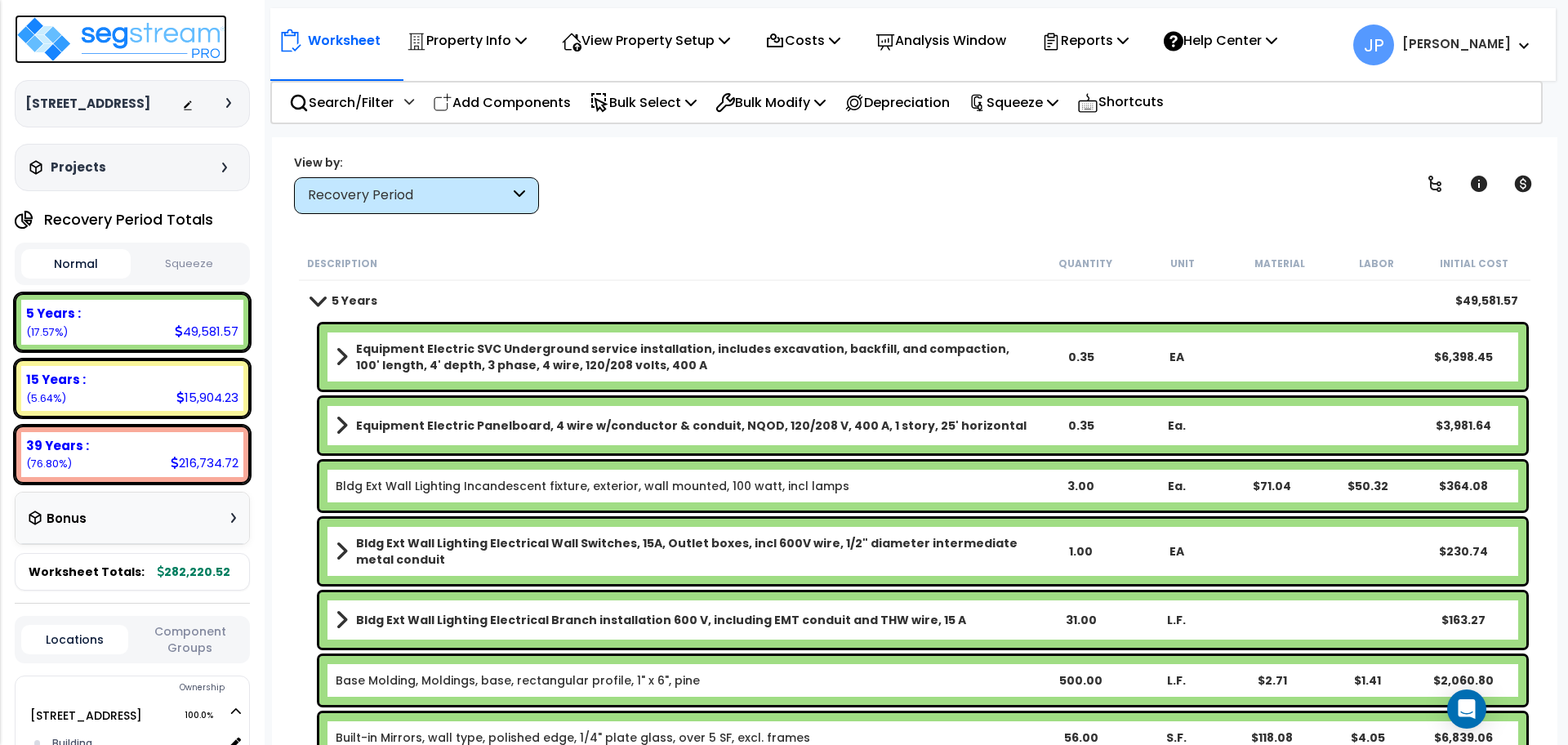
click at [86, 48] on img at bounding box center [120, 39] width 212 height 49
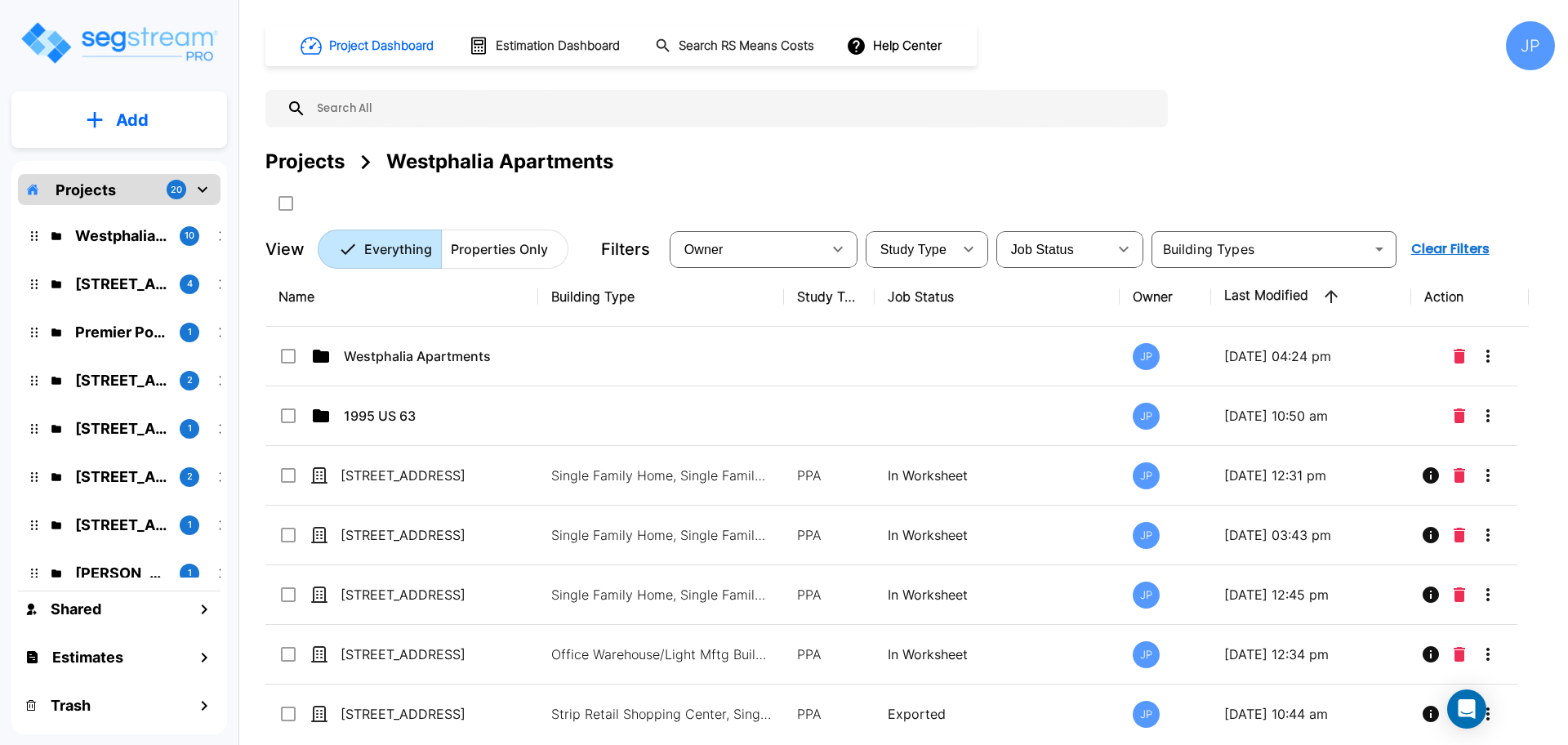
click at [382, 107] on input "text" at bounding box center [733, 109] width 853 height 37
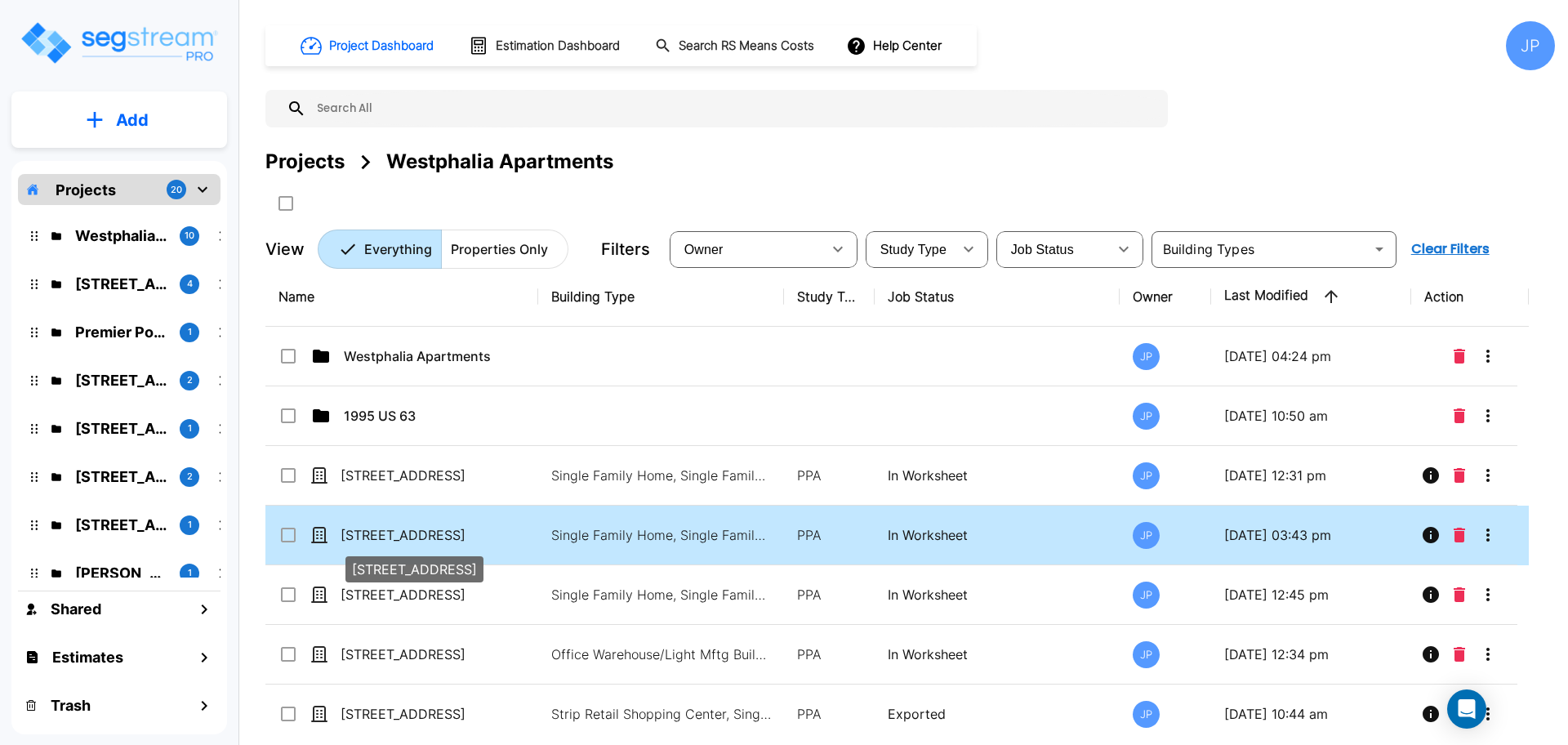
click at [483, 543] on p "[STREET_ADDRESS]" at bounding box center [421, 535] width 164 height 20
click at [447, 532] on p "[STREET_ADDRESS]" at bounding box center [421, 535] width 164 height 20
checkbox input "false"
click at [447, 532] on p "[STREET_ADDRESS]" at bounding box center [421, 535] width 164 height 20
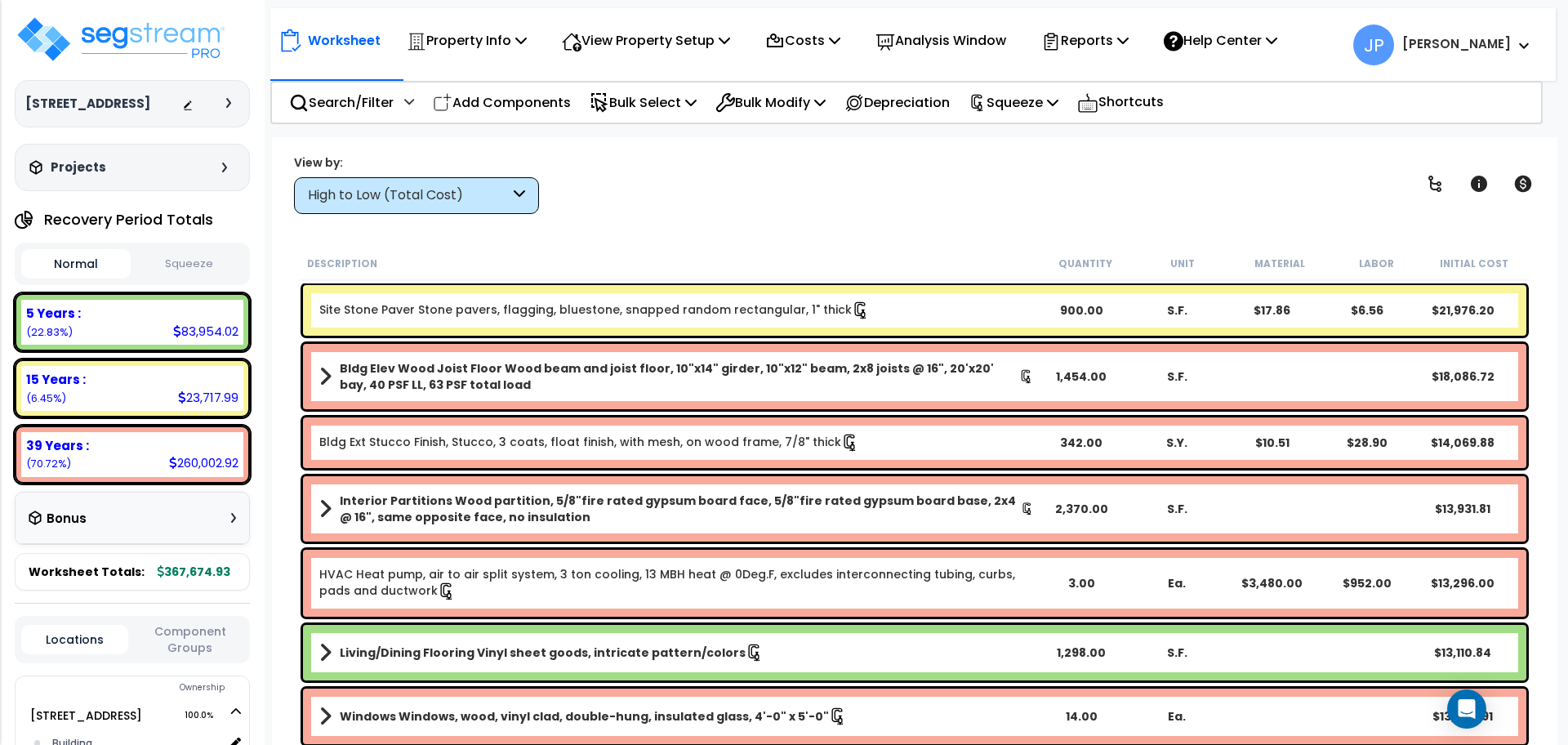
click at [490, 195] on div "High to Low (Total Cost)" at bounding box center [409, 196] width 202 height 19
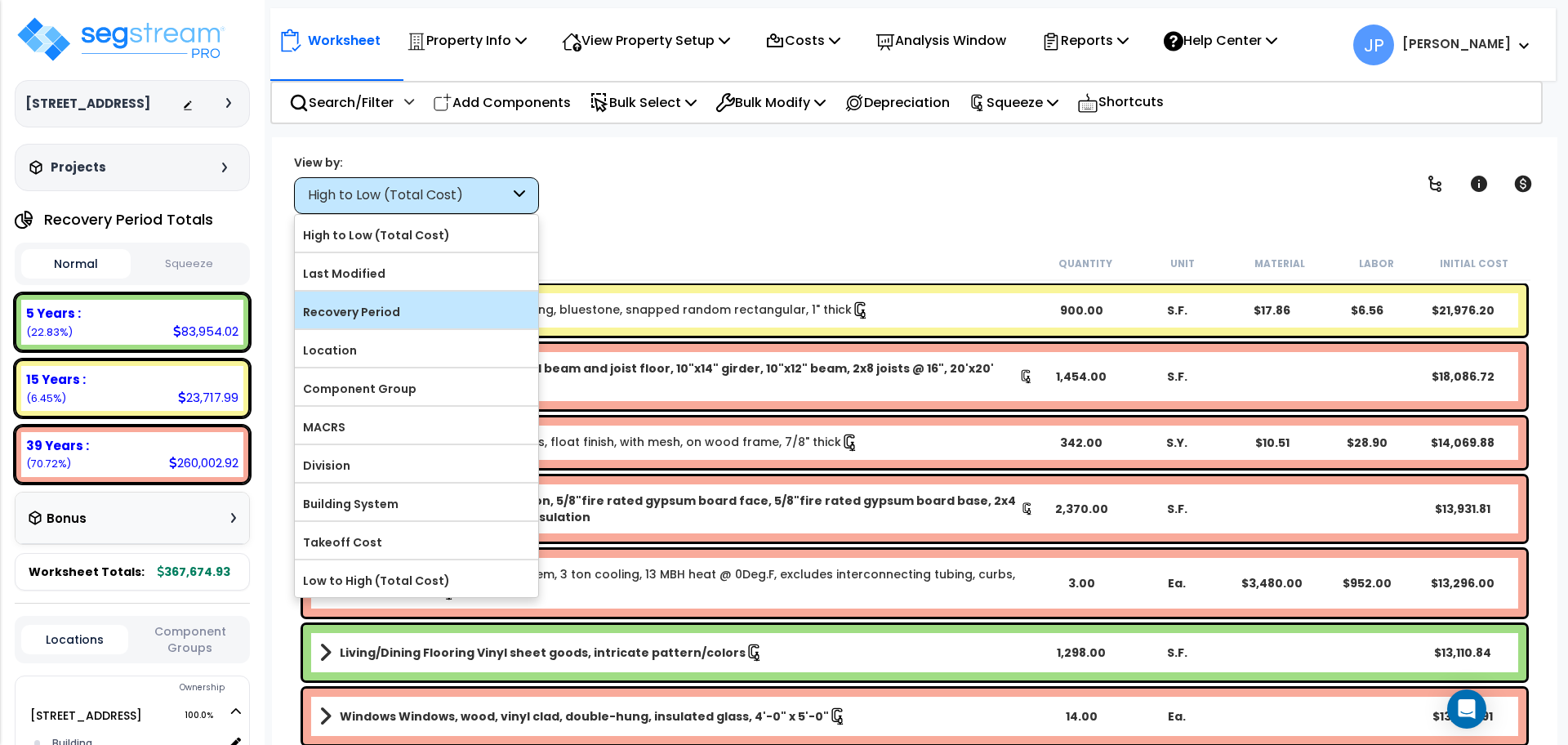
click at [459, 306] on label "Recovery Period" at bounding box center [416, 311] width 243 height 25
click at [0, 0] on input "Recovery Period" at bounding box center [0, 0] width 0 height 0
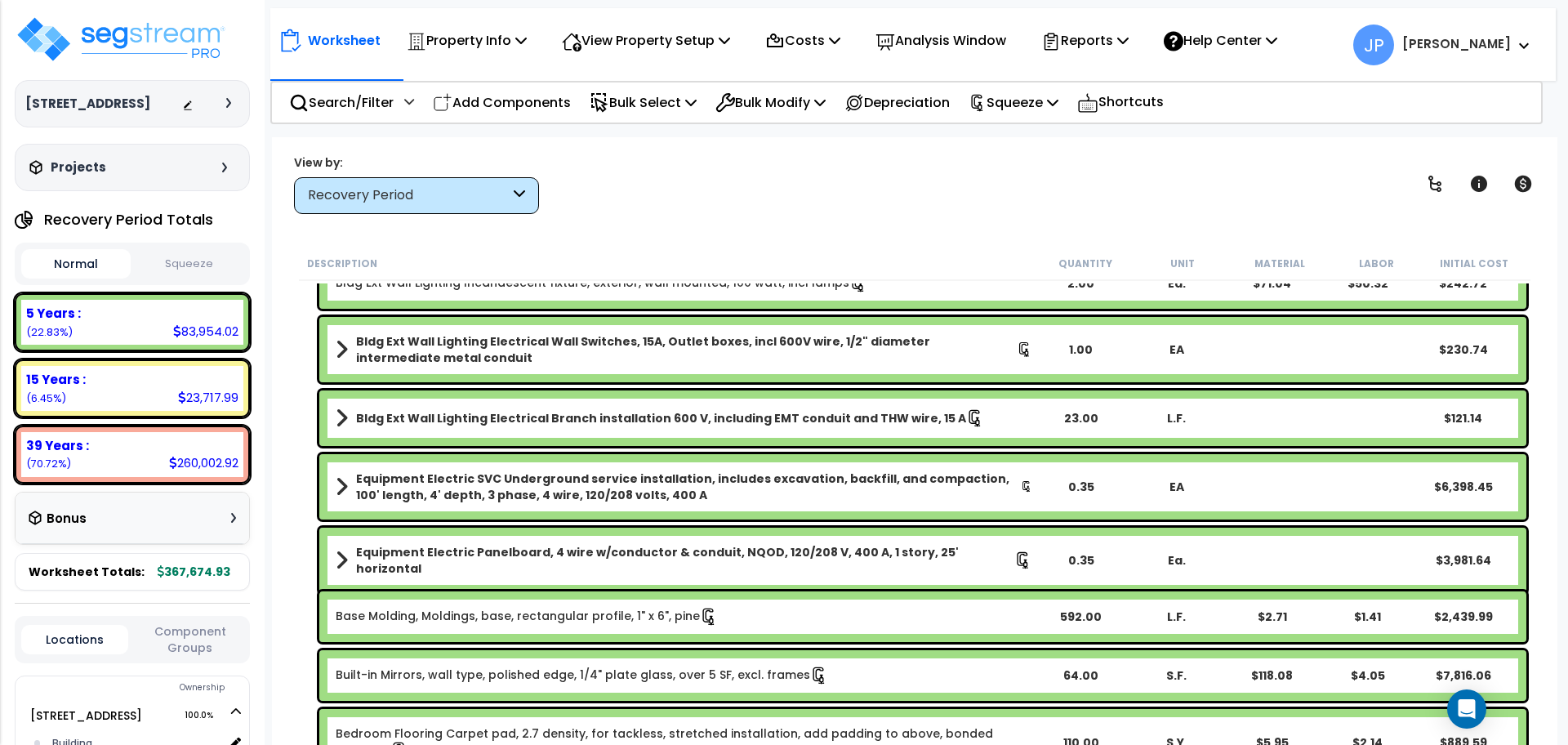
scroll to position [102, 0]
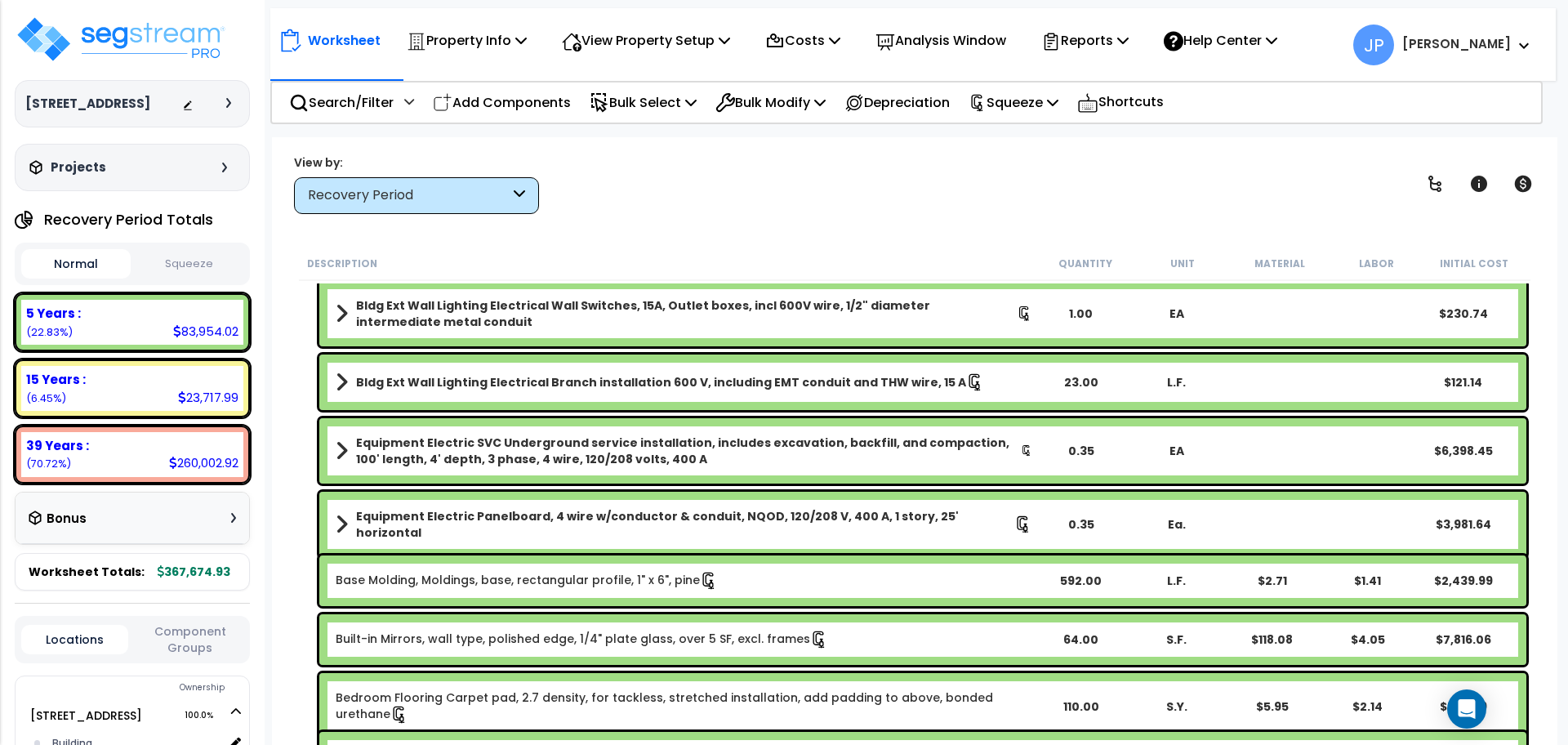
click at [592, 461] on b "Equipment Electric SVC Underground service installation, includes excavation, b…" at bounding box center [689, 451] width 665 height 33
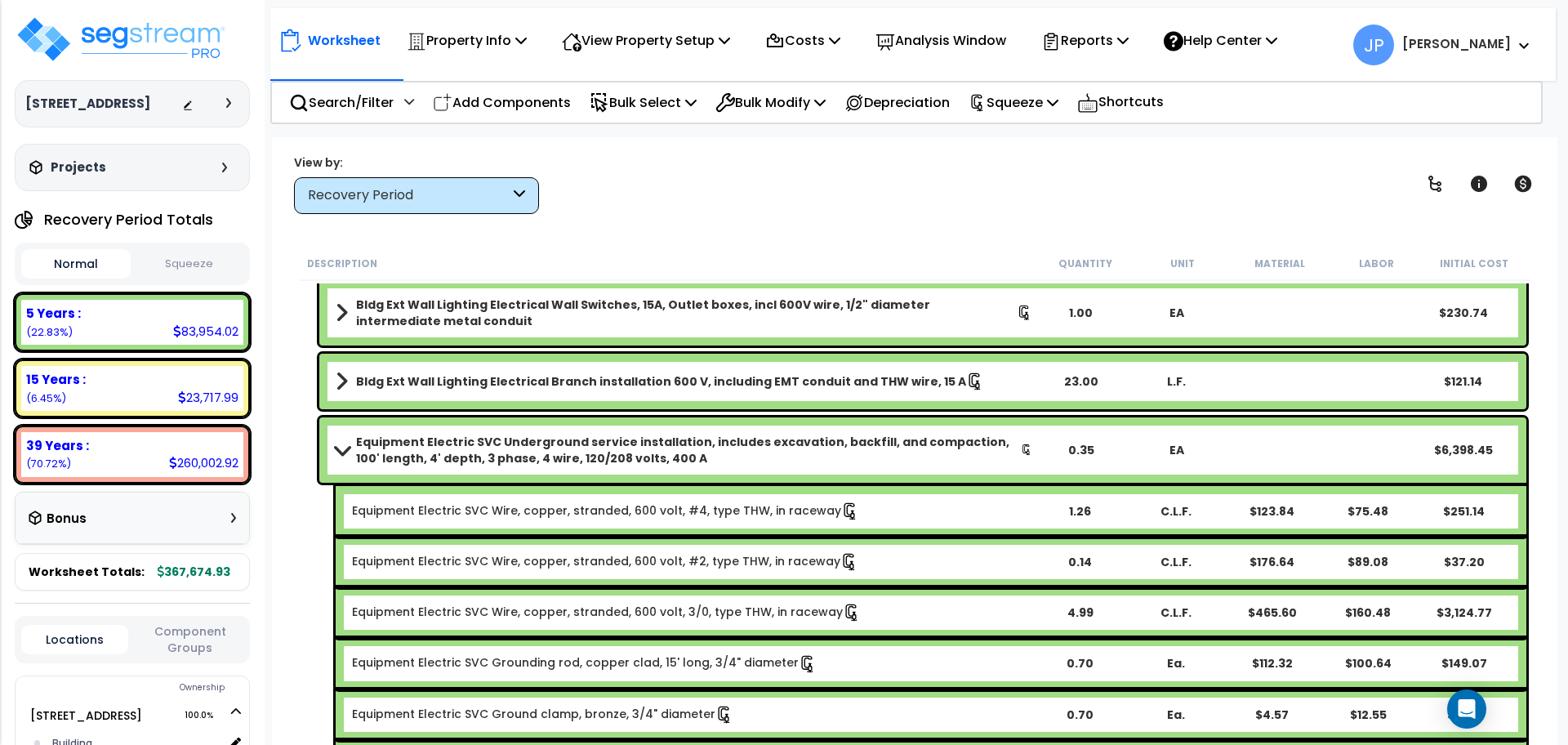
scroll to position [0, 0]
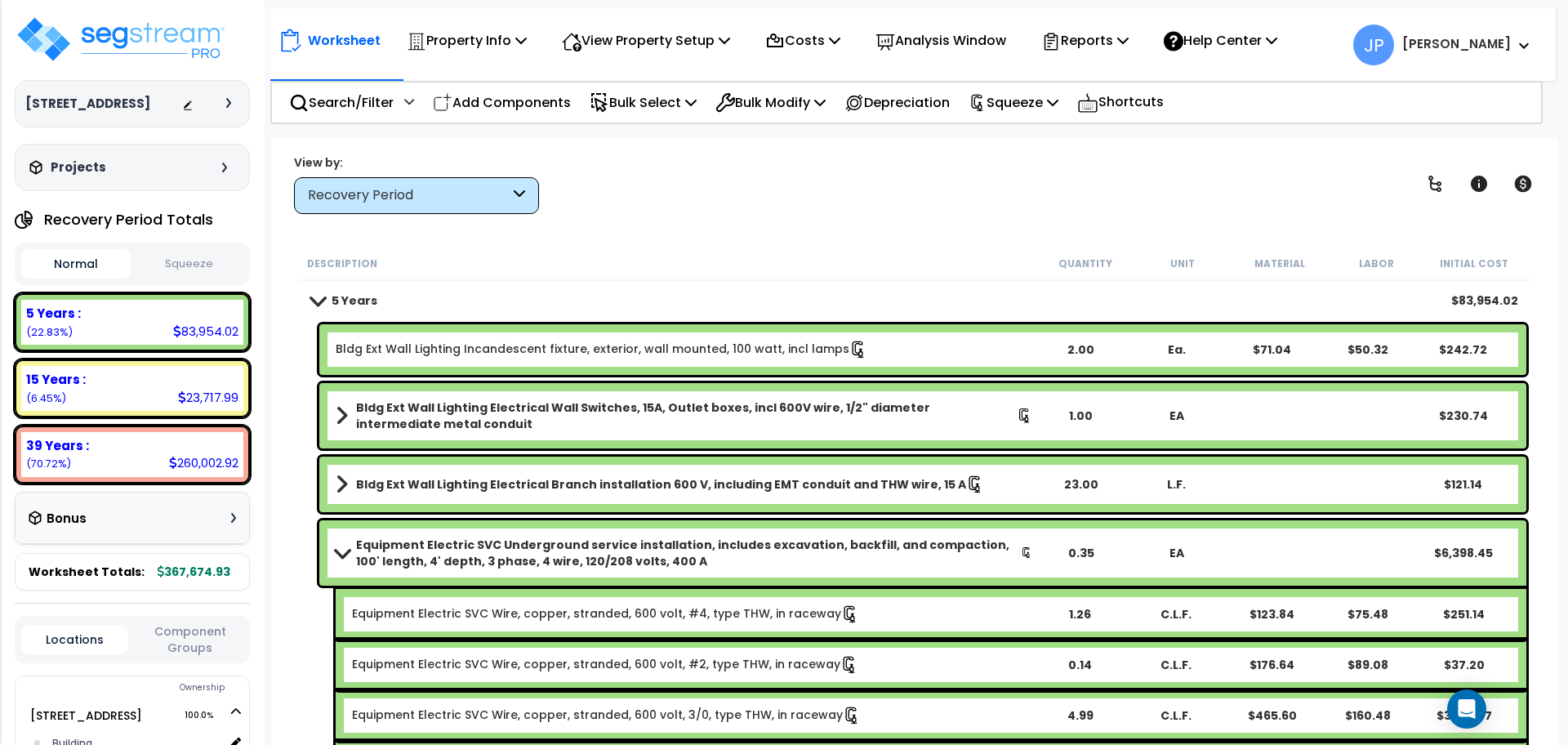
click at [581, 540] on b "Equipment Electric SVC Underground service installation, includes excavation, b…" at bounding box center [689, 553] width 665 height 33
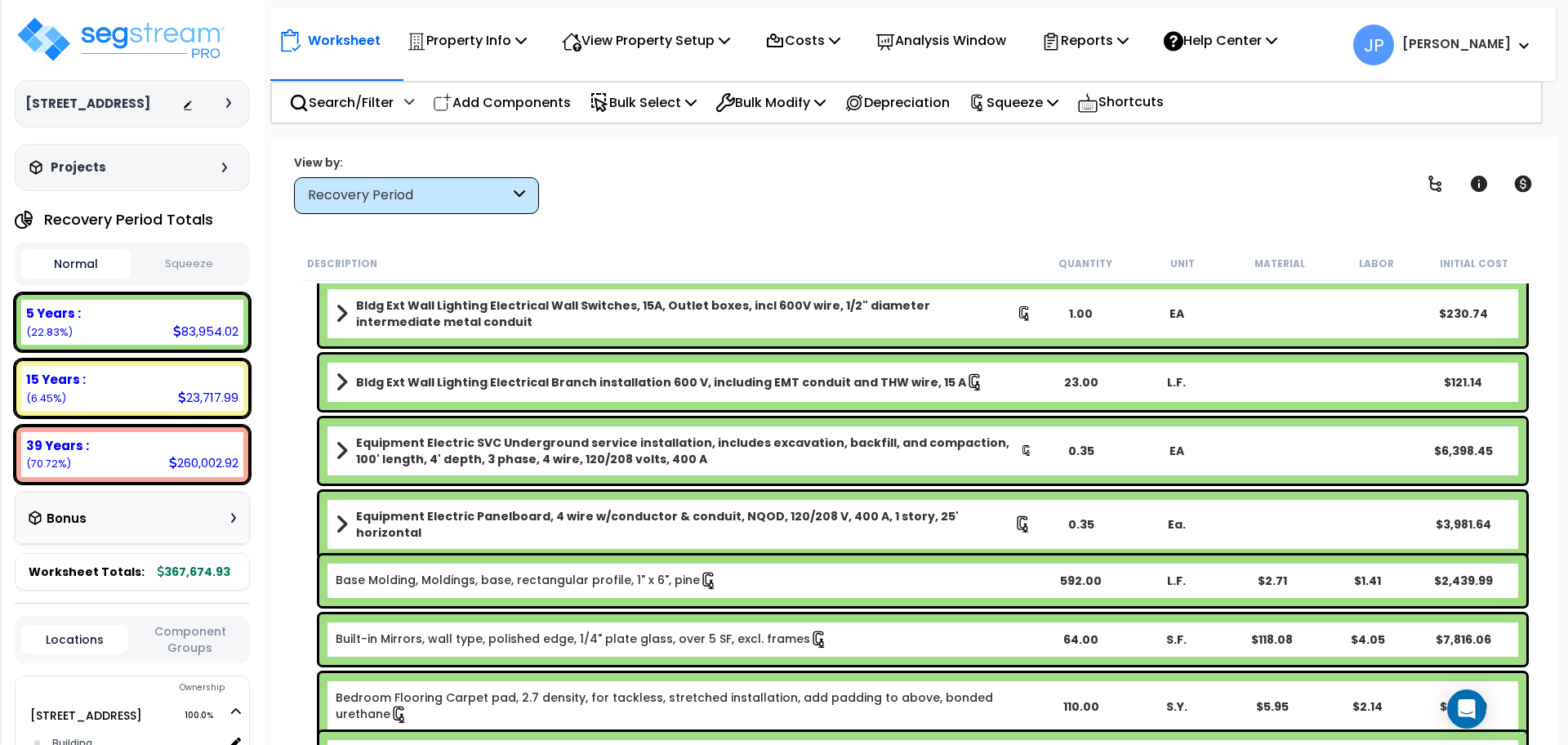
scroll to position [204, 0]
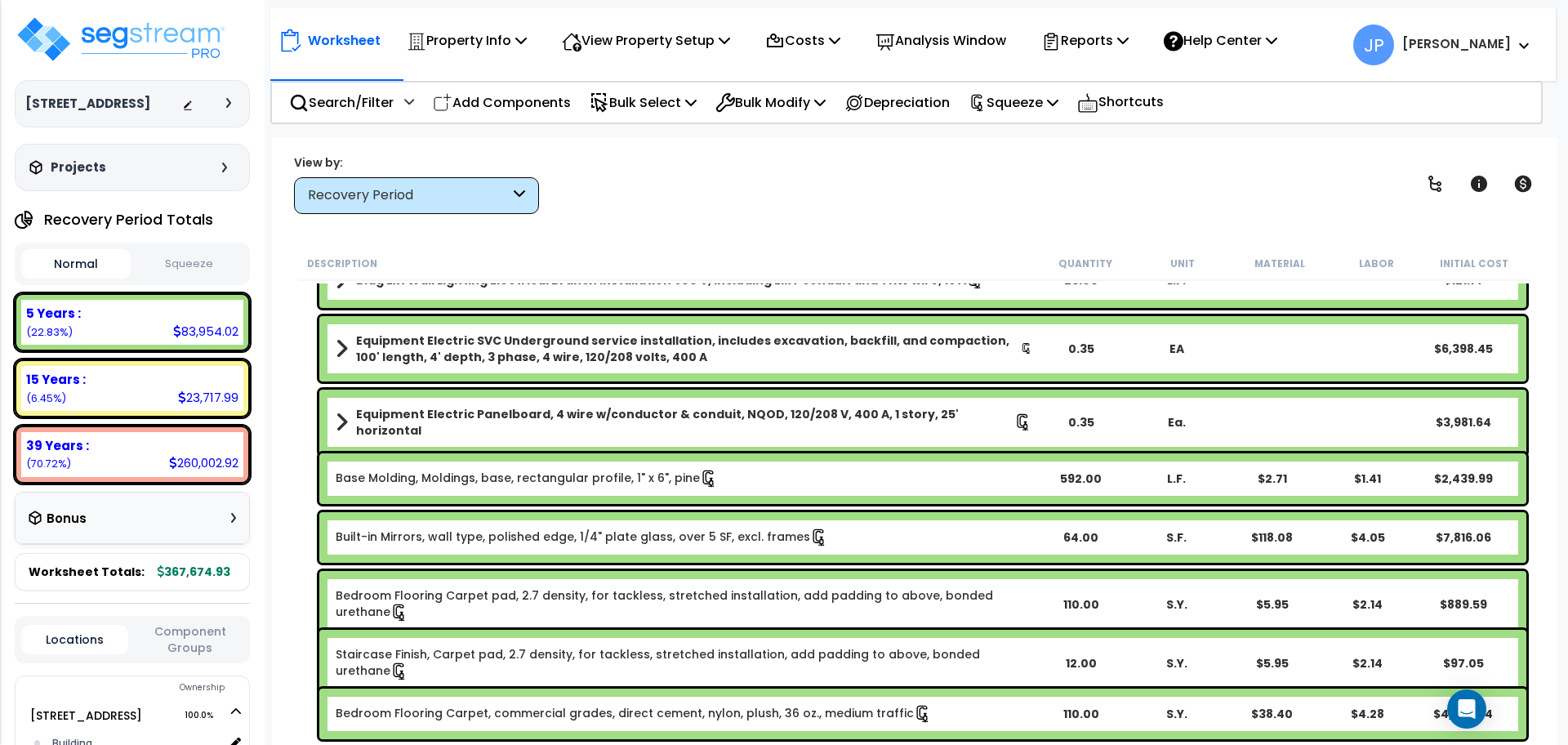
click at [625, 417] on b "Equipment Electric Panelboard, 4 wire w/conductor & conduit, NQOD, 120/208 V, 4…" at bounding box center [685, 422] width 658 height 33
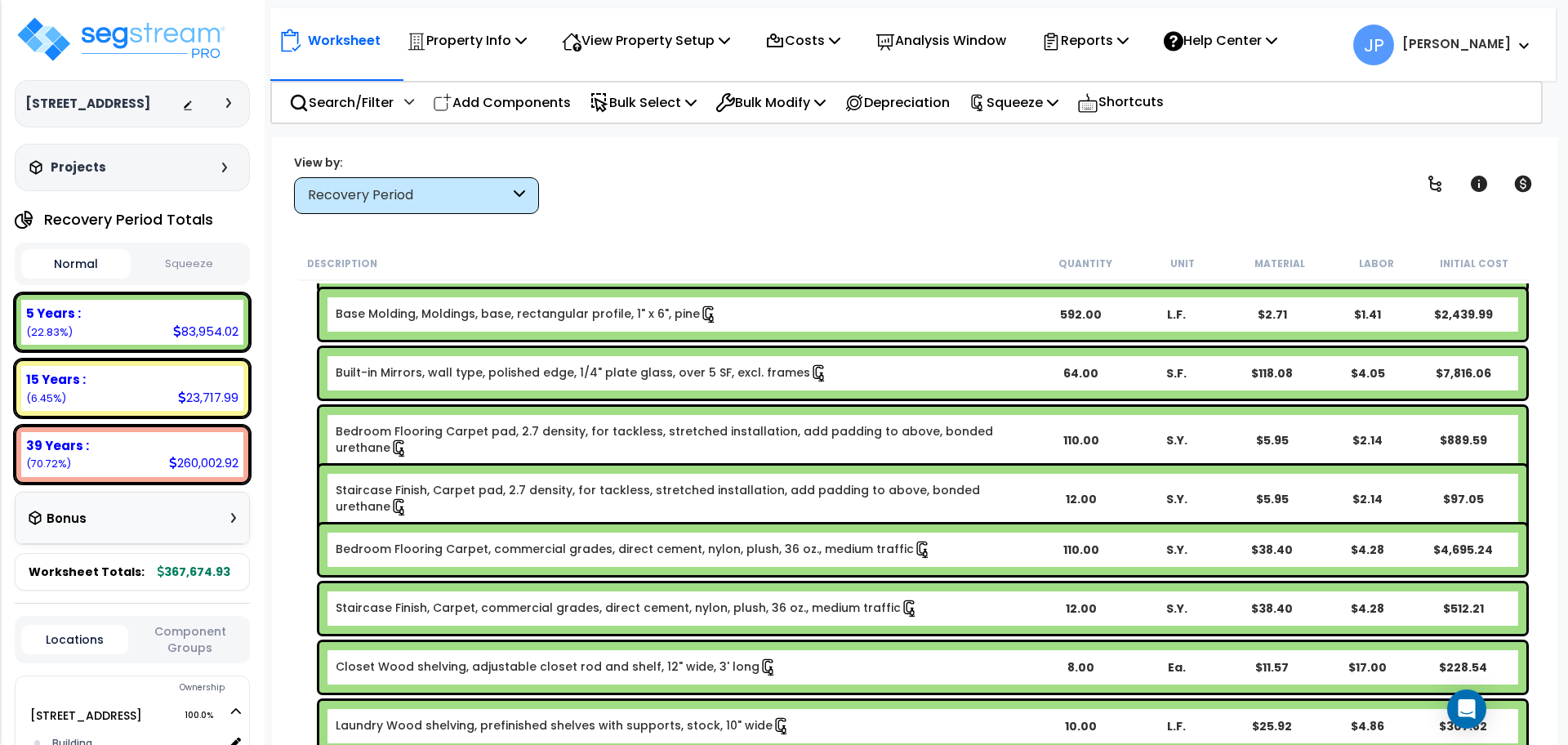
scroll to position [408, 0]
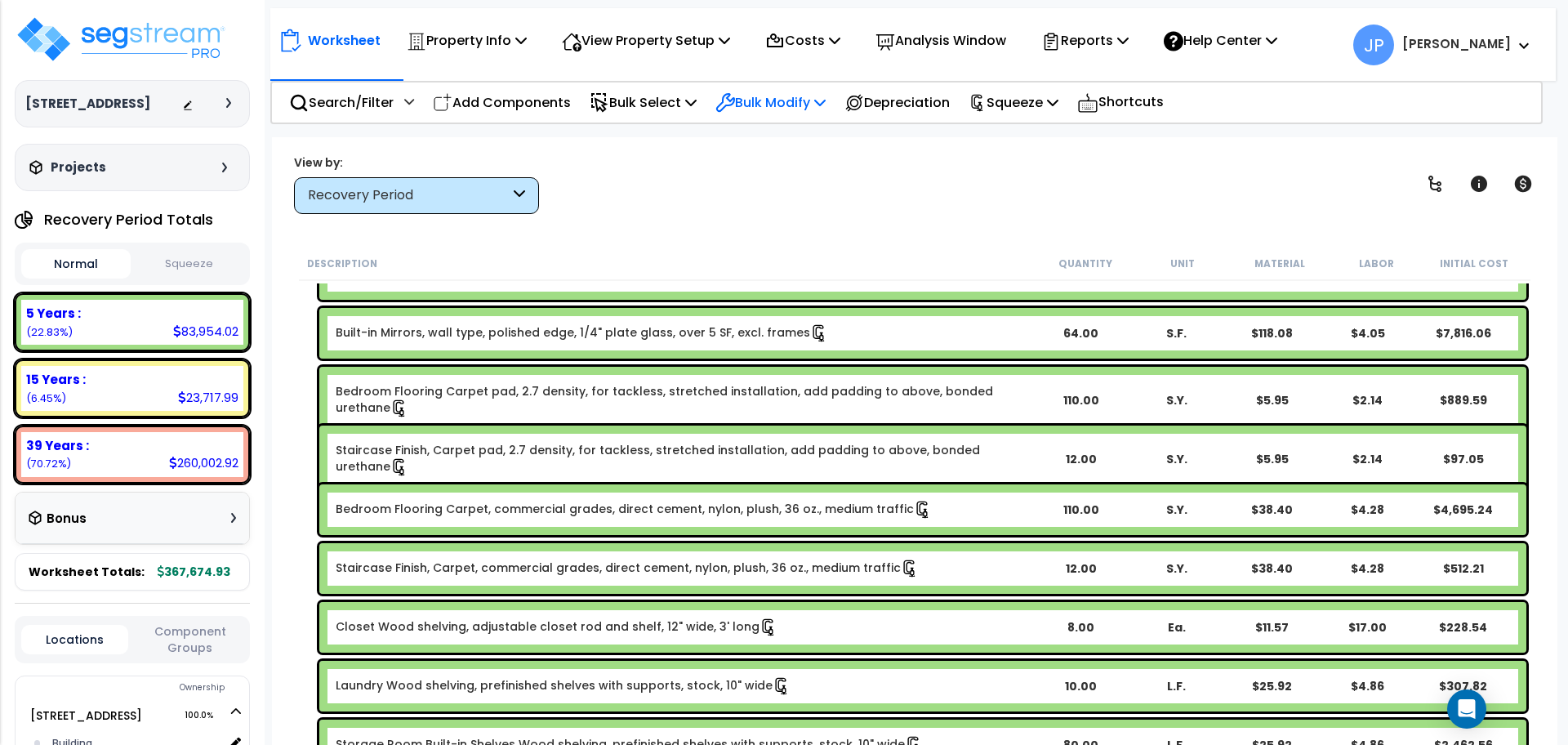
click at [758, 109] on p "Bulk Modify" at bounding box center [770, 103] width 110 height 22
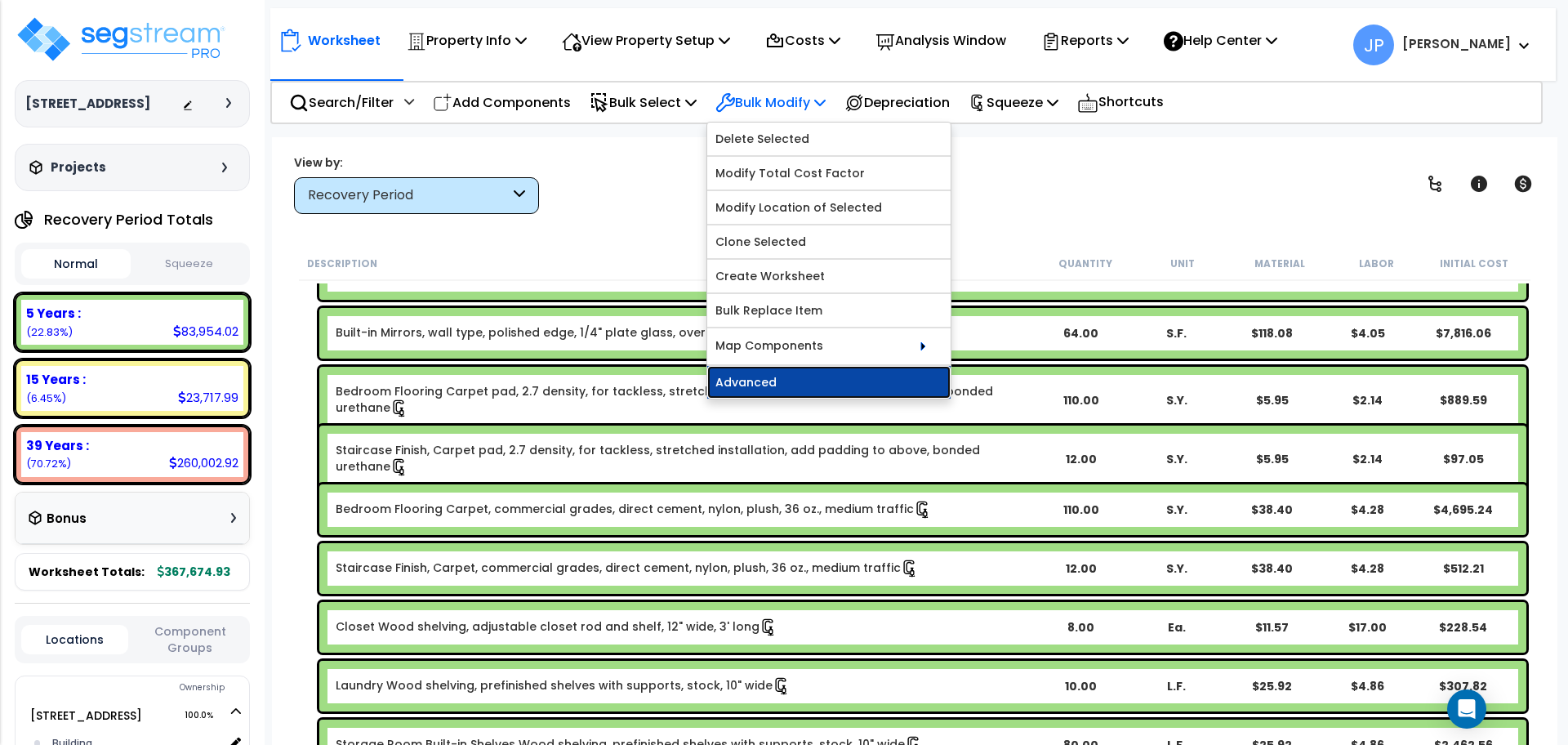
click at [775, 379] on link "Advanced" at bounding box center [829, 382] width 243 height 33
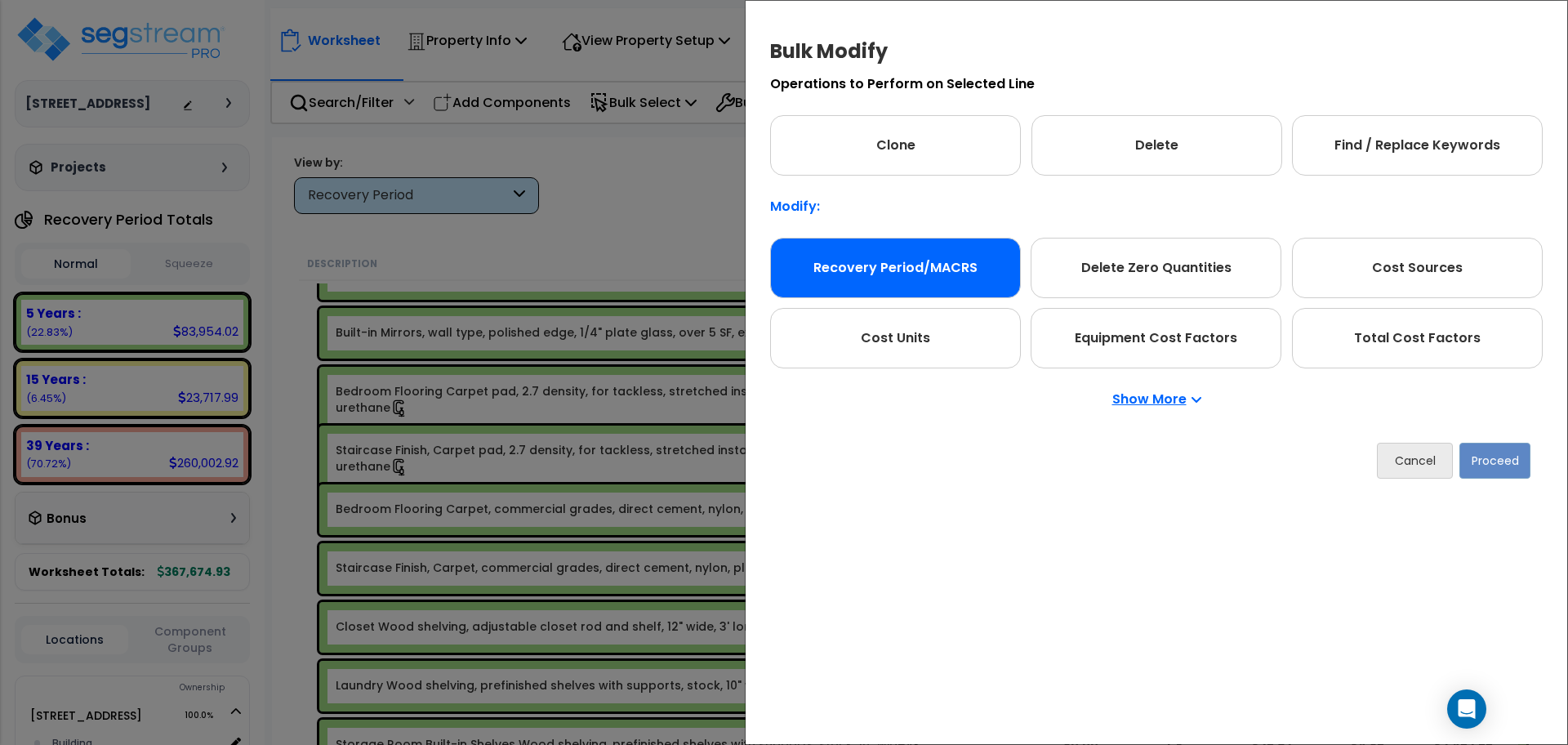
click at [937, 261] on div "Recovery Period/MACRS" at bounding box center [896, 267] width 251 height 60
click at [1521, 468] on button "Proceed" at bounding box center [1494, 461] width 71 height 36
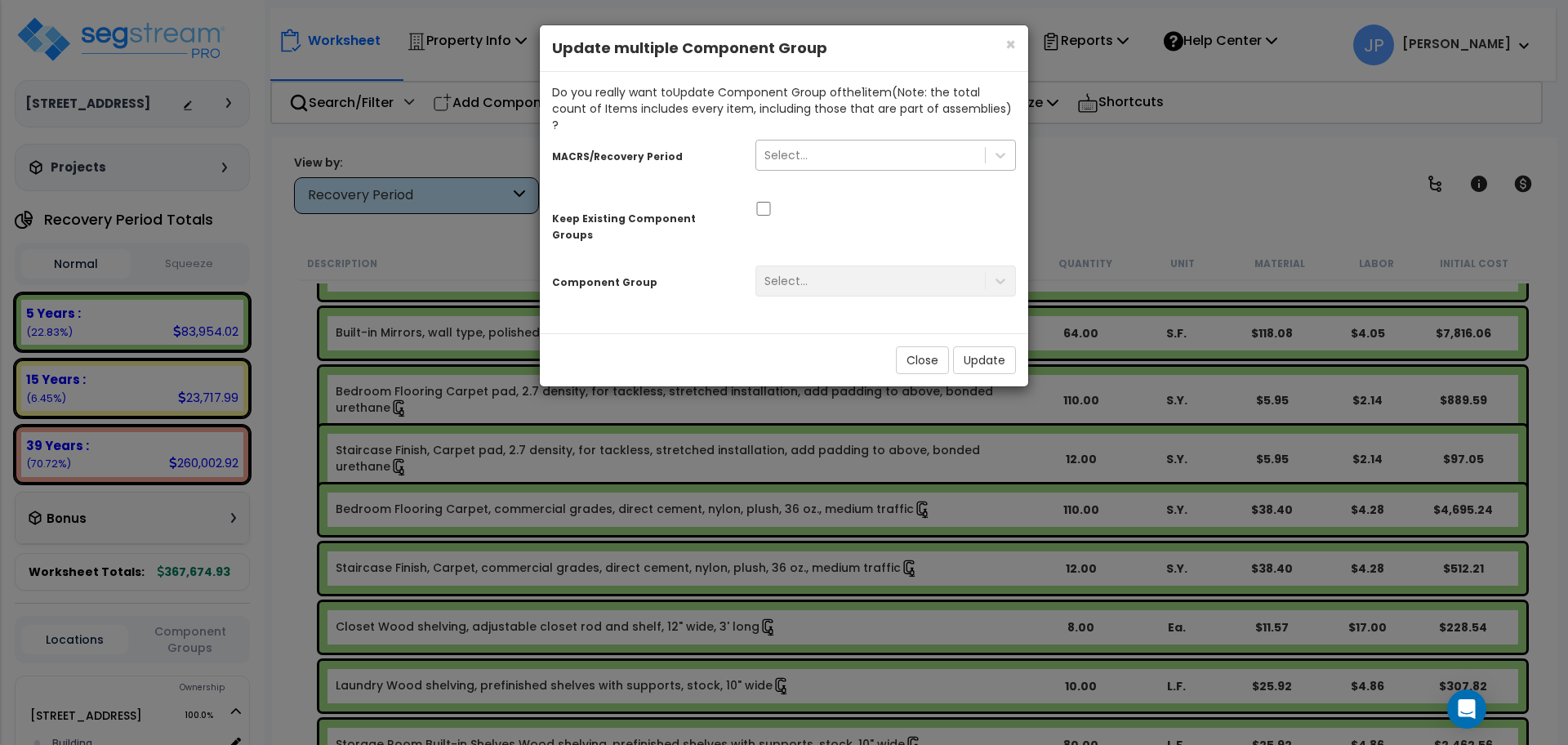
click at [857, 148] on div "Select..." at bounding box center [871, 155] width 229 height 26
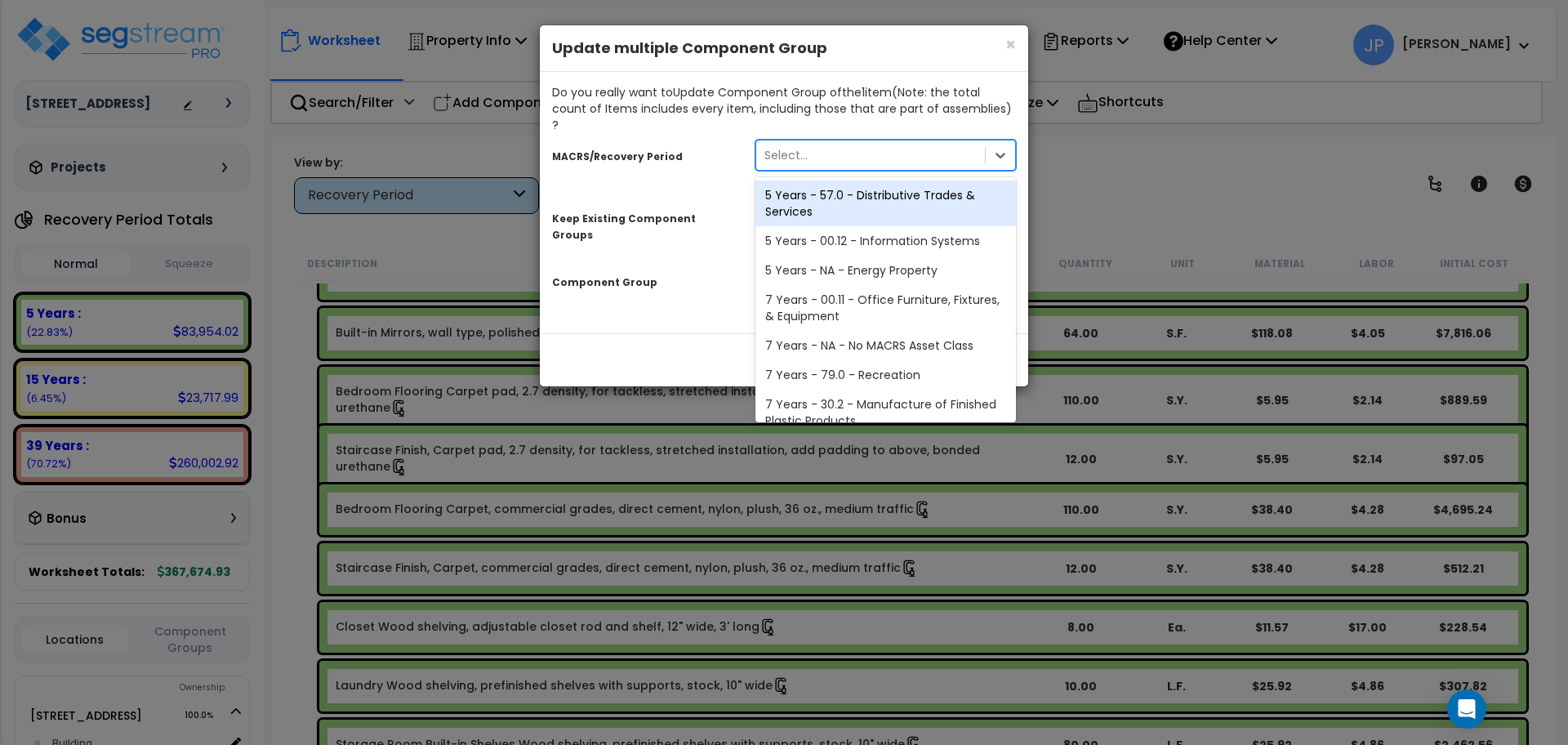
click at [594, 171] on div "MACRS/Recovery Period option 5 Years - 57.0 - Distributive Trades & Services fo…" at bounding box center [784, 221] width 464 height 176
click at [890, 143] on div "Select..." at bounding box center [871, 155] width 229 height 26
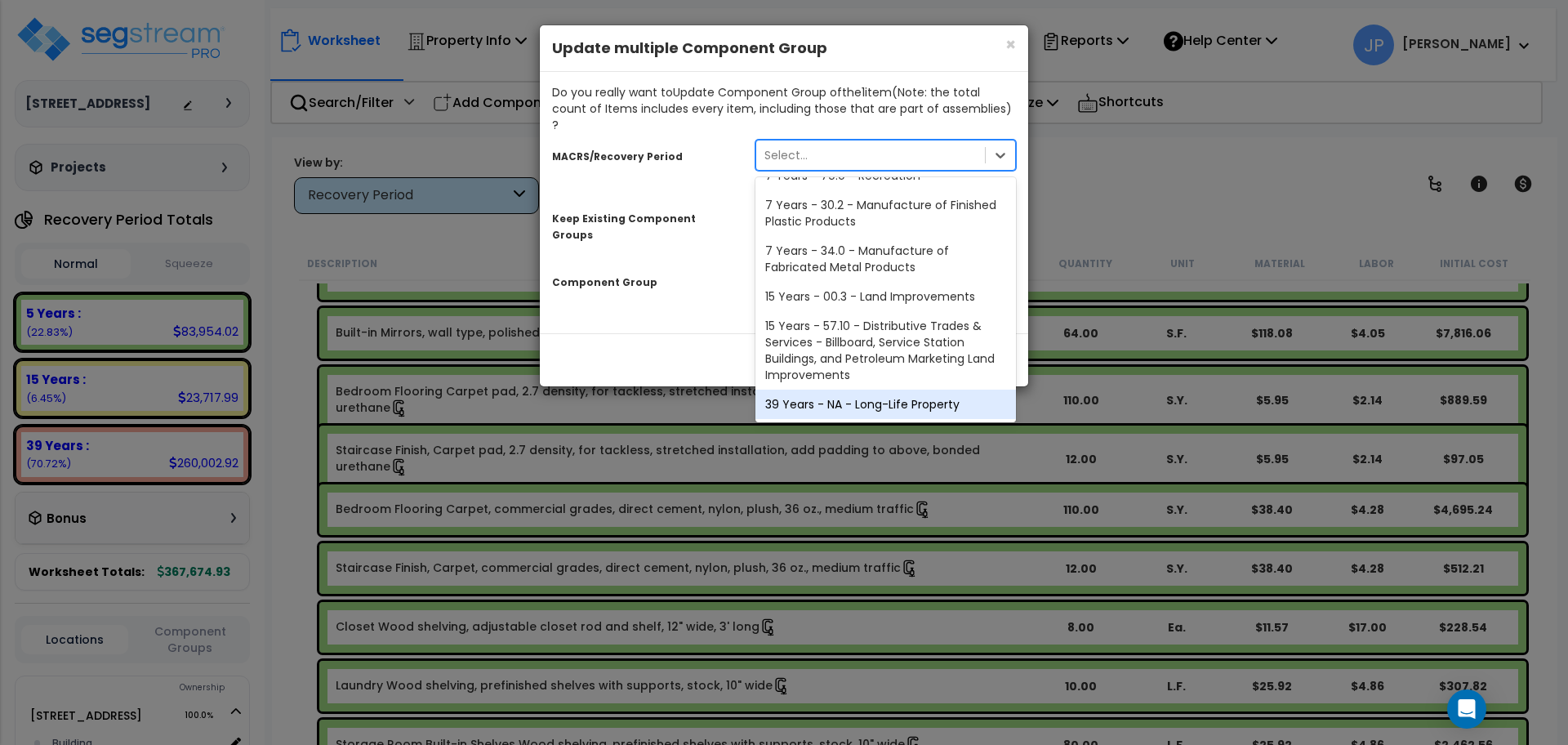
click at [860, 389] on div "39 Years - NA - Long-Life Property" at bounding box center [885, 404] width 260 height 30
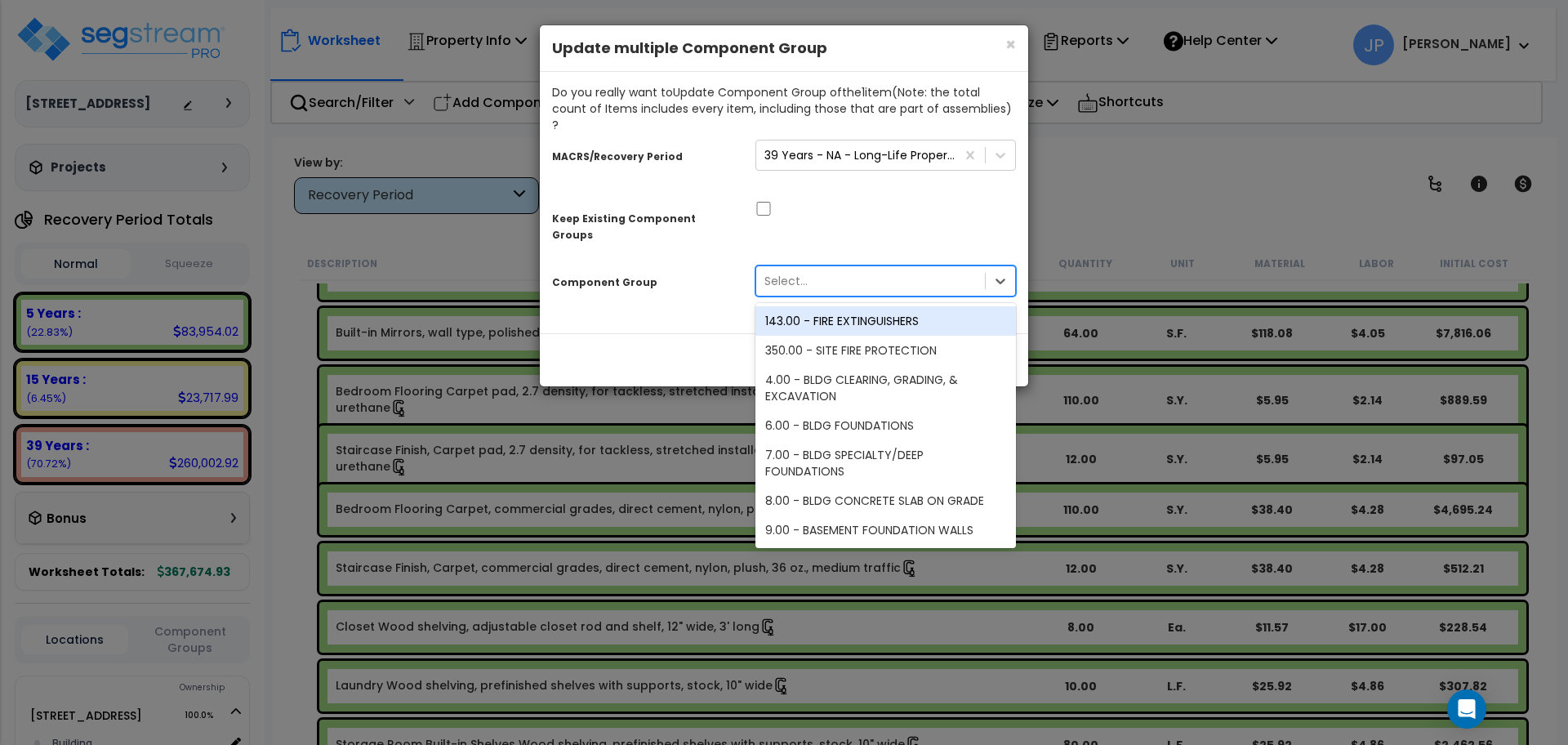
click at [812, 268] on div "Select..." at bounding box center [871, 281] width 229 height 26
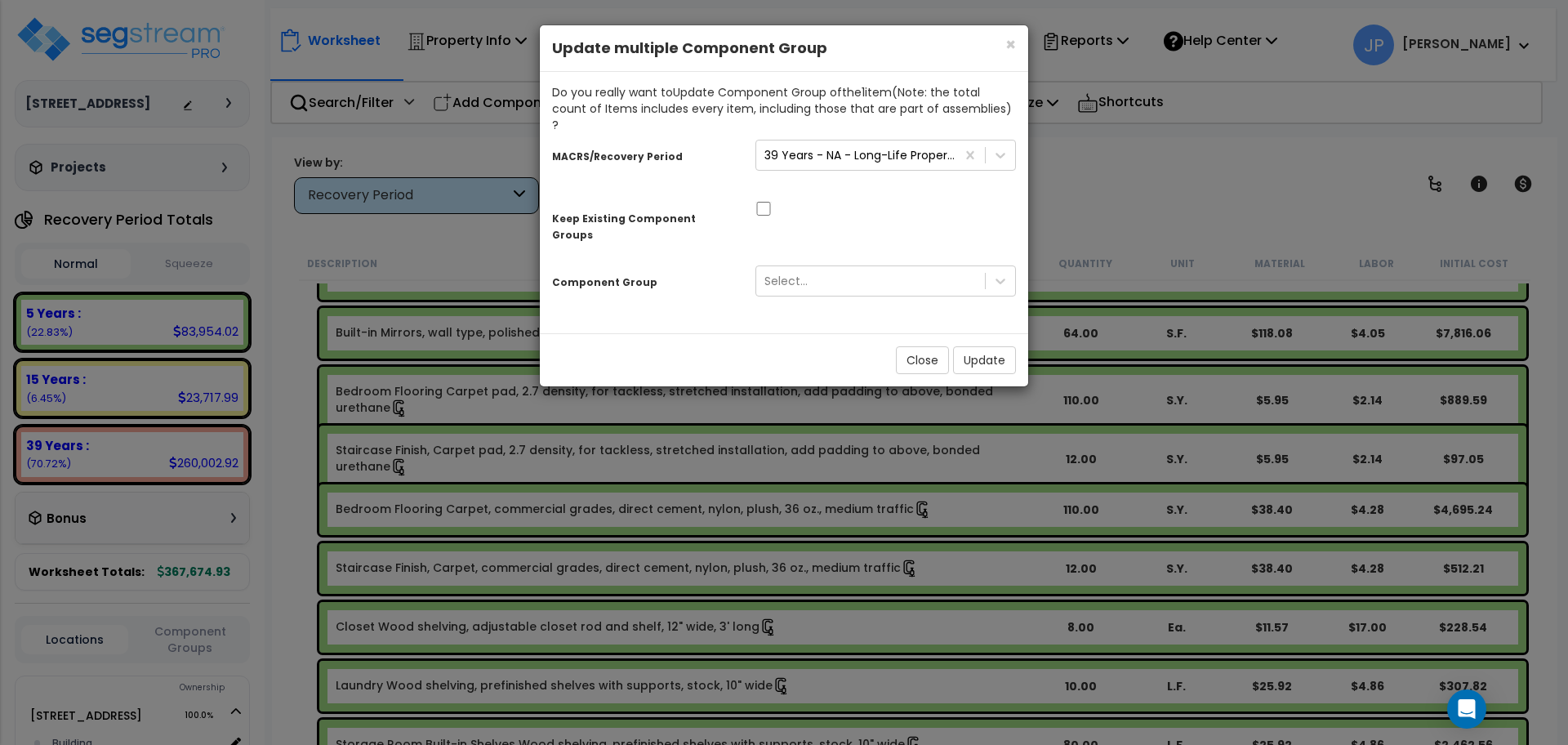
click at [824, 199] on div at bounding box center [885, 207] width 285 height 17
click at [766, 202] on input "checkbox" at bounding box center [763, 209] width 16 height 14
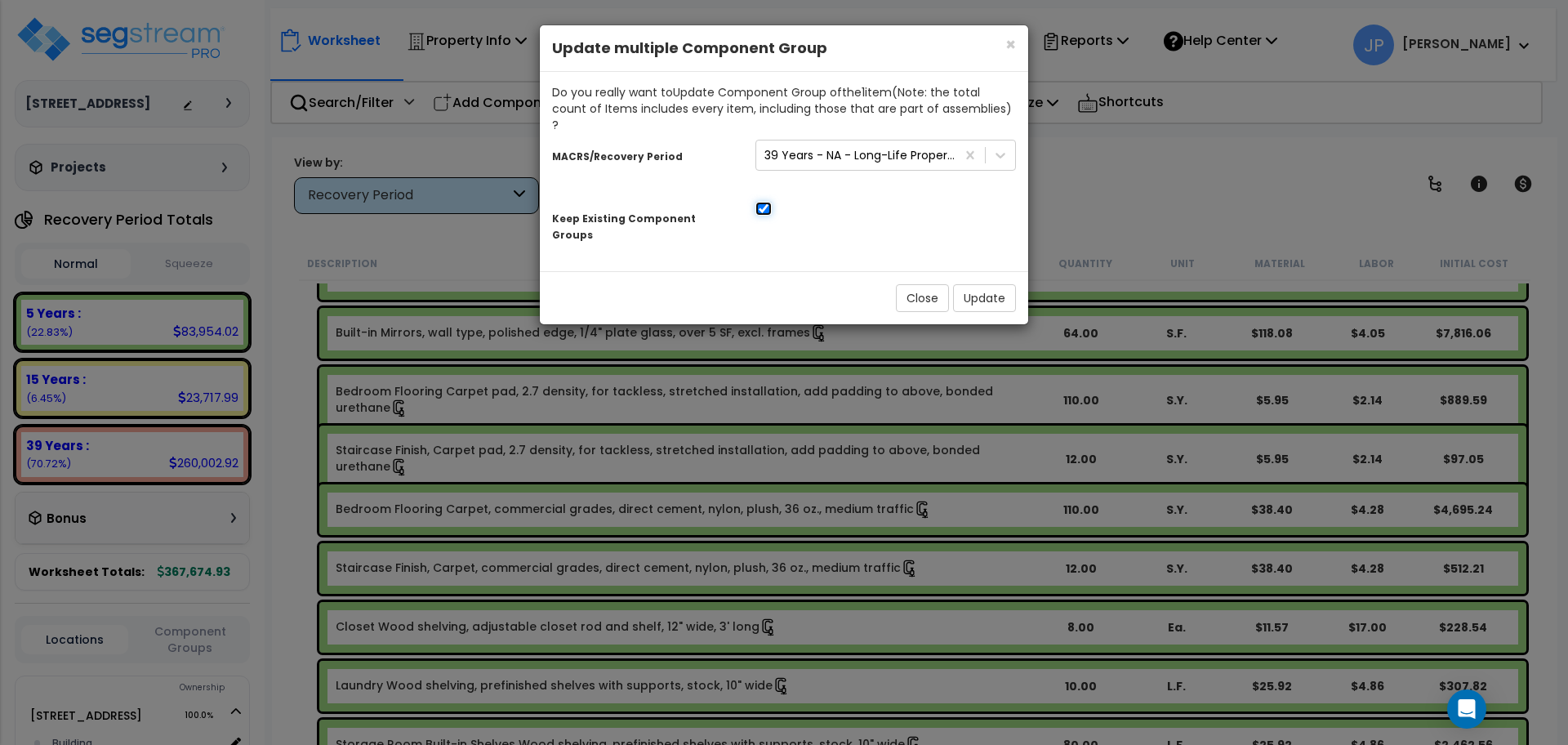
click at [764, 202] on input "checkbox" at bounding box center [763, 209] width 16 height 14
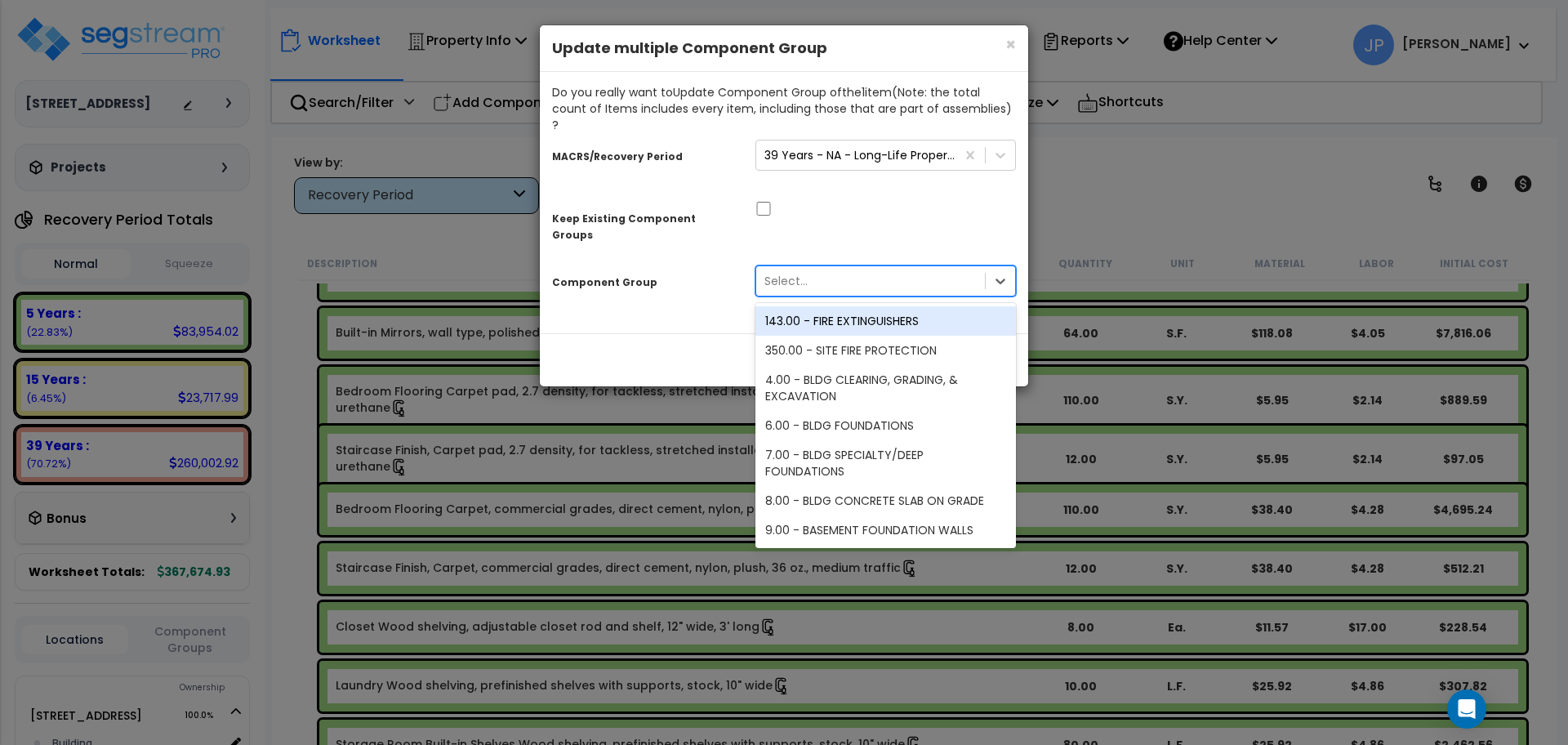
click at [823, 268] on div "Select..." at bounding box center [871, 281] width 229 height 26
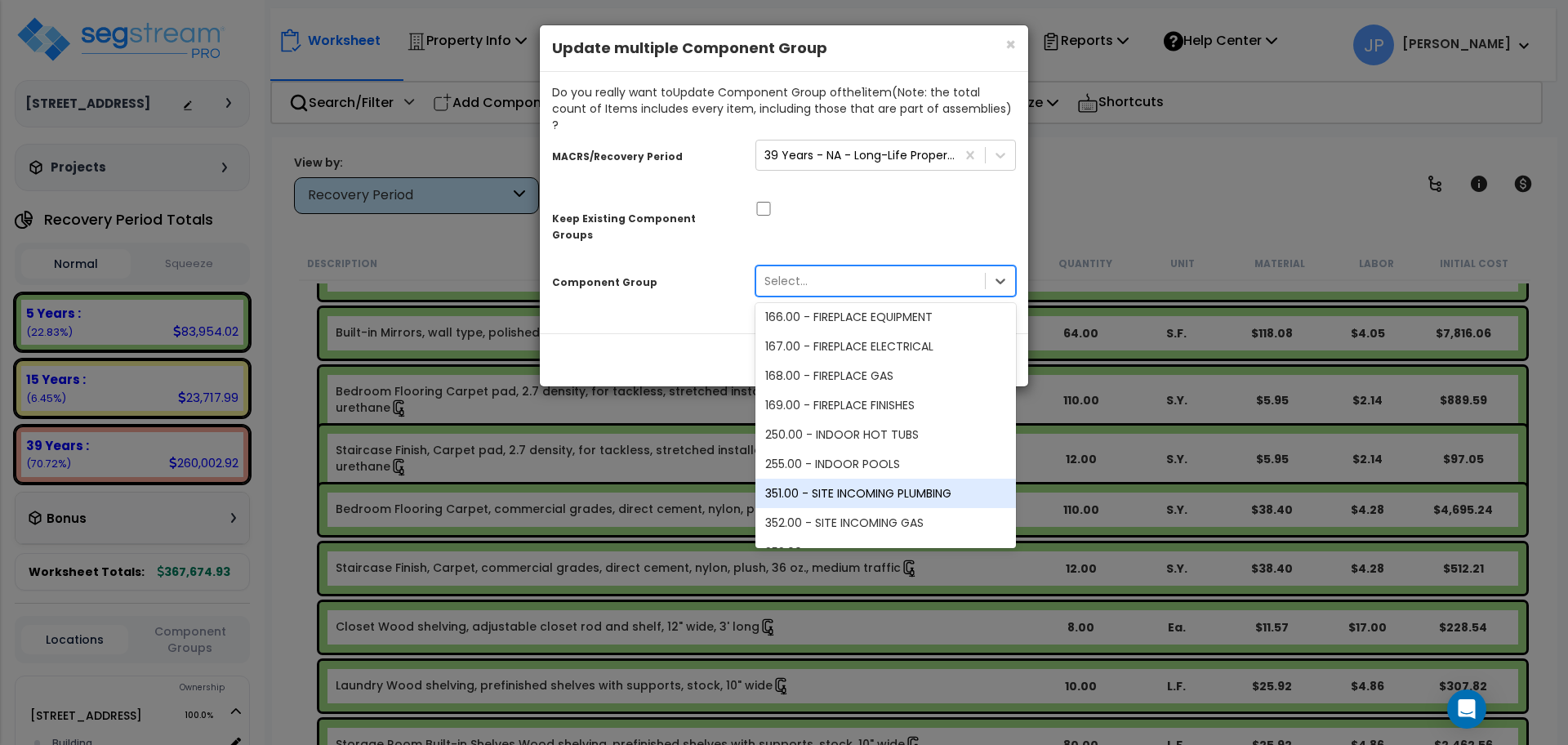
scroll to position [2553, 0]
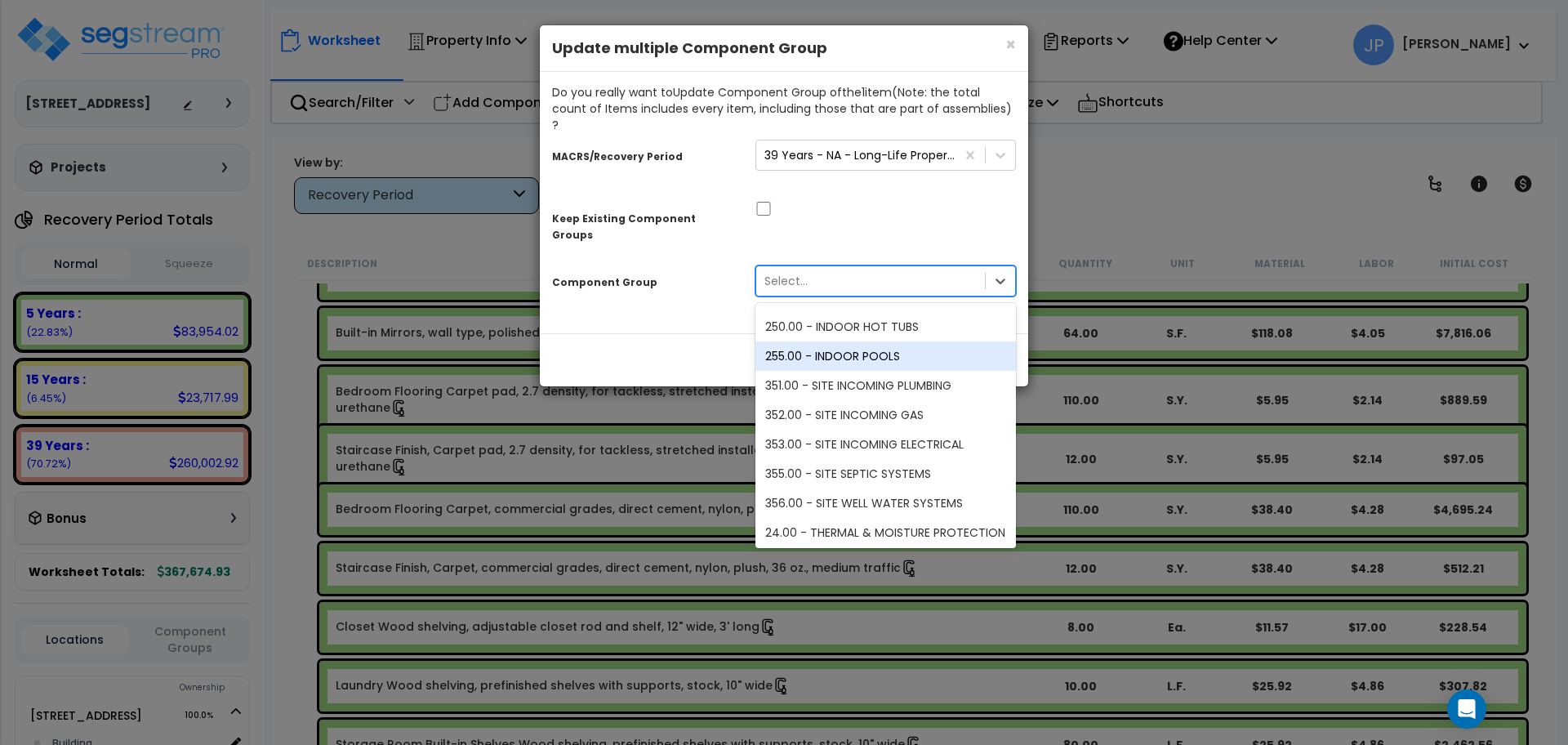
click at [733, 268] on div "Component Group option 255.00 - INDOOR POOLS focused, 84 of 107. 107 results av…" at bounding box center [784, 283] width 488 height 50
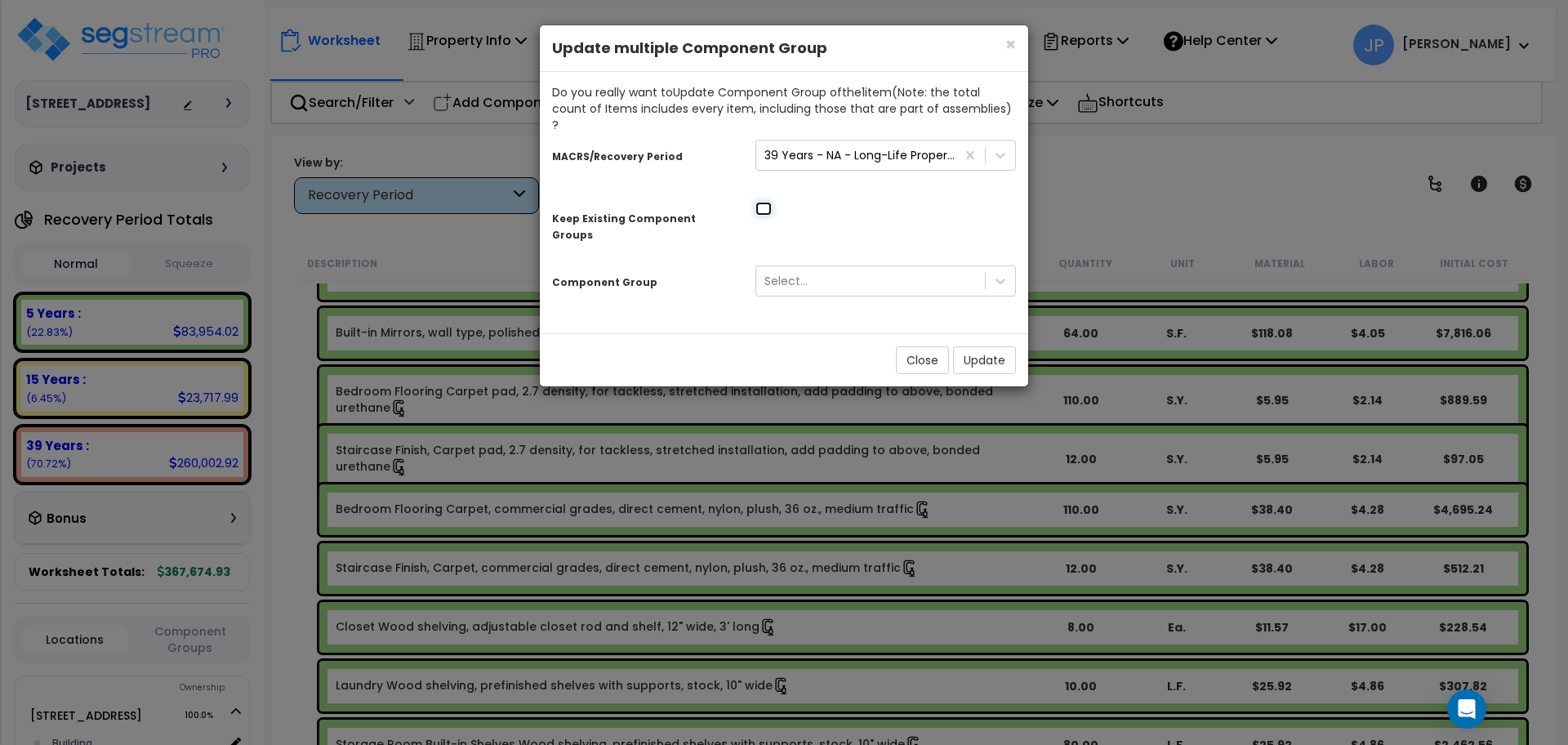
click at [765, 202] on input "checkbox" at bounding box center [763, 209] width 16 height 14
checkbox input "true"
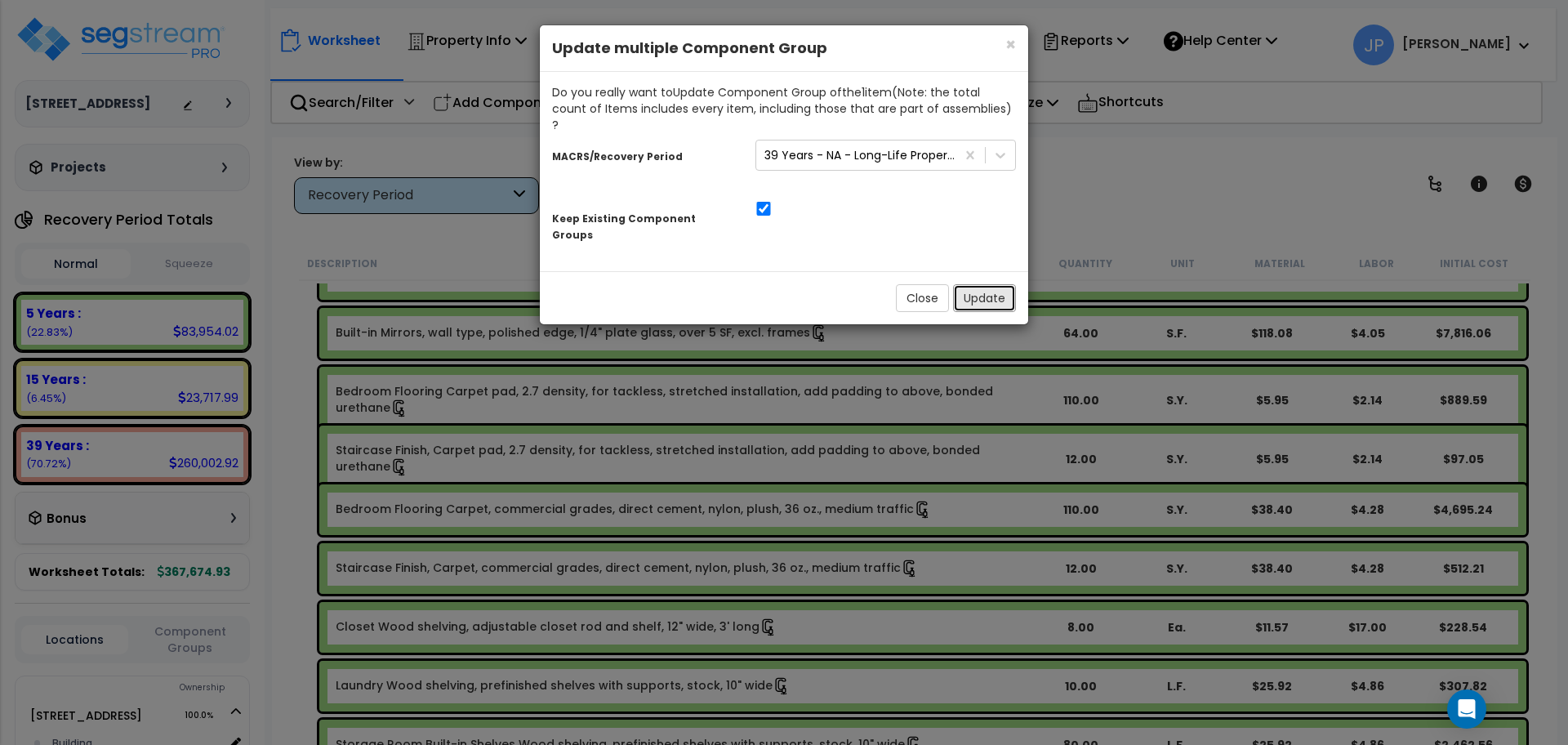
click at [985, 284] on button "Update" at bounding box center [985, 298] width 63 height 28
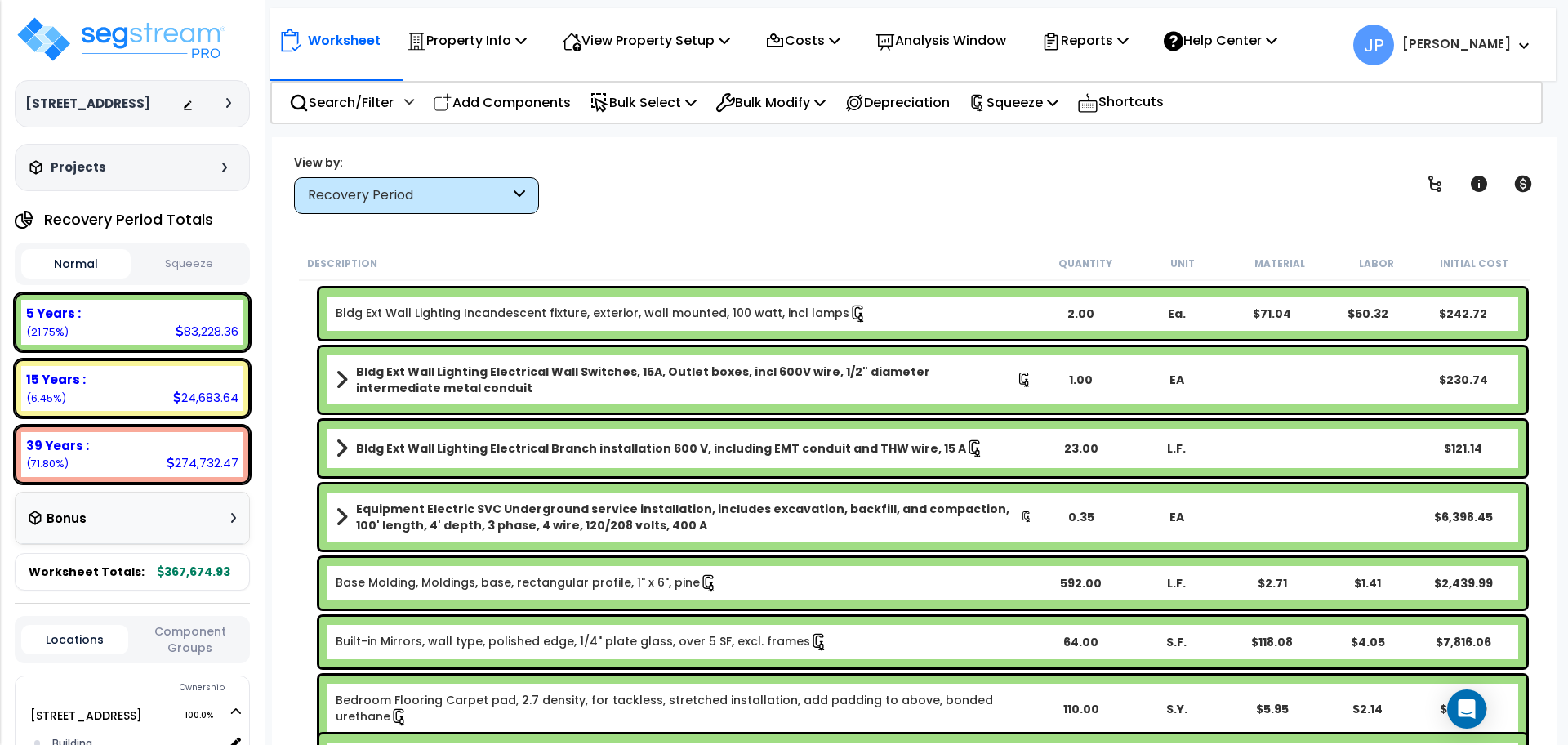
scroll to position [0, 0]
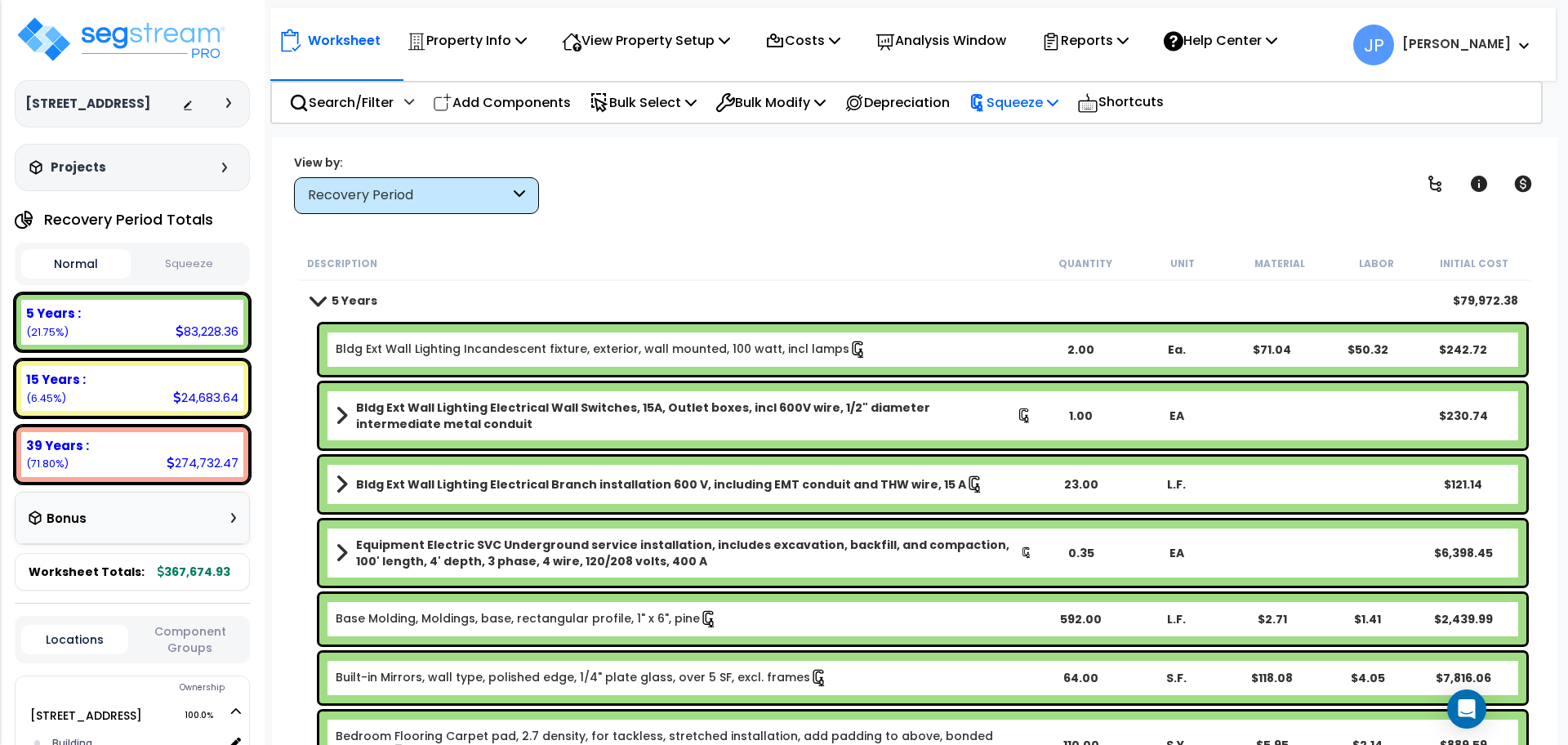
click at [1035, 112] on p "Squeeze" at bounding box center [1013, 103] width 90 height 22
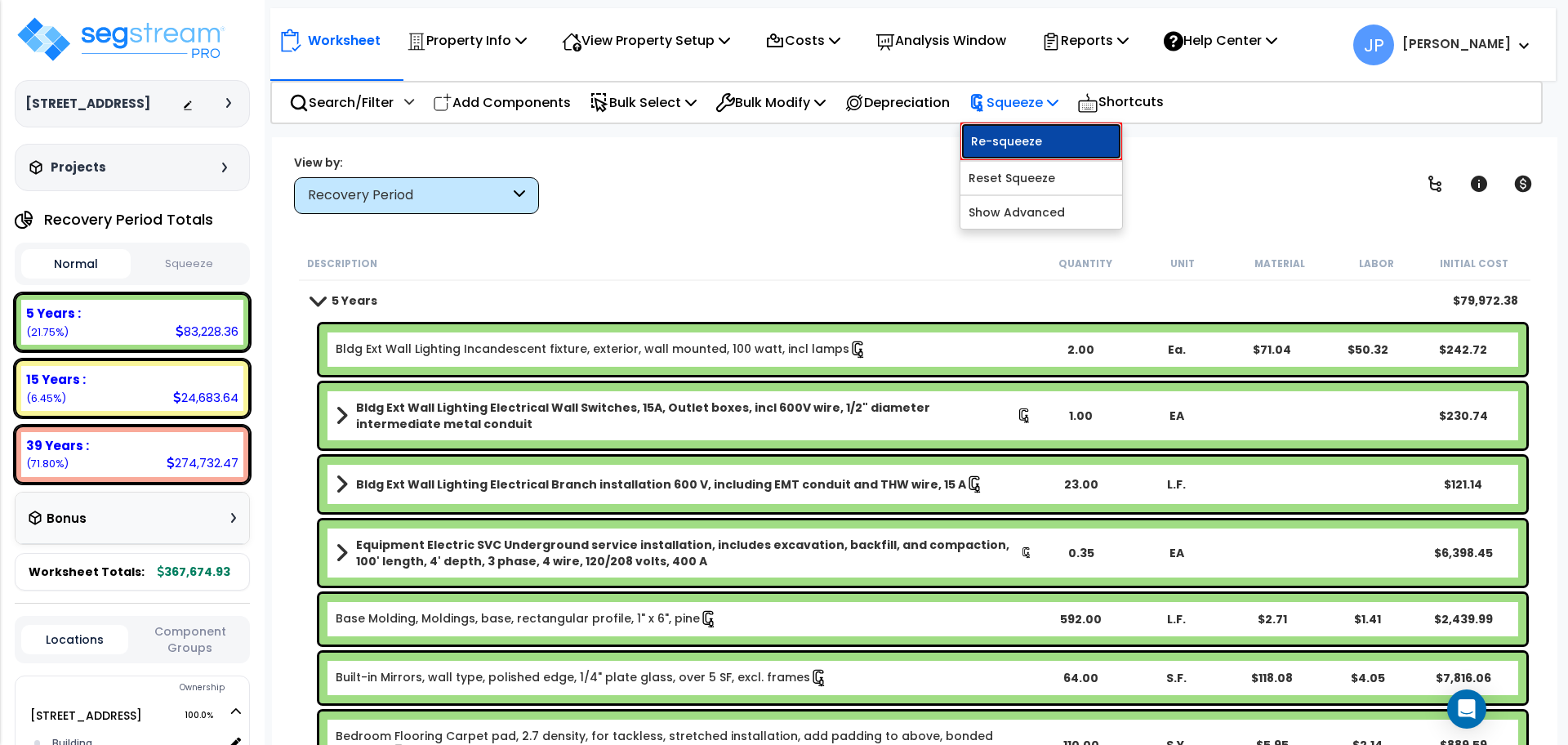
click at [1036, 139] on link "Re-squeeze" at bounding box center [1041, 141] width 162 height 37
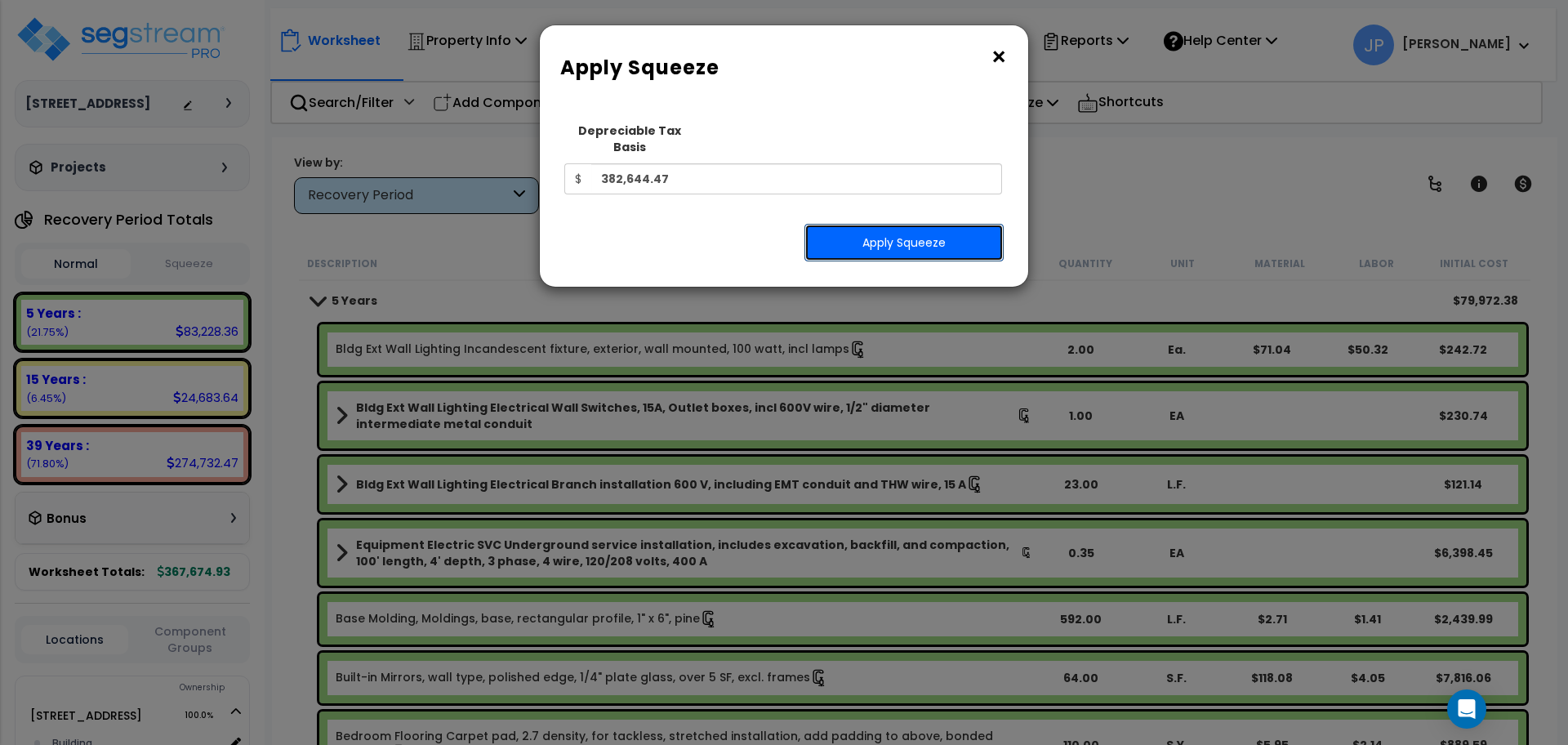
click at [918, 224] on button "Apply Squeeze" at bounding box center [903, 243] width 199 height 37
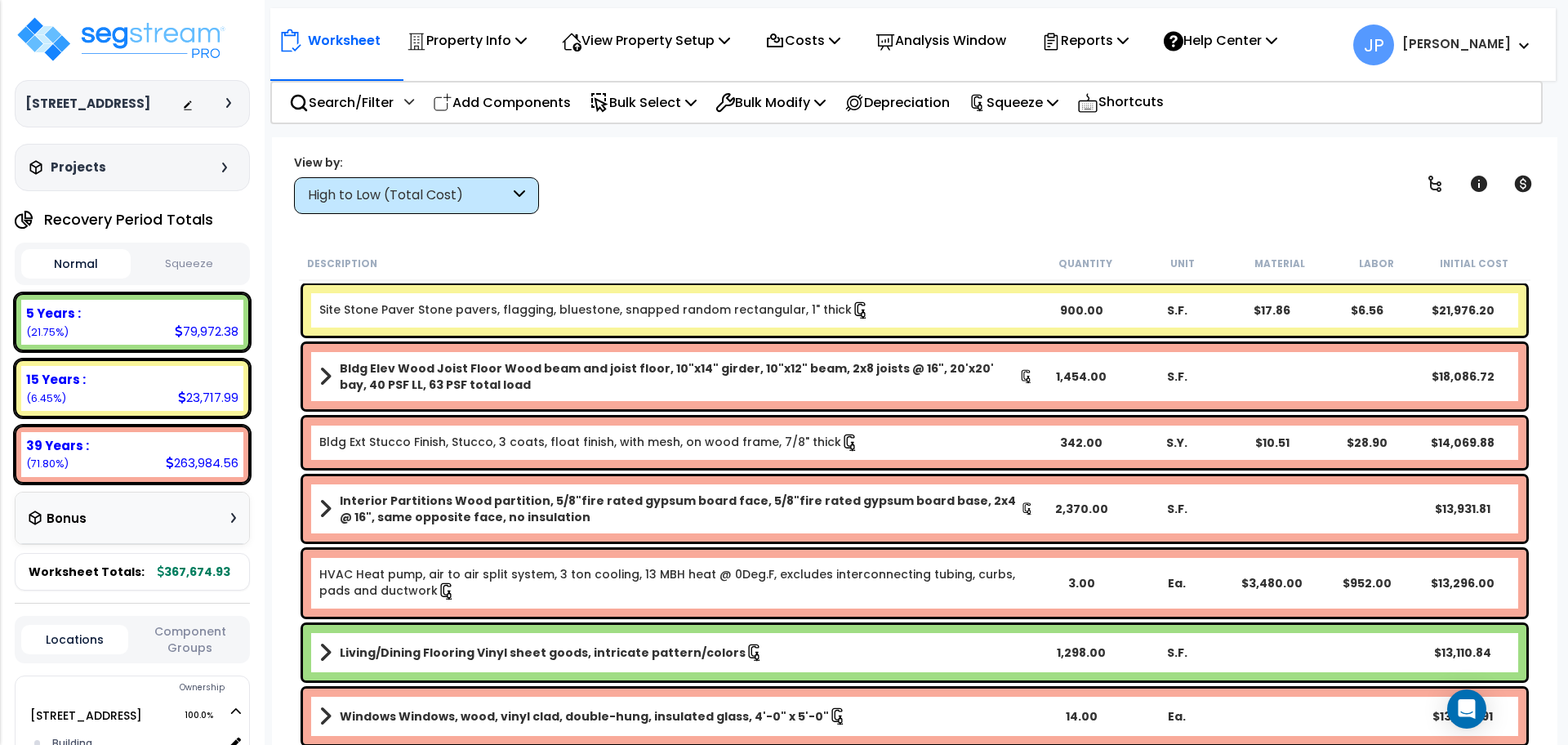
click at [487, 199] on div "High to Low (Total Cost)" at bounding box center [409, 196] width 202 height 19
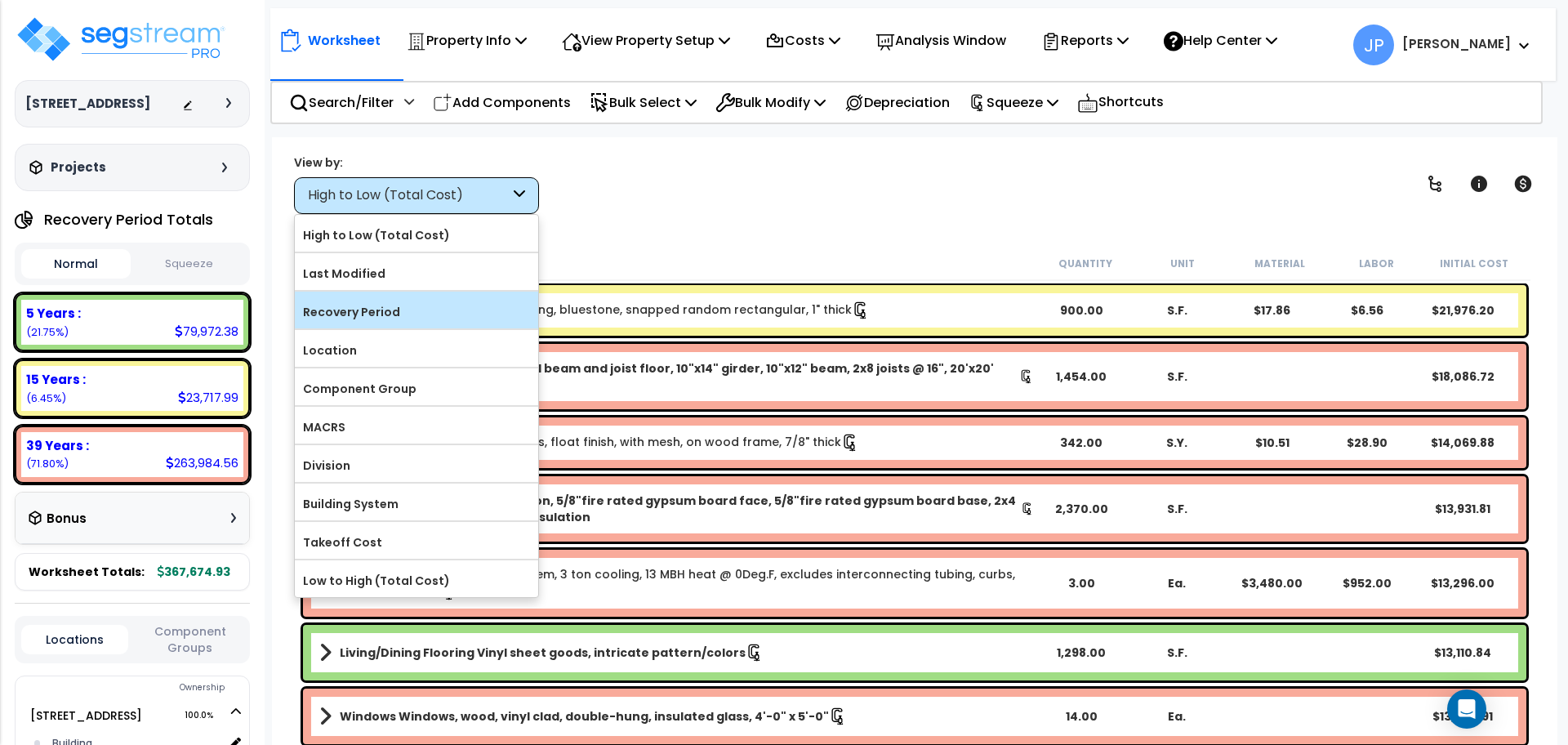
click at [466, 305] on label "Recovery Period" at bounding box center [416, 311] width 243 height 25
click at [0, 0] on input "Recovery Period" at bounding box center [0, 0] width 0 height 0
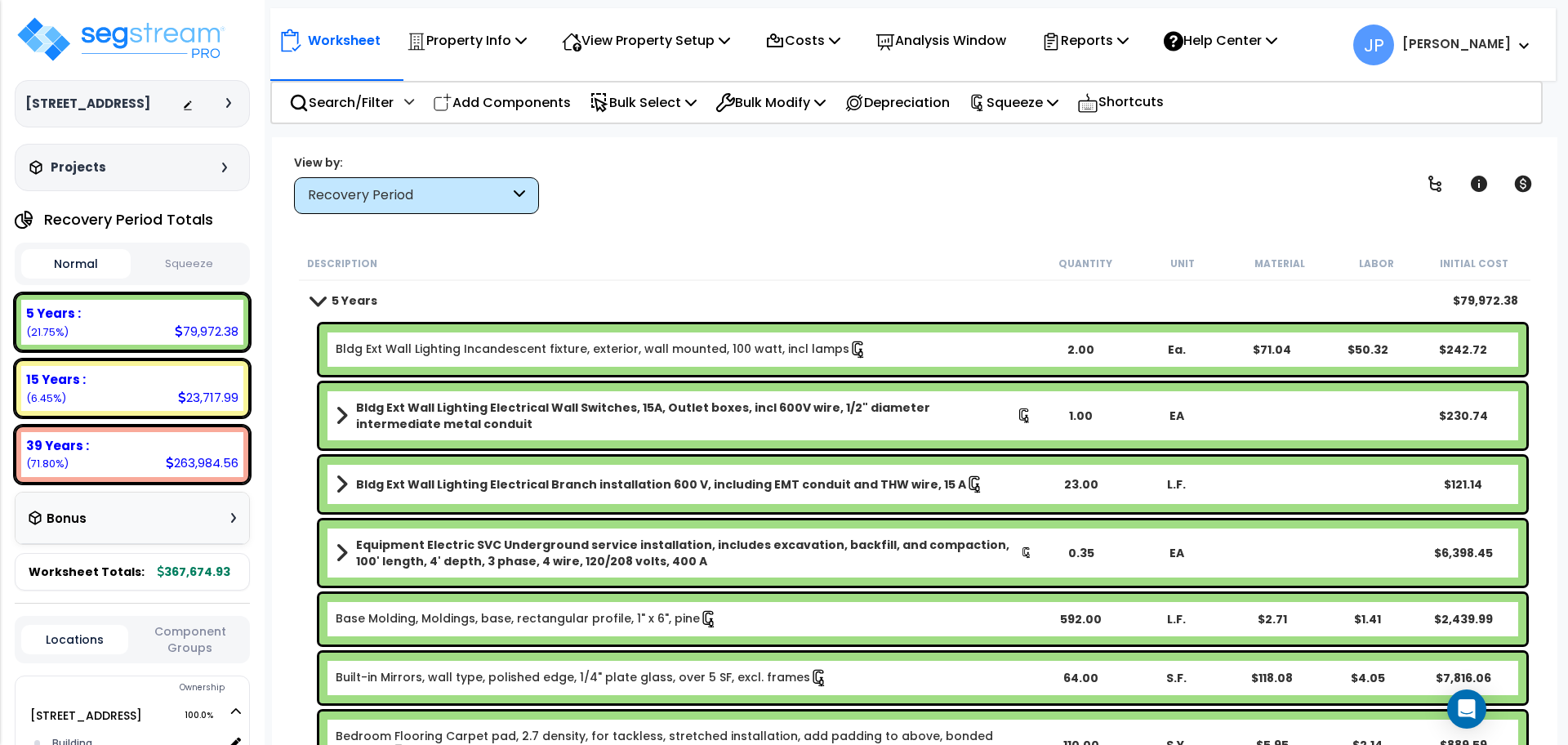
click at [681, 244] on div "Worksheet Property Info Property Setup Add Property Unit Template property Clon…" at bounding box center [914, 510] width 1285 height 745
click at [214, 36] on img at bounding box center [120, 39] width 212 height 49
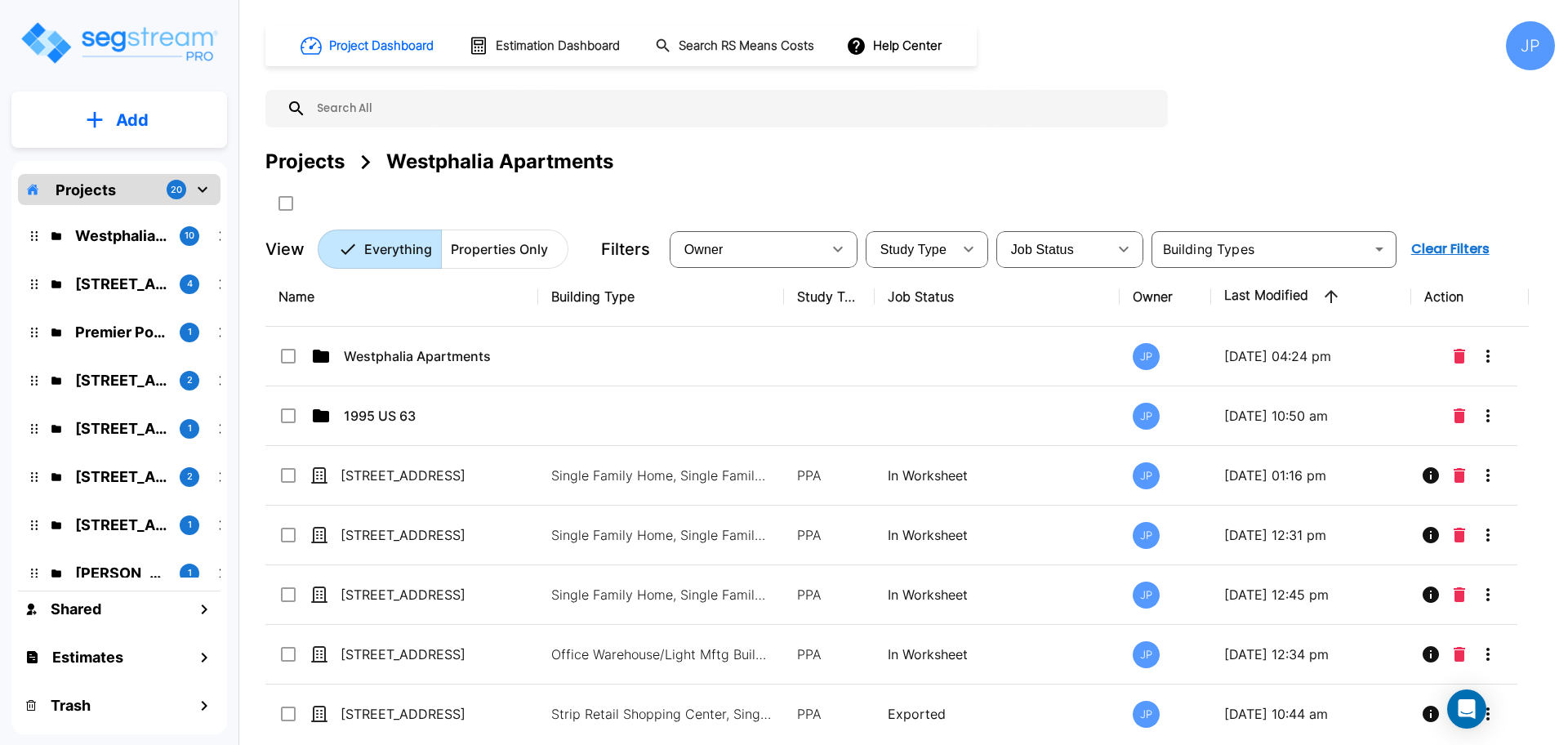
click at [491, 111] on input "text" at bounding box center [733, 109] width 853 height 37
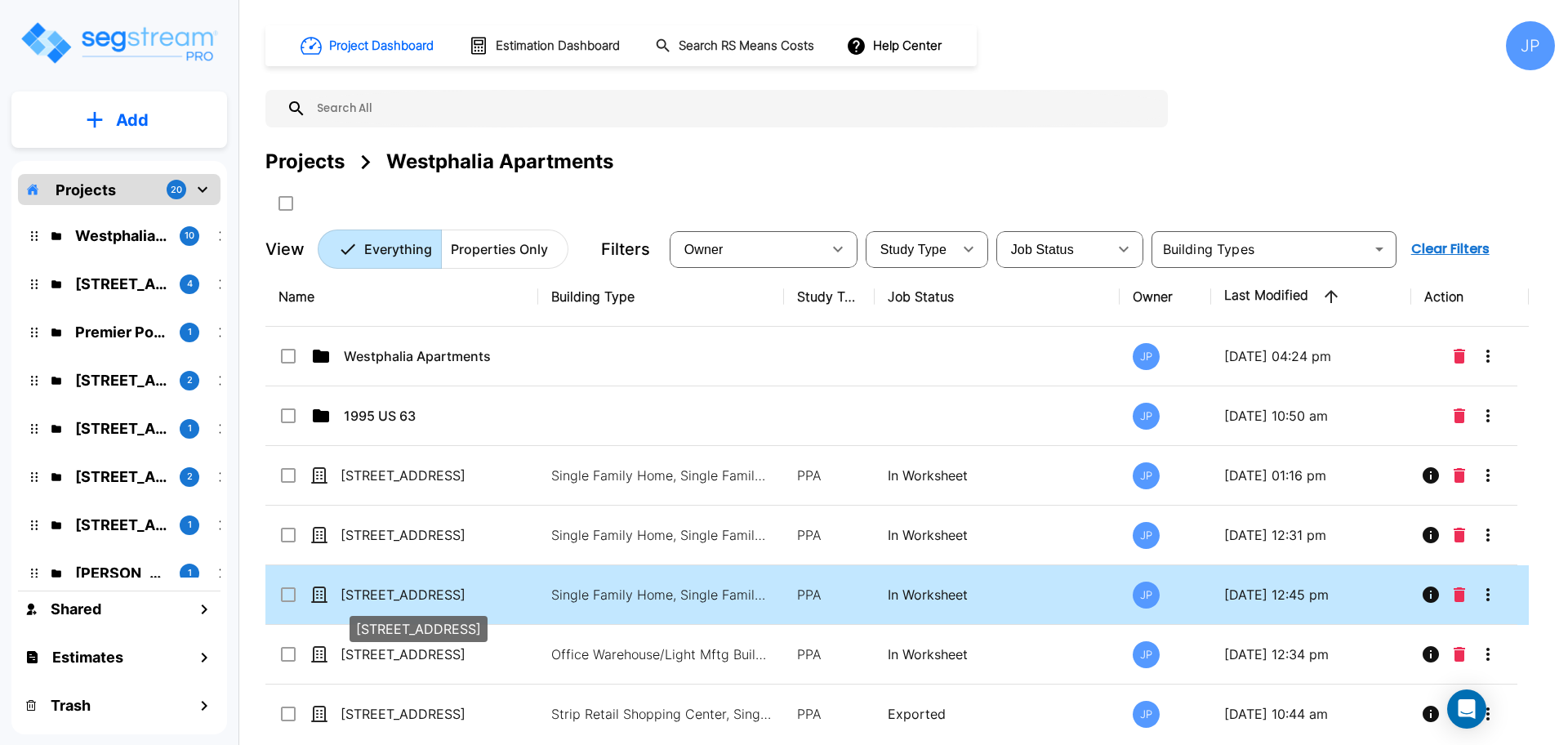
click at [412, 597] on p "[STREET_ADDRESS]" at bounding box center [421, 594] width 164 height 20
checkbox input "true"
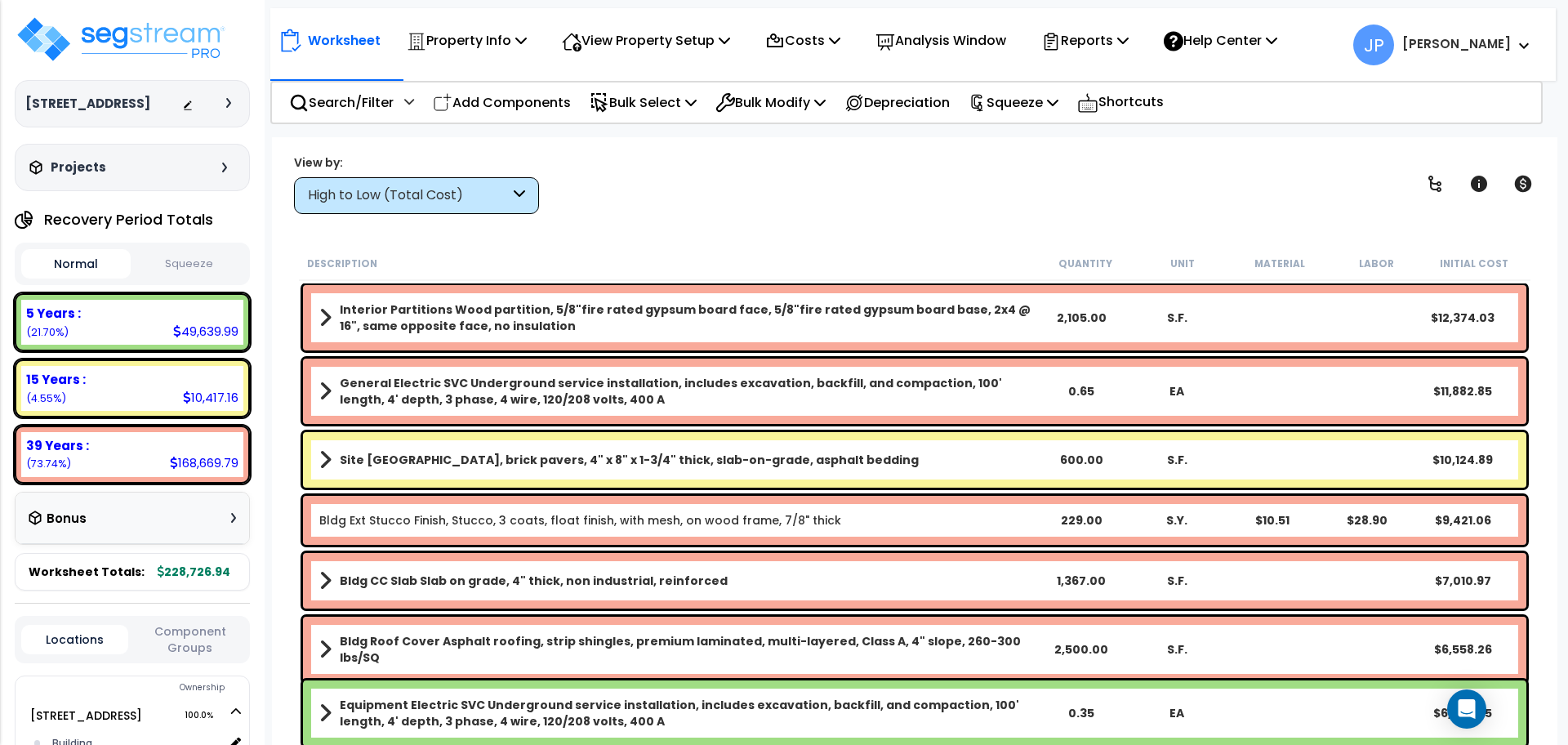
click at [477, 193] on div "High to Low (Total Cost)" at bounding box center [409, 196] width 202 height 19
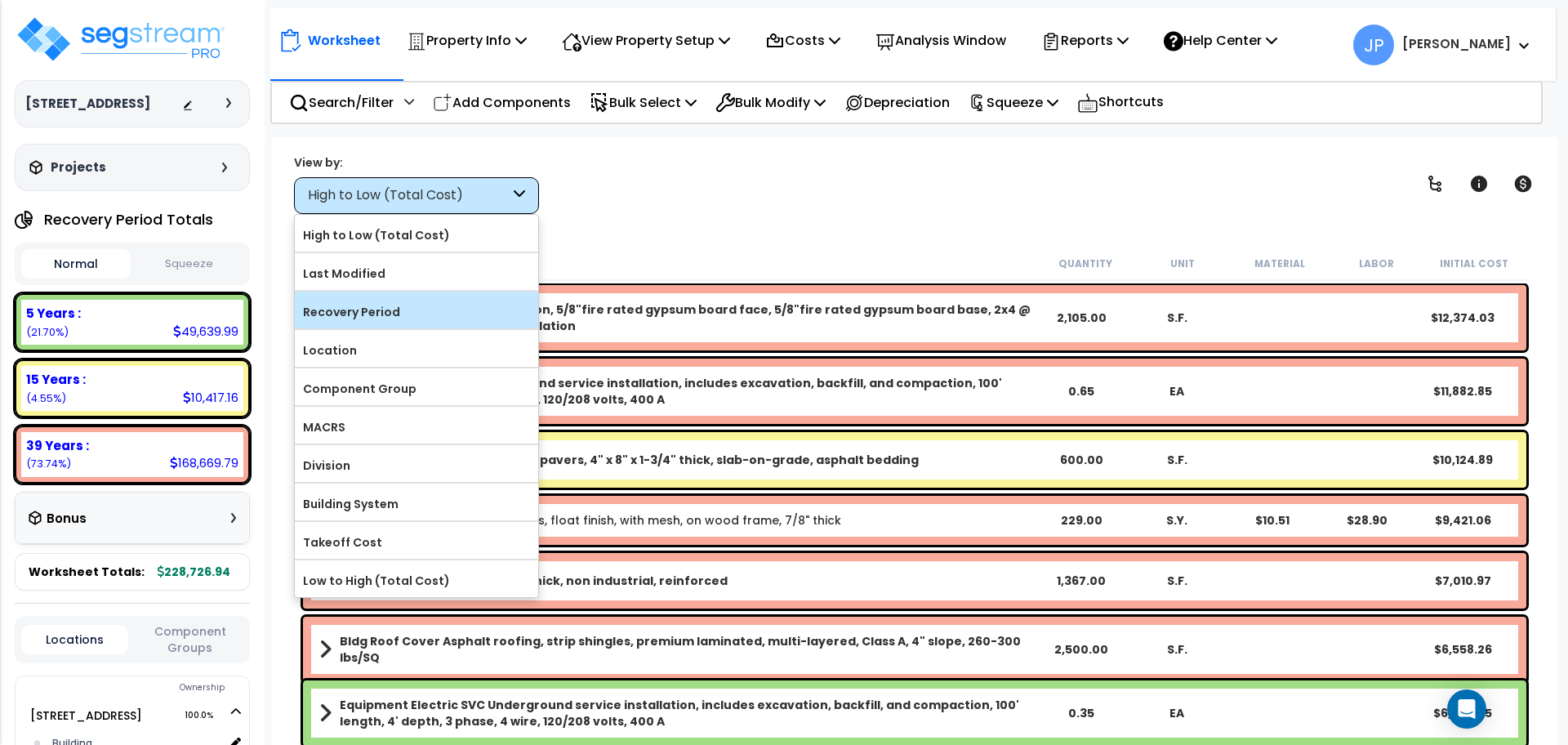
click at [459, 316] on label "Recovery Period" at bounding box center [416, 311] width 243 height 25
click at [0, 0] on input "Recovery Period" at bounding box center [0, 0] width 0 height 0
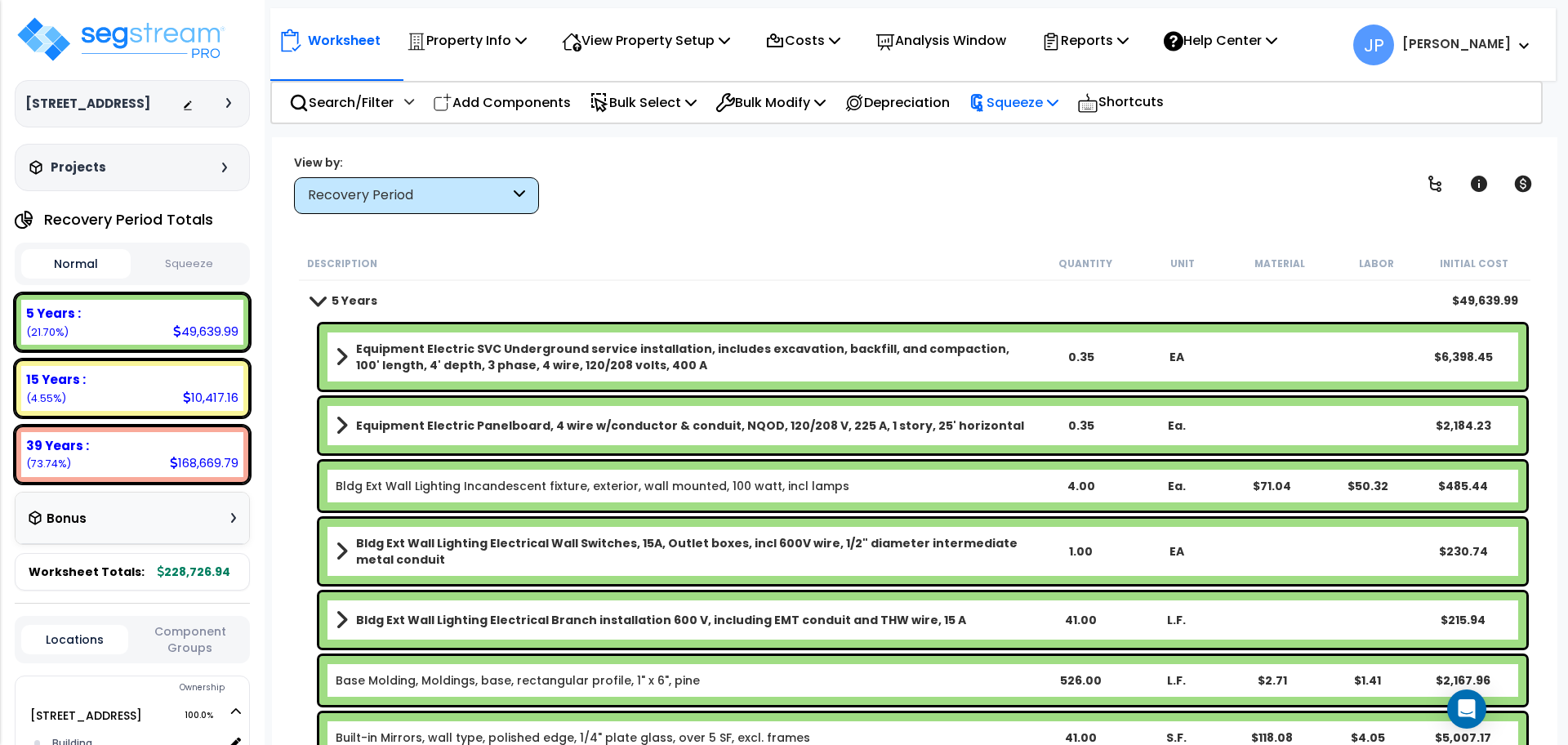
click at [1058, 95] on p "Squeeze" at bounding box center [1013, 103] width 90 height 22
click at [1057, 136] on link "Squeeze" at bounding box center [1041, 138] width 162 height 33
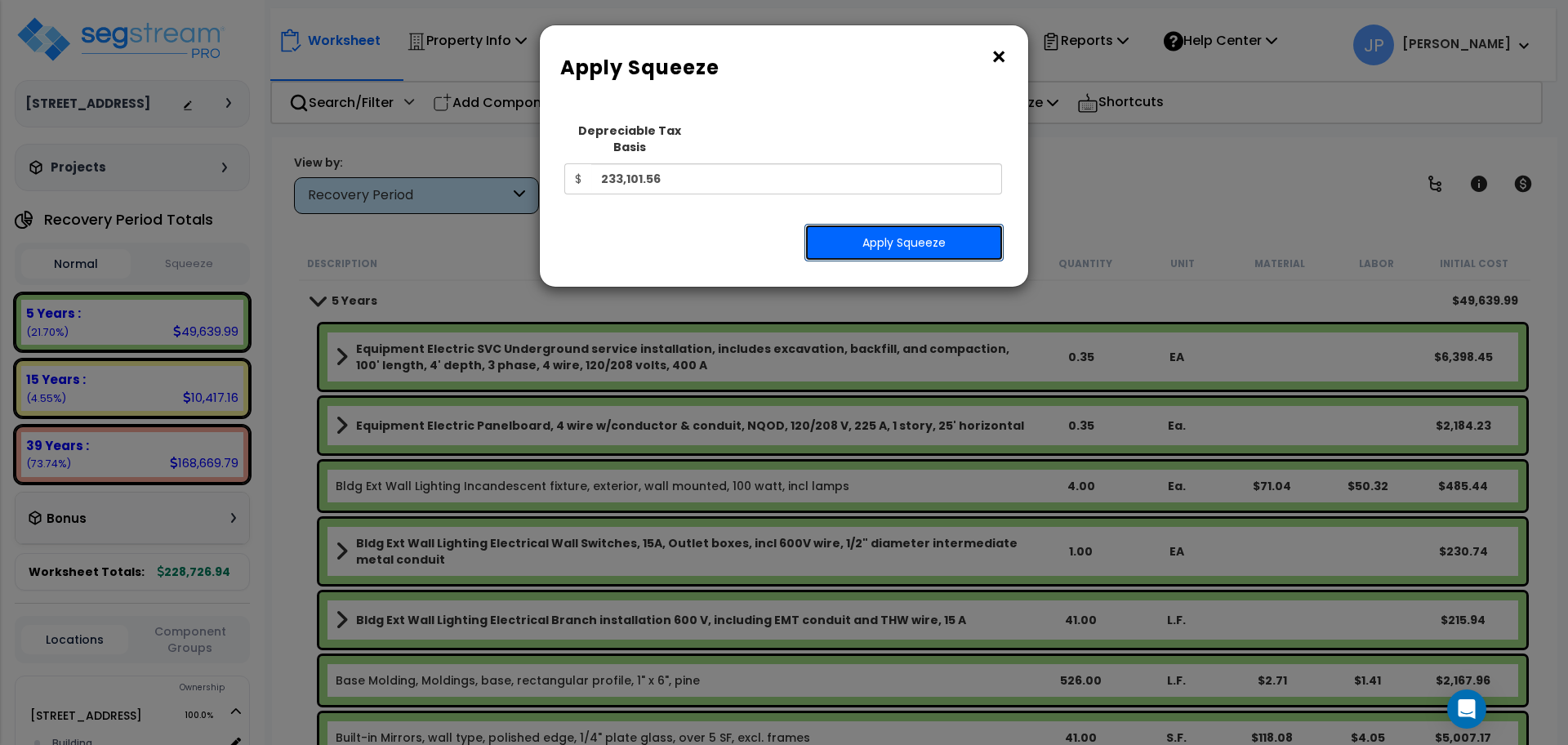
click at [878, 231] on button "Apply Squeeze" at bounding box center [903, 243] width 199 height 37
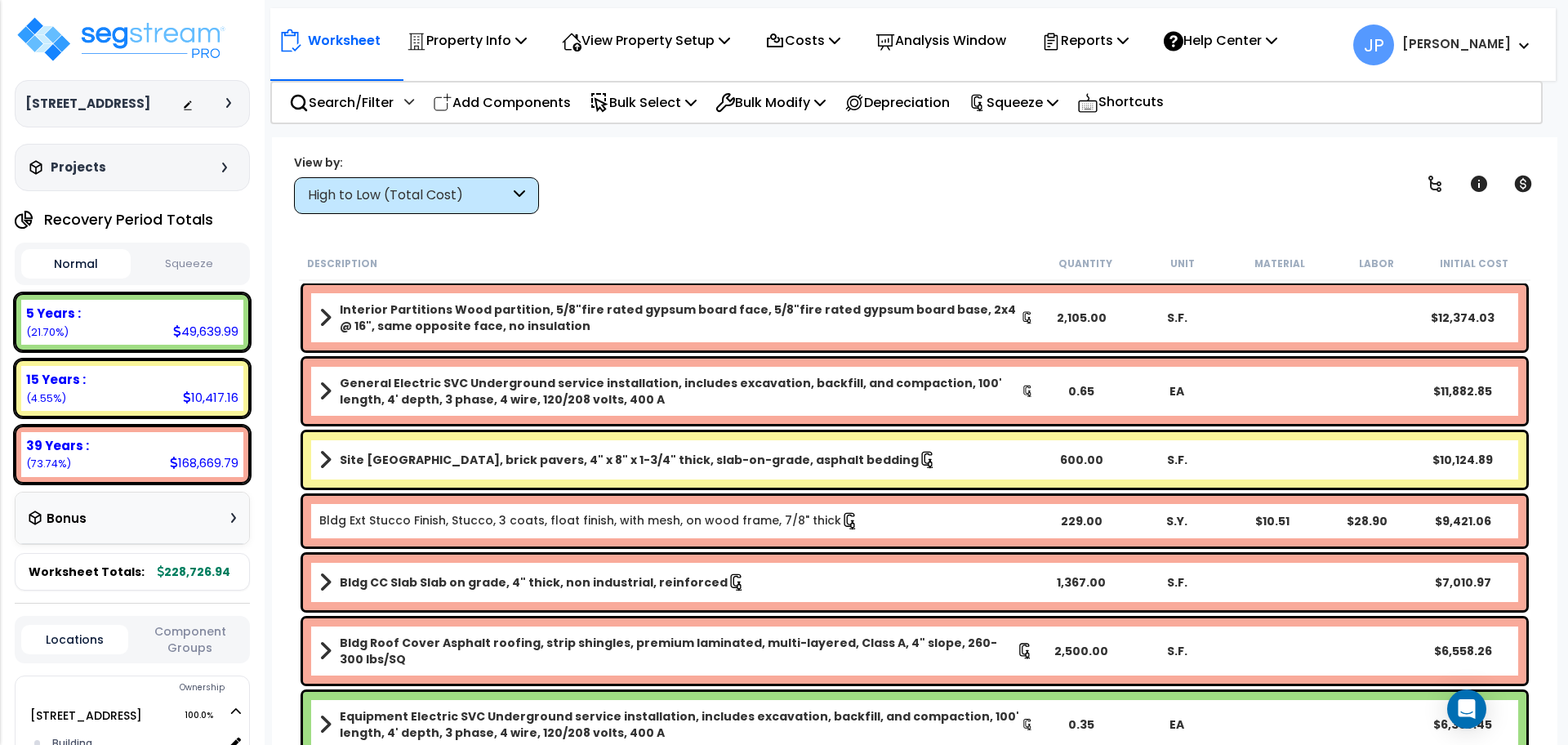
click at [470, 200] on div "High to Low (Total Cost)" at bounding box center [409, 196] width 202 height 19
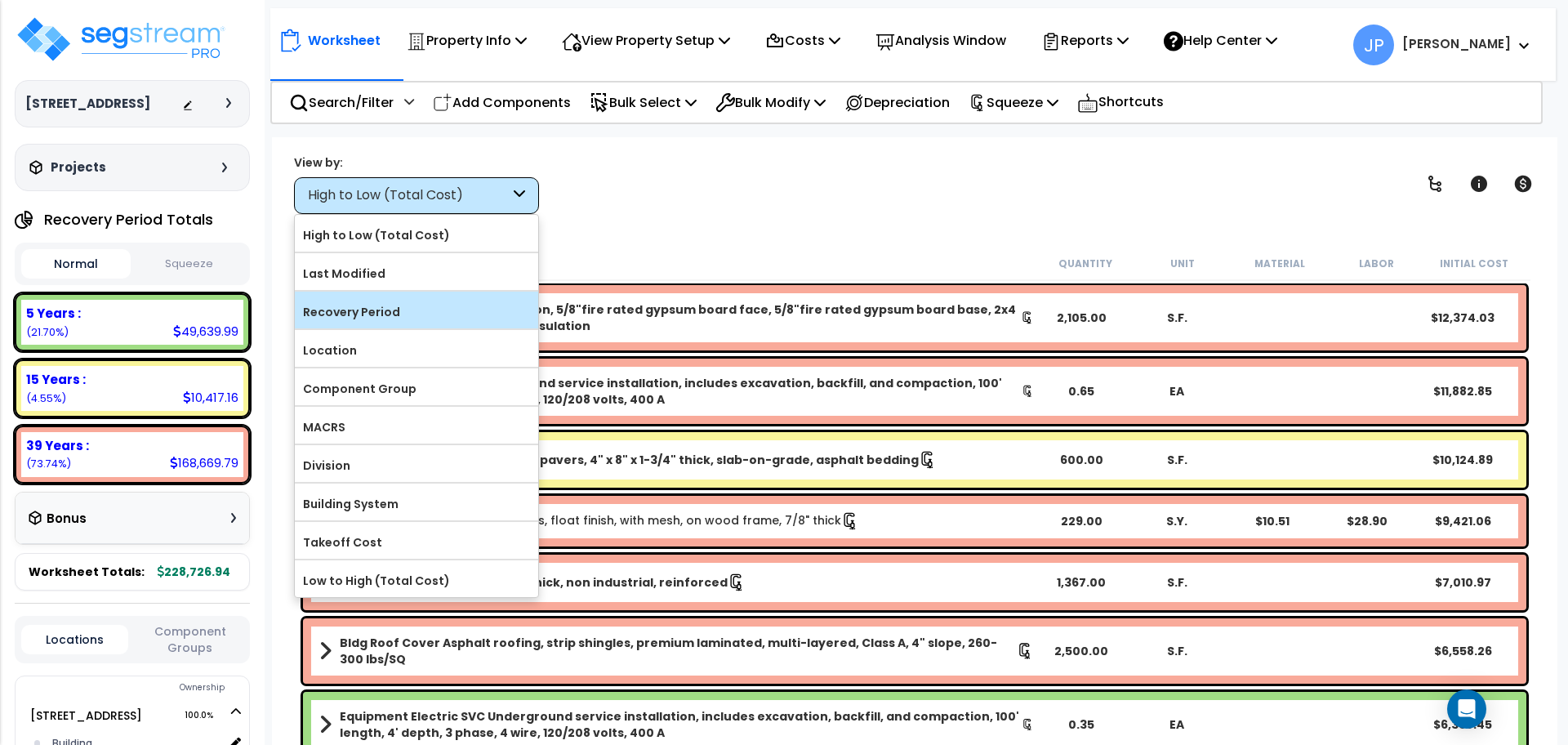
click at [457, 310] on label "Recovery Period" at bounding box center [416, 311] width 243 height 25
click at [0, 0] on input "Recovery Period" at bounding box center [0, 0] width 0 height 0
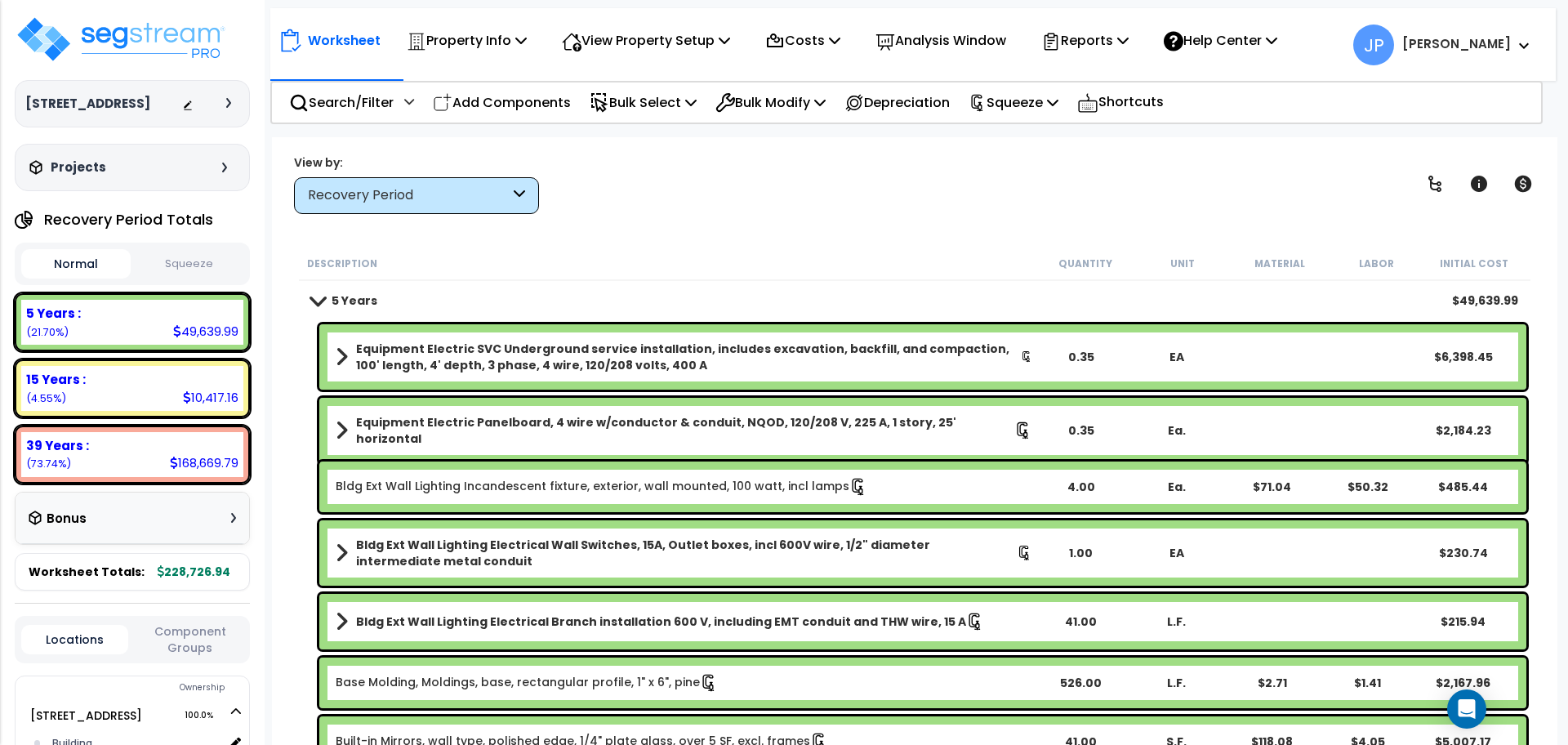
click at [573, 238] on div "Worksheet Property Info Property Setup Add Property Unit Template property Clon…" at bounding box center [914, 510] width 1285 height 745
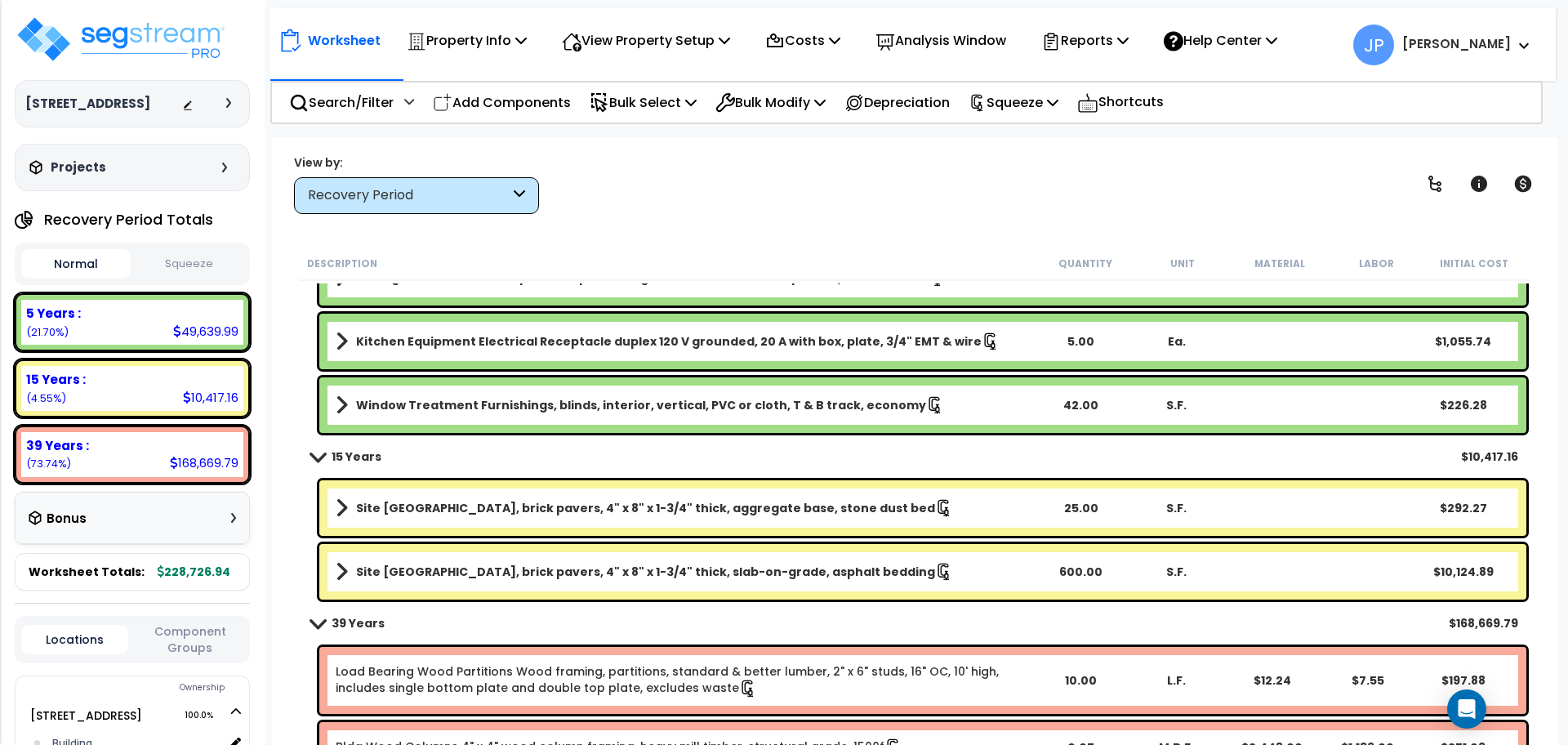
scroll to position [2655, 0]
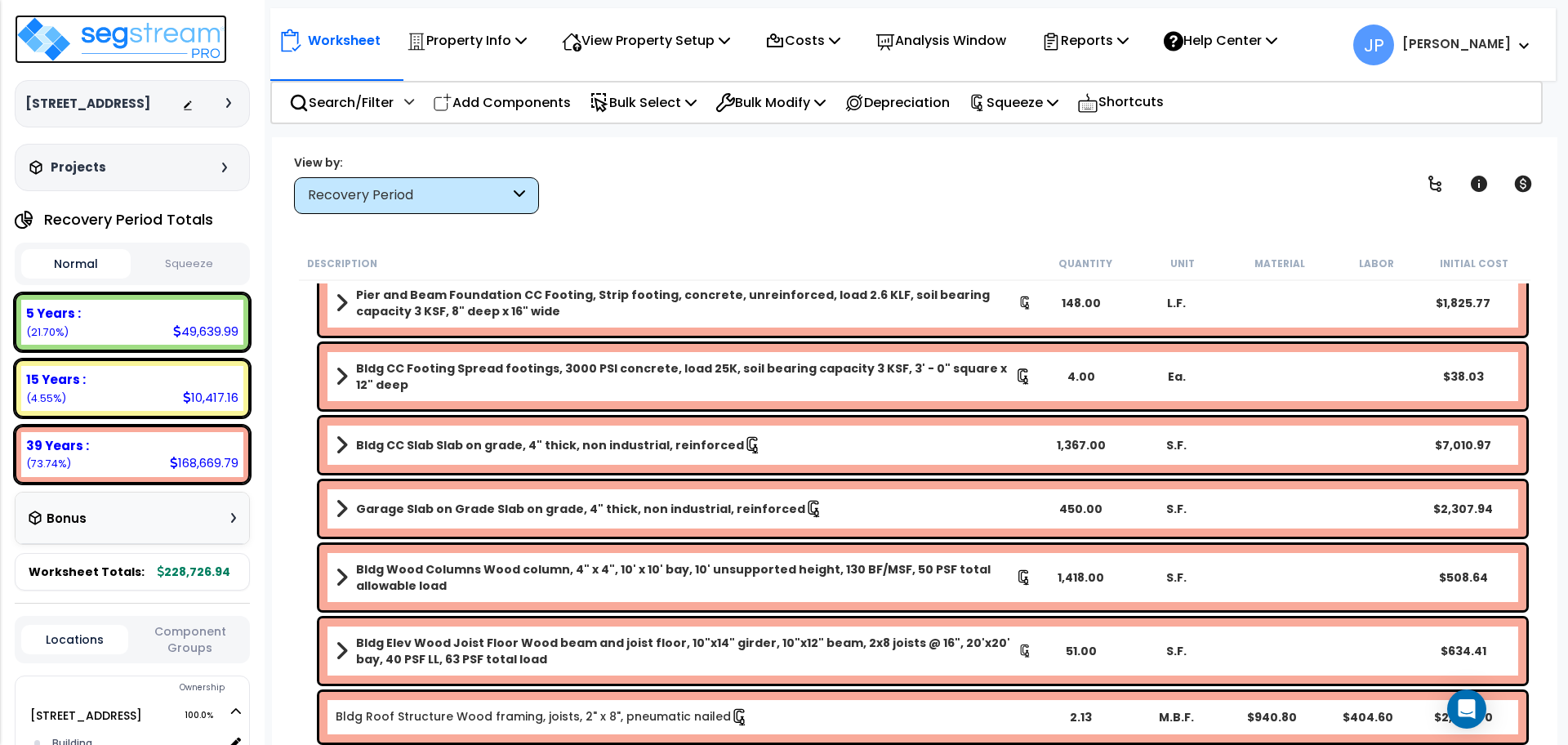
click at [170, 38] on img at bounding box center [120, 39] width 212 height 49
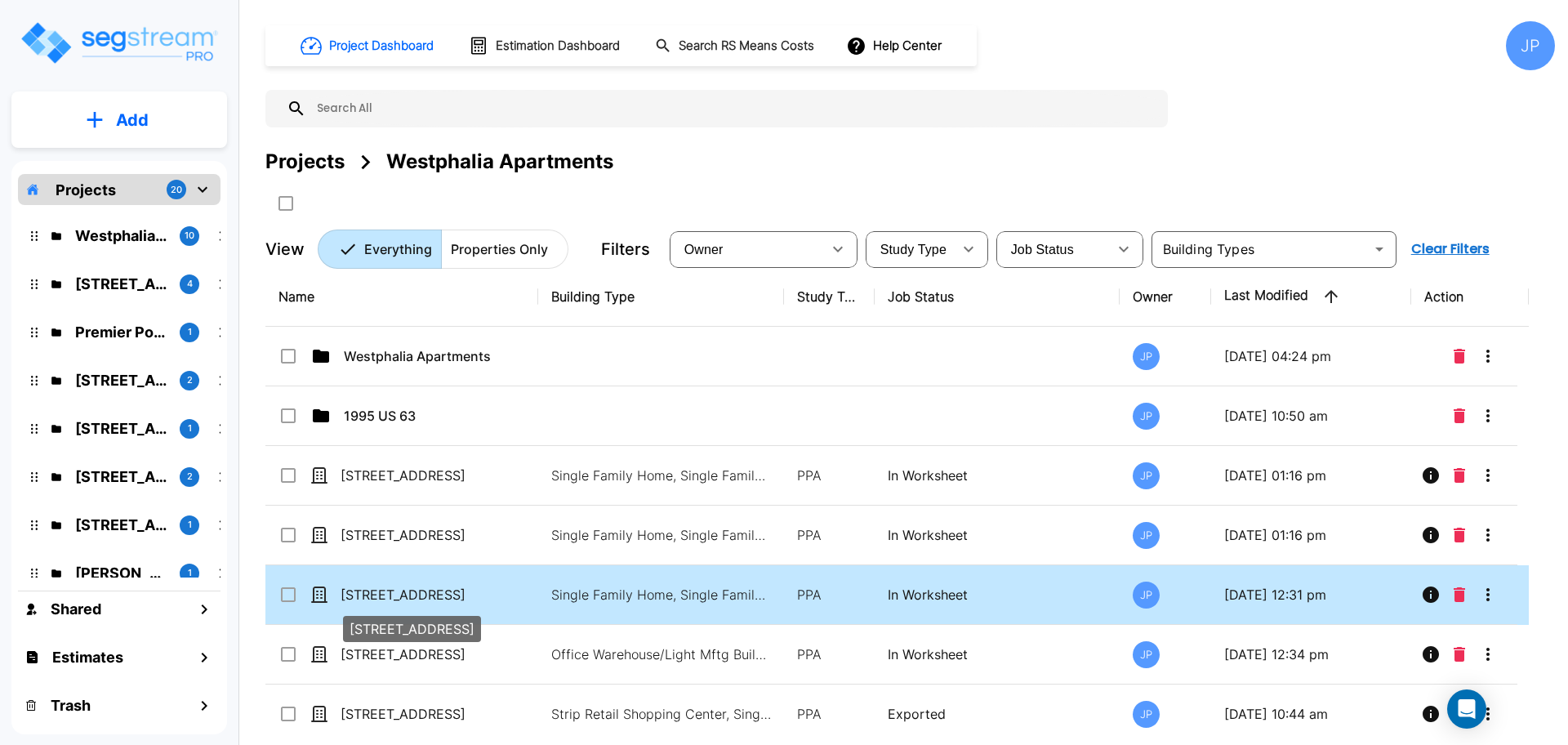
click at [443, 586] on p "[STREET_ADDRESS]" at bounding box center [421, 594] width 164 height 20
click at [477, 596] on p "[STREET_ADDRESS]" at bounding box center [421, 594] width 164 height 20
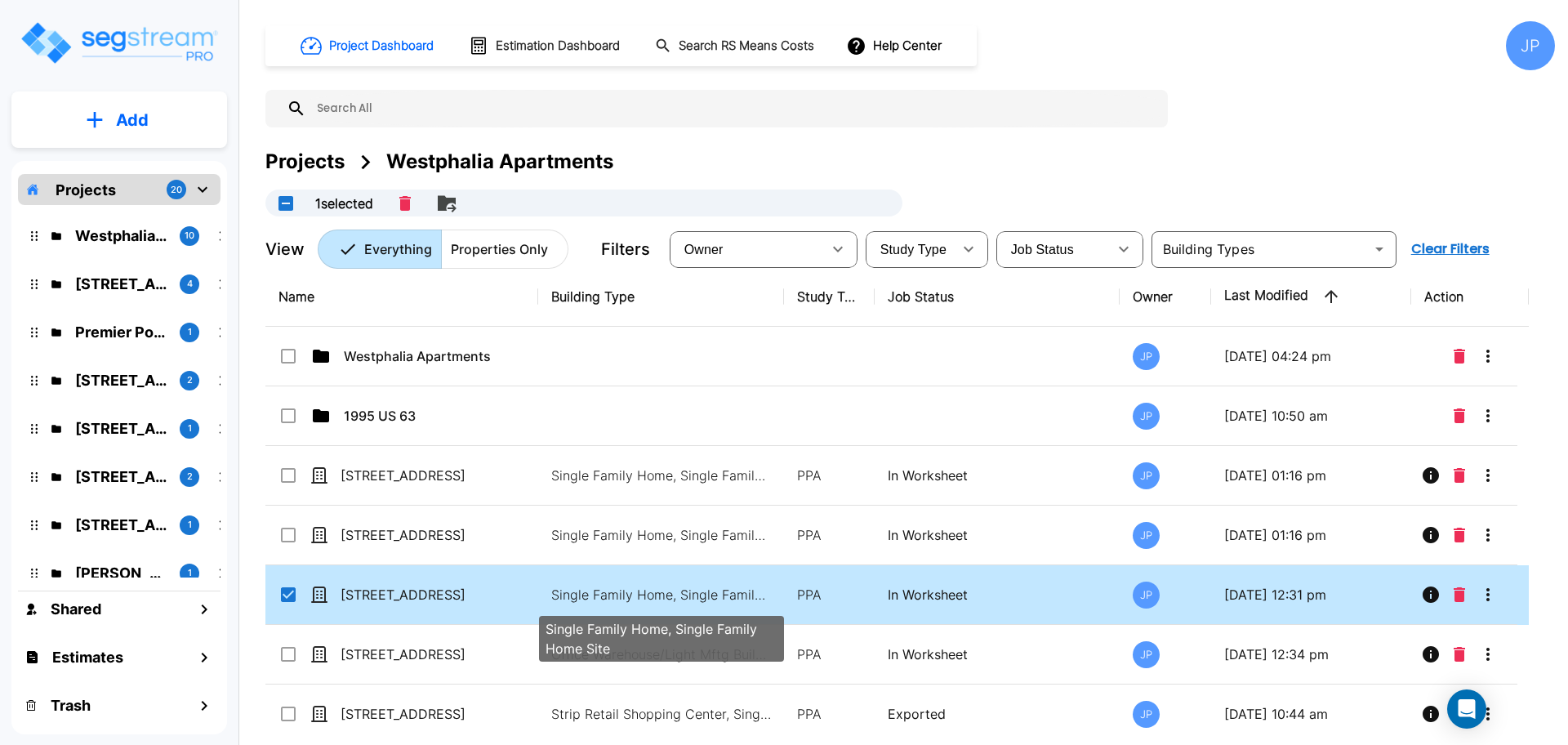
click at [580, 596] on p "Single Family Home, Single Family Home Site" at bounding box center [661, 594] width 220 height 20
checkbox input "false"
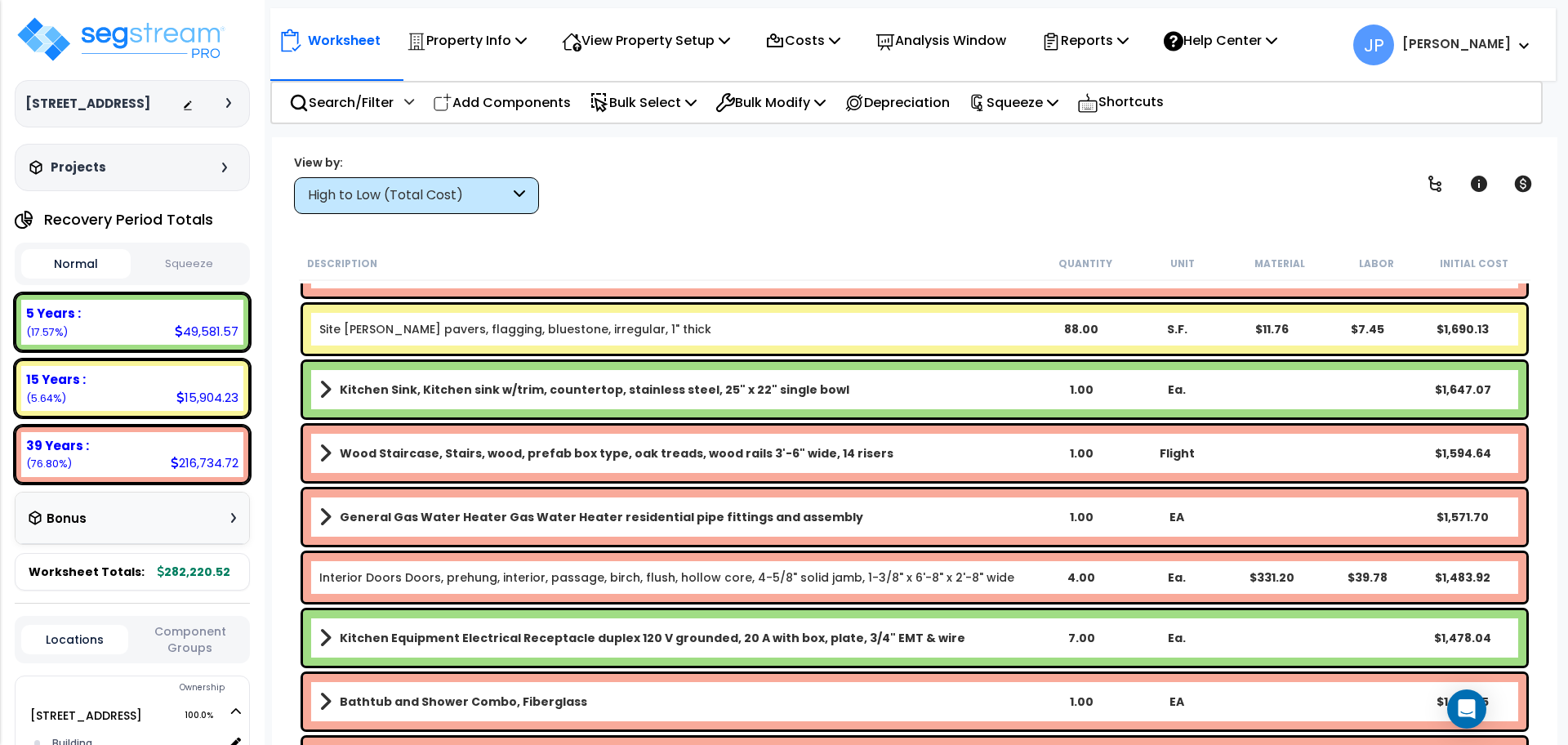
scroll to position [2860, 0]
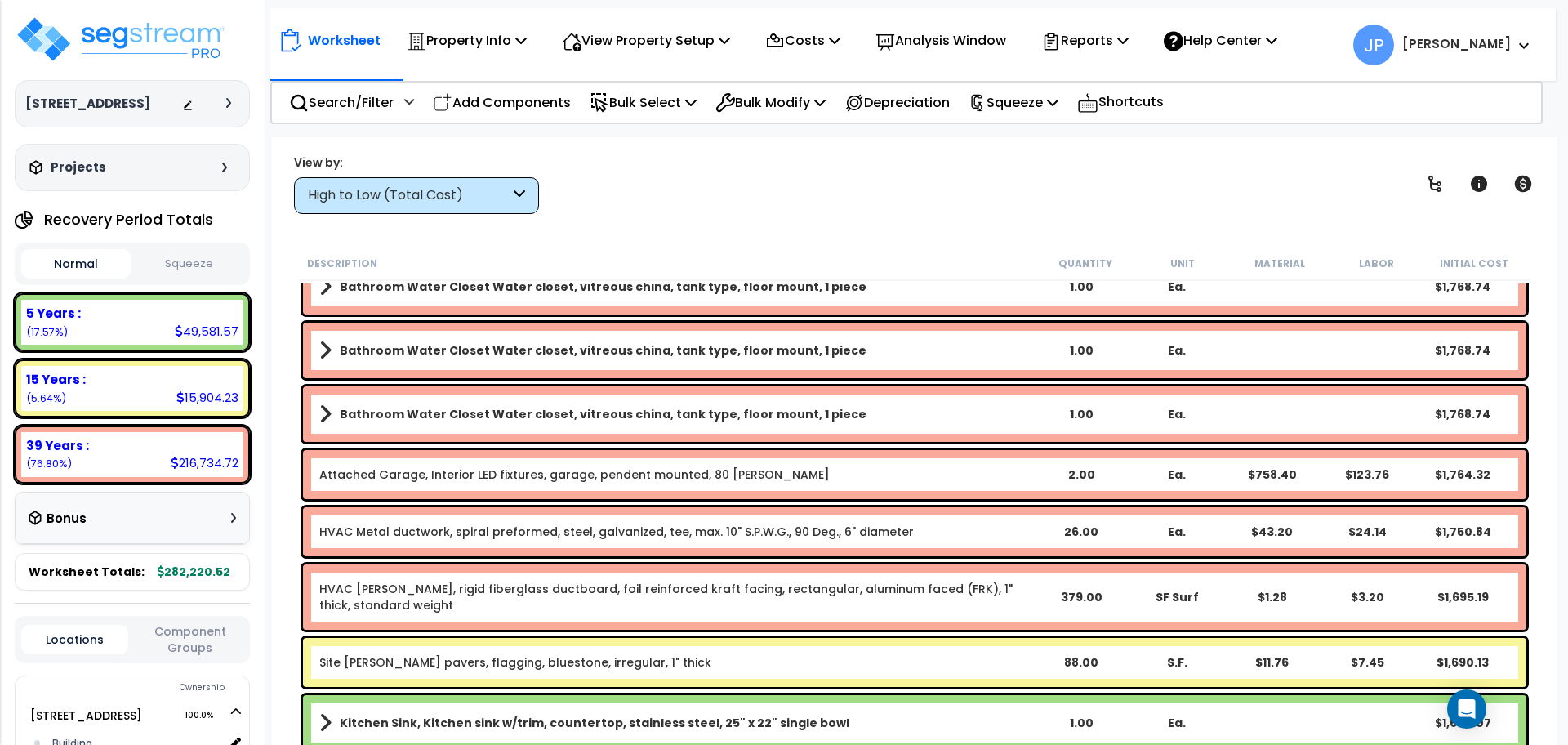
click at [499, 183] on div "High to Low (Total Cost)" at bounding box center [416, 195] width 245 height 36
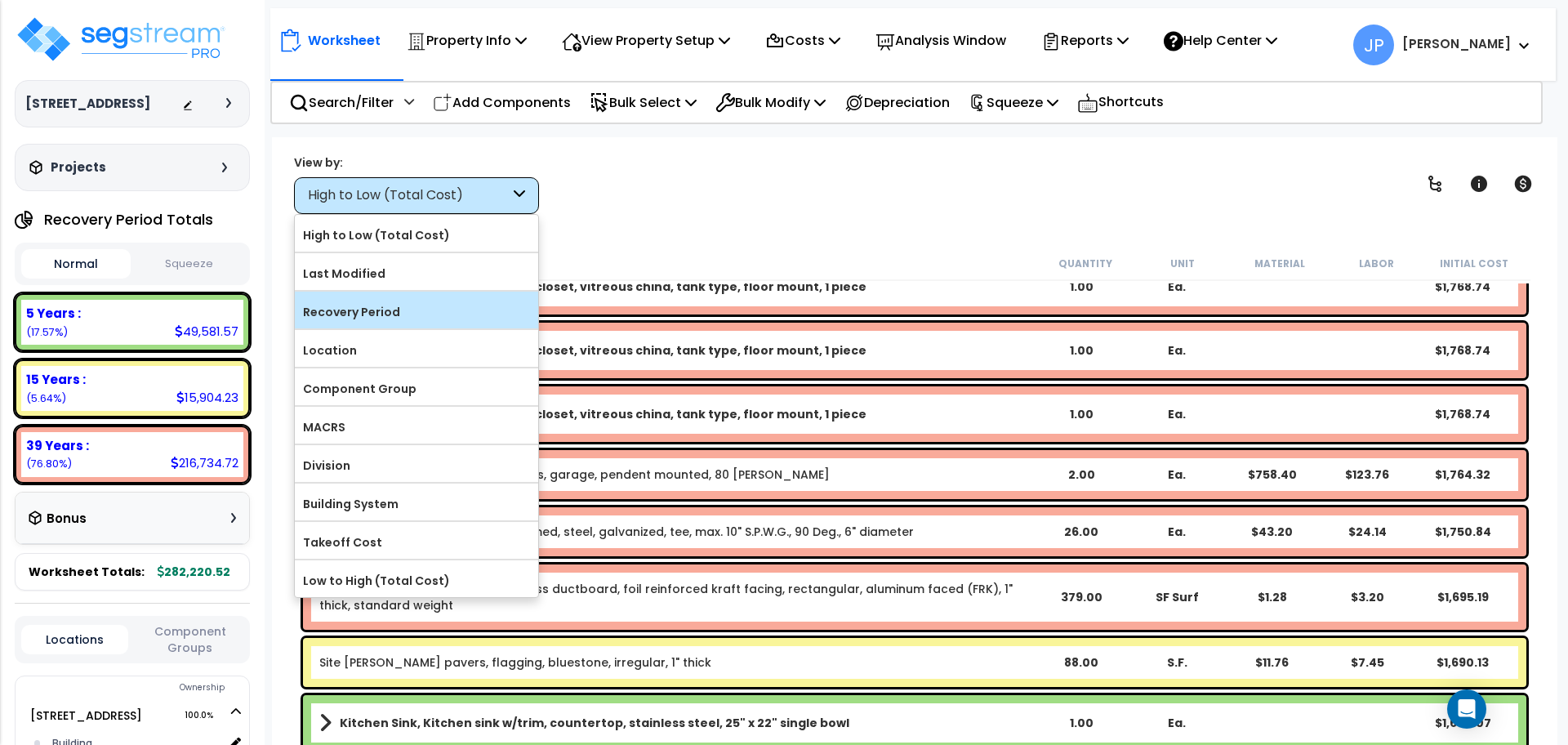
click at [459, 307] on label "Recovery Period" at bounding box center [416, 311] width 243 height 25
click at [0, 0] on input "Recovery Period" at bounding box center [0, 0] width 0 height 0
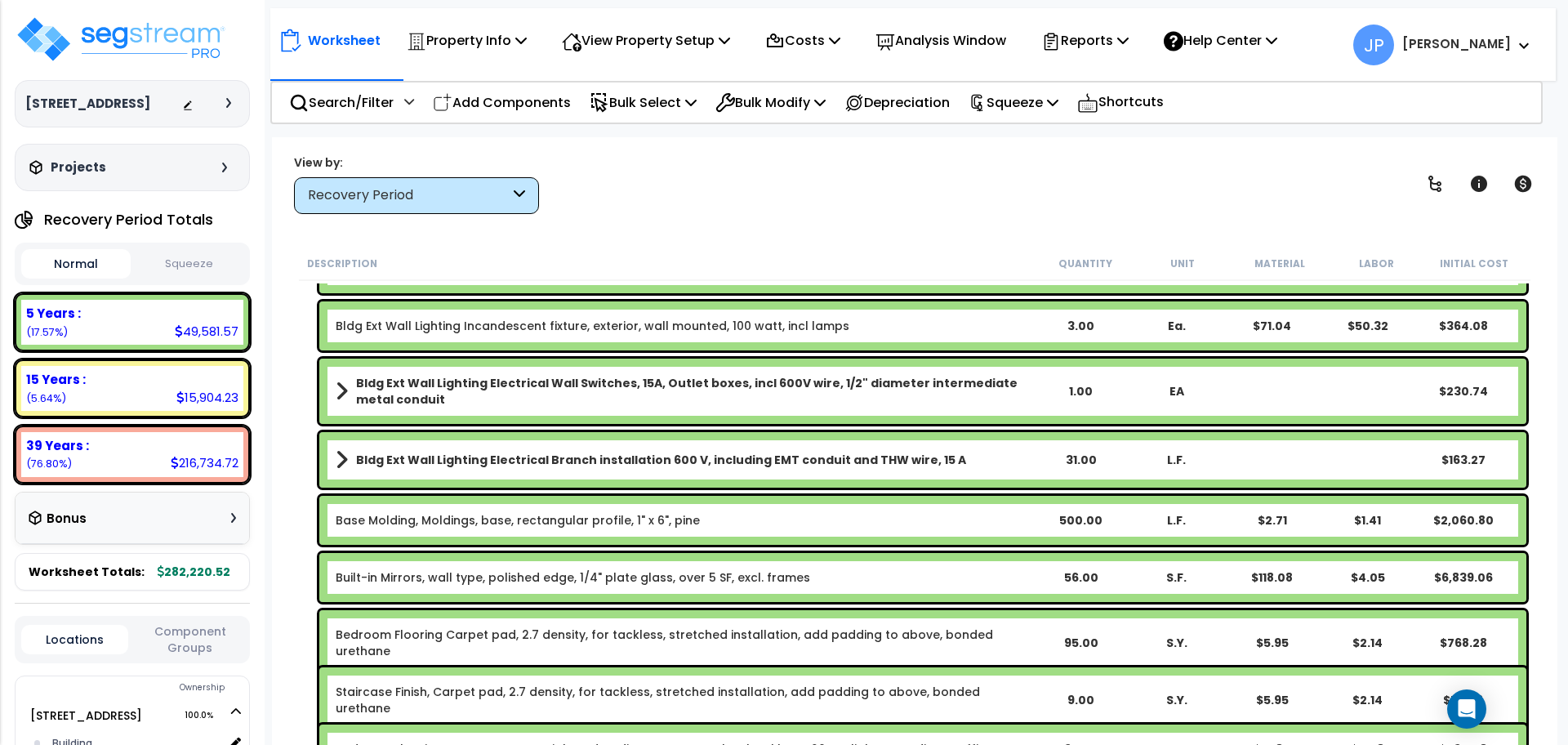
scroll to position [0, 0]
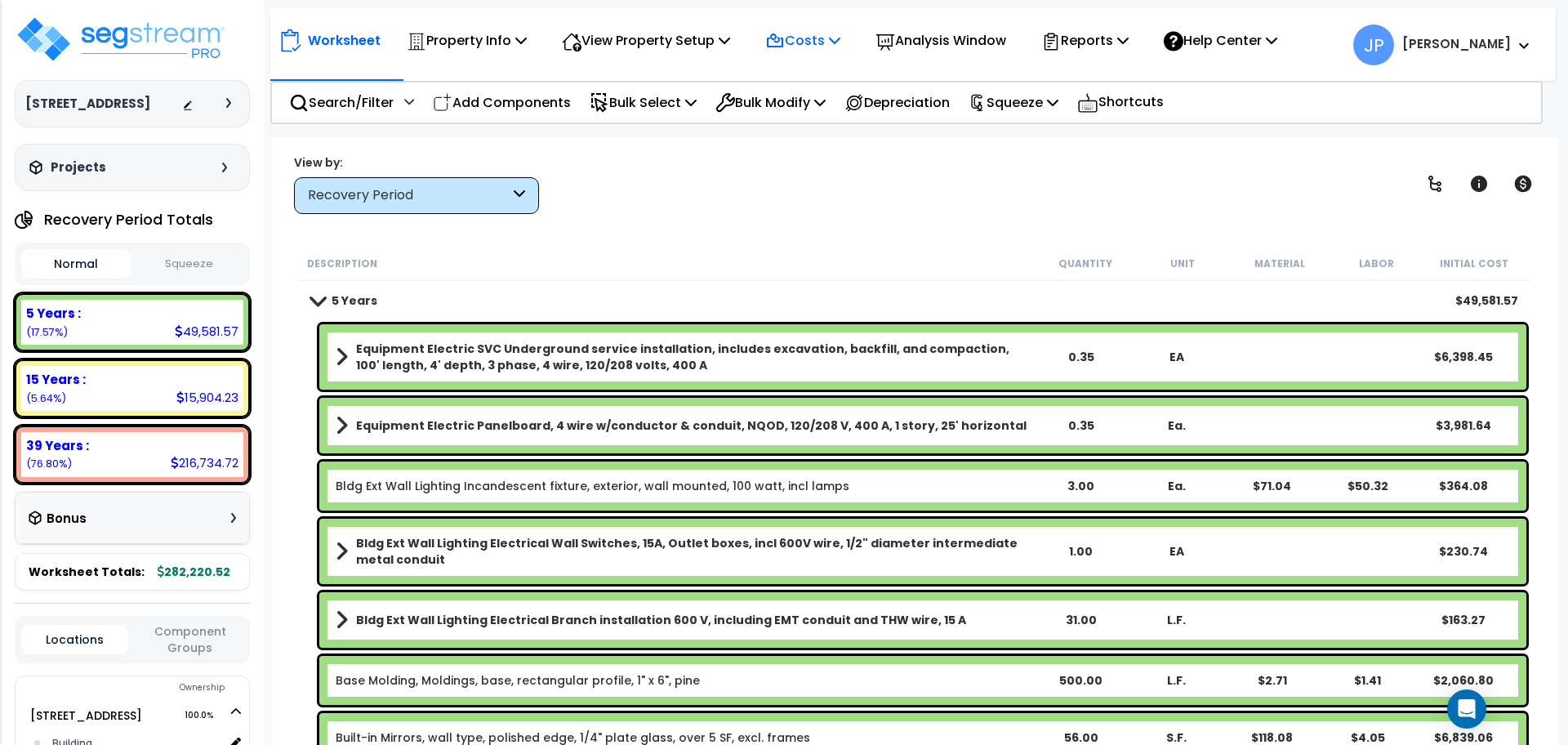
click at [809, 51] on p "Costs" at bounding box center [802, 41] width 75 height 22
click at [858, 173] on div "View by: Recovery Period High to Low (Total Cost)" at bounding box center [914, 183] width 1253 height 60
click at [791, 93] on p "Bulk Modify" at bounding box center [770, 103] width 110 height 22
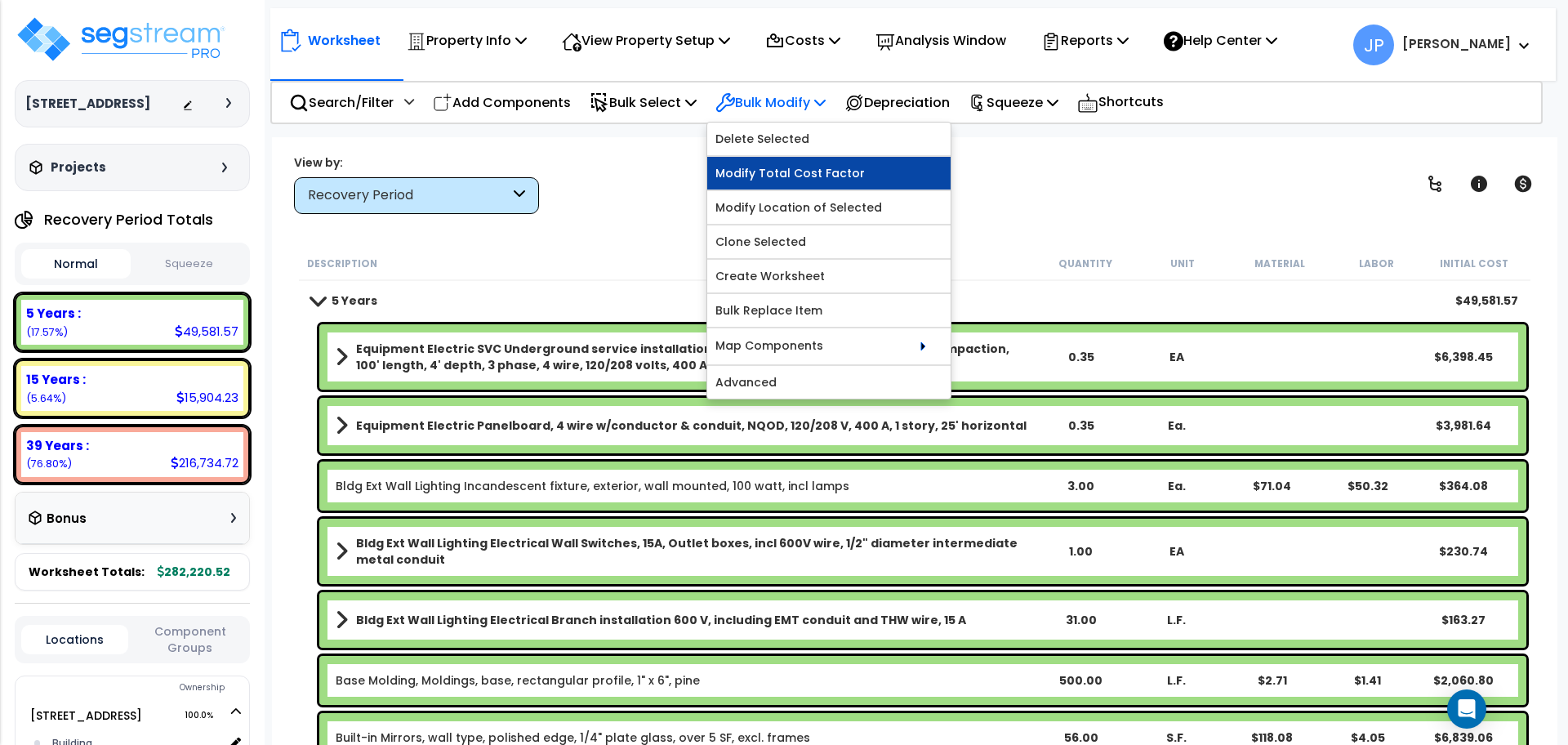
click at [798, 176] on link "Modify Total Cost Factor" at bounding box center [829, 173] width 243 height 33
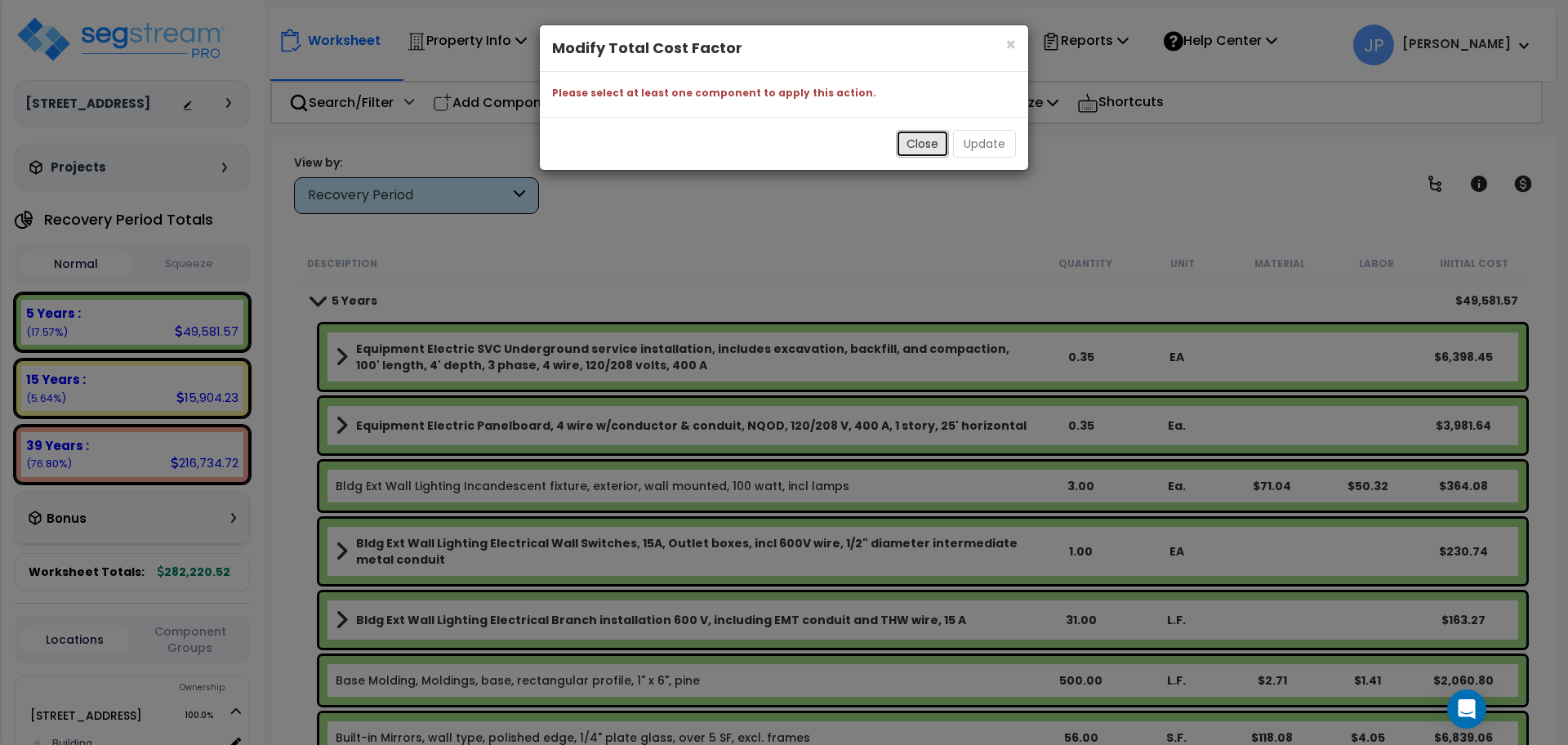
click at [910, 144] on button "Close" at bounding box center [922, 143] width 53 height 28
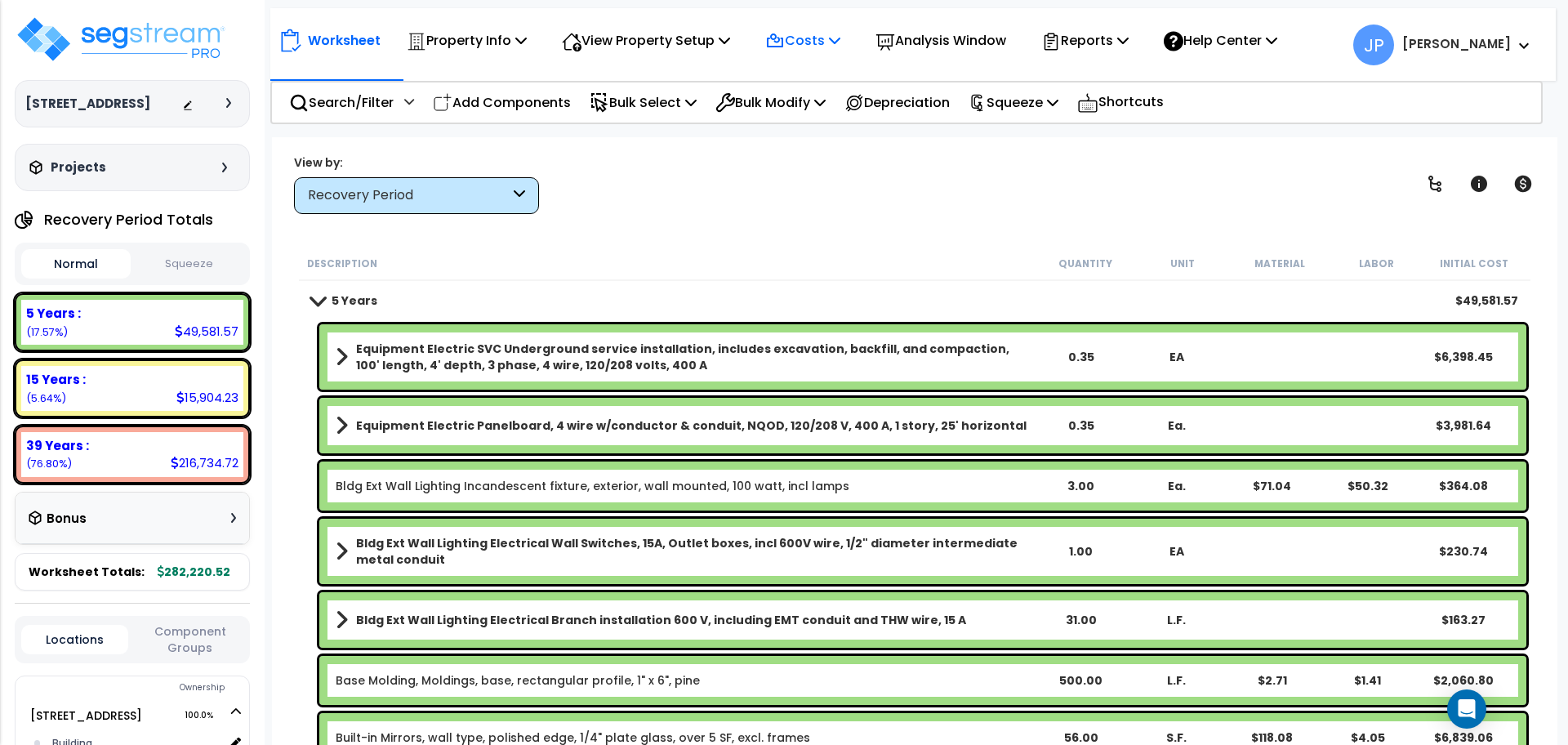
click at [822, 51] on p "Costs" at bounding box center [802, 41] width 75 height 22
click at [836, 221] on div "Worksheet Property Info Property Setup Add Property Unit Template property Clon…" at bounding box center [914, 510] width 1285 height 745
click at [790, 101] on p "Bulk Modify" at bounding box center [770, 103] width 110 height 22
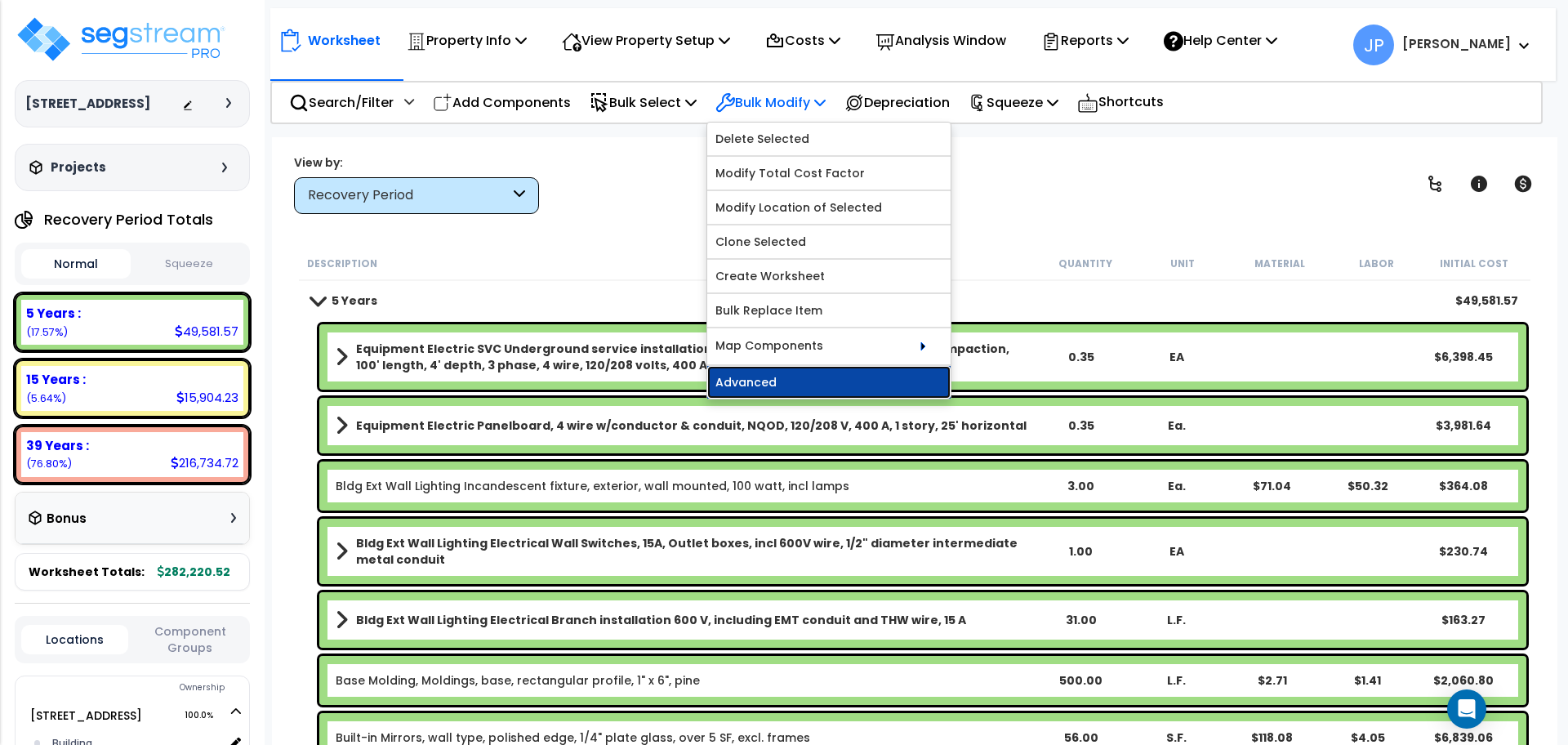
click at [797, 376] on link "Advanced" at bounding box center [829, 382] width 243 height 33
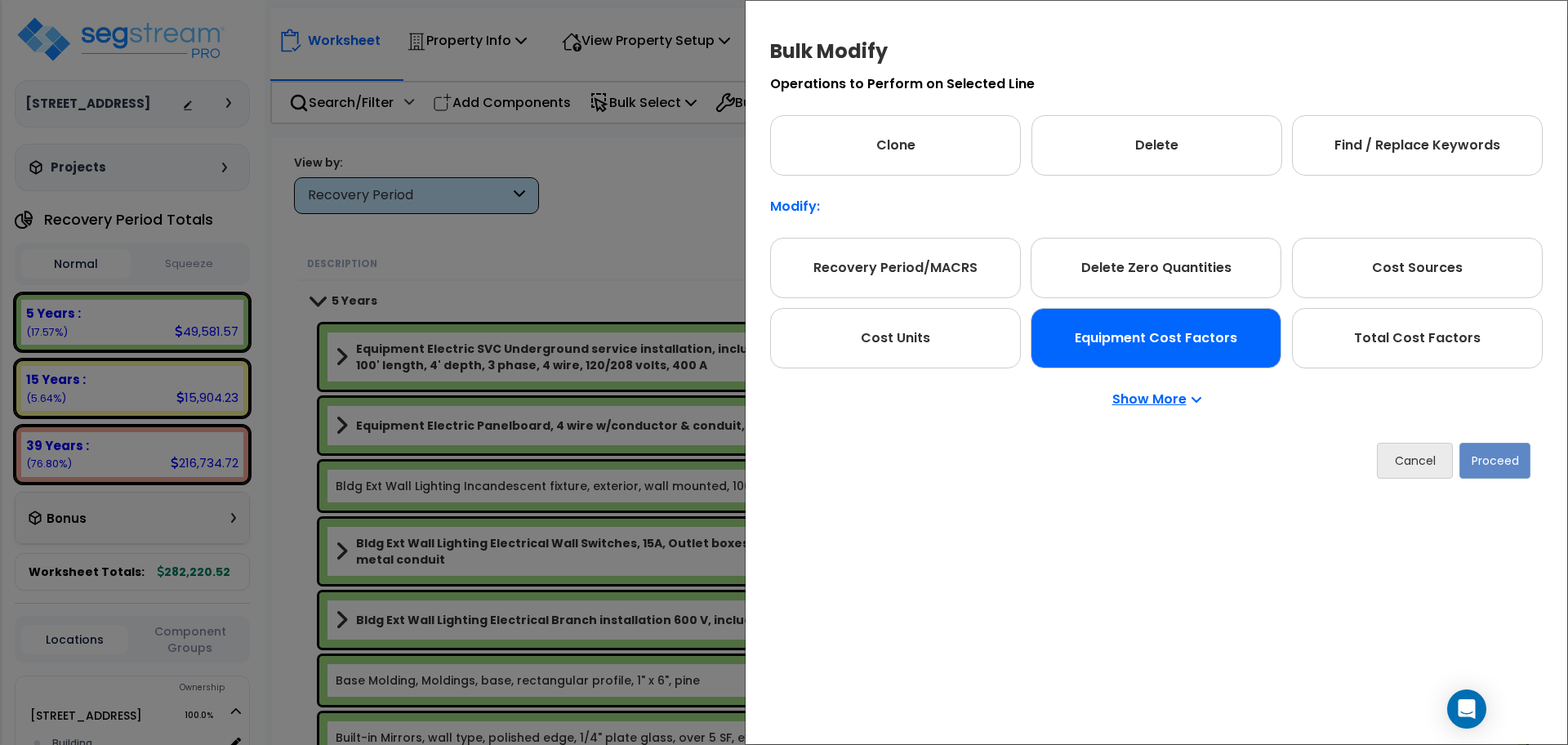
click at [1195, 346] on div "Equipment Cost Factors" at bounding box center [1156, 338] width 251 height 60
click at [1470, 452] on button "Proceed" at bounding box center [1494, 461] width 71 height 36
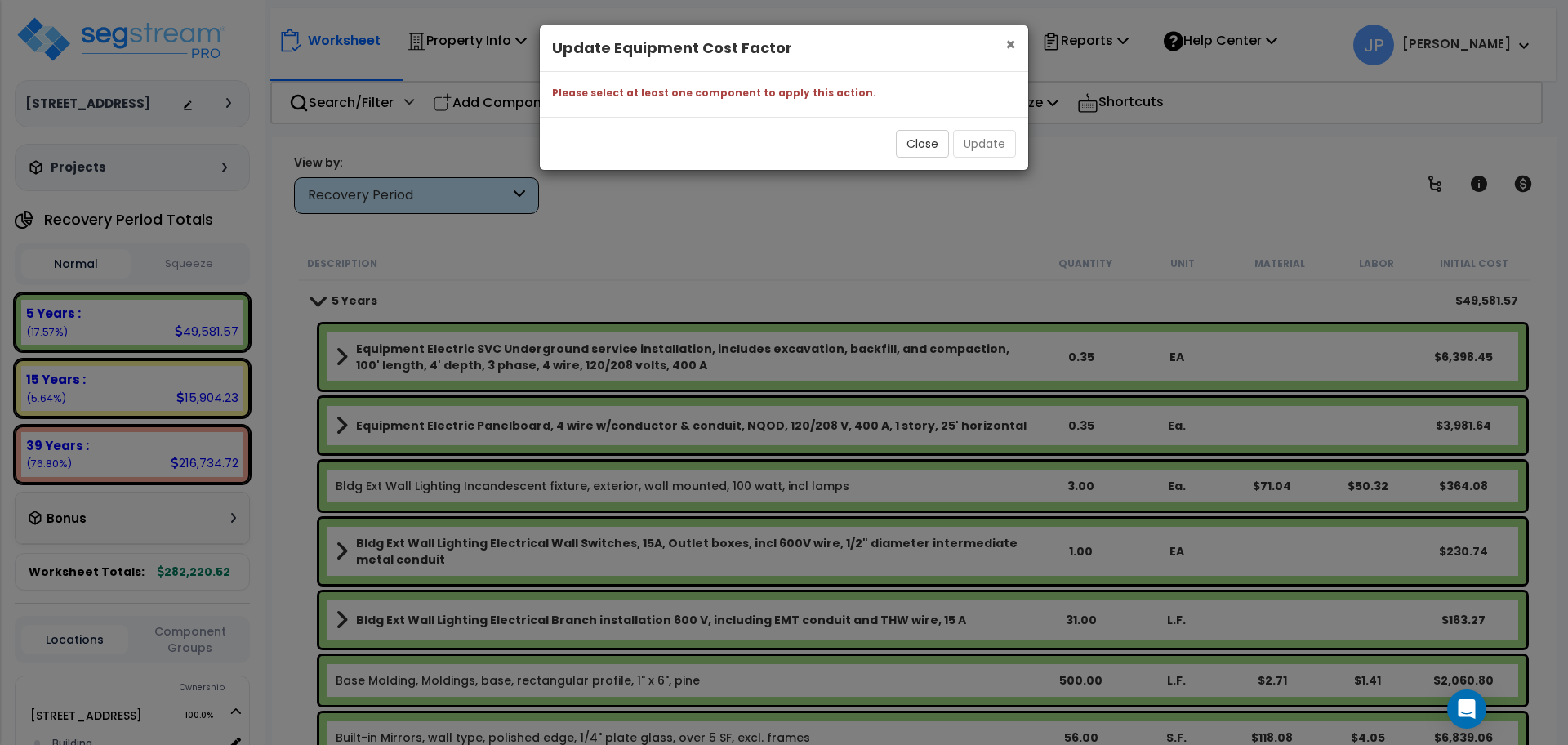
click at [1005, 46] on span "×" at bounding box center [1010, 45] width 11 height 24
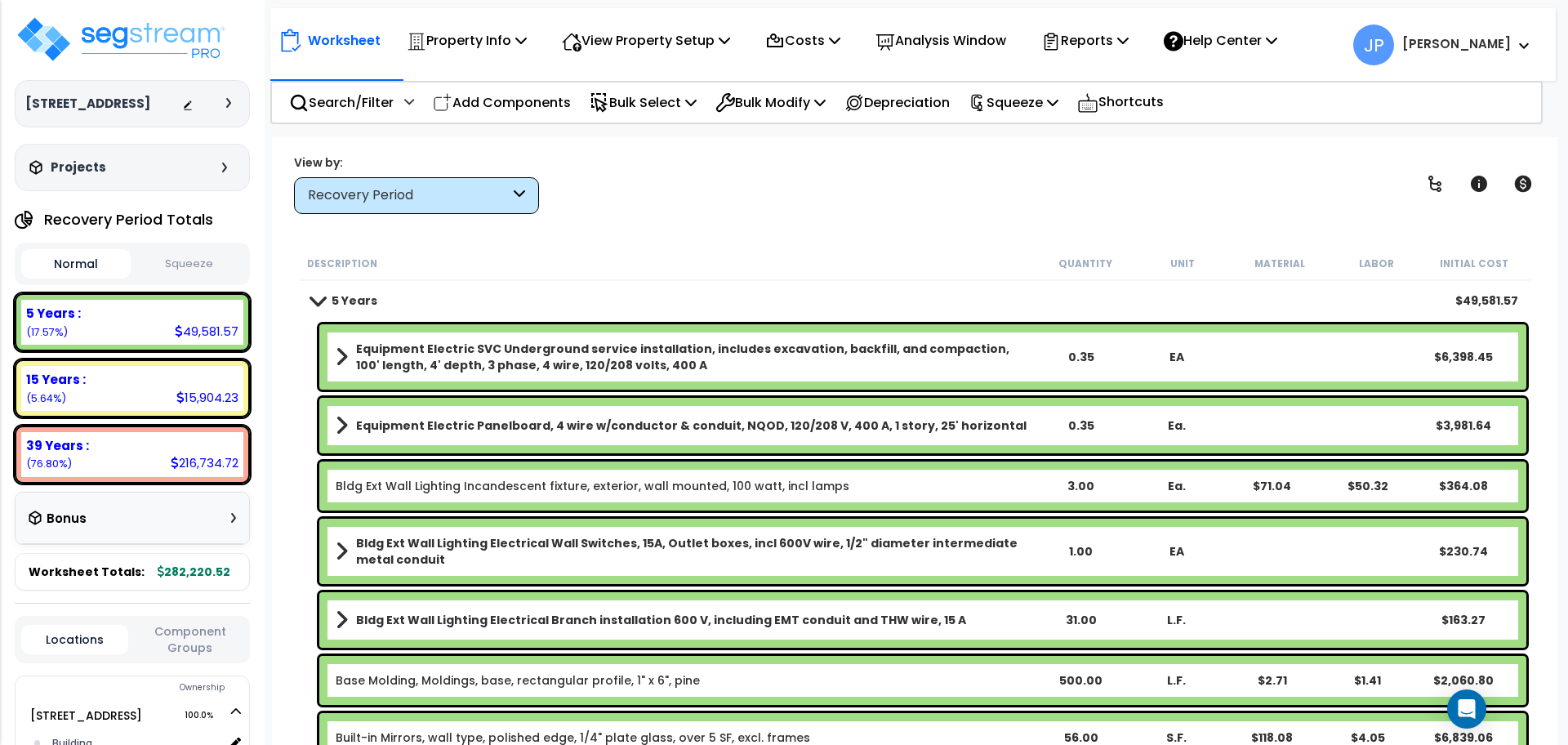
click at [677, 354] on b "Equipment Electric SVC Underground service installation, includes excavation, b…" at bounding box center [694, 356] width 676 height 33
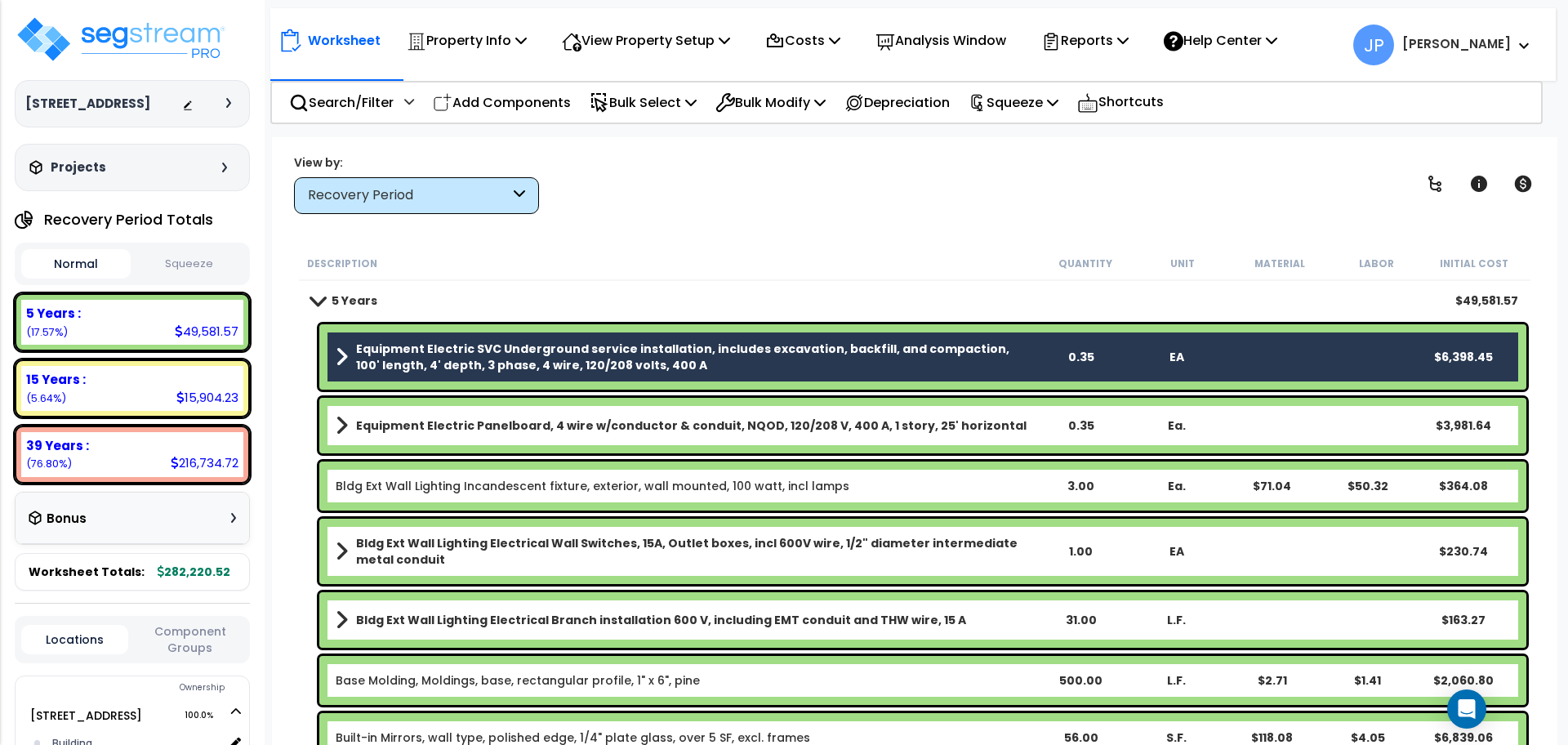
click at [667, 427] on b "Equipment Electric Panelboard, 4 wire w/conductor & conduit, NQOD, 120/208 V, 4…" at bounding box center [691, 425] width 670 height 16
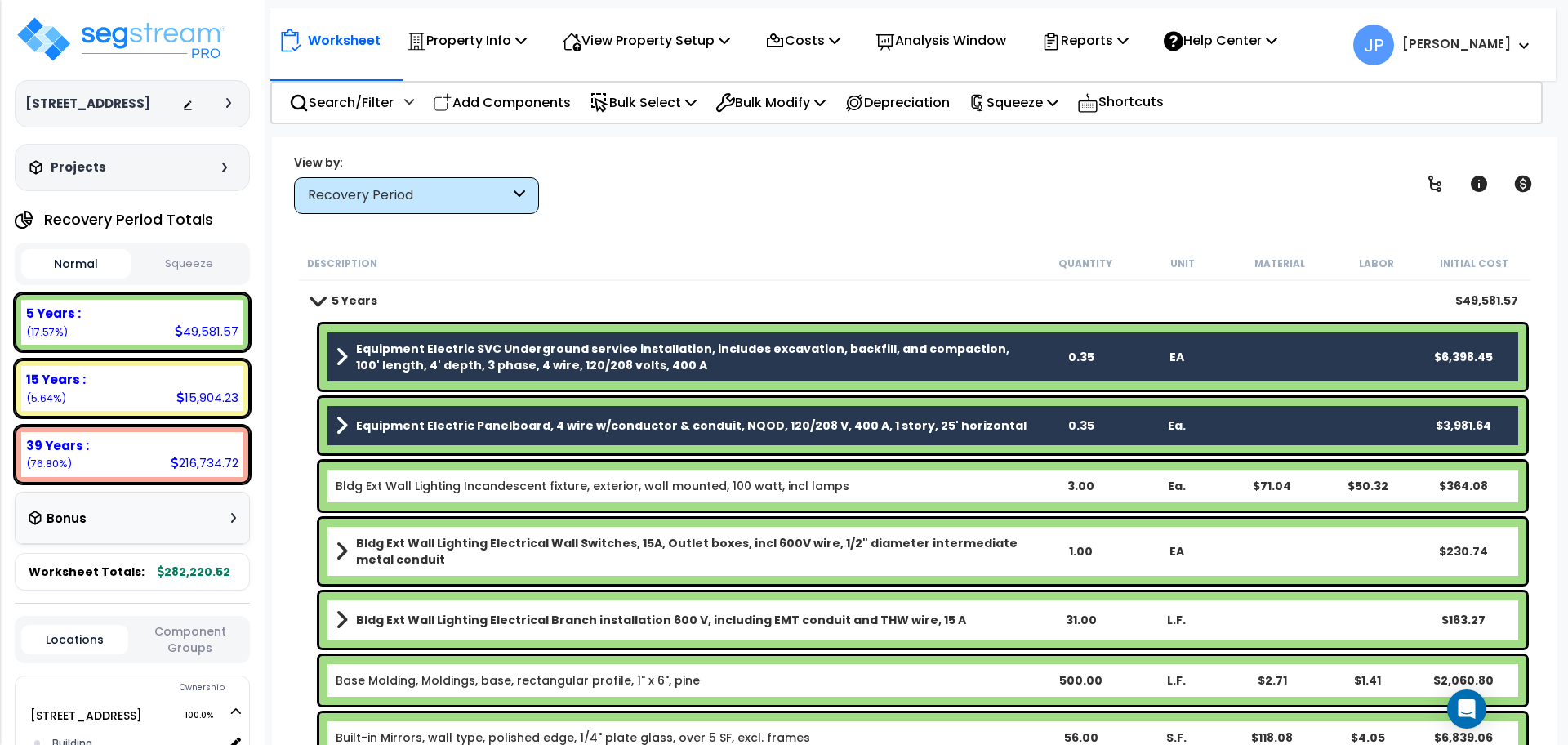
click at [616, 367] on b "Equipment Electric SVC Underground service installation, includes excavation, b…" at bounding box center [694, 356] width 676 height 33
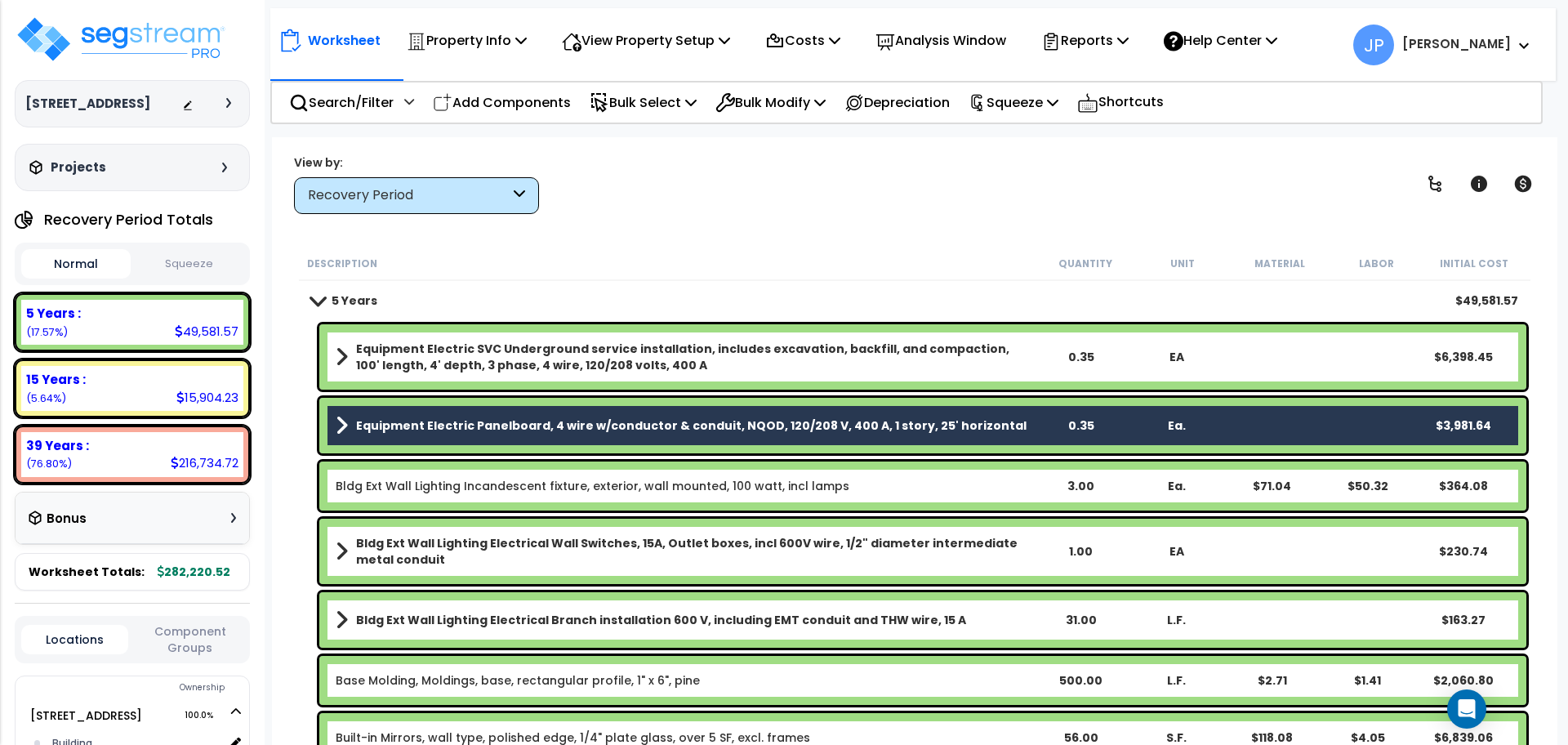
click at [613, 406] on div "Equipment Electric Panelboard, 4 wire w/conductor & conduit, NQOD, 120/208 V, 4…" at bounding box center [922, 425] width 1207 height 55
click at [631, 426] on b "Equipment Electric Panelboard, 4 wire w/conductor & conduit, NQOD, 120/208 V, 4…" at bounding box center [691, 425] width 670 height 16
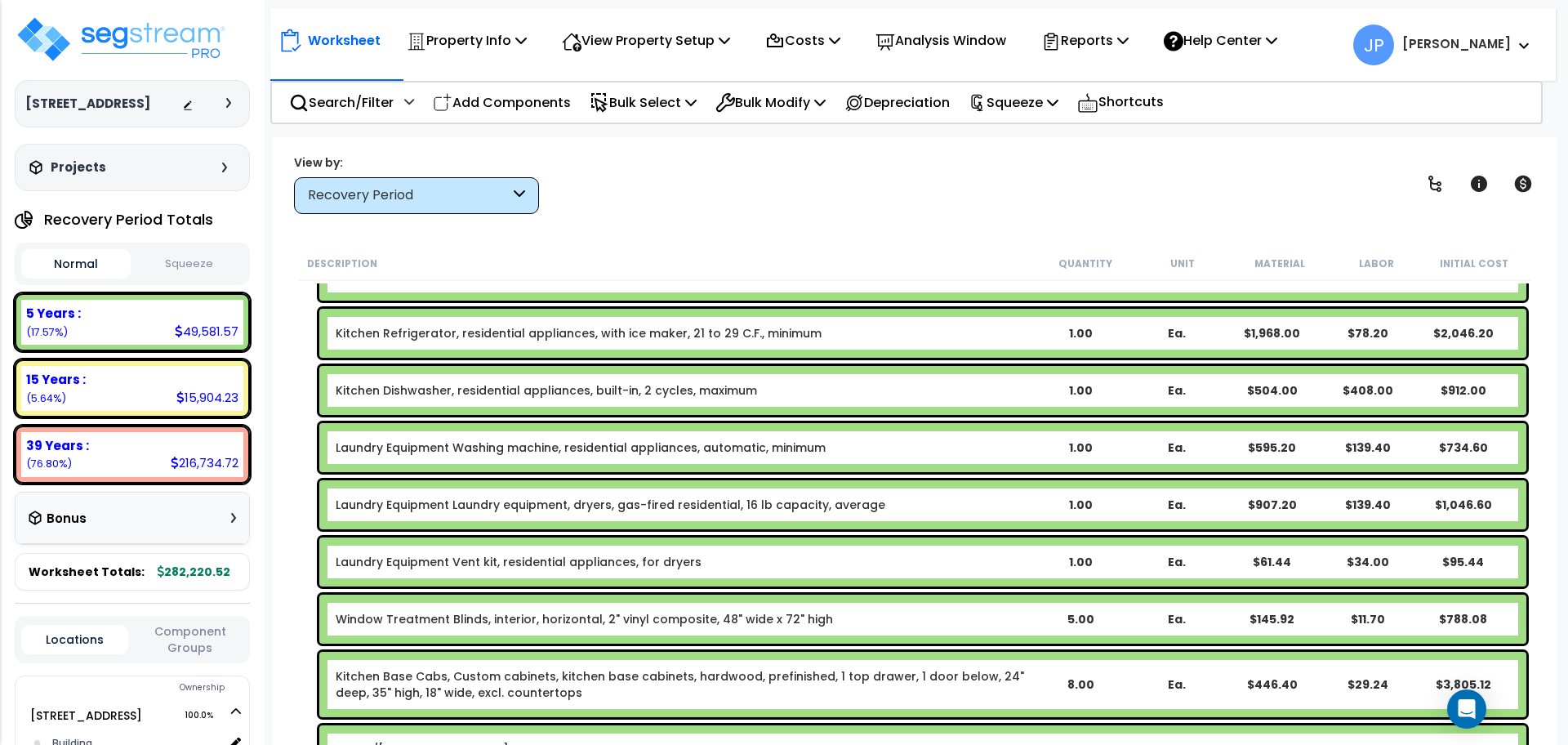
scroll to position [1123, 0]
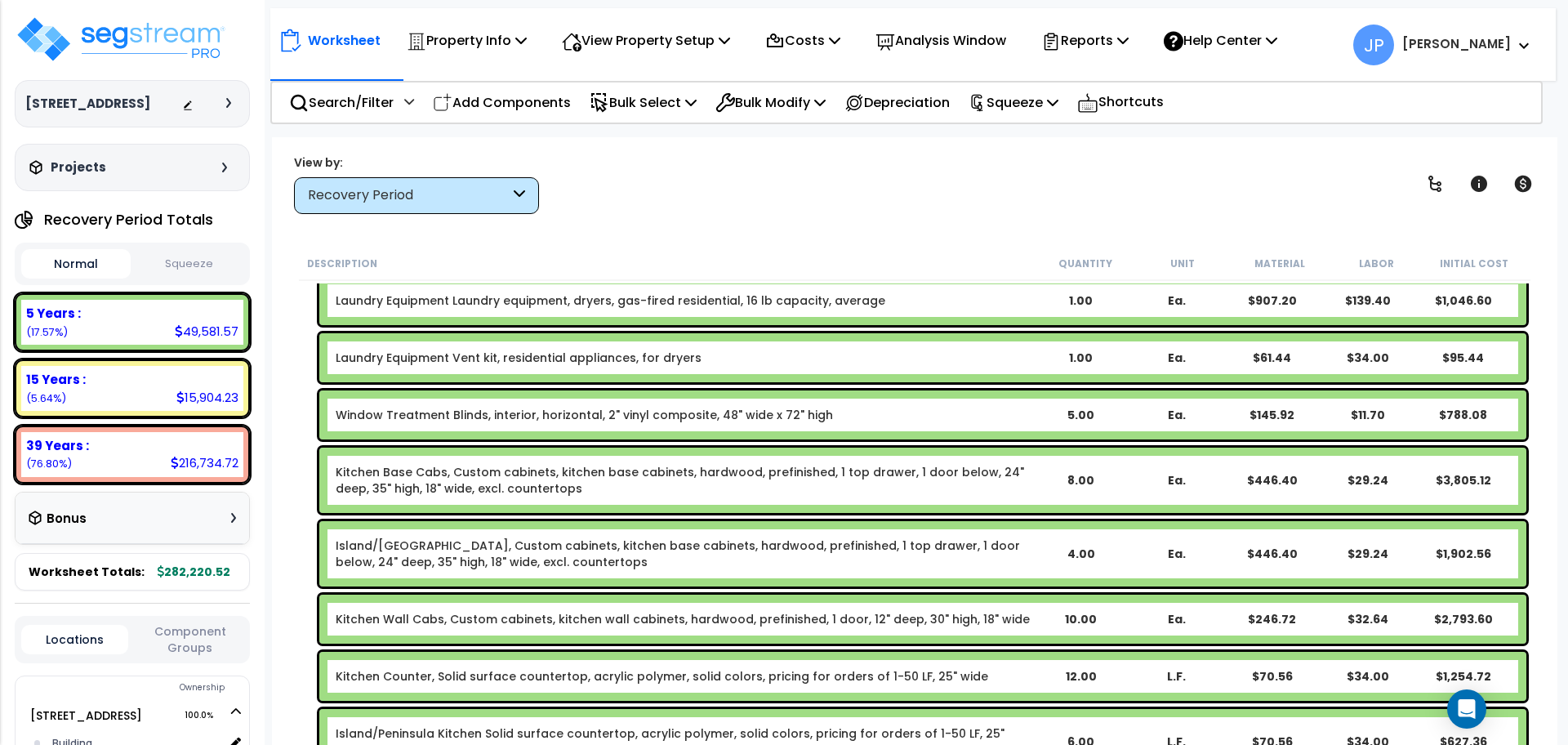
click at [560, 479] on link "Kitchen Base Cabs, Custom cabinets, kitchen base cabinets, hardwood, prefinishe…" at bounding box center [684, 480] width 696 height 33
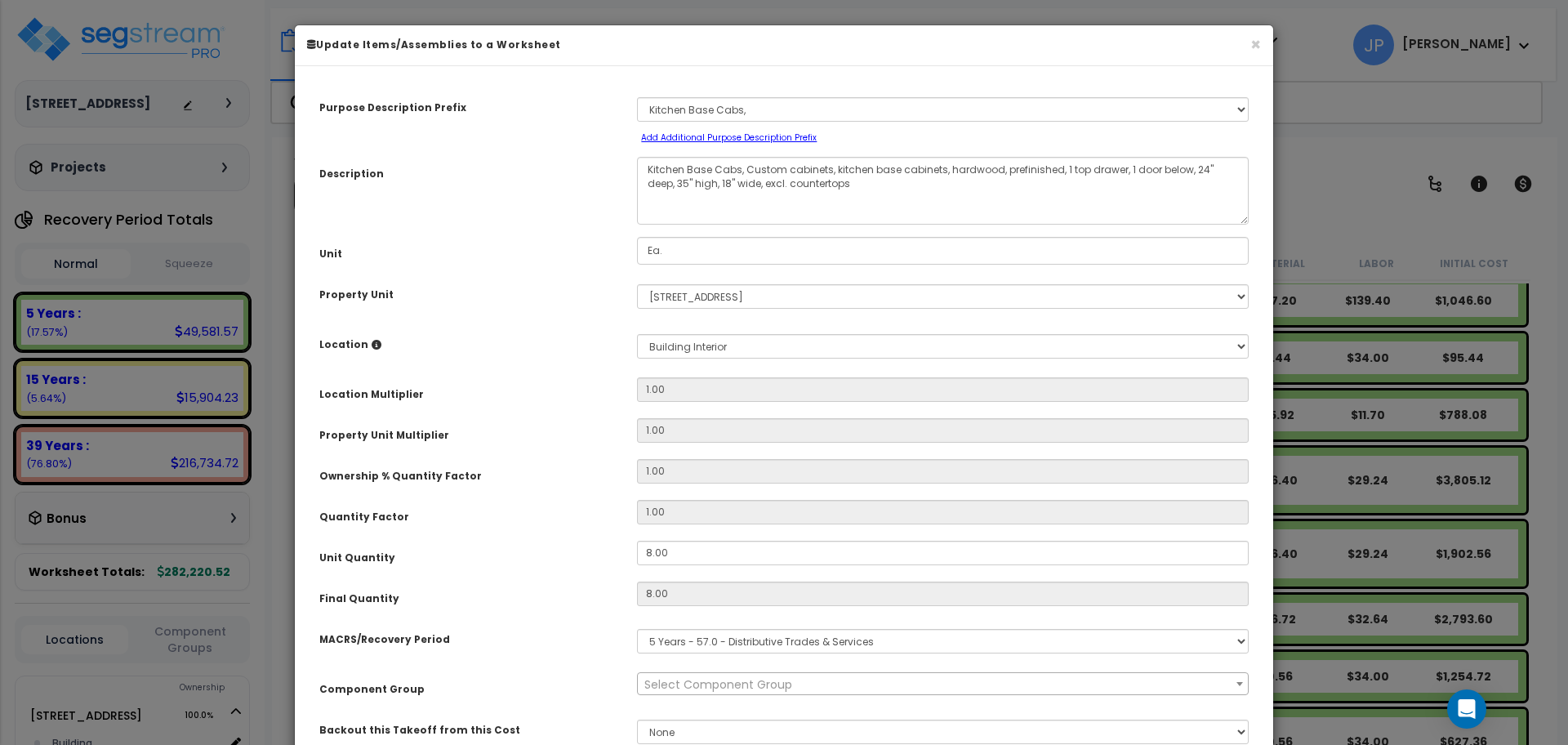
select select "35424"
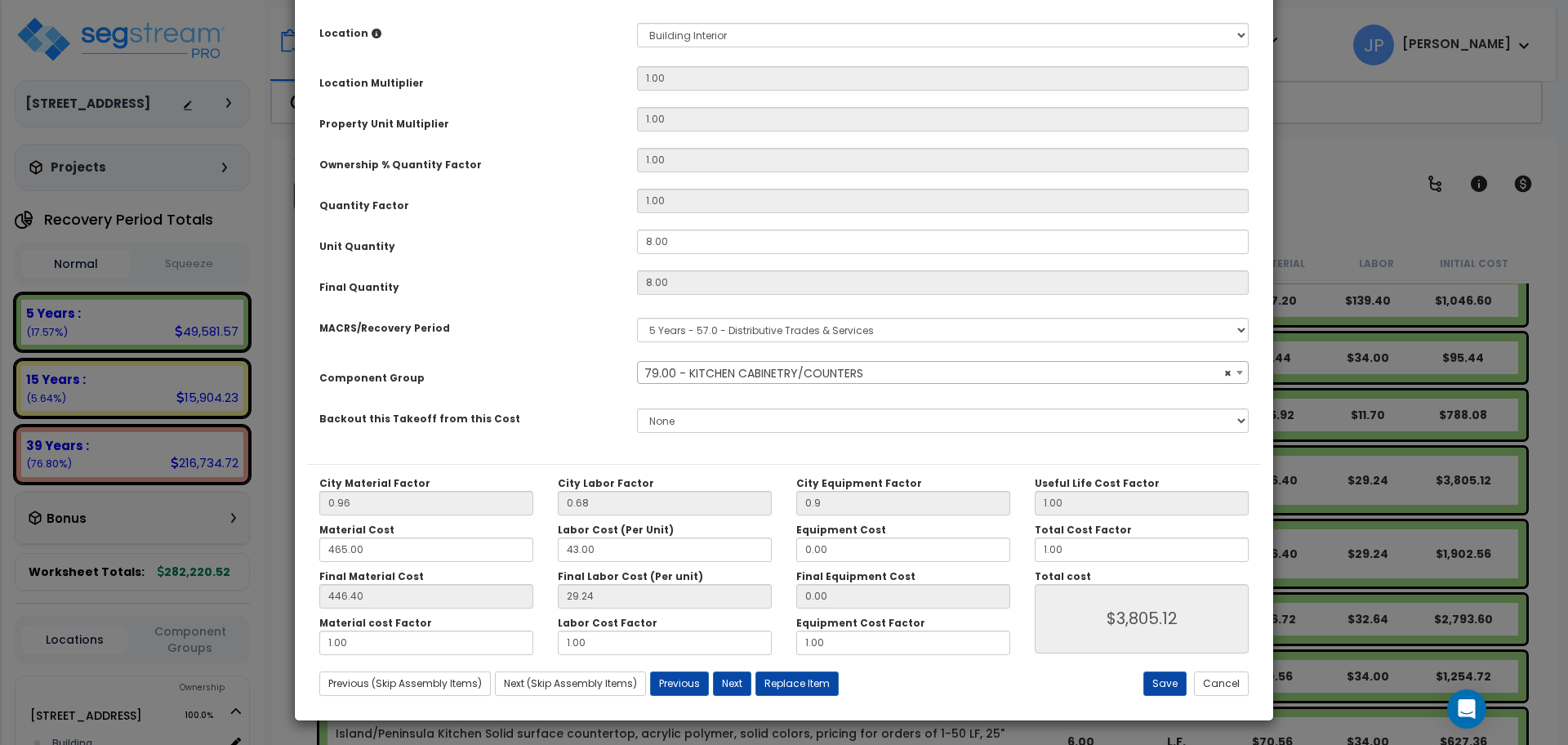
scroll to position [312, 0]
drag, startPoint x: 685, startPoint y: 243, endPoint x: 634, endPoint y: 245, distance: 51.0
click at [634, 245] on div "8.00" at bounding box center [943, 241] width 636 height 25
type input "1"
type input "8"
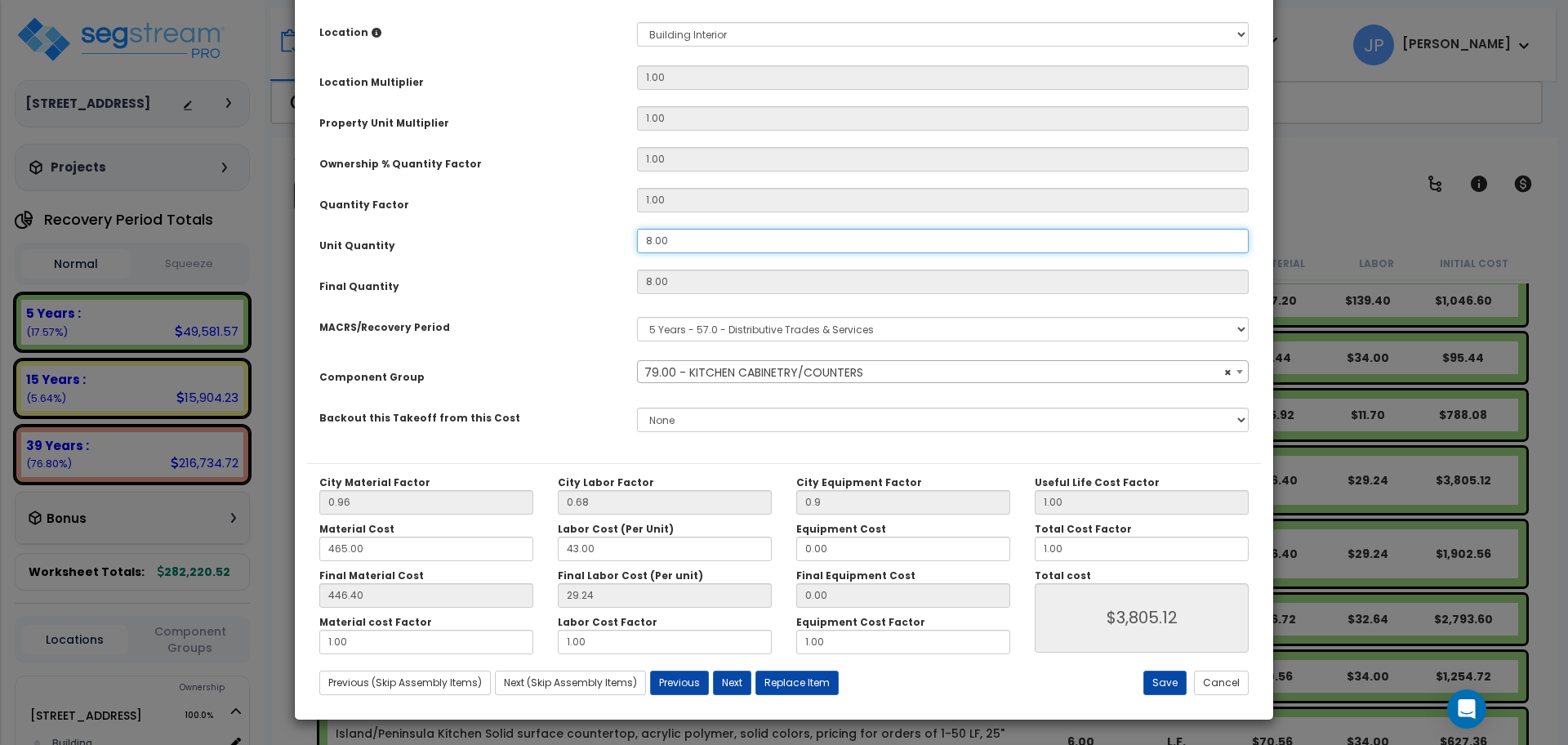
type input "$3,805.12"
type input "1"
type input "$475.64"
type input "10"
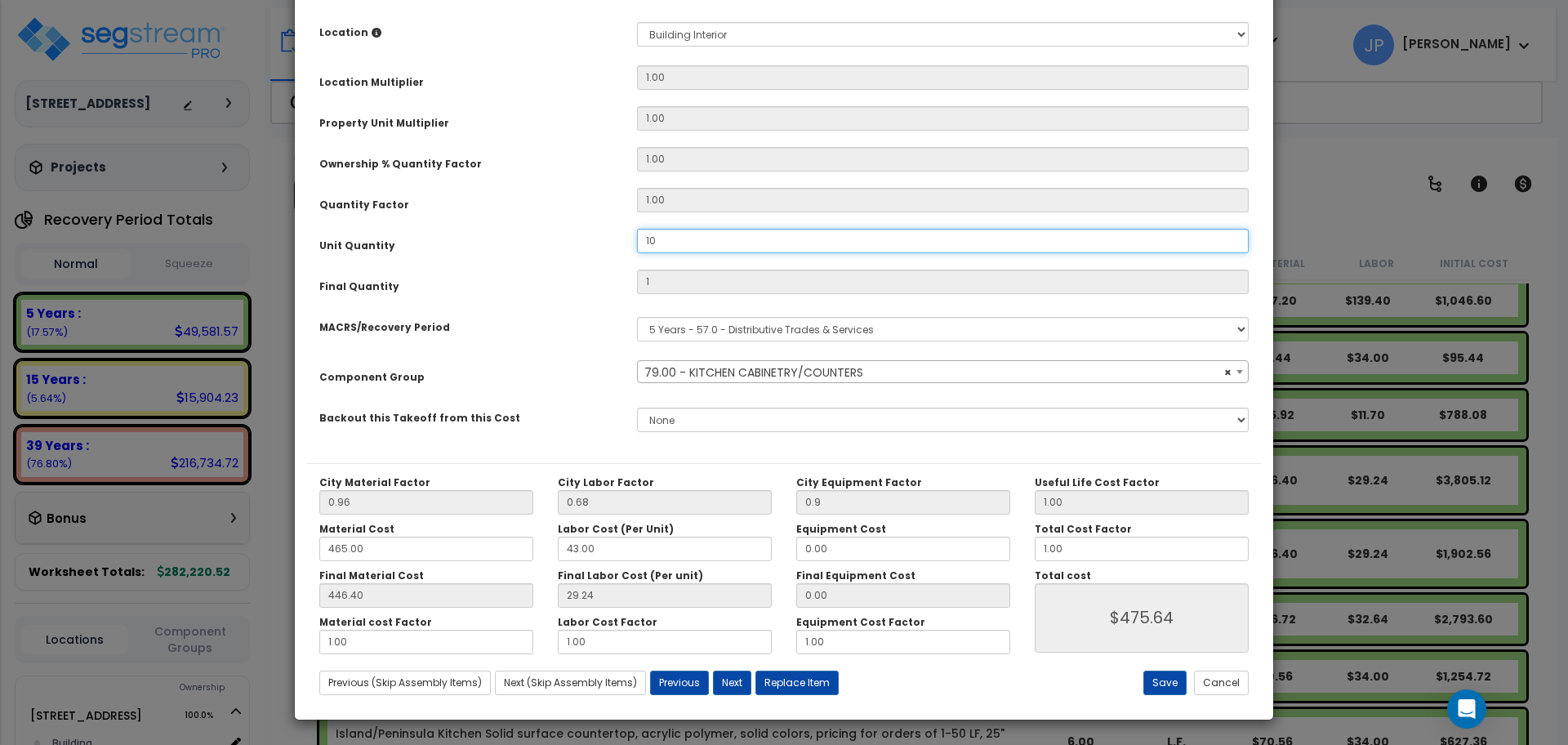
type input "$4,756.40"
click at [1170, 679] on button "Save" at bounding box center [1164, 682] width 43 height 25
type input "10.00"
type input "0.90"
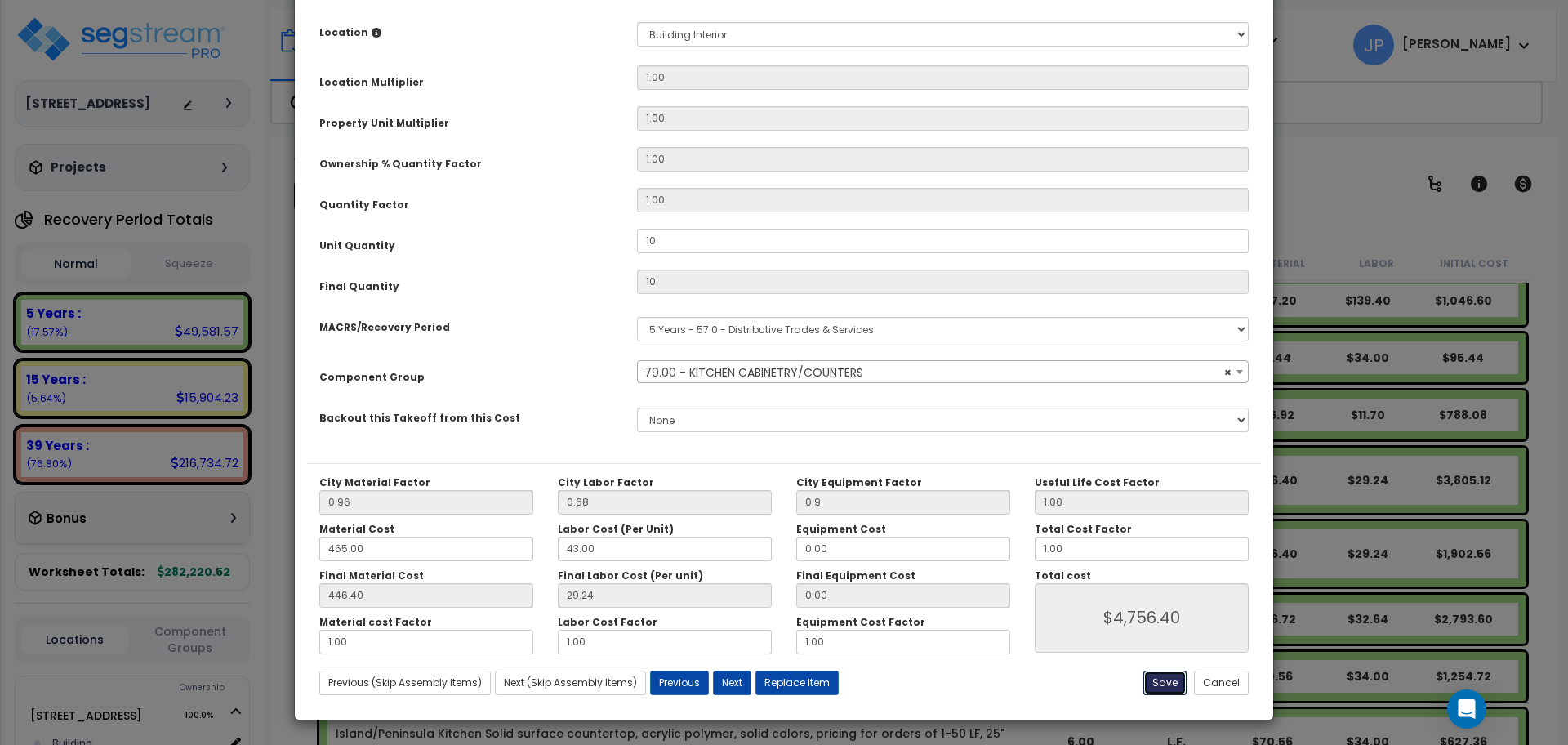
type input "4756.40"
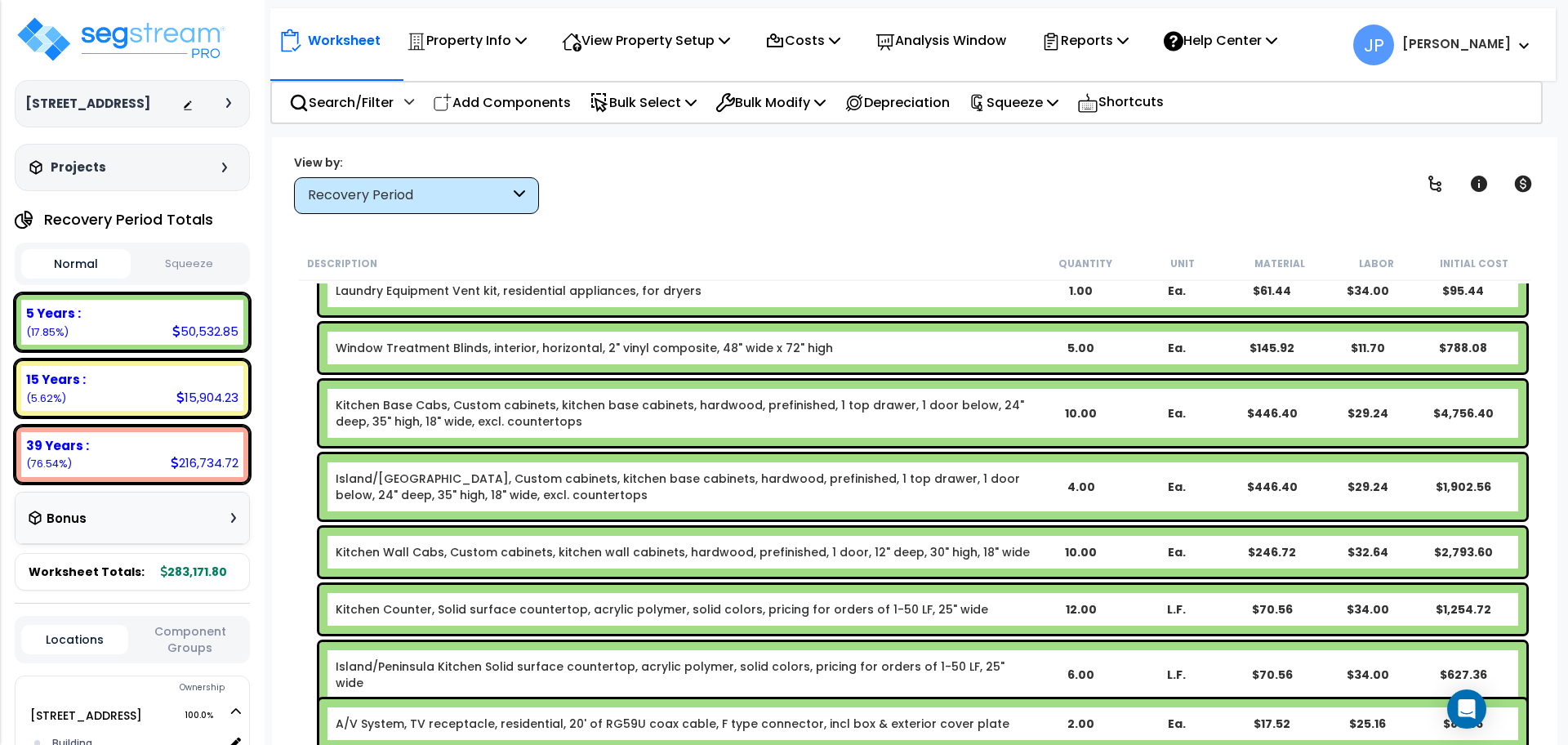
scroll to position [1225, 0]
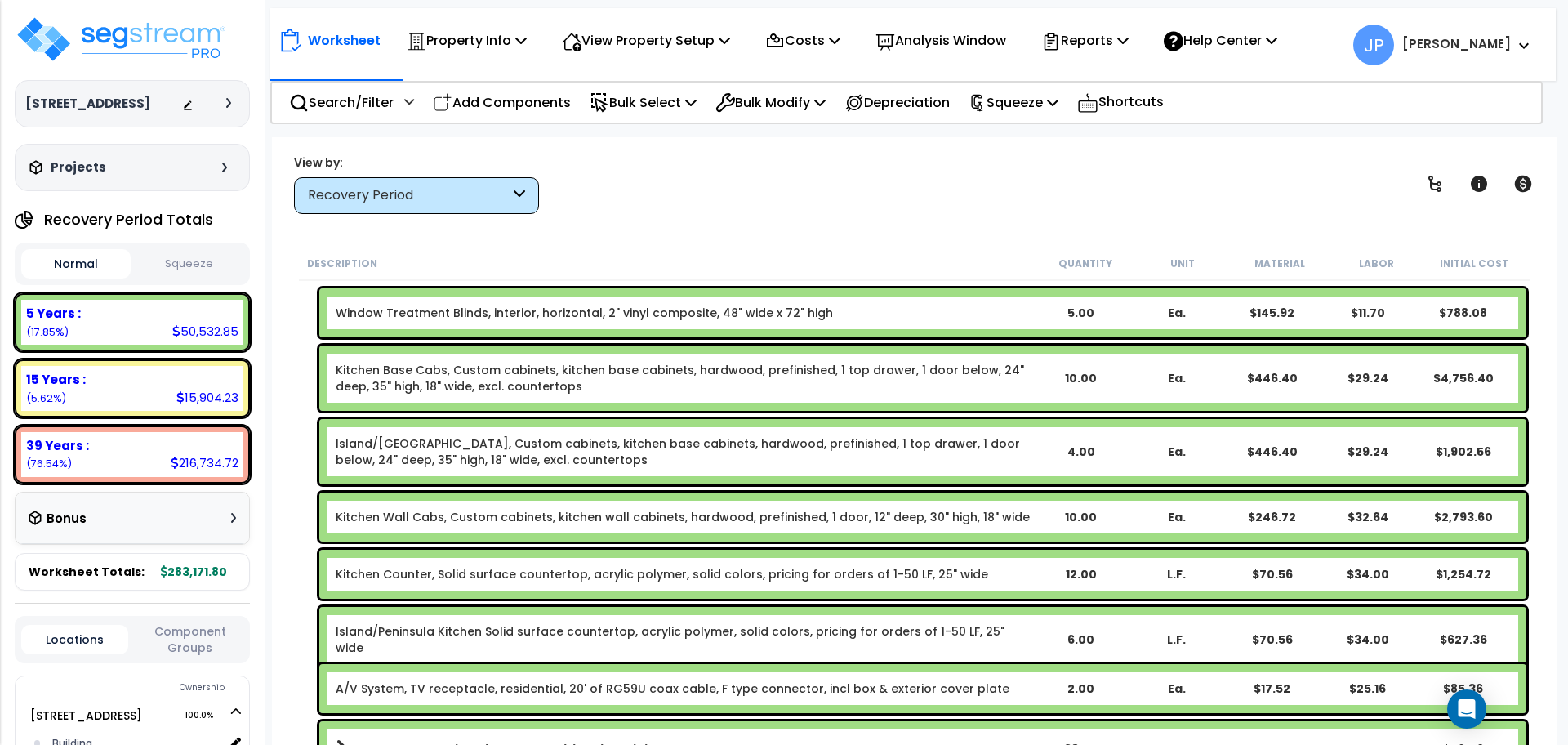
click at [741, 513] on link "Kitchen Wall Cabs, Custom cabinets, kitchen wall cabinets, hardwood, prefinishe…" at bounding box center [683, 517] width 694 height 16
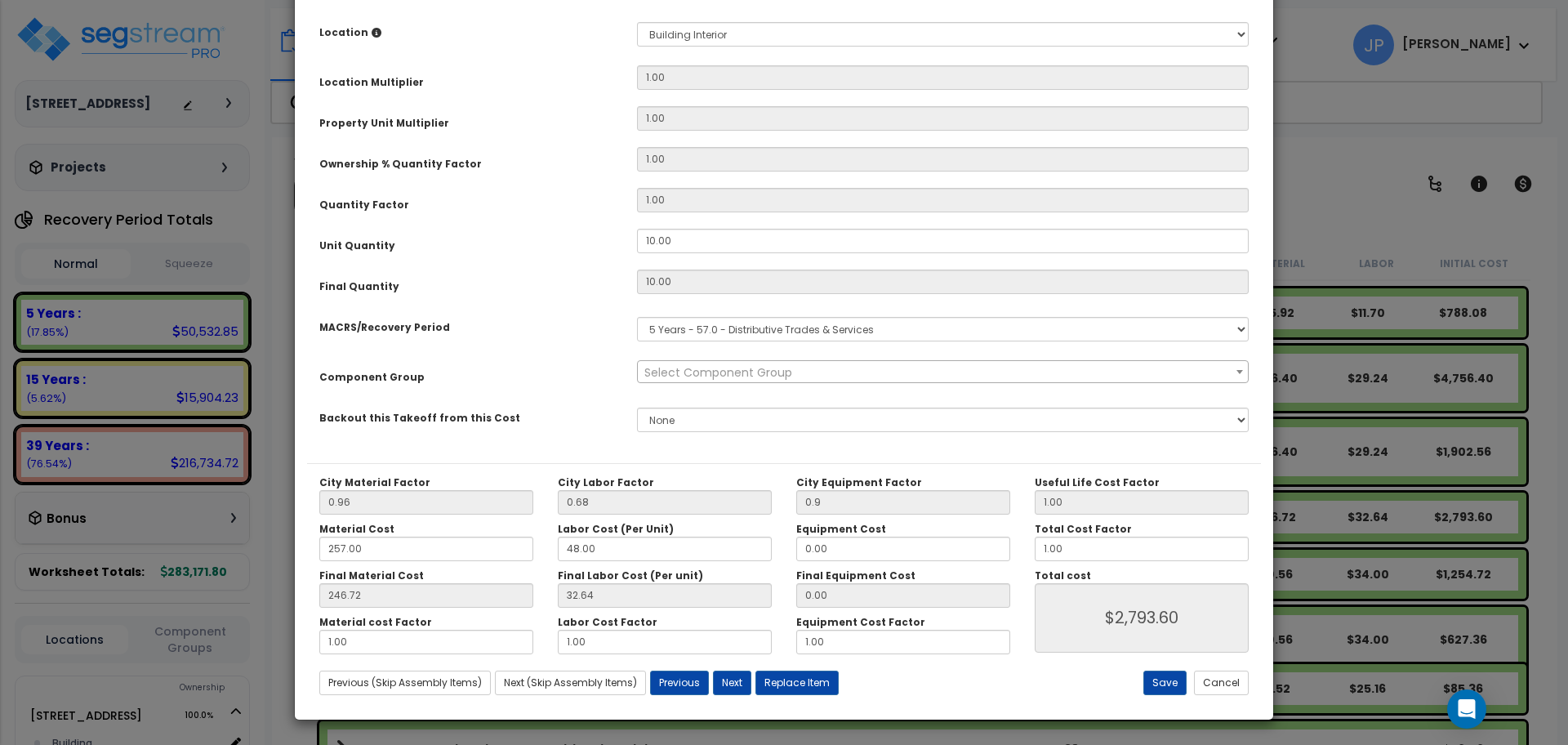
scroll to position [0, 0]
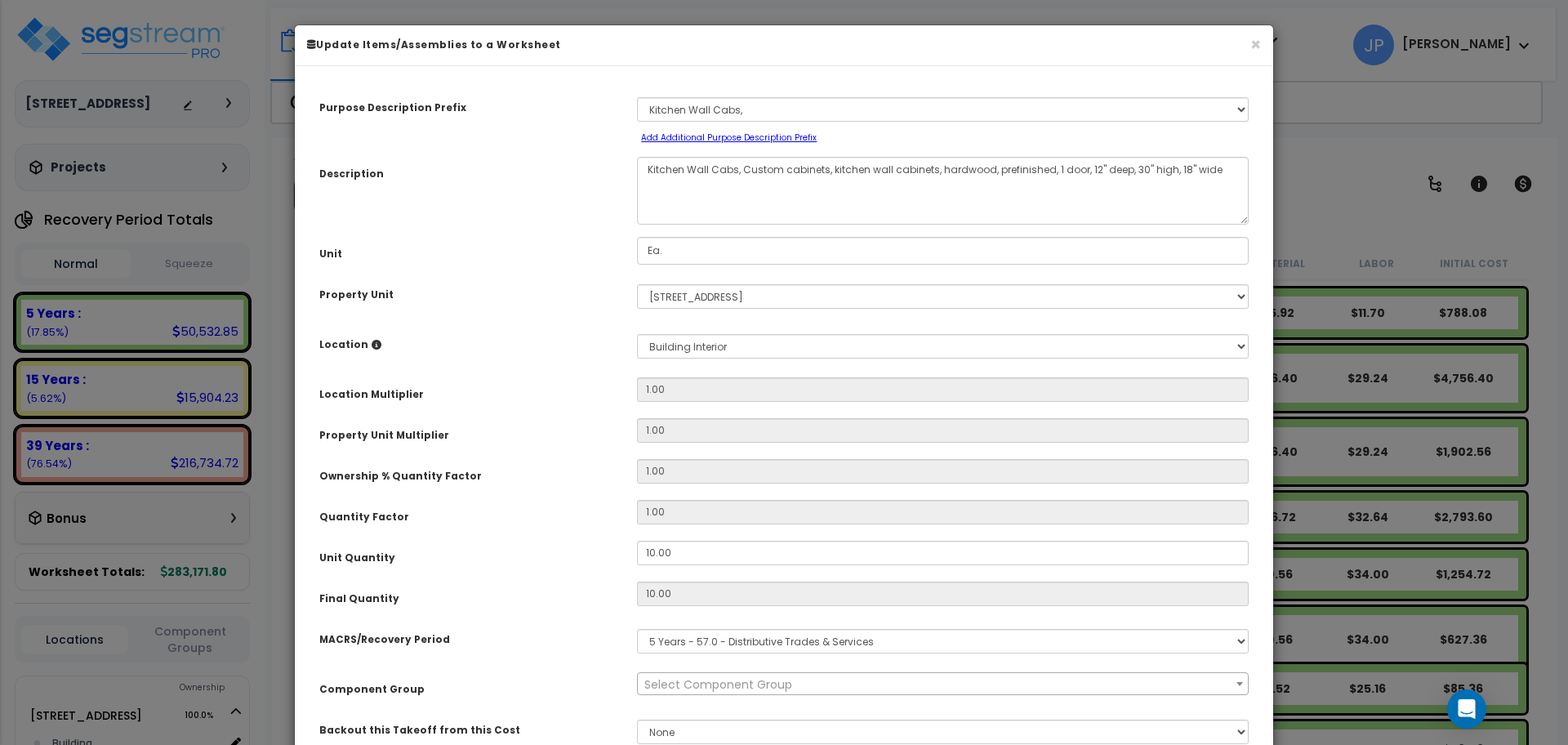
select select "35424"
drag, startPoint x: 689, startPoint y: 548, endPoint x: 620, endPoint y: 555, distance: 69.4
click at [620, 555] on div "Unit Quantity 10.00" at bounding box center [784, 555] width 954 height 29
type input "1"
type input "10"
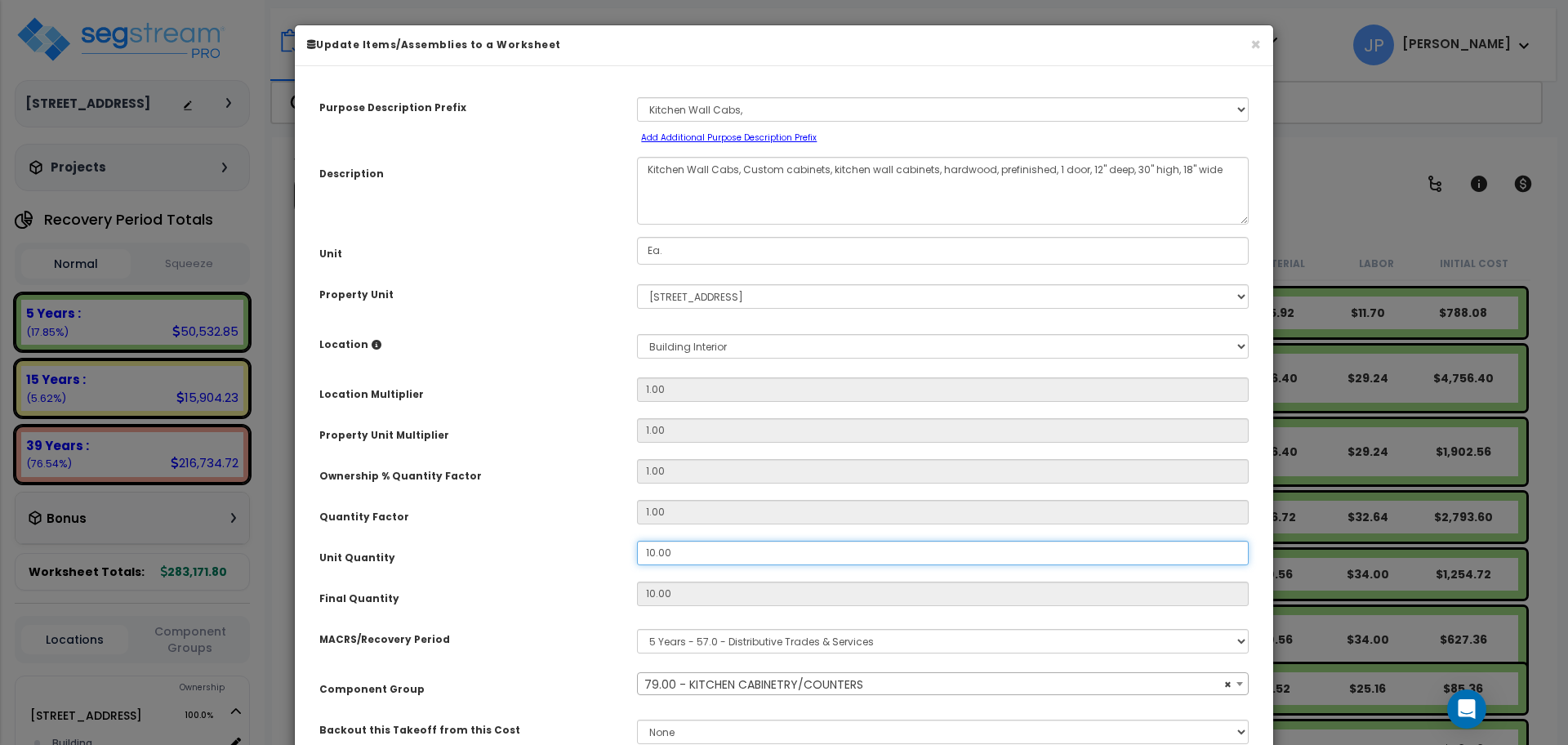
type input "$2,793.60"
type input "1"
type input "$279.36"
type input "12"
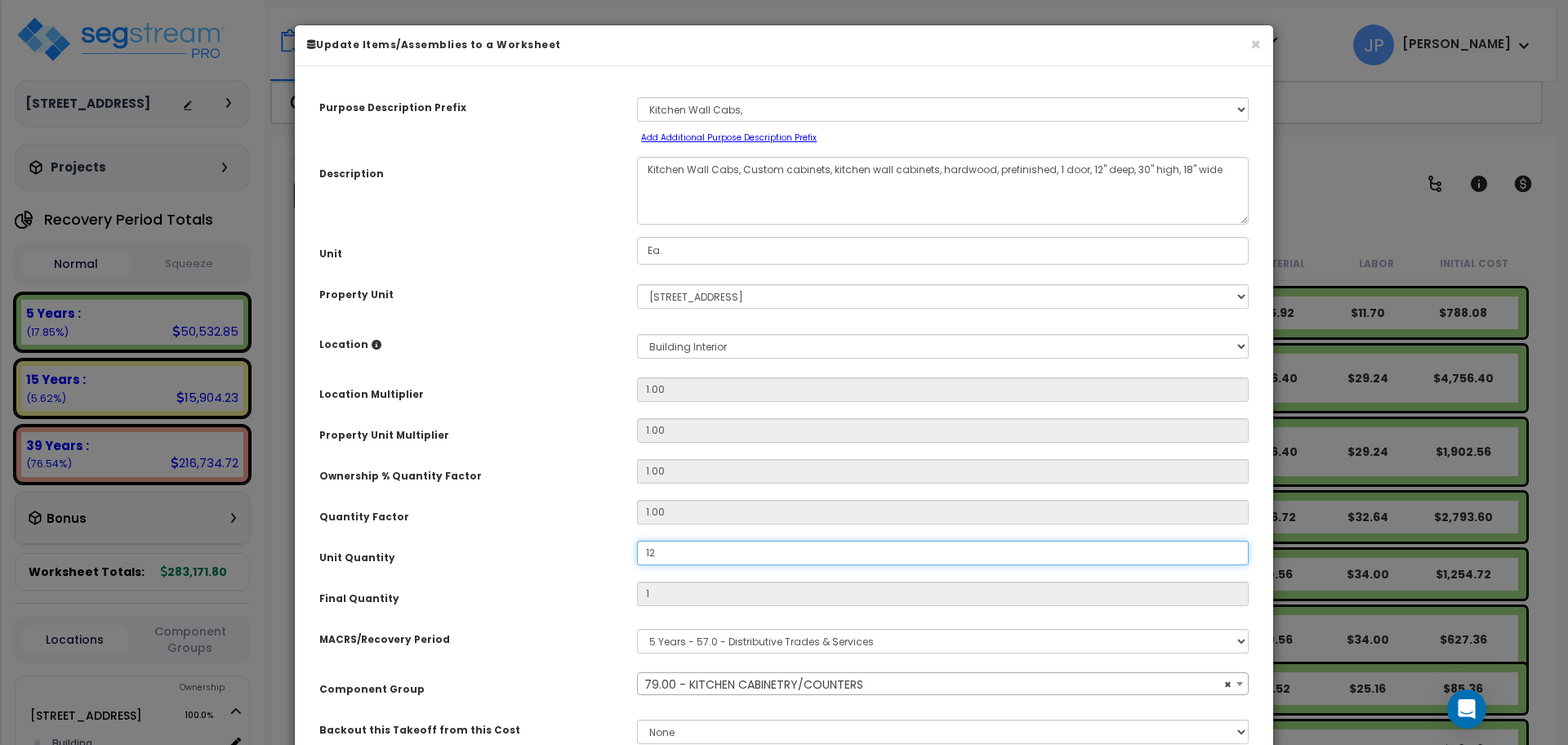
type input "$3,352.32"
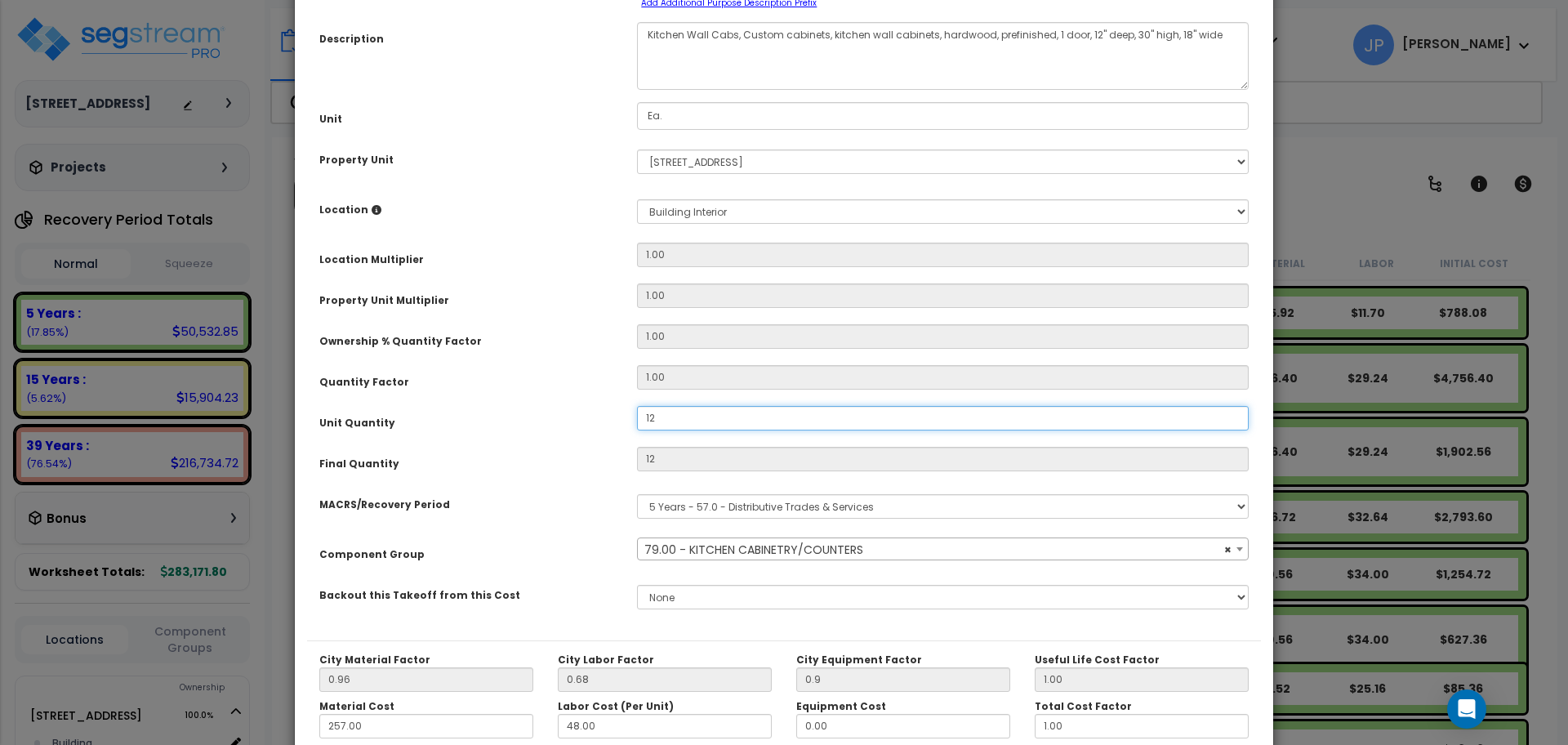
scroll to position [306, 0]
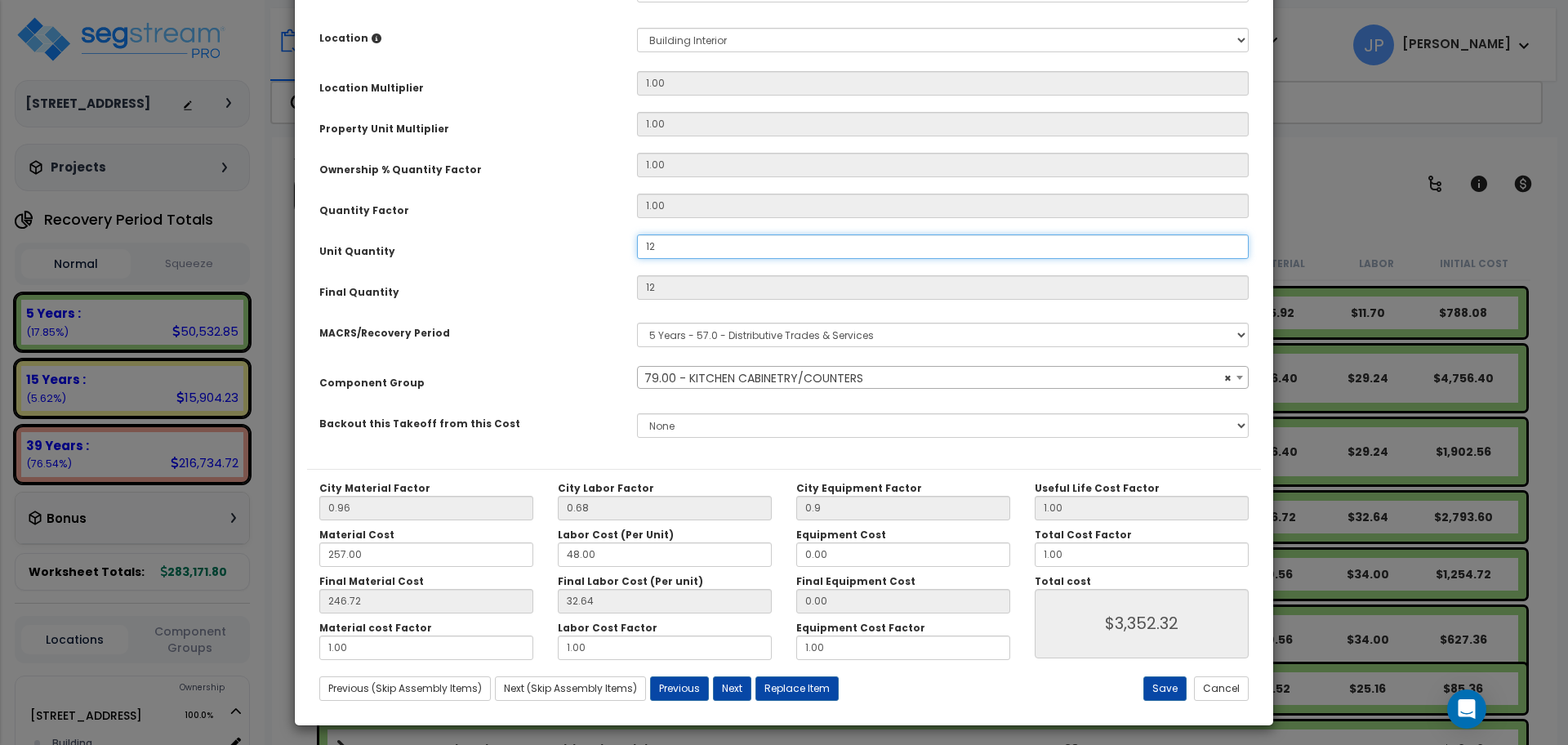
type input "1"
type input "$3,352.32"
type input "1"
type input "$279.36"
type input "14"
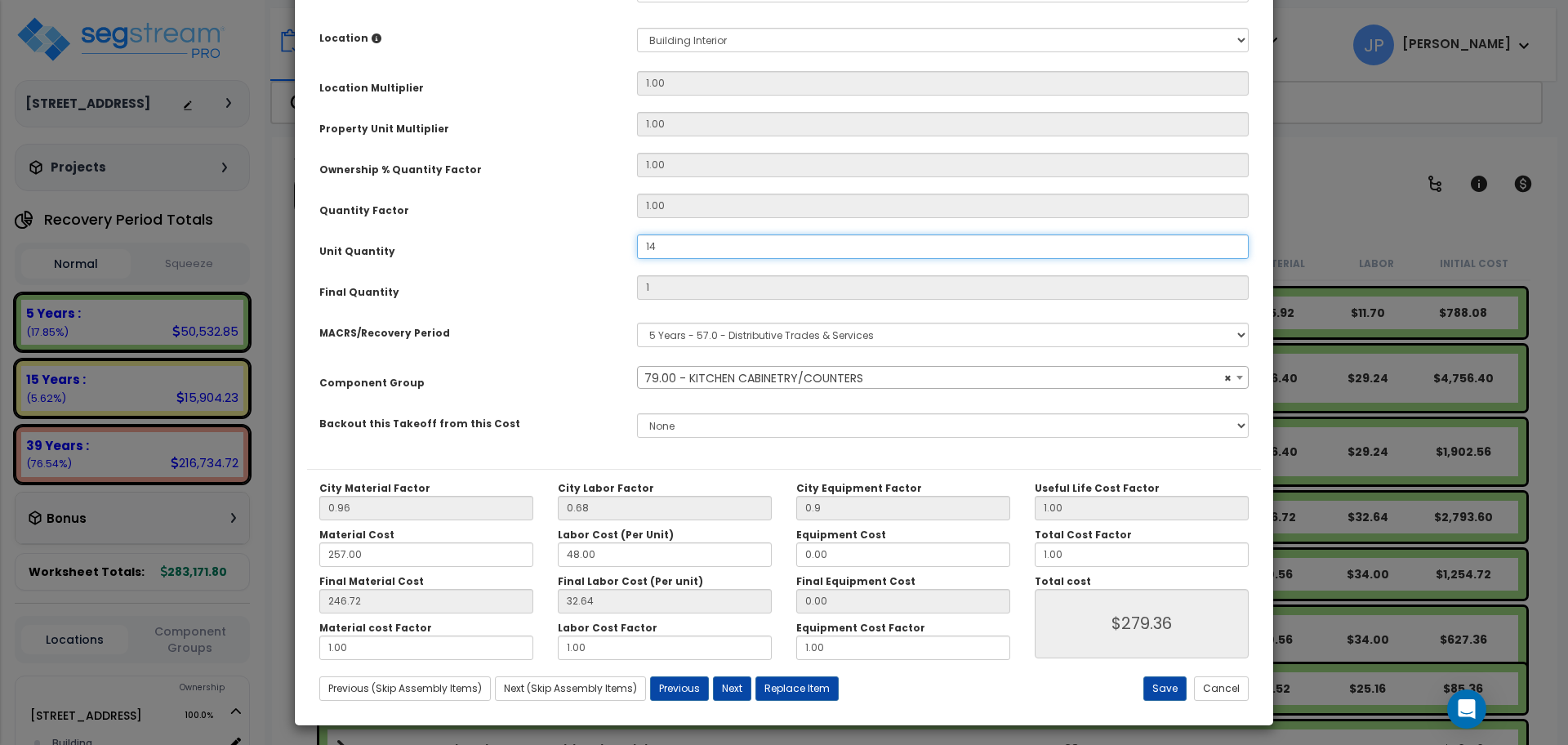
type input "14"
type input "$3,911.04"
click at [1167, 688] on button "Save" at bounding box center [1164, 688] width 43 height 25
type input "14.00"
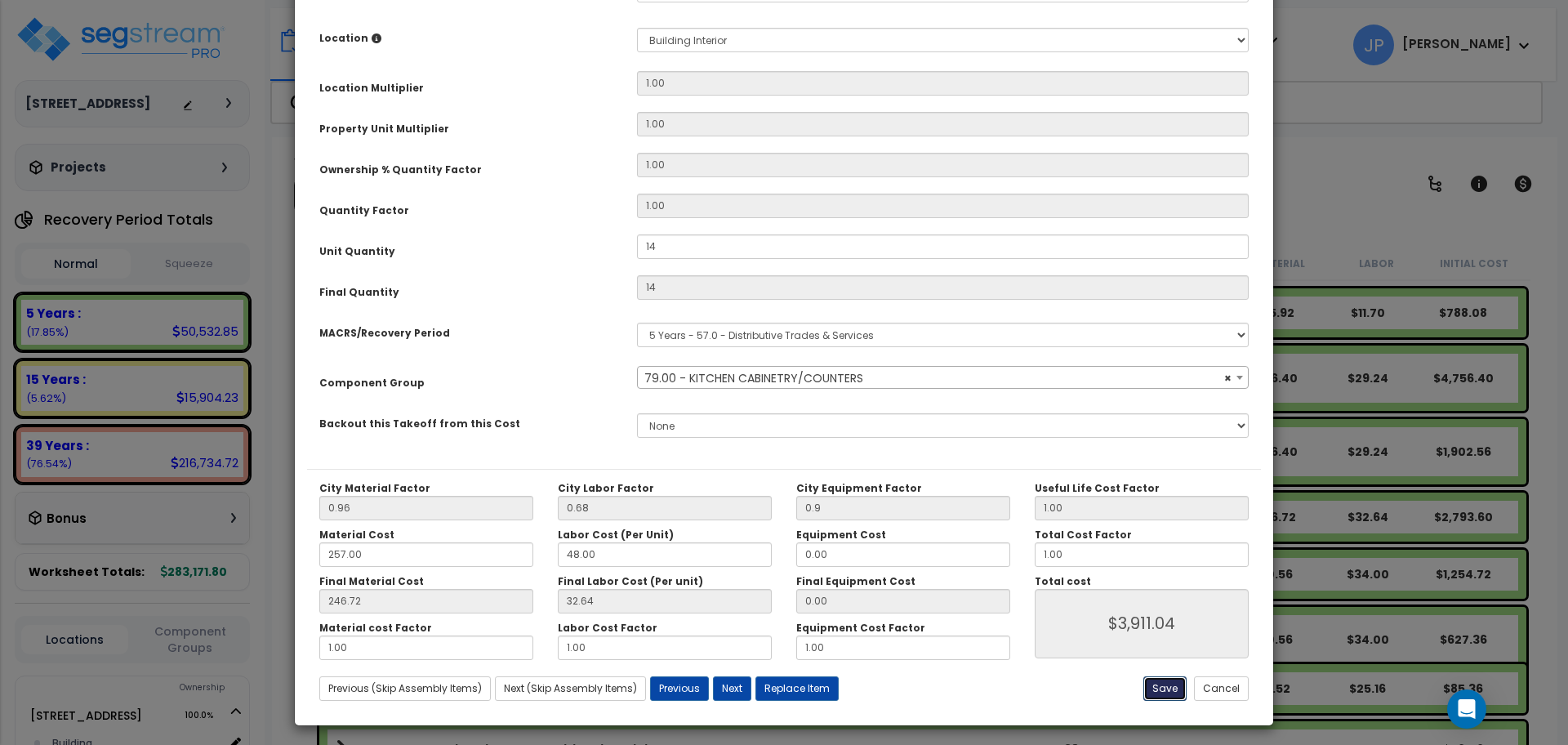
type input "0.90"
type input "3911.04"
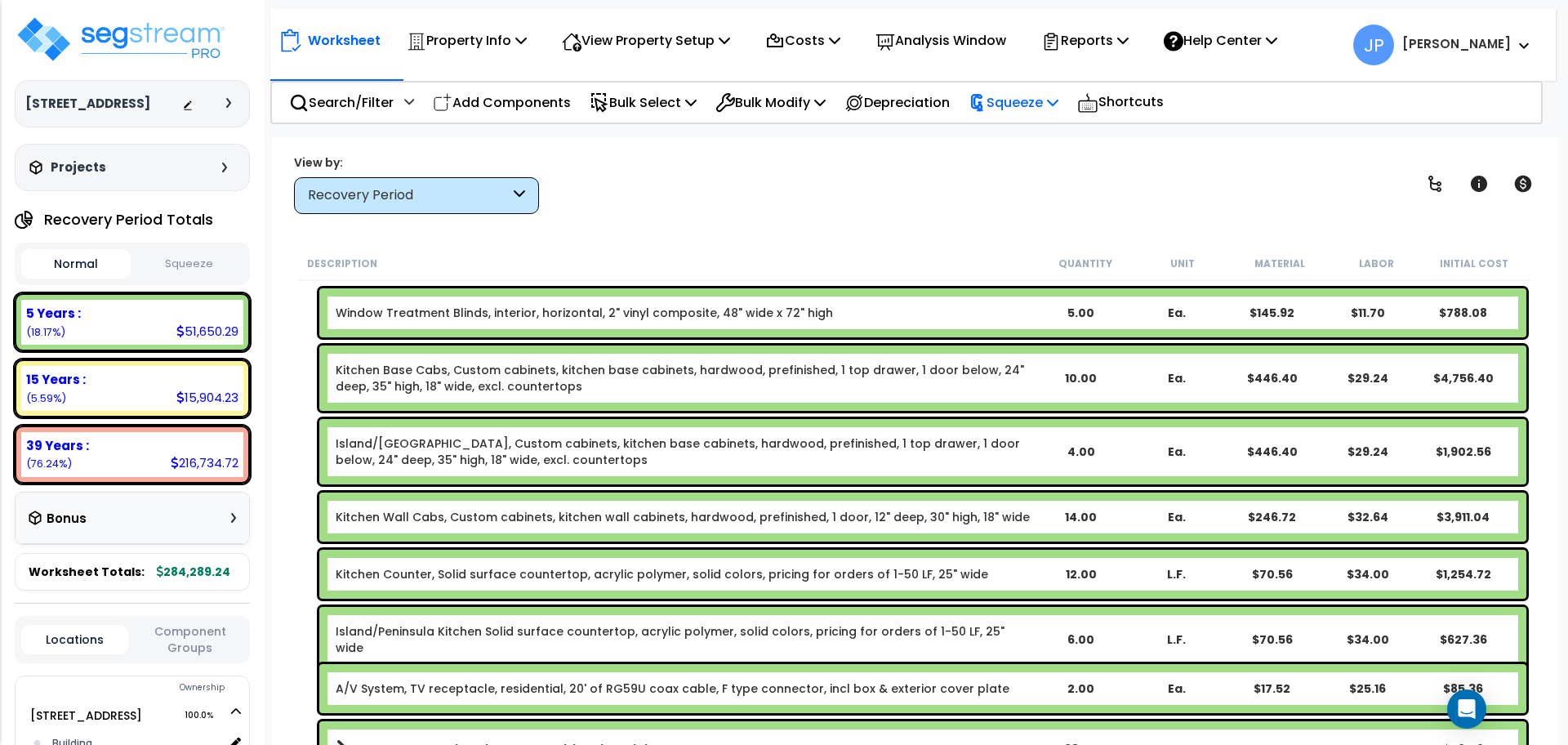
click at [1019, 98] on p "Squeeze" at bounding box center [1013, 103] width 90 height 22
click at [1030, 142] on link "Squeeze" at bounding box center [1041, 138] width 162 height 33
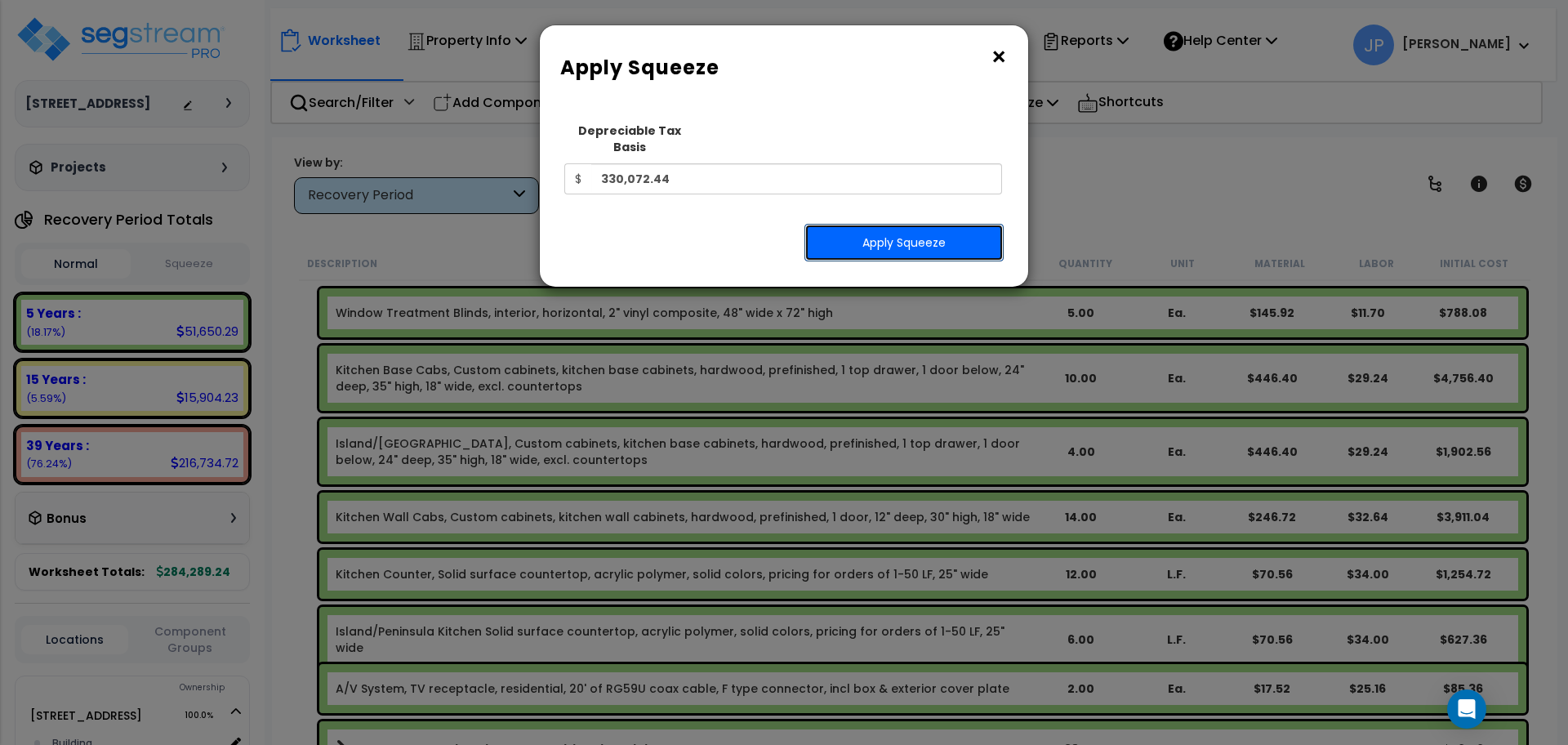
click at [961, 236] on button "Apply Squeeze" at bounding box center [903, 243] width 199 height 37
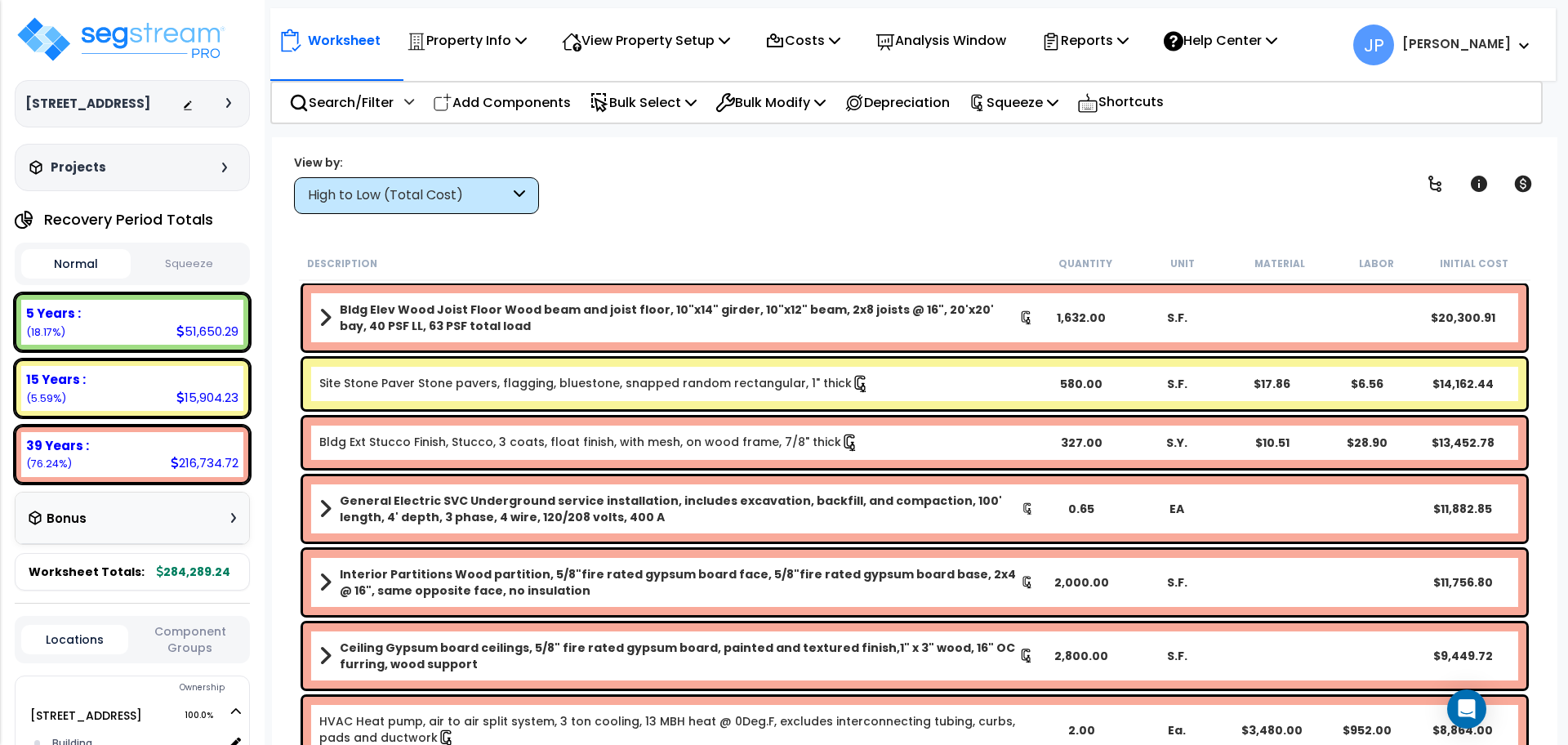
click at [391, 198] on div "High to Low (Total Cost)" at bounding box center [409, 196] width 202 height 19
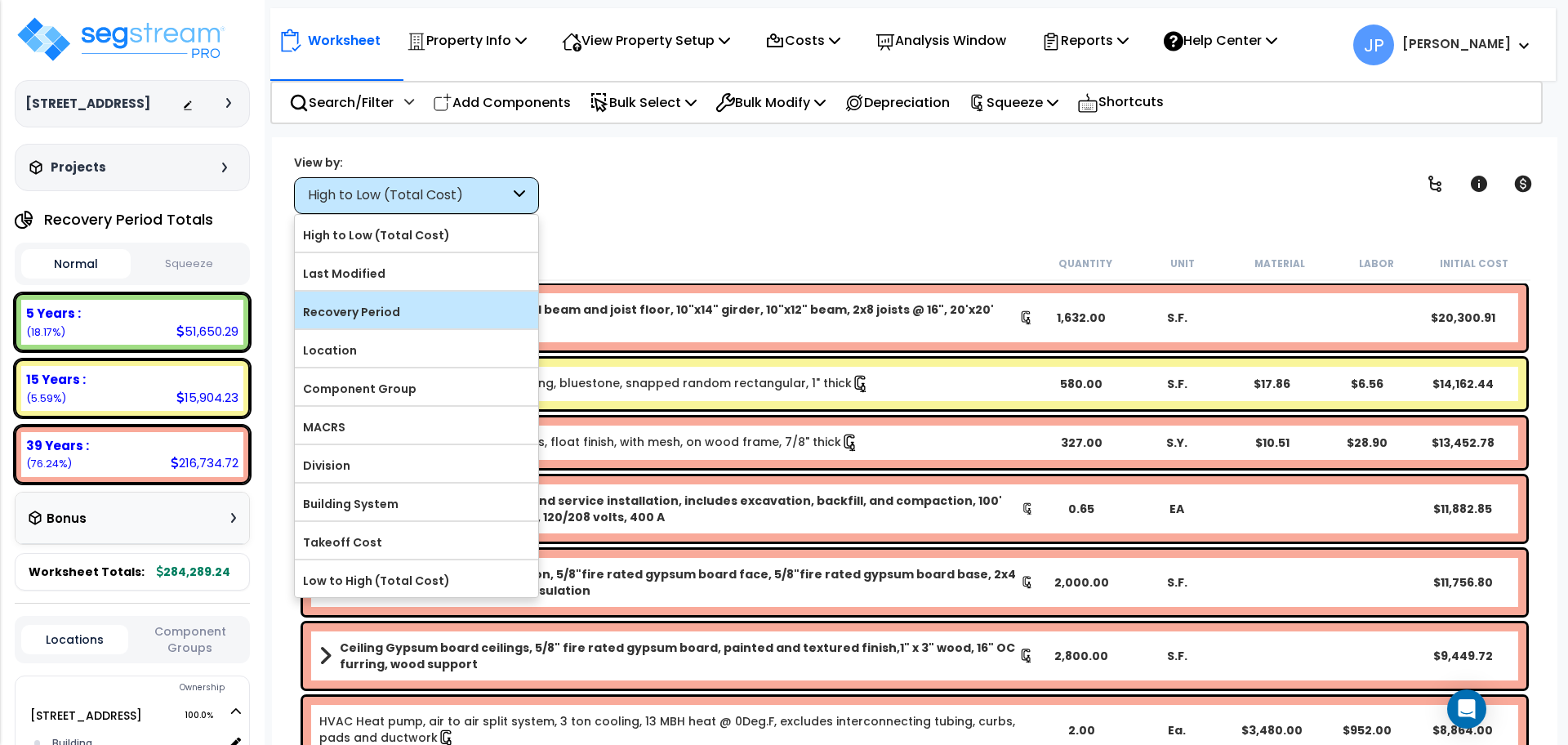
click at [427, 309] on label "Recovery Period" at bounding box center [416, 311] width 243 height 25
click at [0, 0] on input "Recovery Period" at bounding box center [0, 0] width 0 height 0
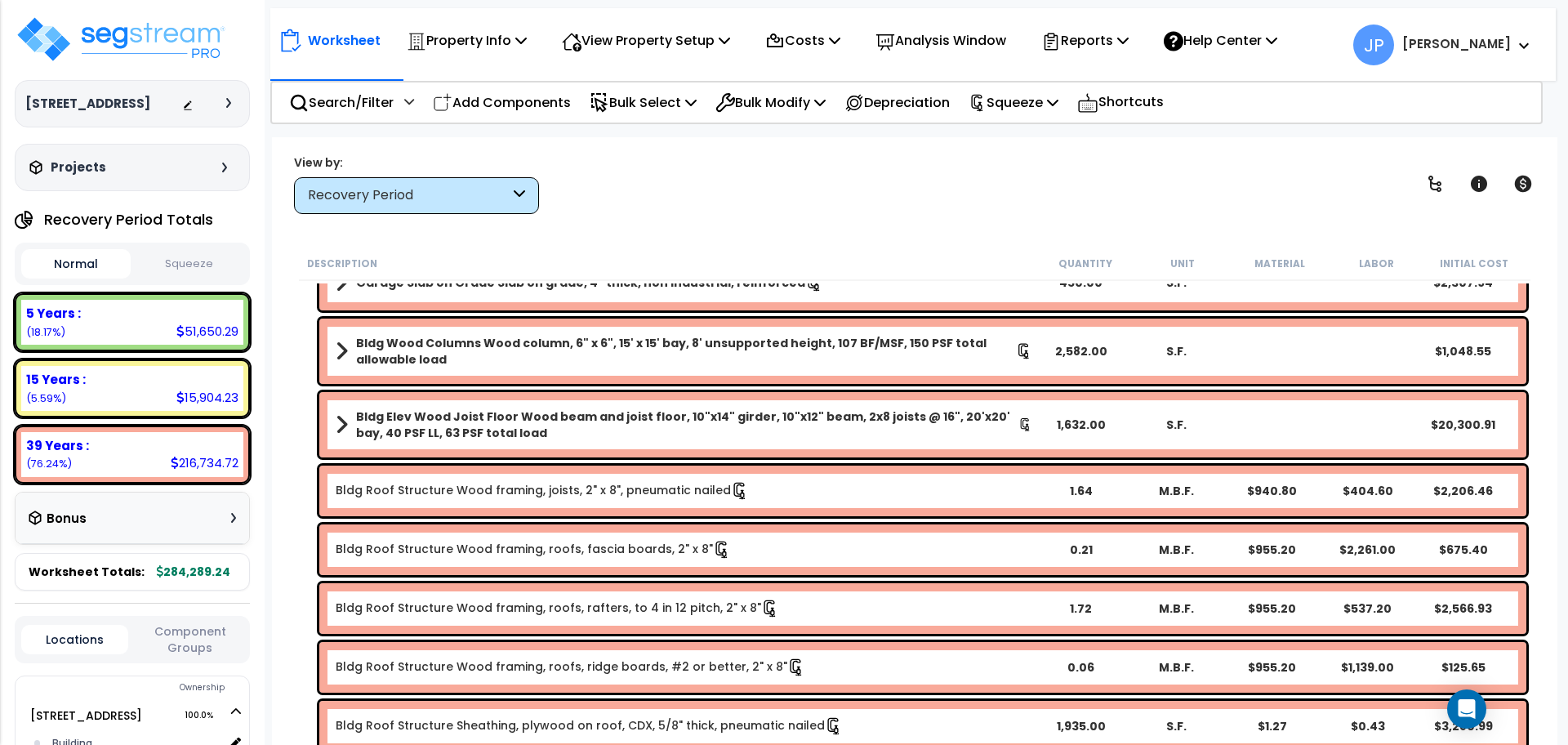
scroll to position [3268, 0]
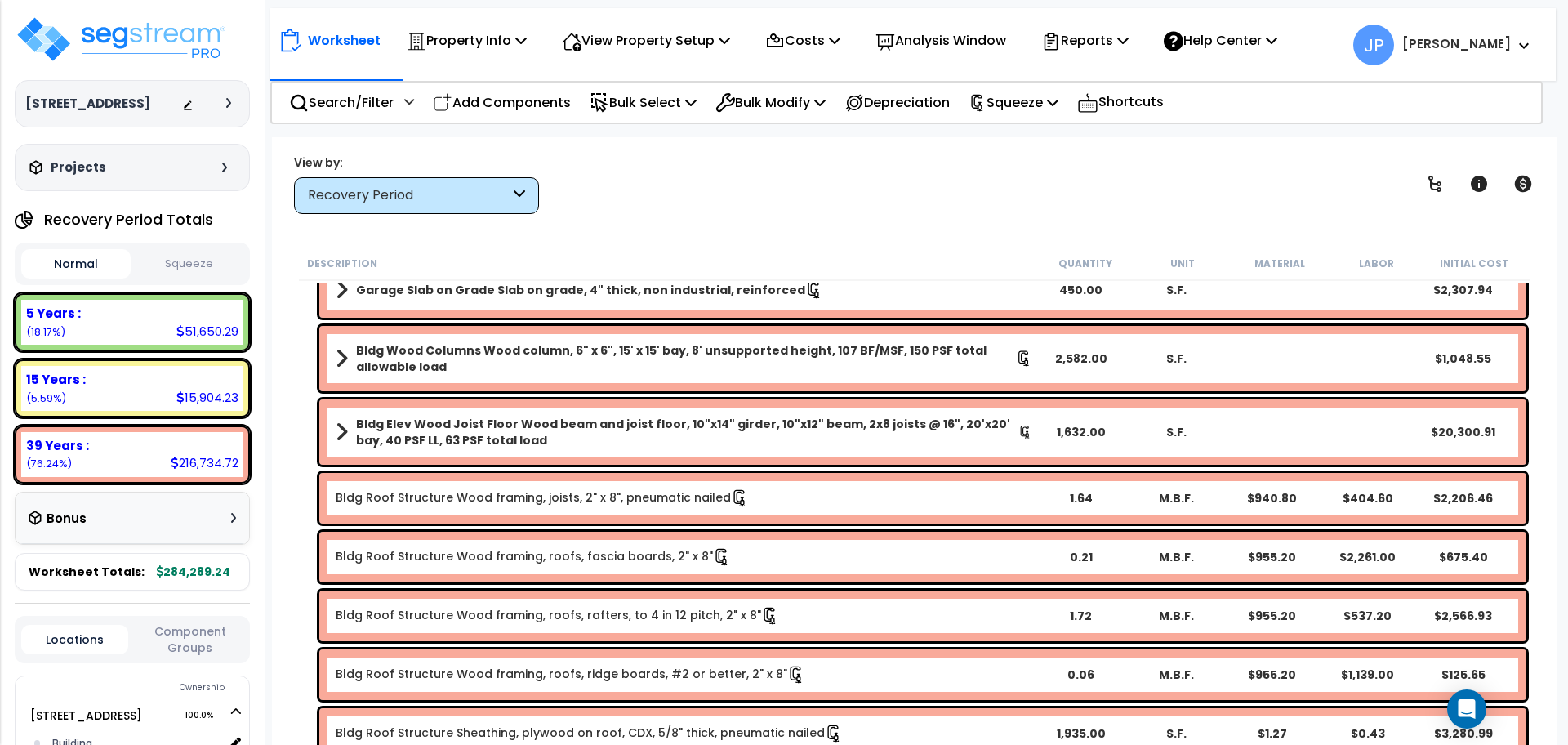
click at [586, 429] on b "Bldg Elev Wood Joist Floor Wood beam and joist floor, 10"x14" girder, 10"x12" b…" at bounding box center [687, 432] width 662 height 33
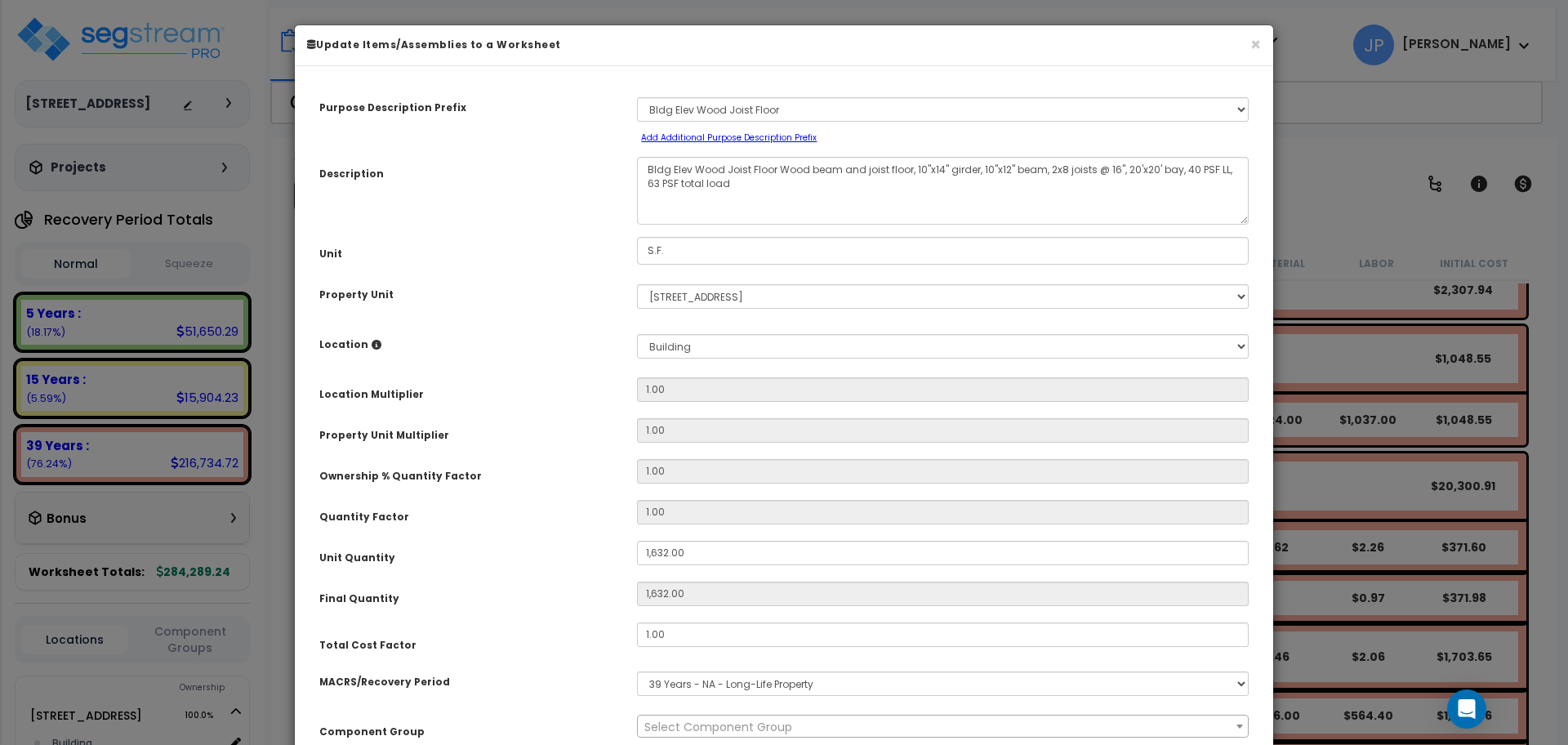
select select "35369"
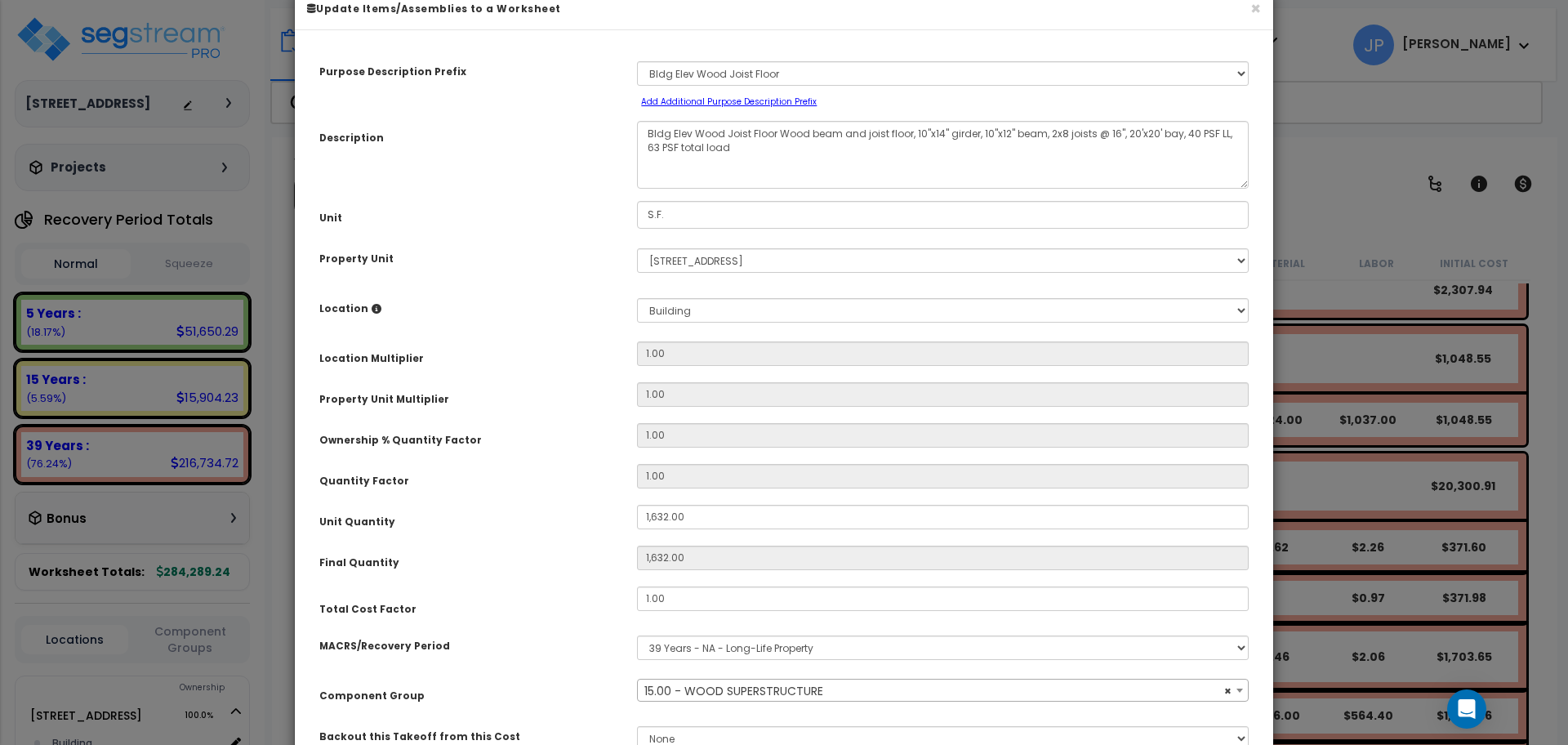
scroll to position [0, 0]
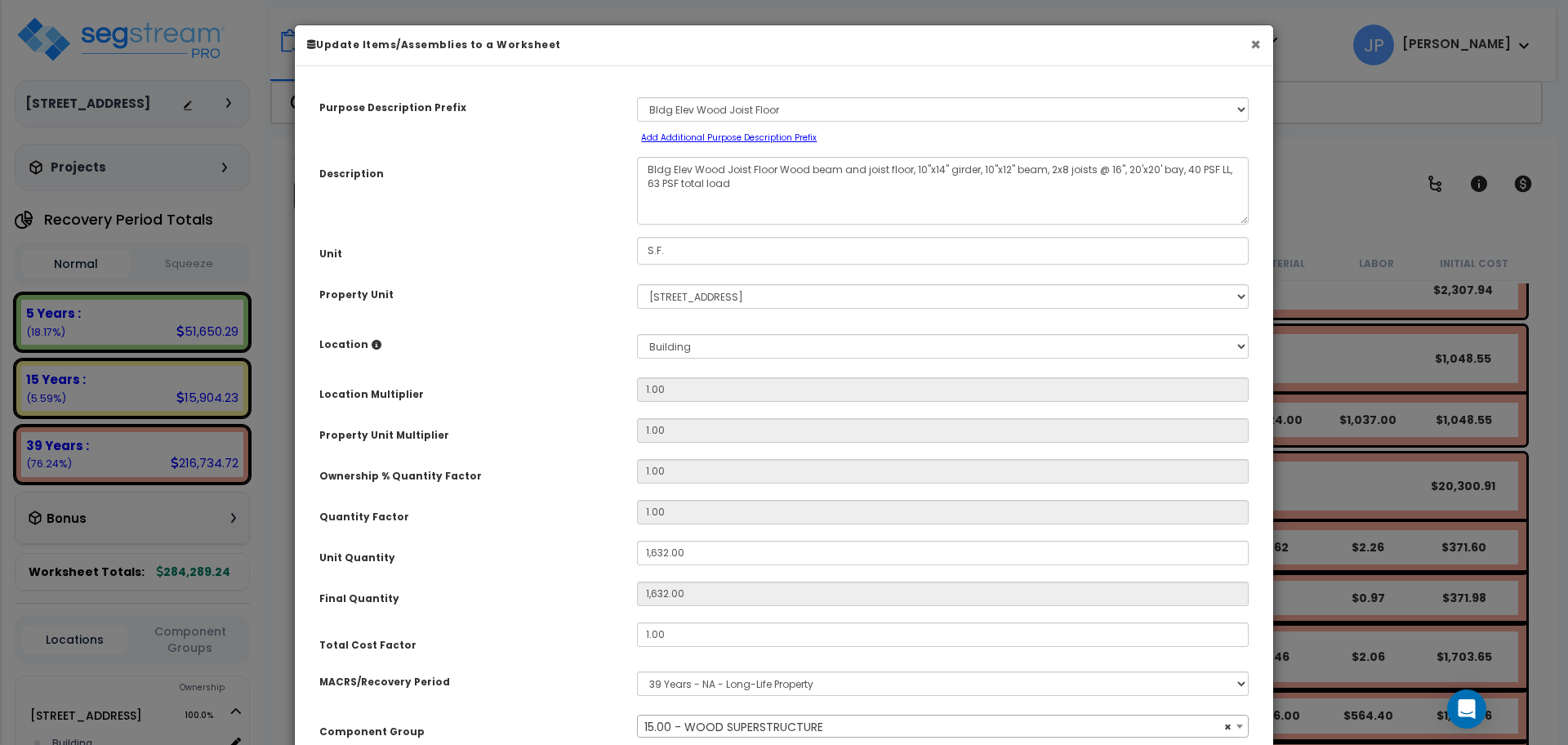
click at [1253, 45] on button "×" at bounding box center [1255, 44] width 11 height 17
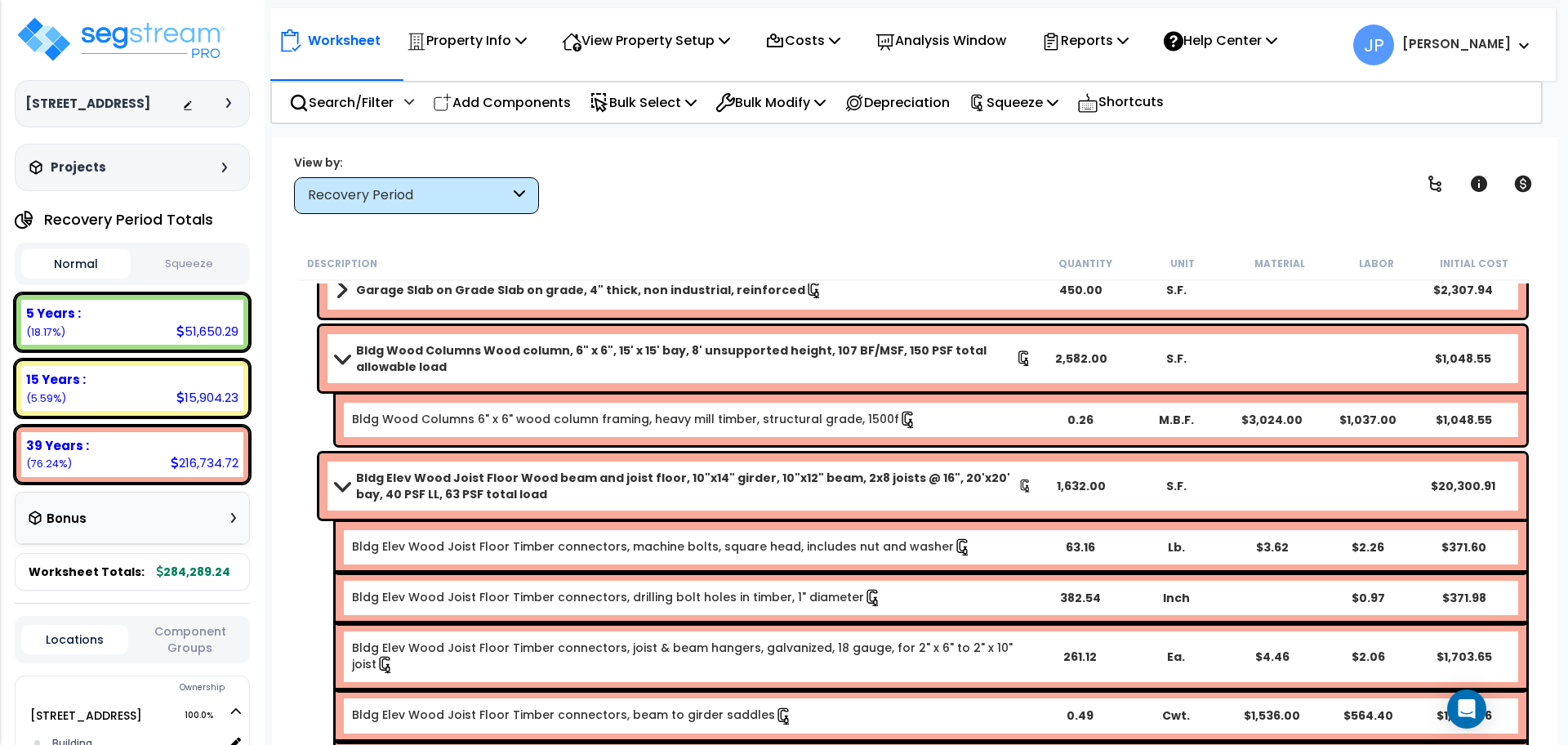
click at [489, 488] on b "Bldg Elev Wood Joist Floor Wood beam and joist floor, 10"x14" girder, 10"x12" b…" at bounding box center [687, 486] width 662 height 33
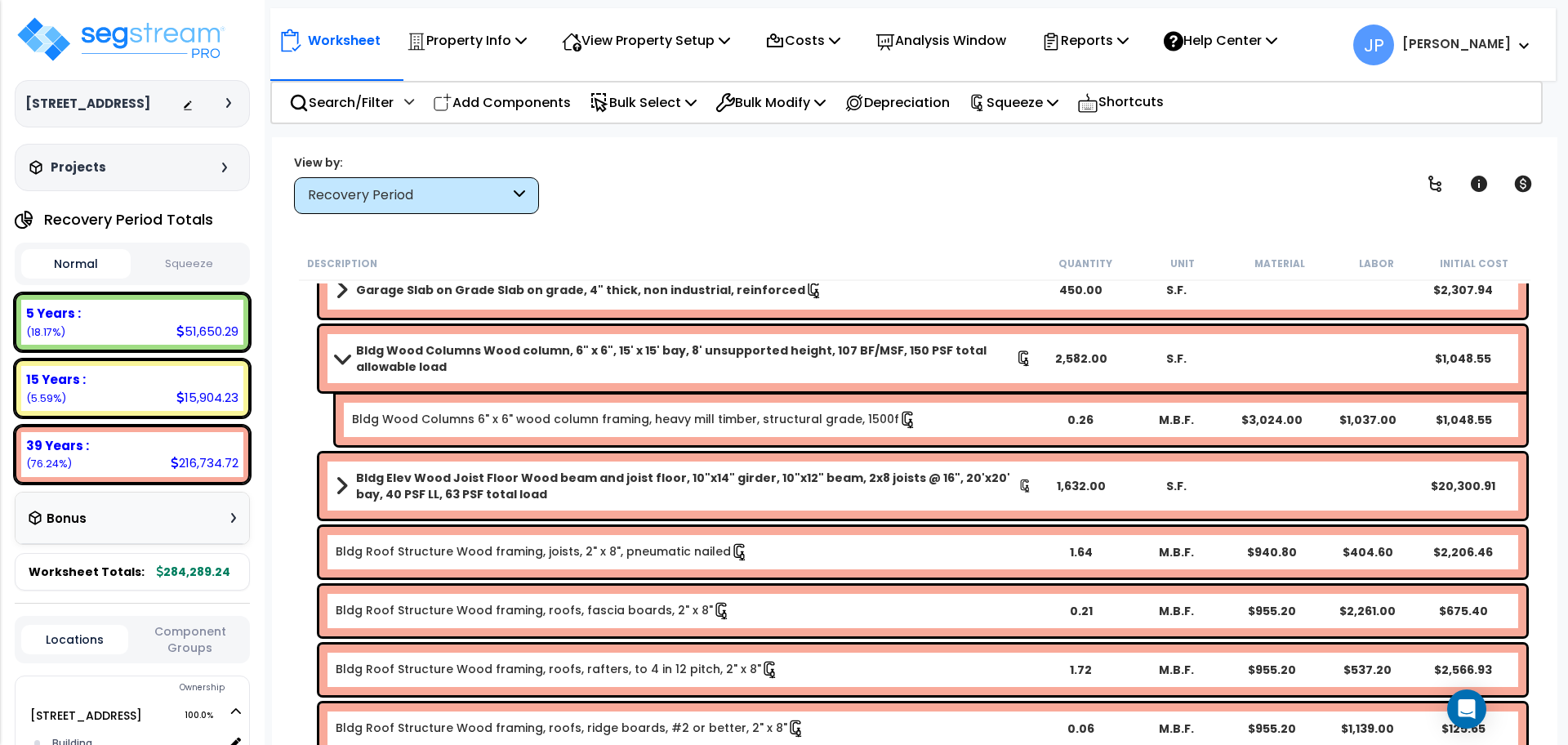
click at [489, 488] on b "Bldg Elev Wood Joist Floor Wood beam and joist floor, 10"x14" girder, 10"x12" b…" at bounding box center [687, 486] width 662 height 33
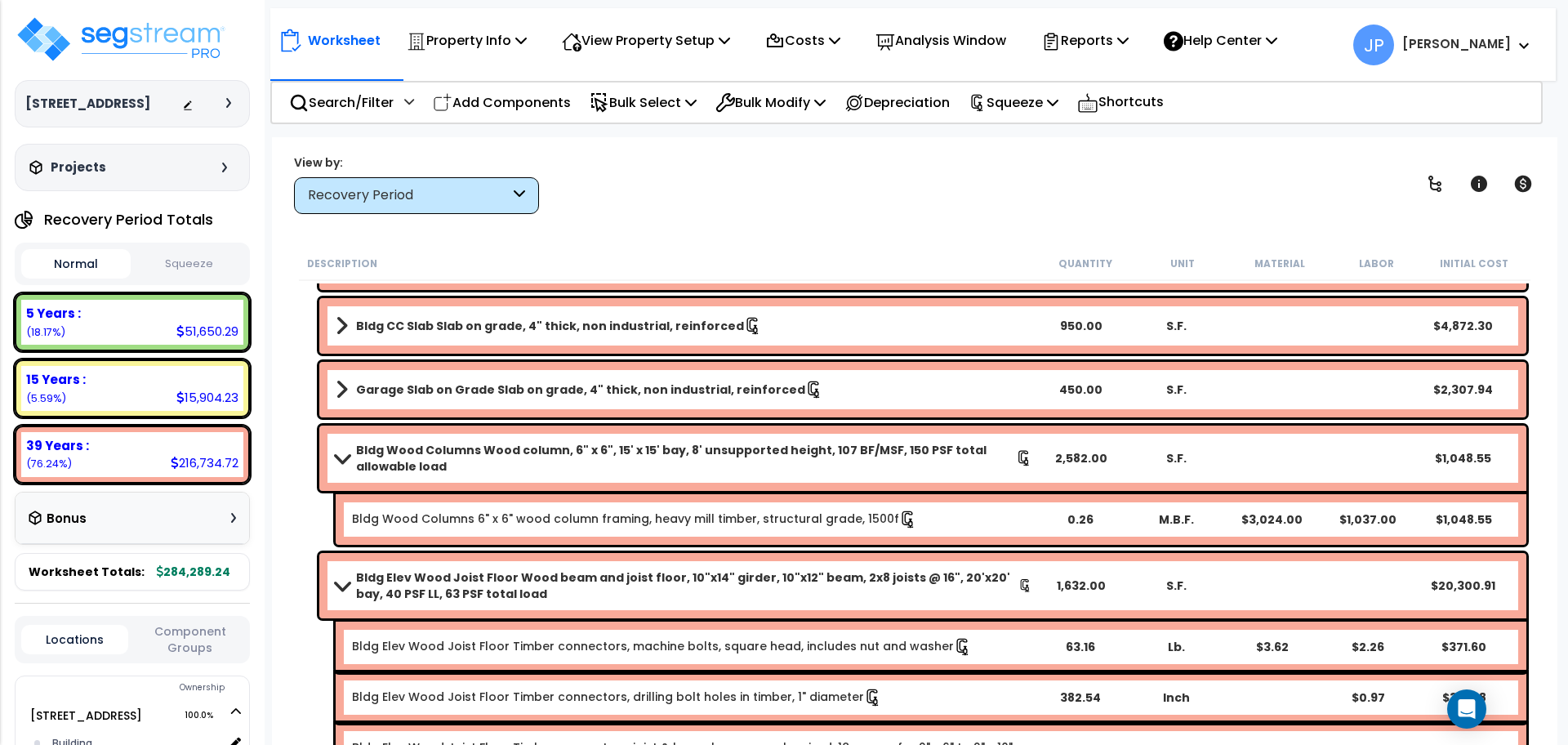
scroll to position [3166, 0]
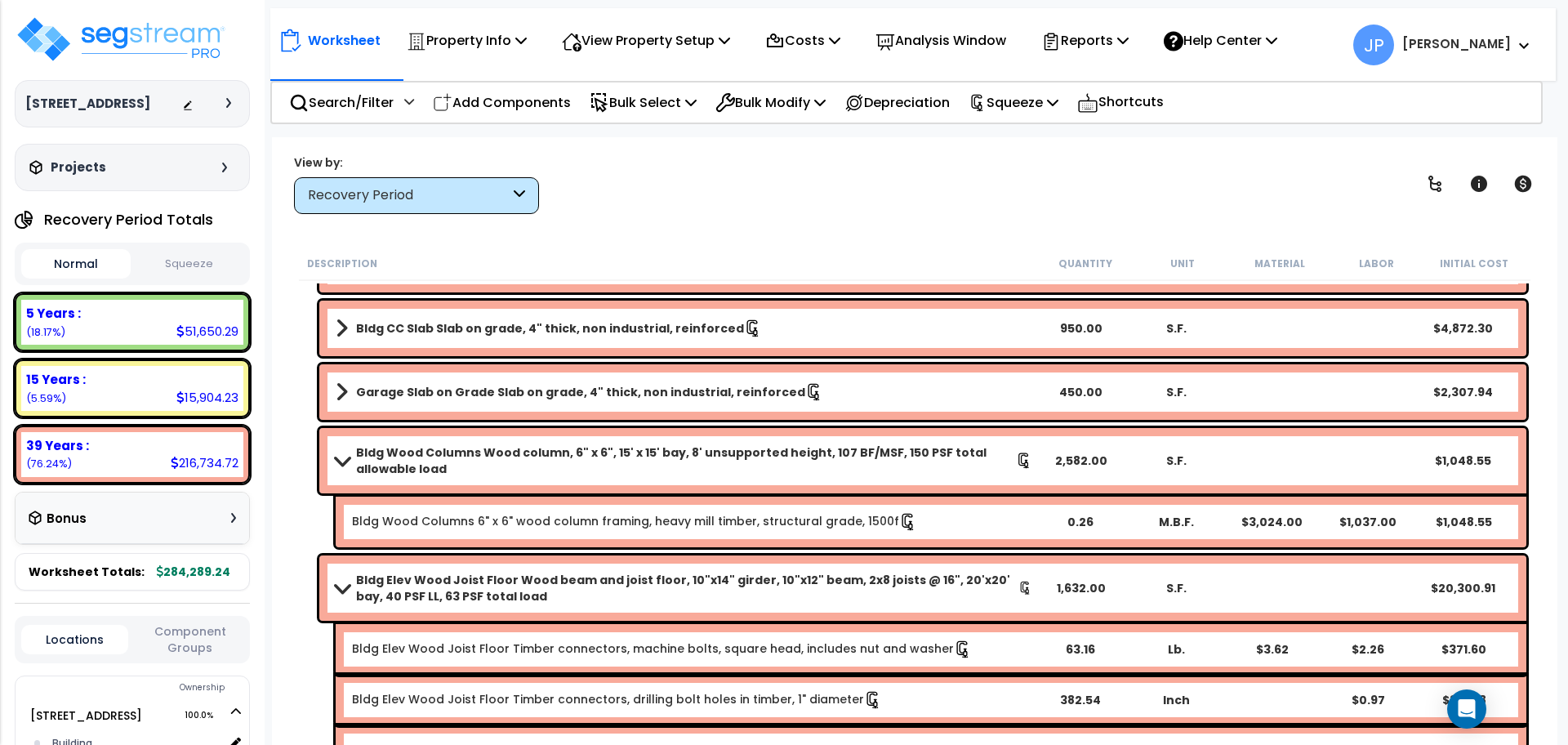
click at [553, 581] on b "Bldg Elev Wood Joist Floor Wood beam and joist floor, 10"x14" girder, 10"x12" b…" at bounding box center [687, 588] width 662 height 33
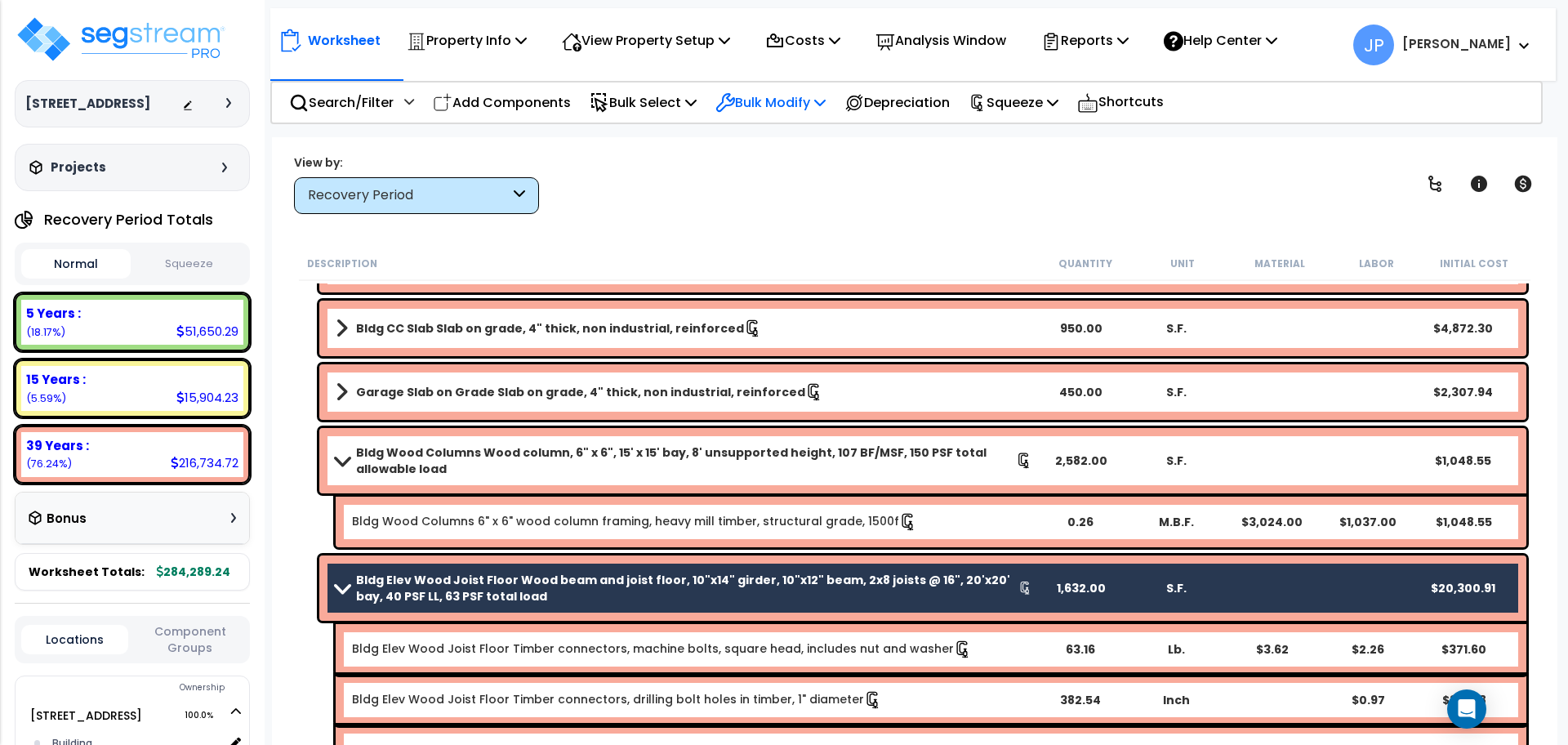
click at [814, 99] on p "Bulk Modify" at bounding box center [770, 103] width 110 height 22
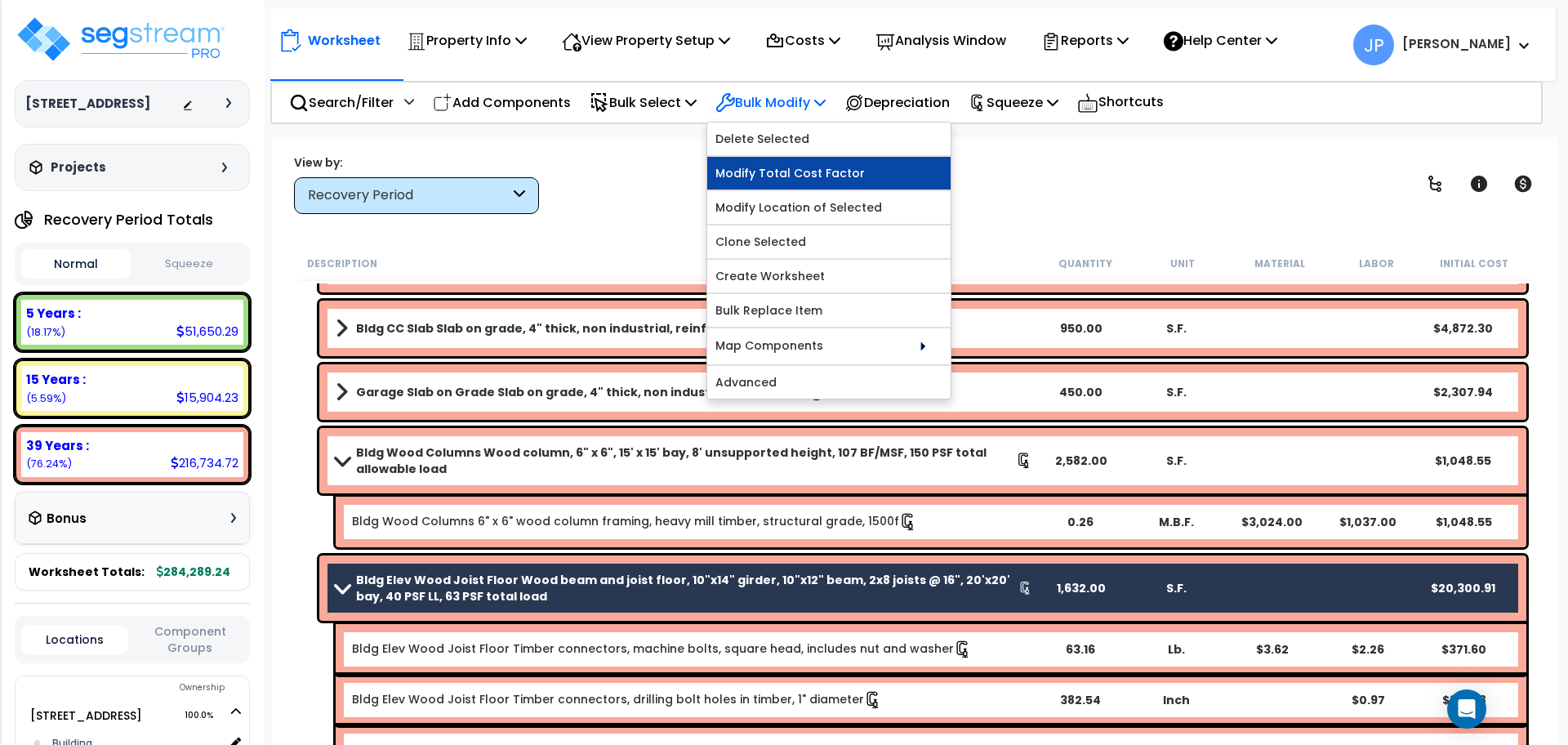
click at [819, 169] on link "Modify Total Cost Factor" at bounding box center [829, 173] width 243 height 33
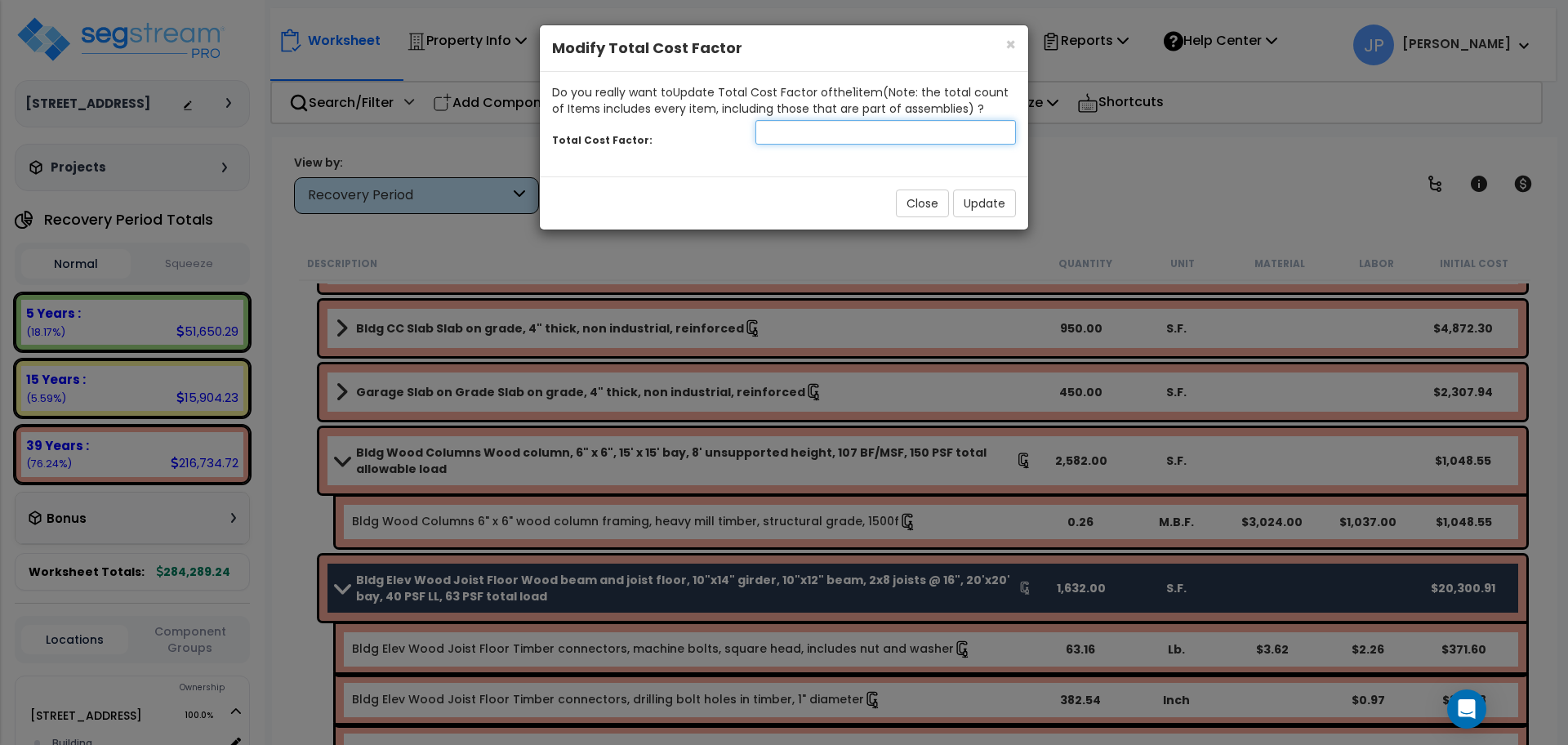
click at [843, 137] on input "number" at bounding box center [885, 132] width 260 height 25
type input ".85"
click at [979, 197] on button "Update" at bounding box center [985, 203] width 63 height 28
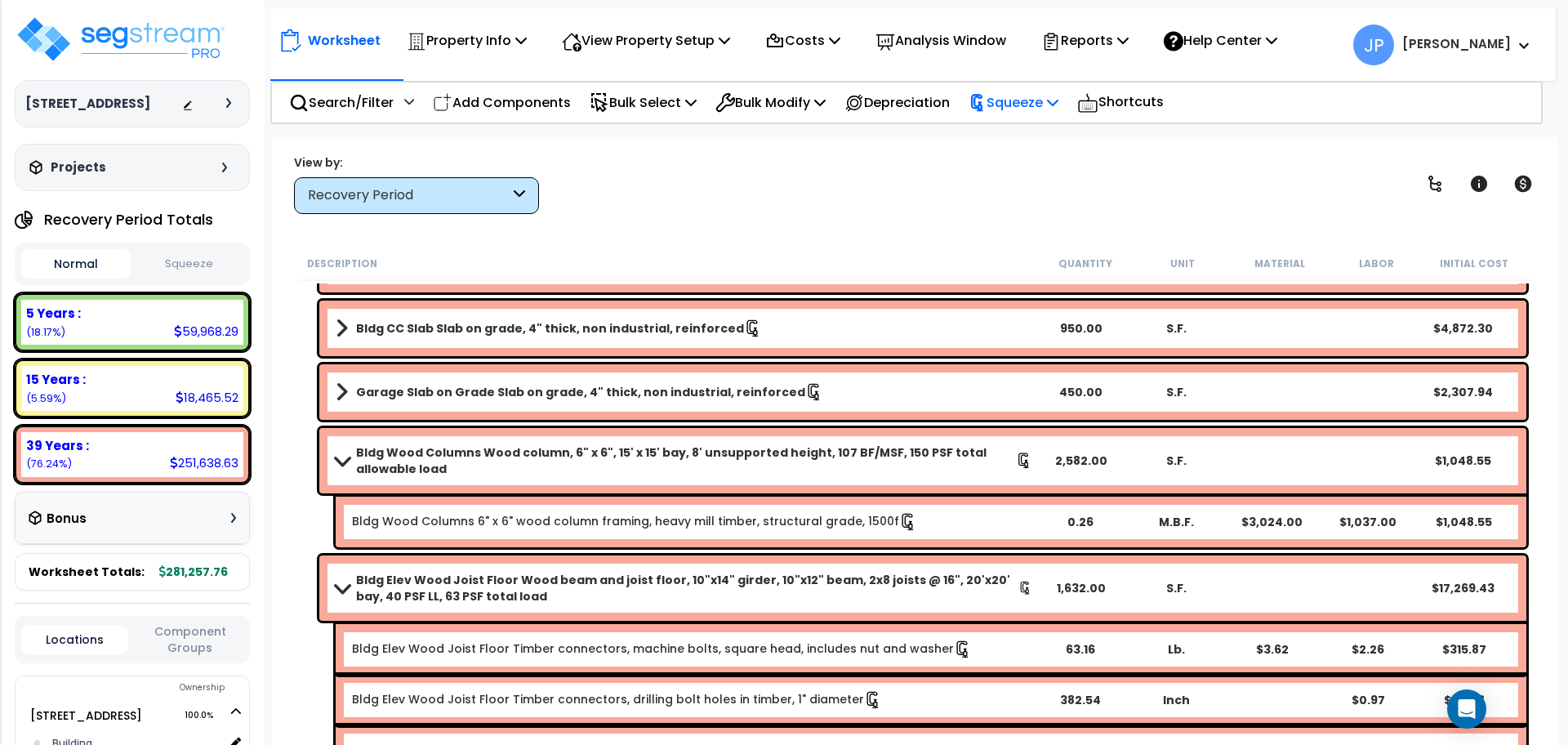
click at [1009, 101] on p "Squeeze" at bounding box center [1013, 103] width 90 height 22
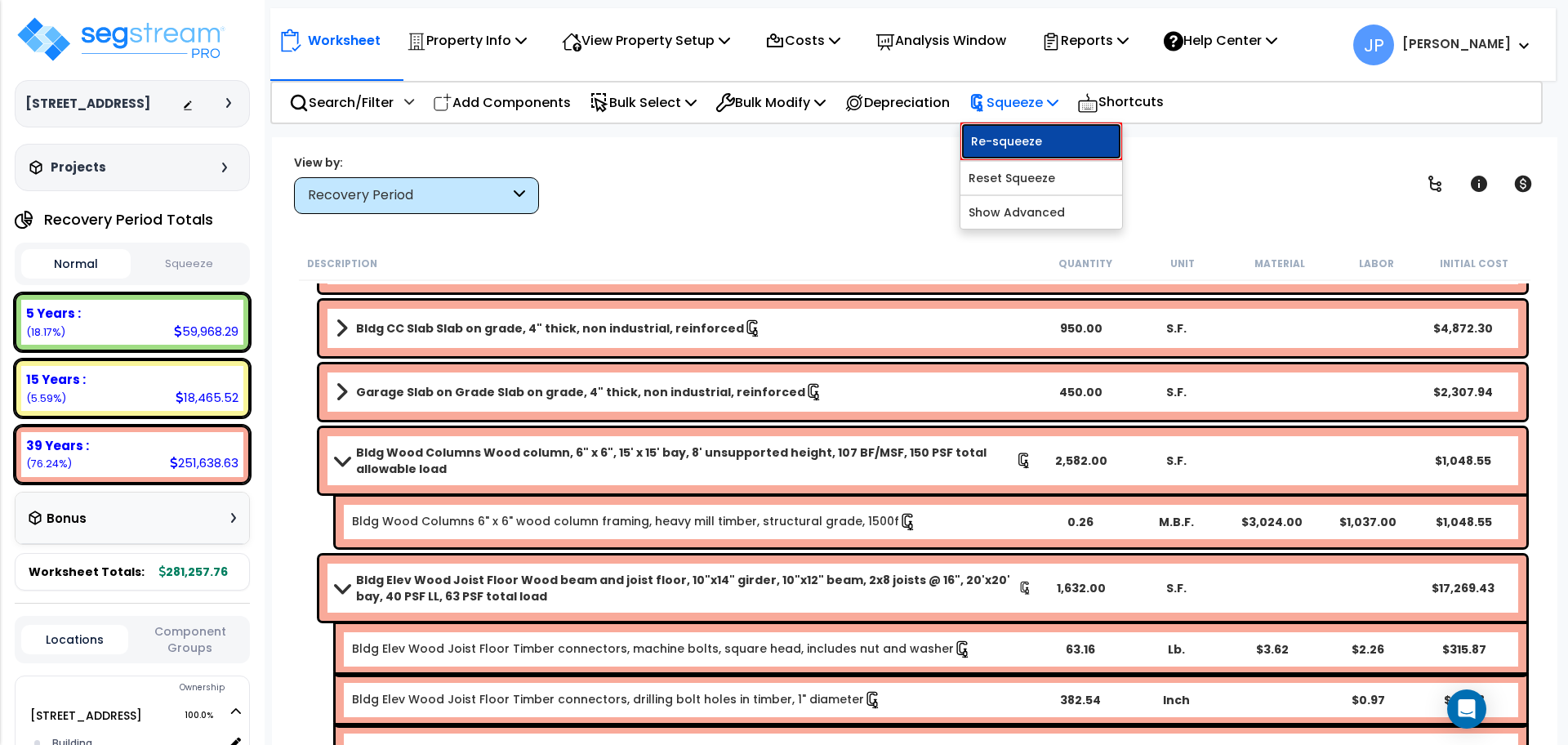
click at [1018, 137] on link "Re-squeeze" at bounding box center [1041, 141] width 162 height 37
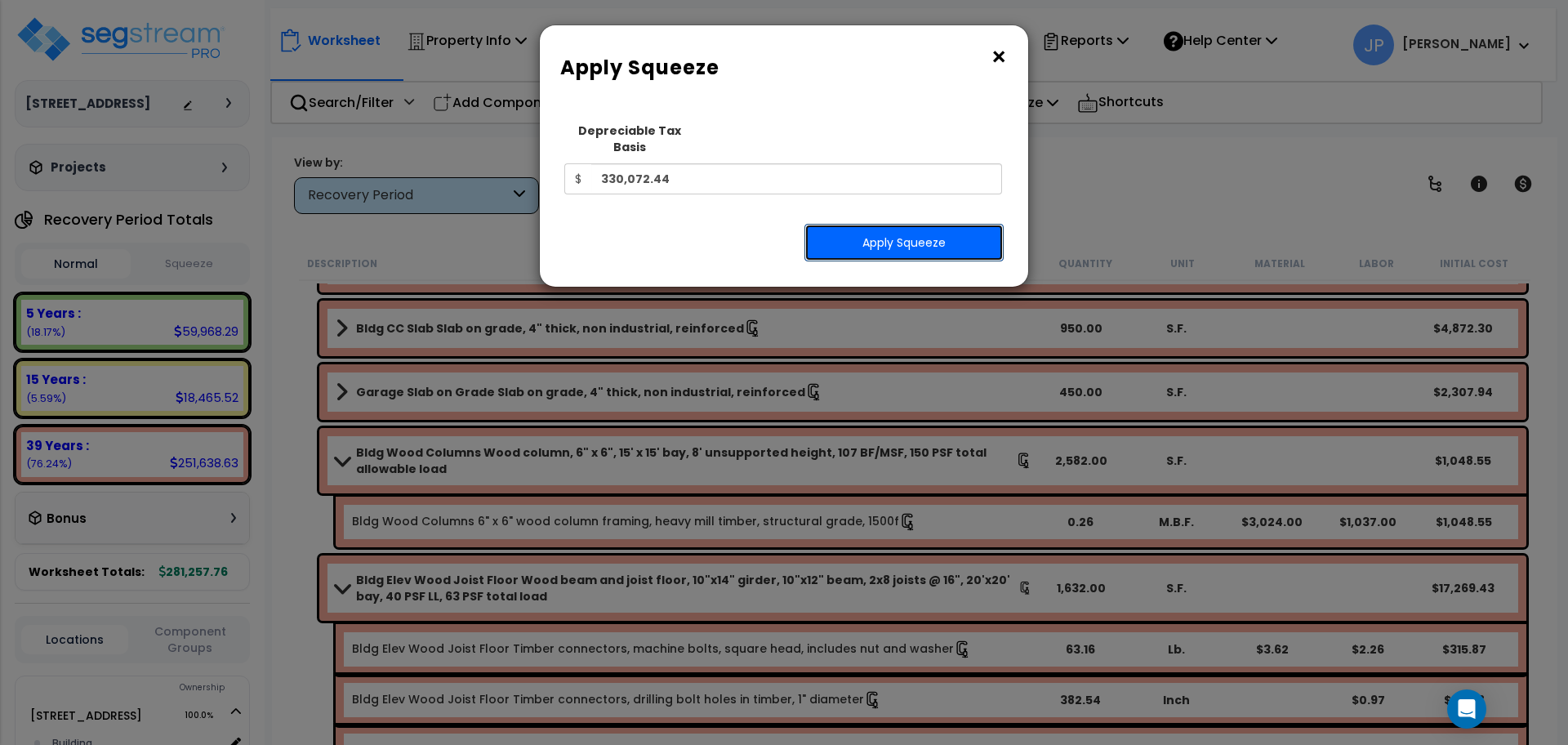
click at [991, 228] on button "Apply Squeeze" at bounding box center [903, 243] width 199 height 37
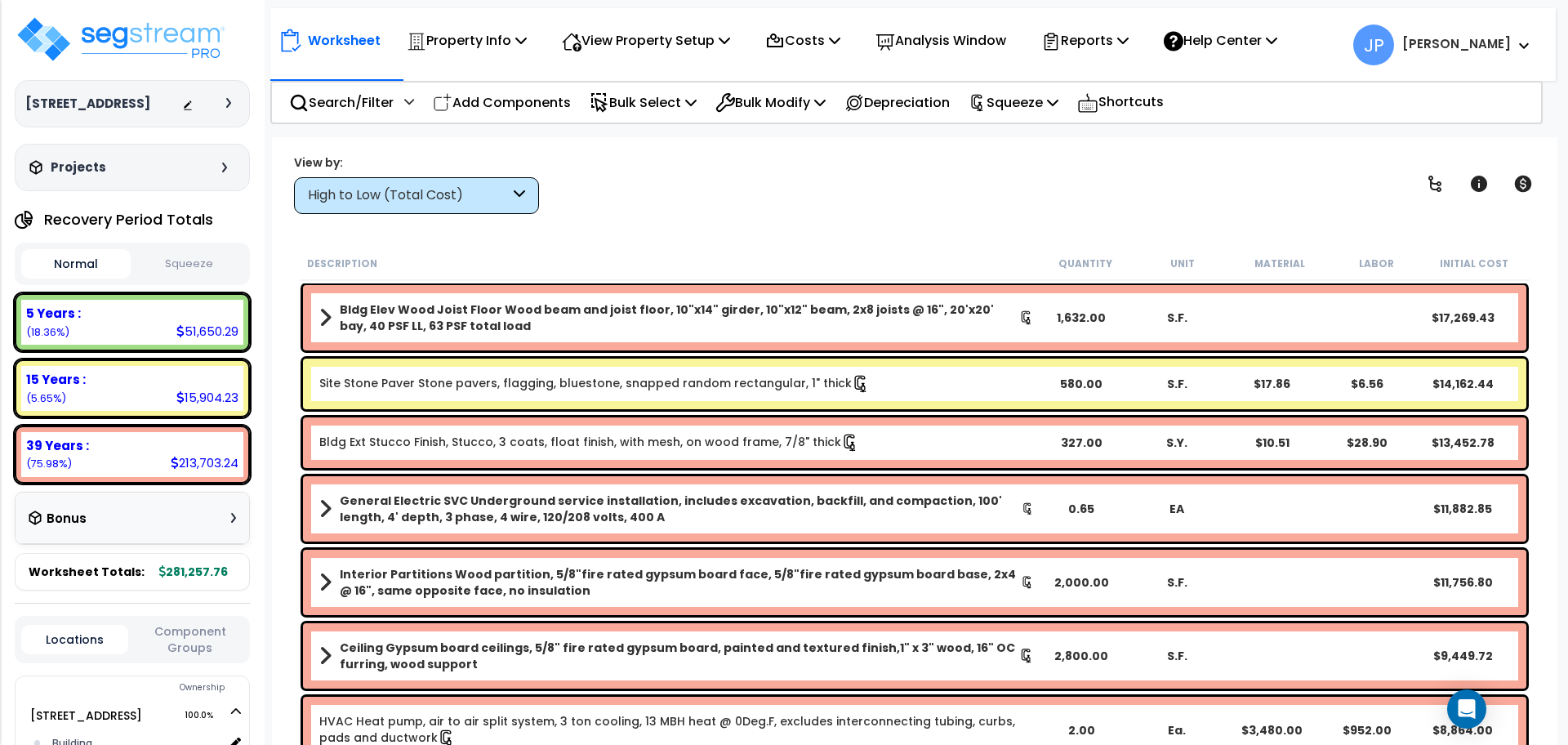
click at [481, 196] on div "High to Low (Total Cost)" at bounding box center [409, 196] width 202 height 19
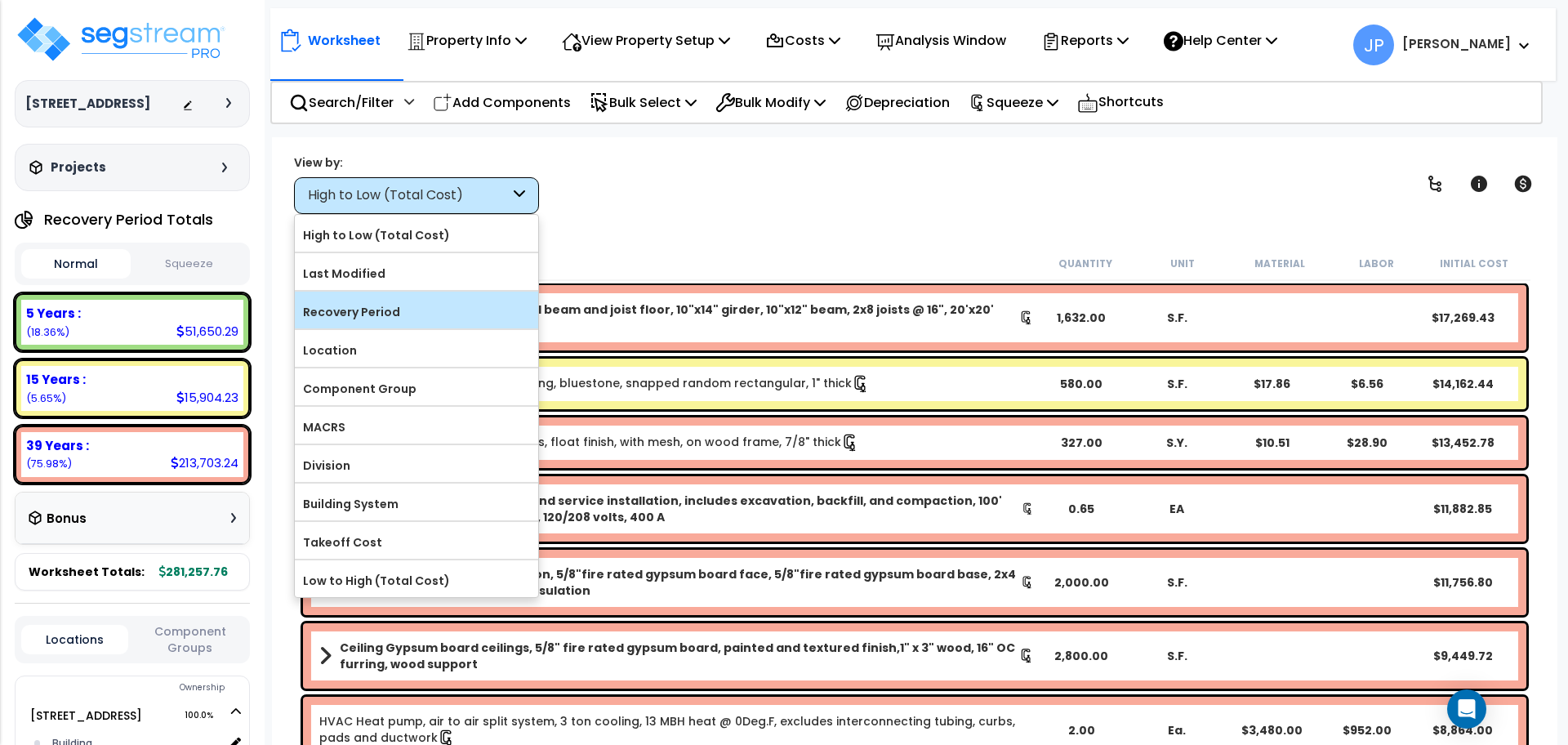
click at [458, 315] on label "Recovery Period" at bounding box center [416, 311] width 243 height 25
click at [0, 0] on input "Recovery Period" at bounding box center [0, 0] width 0 height 0
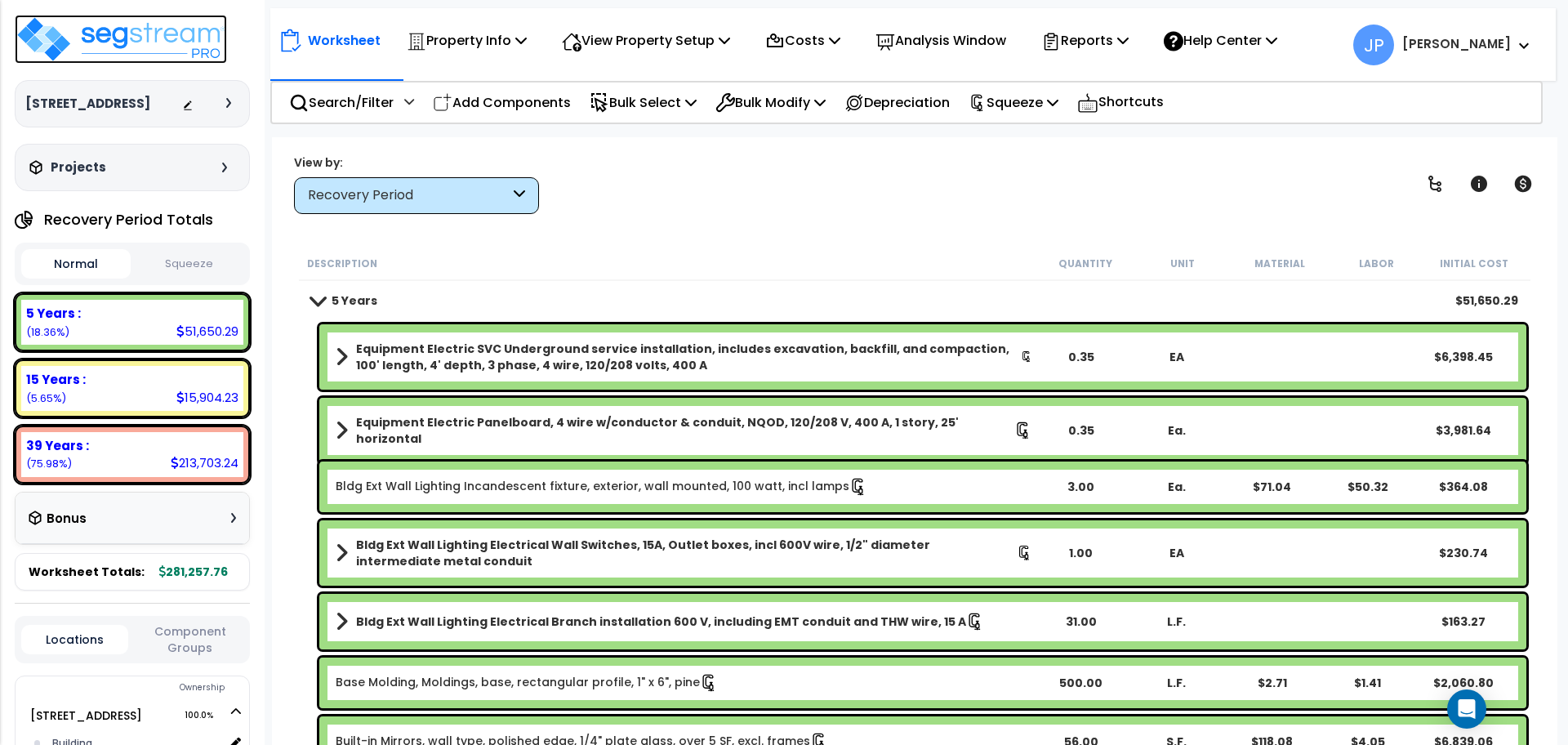
click at [145, 28] on img at bounding box center [120, 39] width 212 height 49
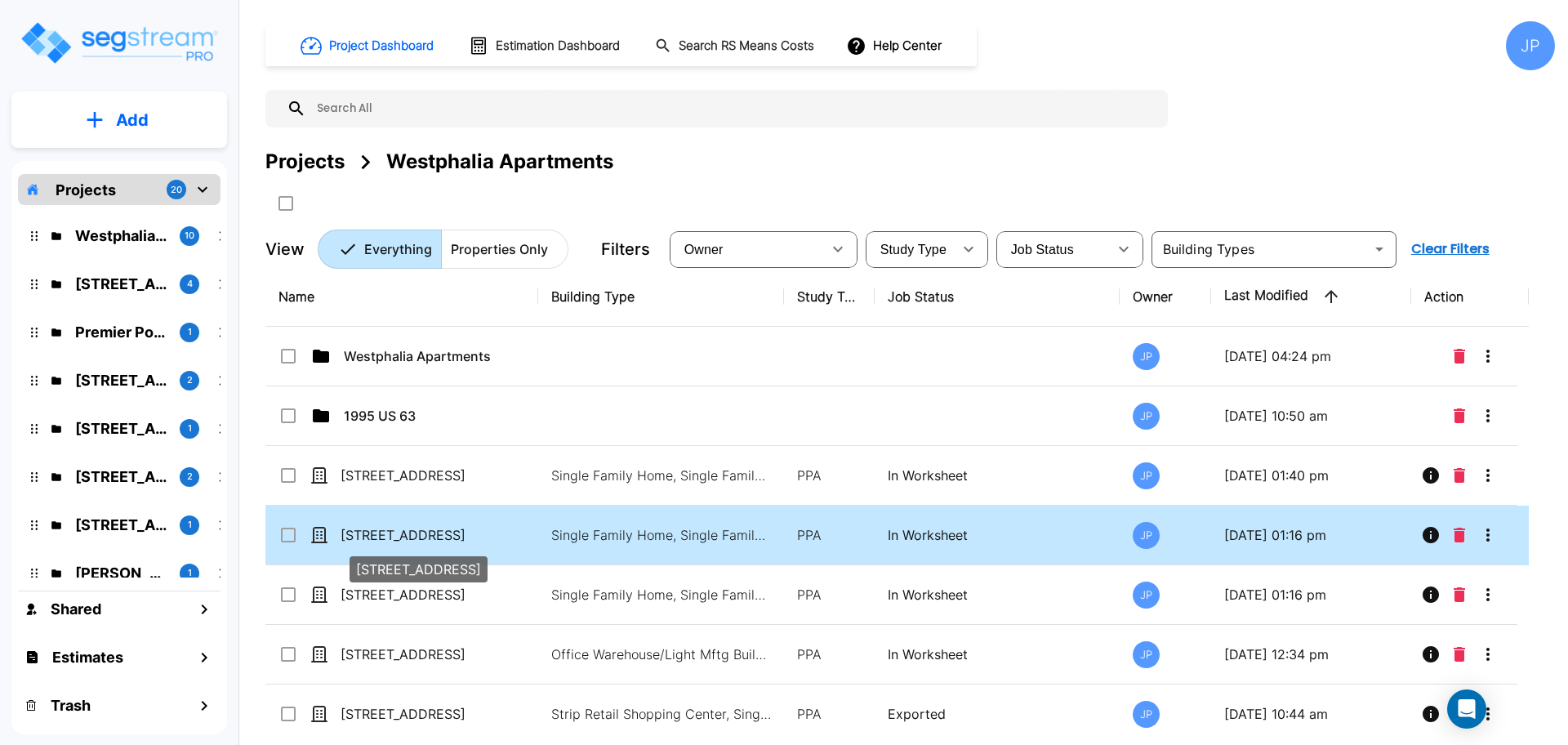
click at [421, 535] on p "[STREET_ADDRESS]" at bounding box center [421, 535] width 164 height 20
click at [422, 535] on p "[STREET_ADDRESS]" at bounding box center [421, 535] width 164 height 20
checkbox input "false"
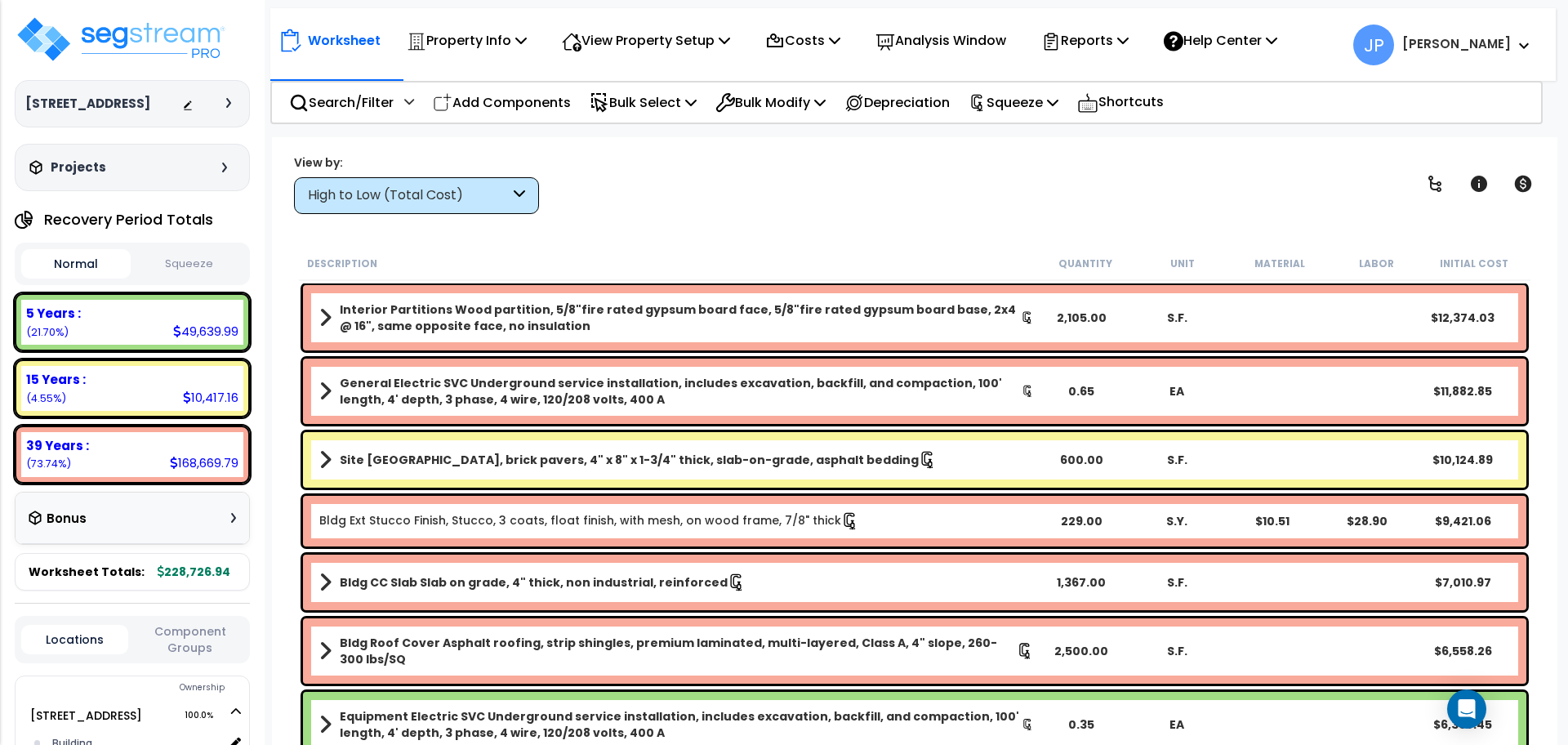
click at [432, 207] on div "High to Low (Total Cost)" at bounding box center [416, 195] width 245 height 36
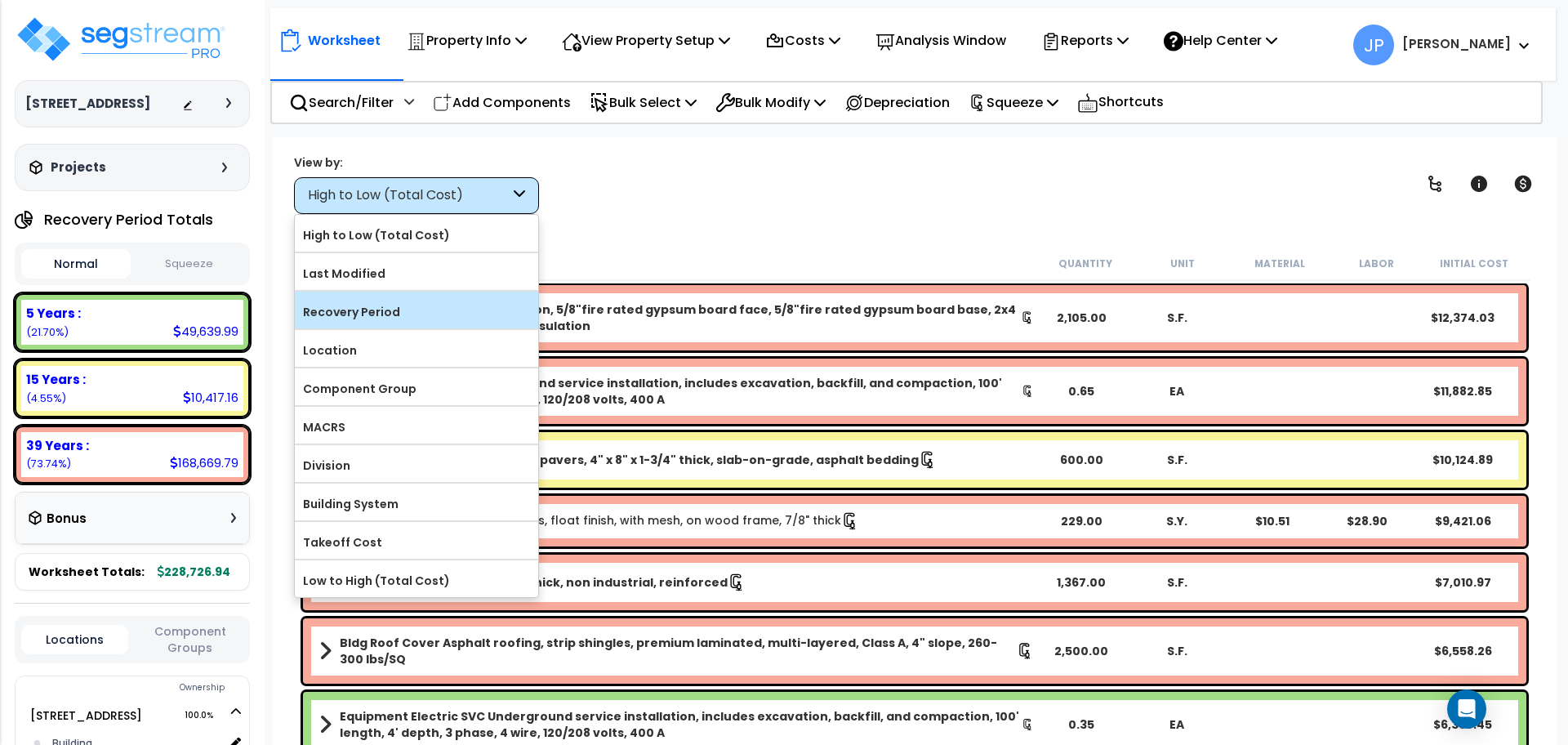
click at [418, 300] on label "Recovery Period" at bounding box center [416, 311] width 243 height 25
click at [0, 0] on input "Recovery Period" at bounding box center [0, 0] width 0 height 0
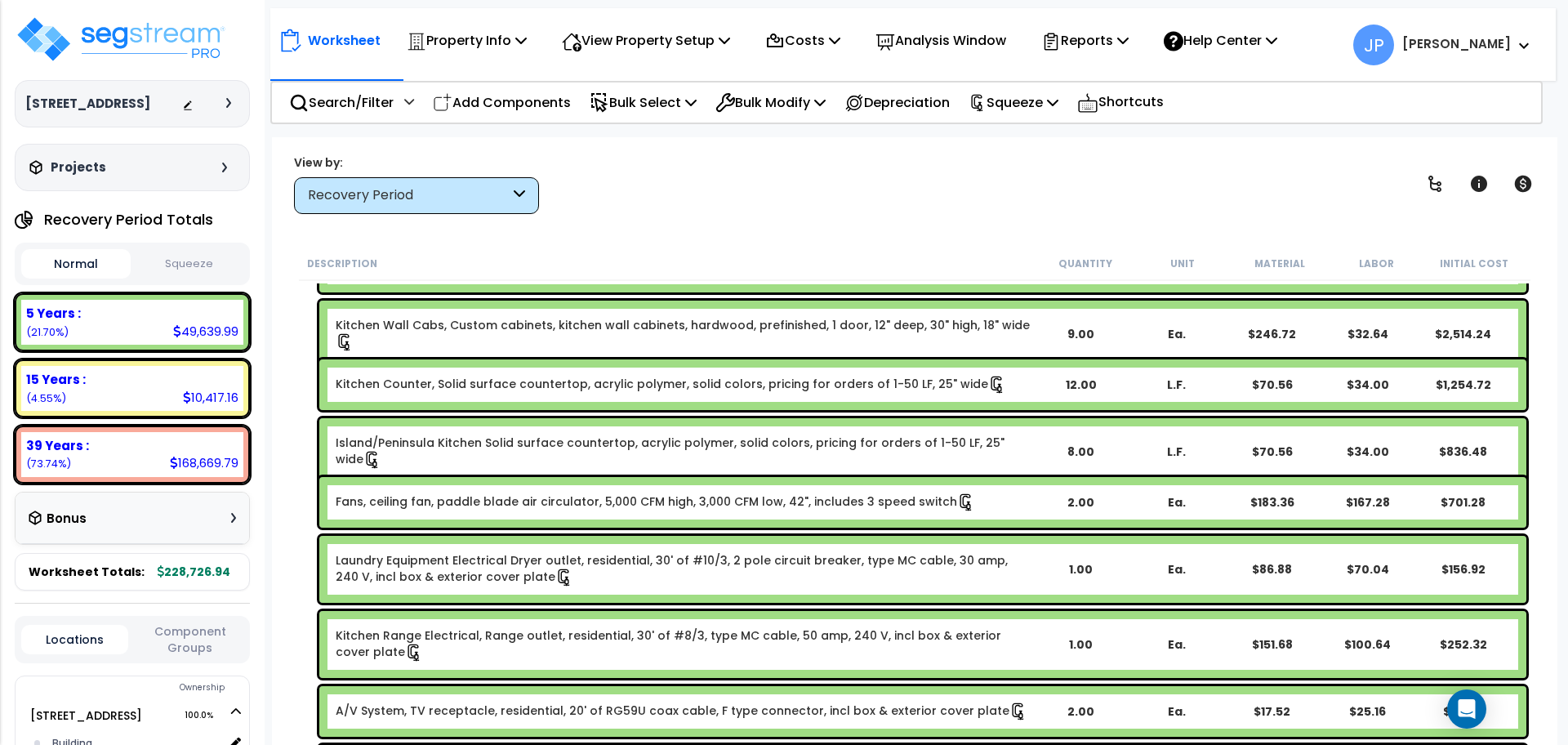
scroll to position [1327, 0]
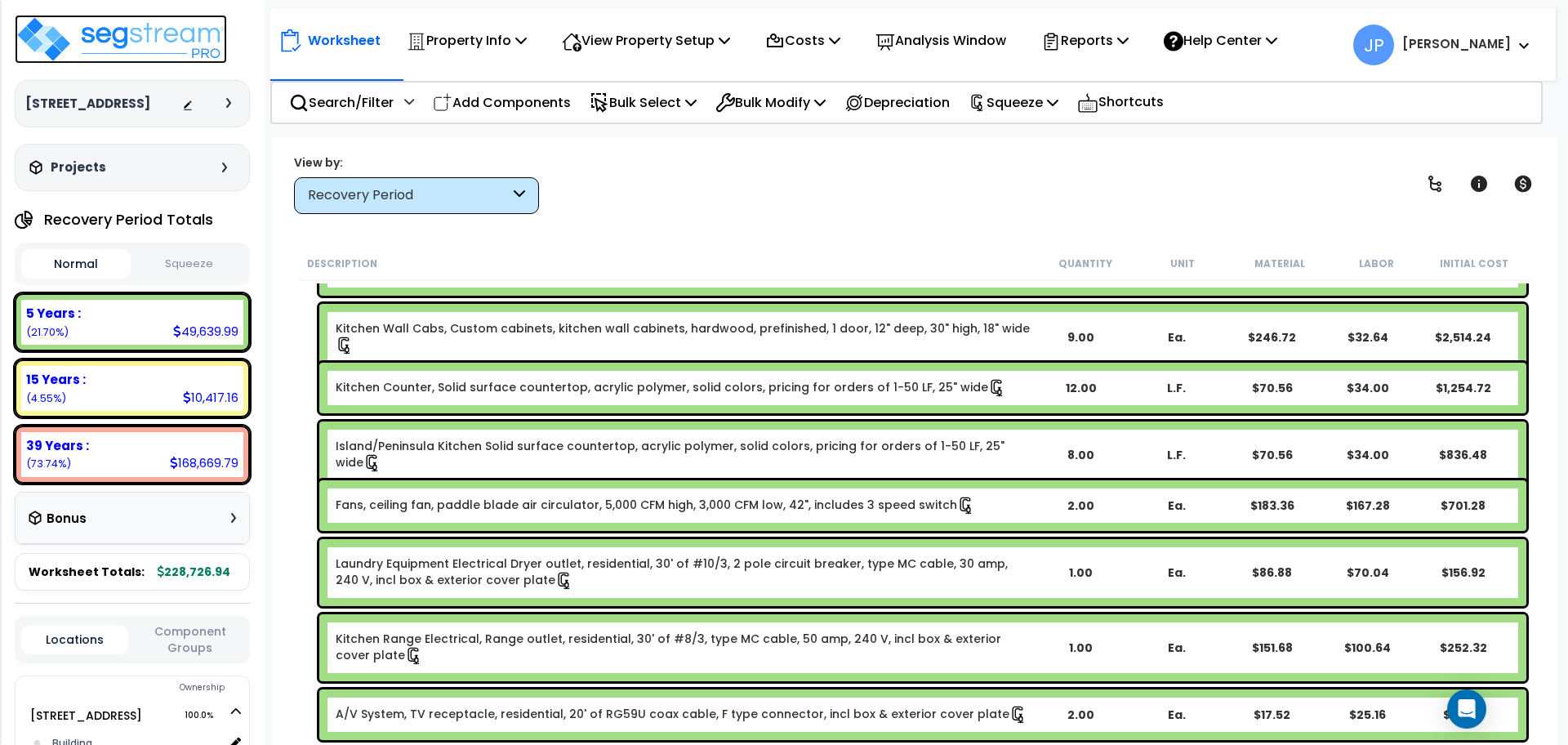
click at [189, 51] on img at bounding box center [120, 39] width 212 height 49
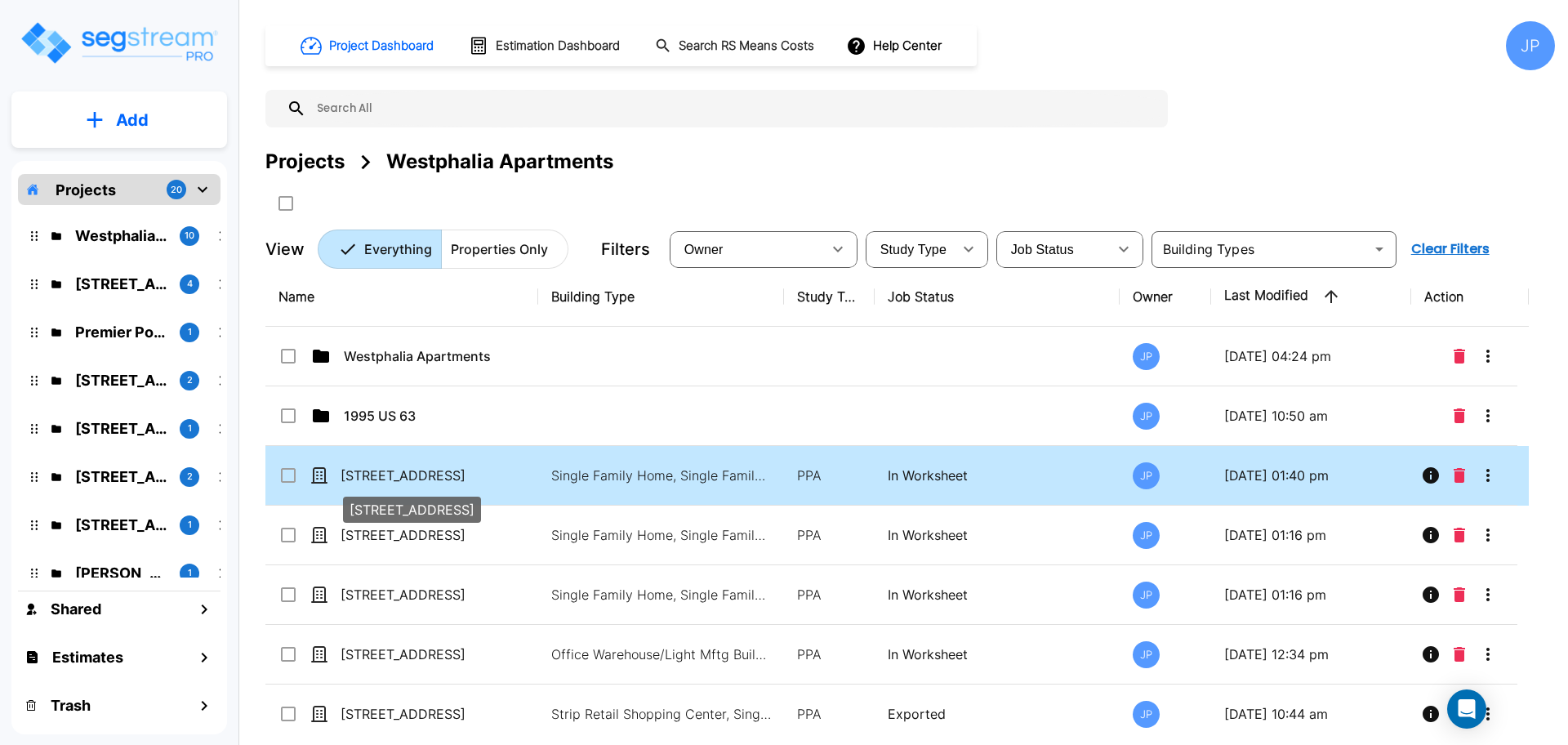
click at [435, 479] on p "[STREET_ADDRESS]" at bounding box center [421, 475] width 164 height 20
checkbox input "true"
click at [435, 479] on p "[STREET_ADDRESS]" at bounding box center [421, 475] width 164 height 20
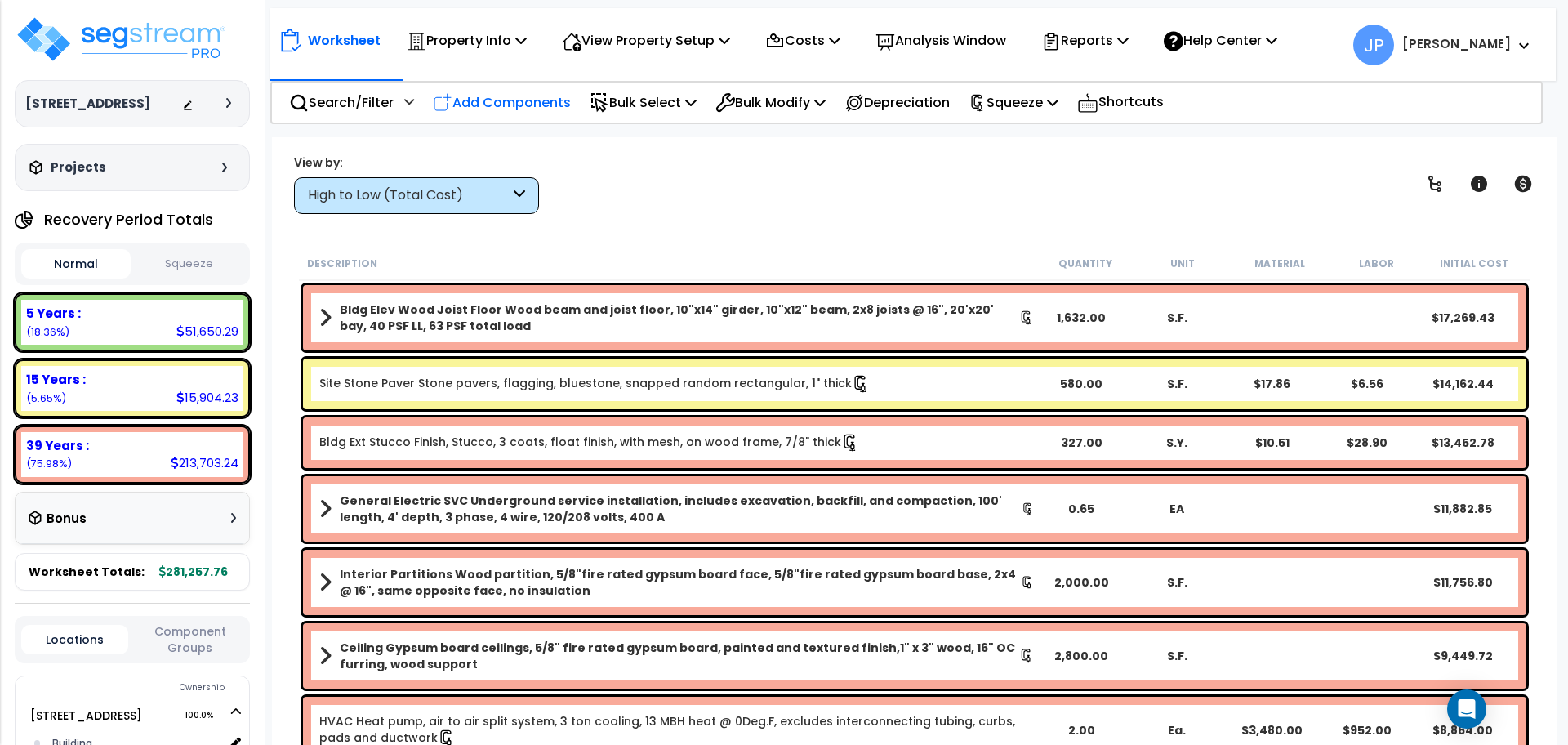
click at [548, 110] on p "Add Components" at bounding box center [501, 103] width 138 height 22
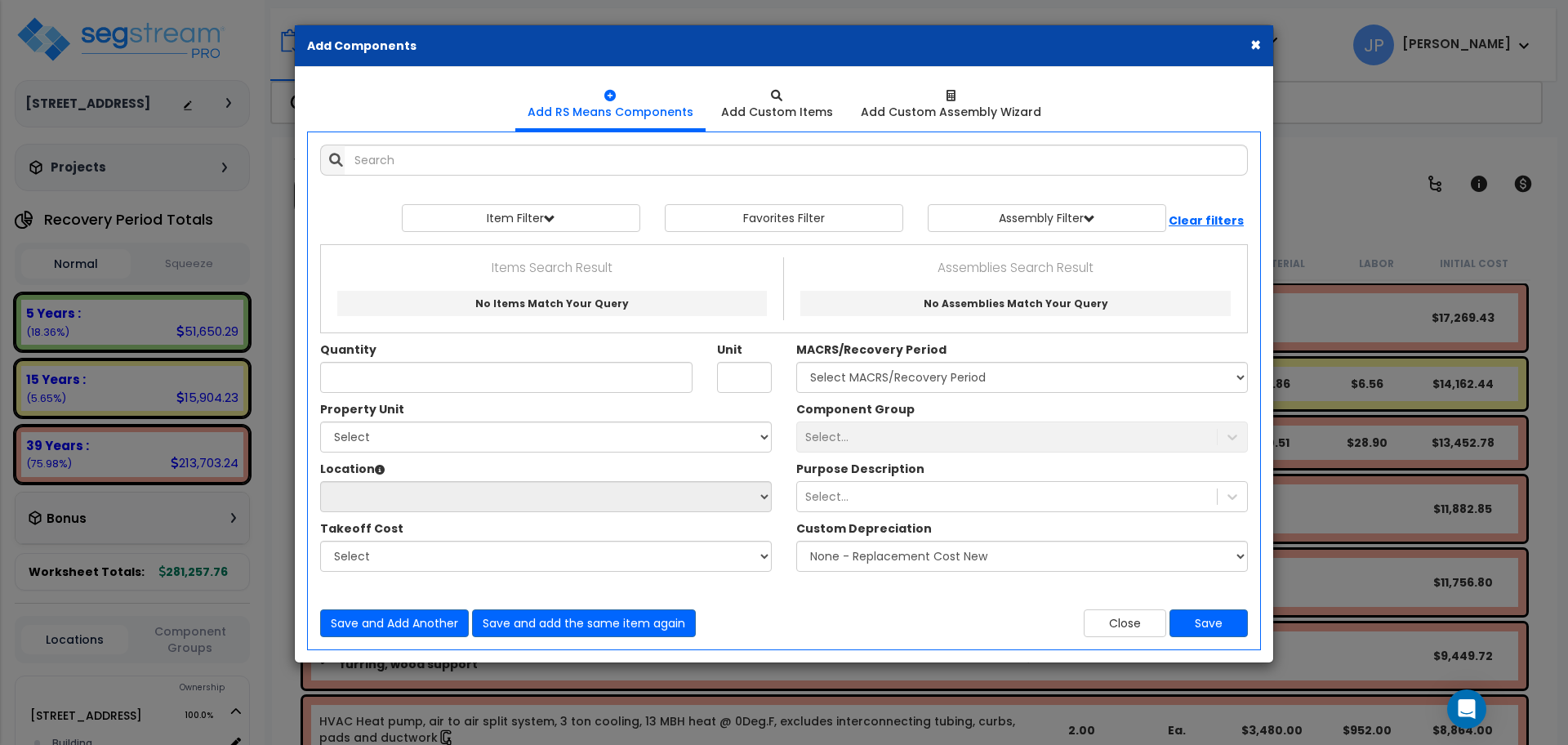
click at [1248, 52] on div "× Add Components" at bounding box center [784, 46] width 978 height 42
click at [1246, 43] on div "× Add Components" at bounding box center [784, 46] width 978 height 42
click at [1250, 45] on button "×" at bounding box center [1255, 44] width 11 height 17
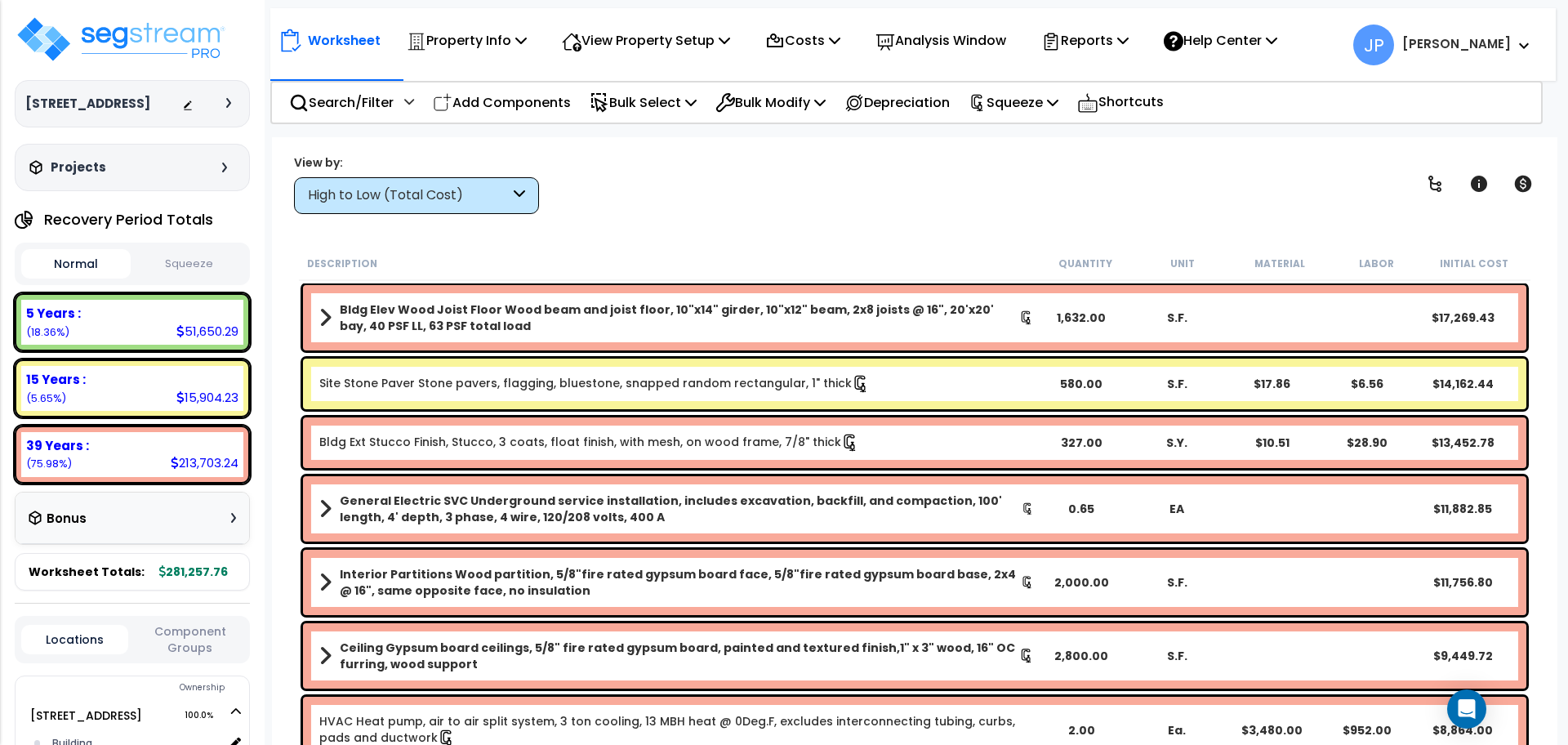
click at [358, 188] on div "High to Low (Total Cost)" at bounding box center [409, 196] width 202 height 19
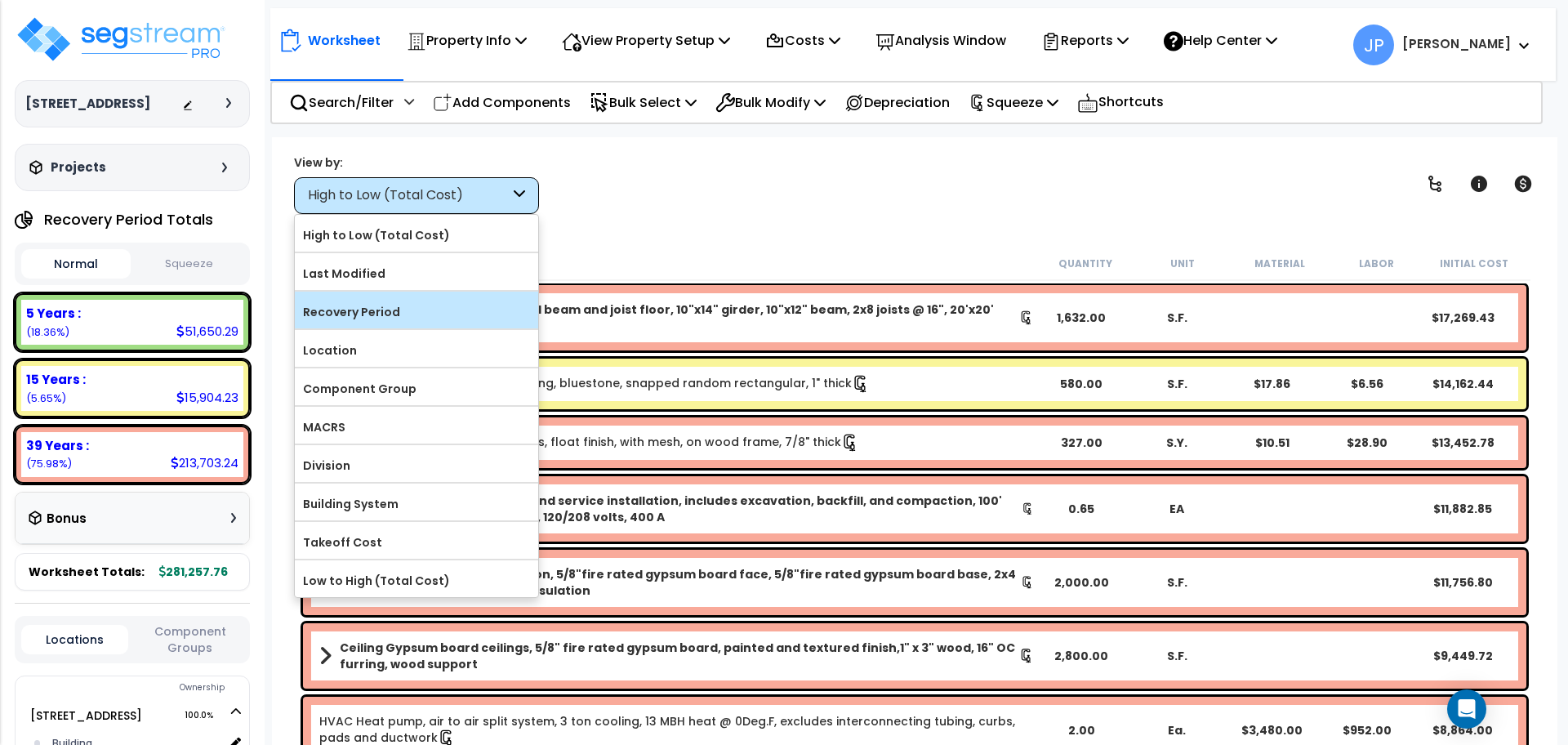
click at [388, 310] on label "Recovery Period" at bounding box center [416, 311] width 243 height 25
click at [0, 0] on input "Recovery Period" at bounding box center [0, 0] width 0 height 0
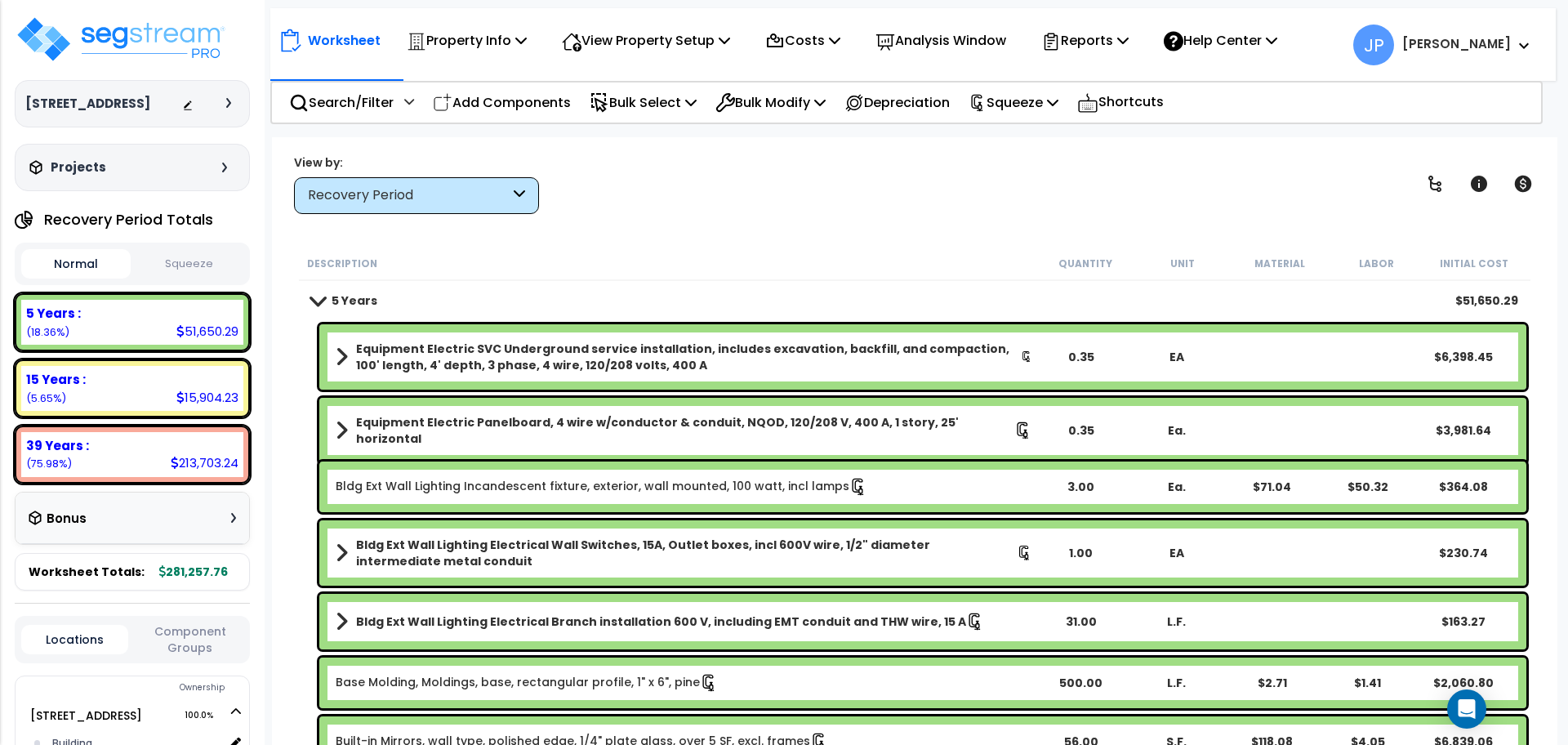
click at [639, 252] on div "Description Quantity Unit Material Labor Initial Cost" at bounding box center [914, 264] width 1231 height 34
click at [556, 101] on p "Add Components" at bounding box center [501, 103] width 138 height 22
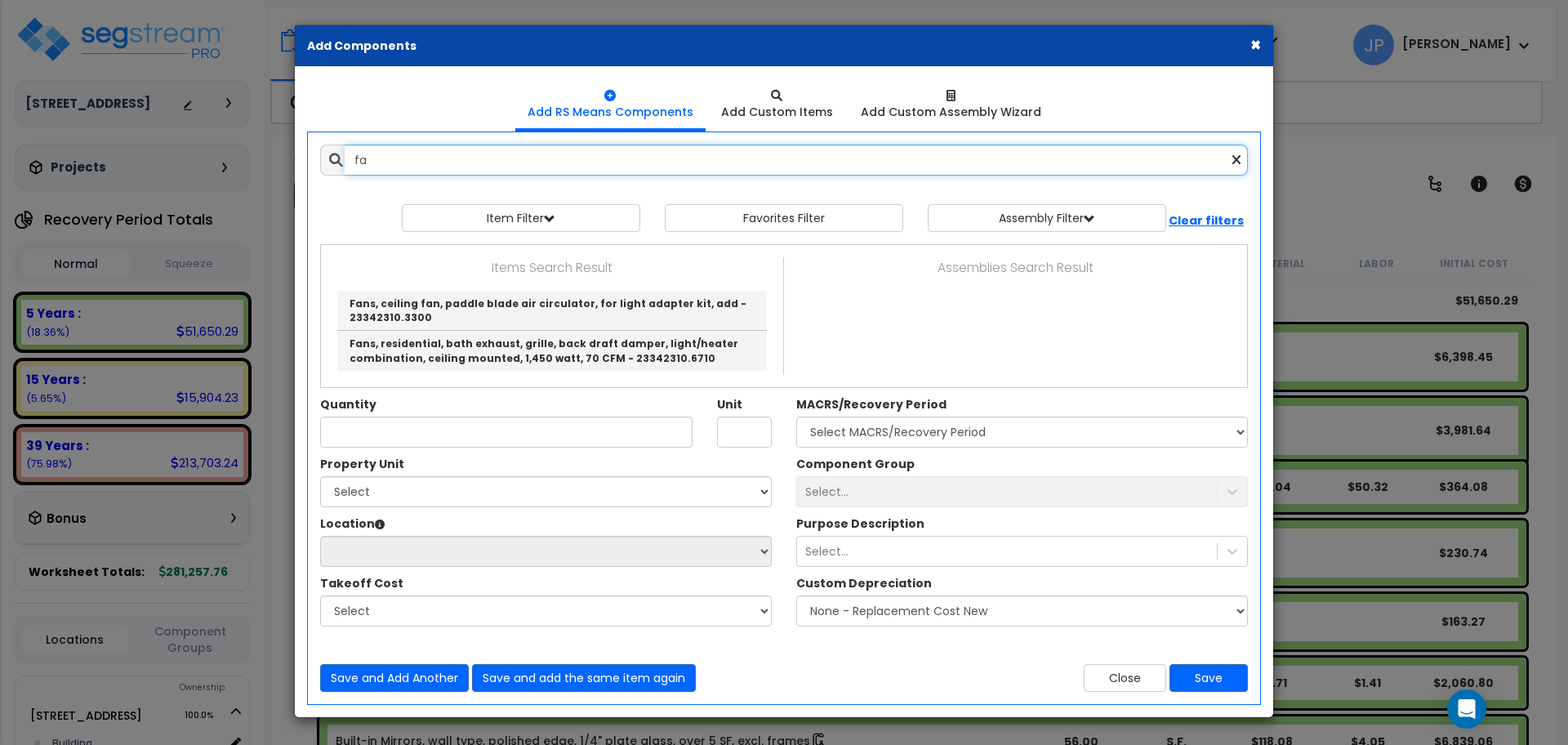
type input "f"
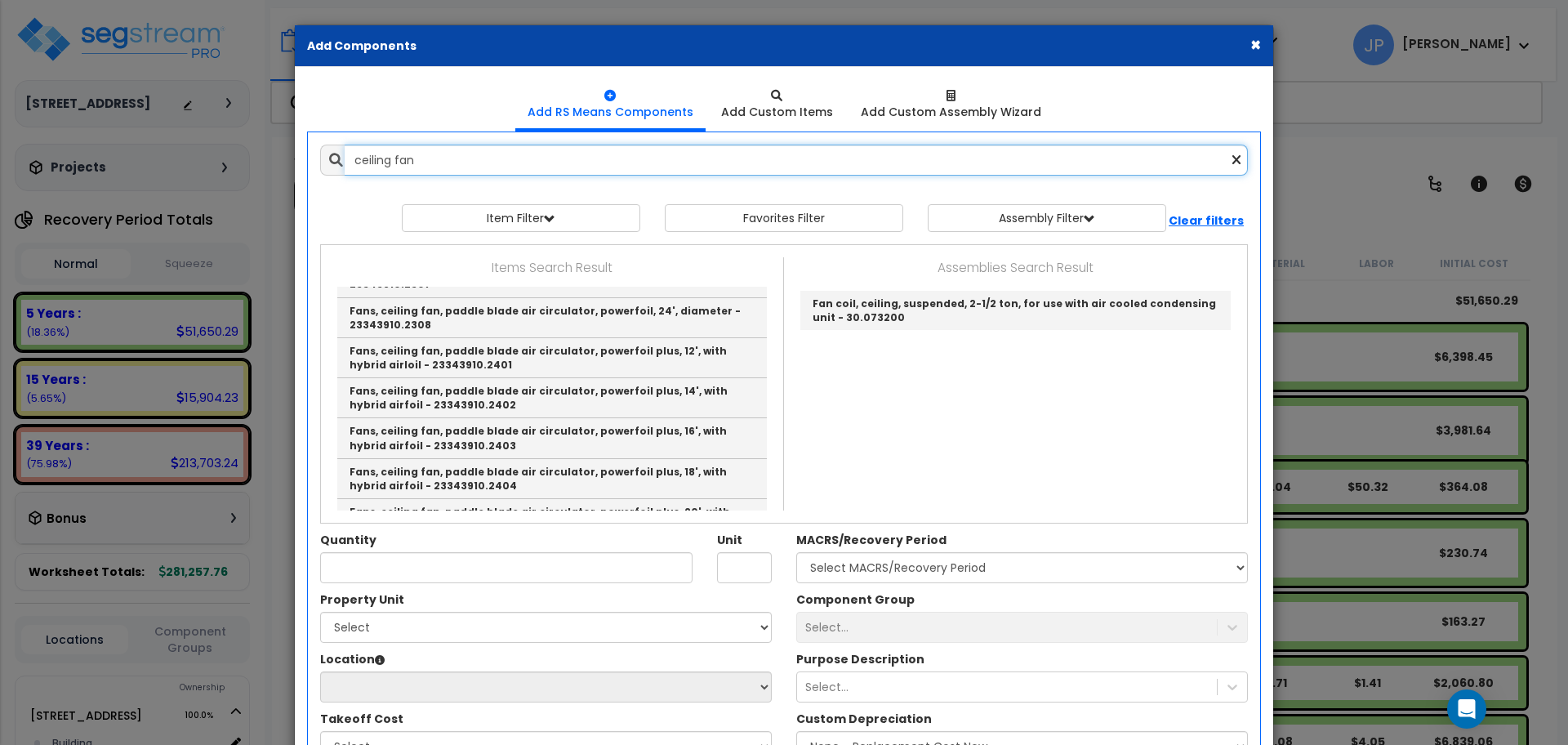
scroll to position [1736, 0]
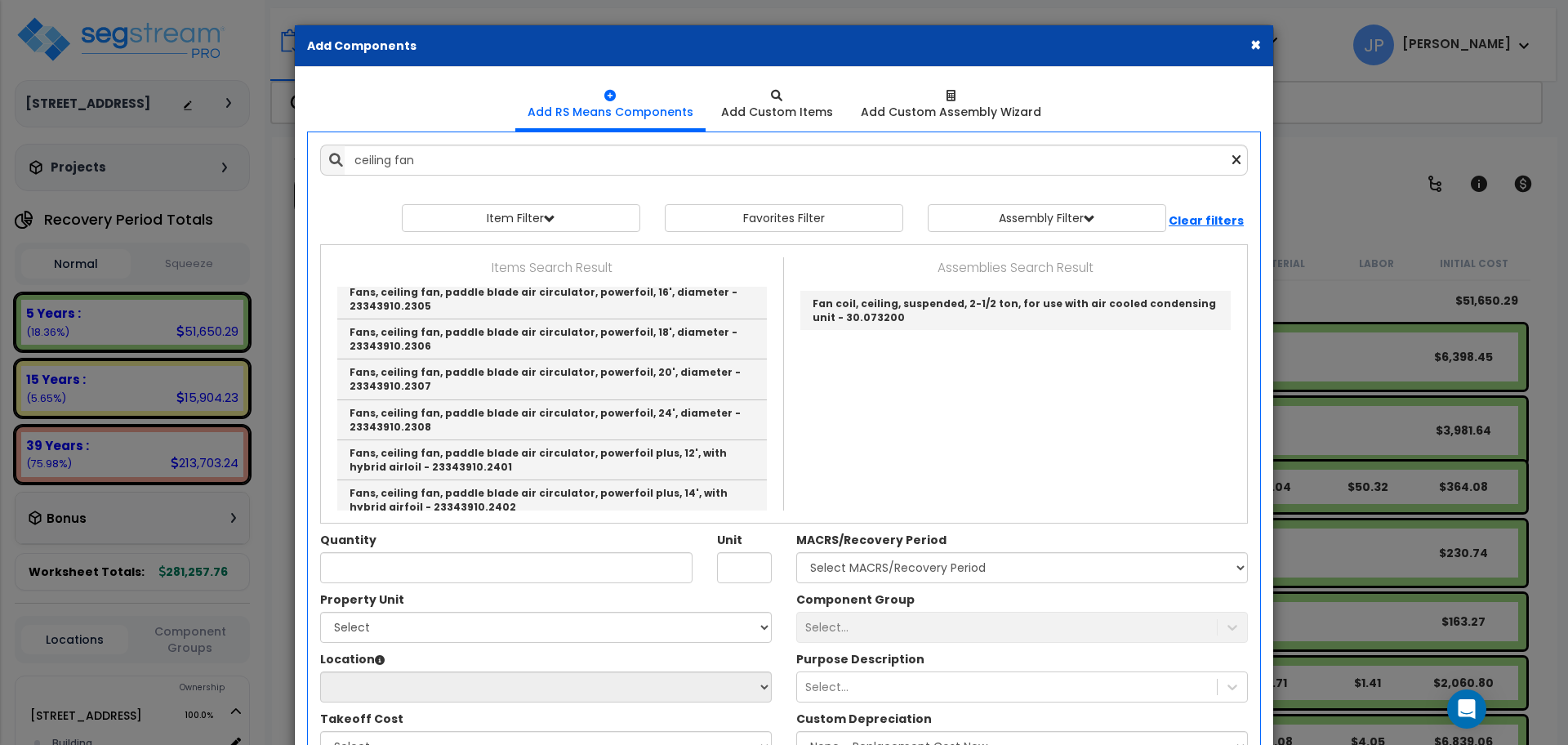
click at [605, 520] on link "Fans, ceiling fan, paddle blade air circulator, powerfoil plus, 16', with hybri…" at bounding box center [552, 540] width 429 height 40
type input "Fans, ceiling fan, paddle blade air circulator, powerfoil plus, 16', with hybri…"
type input "Ea."
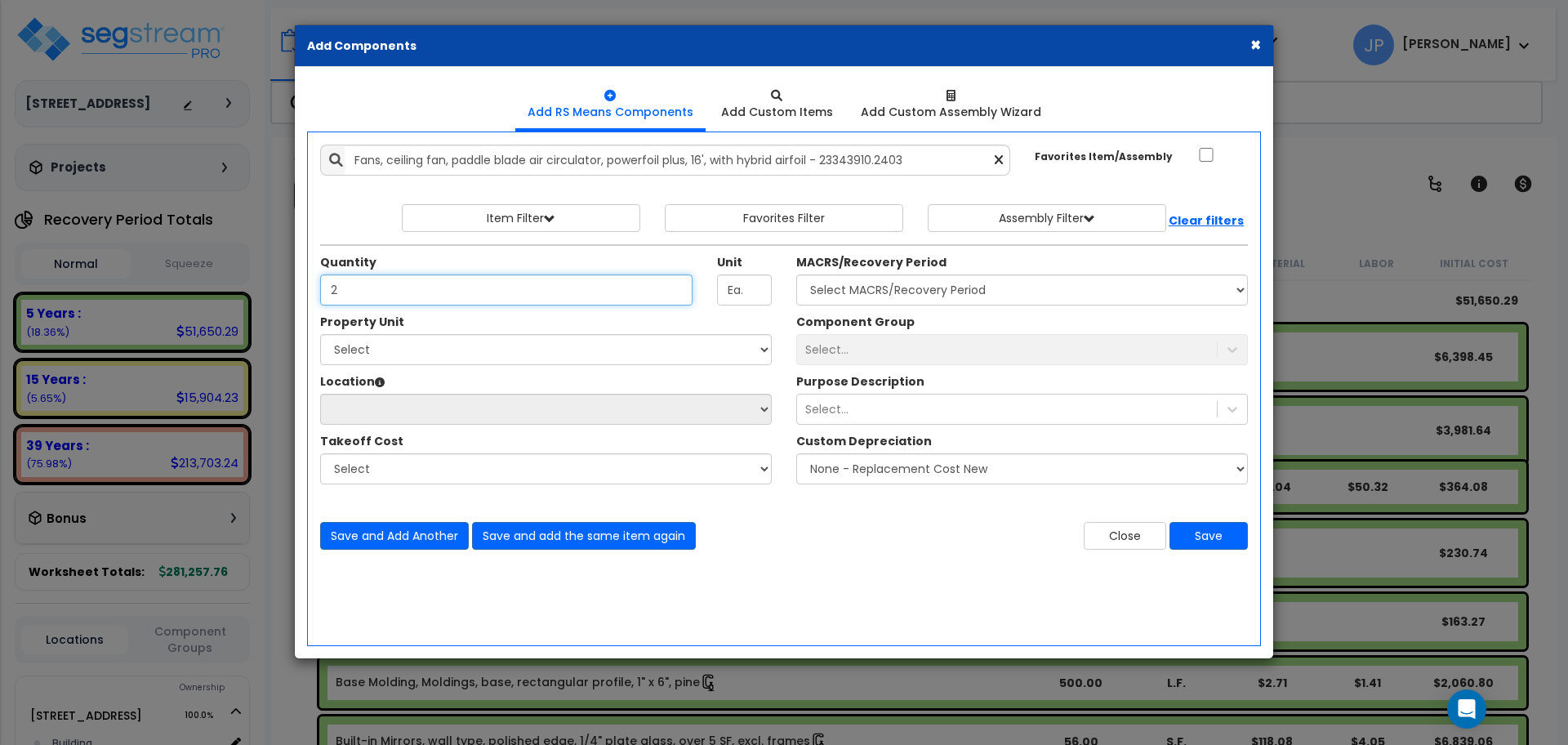
type input "2"
click at [648, 344] on select "Select 11012 Middle Stream Dr Site Improvements" at bounding box center [545, 350] width 451 height 31
select select "168727"
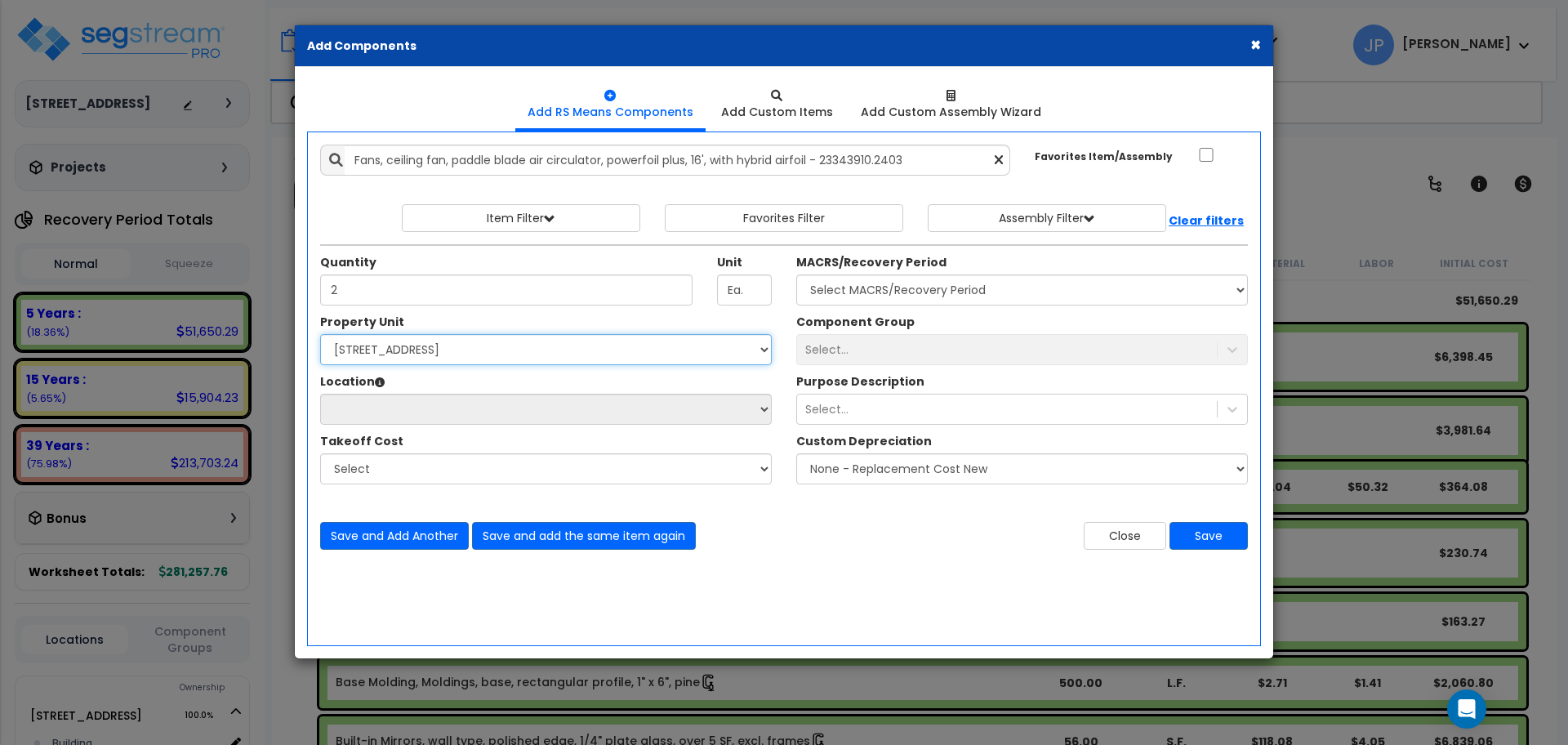
click at [320, 334] on select "Select 11012 Middle Stream Dr Site Improvements" at bounding box center [545, 350] width 451 height 31
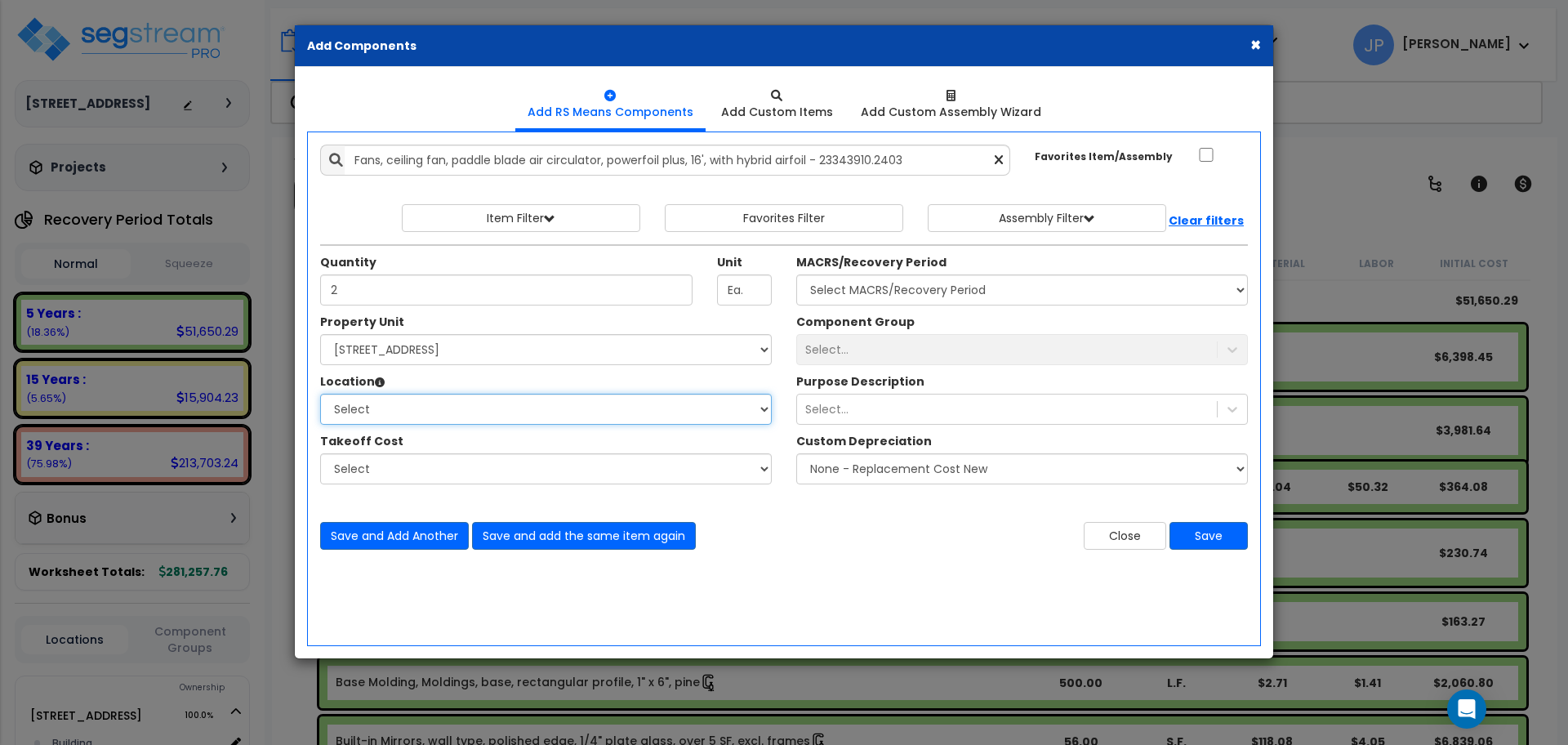
click at [598, 408] on select "Select Building Building Interior Add Additional Location" at bounding box center [545, 409] width 451 height 31
select select "461"
click at [320, 394] on select "Select Building Building Interior Add Additional Location" at bounding box center [545, 409] width 451 height 31
click at [898, 293] on select "Select MACRS/Recovery Period 5 Years - 57.0 - Distributive Trades & Services 5 …" at bounding box center [1022, 289] width 451 height 31
select select "3667"
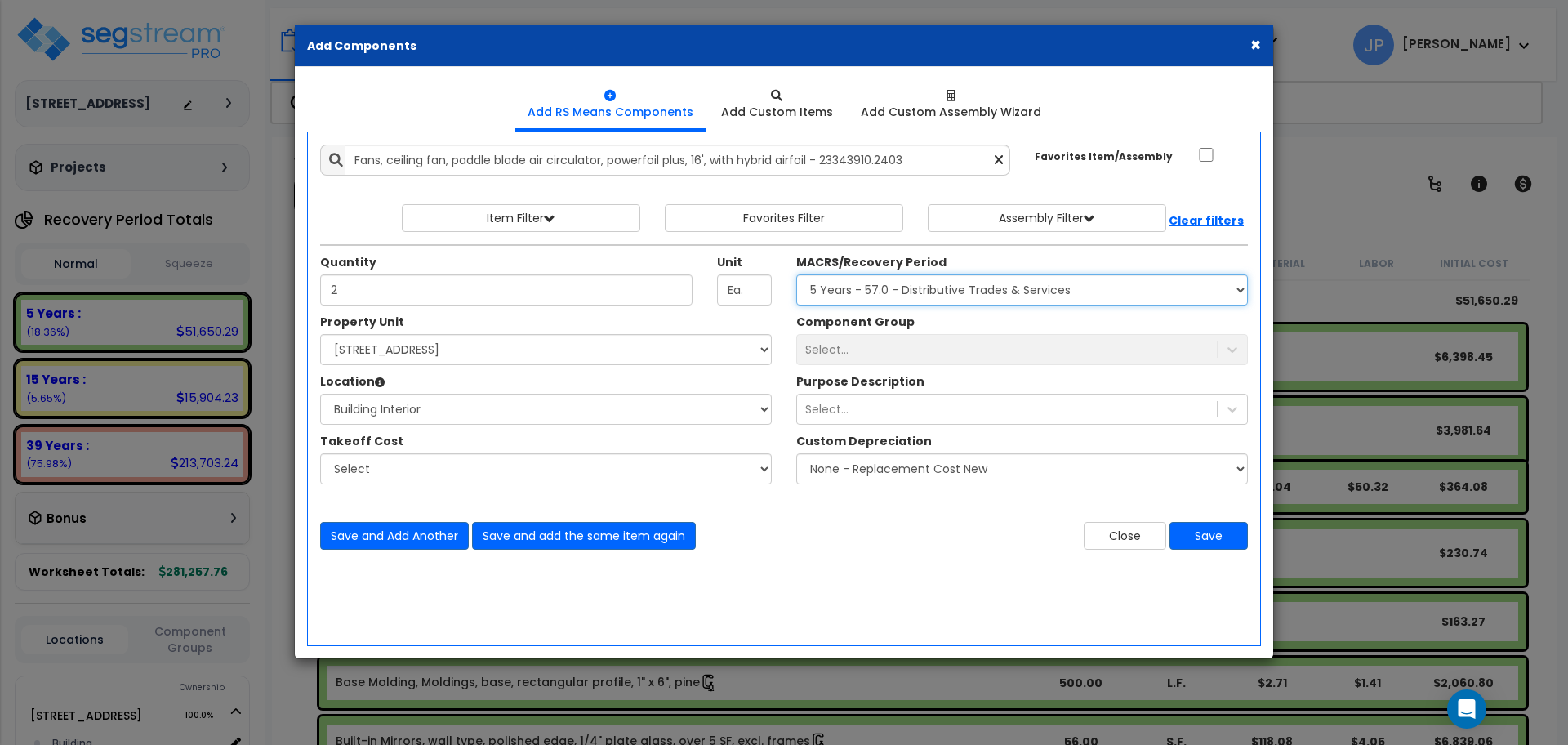
click at [796, 274] on select "Select MACRS/Recovery Period 5 Years - 57.0 - Distributive Trades & Services 5 …" at bounding box center [1022, 289] width 451 height 31
click at [912, 348] on div "Select..." at bounding box center [1007, 350] width 420 height 26
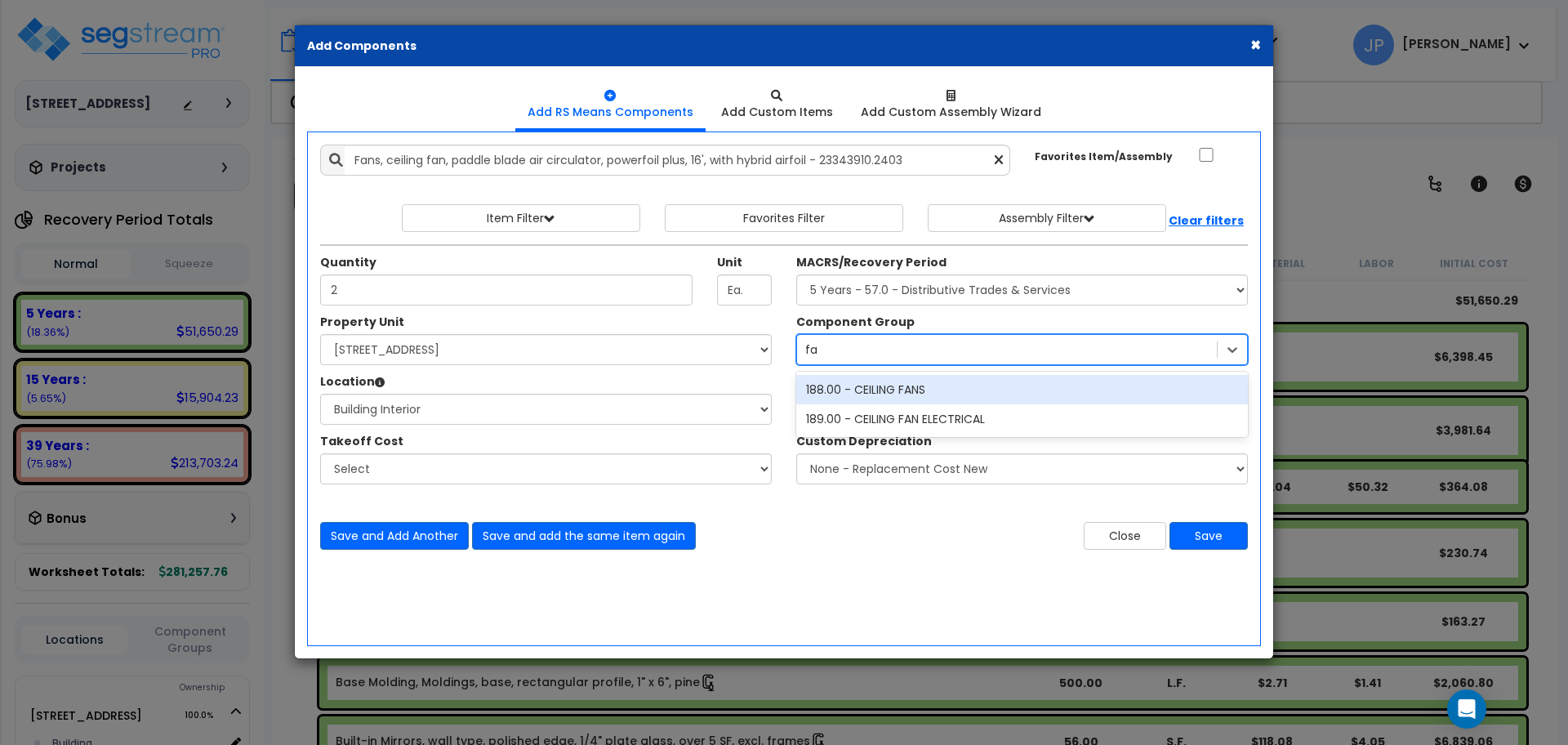
type input "fan"
click at [915, 385] on div "188.00 - CEILING FANS" at bounding box center [1022, 389] width 451 height 30
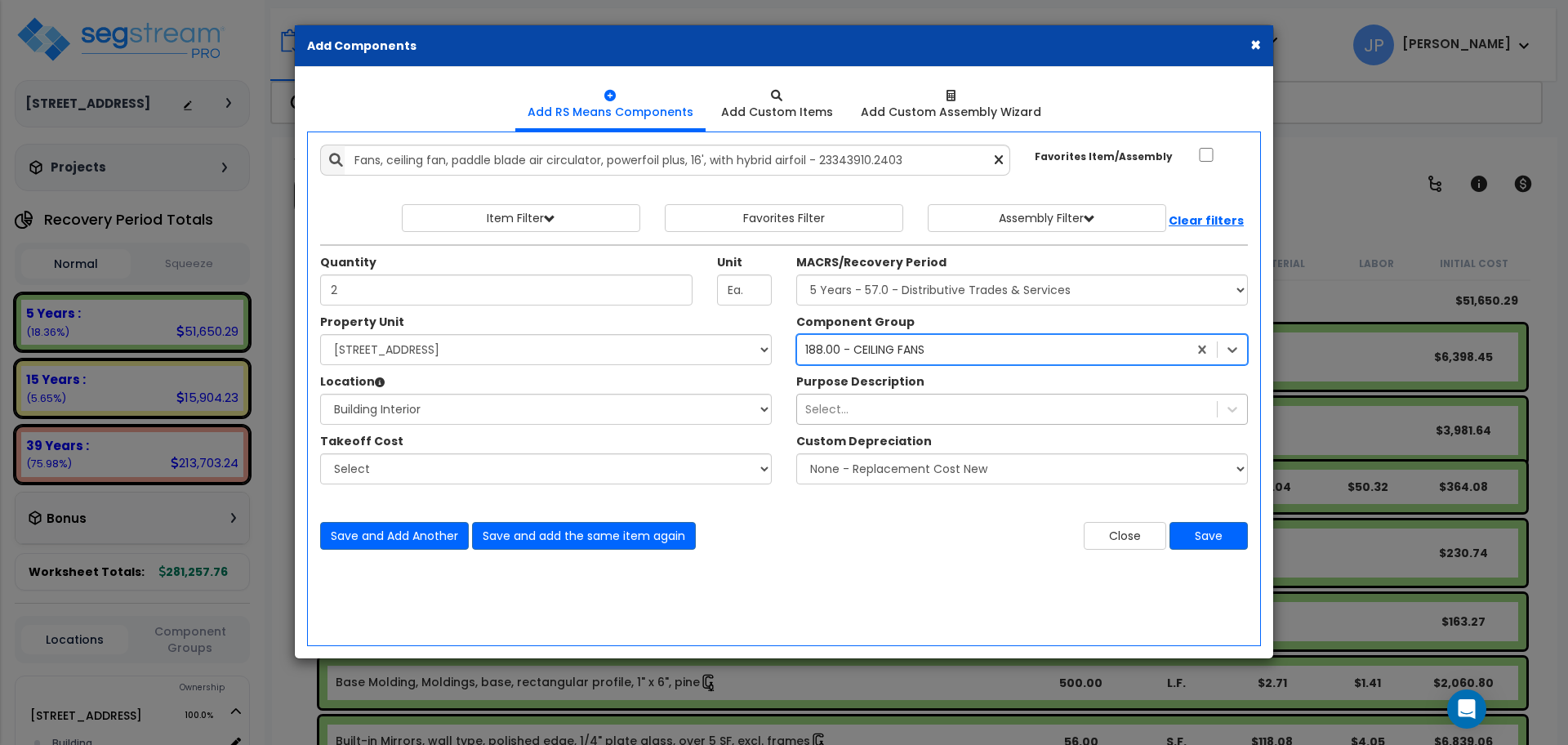
click at [866, 397] on div "Select..." at bounding box center [1007, 409] width 420 height 26
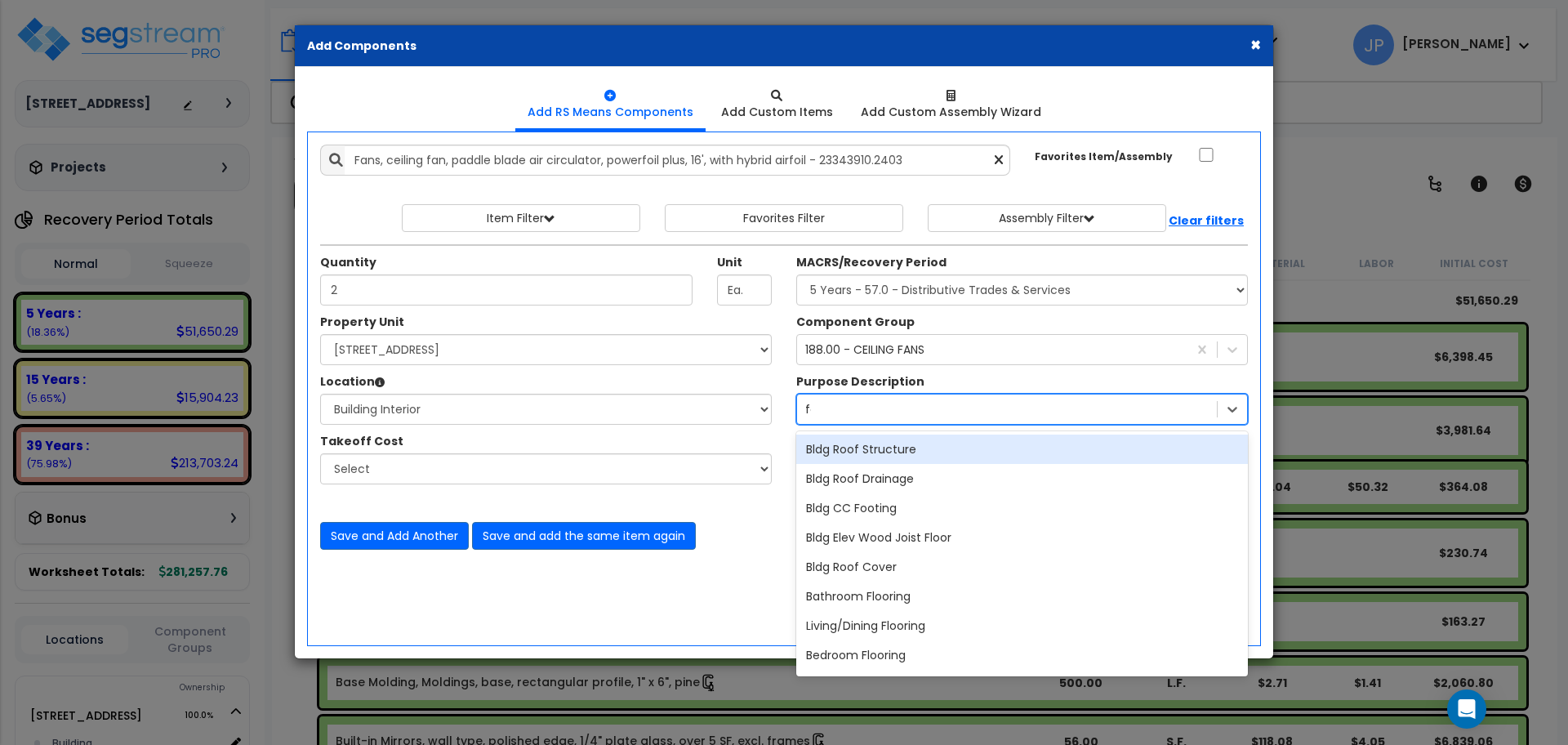
type input "fan"
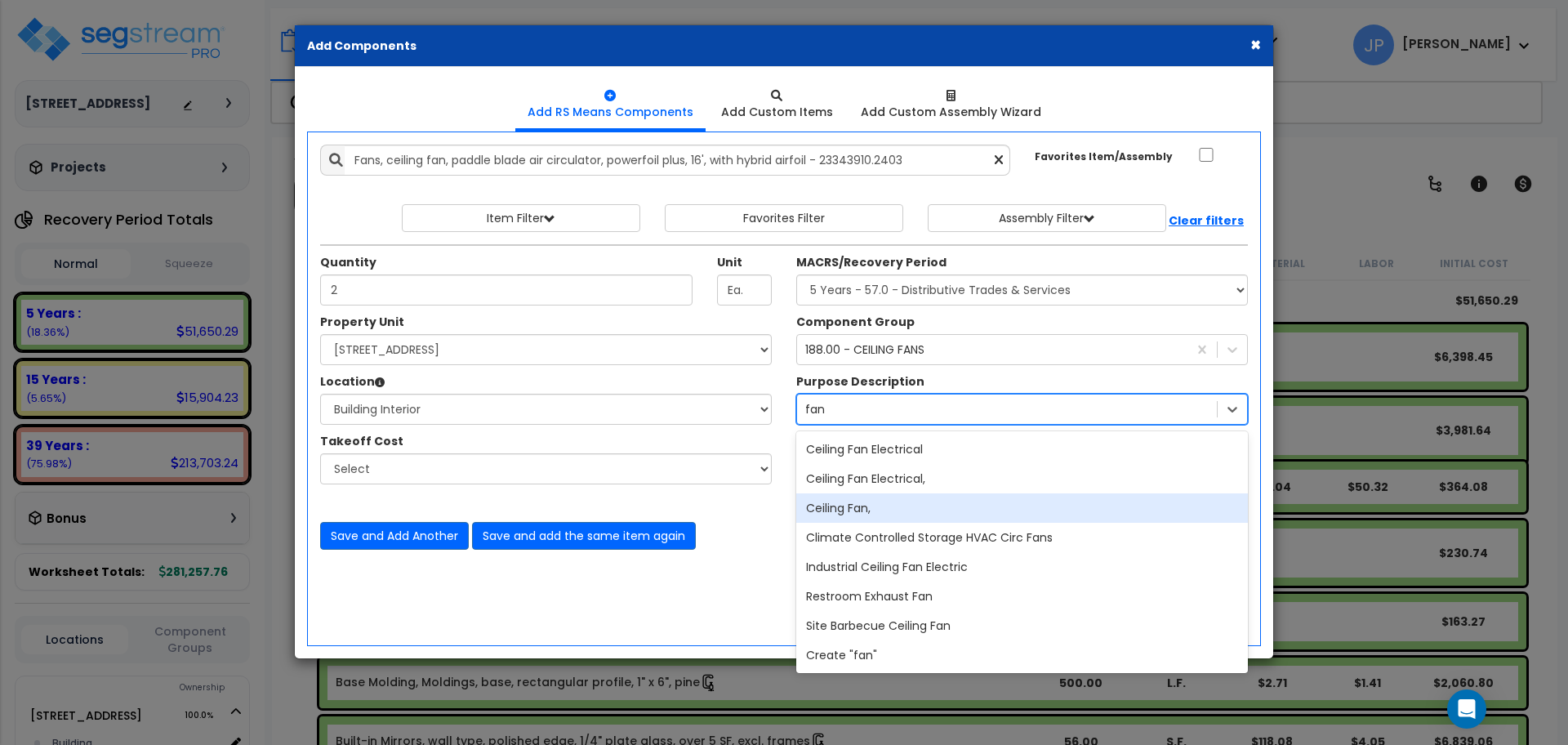
click at [888, 501] on div "Ceiling Fan," at bounding box center [1022, 508] width 451 height 30
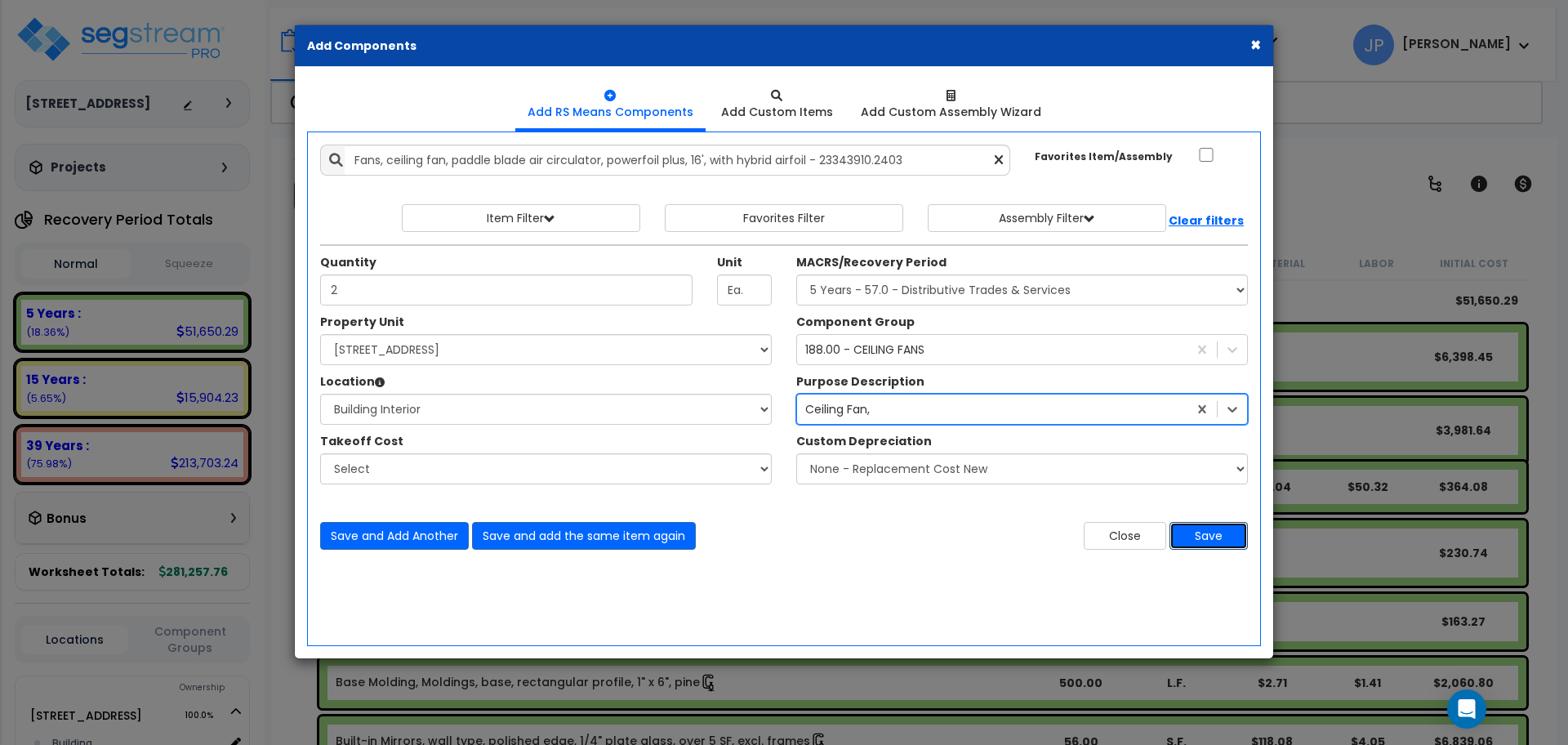
click at [1215, 533] on button "Save" at bounding box center [1208, 535] width 78 height 28
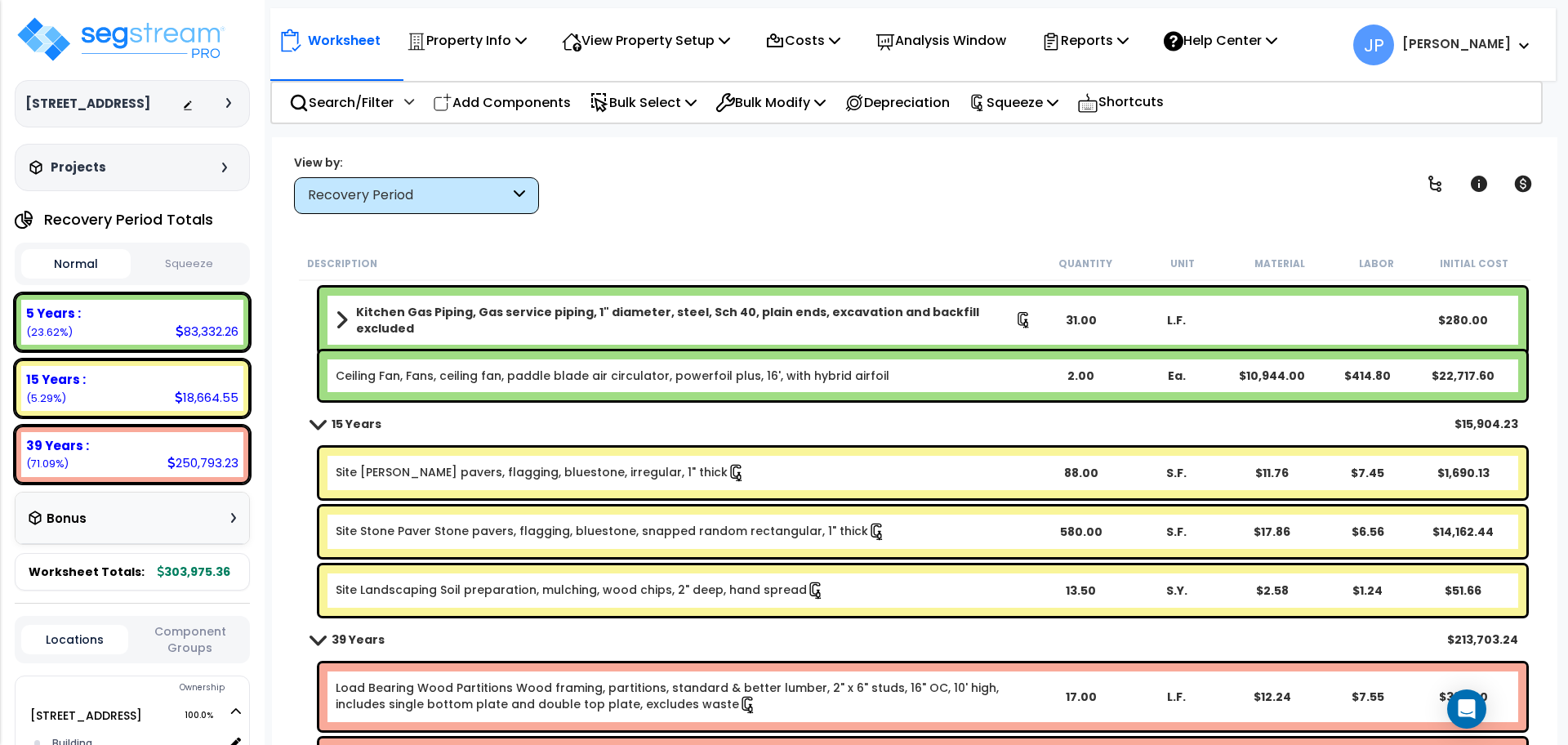
scroll to position [2553, 0]
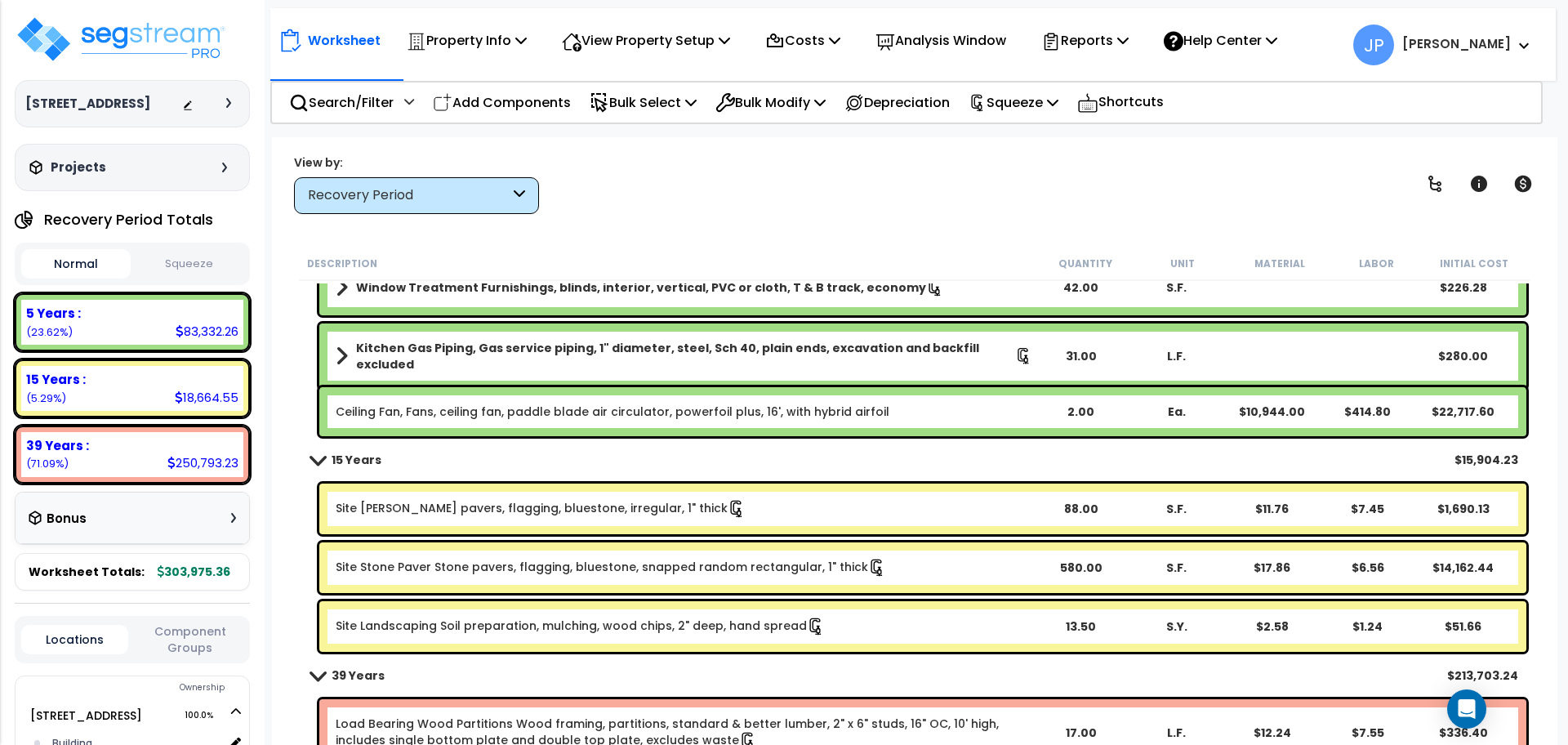
drag, startPoint x: 533, startPoint y: 105, endPoint x: 557, endPoint y: 131, distance: 35.4
click at [533, 104] on p "Add Components" at bounding box center [501, 103] width 138 height 22
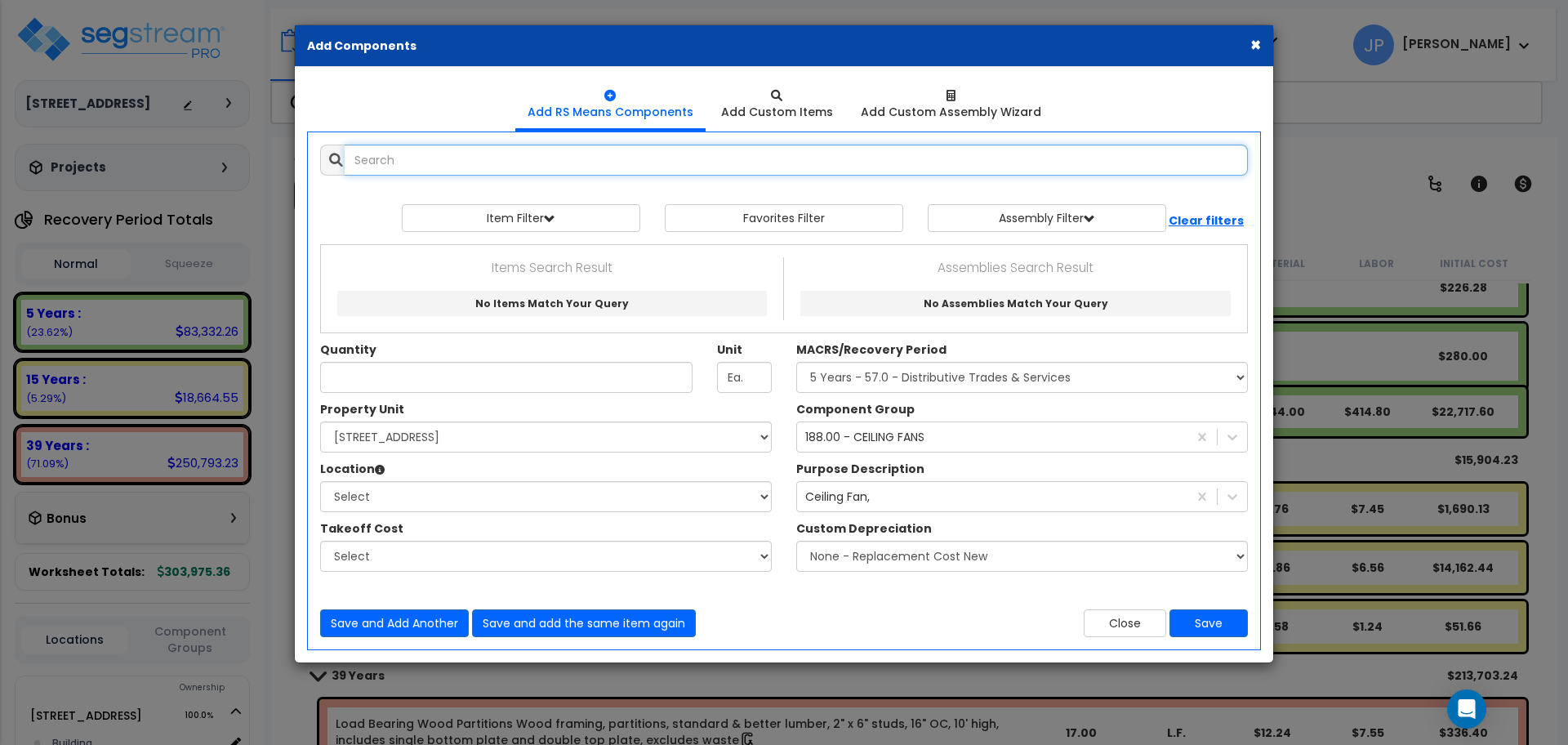
select select
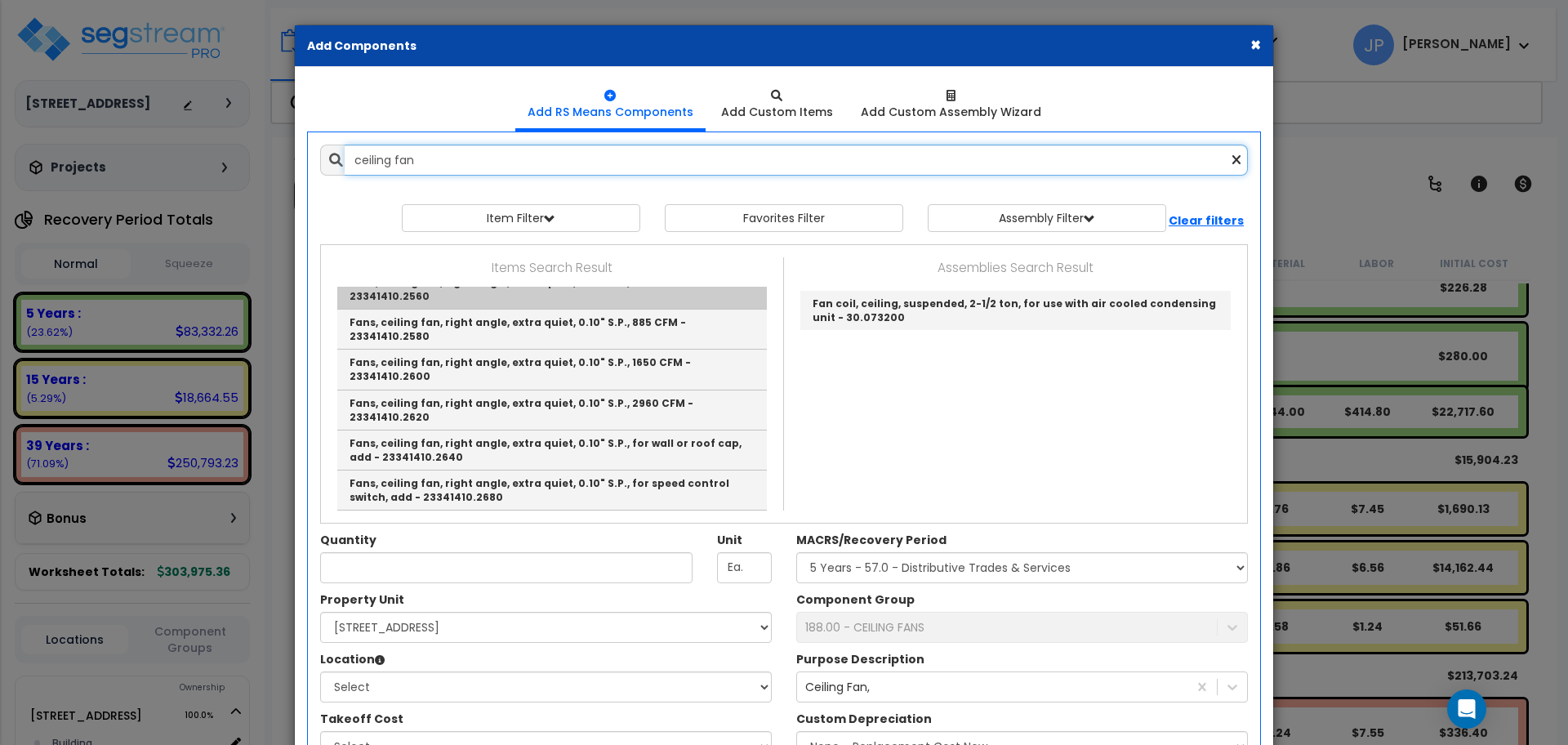
scroll to position [0, 0]
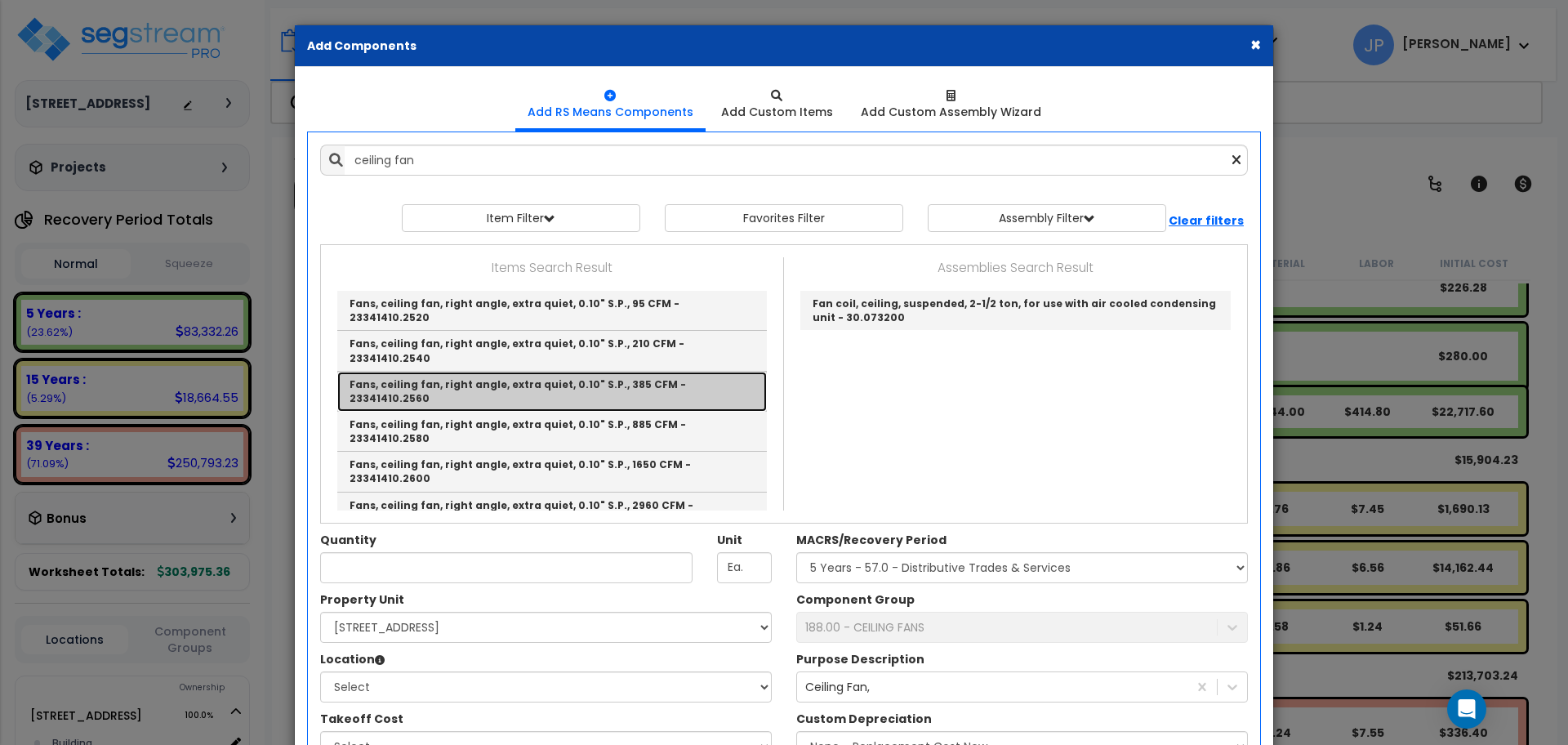
click at [646, 372] on link "Fans, ceiling fan, right angle, extra quiet, 0.10" S.P., 385 CFM - 23341410.2560" at bounding box center [552, 391] width 429 height 40
type input "Fans, ceiling fan, right angle, extra quiet, 0.10" S.P., 385 CFM - 23341410.2560"
checkbox input "true"
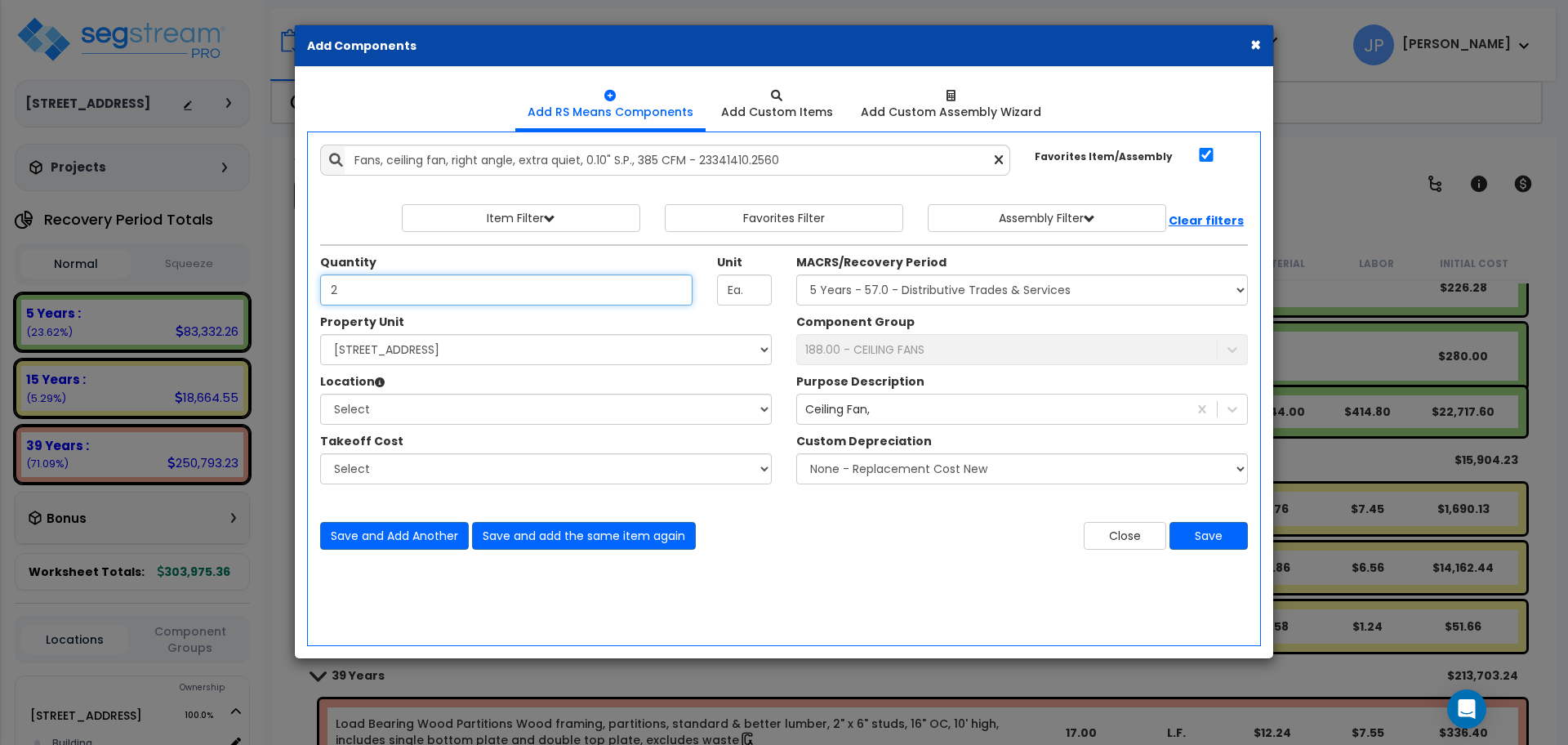
type input "2"
click at [841, 282] on select "Select MACRS/Recovery Period 5 Years - 57.0 - Distributive Trades & Services 5 …" at bounding box center [1022, 289] width 451 height 31
select select "3667"
click at [796, 274] on select "Select MACRS/Recovery Period 5 Years - 57.0 - Distributive Trades & Services 5 …" at bounding box center [1022, 289] width 451 height 31
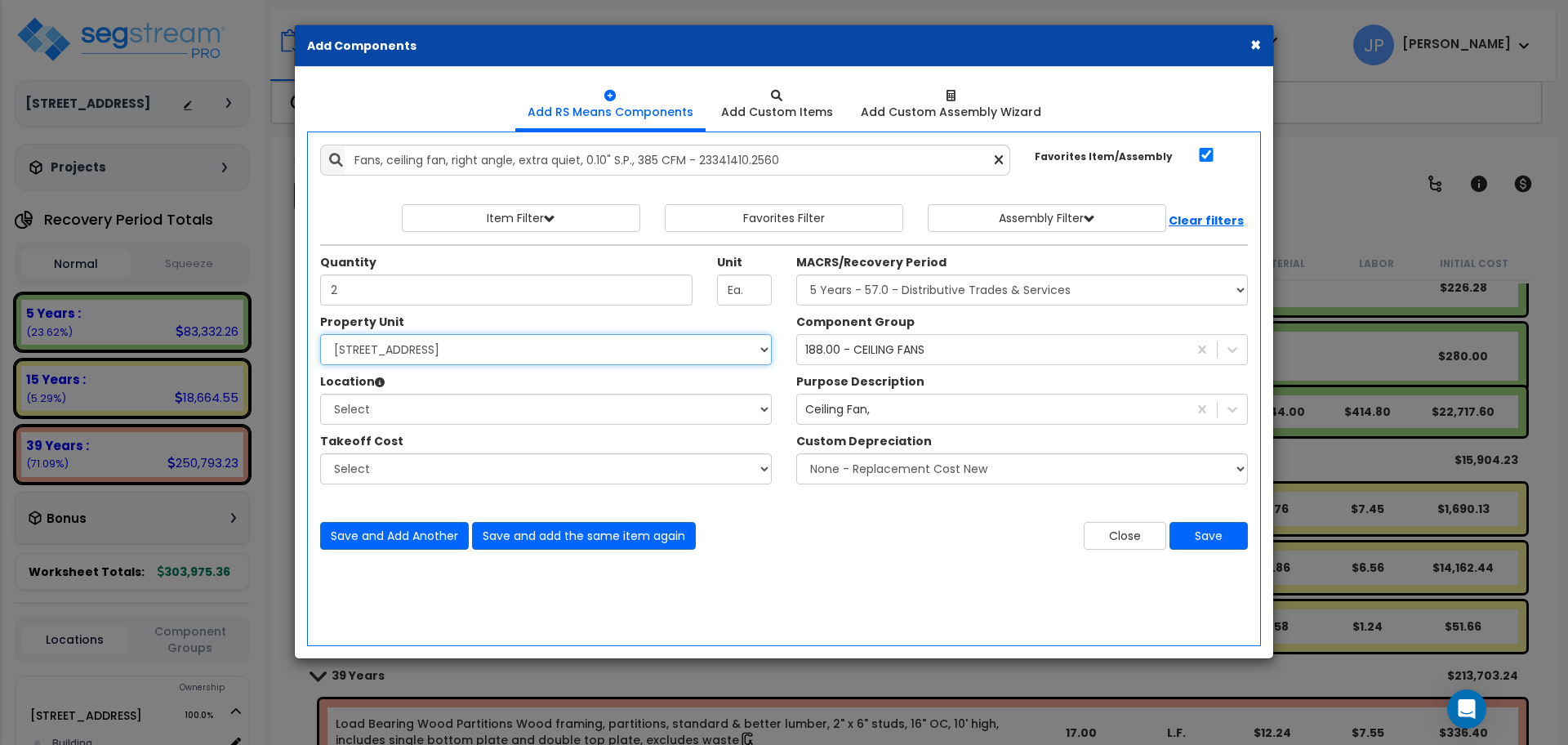
click at [432, 350] on select "Select 11012 Middle Stream Dr Site Improvements" at bounding box center [545, 350] width 451 height 31
select select "168727"
click at [320, 334] on select "Select 11012 Middle Stream Dr Site Improvements" at bounding box center [545, 350] width 451 height 31
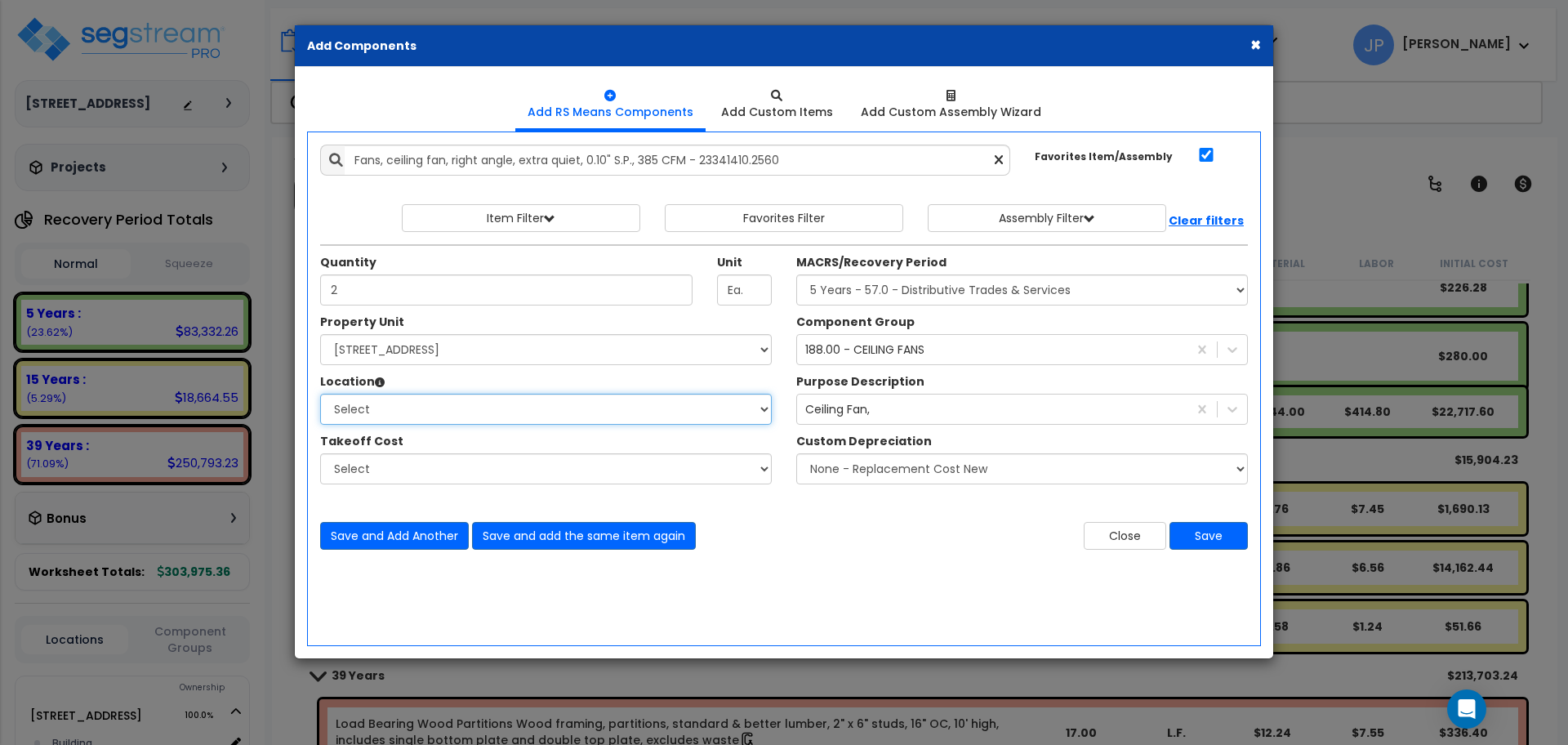
click at [440, 413] on select "Select Building Building Interior Add Additional Location" at bounding box center [545, 409] width 451 height 31
select select "461"
click at [320, 394] on select "Select Building Building Interior Add Additional Location" at bounding box center [545, 409] width 451 height 31
drag, startPoint x: 871, startPoint y: 541, endPoint x: 991, endPoint y: 539, distance: 120.0
click at [872, 541] on div "Close Save" at bounding box center [1021, 535] width 476 height 28
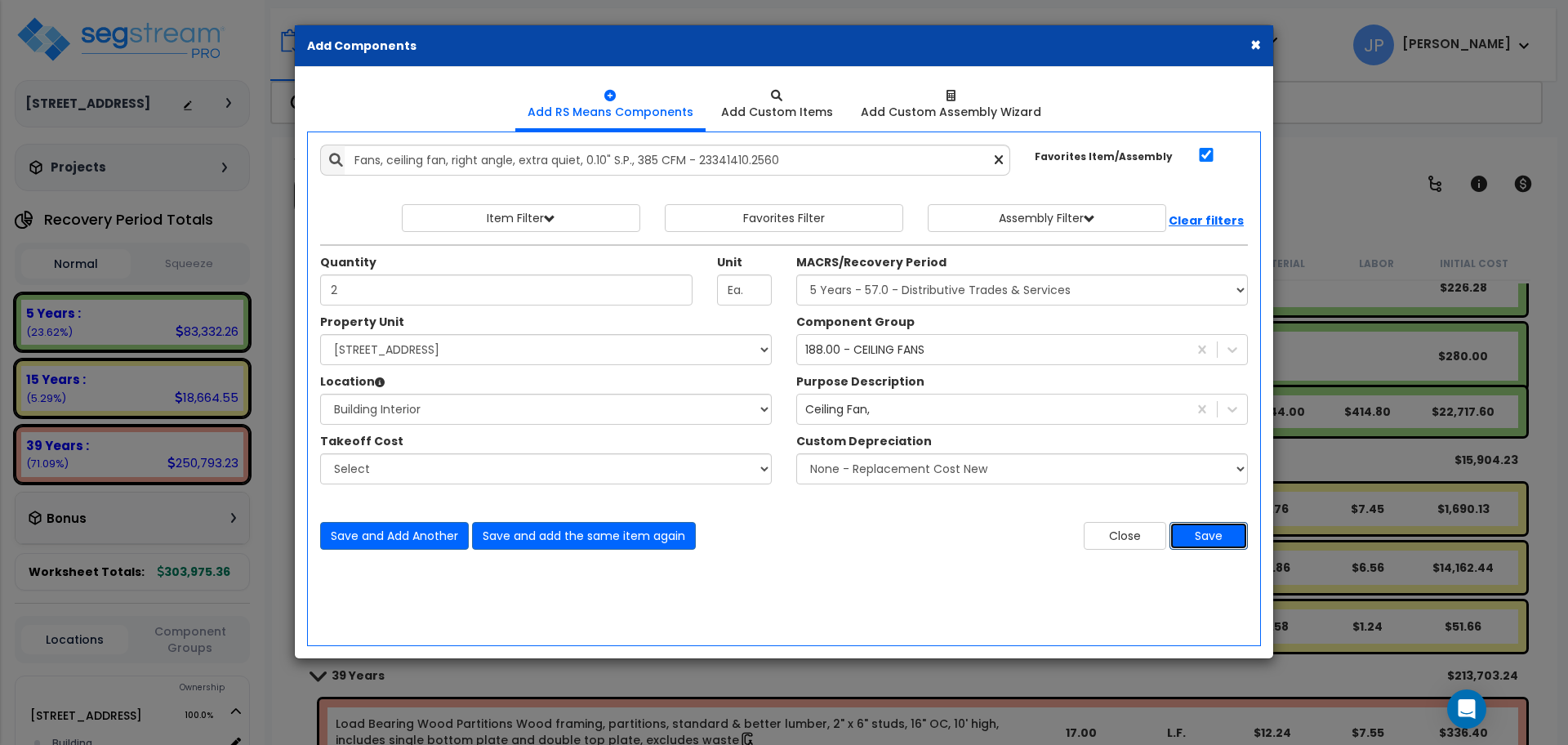
click at [1203, 536] on button "Save" at bounding box center [1208, 535] width 78 height 28
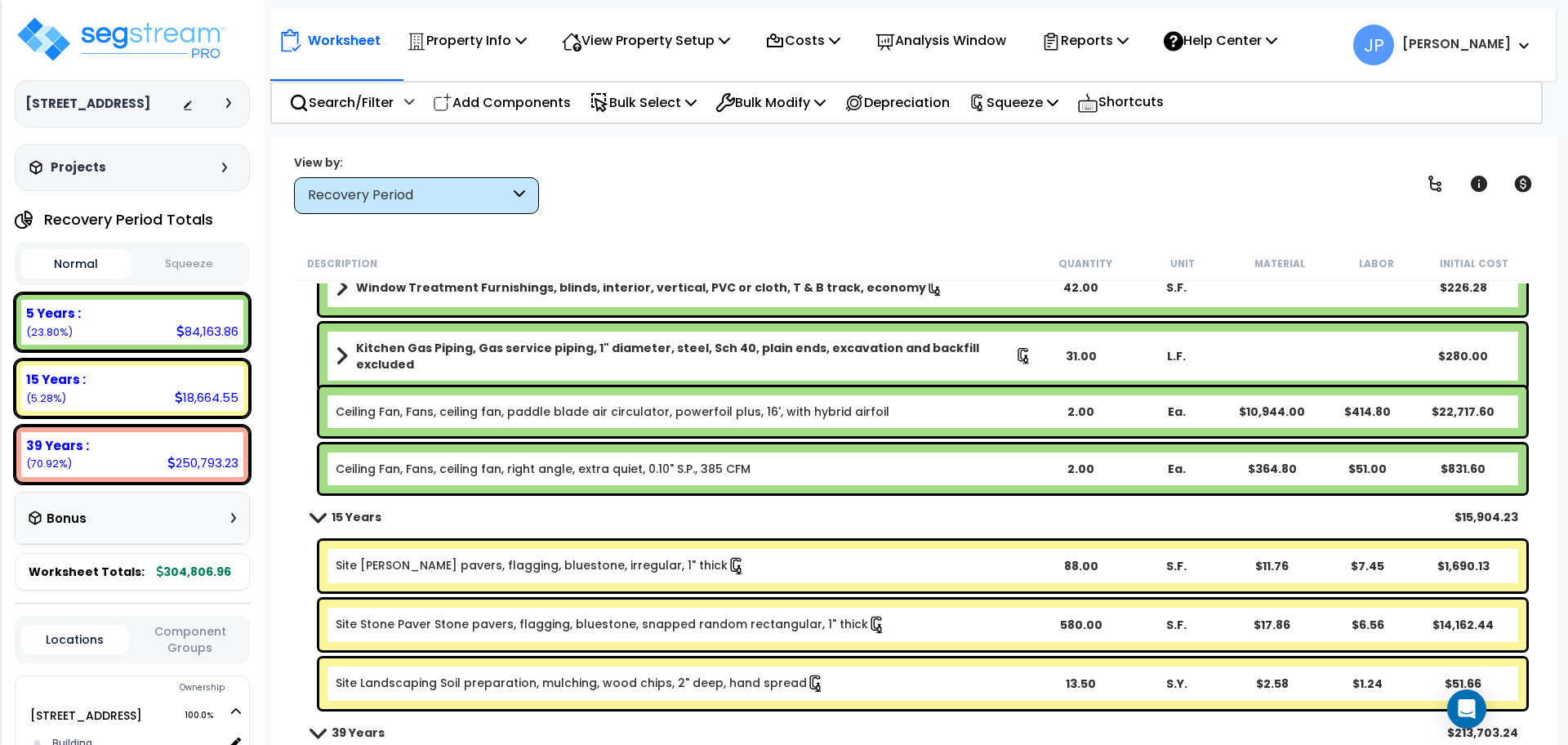
click at [511, 108] on p "Add Components" at bounding box center [501, 103] width 138 height 22
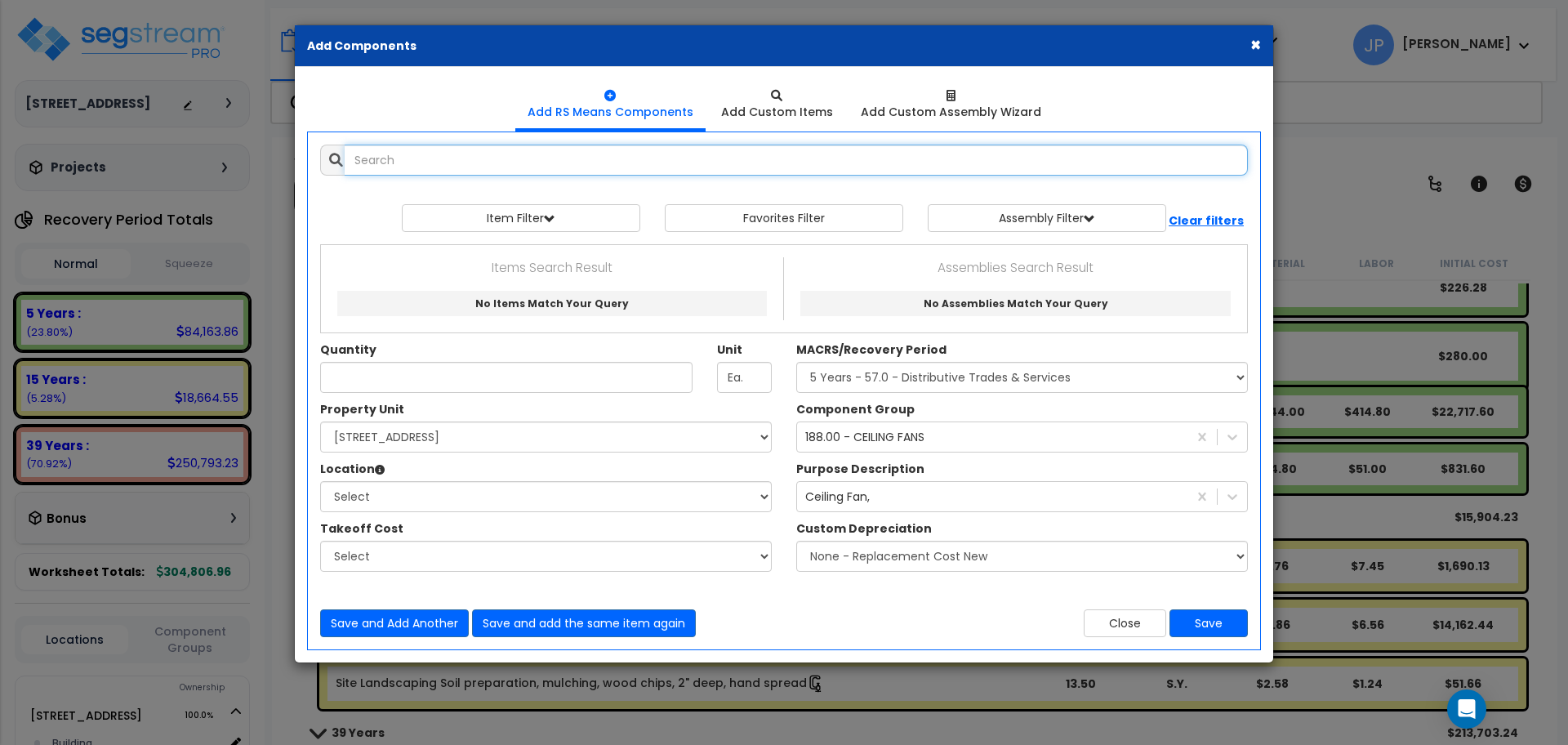
select select
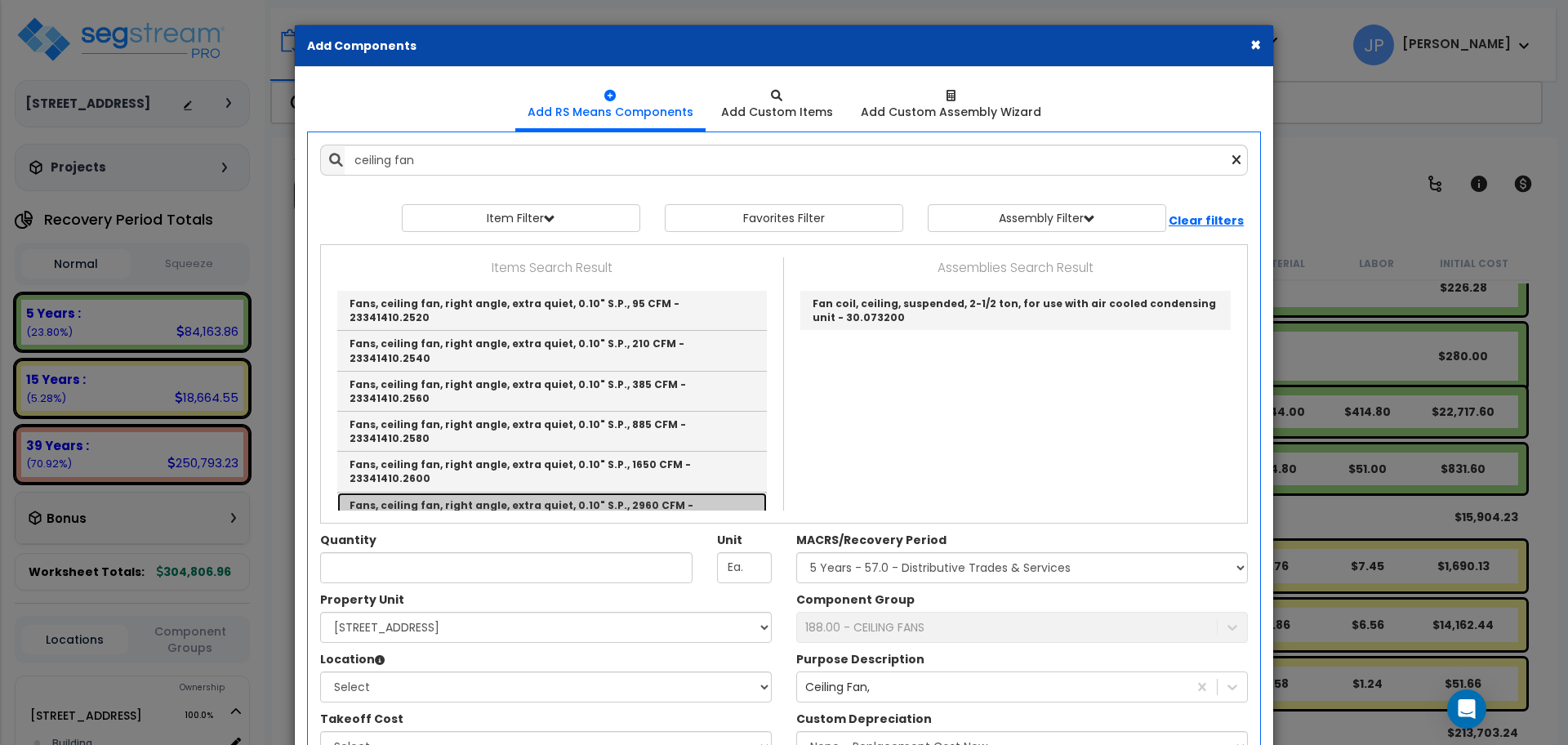
click at [651, 493] on link "Fans, ceiling fan, right angle, extra quiet, 0.10" S.P., 2960 CFM - 23341410.26…" at bounding box center [552, 513] width 429 height 40
type input "Fans, ceiling fan, right angle, extra quiet, 0.10" S.P., 2960 CFM - 23341410.26…"
checkbox input "false"
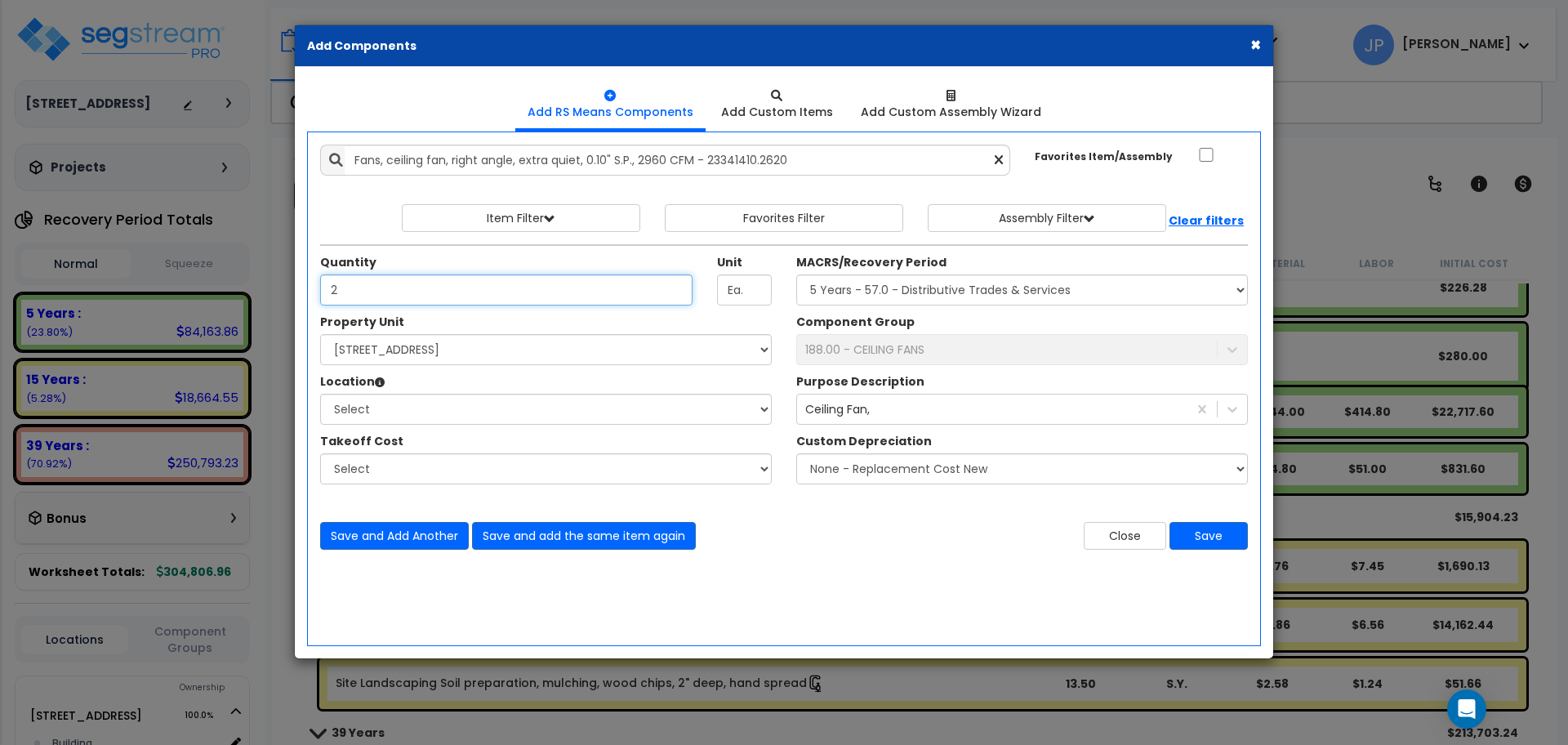
type input "2"
click at [595, 358] on select "Select 11012 Middle Stream Dr Site Improvements" at bounding box center [545, 350] width 451 height 31
select select "168727"
click at [320, 334] on select "Select 11012 Middle Stream Dr Site Improvements" at bounding box center [545, 350] width 451 height 31
click at [572, 416] on select "Select Building Building Interior Add Additional Location" at bounding box center [545, 409] width 451 height 31
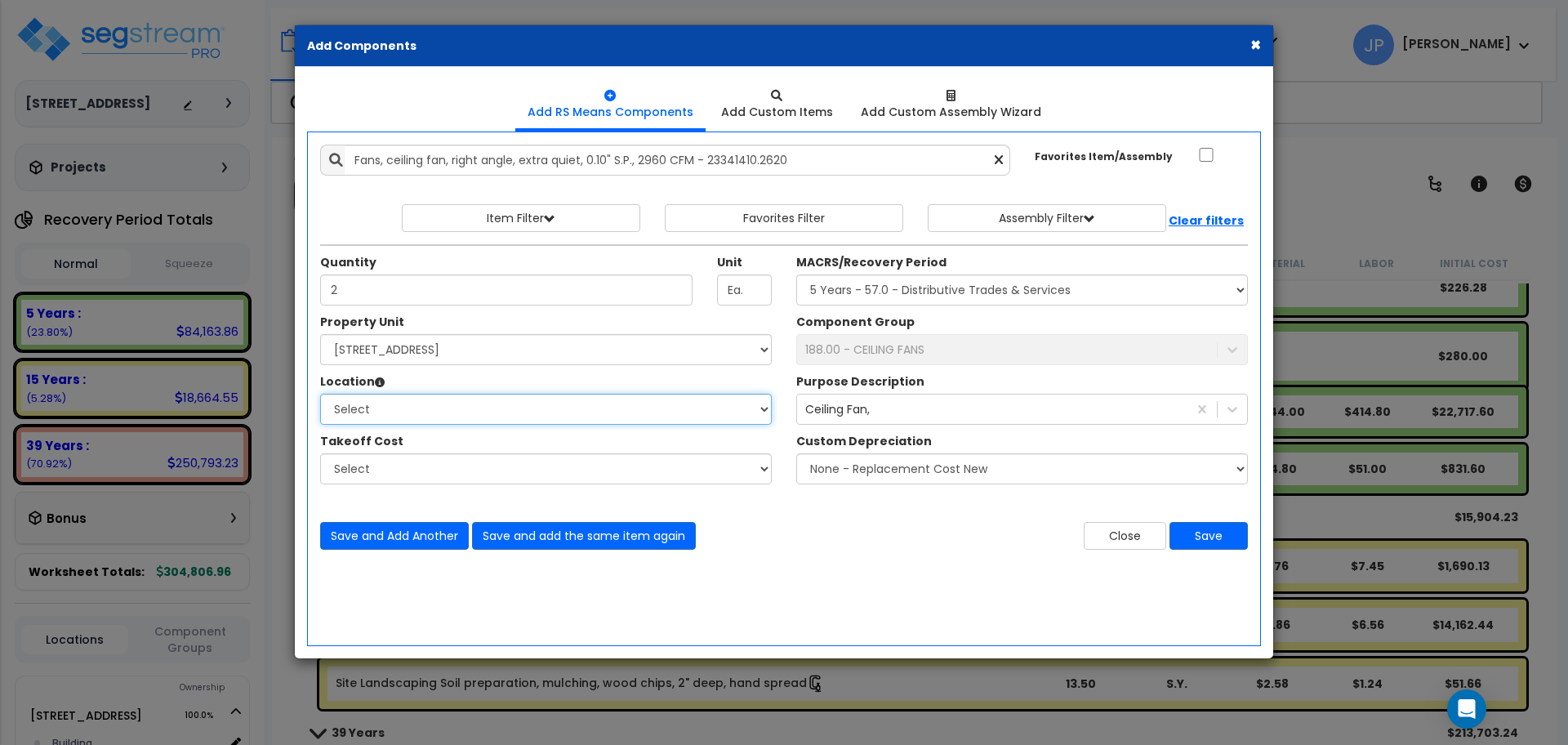
select select "461"
click at [320, 394] on select "Select Building Building Interior Add Additional Location" at bounding box center [545, 409] width 451 height 31
click at [896, 293] on select "Select MACRS/Recovery Period 5 Years - 57.0 - Distributive Trades & Services 5 …" at bounding box center [1022, 289] width 451 height 31
select select "3667"
click at [796, 274] on select "Select MACRS/Recovery Period 5 Years - 57.0 - Distributive Trades & Services 5 …" at bounding box center [1022, 289] width 451 height 31
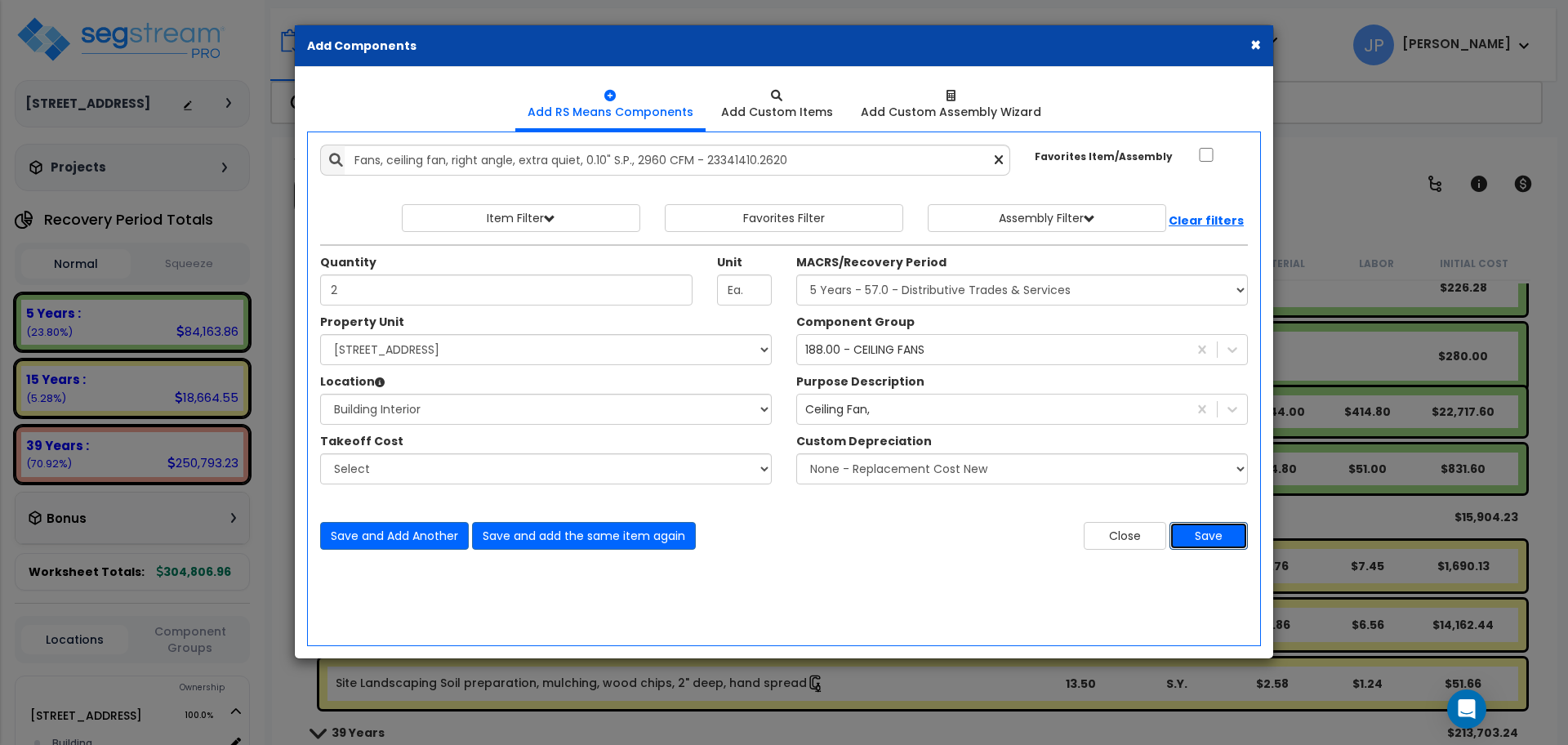
click at [1217, 539] on button "Save" at bounding box center [1208, 535] width 78 height 28
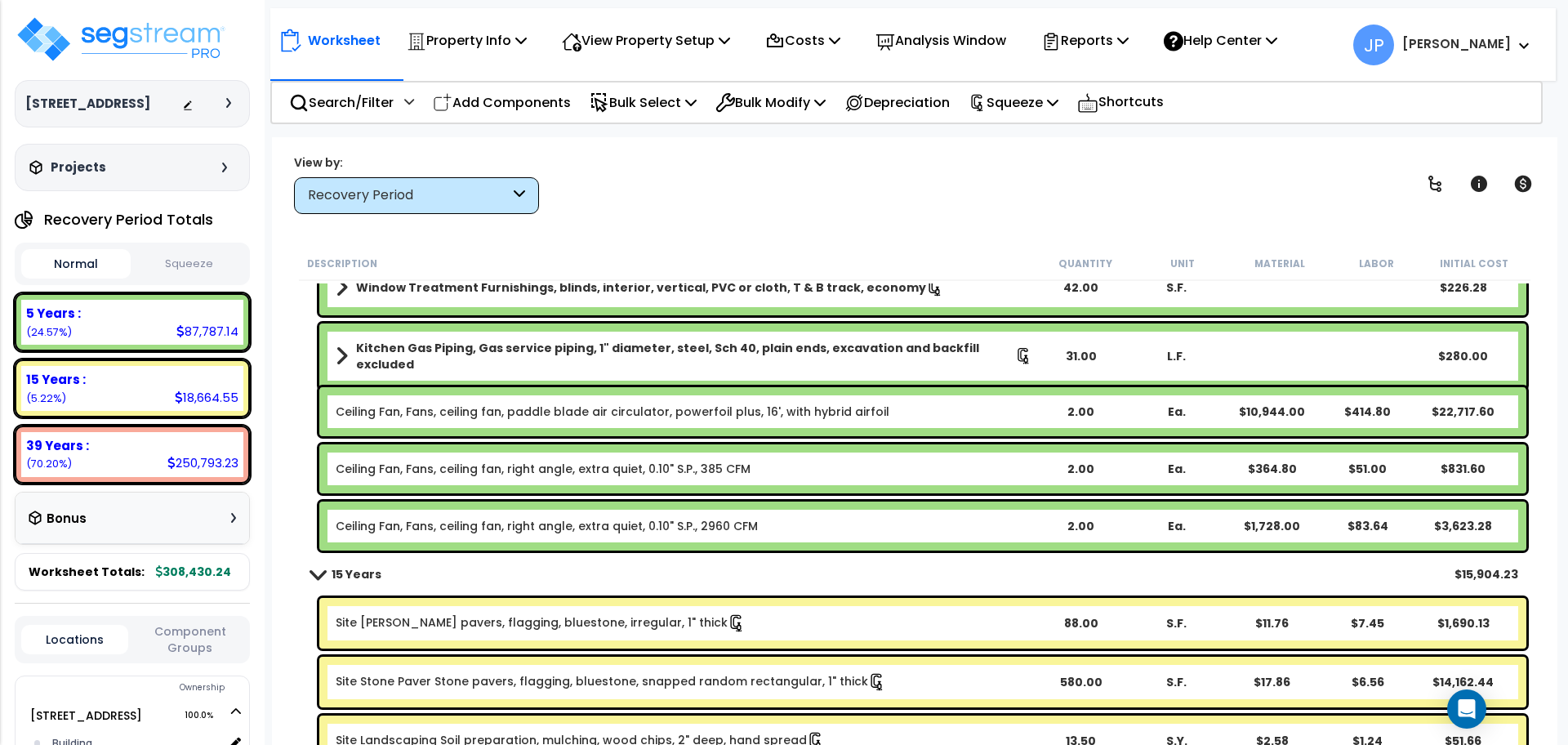
click at [625, 413] on link "Ceiling Fan, Fans, ceiling fan, paddle blade air circulator, powerfoil plus, 16…" at bounding box center [612, 412] width 554 height 16
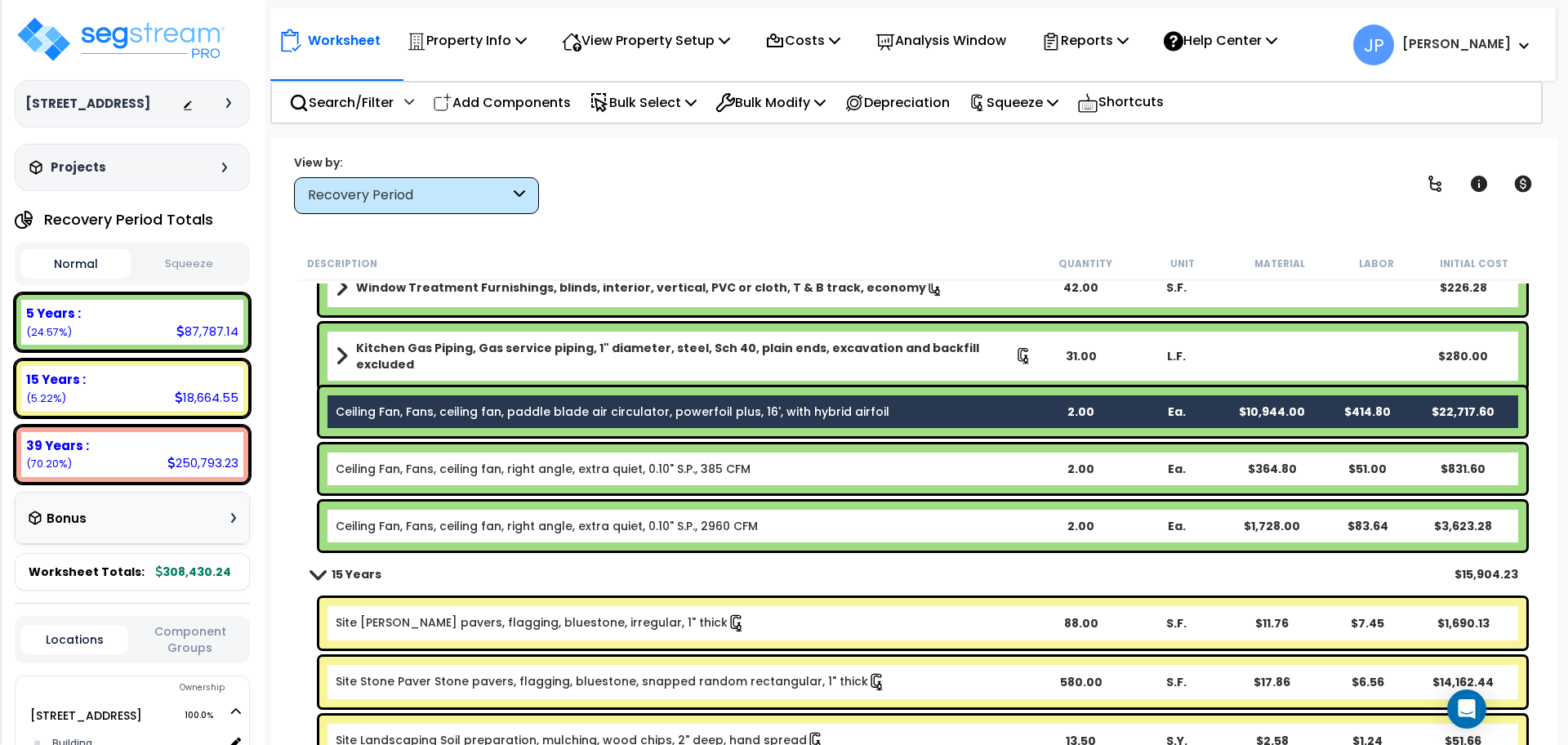
click at [636, 468] on link "Ceiling Fan, Fans, ceiling fan, right angle, extra quiet, 0.10" S.P., 385 CFM" at bounding box center [543, 468] width 415 height 16
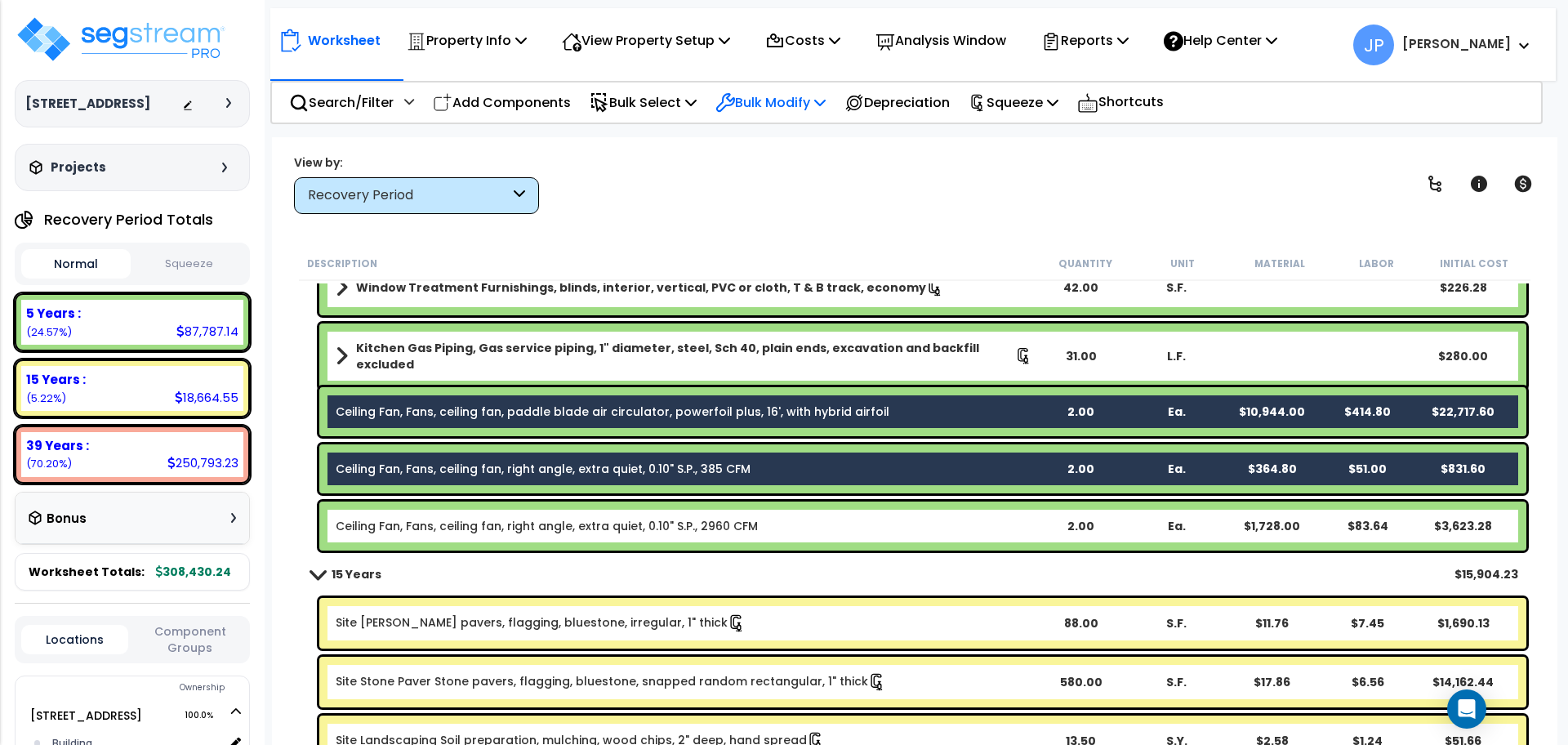
click at [801, 104] on p "Bulk Modify" at bounding box center [770, 103] width 110 height 22
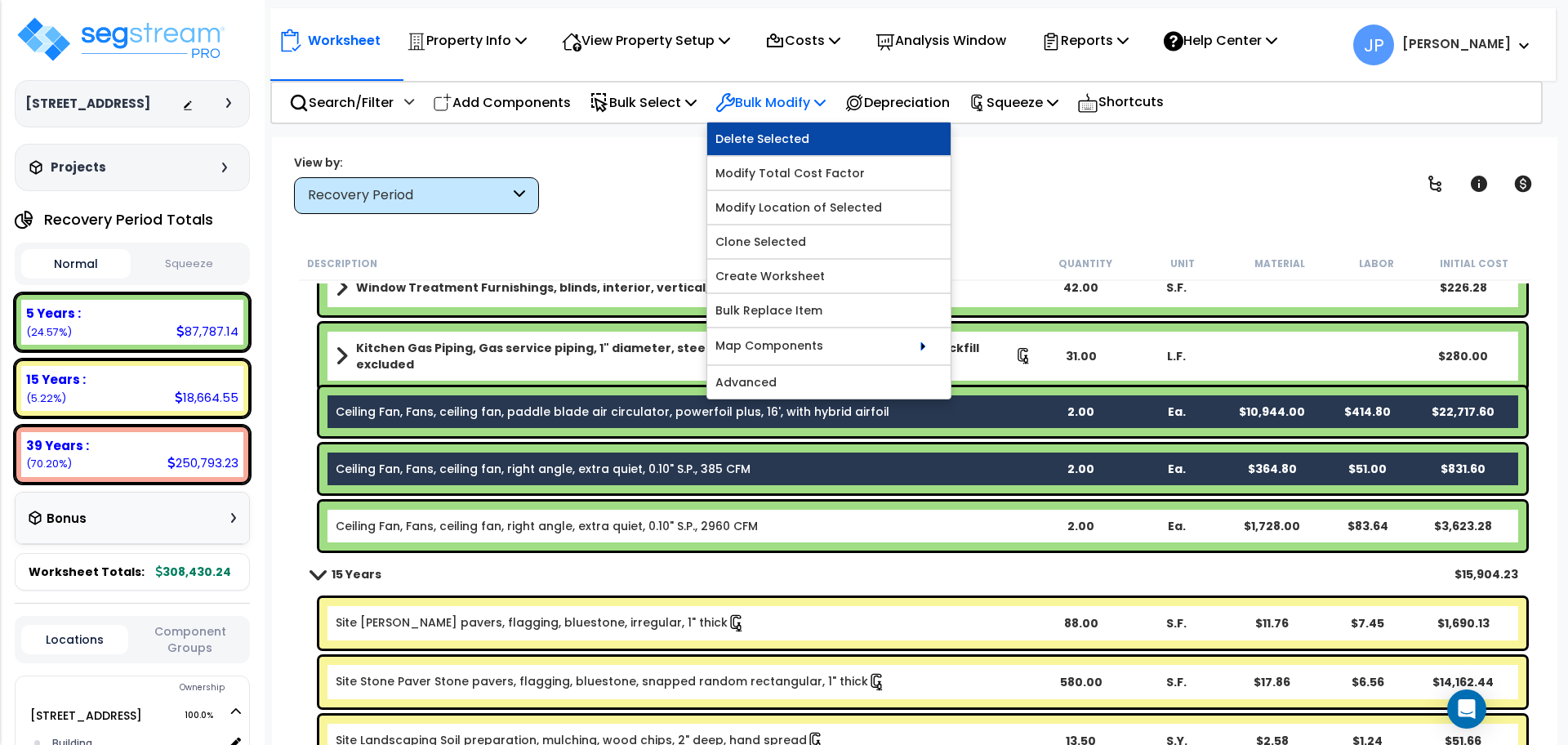
click at [805, 142] on link "Delete Selected" at bounding box center [829, 138] width 243 height 33
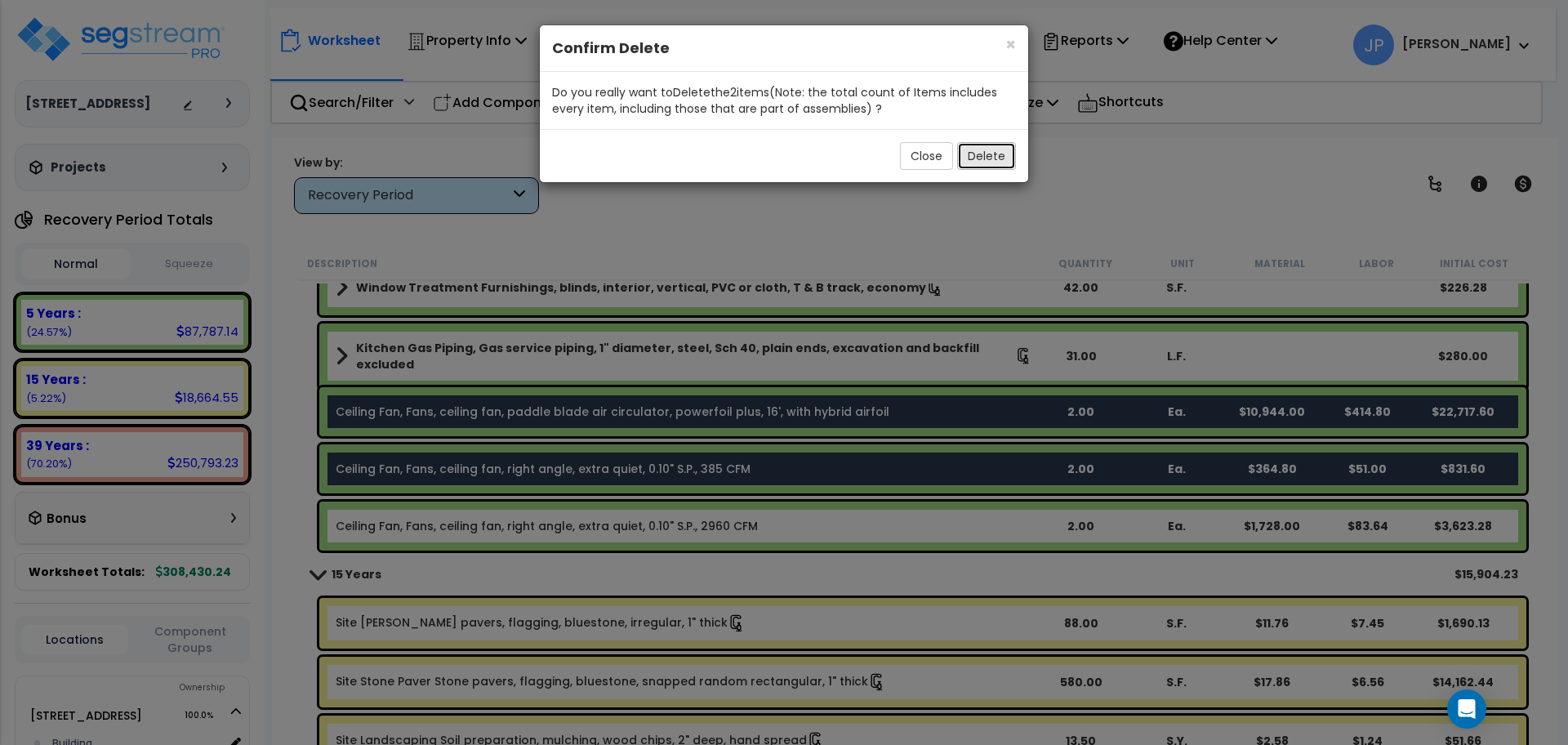
click at [973, 157] on button "Delete" at bounding box center [985, 156] width 59 height 28
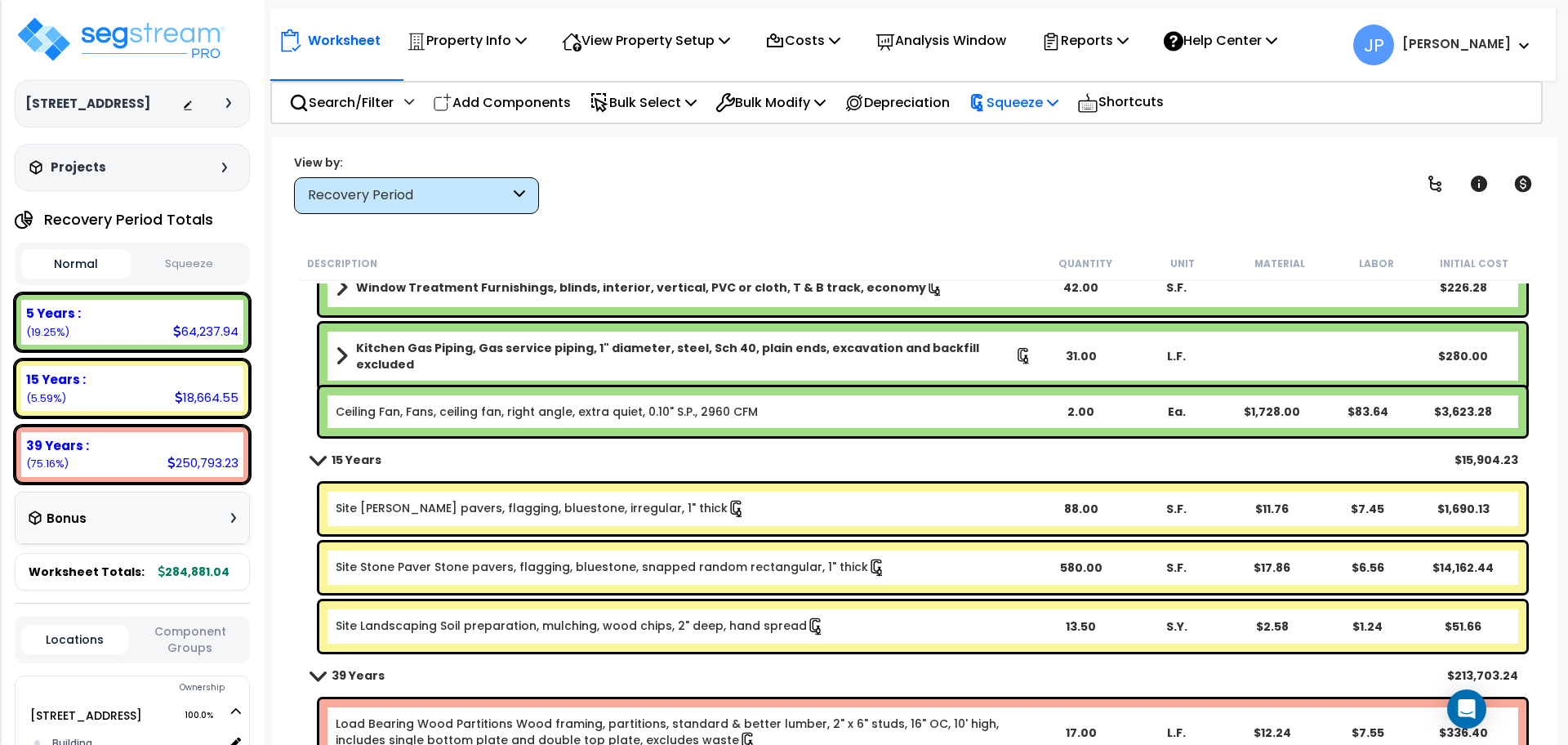
click at [1010, 113] on p "Squeeze" at bounding box center [1013, 103] width 90 height 22
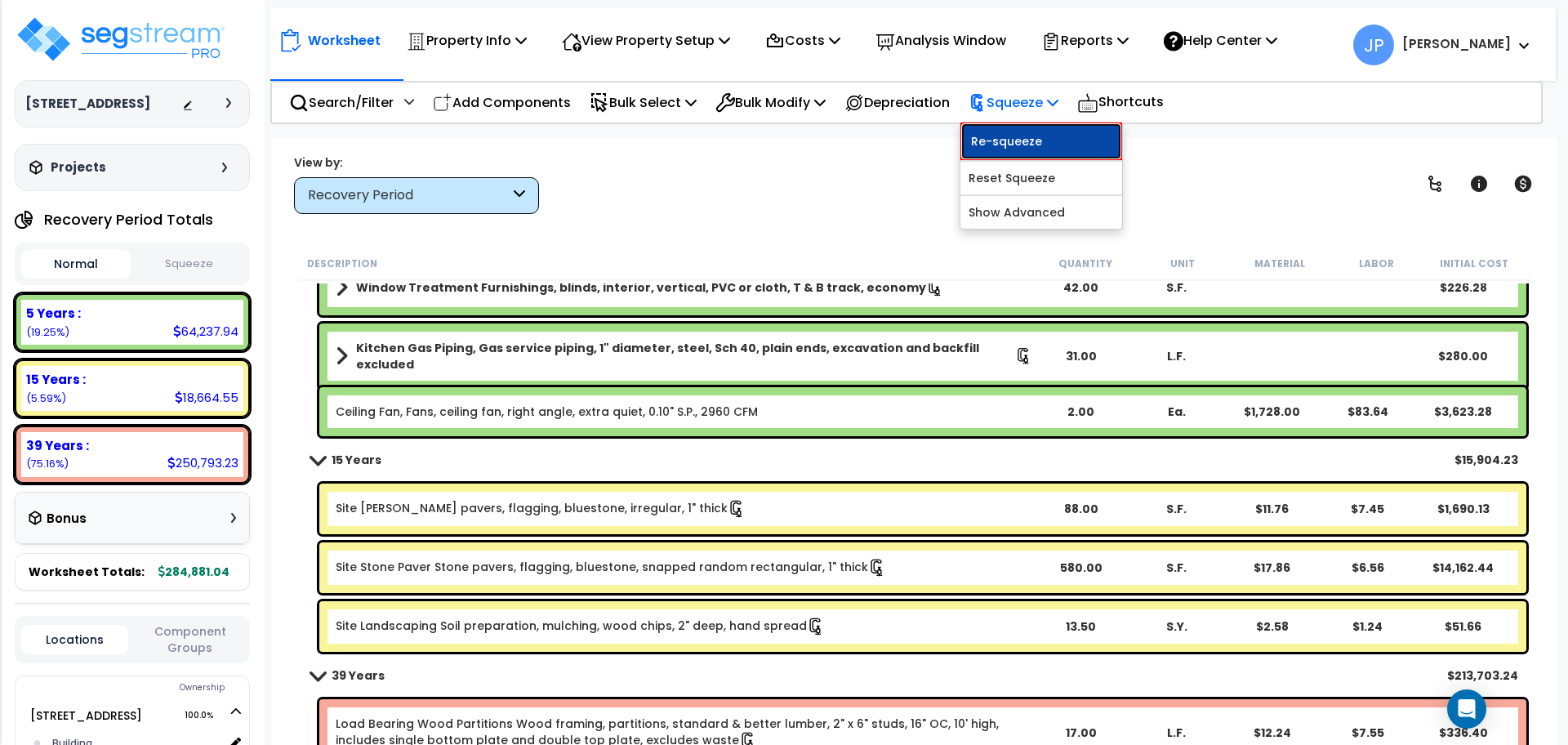
click at [1019, 129] on link "Re-squeeze" at bounding box center [1041, 141] width 162 height 37
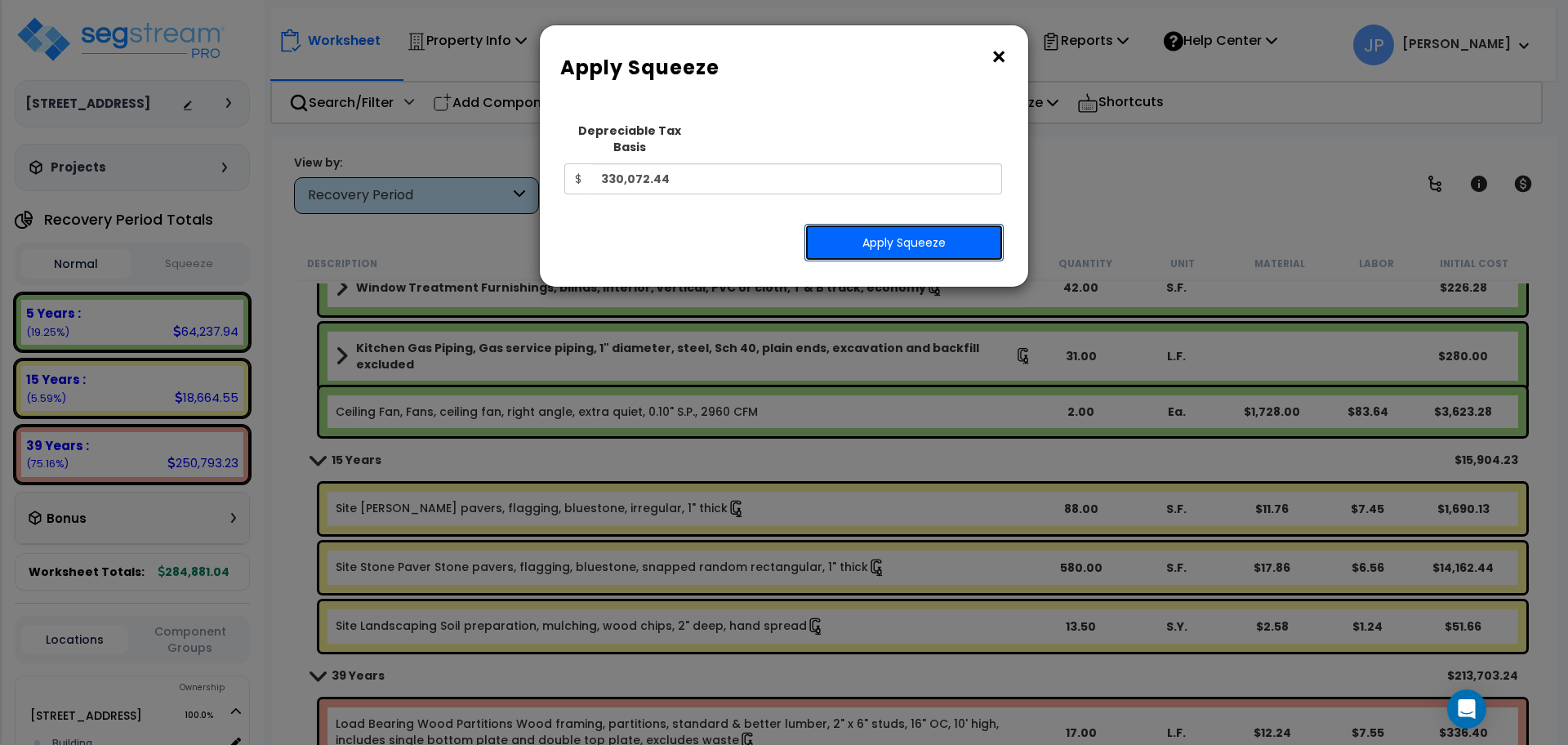
click at [885, 231] on button "Apply Squeeze" at bounding box center [903, 243] width 199 height 37
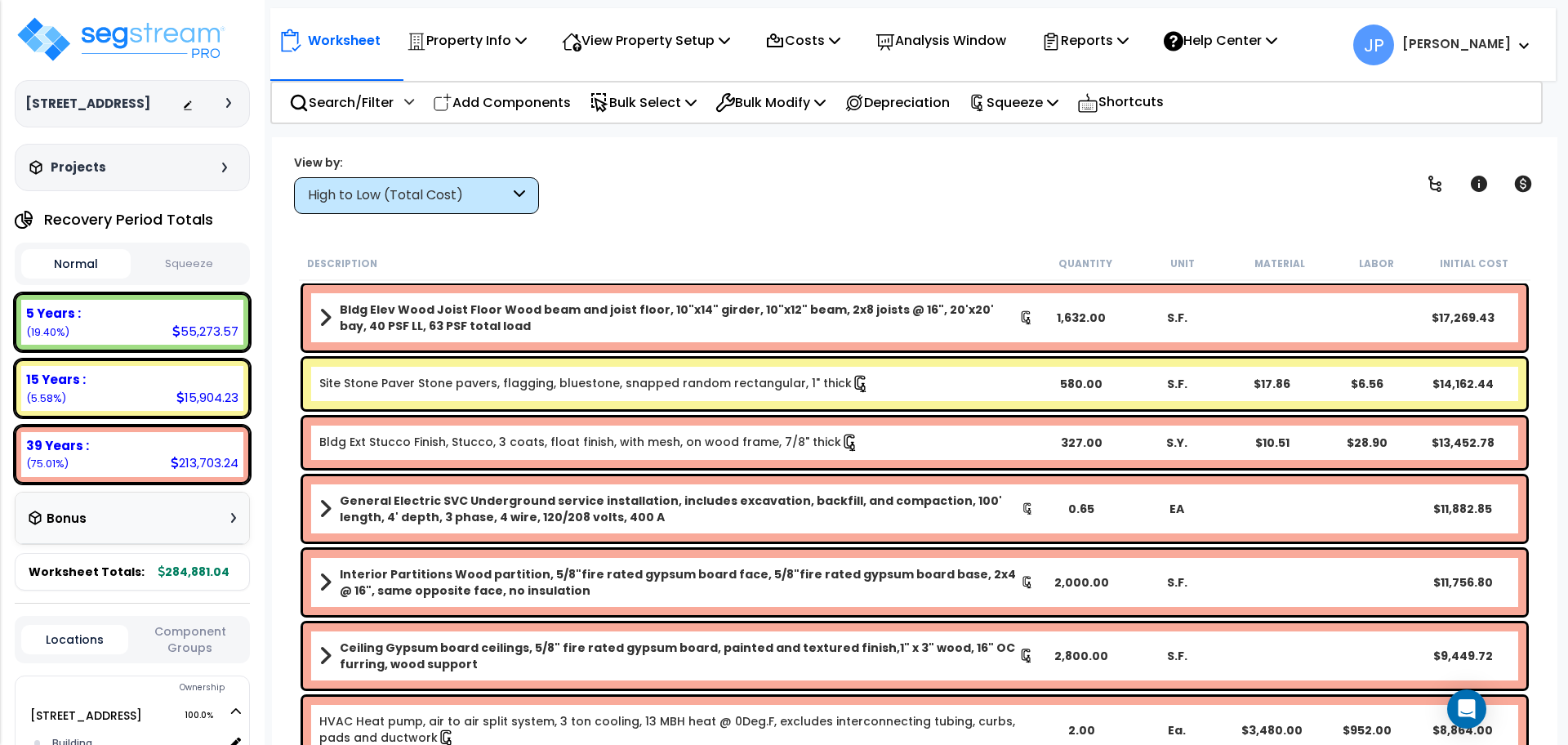
click at [493, 206] on div "High to Low (Total Cost)" at bounding box center [416, 195] width 245 height 36
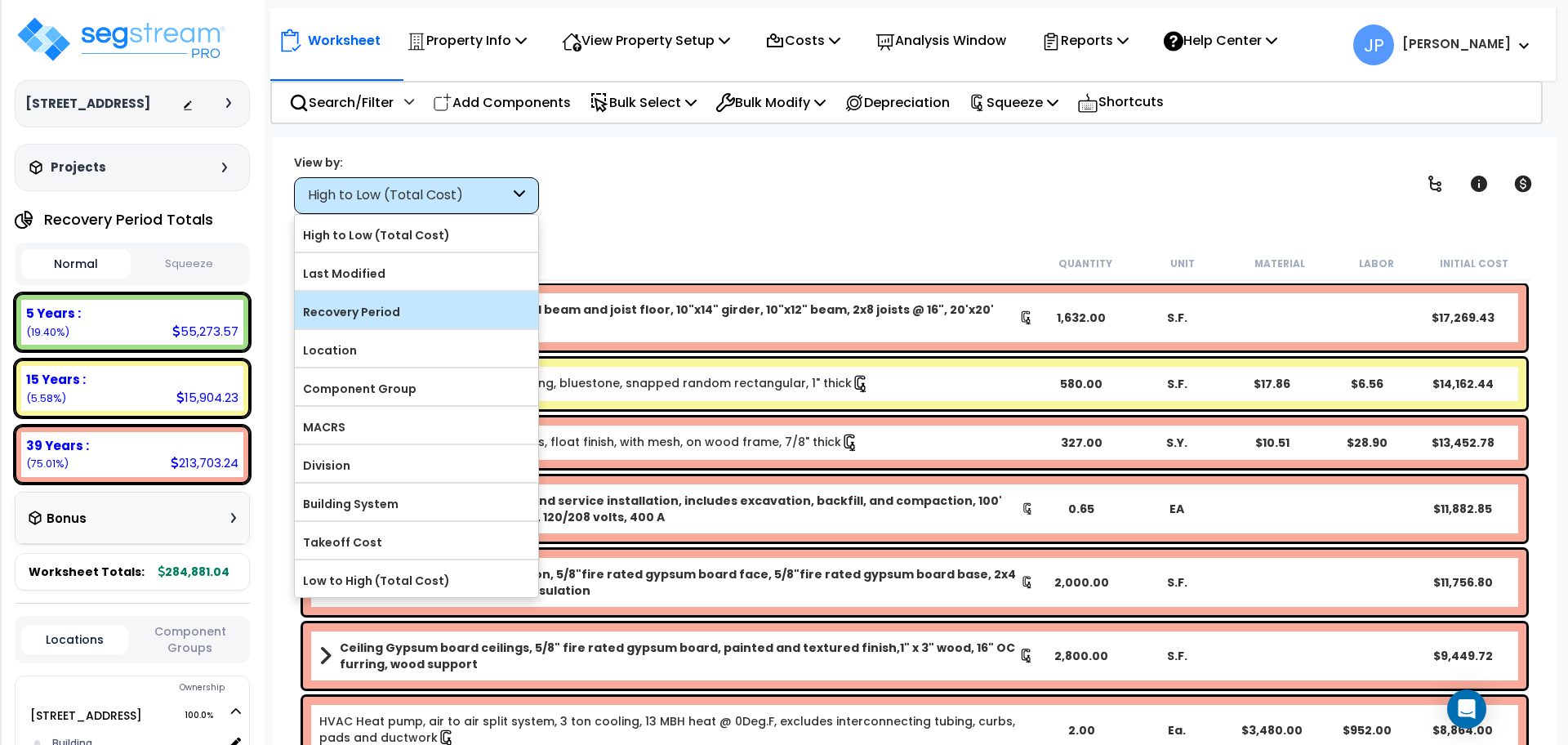
click at [469, 297] on div "Recovery Period" at bounding box center [416, 310] width 243 height 36
click at [473, 308] on label "Recovery Period" at bounding box center [416, 311] width 243 height 25
click at [0, 0] on input "Recovery Period" at bounding box center [0, 0] width 0 height 0
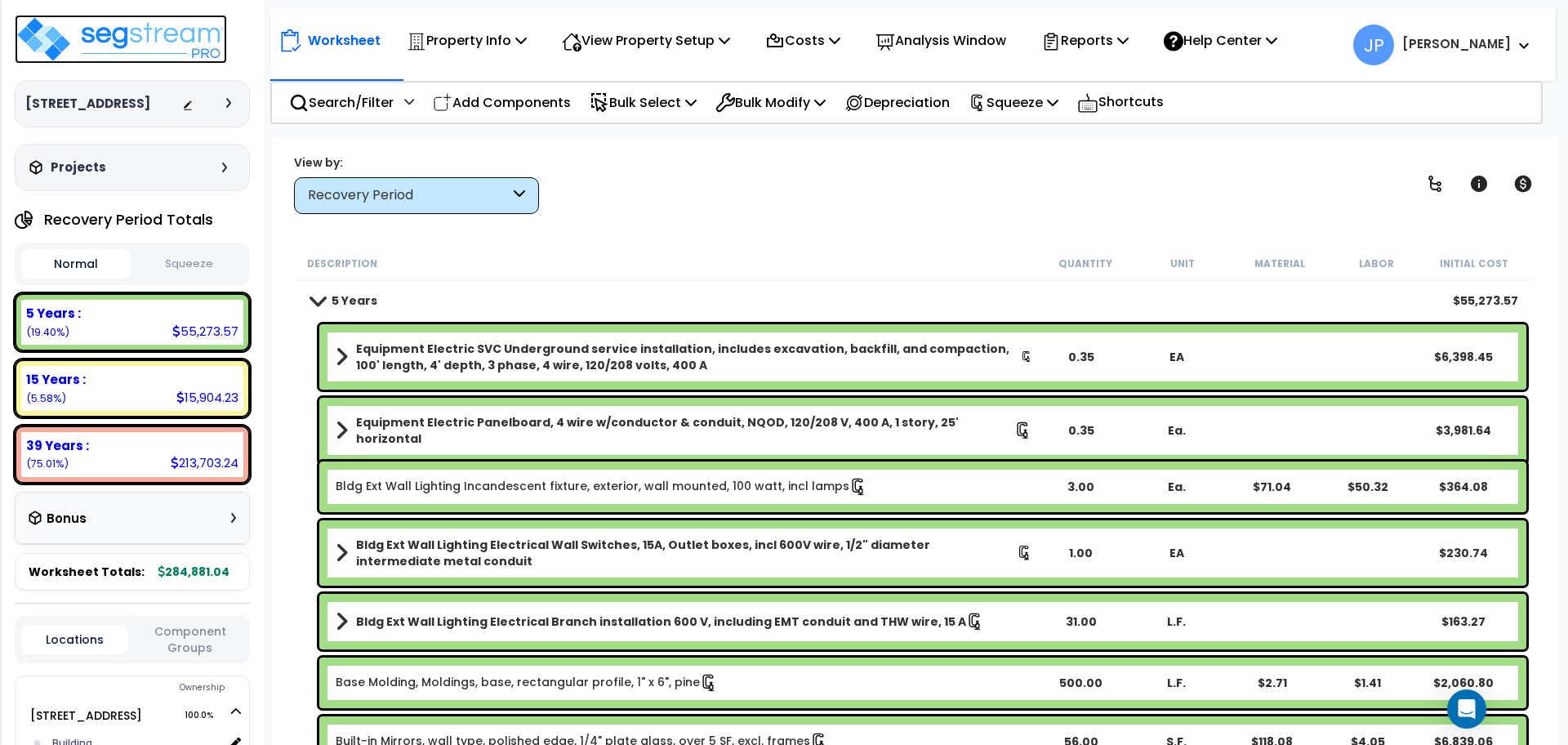
click at [173, 29] on img at bounding box center [120, 39] width 212 height 49
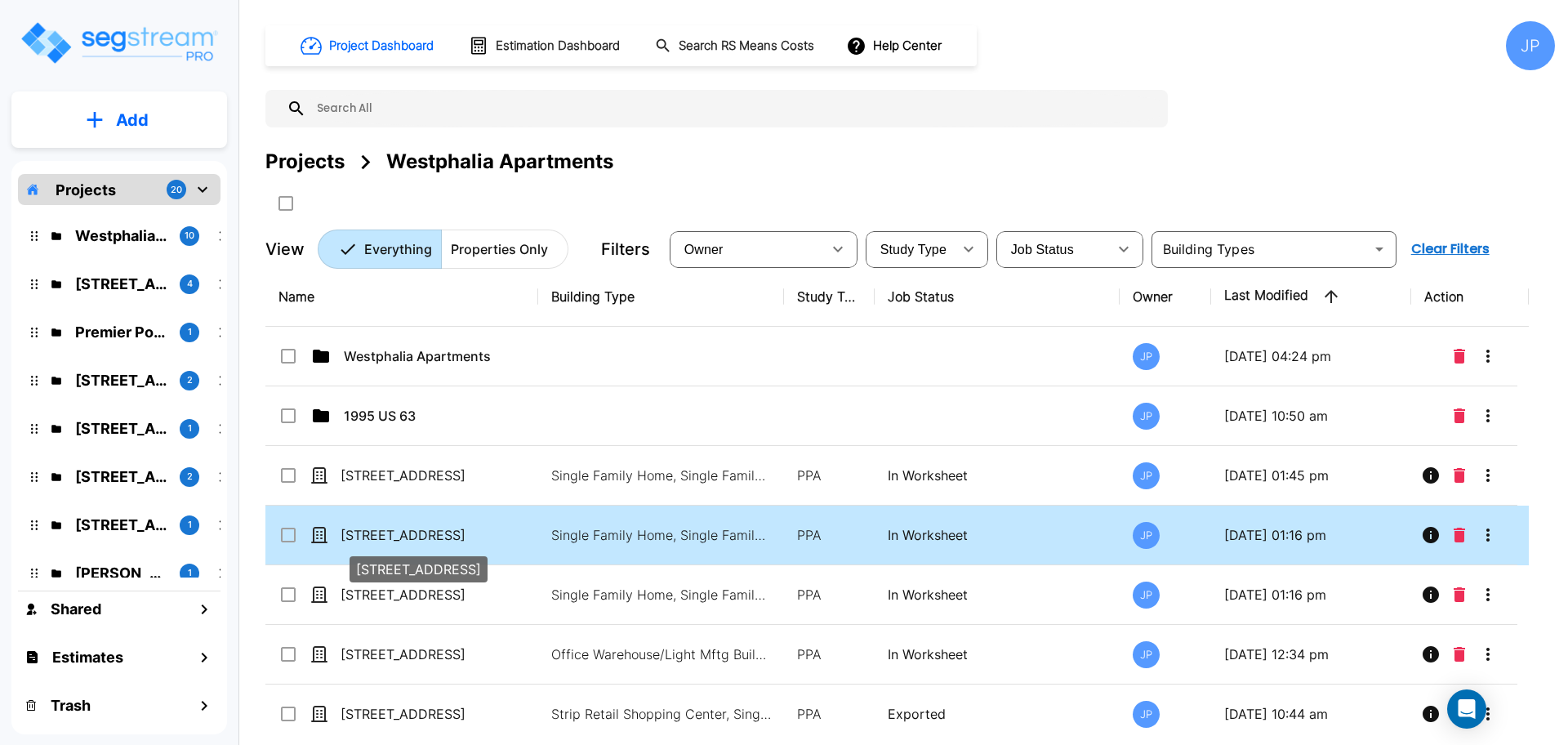
click at [409, 530] on p "[STREET_ADDRESS]" at bounding box center [421, 535] width 164 height 20
checkbox input "true"
click at [409, 530] on p "[STREET_ADDRESS]" at bounding box center [421, 535] width 164 height 20
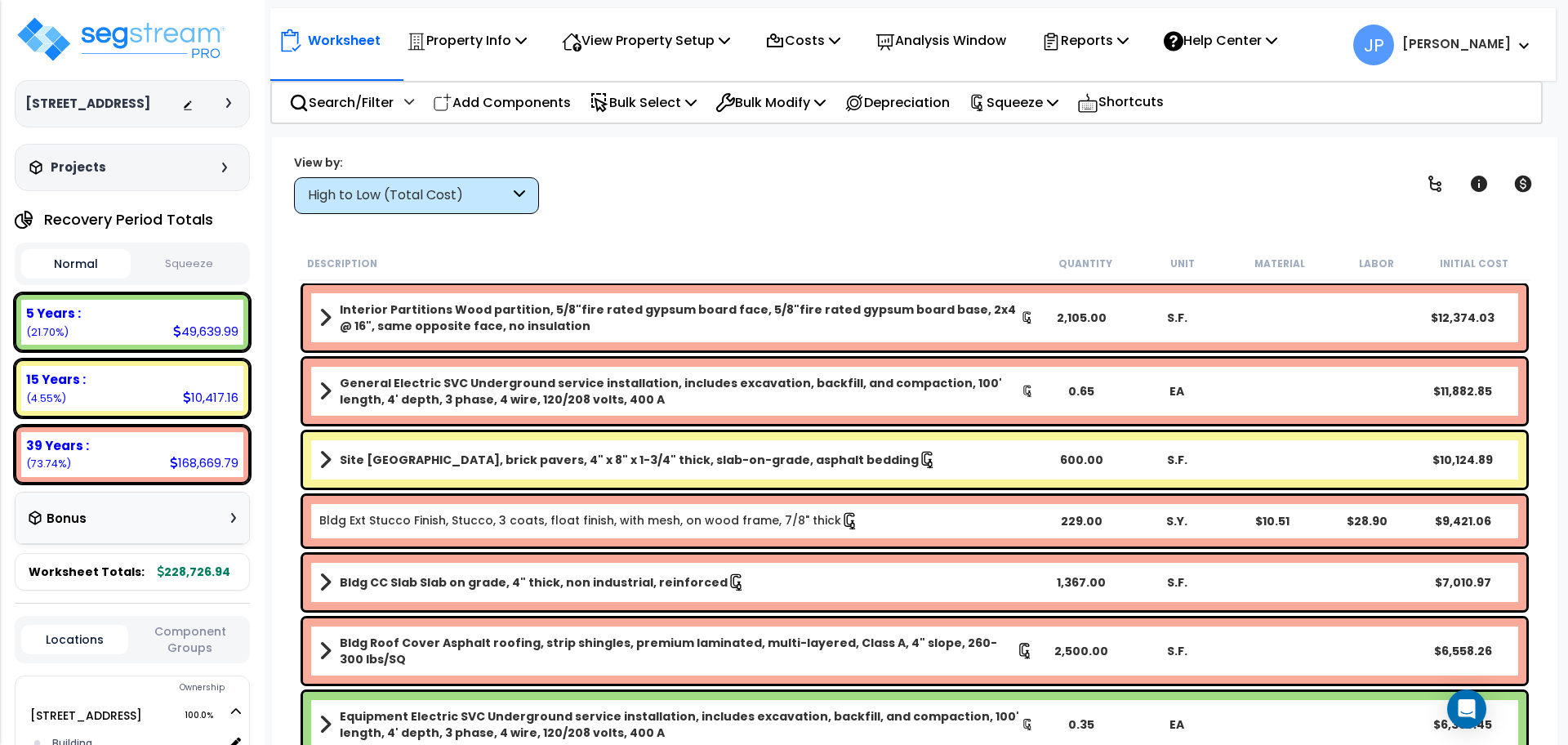
click at [430, 211] on div "High to Low (Total Cost)" at bounding box center [416, 195] width 245 height 36
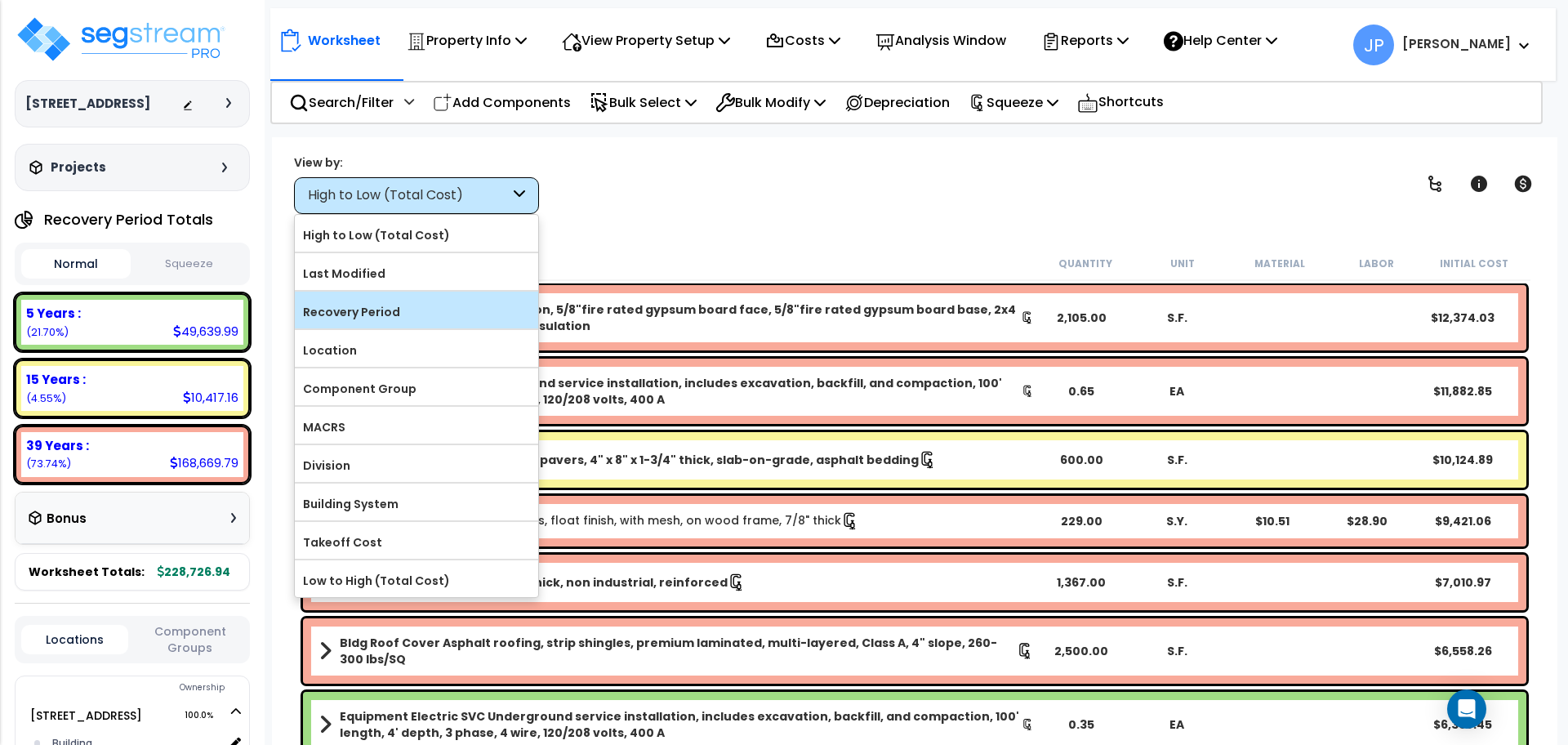
click at [416, 301] on label "Recovery Period" at bounding box center [416, 311] width 243 height 25
click at [0, 0] on input "Recovery Period" at bounding box center [0, 0] width 0 height 0
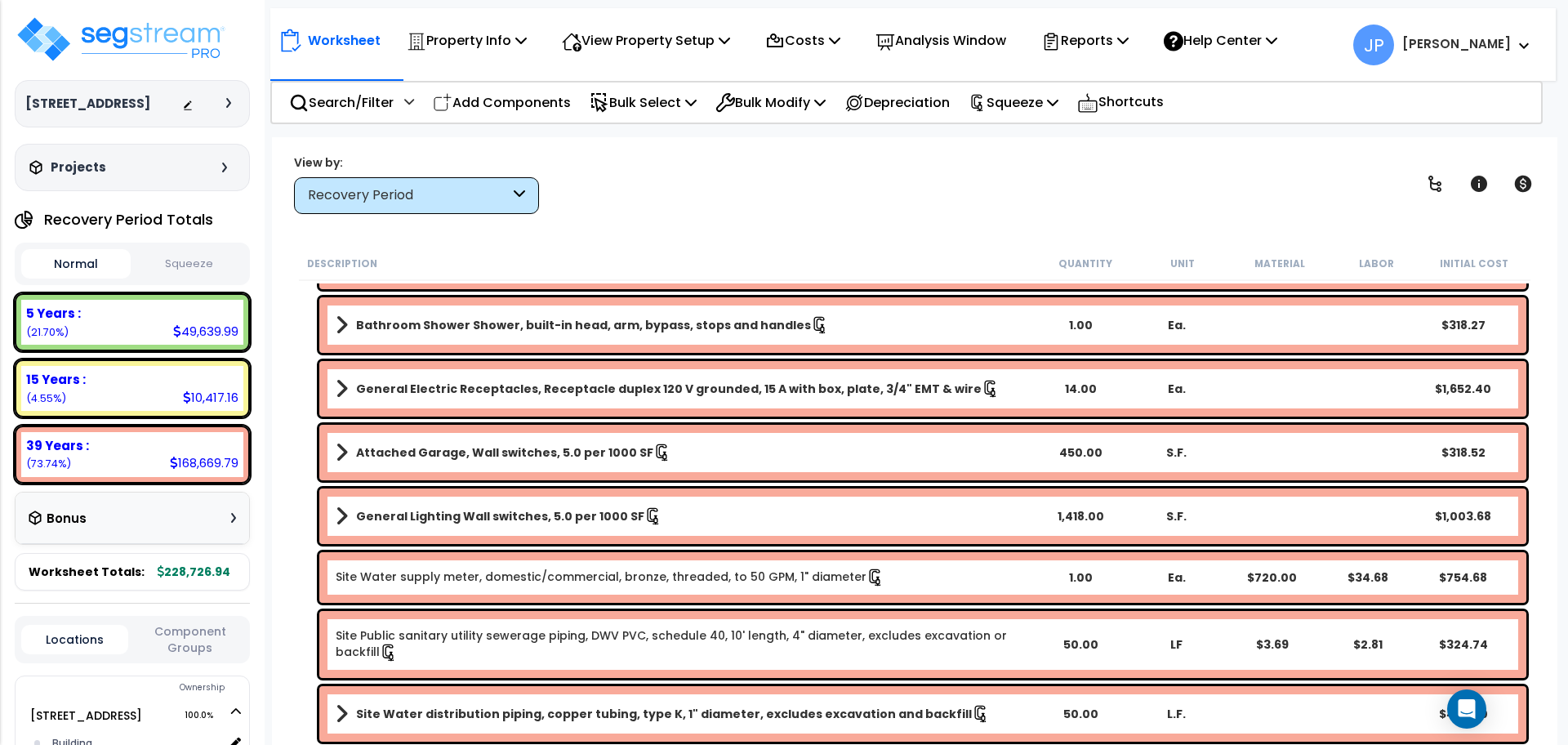
scroll to position [72, 0]
click at [1010, 98] on p "Squeeze" at bounding box center [1013, 103] width 90 height 22
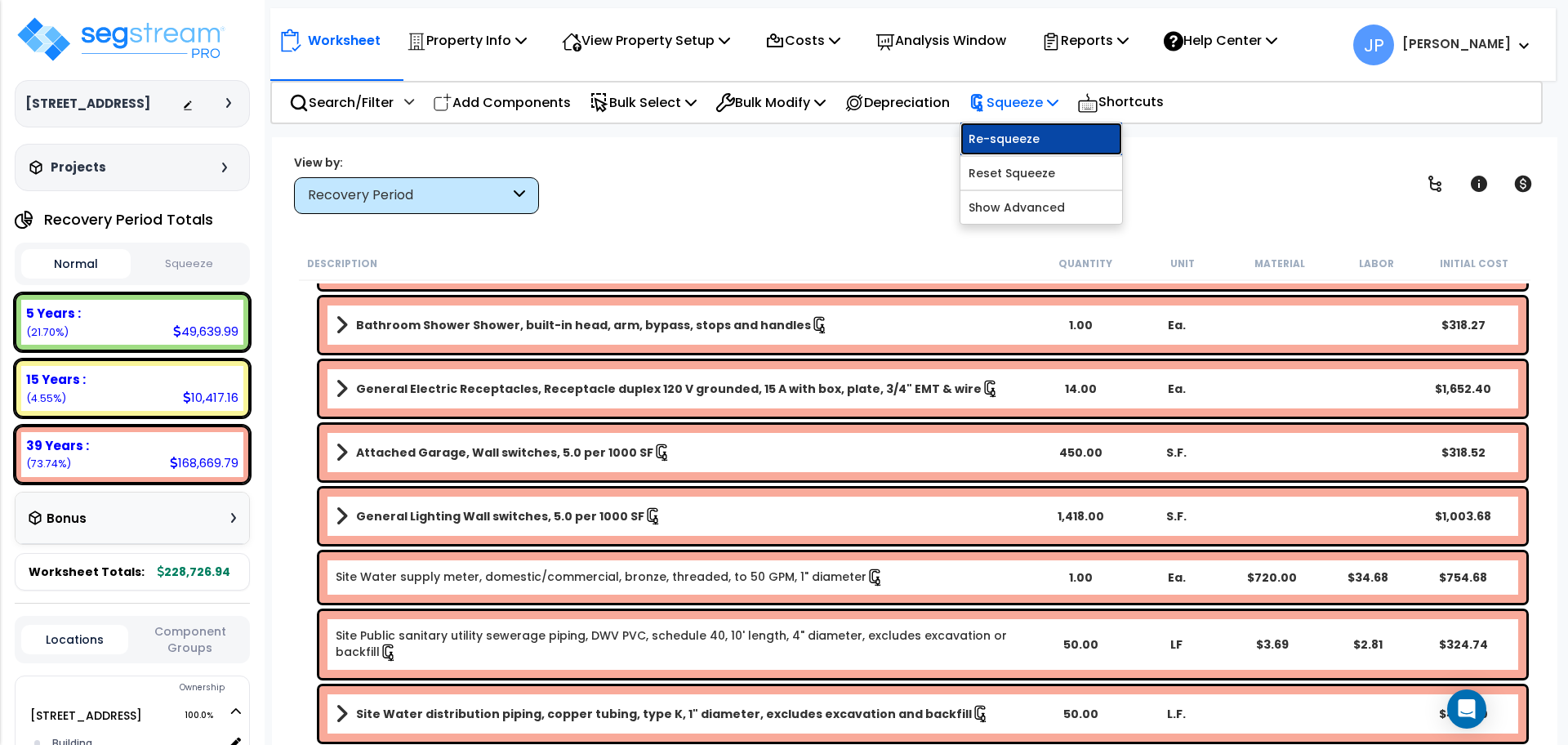
click at [997, 138] on link "Re-squeeze" at bounding box center [1041, 138] width 162 height 33
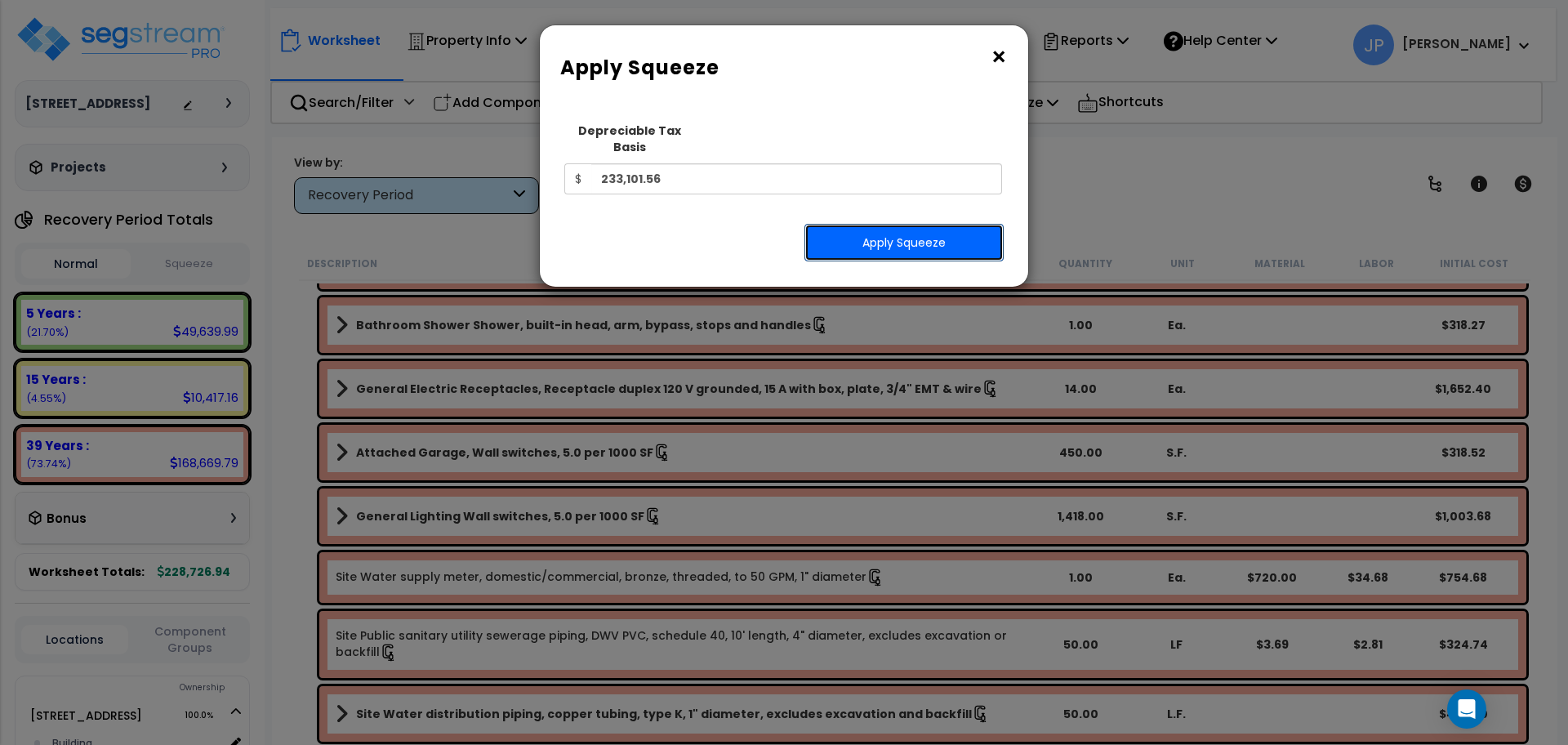
click at [932, 232] on button "Apply Squeeze" at bounding box center [903, 243] width 199 height 37
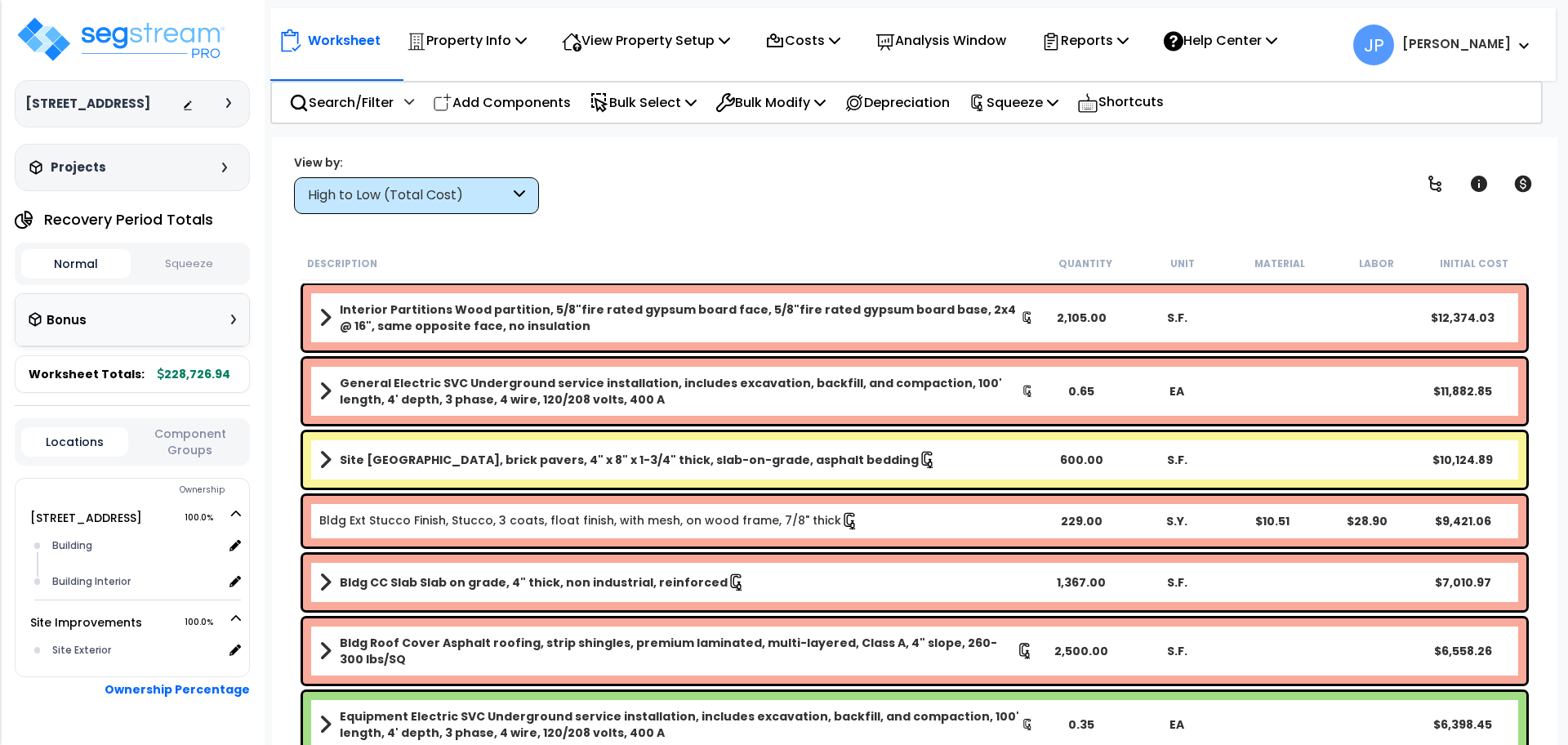
scroll to position [72, 0]
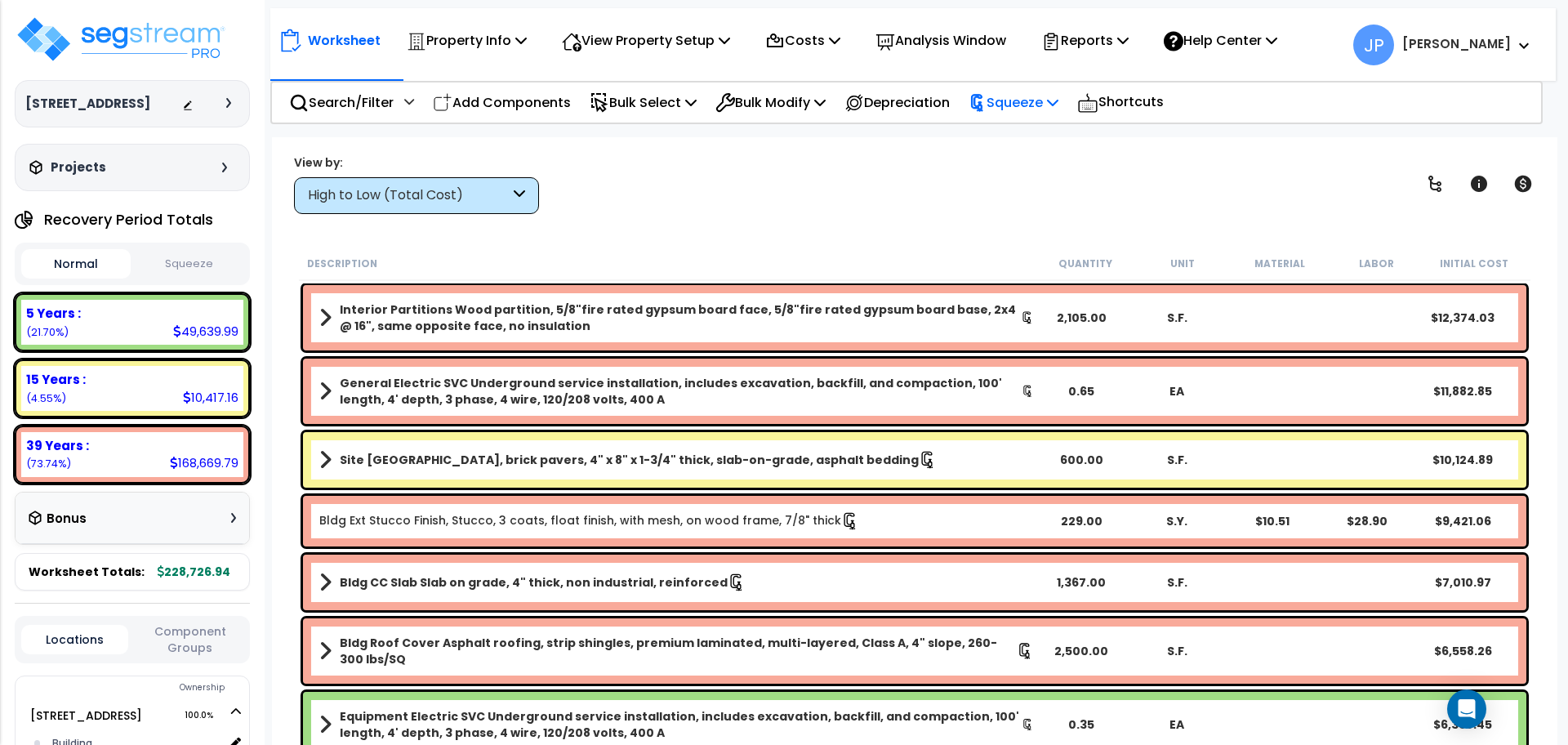
click at [1029, 113] on p "Squeeze" at bounding box center [1013, 103] width 90 height 22
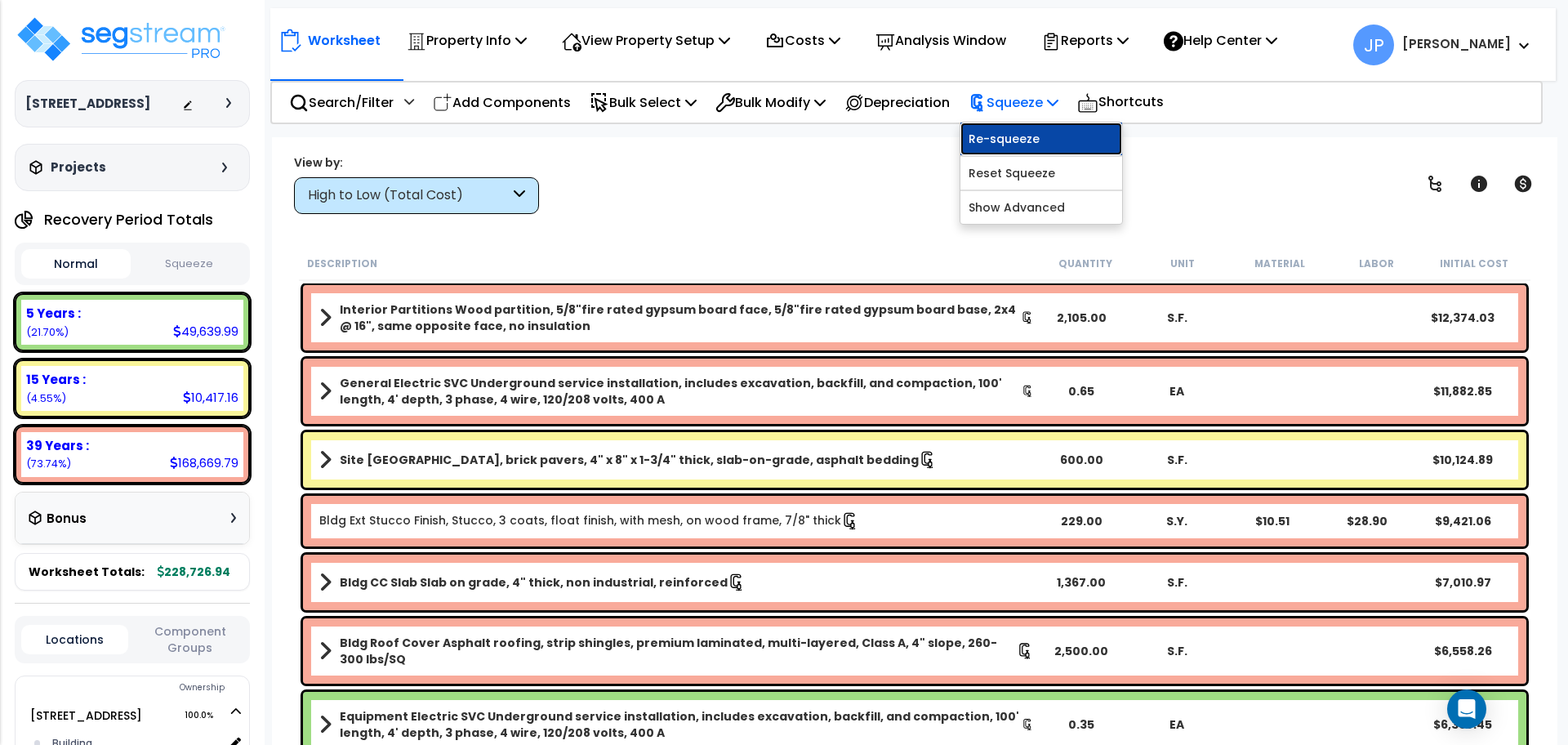
click at [1029, 130] on link "Re-squeeze" at bounding box center [1041, 138] width 162 height 33
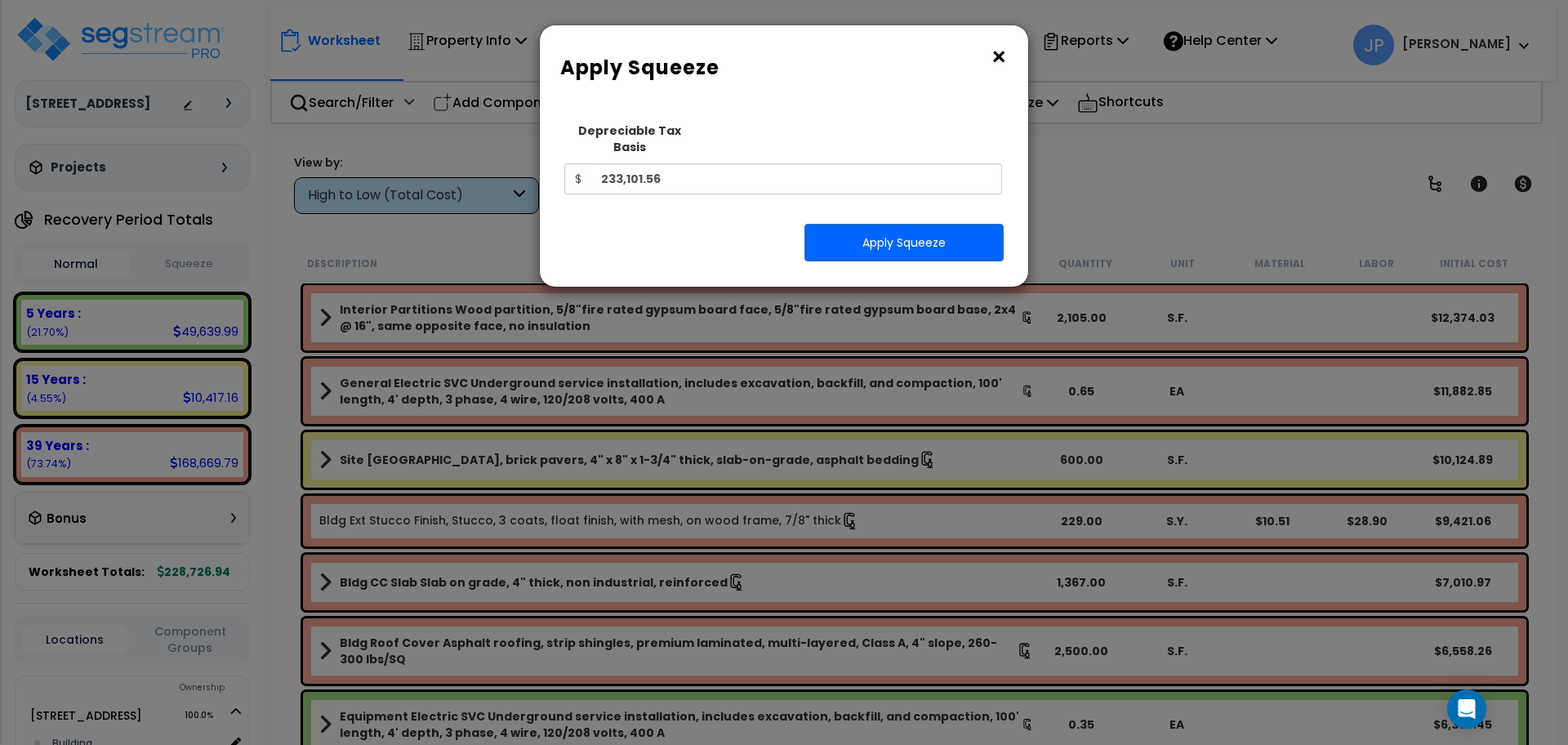
click at [1191, 179] on div "× Apply Squeeze Squeeze Type Select 1. Squeeze Entire Worksheet 2. Squeeze by […" at bounding box center [784, 372] width 1568 height 745
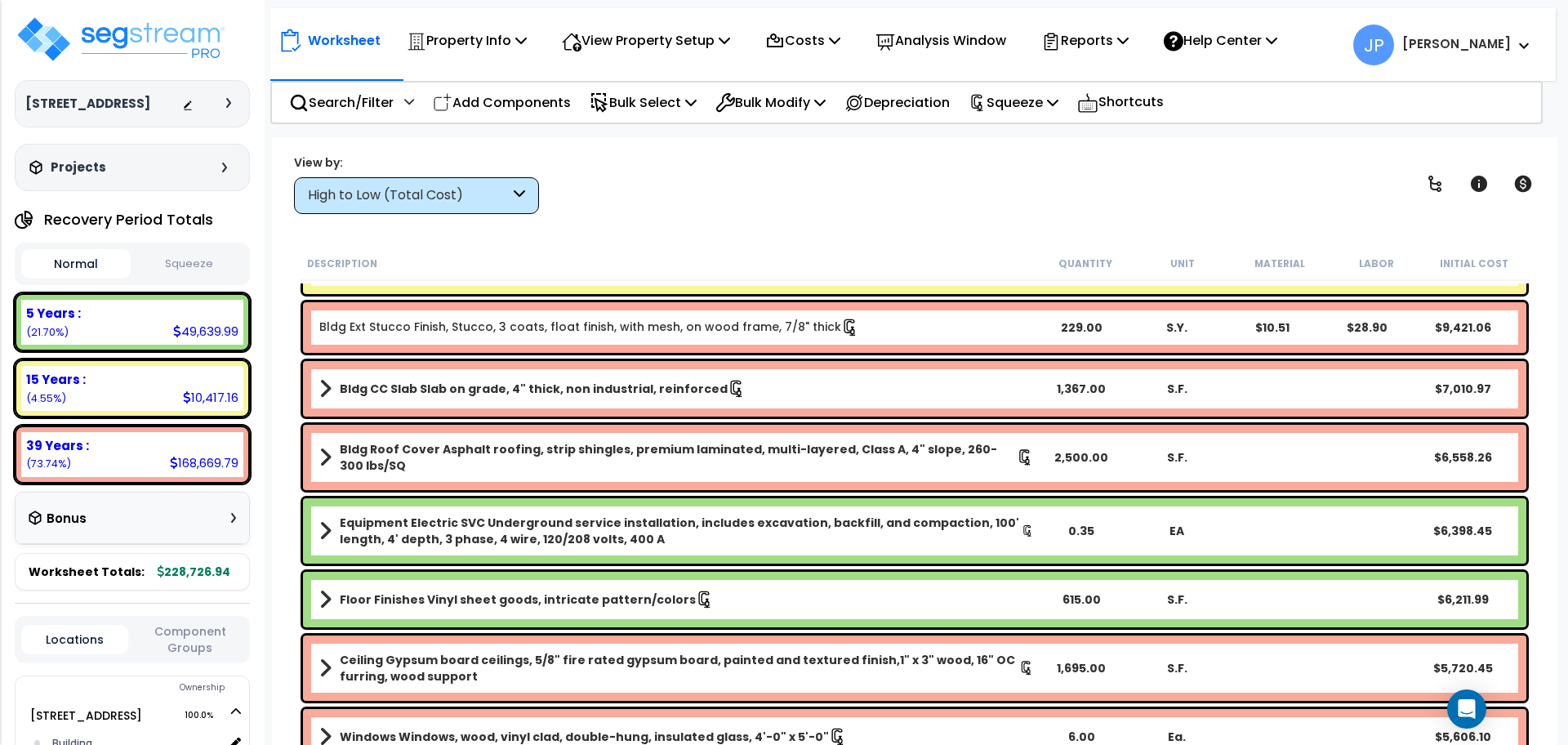
scroll to position [204, 0]
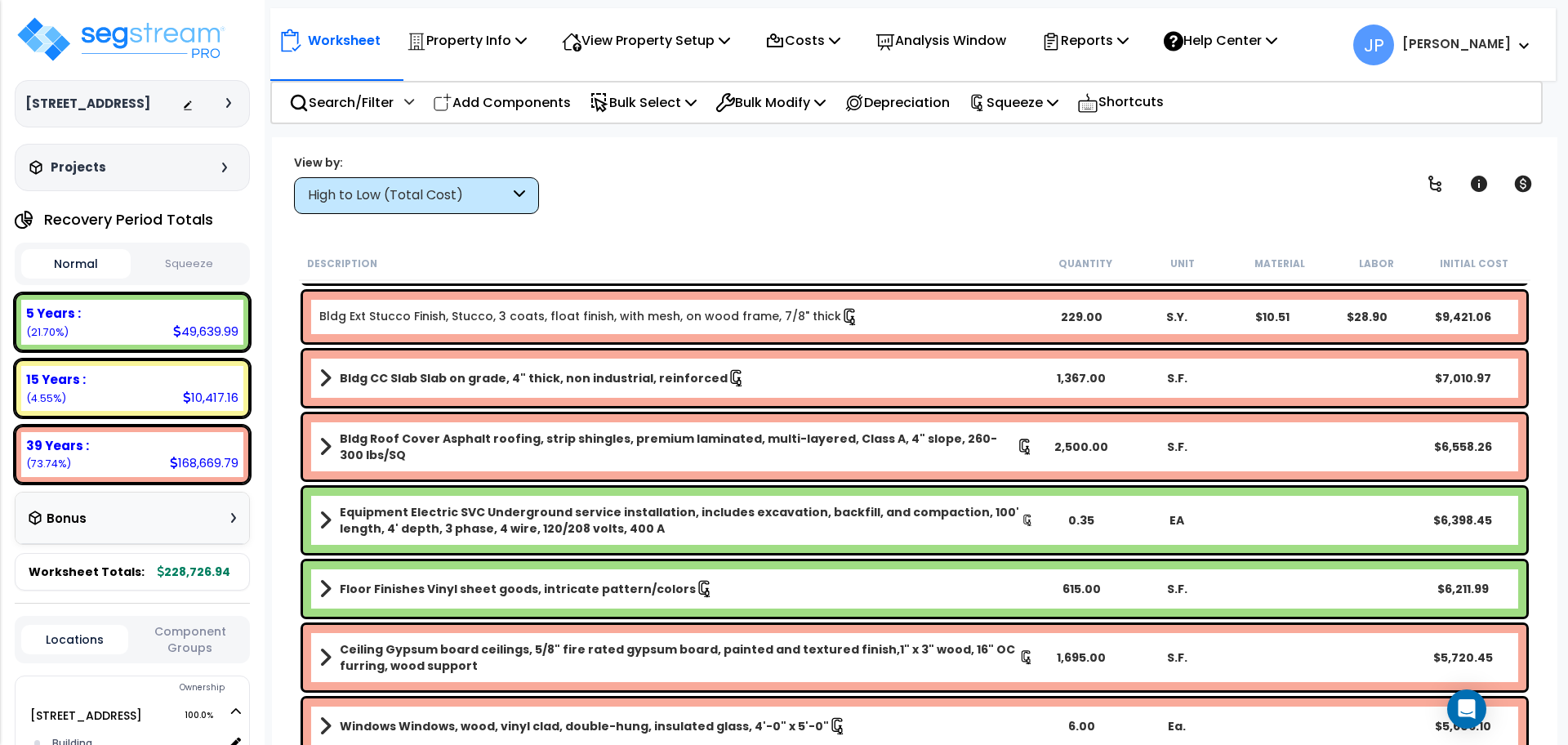
click at [181, 580] on span "228,726.94" at bounding box center [194, 571] width 73 height 16
click at [174, 571] on b "228,726.94" at bounding box center [194, 571] width 73 height 16
click at [120, 573] on span "Worksheet Totals:" at bounding box center [86, 571] width 116 height 16
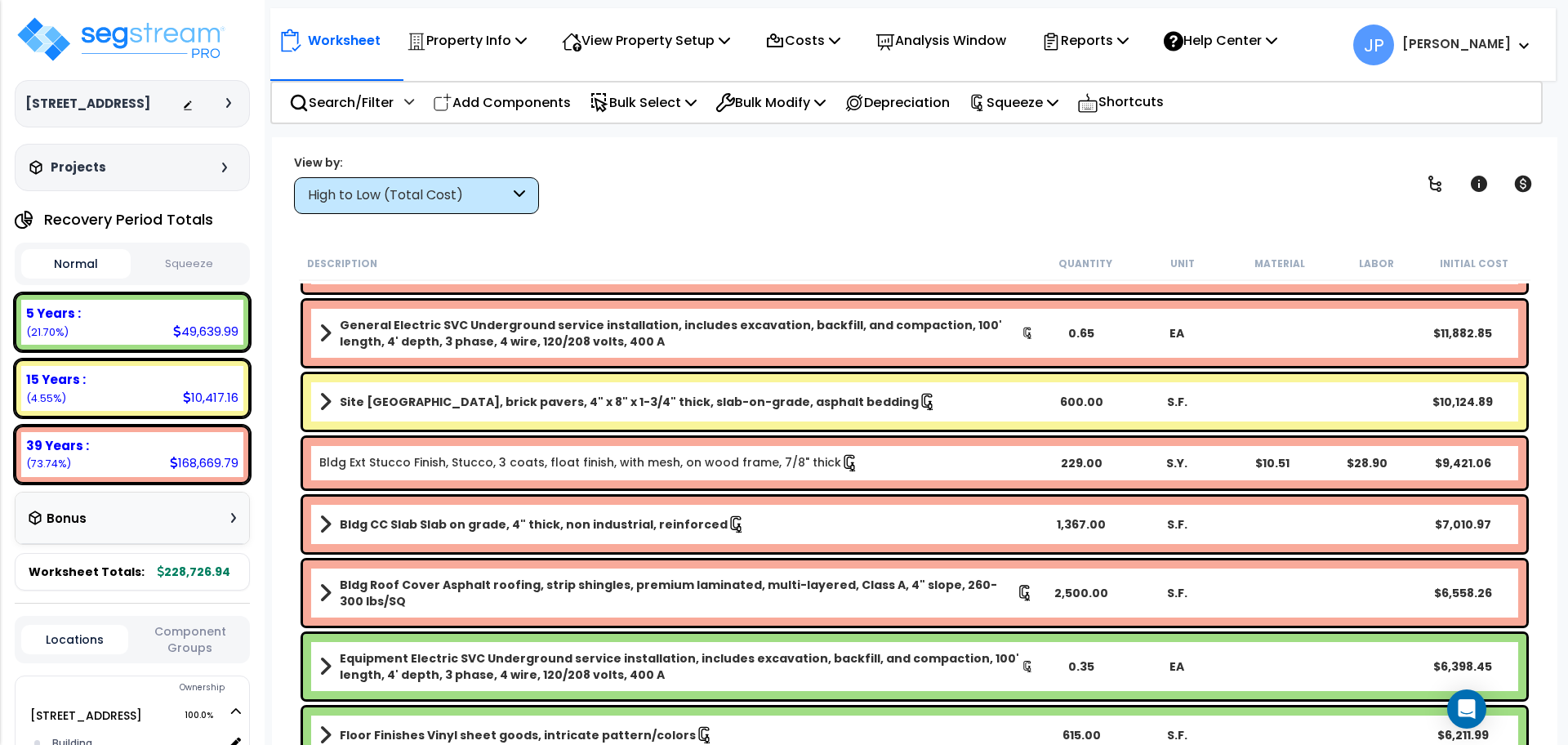
scroll to position [0, 0]
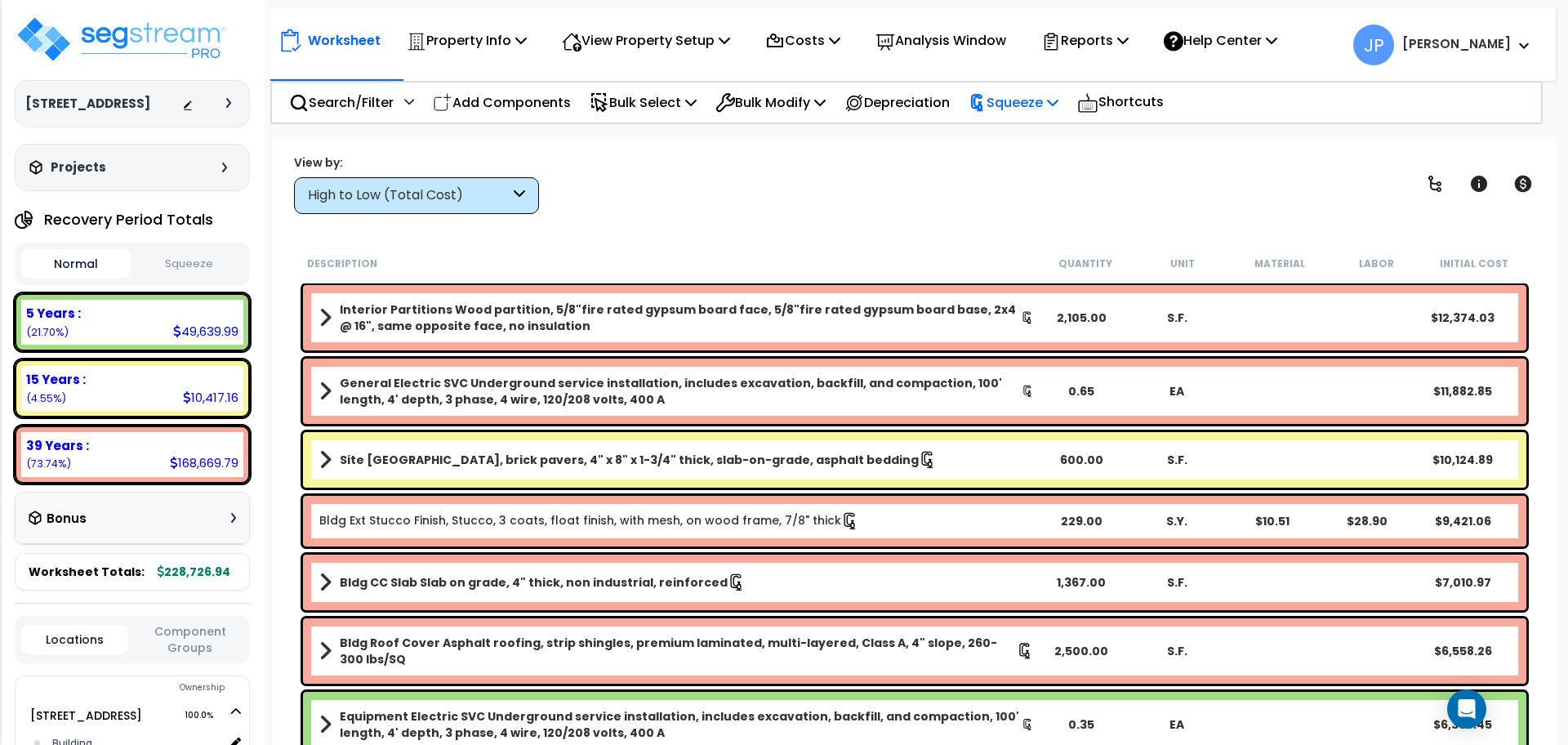
click at [1007, 107] on p "Squeeze" at bounding box center [1013, 103] width 90 height 22
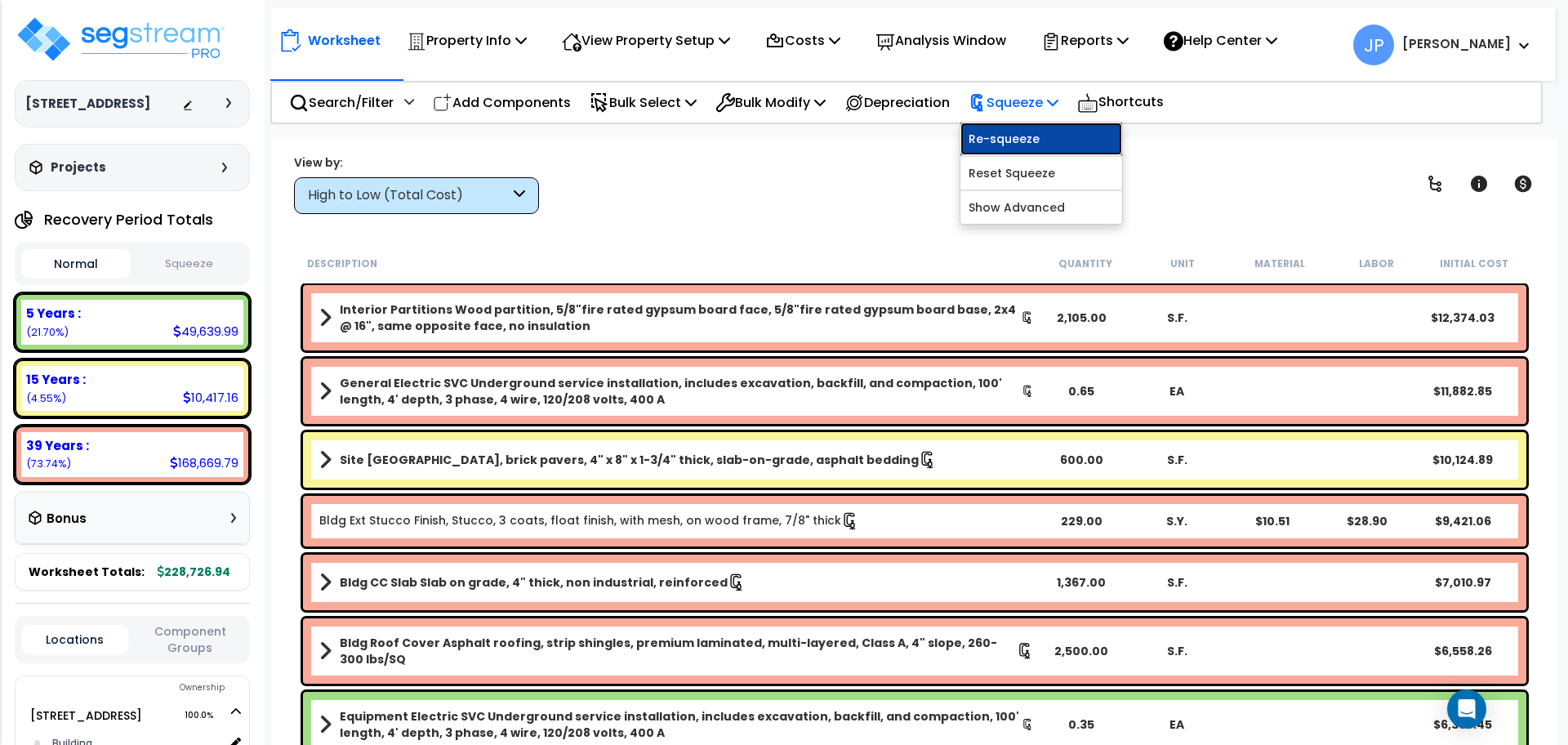
click at [1007, 135] on link "Re-squeeze" at bounding box center [1041, 138] width 162 height 33
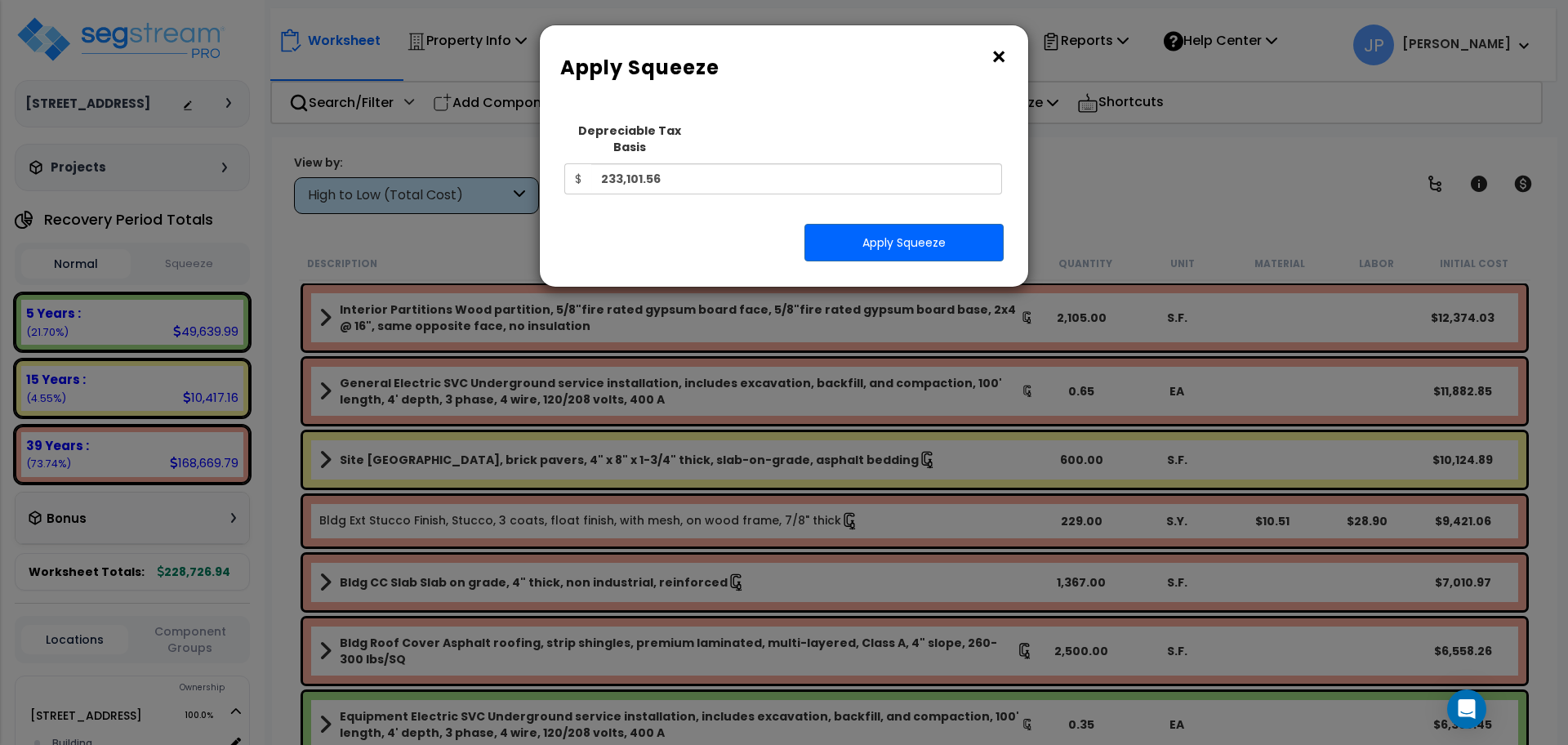
click at [1002, 62] on button "×" at bounding box center [998, 57] width 18 height 26
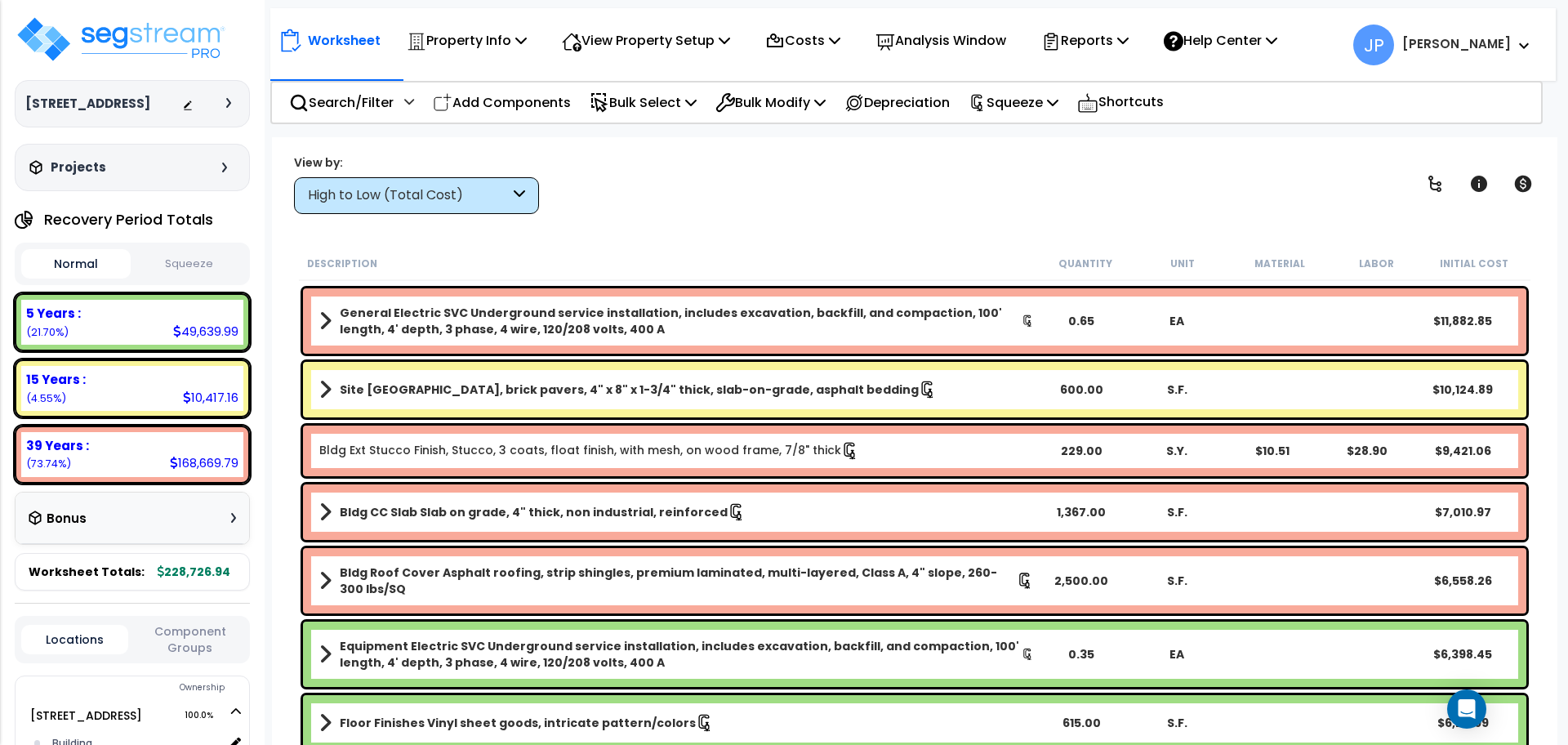
scroll to position [102, 0]
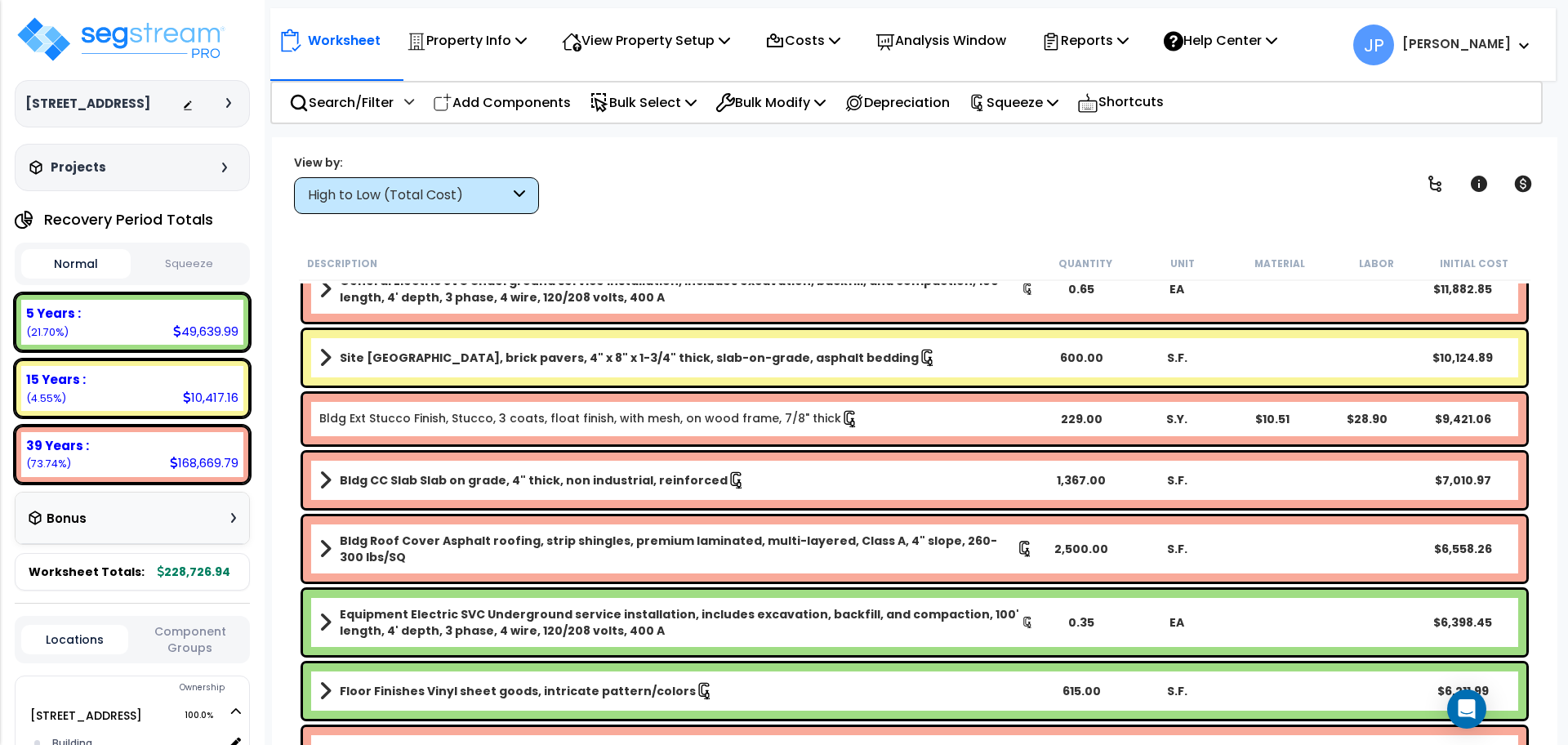
click at [403, 214] on div "Worksheet Property Info Property Setup Add Property Unit Template property Clon…" at bounding box center [914, 510] width 1285 height 745
click at [405, 196] on div "High to Low (Total Cost)" at bounding box center [409, 196] width 202 height 19
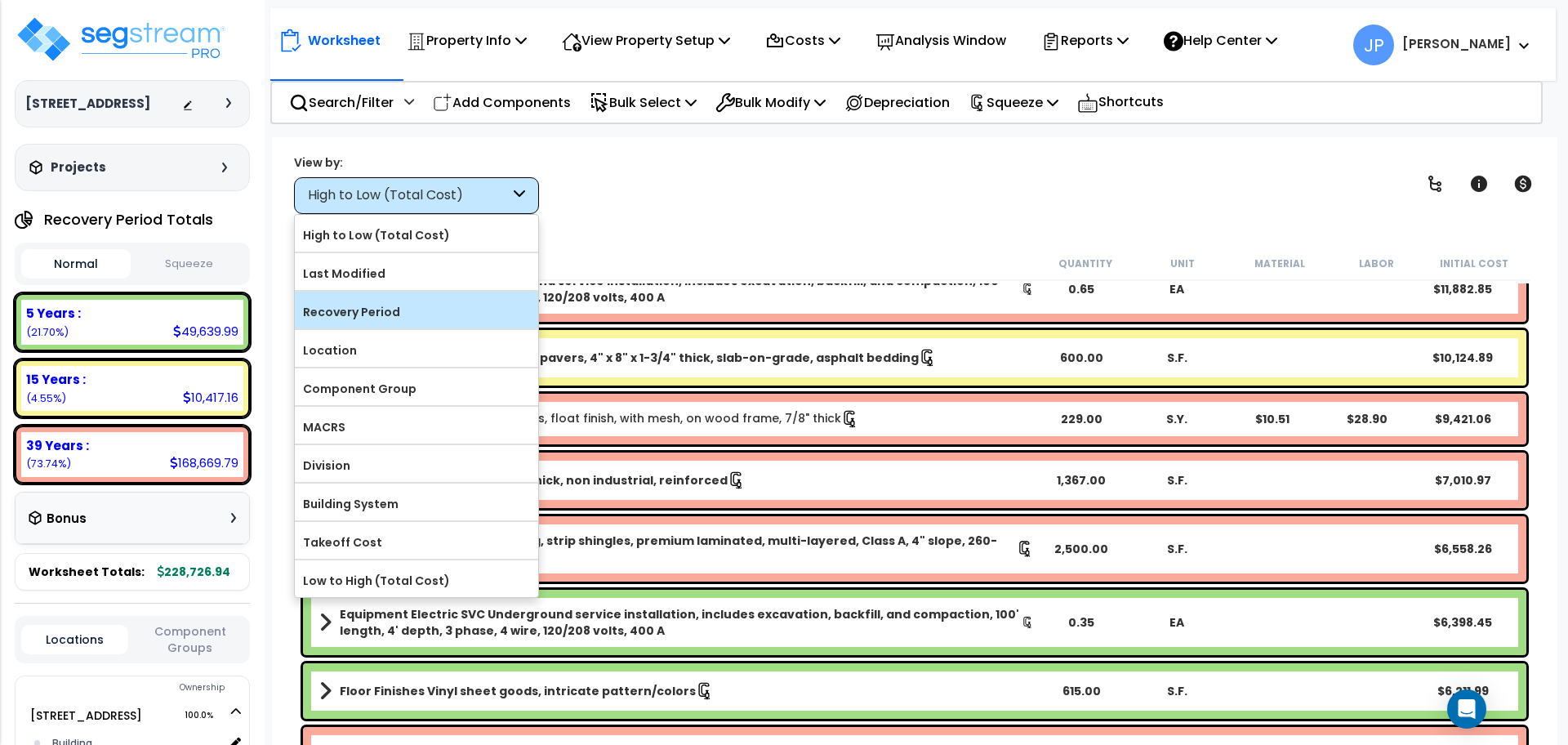
click at [415, 296] on div "Recovery Period" at bounding box center [416, 310] width 243 height 36
click at [451, 298] on div "Recovery Period" at bounding box center [416, 310] width 243 height 36
click at [455, 304] on label "Recovery Period" at bounding box center [416, 311] width 243 height 25
click at [0, 0] on input "Recovery Period" at bounding box center [0, 0] width 0 height 0
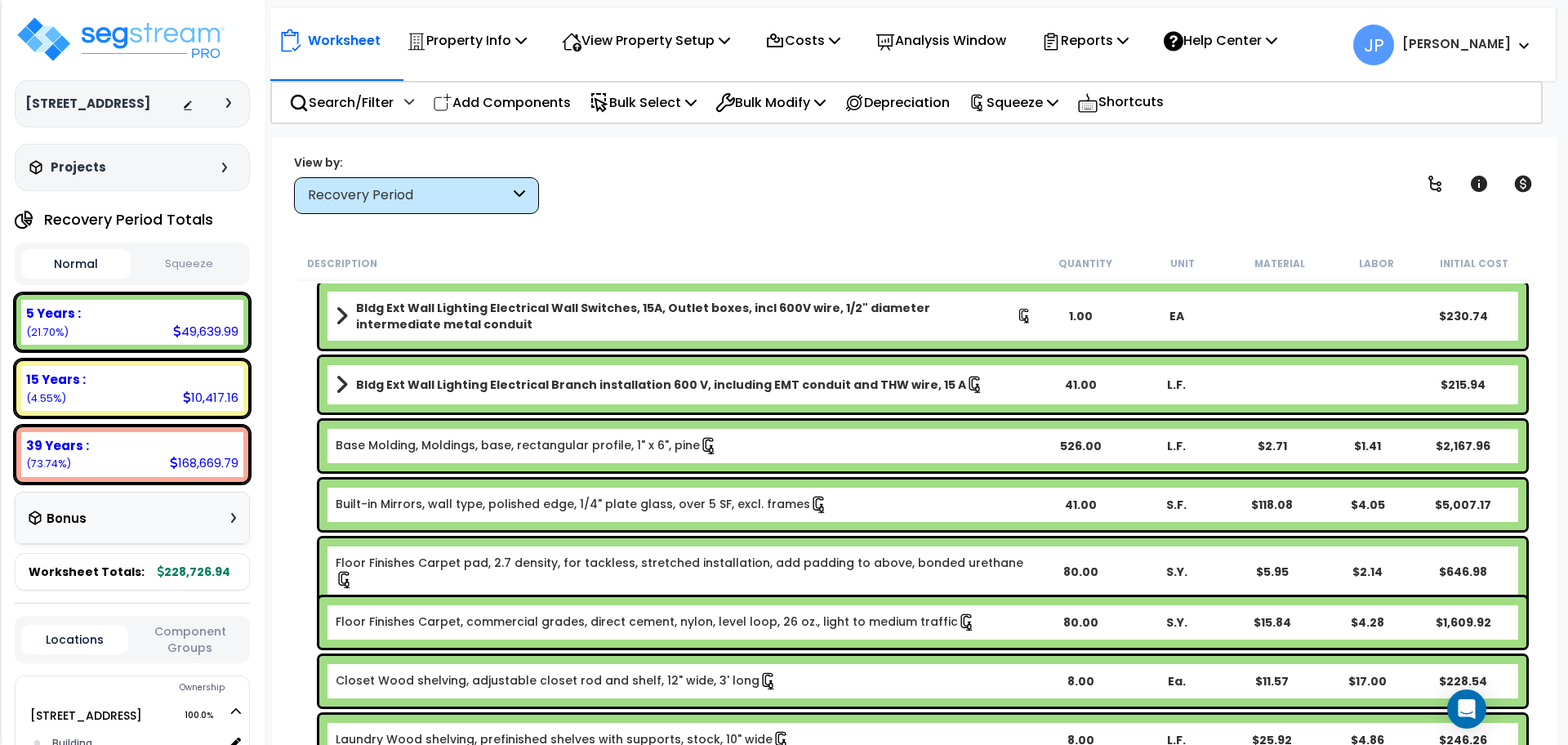
scroll to position [0, 0]
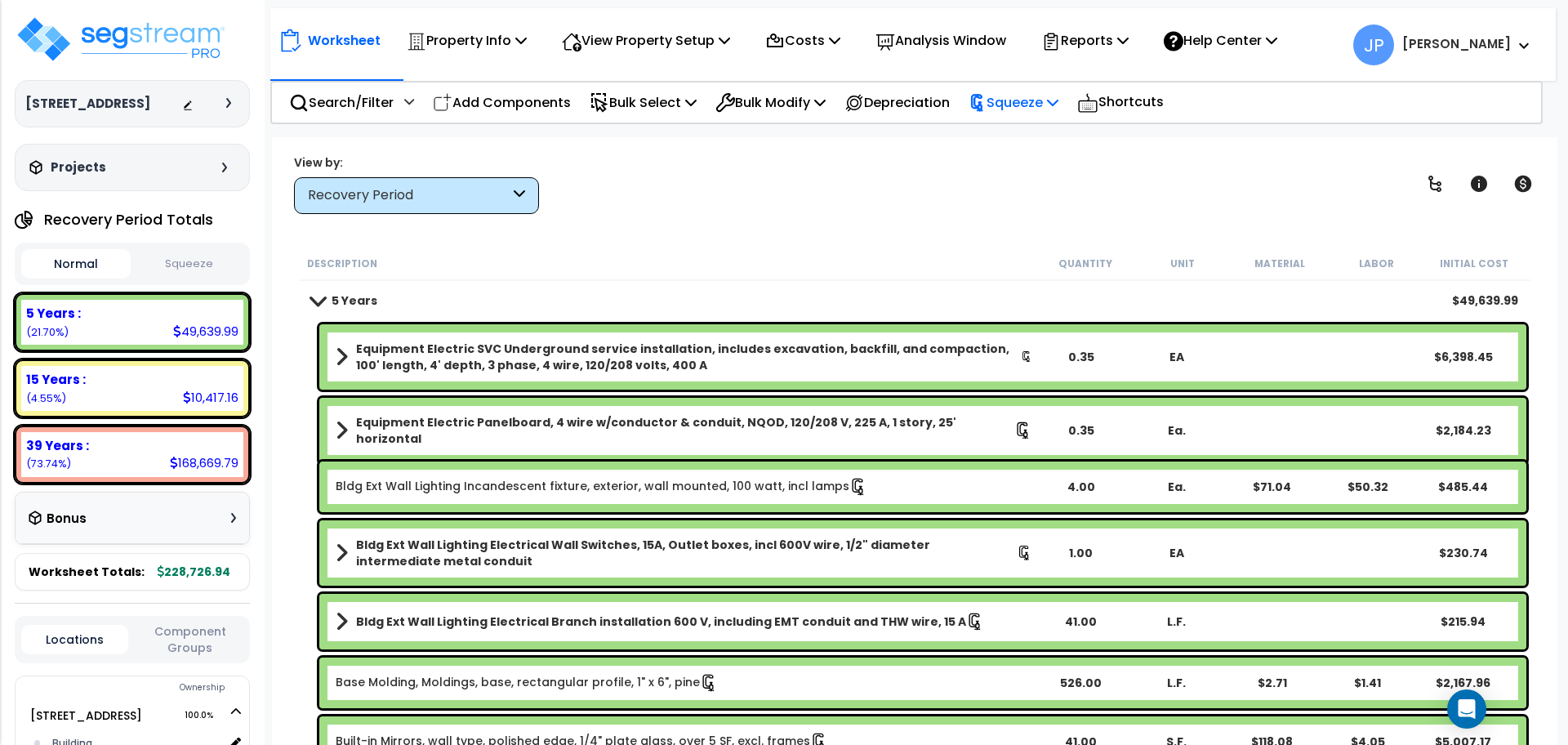
click at [1037, 100] on p "Squeeze" at bounding box center [1013, 103] width 90 height 22
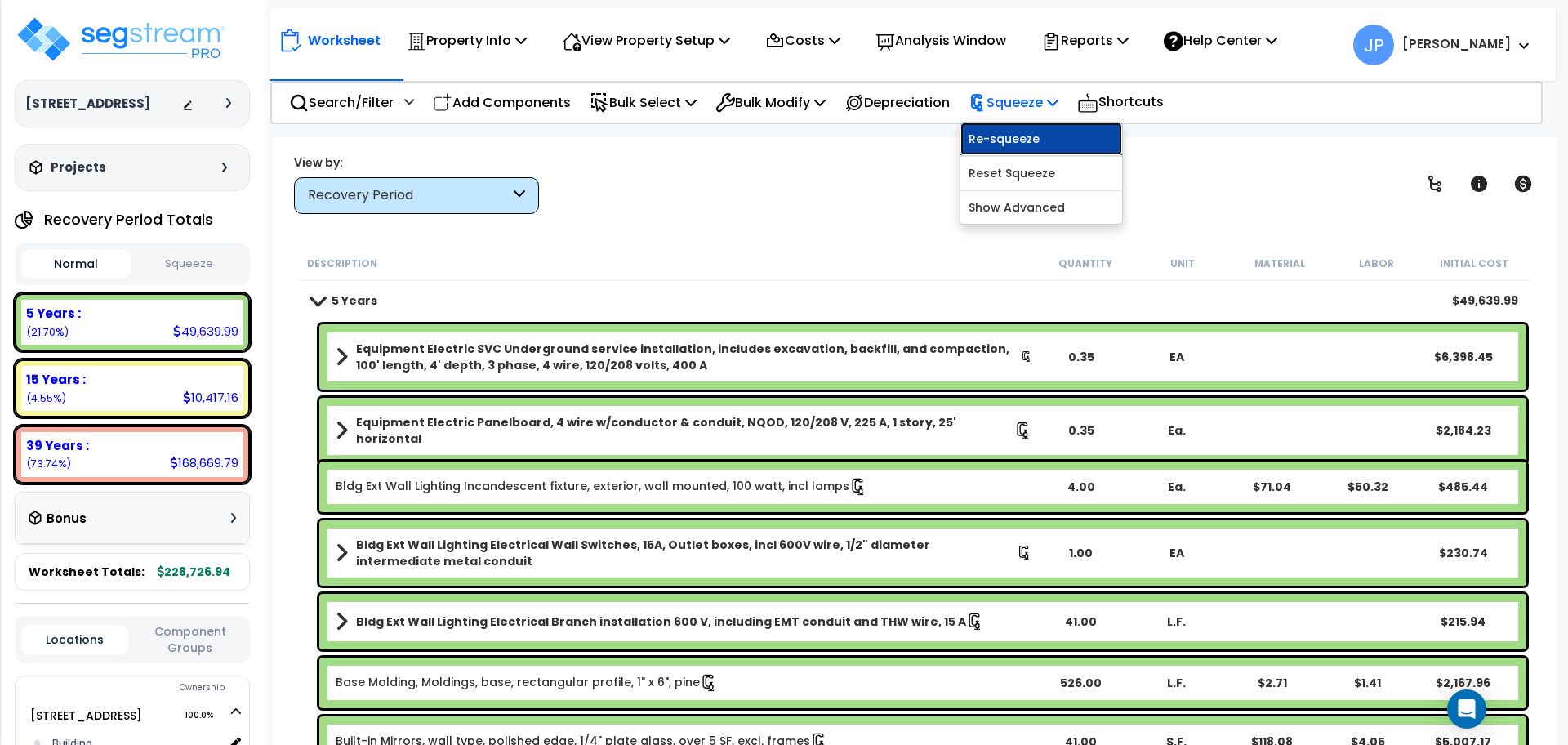
click at [1041, 142] on link "Re-squeeze" at bounding box center [1041, 138] width 162 height 33
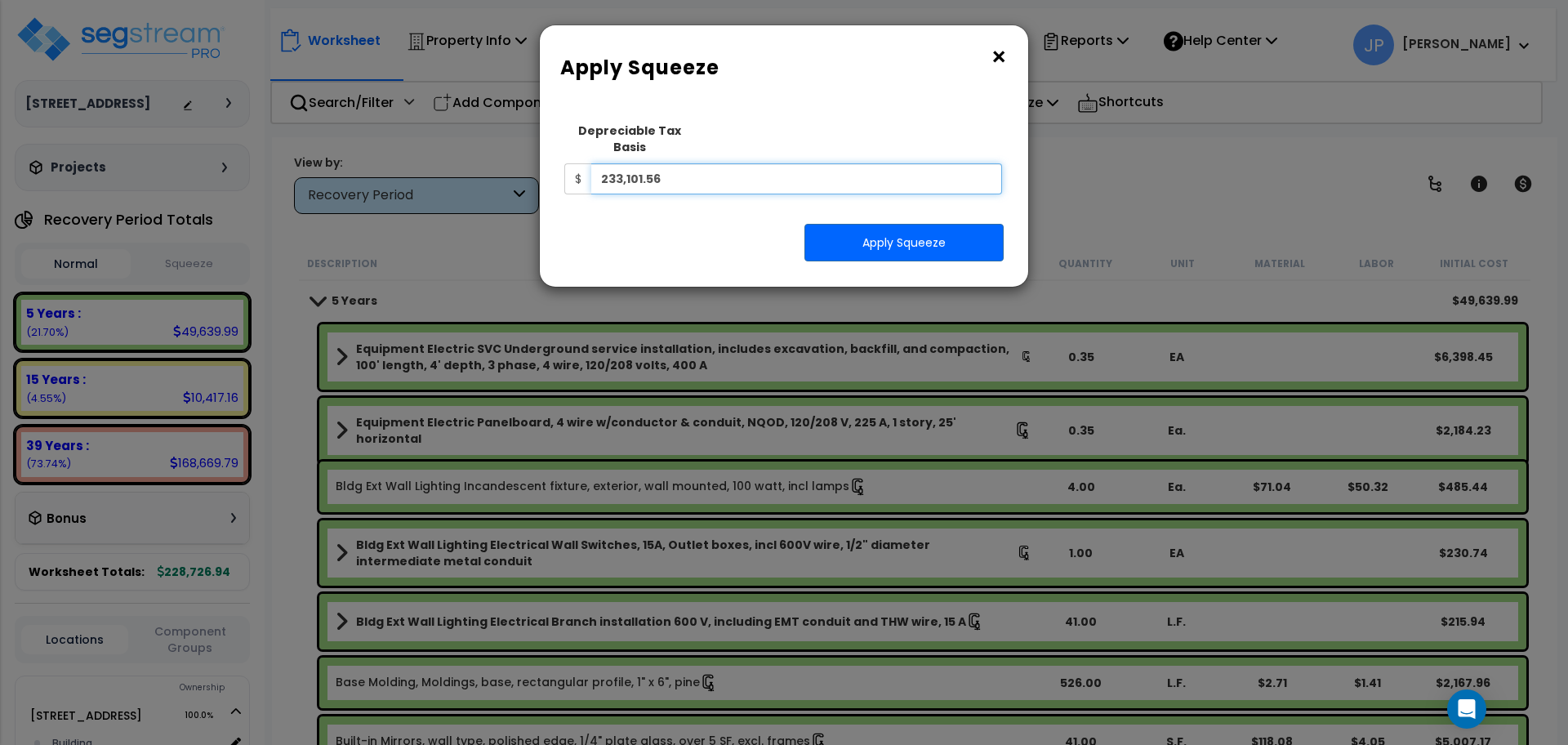
click at [749, 165] on input "233,101.56" at bounding box center [796, 179] width 410 height 31
type input "233,101.56"
click at [834, 224] on button "Apply Squeeze" at bounding box center [903, 243] width 199 height 37
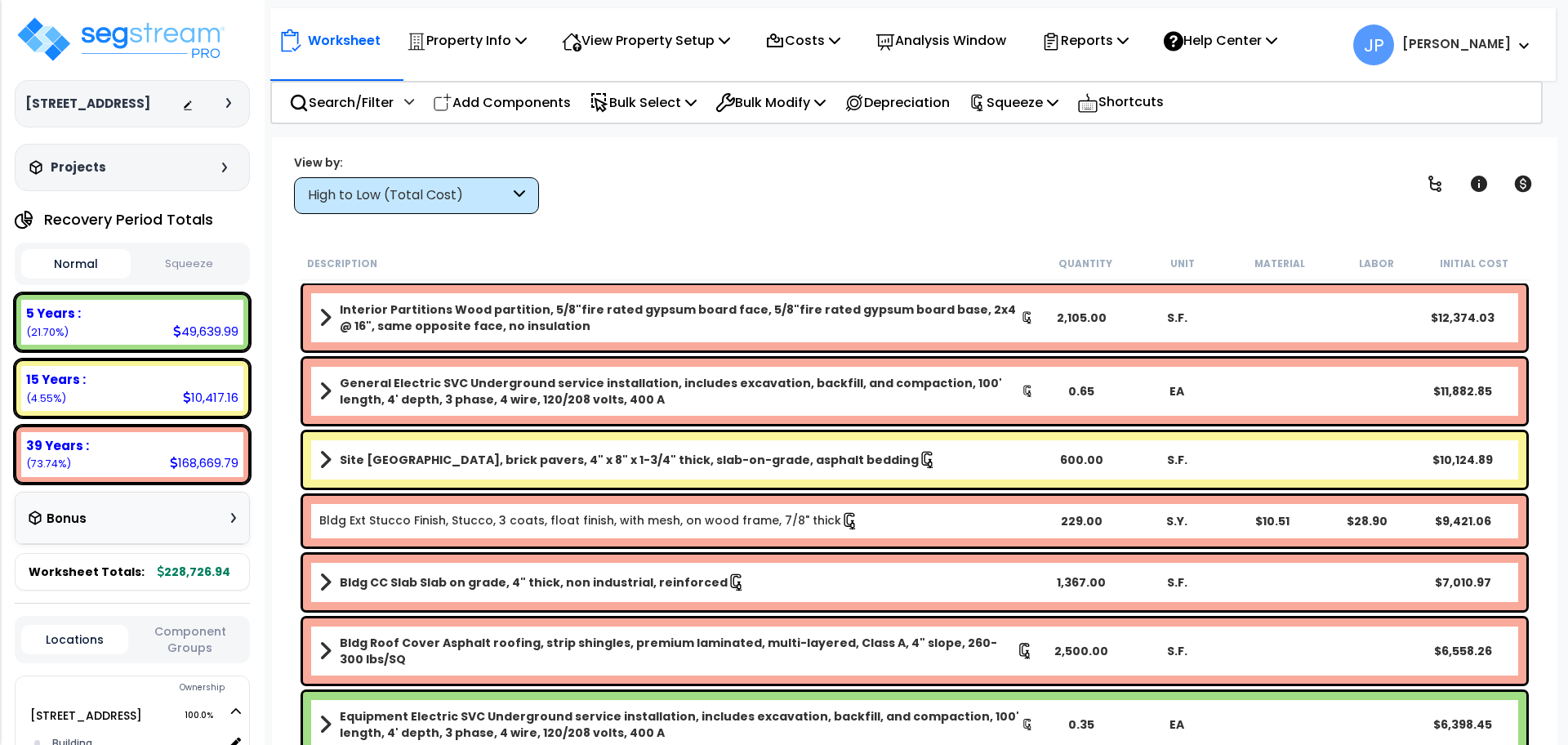
scroll to position [72, 0]
click at [170, 258] on button "Squeeze" at bounding box center [189, 265] width 109 height 29
click at [1129, 39] on icon at bounding box center [1122, 39] width 11 height 13
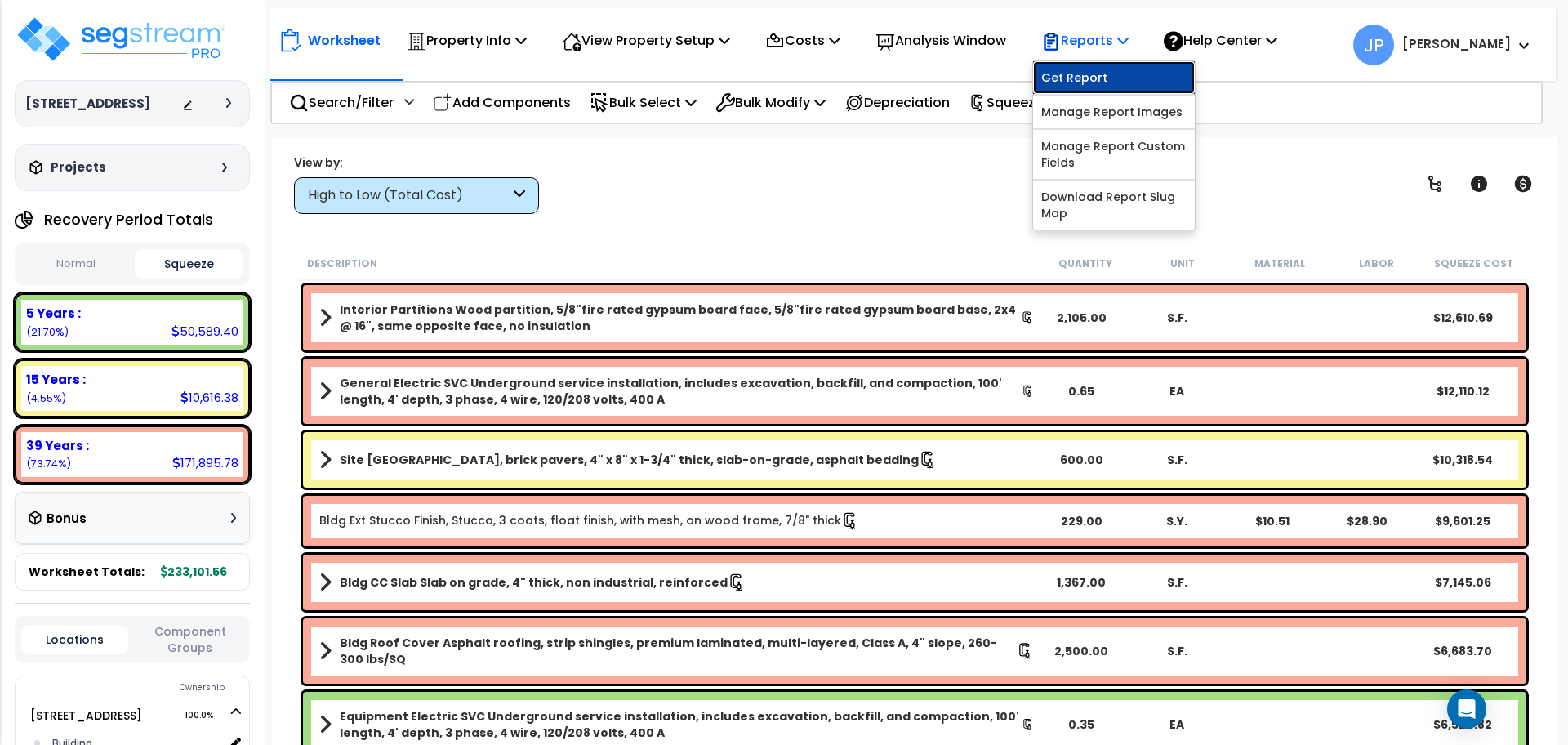
click at [1108, 85] on link "Get Report" at bounding box center [1113, 77] width 162 height 33
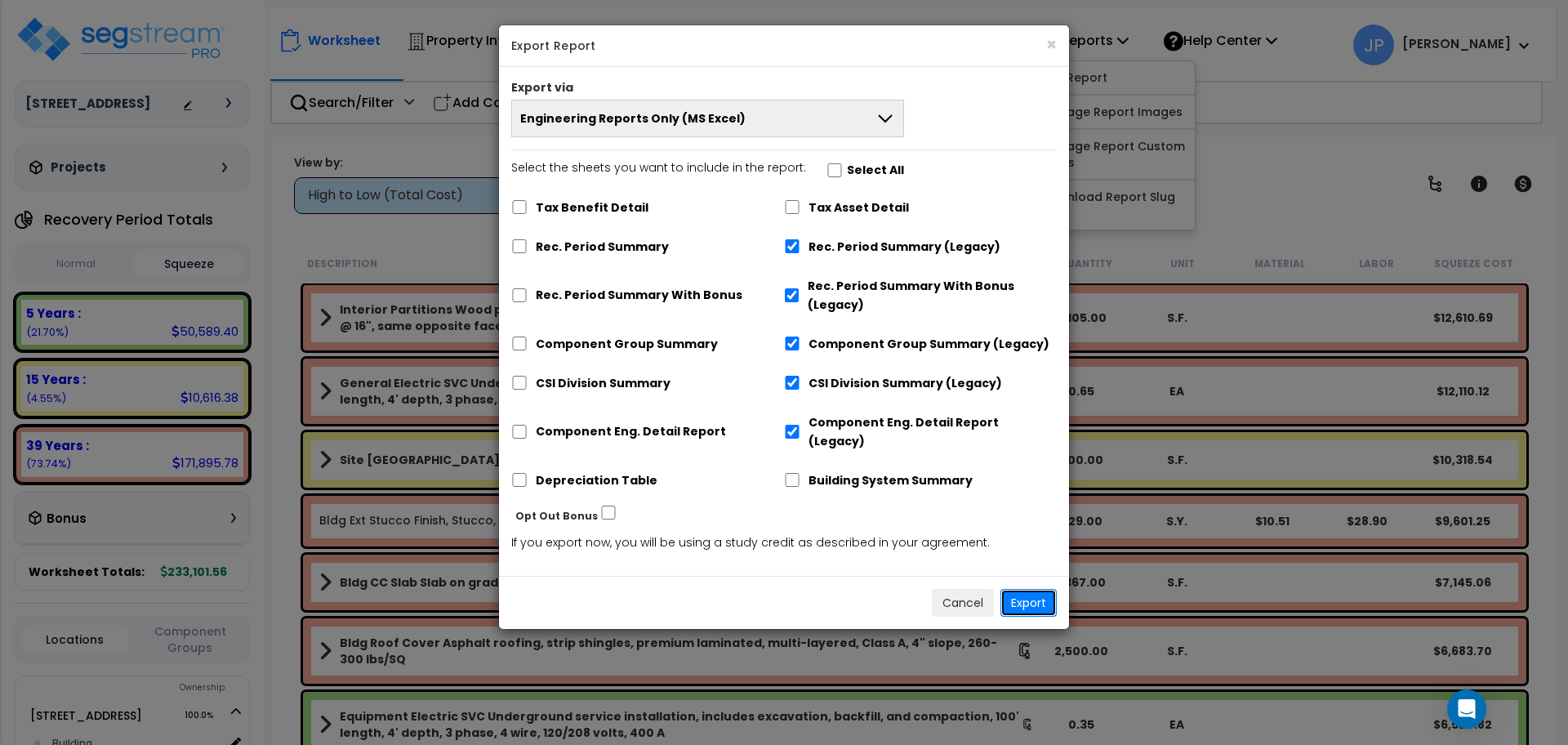
click at [1031, 589] on button "Export" at bounding box center [1028, 602] width 56 height 28
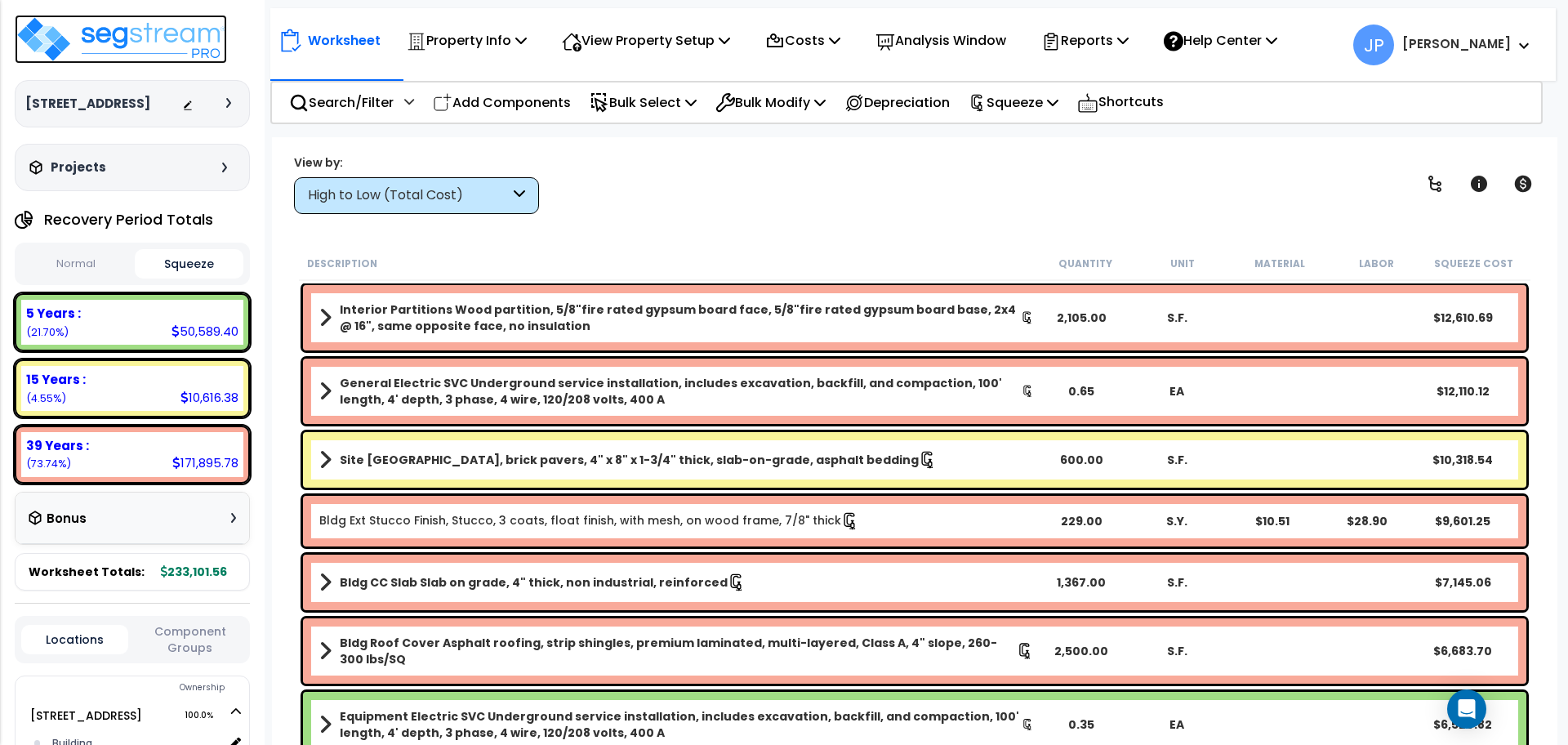
click at [120, 47] on img at bounding box center [120, 39] width 212 height 49
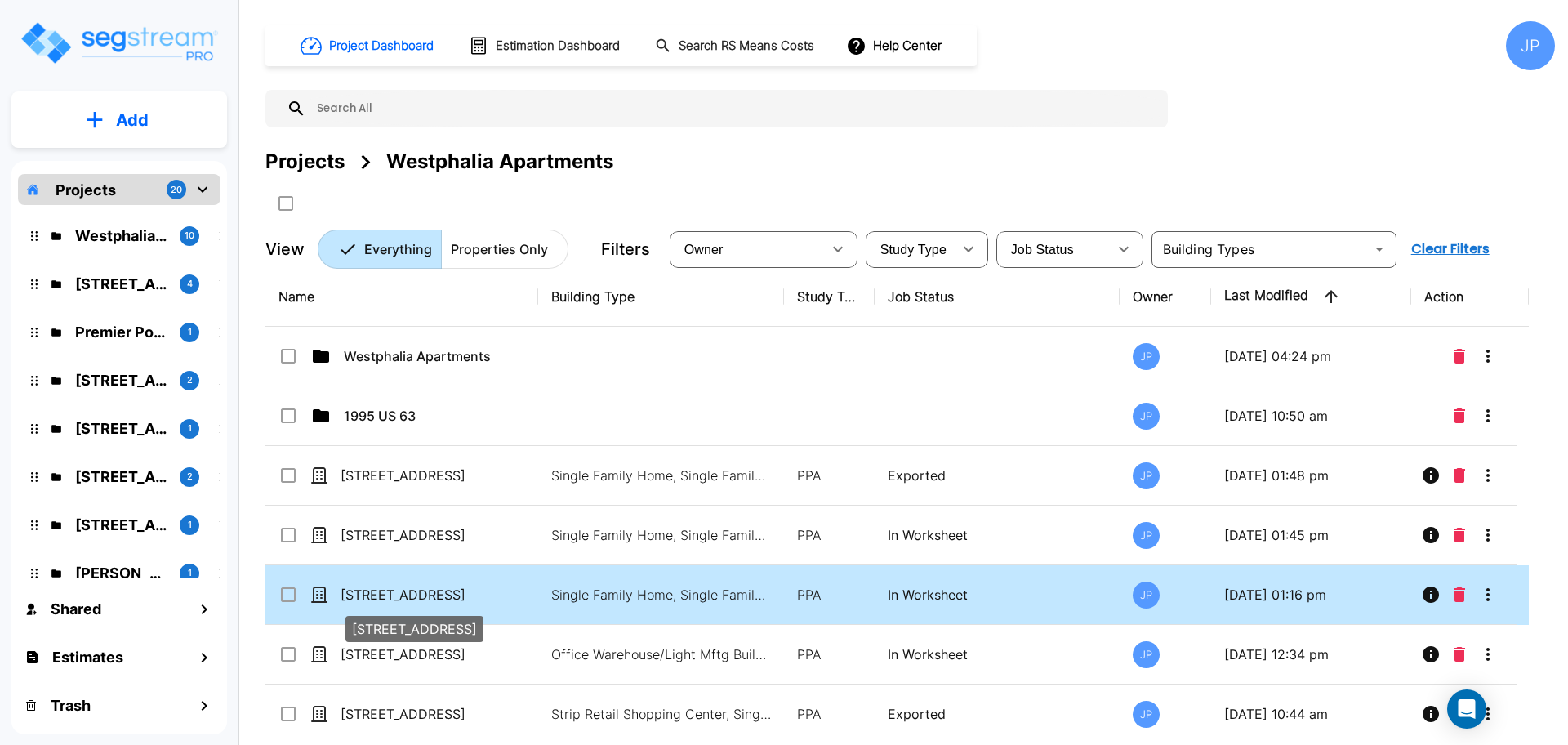
click at [434, 602] on p "[STREET_ADDRESS]" at bounding box center [421, 594] width 164 height 20
checkbox input "true"
click at [434, 602] on p "[STREET_ADDRESS]" at bounding box center [421, 594] width 164 height 20
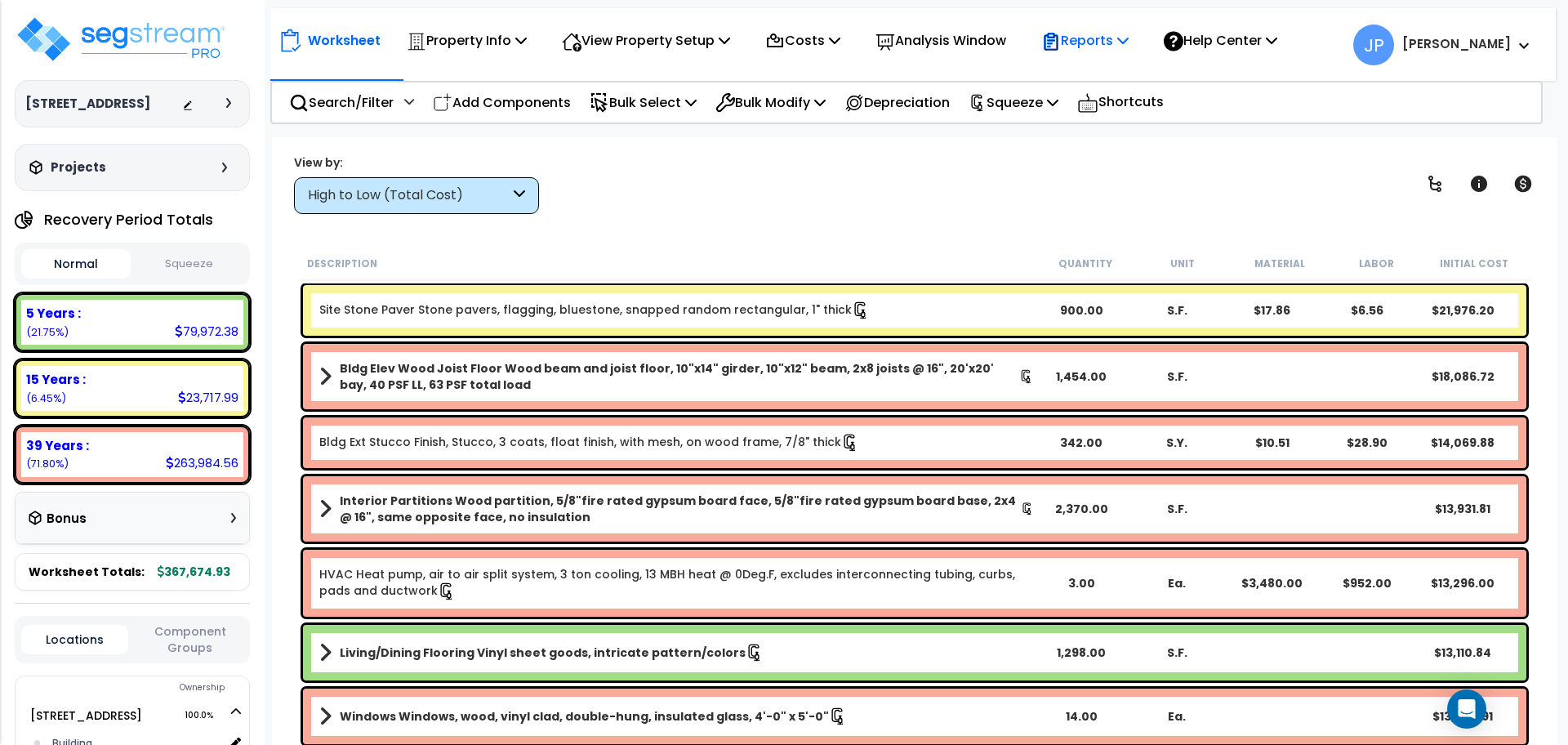
click at [1081, 50] on p "Reports" at bounding box center [1085, 41] width 87 height 22
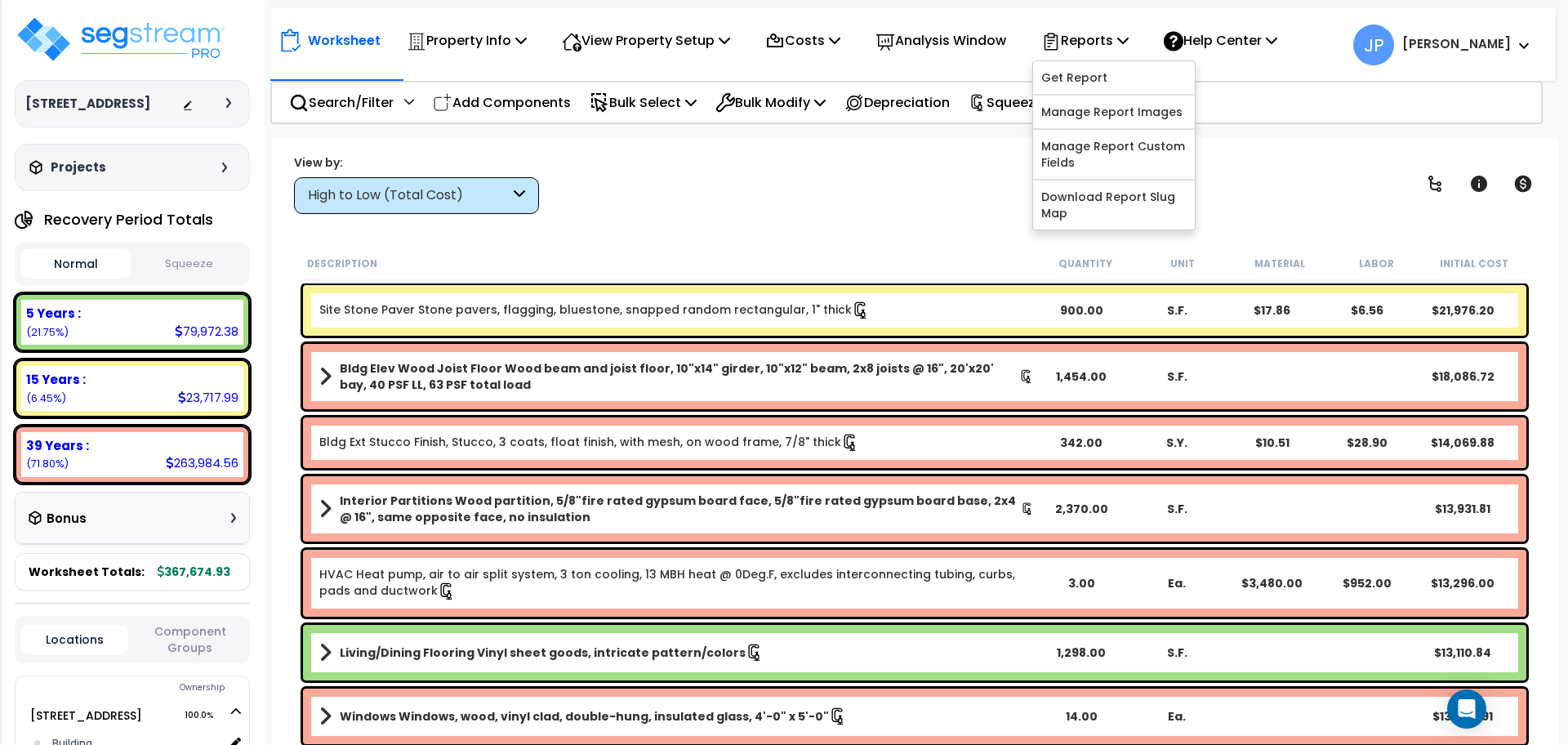
click at [674, 165] on div "View by: High to Low (Total Cost) High to Low (Total Cost)" at bounding box center [914, 183] width 1253 height 60
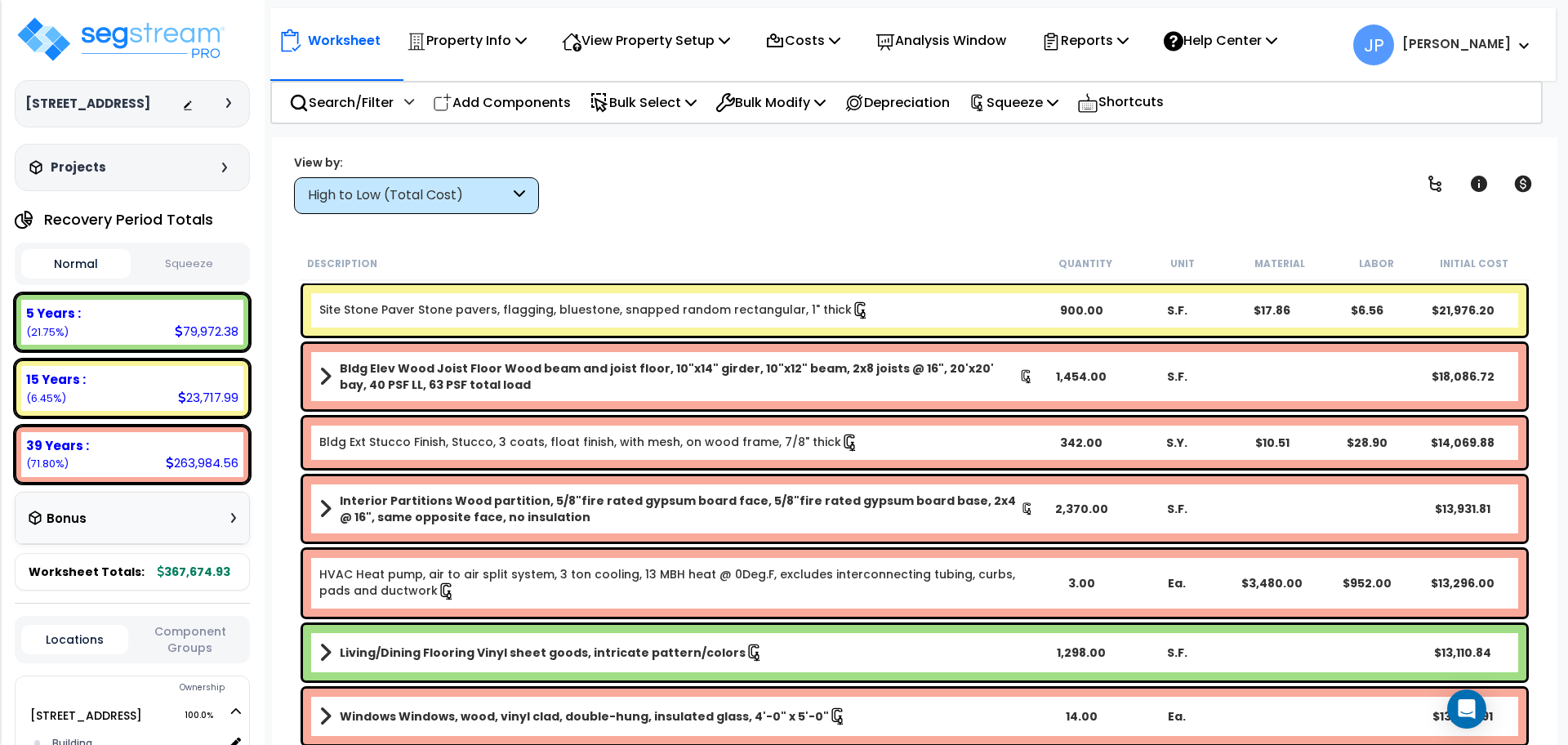
click at [481, 208] on div "High to Low (Total Cost)" at bounding box center [416, 195] width 245 height 36
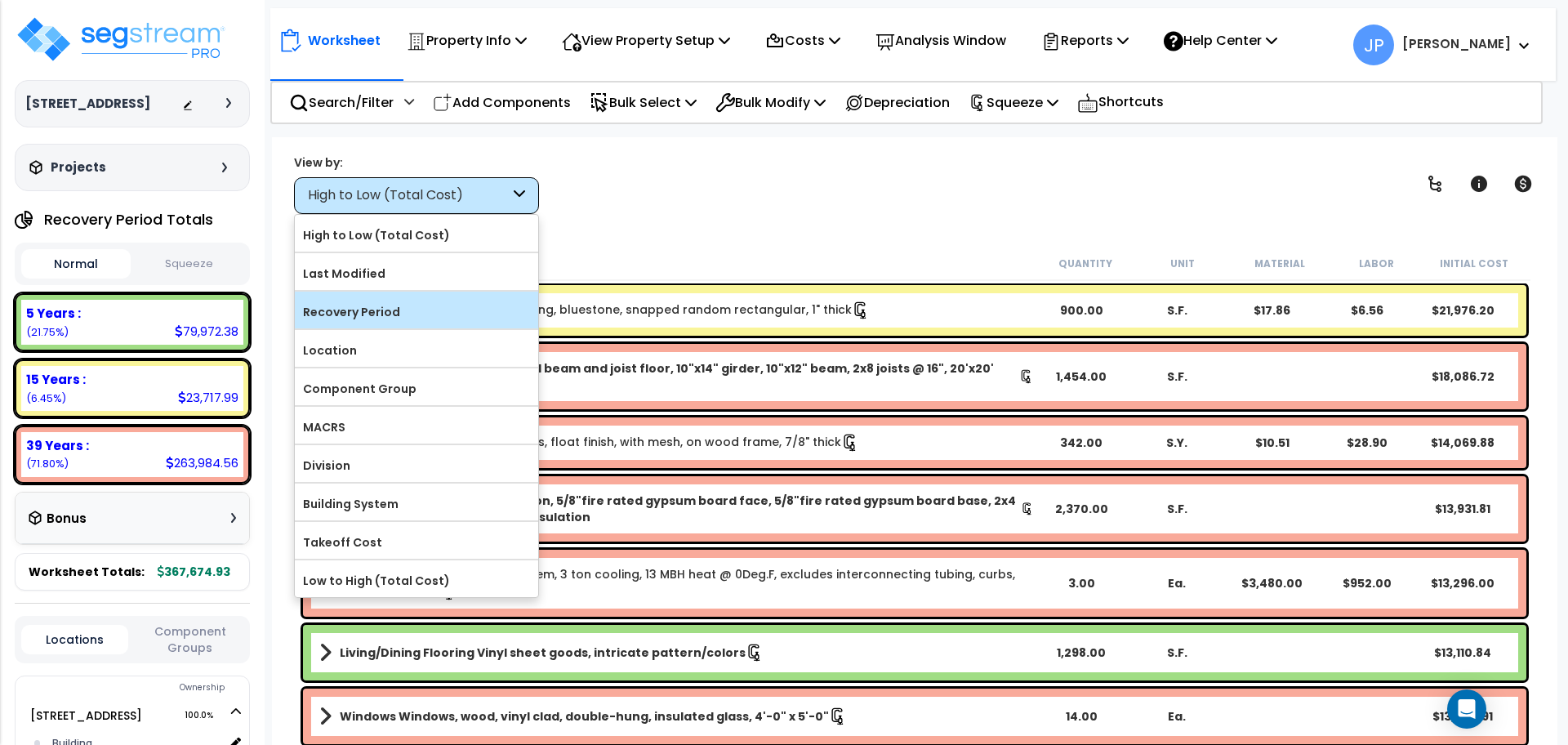
click at [449, 320] on label "Recovery Period" at bounding box center [416, 311] width 243 height 25
click at [0, 0] on input "Recovery Period" at bounding box center [0, 0] width 0 height 0
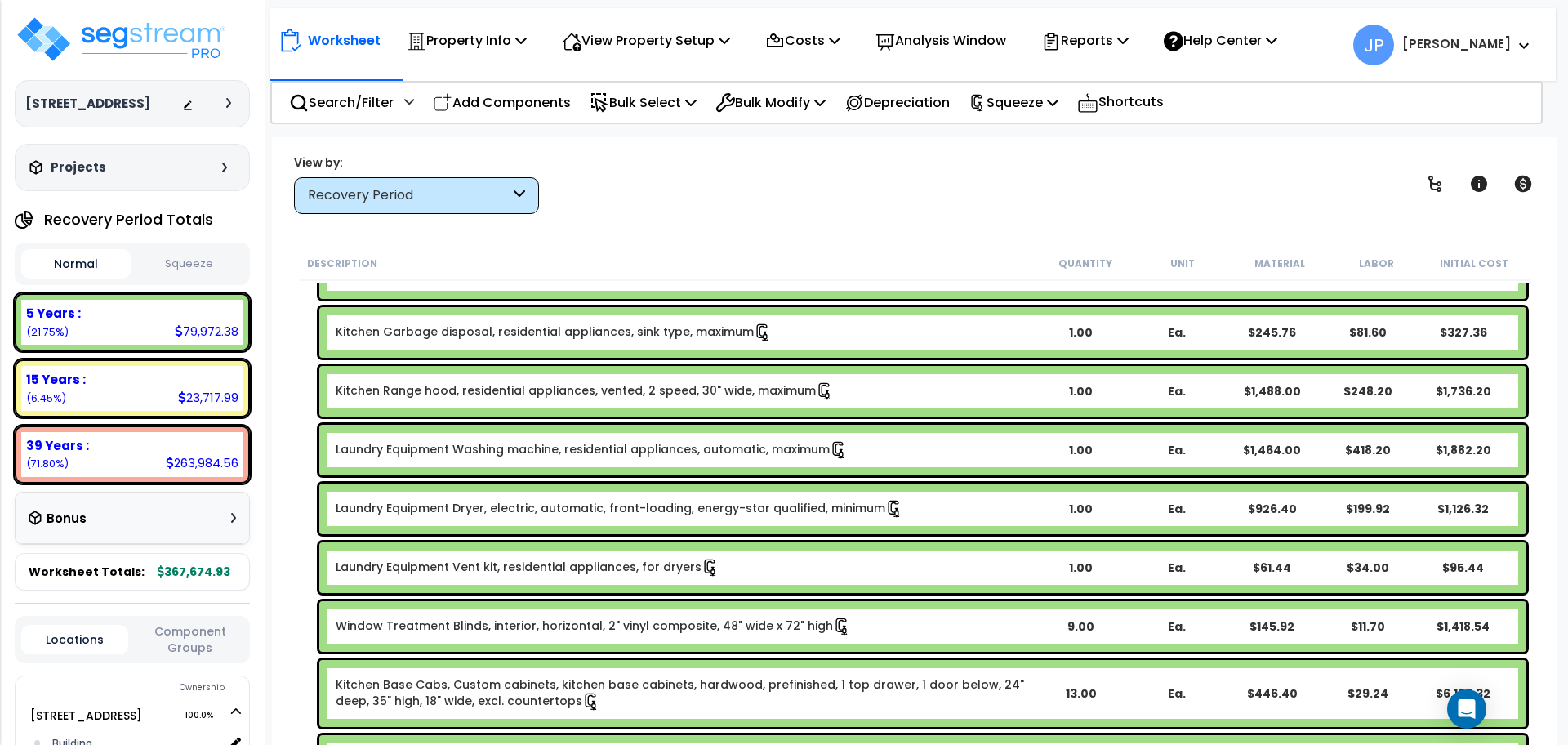
scroll to position [1225, 0]
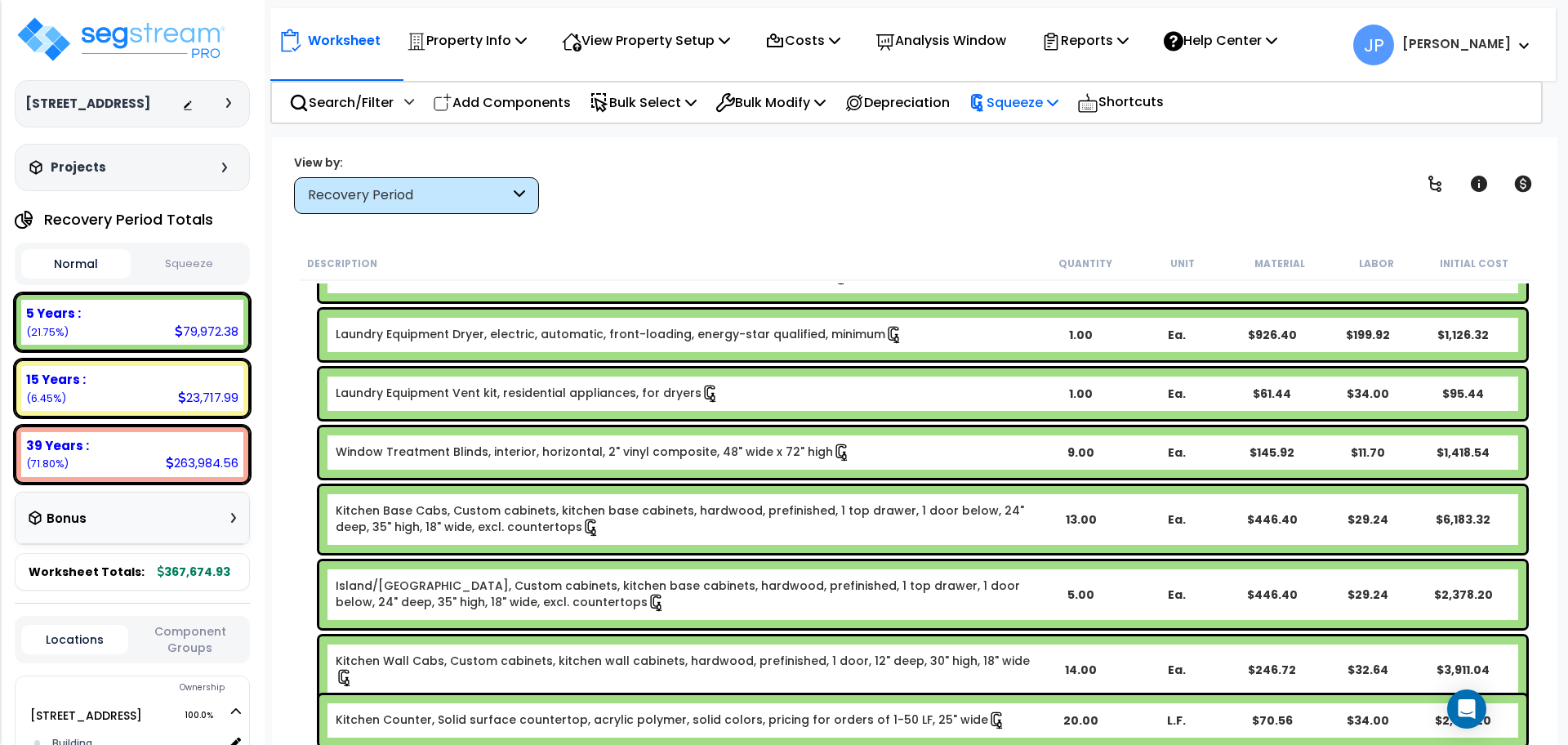
click at [1007, 109] on p "Squeeze" at bounding box center [1013, 103] width 90 height 22
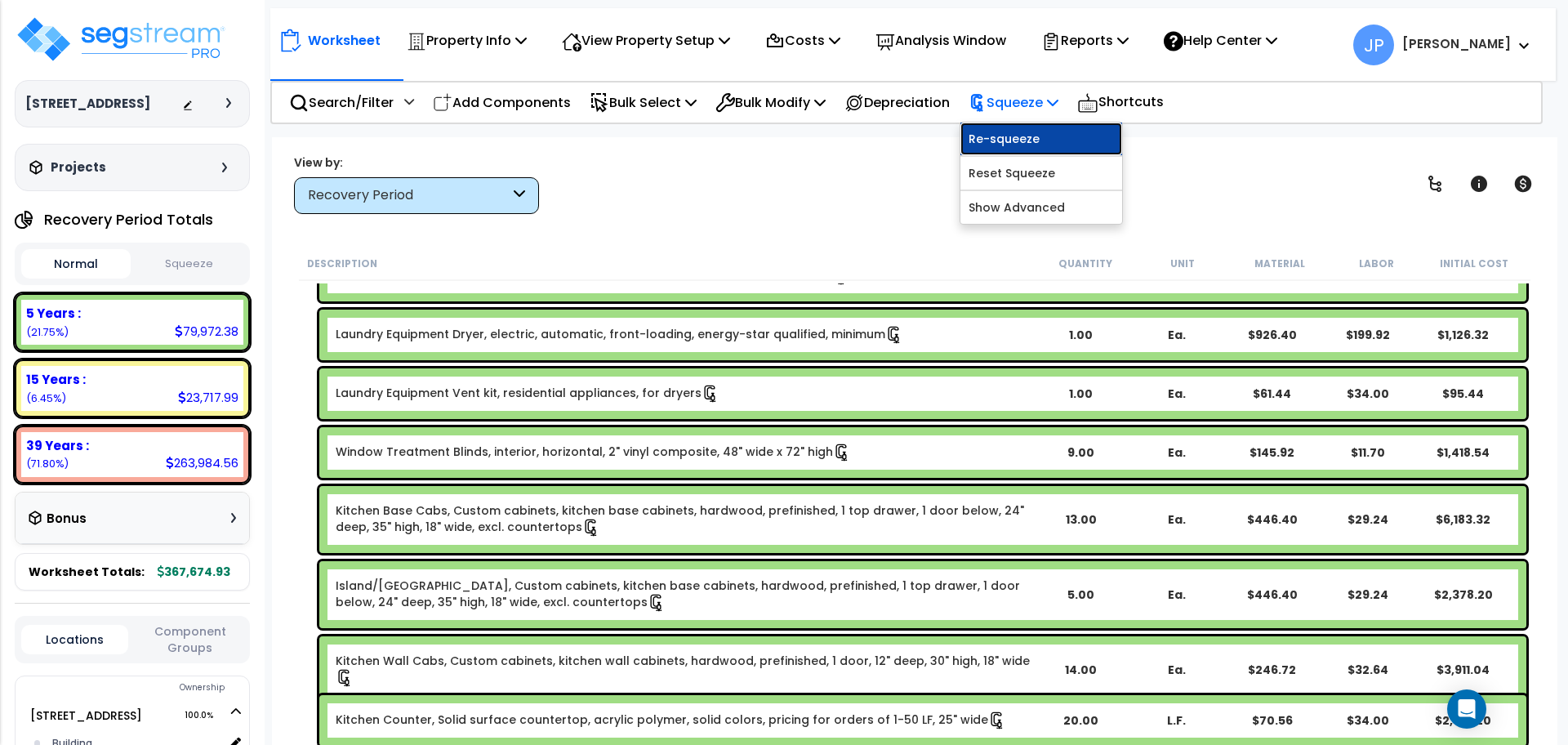
click at [1019, 143] on link "Re-squeeze" at bounding box center [1041, 138] width 162 height 33
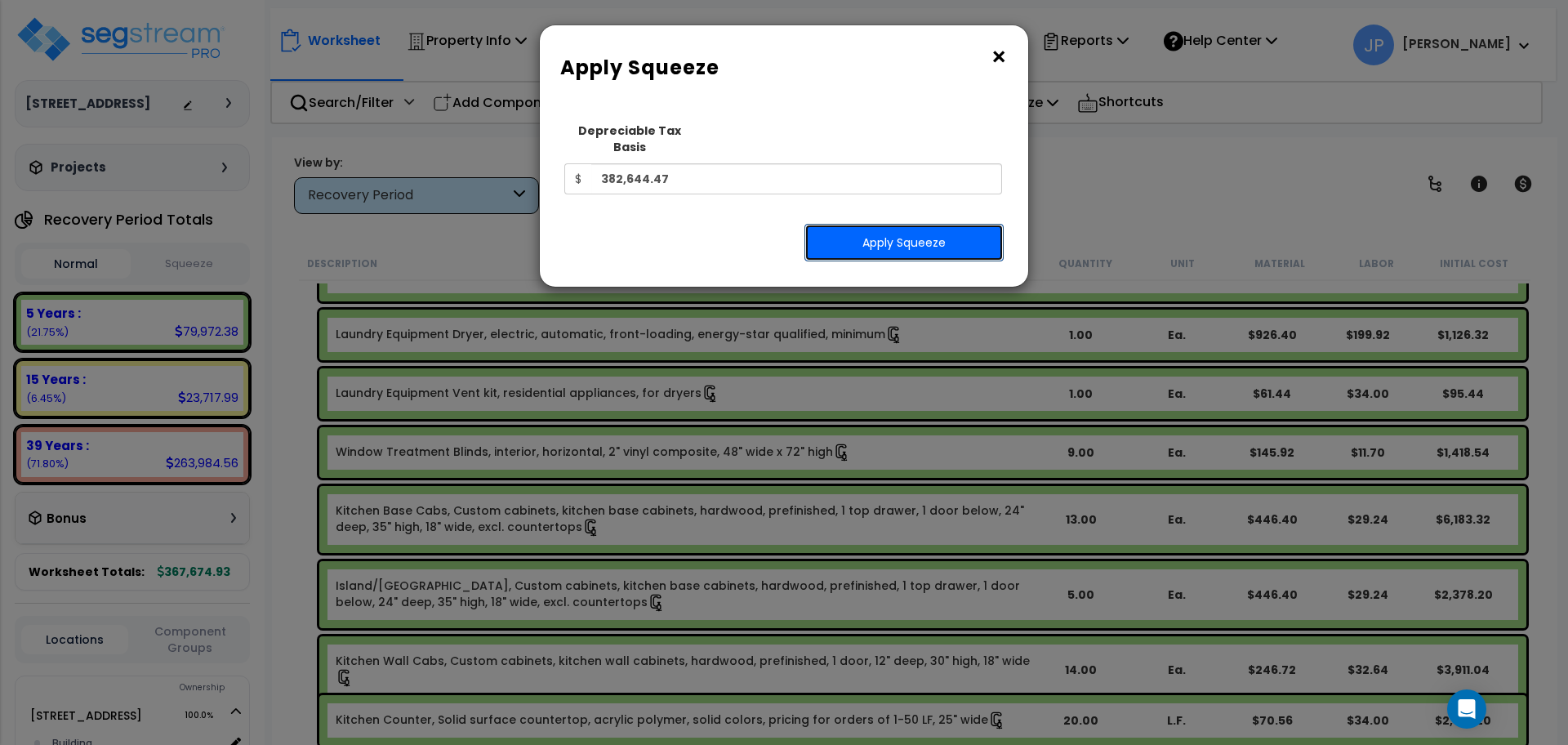
click at [928, 224] on button "Apply Squeeze" at bounding box center [903, 243] width 199 height 37
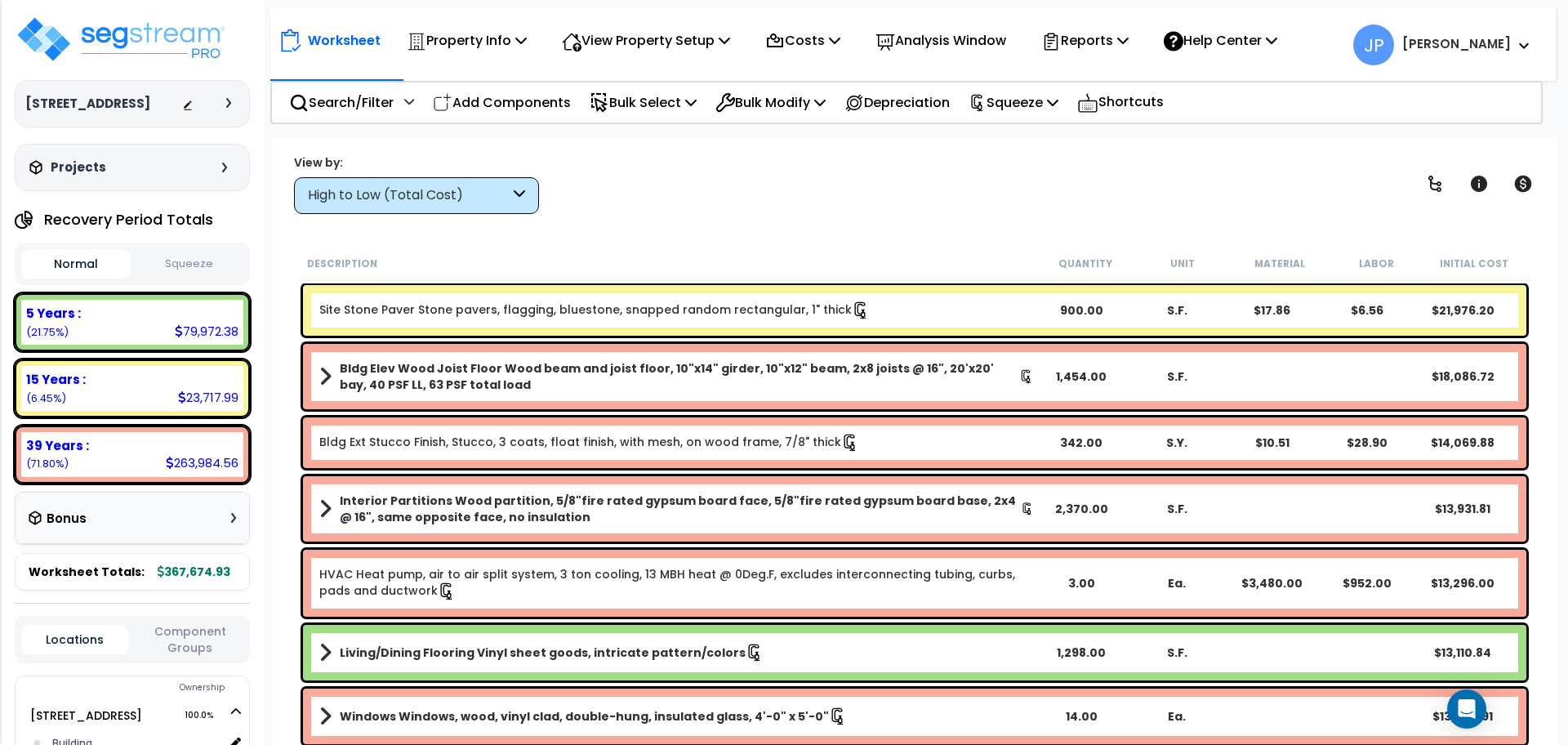
click at [194, 274] on button "Squeeze" at bounding box center [189, 265] width 109 height 29
click at [1098, 44] on p "Reports" at bounding box center [1085, 41] width 87 height 22
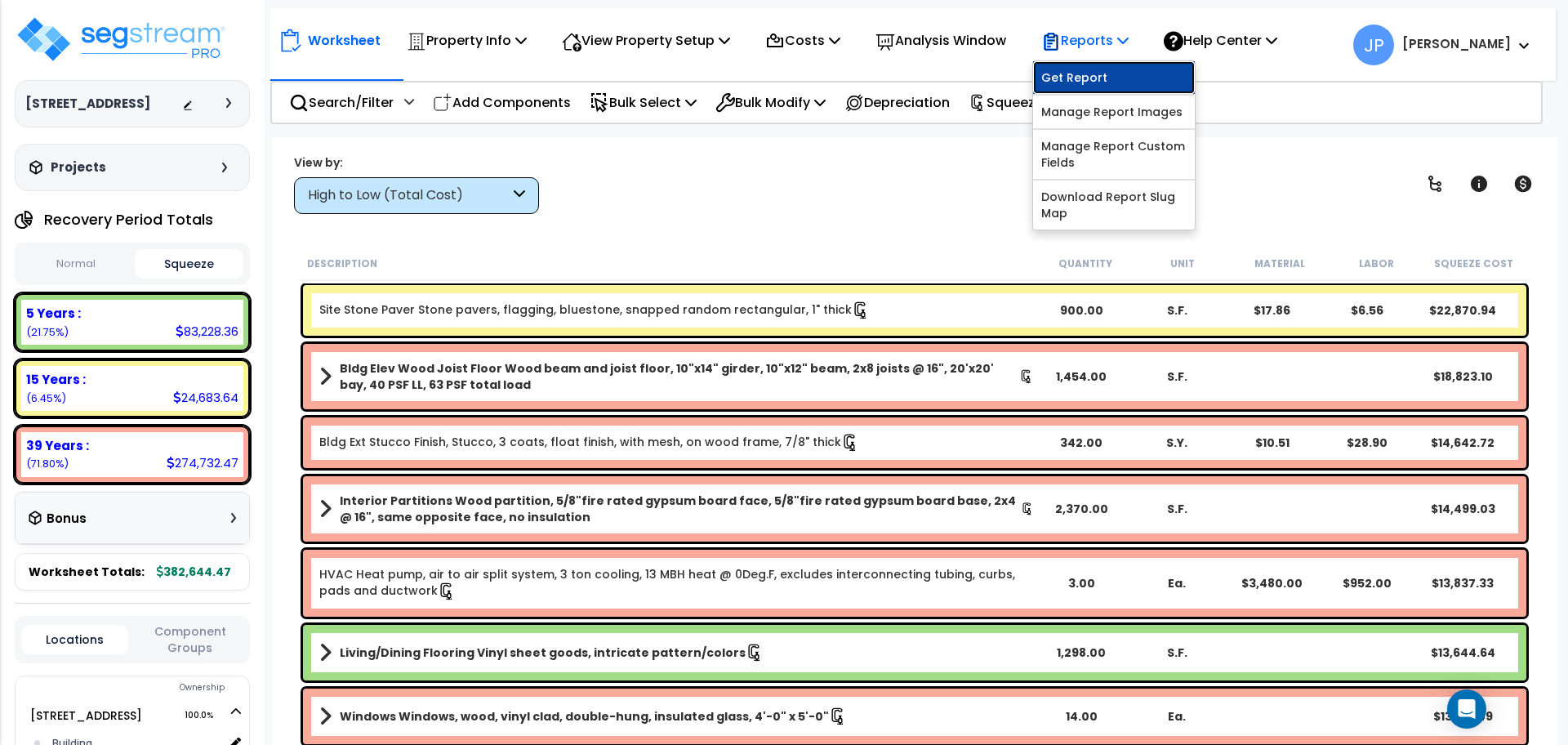
click at [1099, 81] on link "Get Report" at bounding box center [1113, 77] width 162 height 33
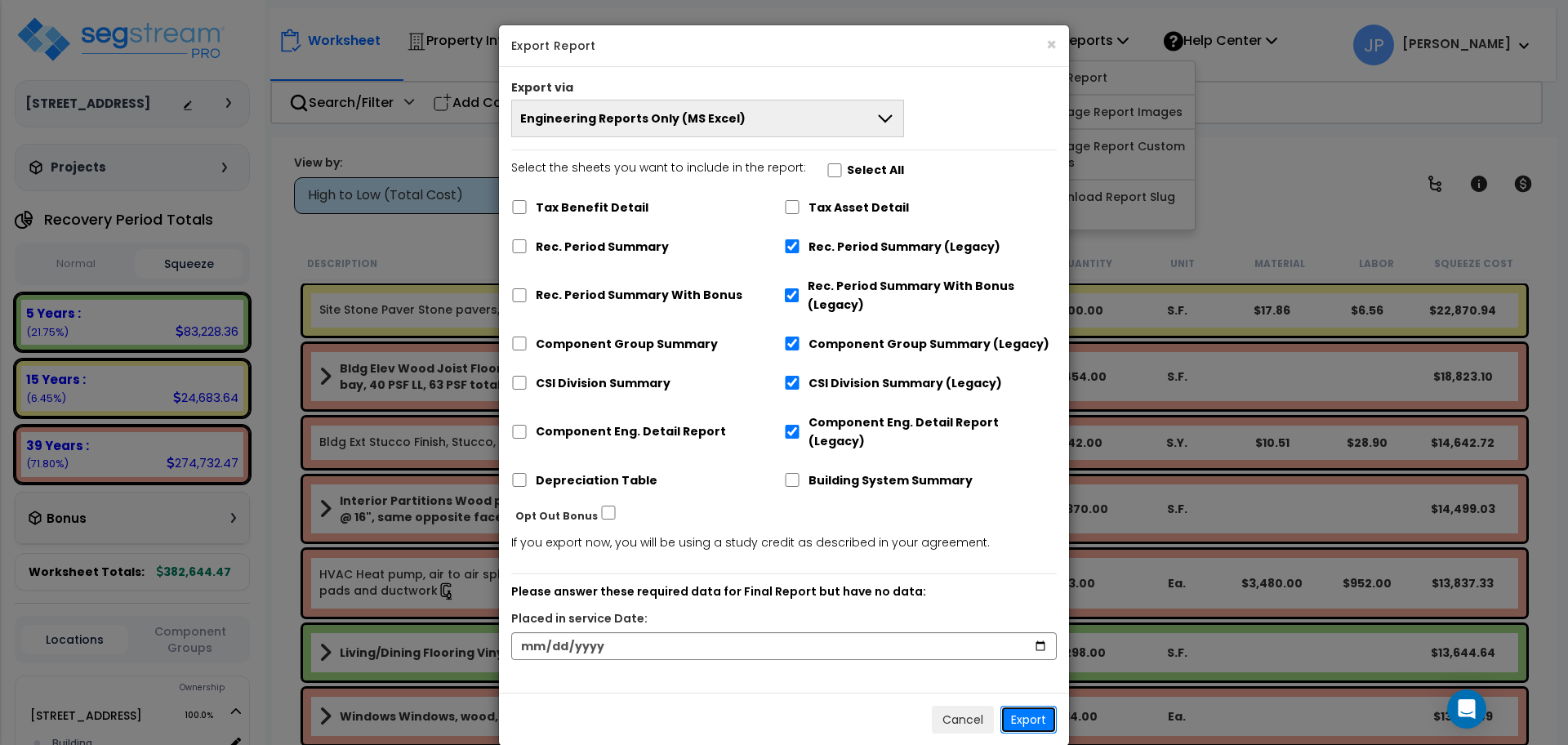
drag, startPoint x: 1022, startPoint y: 697, endPoint x: 1018, endPoint y: 690, distance: 8.1
click at [1021, 706] on button "Export" at bounding box center [1028, 720] width 56 height 28
click at [907, 632] on input "date" at bounding box center [784, 646] width 545 height 28
type input "[DATE]"
click at [819, 692] on div "Cancel Export" at bounding box center [784, 719] width 570 height 53
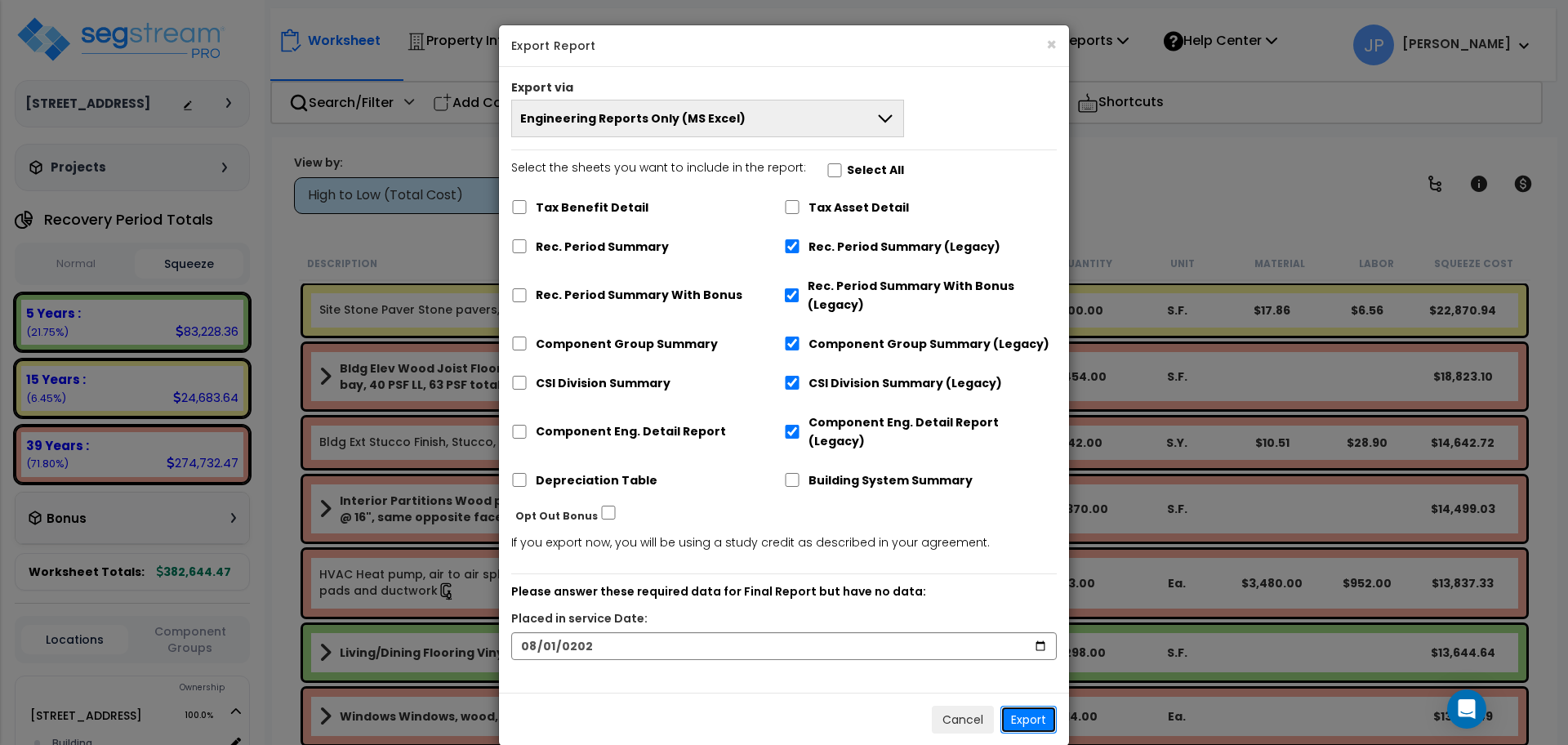
click at [1044, 706] on button "Export" at bounding box center [1028, 720] width 56 height 28
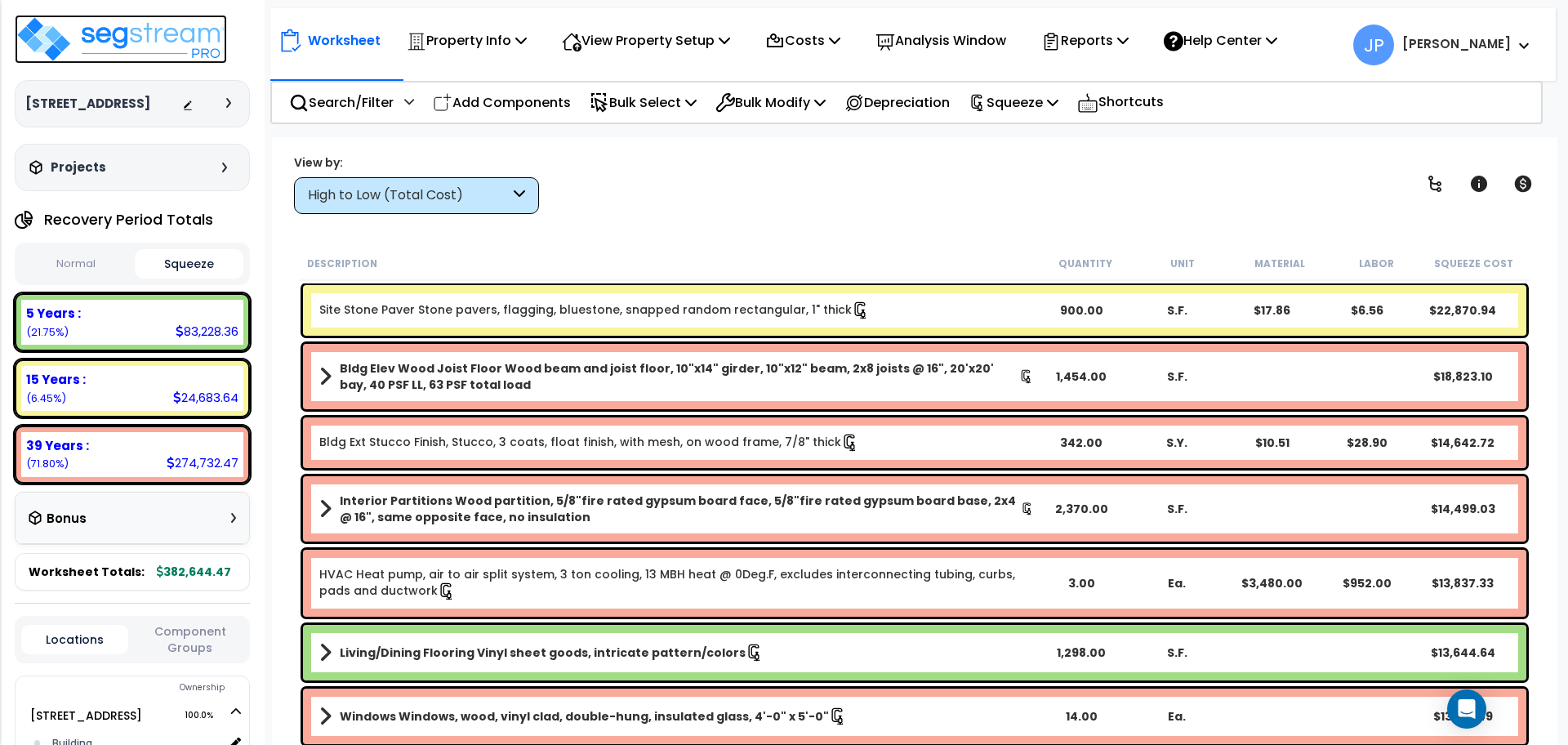
click at [92, 22] on img at bounding box center [120, 39] width 212 height 49
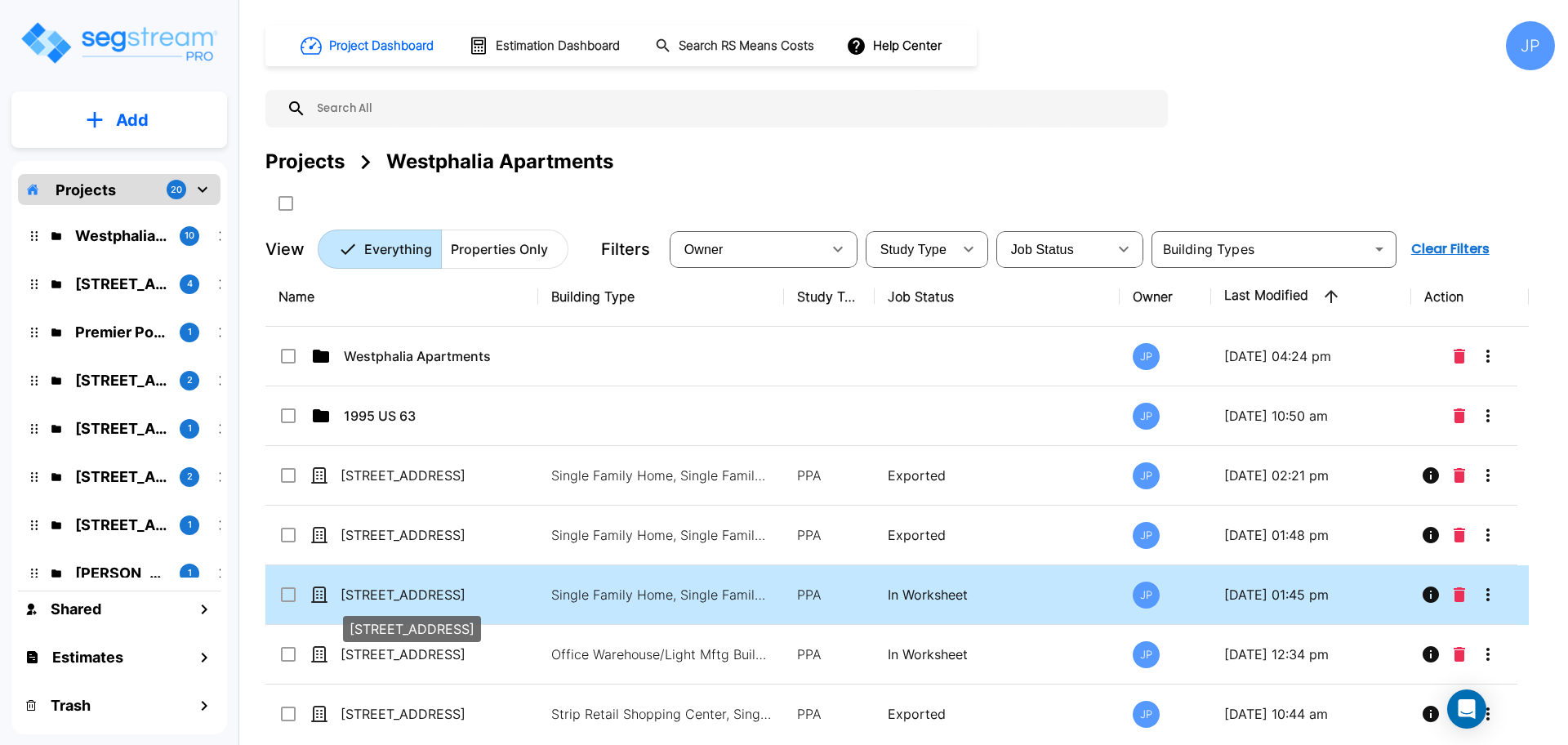
click at [406, 597] on p "[STREET_ADDRESS]" at bounding box center [421, 594] width 164 height 20
checkbox input "true"
click at [406, 597] on p "[STREET_ADDRESS]" at bounding box center [421, 594] width 164 height 20
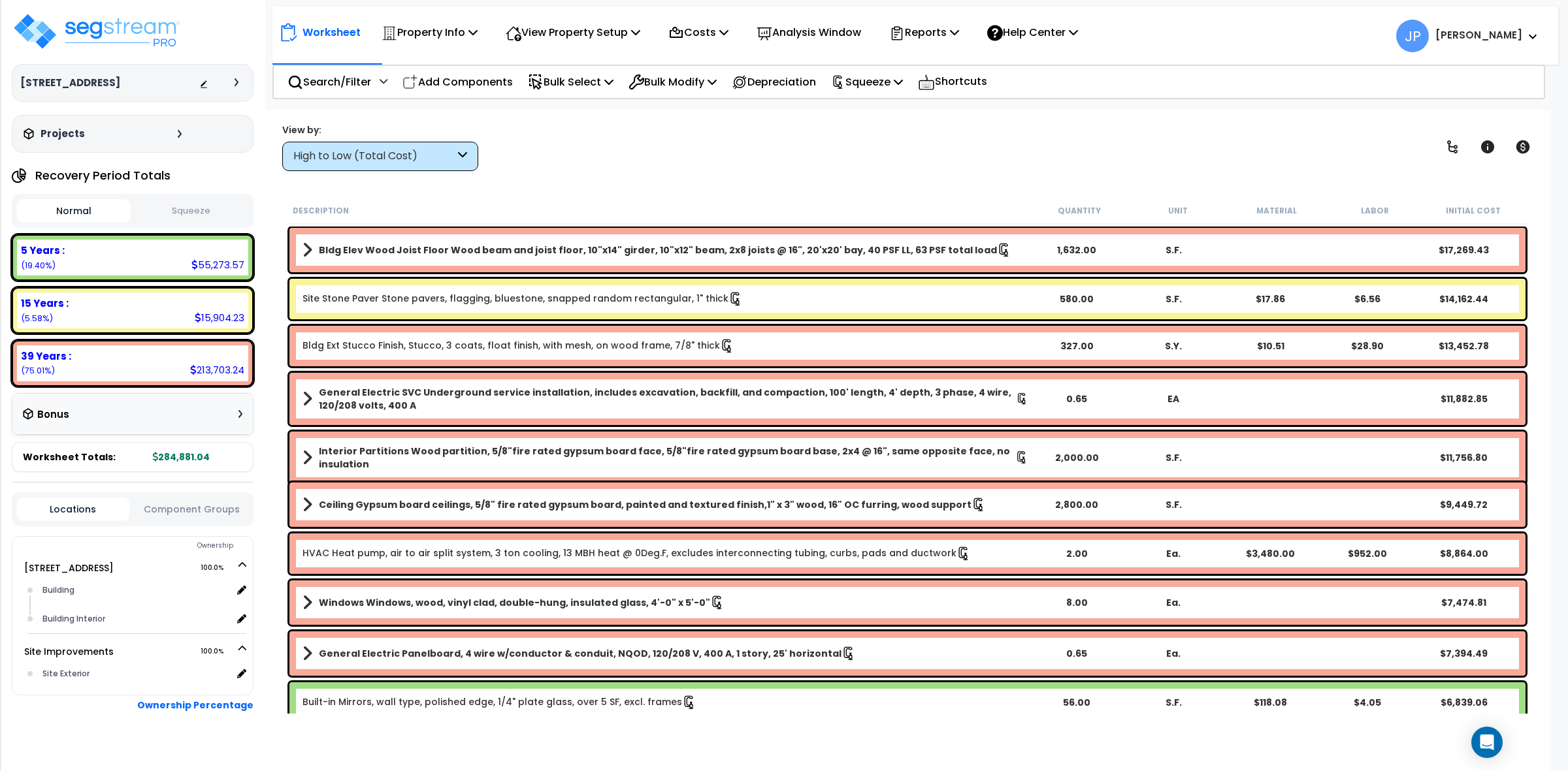
click at [405, 158] on div "High to Low (Total Cost)" at bounding box center [374, 157] width 161 height 15
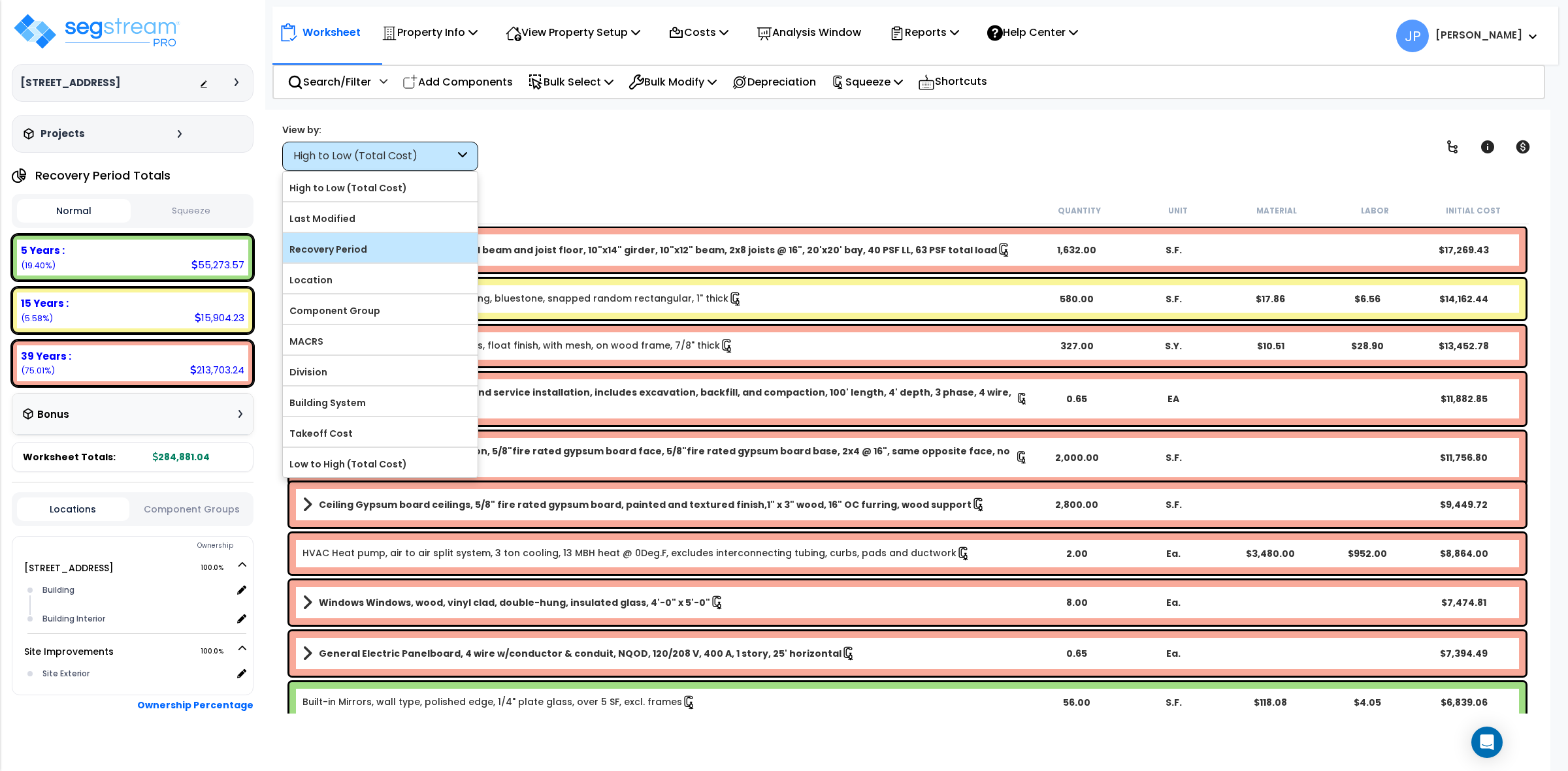
click at [391, 250] on label "Recovery Period" at bounding box center [380, 249] width 195 height 20
click at [0, 0] on input "Recovery Period" at bounding box center [0, 0] width 0 height 0
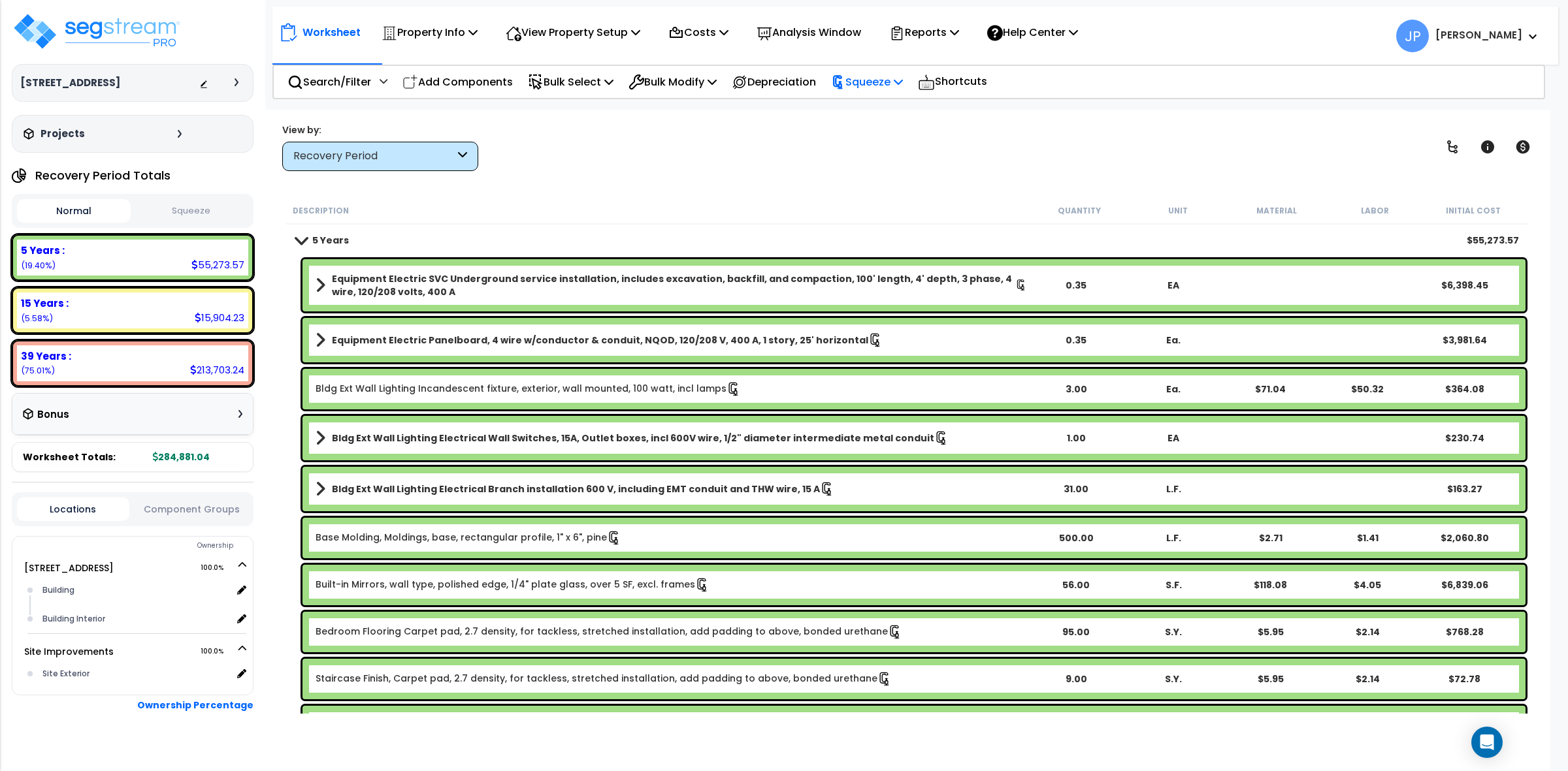
click at [873, 88] on p "Squeeze" at bounding box center [867, 82] width 72 height 18
click at [884, 118] on link "Re-squeeze" at bounding box center [889, 111] width 130 height 26
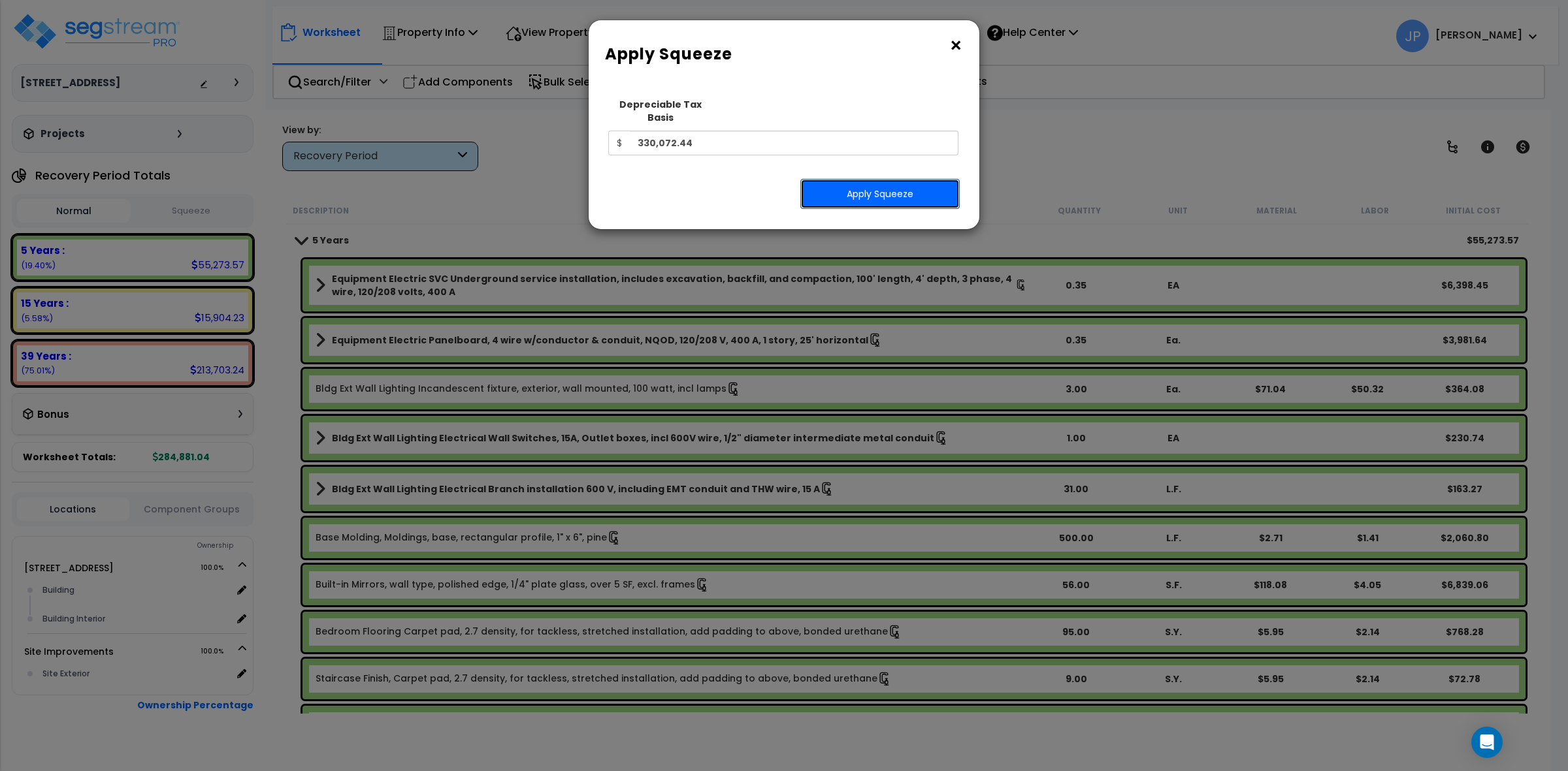
click at [889, 180] on button "Apply Squeeze" at bounding box center [879, 194] width 159 height 30
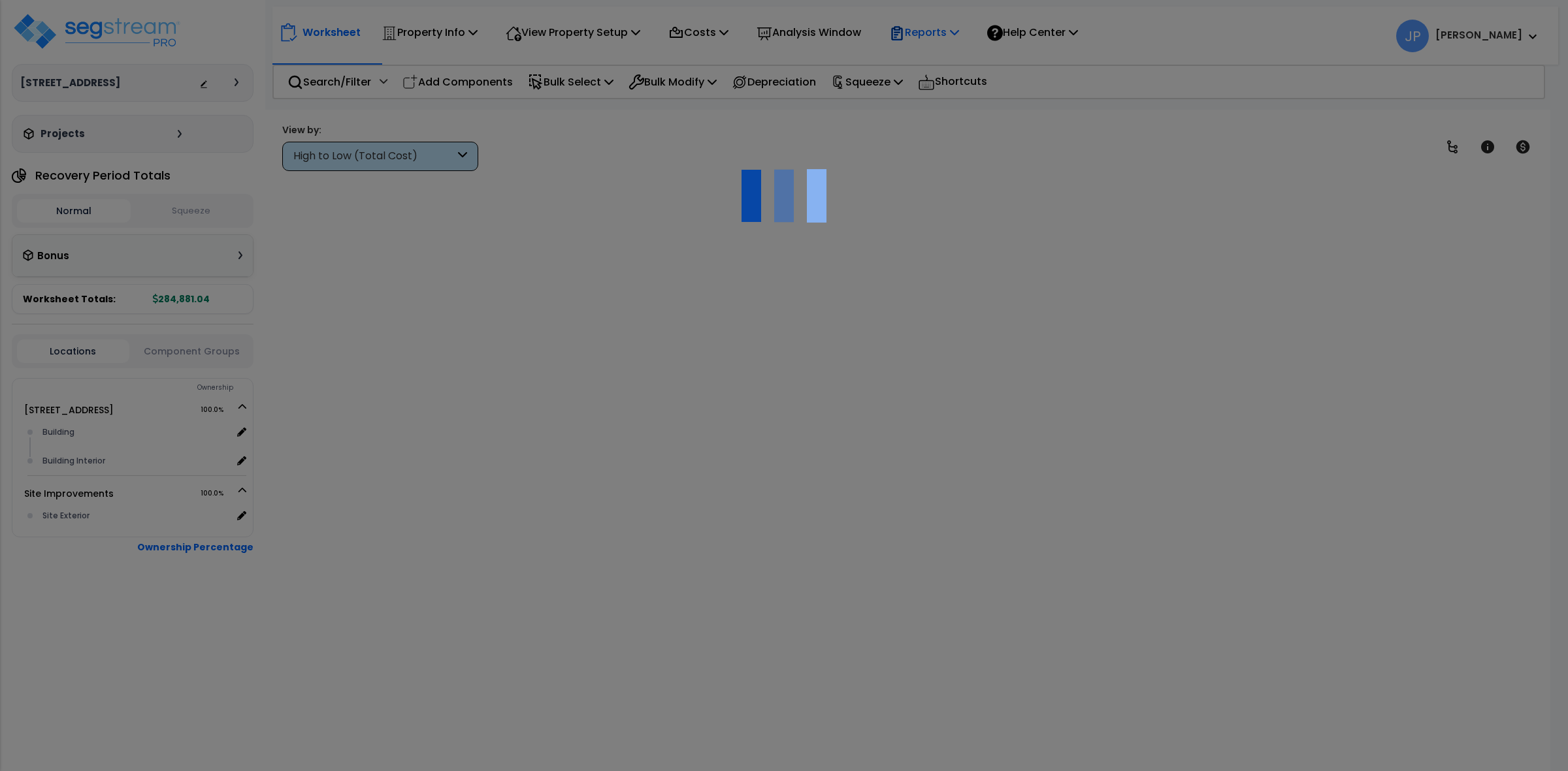
click at [926, 34] on p "Reports" at bounding box center [923, 33] width 70 height 18
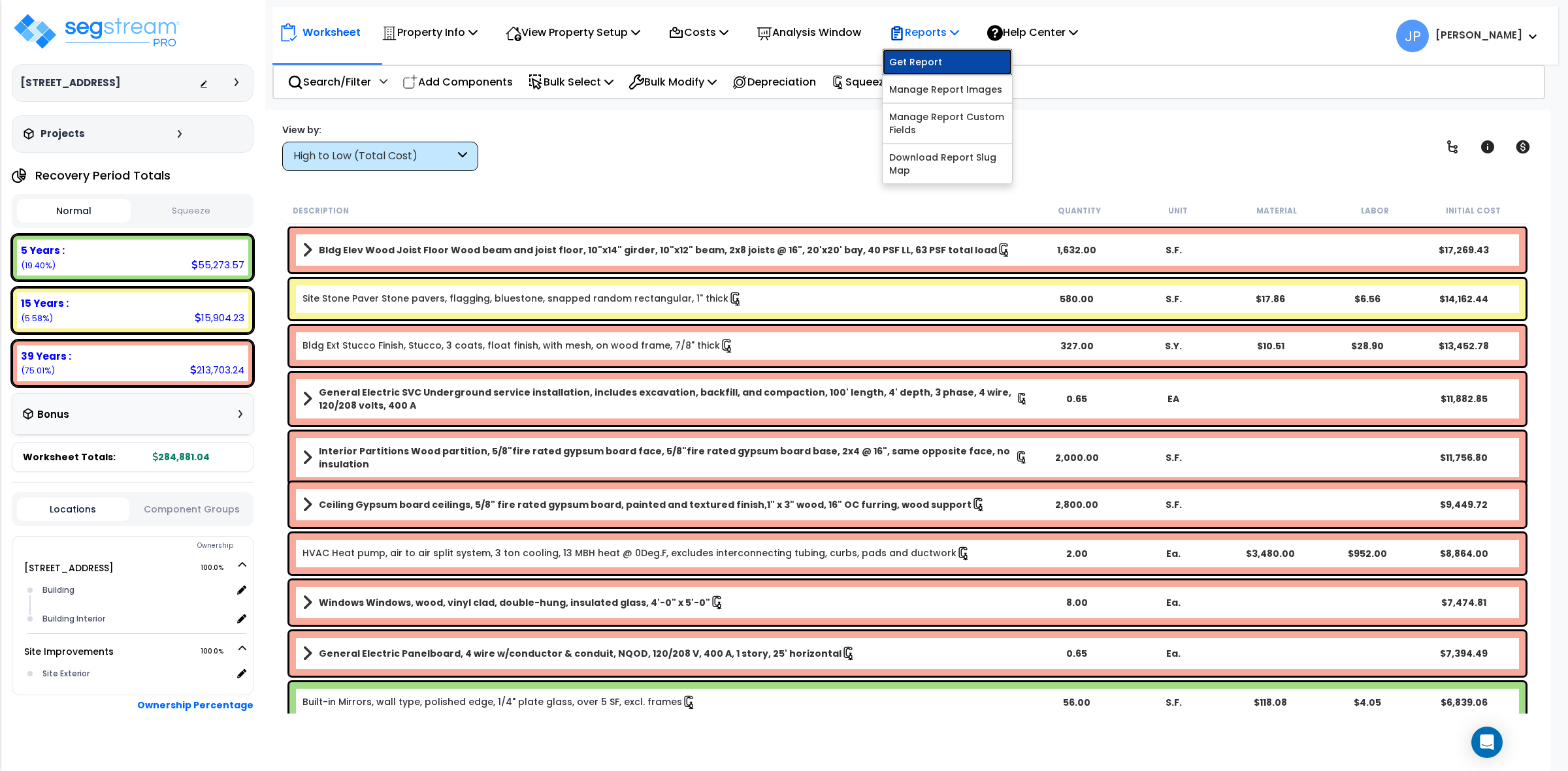
click at [931, 66] on link "Get Report" at bounding box center [947, 62] width 130 height 26
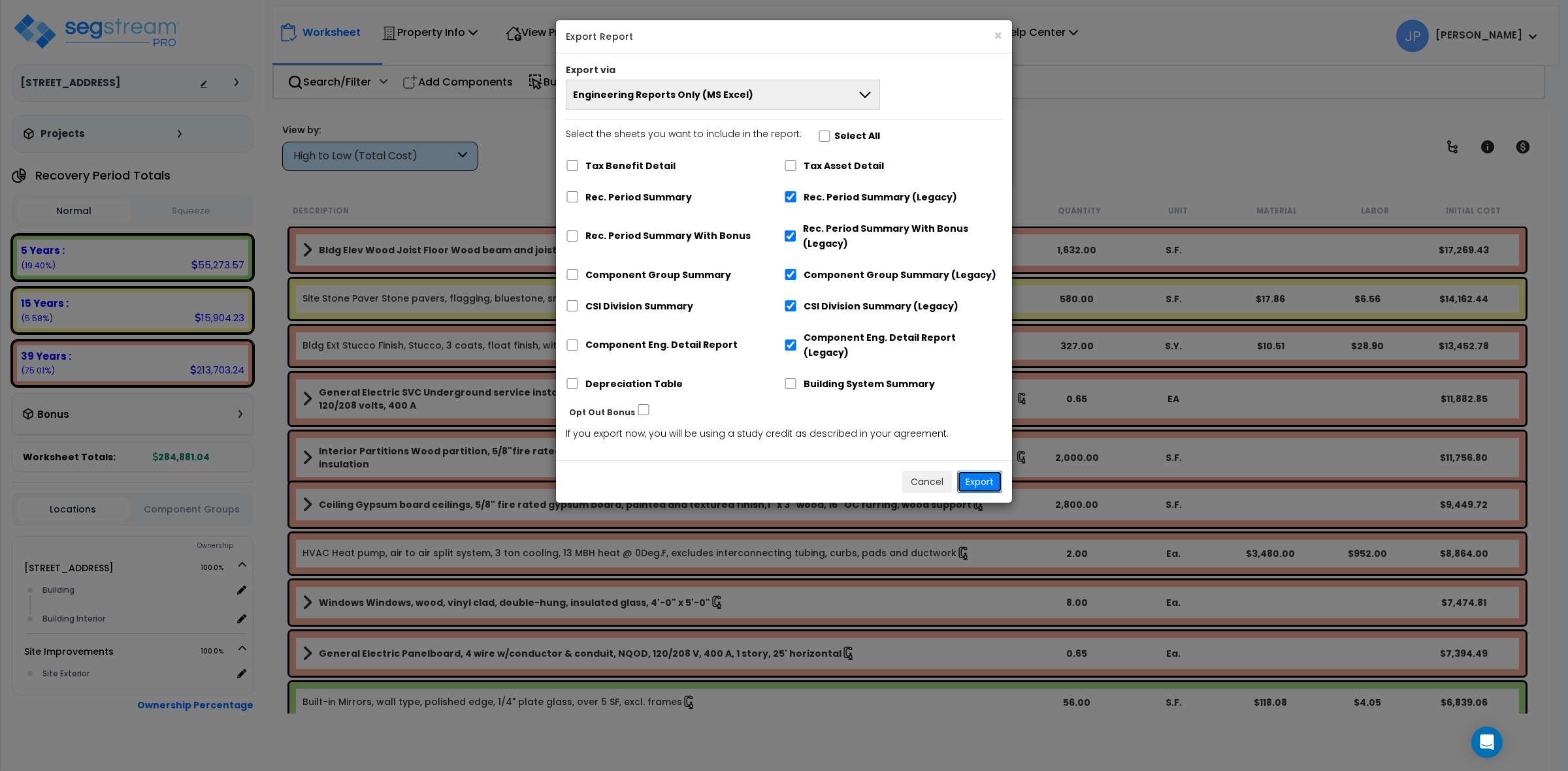
click at [967, 471] on button "Export" at bounding box center [979, 481] width 45 height 22
